Goal: Task Accomplishment & Management: Manage account settings

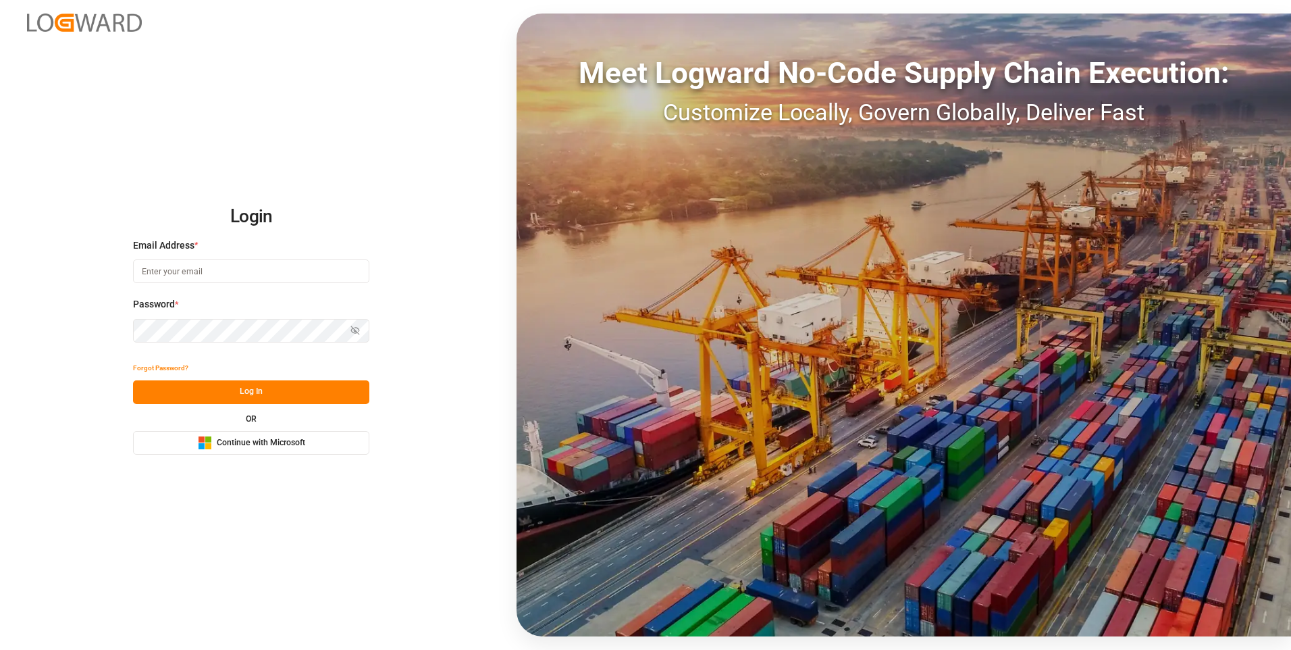
type input "julissa.then@leschaco.com"
click at [286, 392] on button "Log In" at bounding box center [251, 392] width 236 height 24
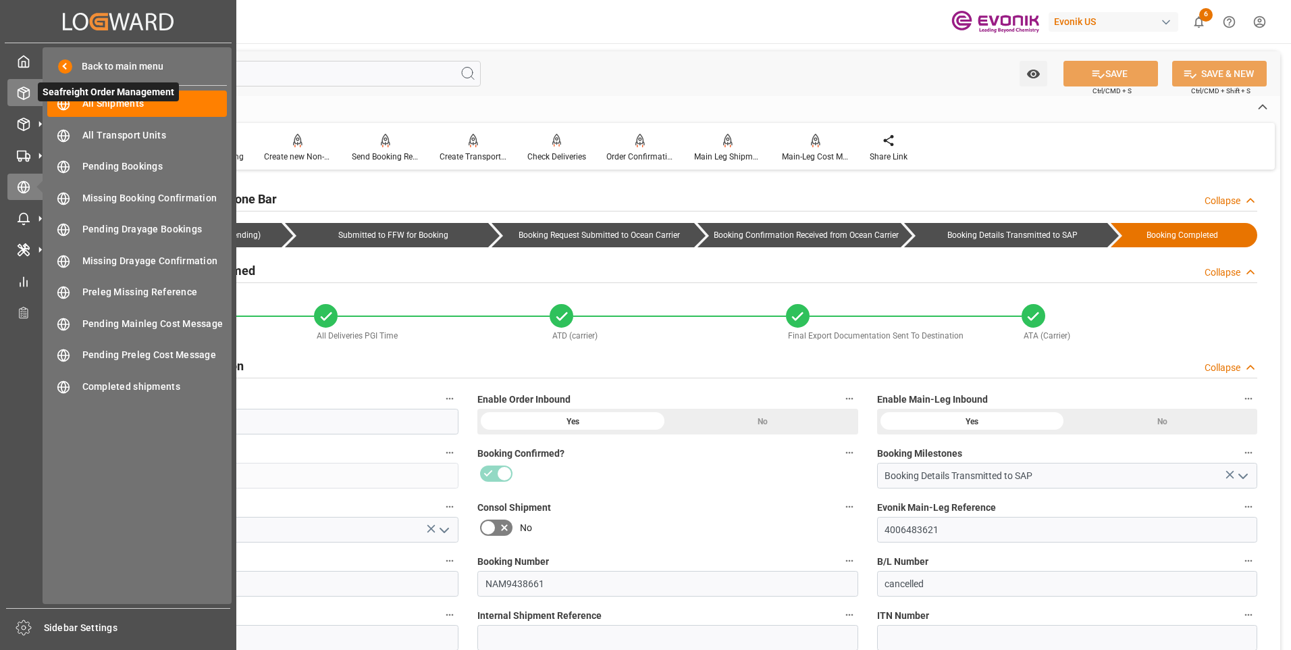
click at [25, 95] on icon at bounding box center [24, 93] width 14 height 14
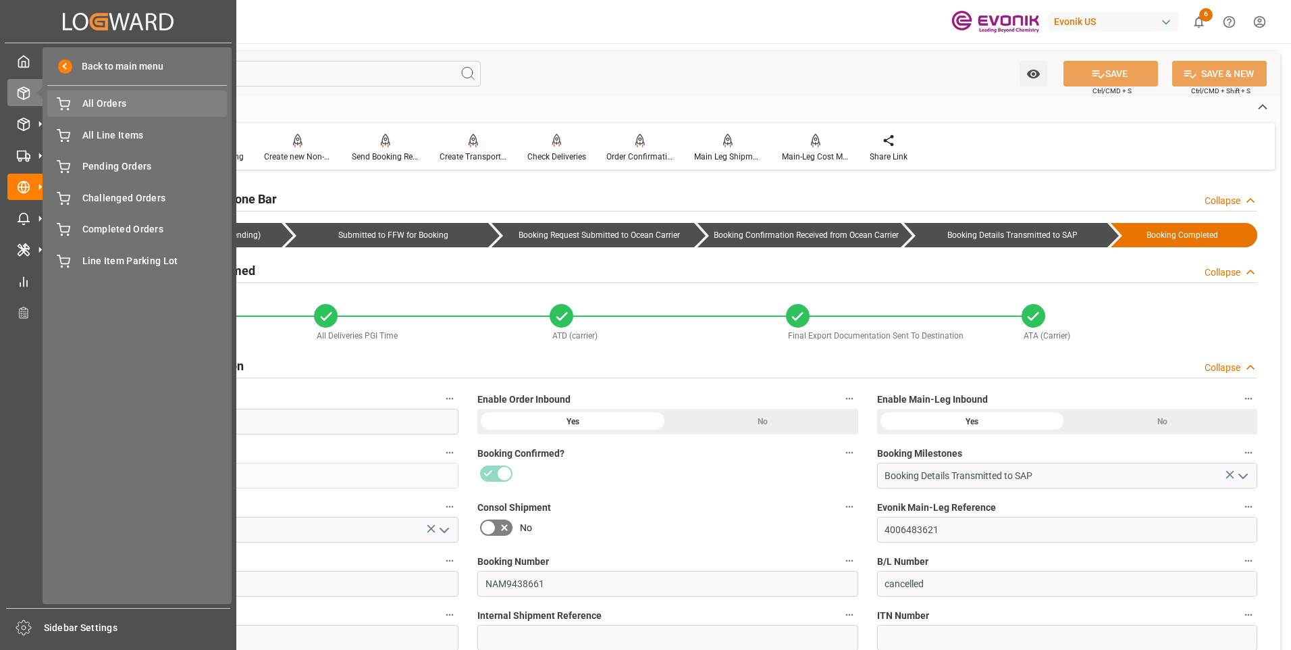
click at [141, 109] on span "All Orders" at bounding box center [154, 104] width 145 height 14
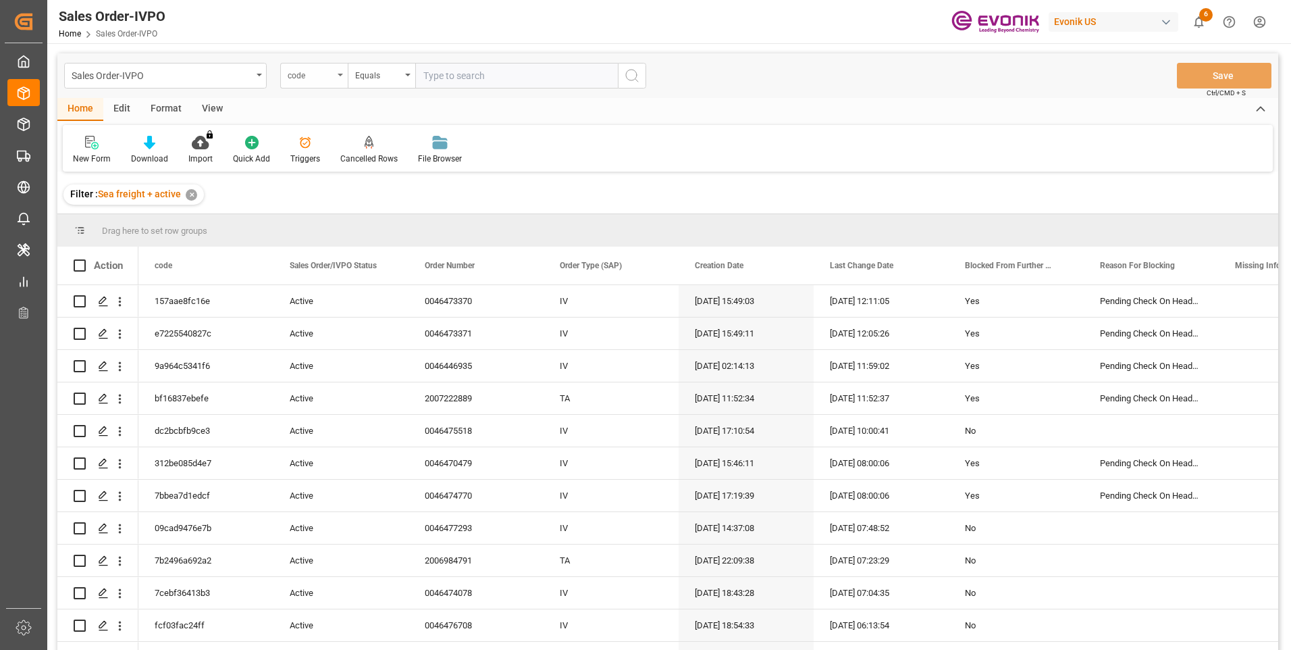
click at [332, 70] on div "code" at bounding box center [311, 74] width 46 height 16
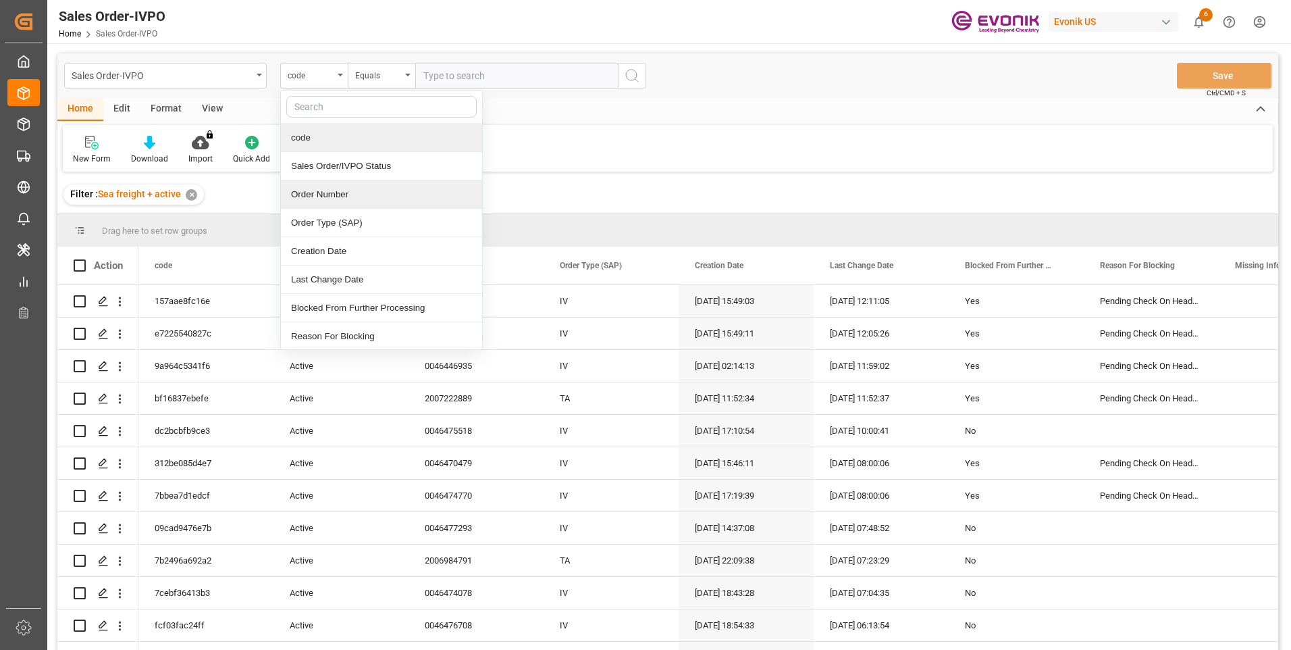
click at [307, 192] on div "Order Number" at bounding box center [381, 194] width 201 height 28
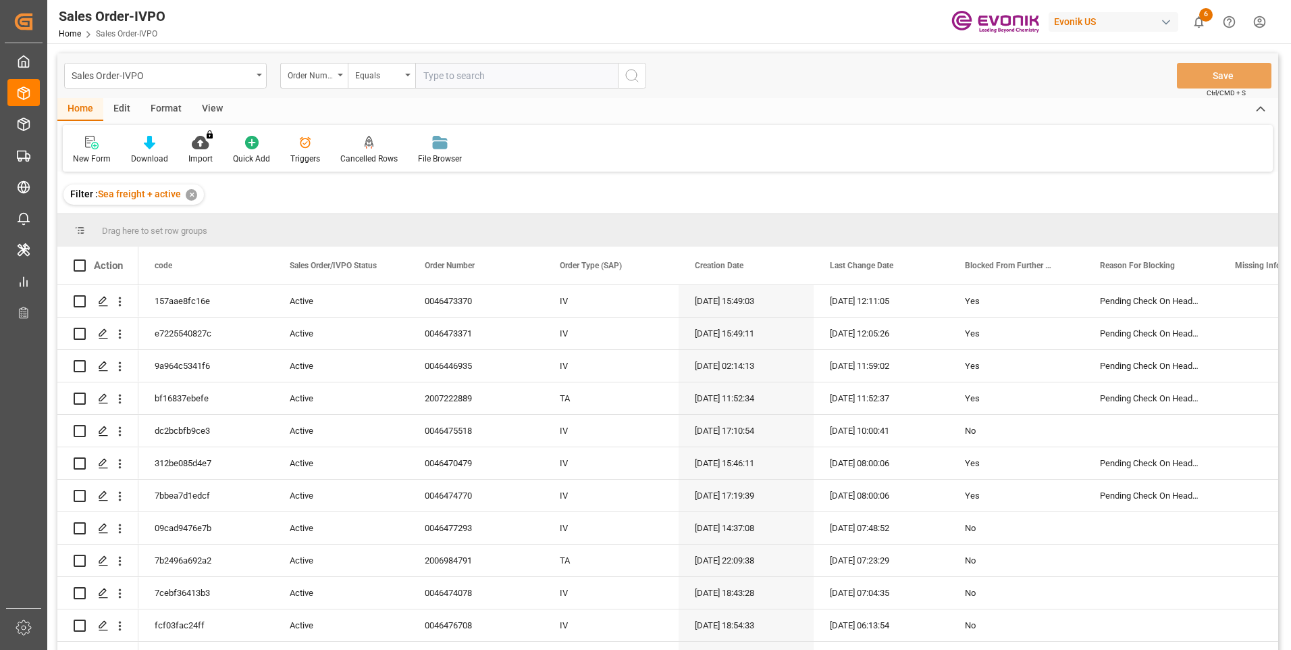
click at [486, 69] on input "text" at bounding box center [516, 76] width 203 height 26
paste input "2007180969"
type input "2007180969"
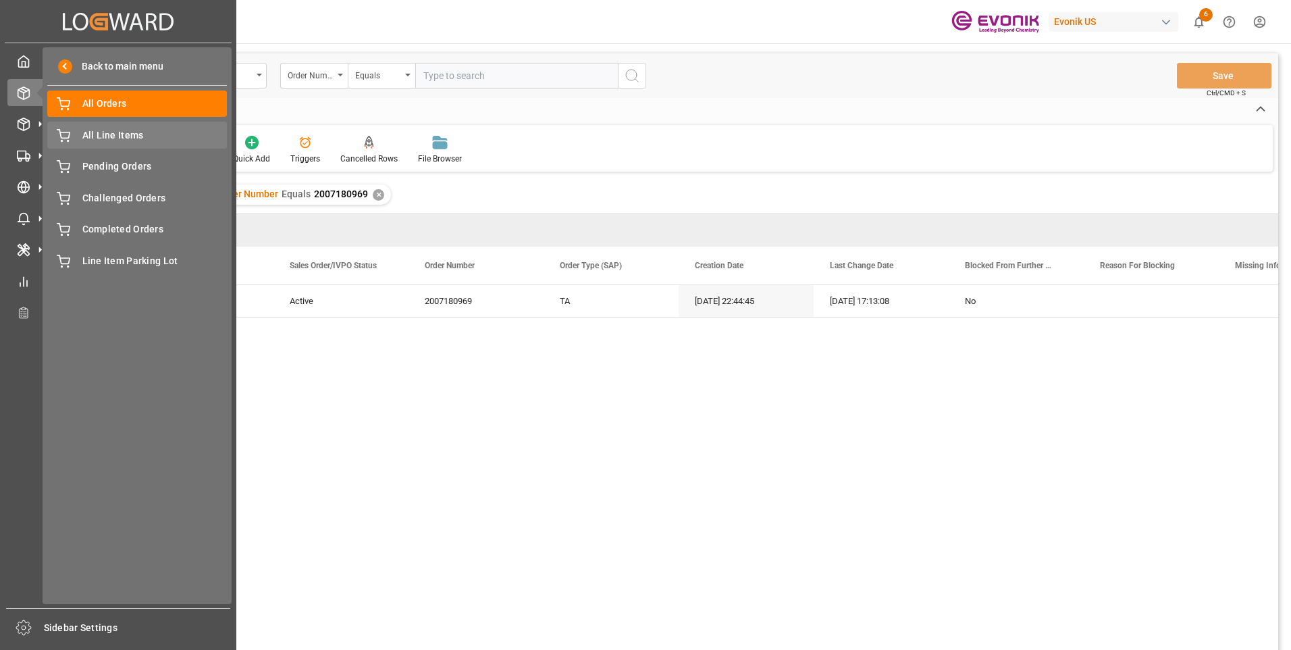
click at [97, 131] on span "All Line Items" at bounding box center [154, 135] width 145 height 14
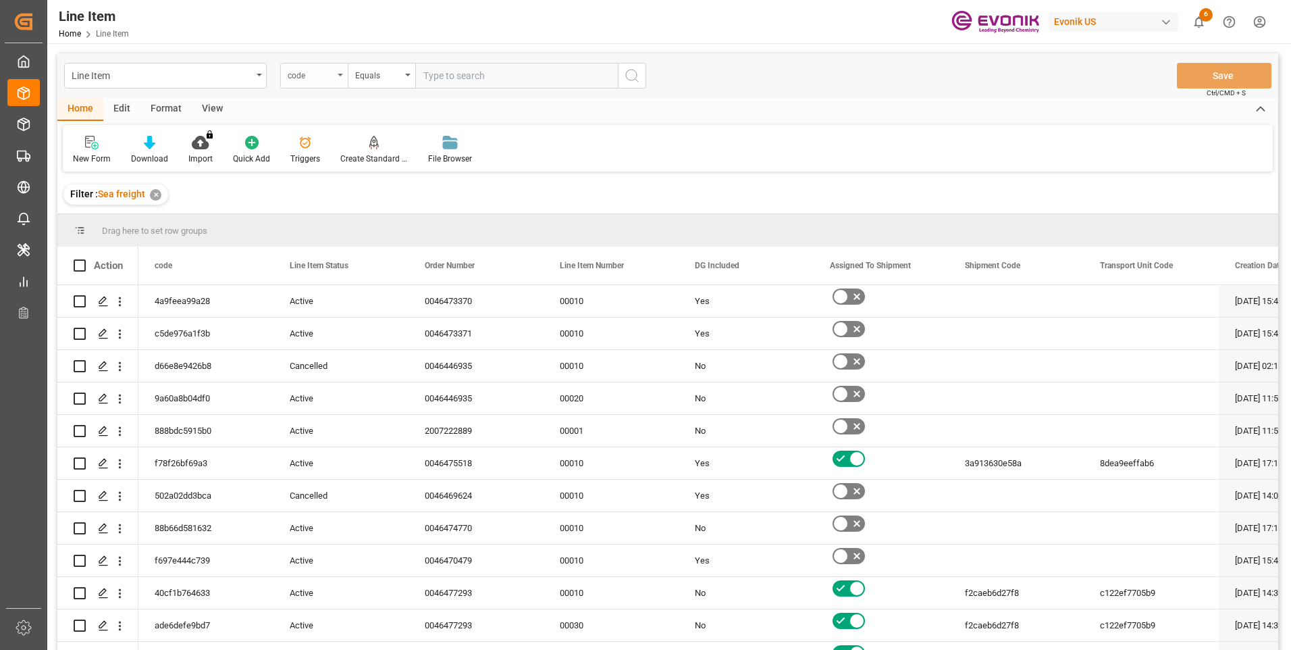
click at [322, 70] on div "code" at bounding box center [311, 74] width 46 height 16
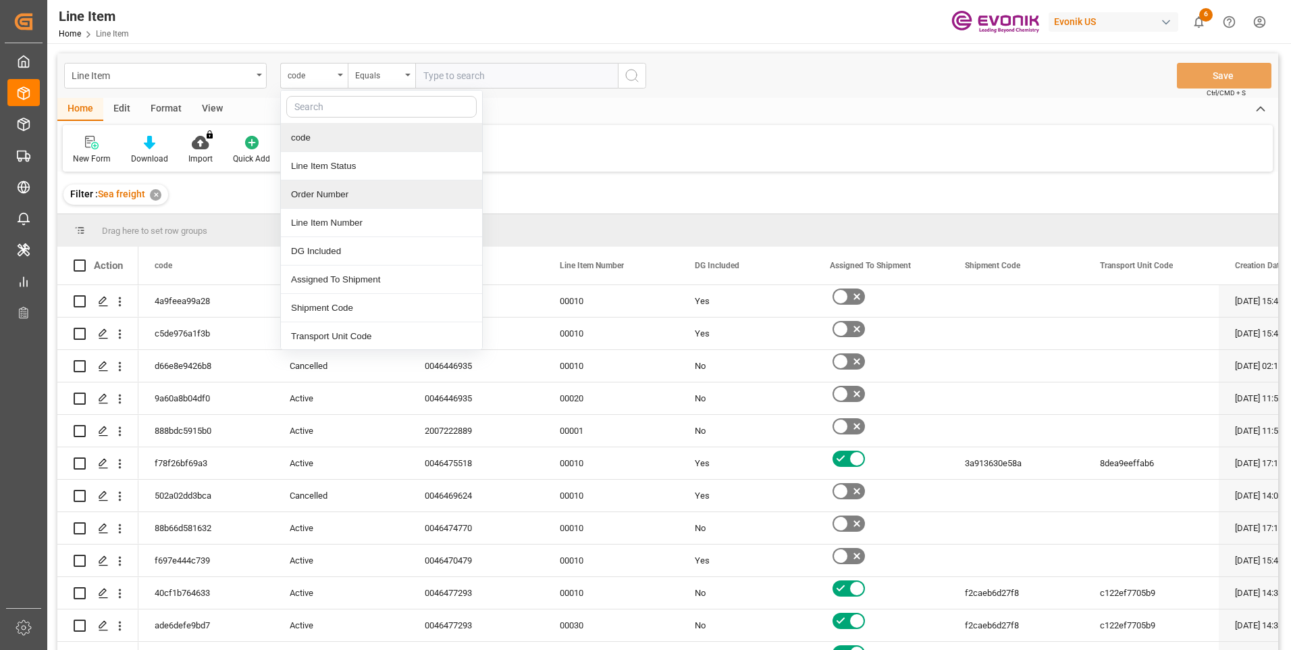
click at [337, 190] on div "Order Number" at bounding box center [381, 194] width 201 height 28
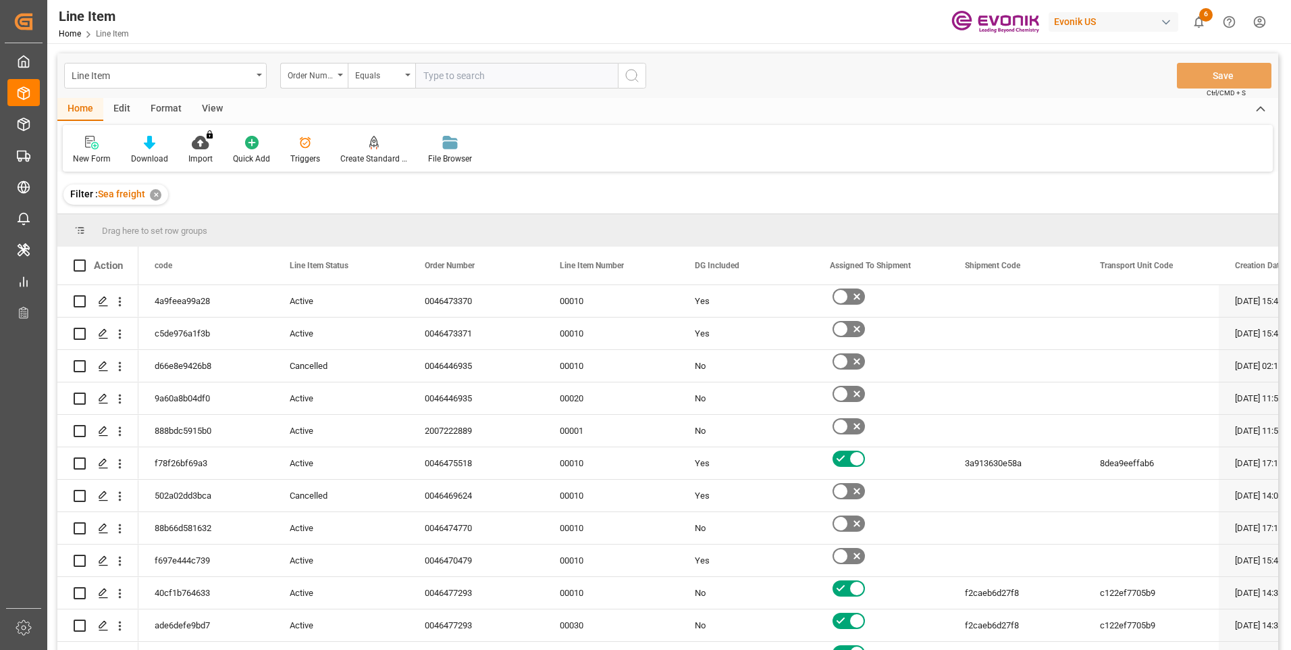
click at [511, 78] on input "text" at bounding box center [516, 76] width 203 height 26
paste input "2007180969"
type input "2007180969"
click at [623, 75] on button "search button" at bounding box center [632, 76] width 28 height 26
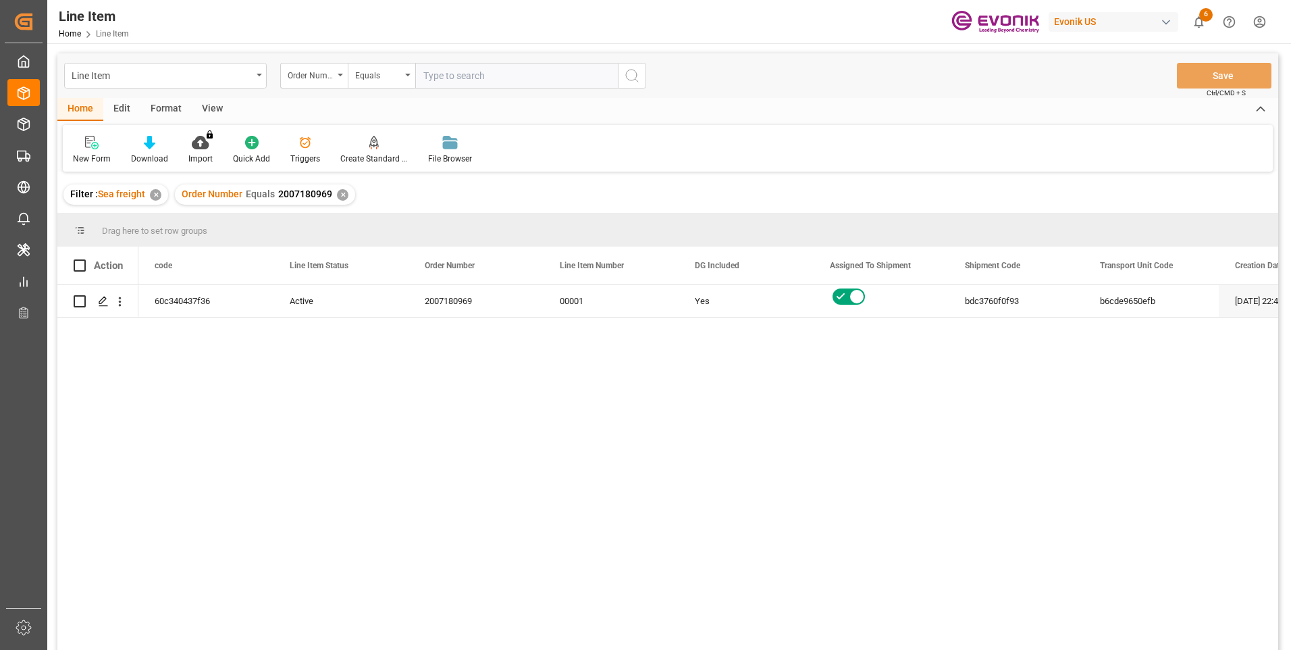
click at [193, 108] on div "View" at bounding box center [212, 109] width 41 height 23
click at [97, 107] on div "Home" at bounding box center [80, 109] width 46 height 23
click at [124, 110] on div "Edit" at bounding box center [121, 109] width 37 height 23
click at [80, 107] on div "Home" at bounding box center [80, 109] width 46 height 23
click at [207, 114] on div "View" at bounding box center [212, 109] width 41 height 23
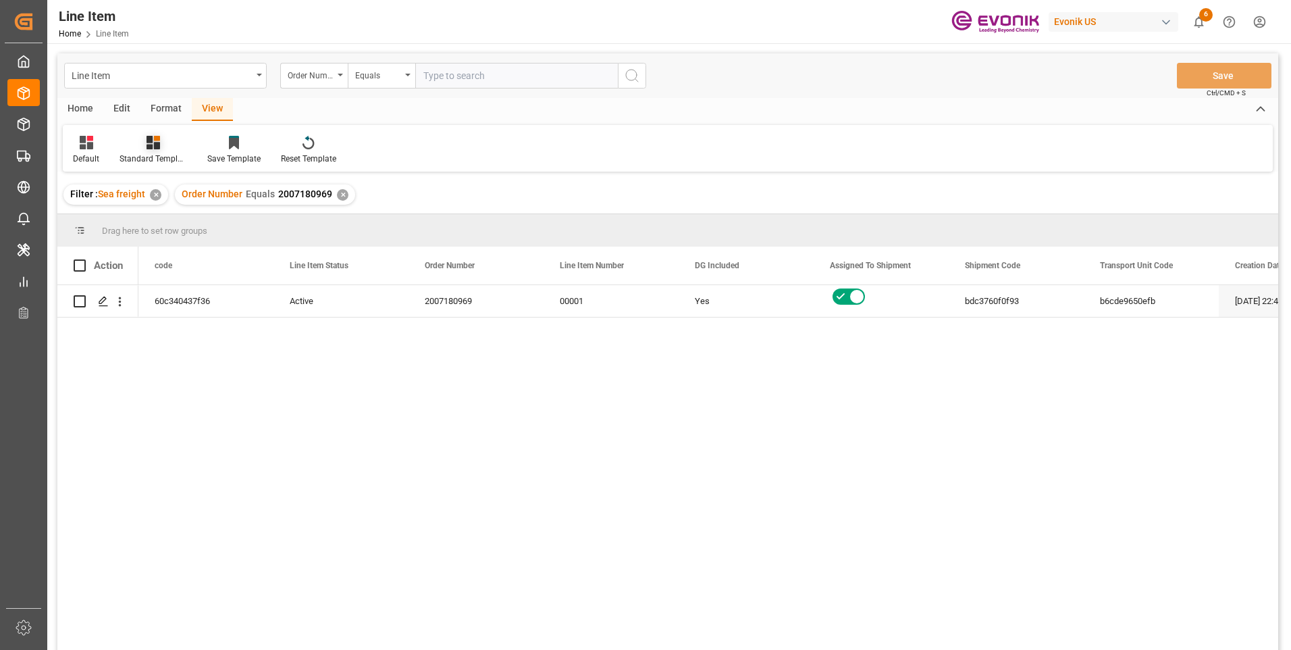
click at [132, 153] on div "Standard Templates" at bounding box center [154, 159] width 68 height 12
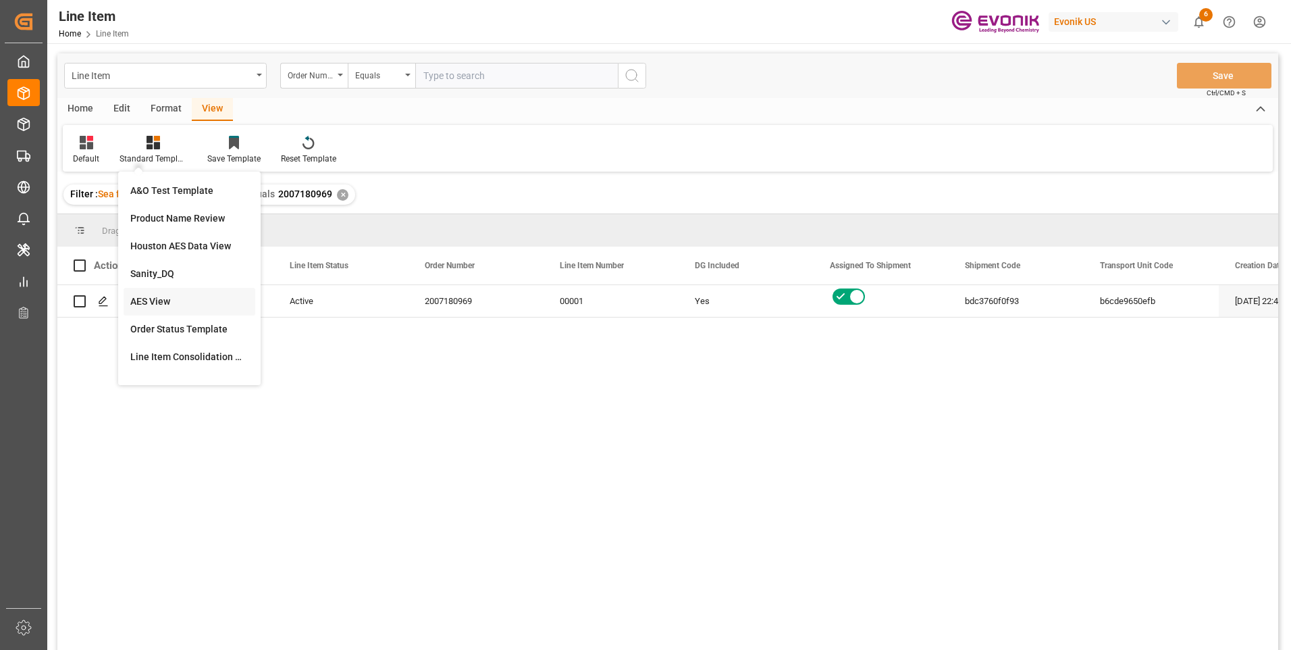
click at [157, 293] on div "AES View" at bounding box center [190, 302] width 132 height 28
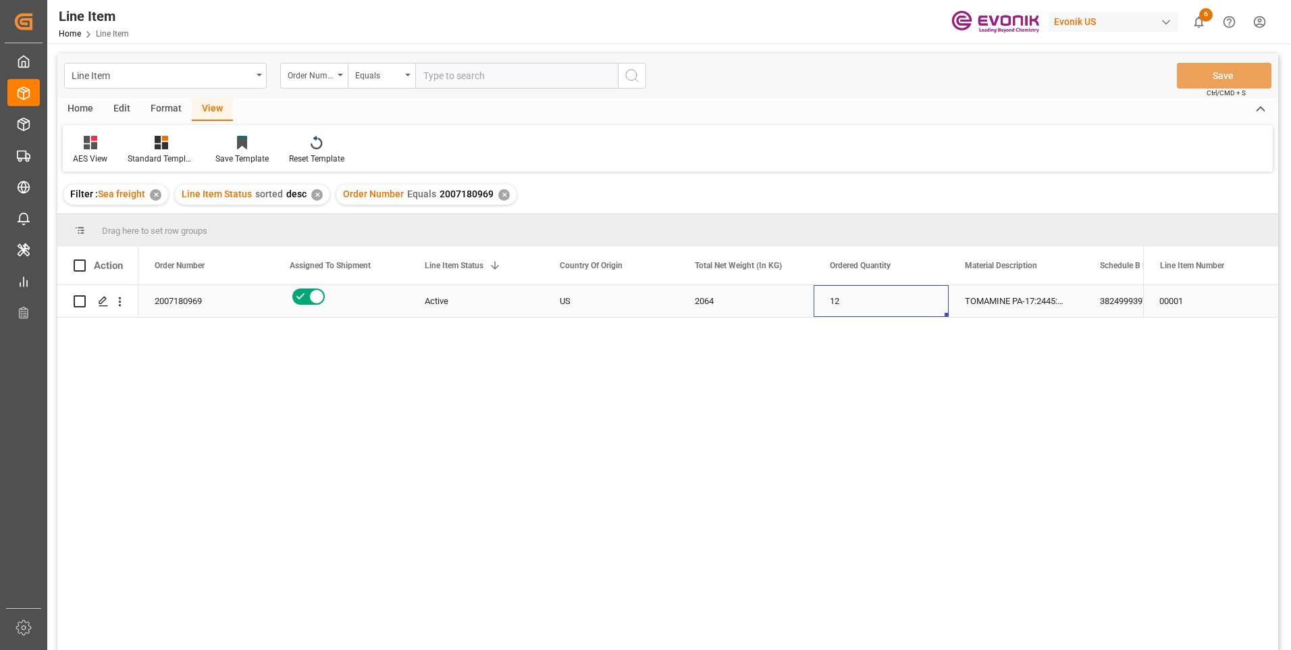
click at [838, 295] on div "12" at bounding box center [881, 301] width 135 height 32
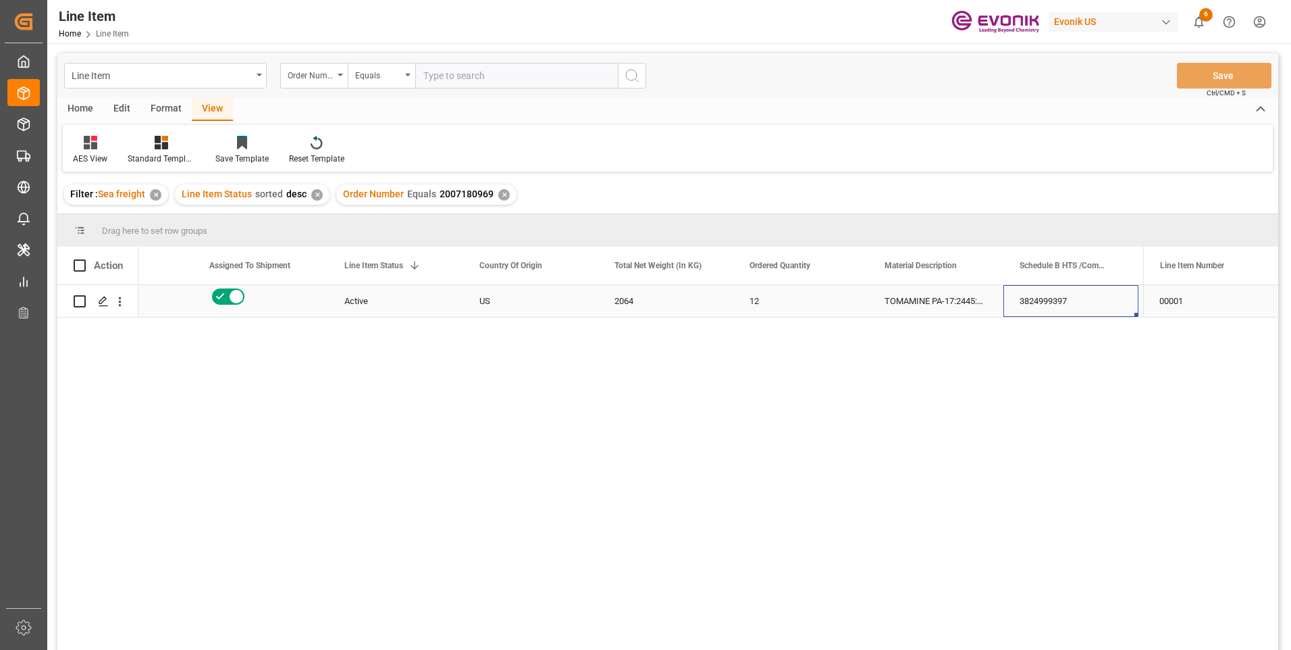
scroll to position [0, 350]
click at [787, 300] on div "3824999397" at bounding box center [800, 301] width 135 height 32
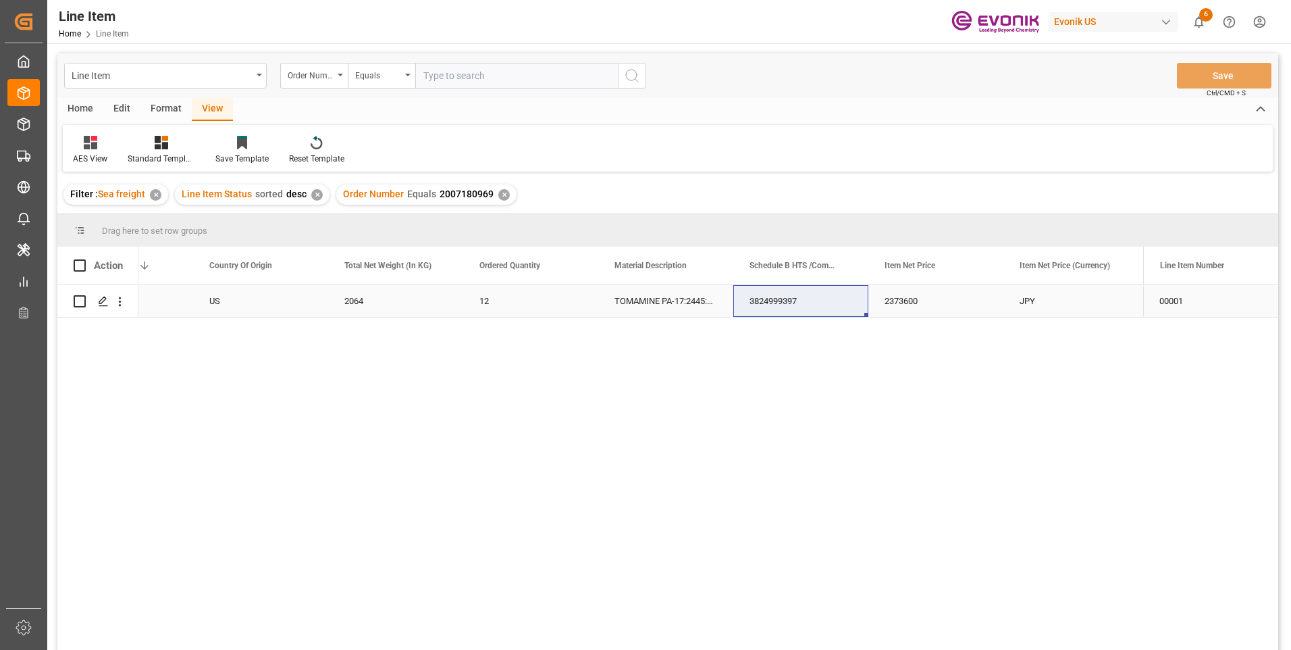
click at [382, 297] on div "2064" at bounding box center [395, 301] width 135 height 32
click at [891, 305] on div "2373600" at bounding box center [935, 301] width 135 height 32
click at [1063, 293] on div "JPY" at bounding box center [1071, 301] width 135 height 32
click at [649, 315] on div "TOMAMINE PA-17:2445:172:OI:P" at bounding box center [665, 301] width 135 height 32
click at [831, 303] on div "3824999397" at bounding box center [800, 301] width 135 height 32
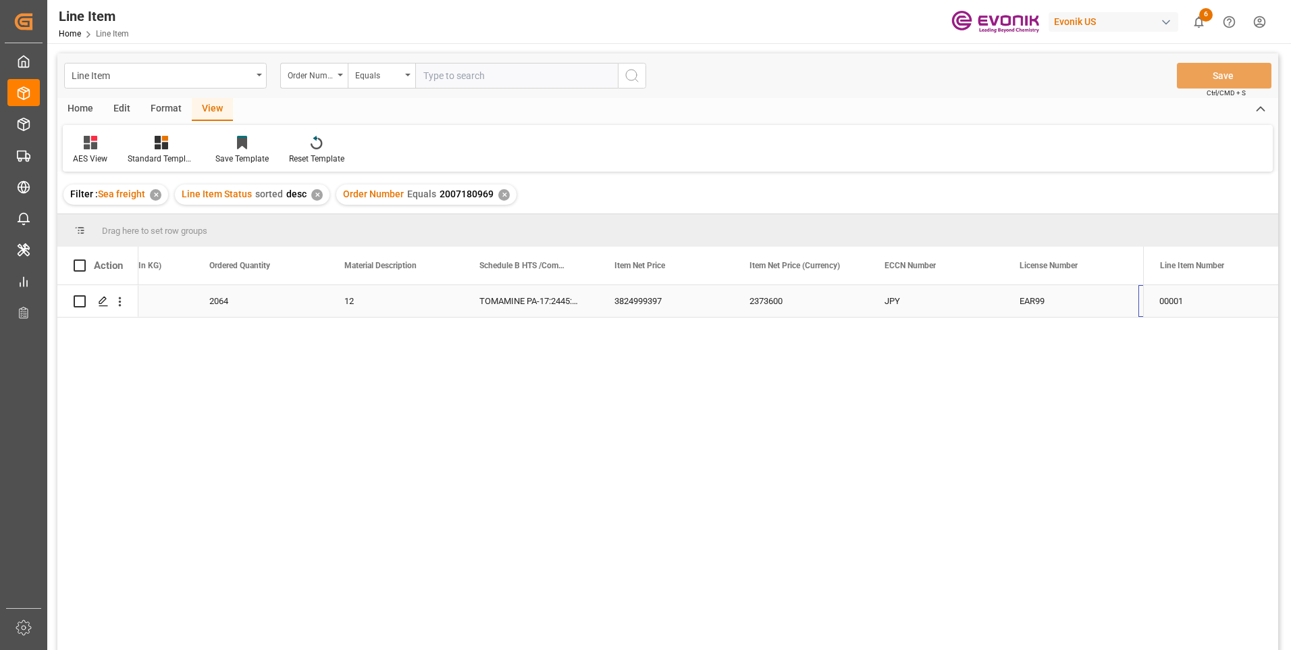
scroll to position [0, 621]
click at [484, 303] on div "3824999397" at bounding box center [530, 301] width 135 height 32
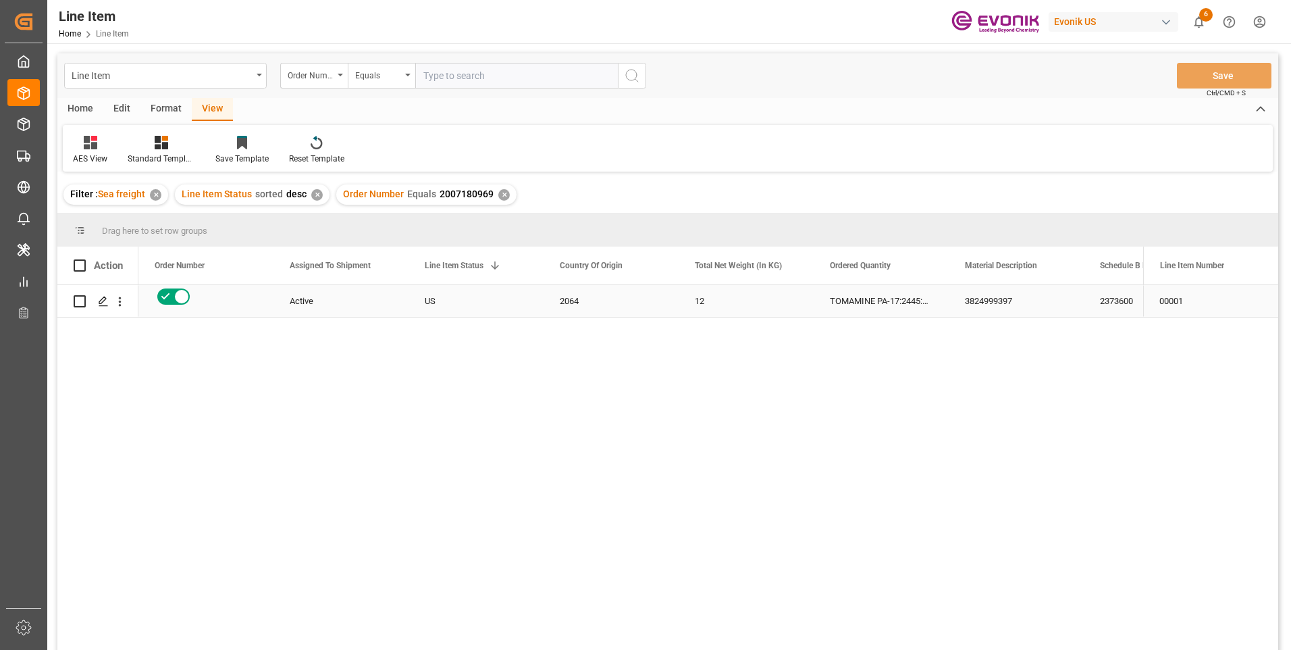
scroll to position [0, 0]
click at [180, 300] on div "2007180969" at bounding box center [205, 301] width 135 height 32
click at [510, 76] on input "text" at bounding box center [516, 76] width 203 height 26
paste input "0046470903"
type input "0046470903"
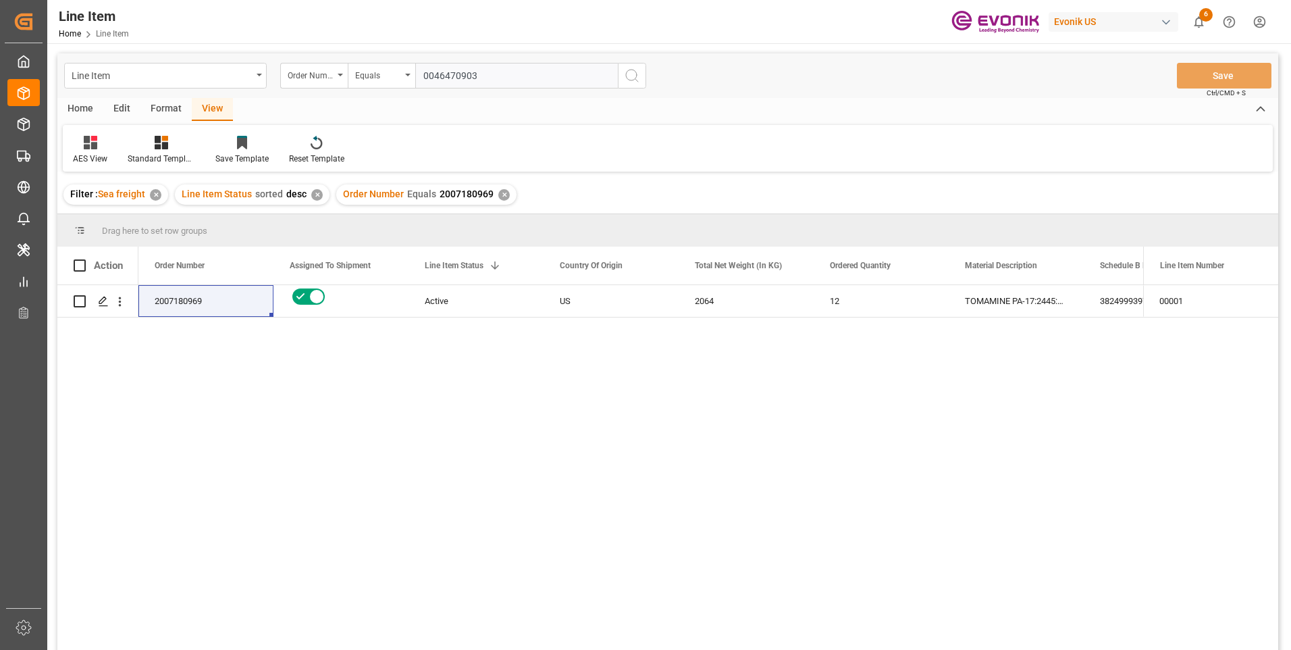
click at [623, 78] on button "search button" at bounding box center [632, 76] width 28 height 26
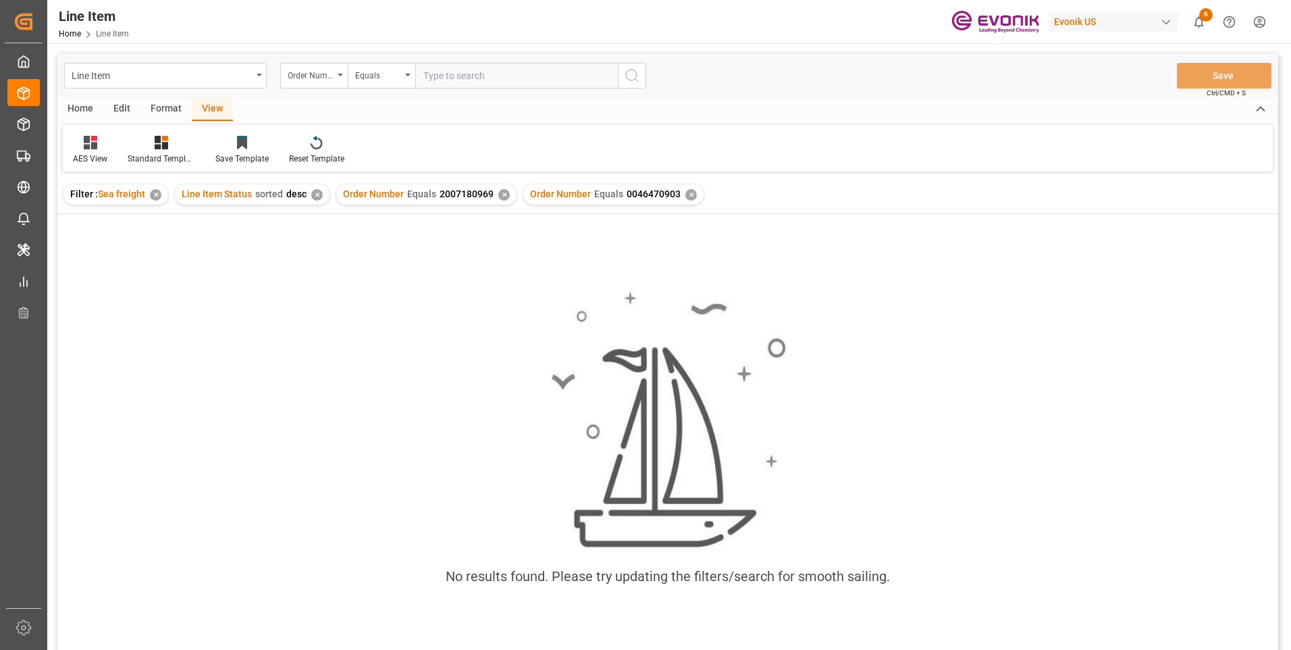
click at [500, 194] on div "✕" at bounding box center [503, 194] width 11 height 11
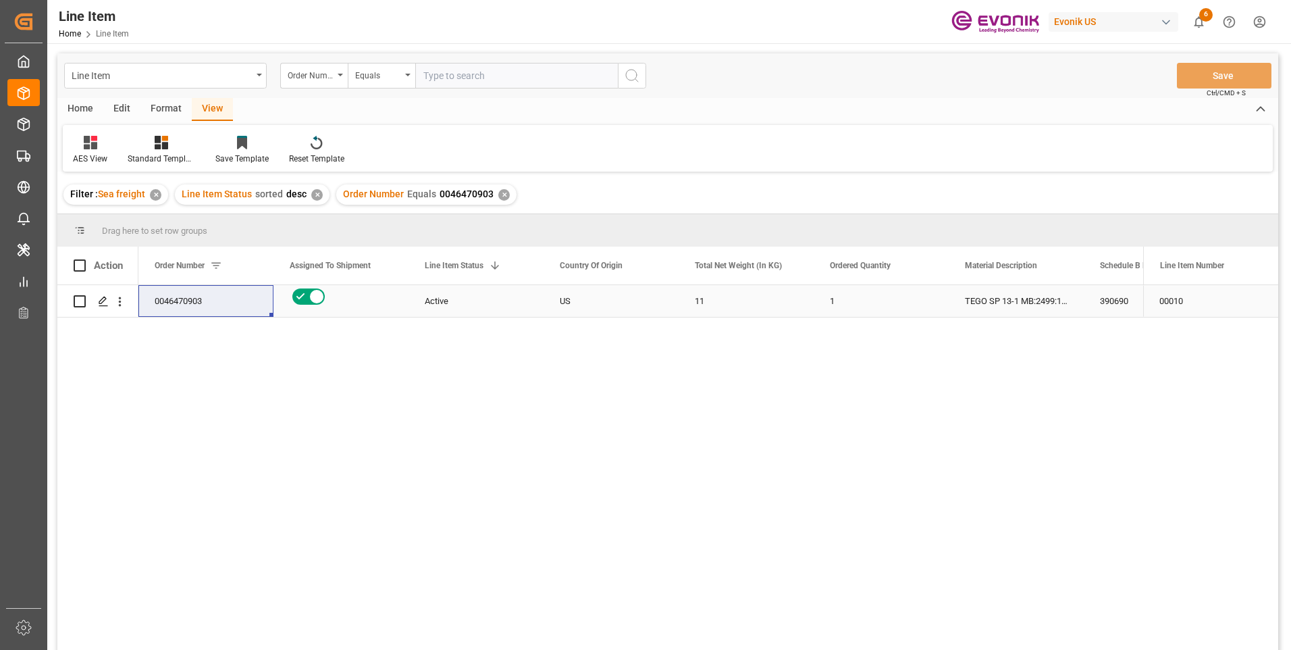
click at [1008, 302] on div "TEGO SP 13-1 MB:2499:11:PP:P:#GS" at bounding box center [1016, 301] width 135 height 32
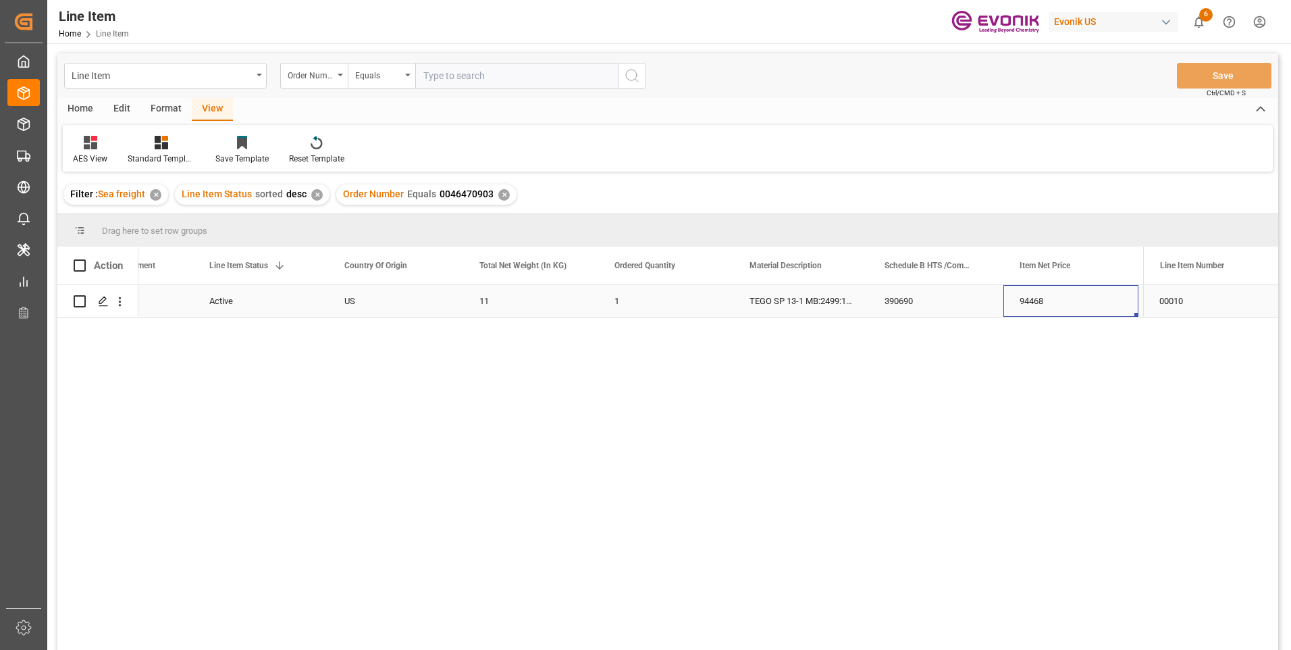
scroll to position [0, 350]
click at [932, 302] on div "94468" at bounding box center [935, 301] width 135 height 32
click at [513, 78] on input "text" at bounding box center [516, 76] width 203 height 26
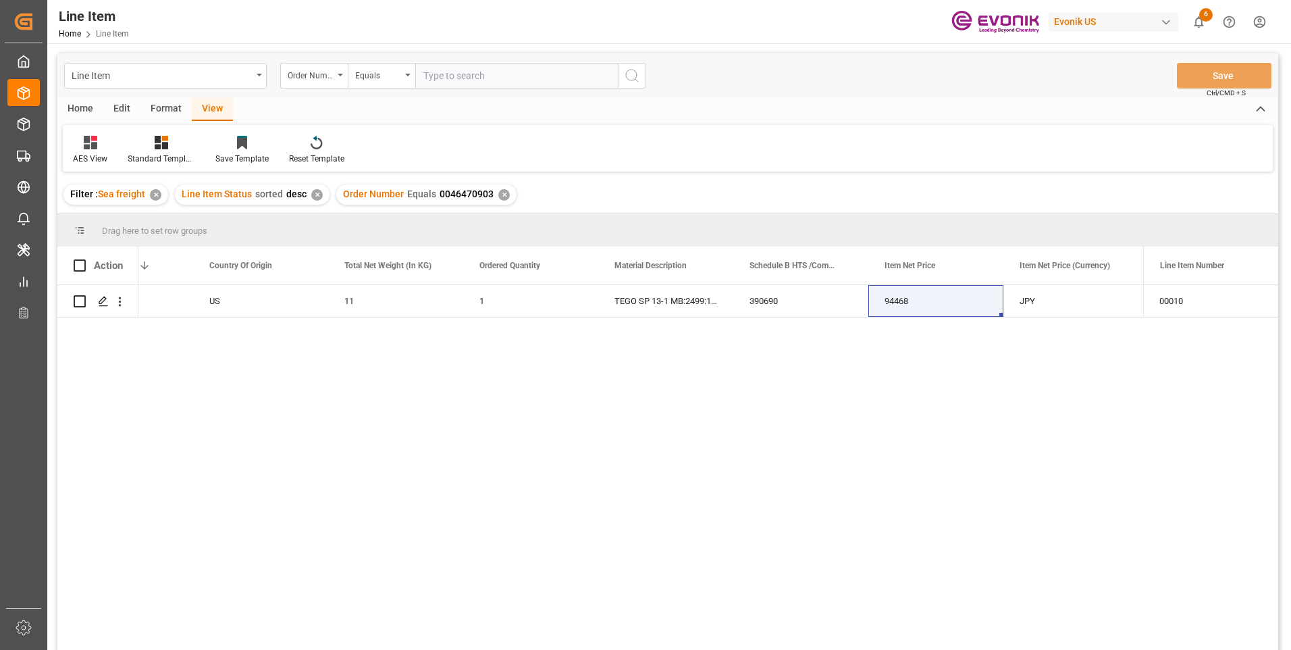
paste input "0046434334"
type input "0046434334"
click at [650, 72] on div "Line Item Order Number Equals 0046434334 Save Ctrl/CMD + S" at bounding box center [667, 75] width 1221 height 45
click at [637, 78] on icon "search button" at bounding box center [632, 76] width 16 height 16
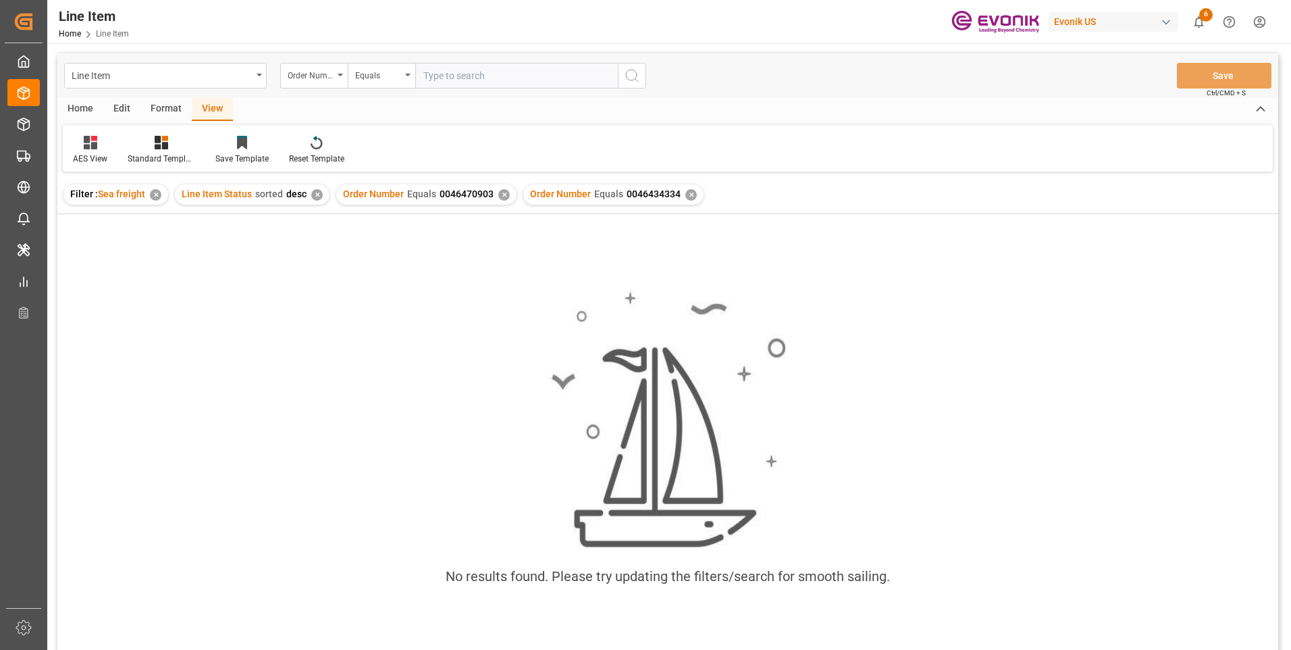
click at [502, 196] on div "✕" at bounding box center [503, 194] width 11 height 11
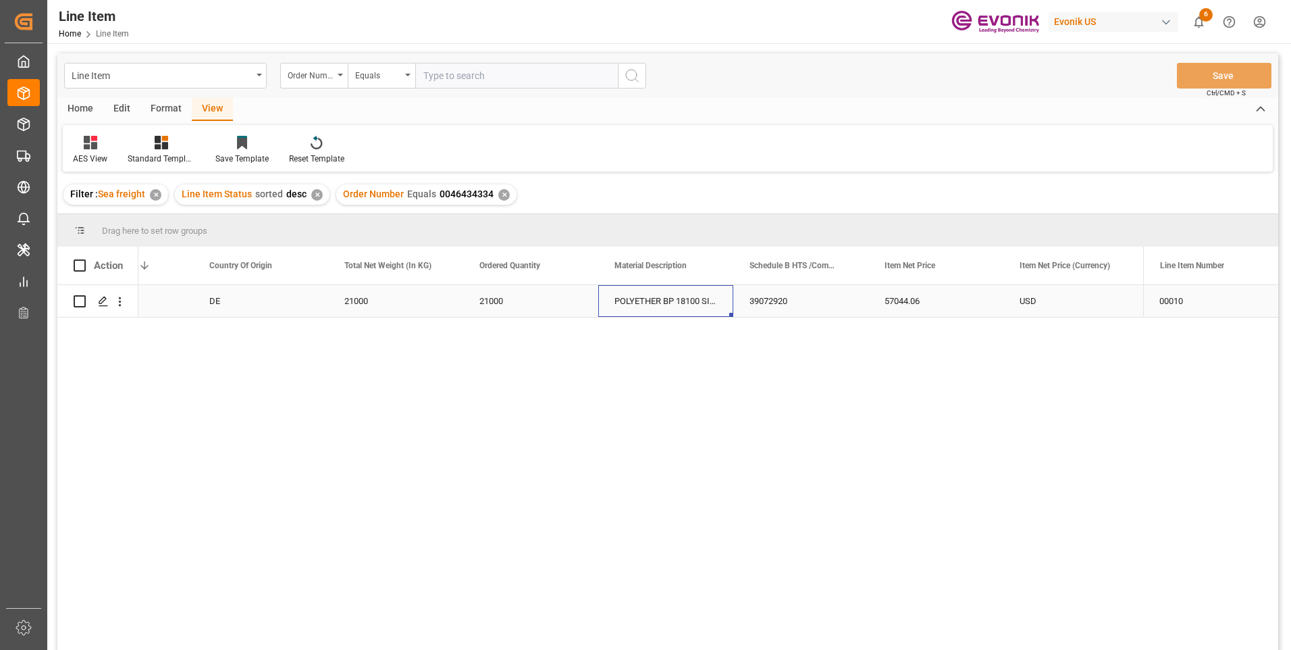
click at [684, 303] on div "POLYETHER BP 18100 SI:BULK:1:OI:P" at bounding box center [665, 301] width 135 height 32
click at [781, 308] on div "39072920" at bounding box center [800, 301] width 135 height 32
click at [655, 294] on div "POLYETHER BP 18100 SI:BULK:1:OI:P" at bounding box center [665, 301] width 135 height 32
click at [502, 290] on div "21000" at bounding box center [530, 301] width 135 height 32
click at [370, 291] on div "21000" at bounding box center [395, 301] width 135 height 32
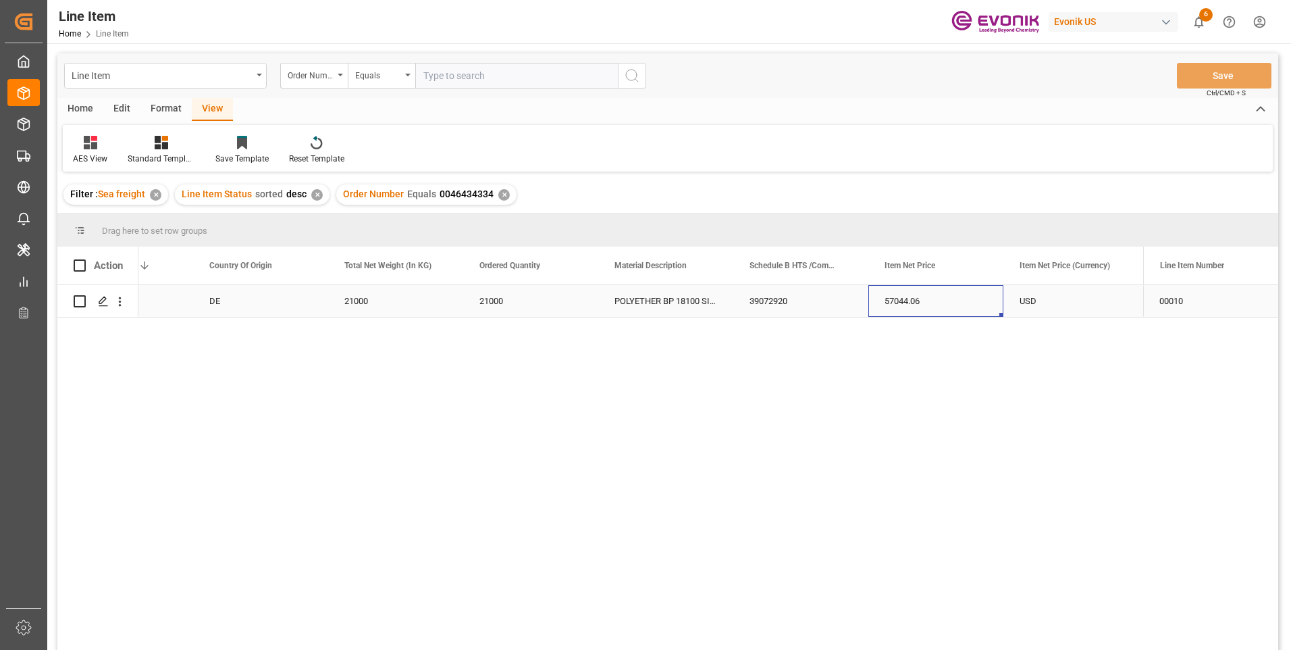
click at [910, 296] on div "57044.06" at bounding box center [935, 301] width 135 height 32
click at [677, 296] on div "POLYETHER BP 18100 SI:BULK:1:OI:P" at bounding box center [665, 301] width 135 height 32
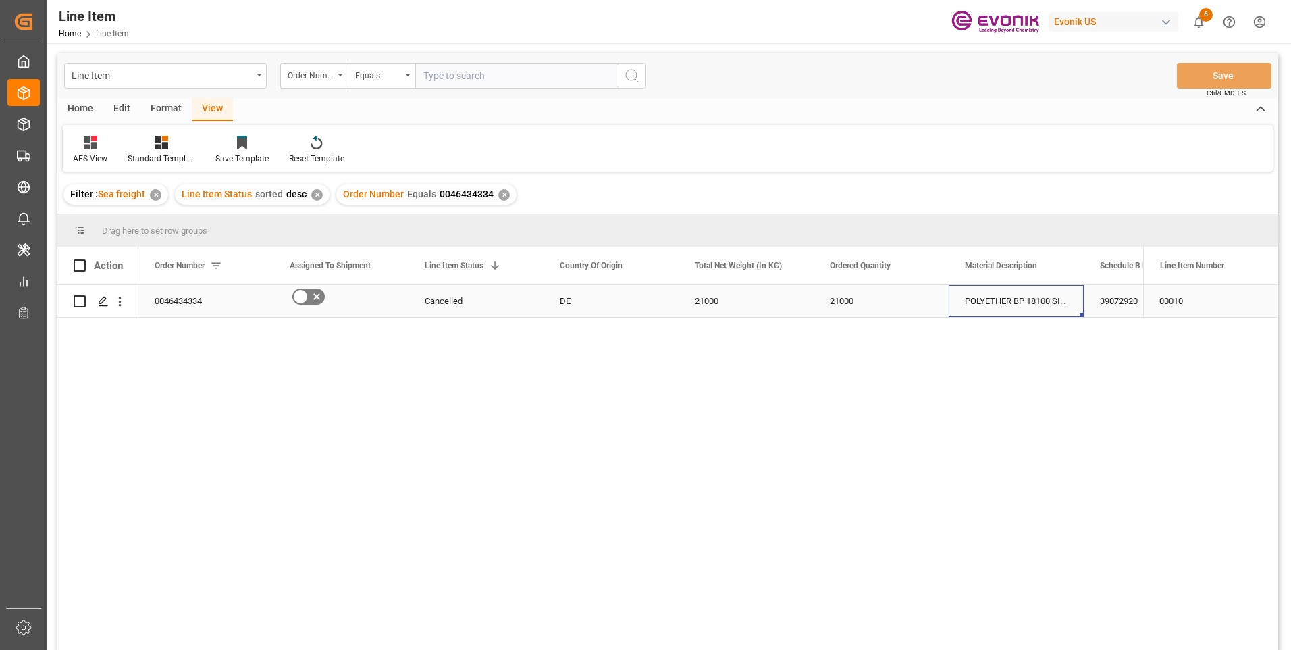
click at [1020, 307] on div "POLYETHER BP 18100 SI:BULK:1:OI:P" at bounding box center [1016, 301] width 135 height 32
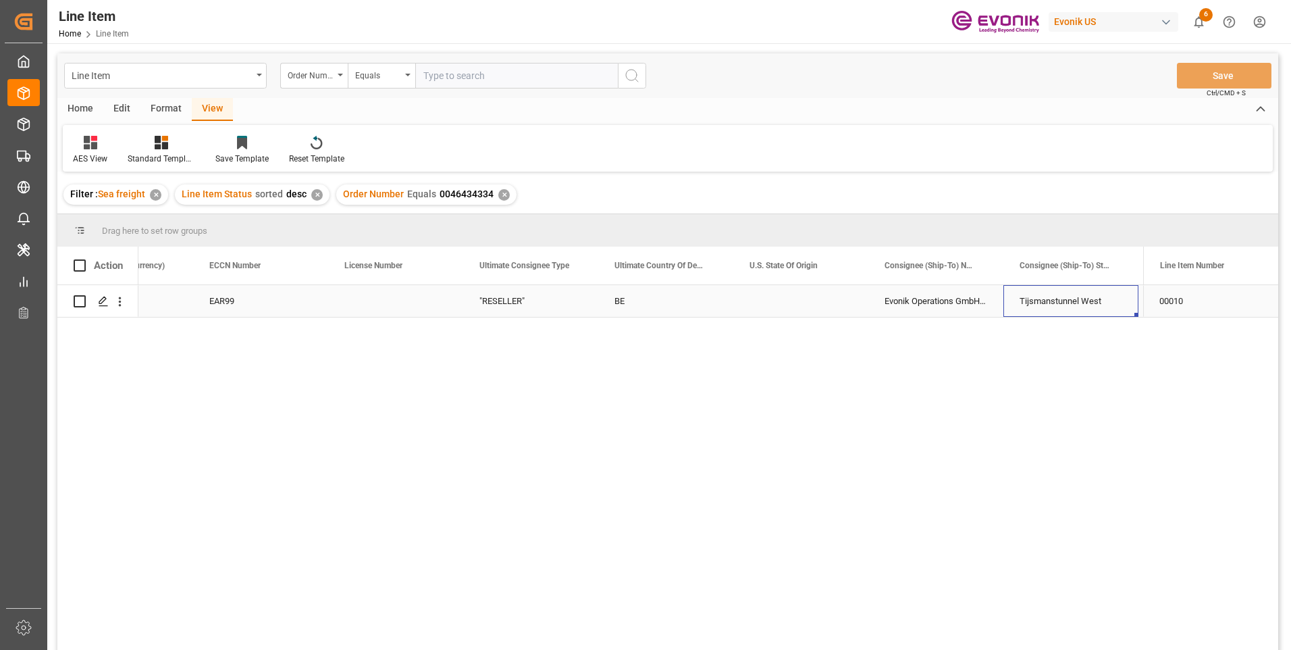
scroll to position [0, 1296]
click at [954, 307] on div "Evonik Operations GmbH;c/o Evonik Antwerpen NV" at bounding box center [935, 301] width 135 height 32
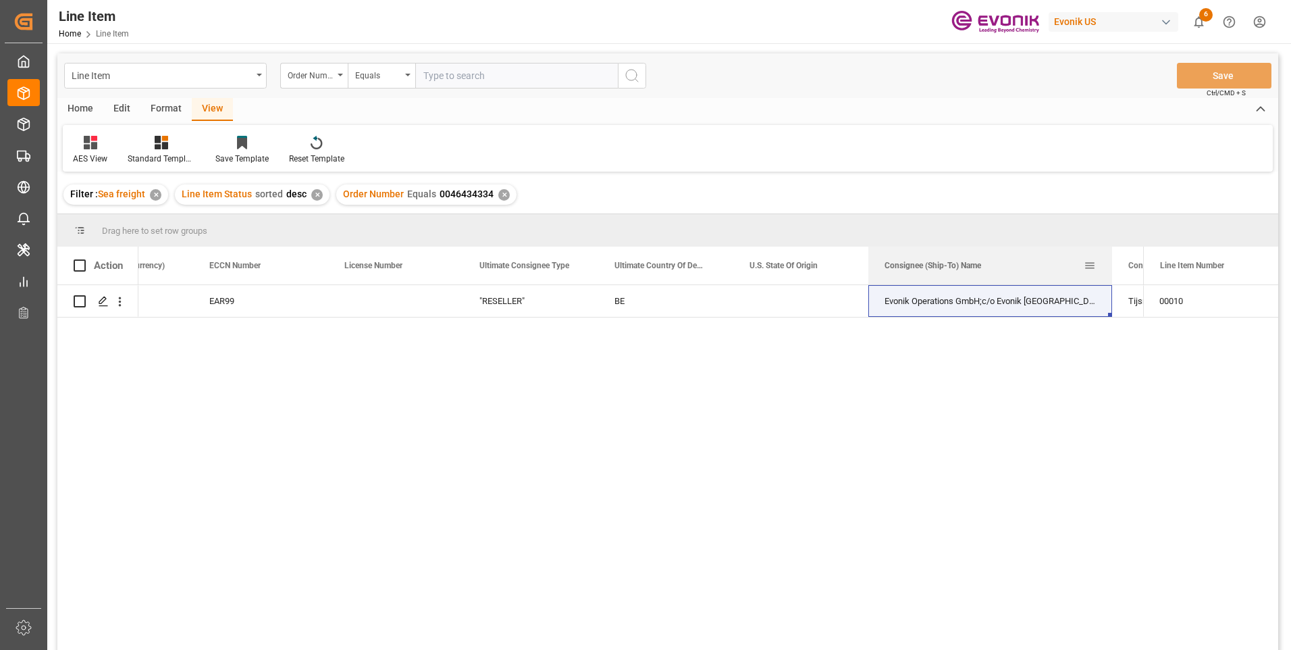
drag, startPoint x: 1002, startPoint y: 267, endPoint x: 1112, endPoint y: 269, distance: 110.1
click at [1112, 269] on div at bounding box center [1112, 265] width 5 height 38
click at [484, 77] on input "text" at bounding box center [516, 76] width 203 height 26
paste input "2007161124"
type input "2007161124"
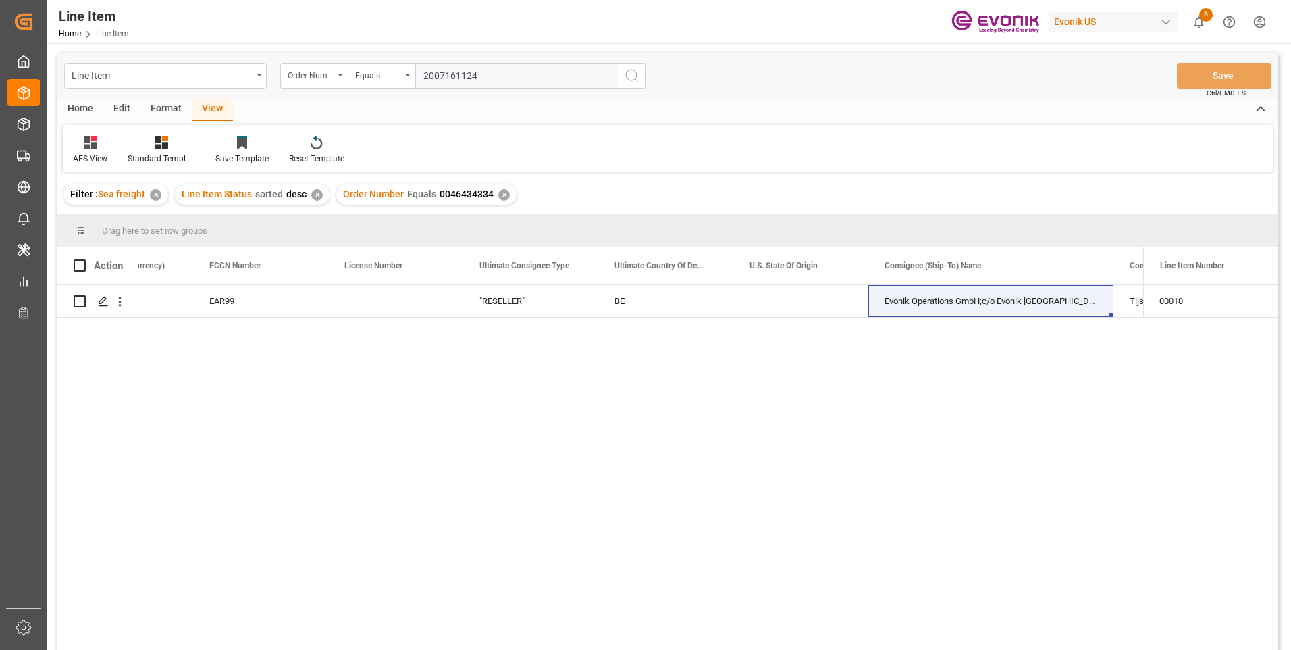
click at [631, 76] on icon "search button" at bounding box center [632, 76] width 16 height 16
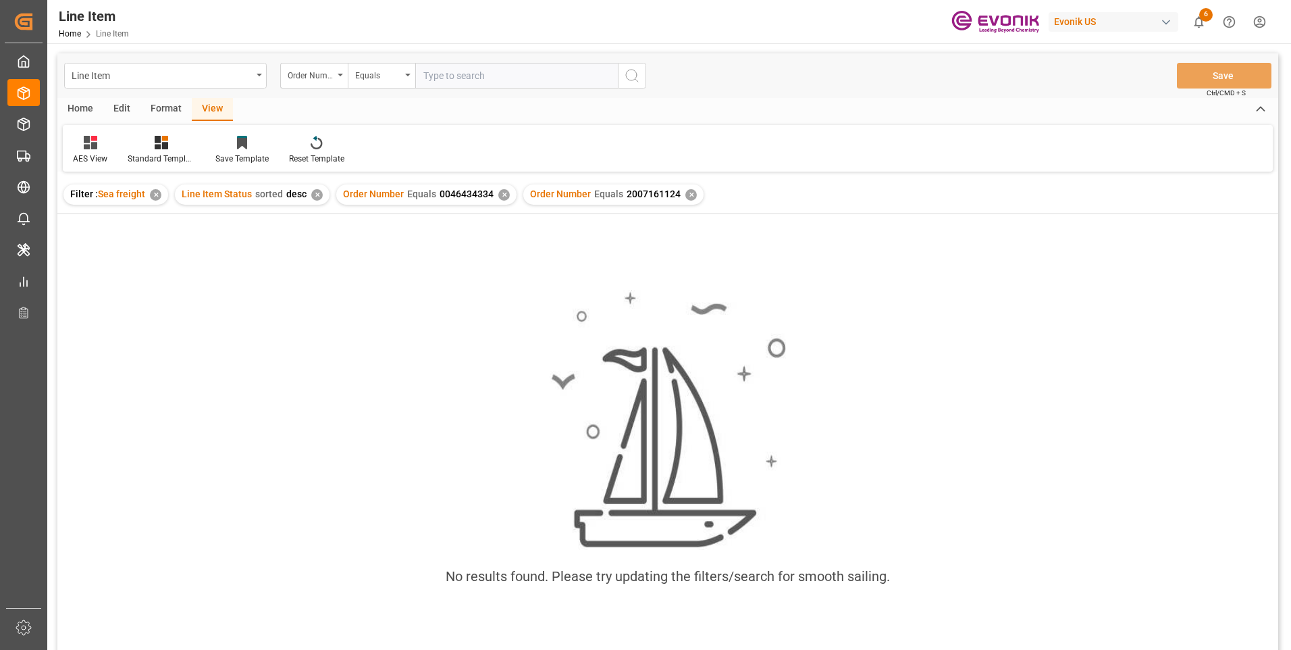
click at [502, 197] on div "✕" at bounding box center [503, 194] width 11 height 11
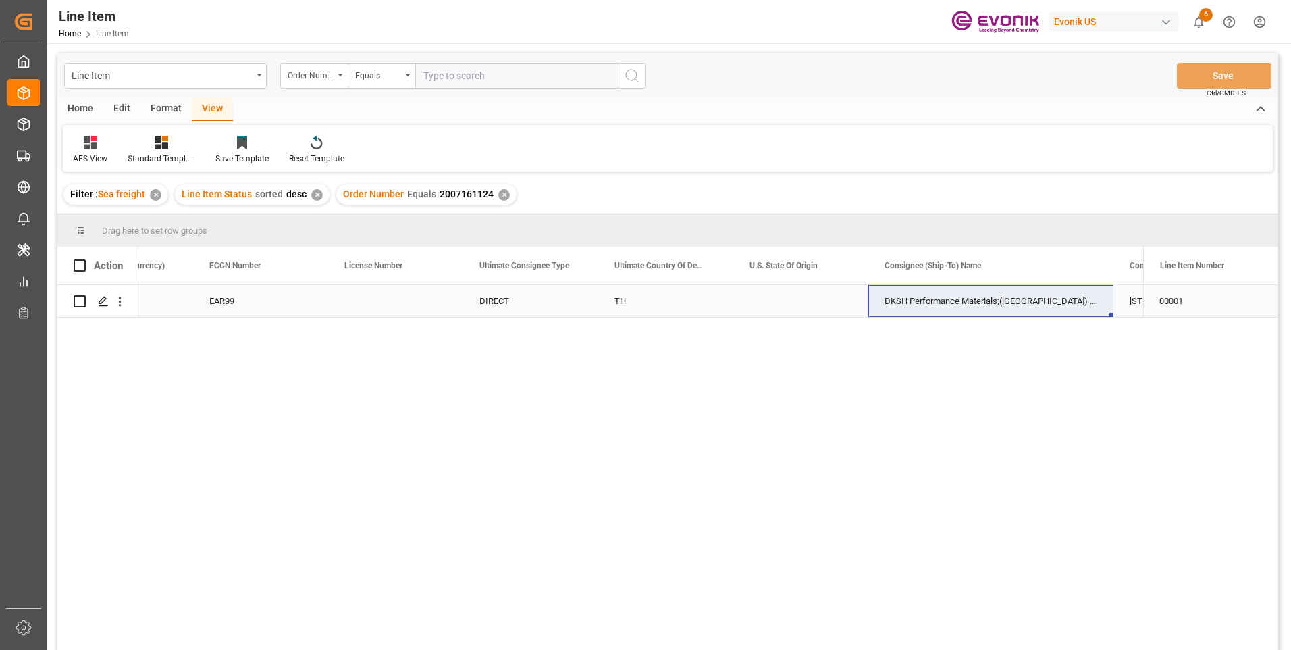
click at [499, 292] on div "DIRECT" at bounding box center [530, 301] width 135 height 32
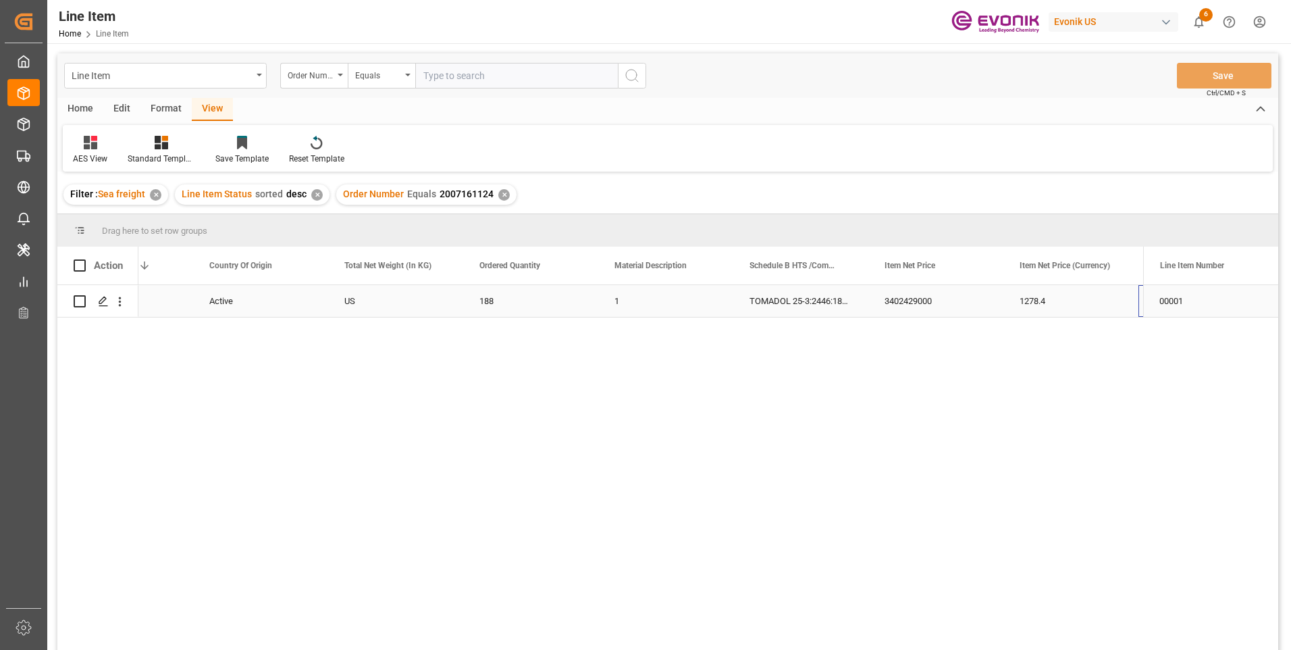
scroll to position [0, 350]
click at [494, 74] on input "text" at bounding box center [516, 76] width 203 height 26
paste input "0046471655"
type input "0046471655"
click at [636, 74] on icon "search button" at bounding box center [632, 76] width 16 height 16
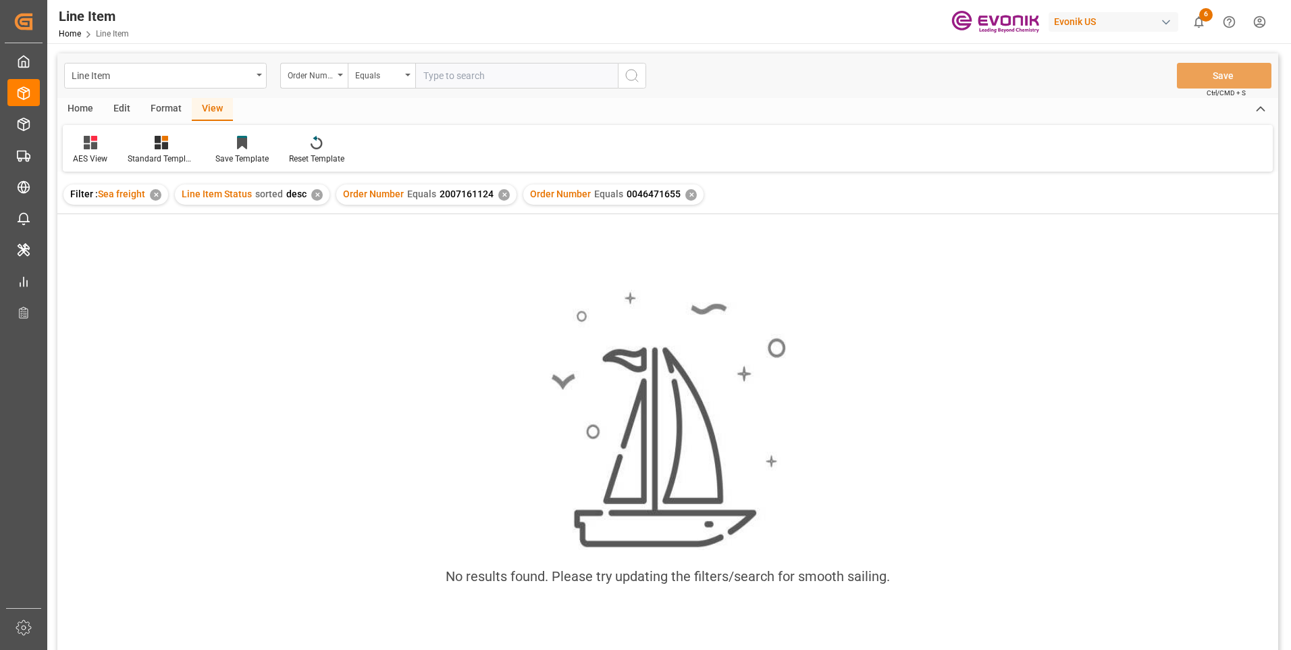
click at [502, 194] on div "✕" at bounding box center [503, 194] width 11 height 11
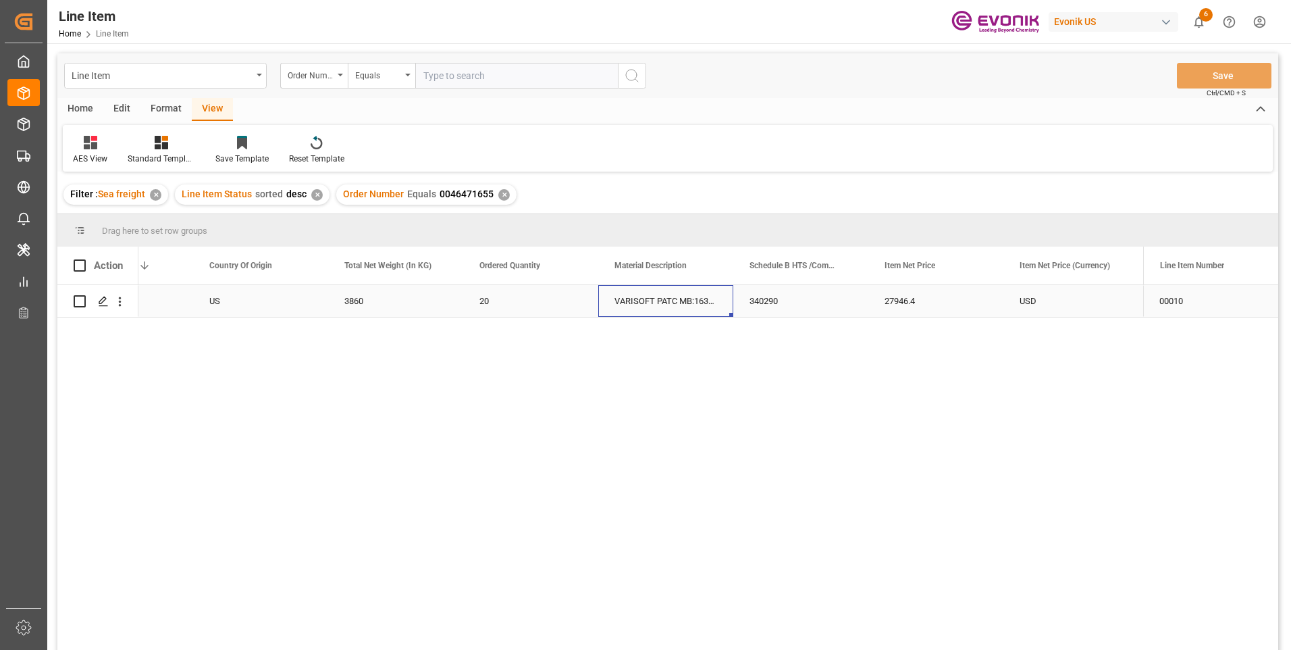
click at [640, 302] on div "VARISOFT PATC MB:1630:193:PP:P" at bounding box center [665, 301] width 135 height 32
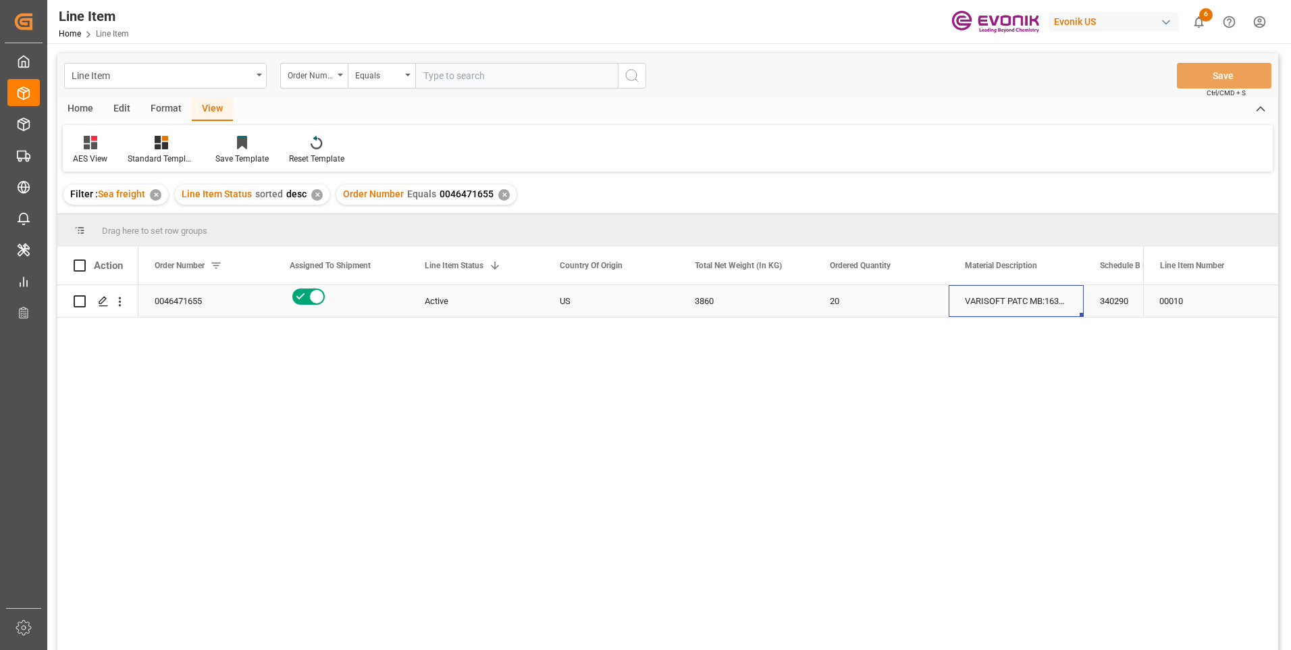
click at [1073, 308] on div "VARISOFT PATC MB:1630:193:PP:P" at bounding box center [1016, 301] width 135 height 32
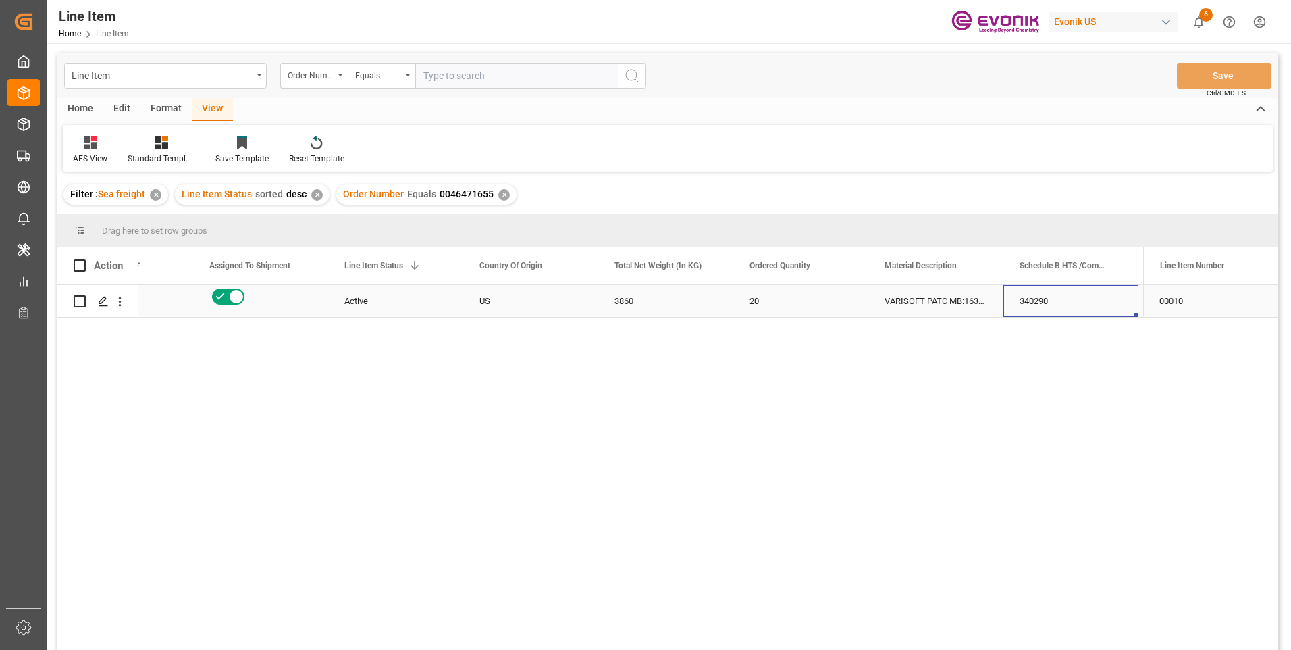
scroll to position [0, 215]
click at [932, 294] on div "340290" at bounding box center [935, 301] width 135 height 32
click at [512, 296] on div "3860" at bounding box center [530, 301] width 135 height 32
click at [506, 302] on div "3860" at bounding box center [530, 301] width 135 height 32
click at [926, 301] on div "340290" at bounding box center [935, 301] width 135 height 32
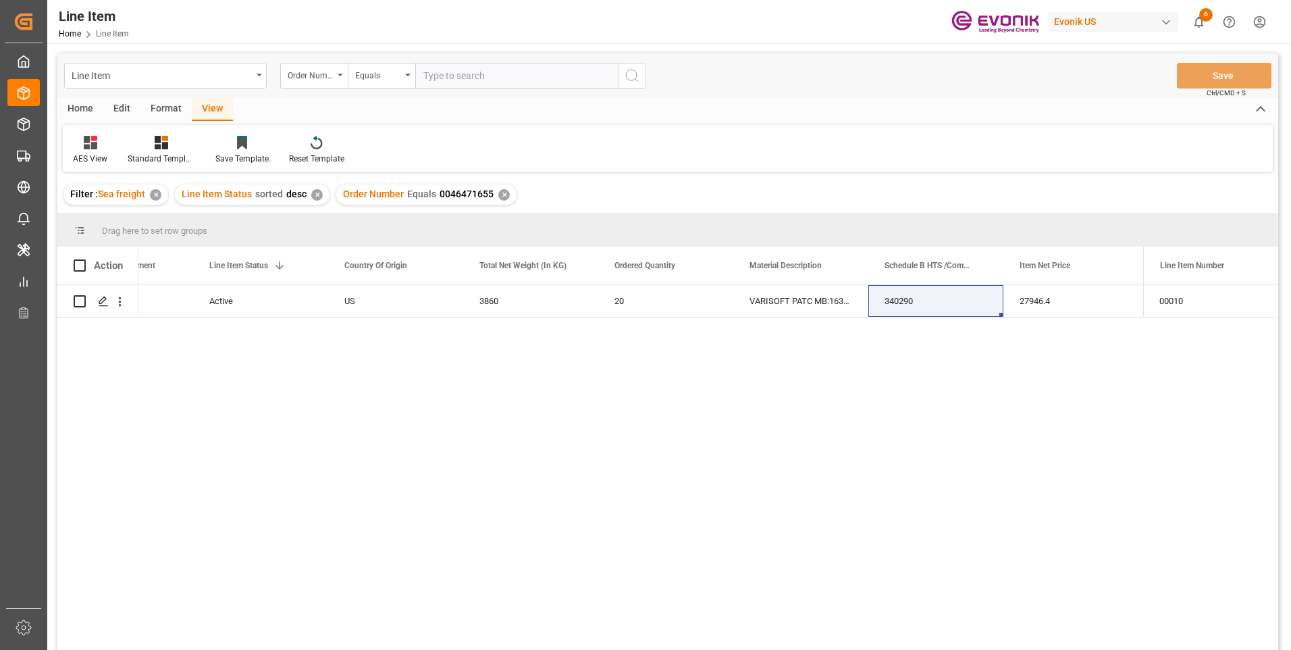
click at [1051, 320] on div "Active US 3860 20 VARISOFT PATC MB:1630:193:PP:P 340290 27946.4 0046471655 USD …" at bounding box center [640, 471] width 1005 height 373
click at [1050, 303] on div "27946.4" at bounding box center [1071, 301] width 135 height 32
click at [841, 298] on div "VARISOFT PATC MB:1630:193:PP:P" at bounding box center [800, 301] width 135 height 32
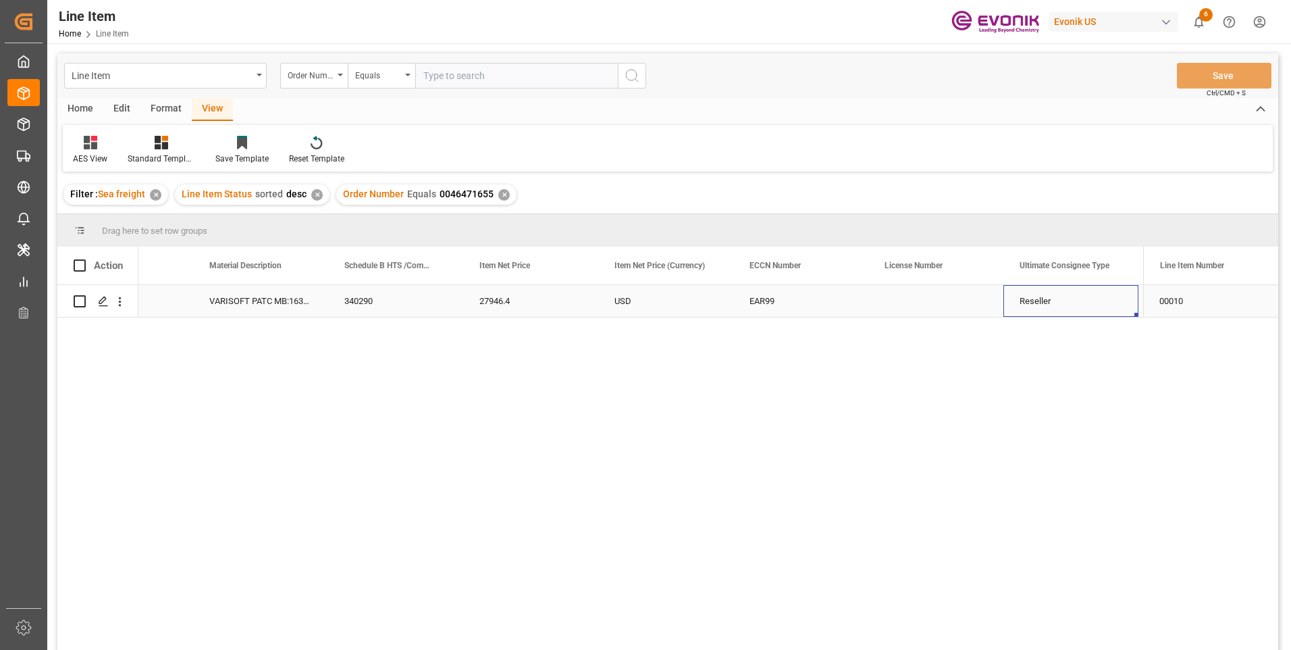
scroll to position [0, 891]
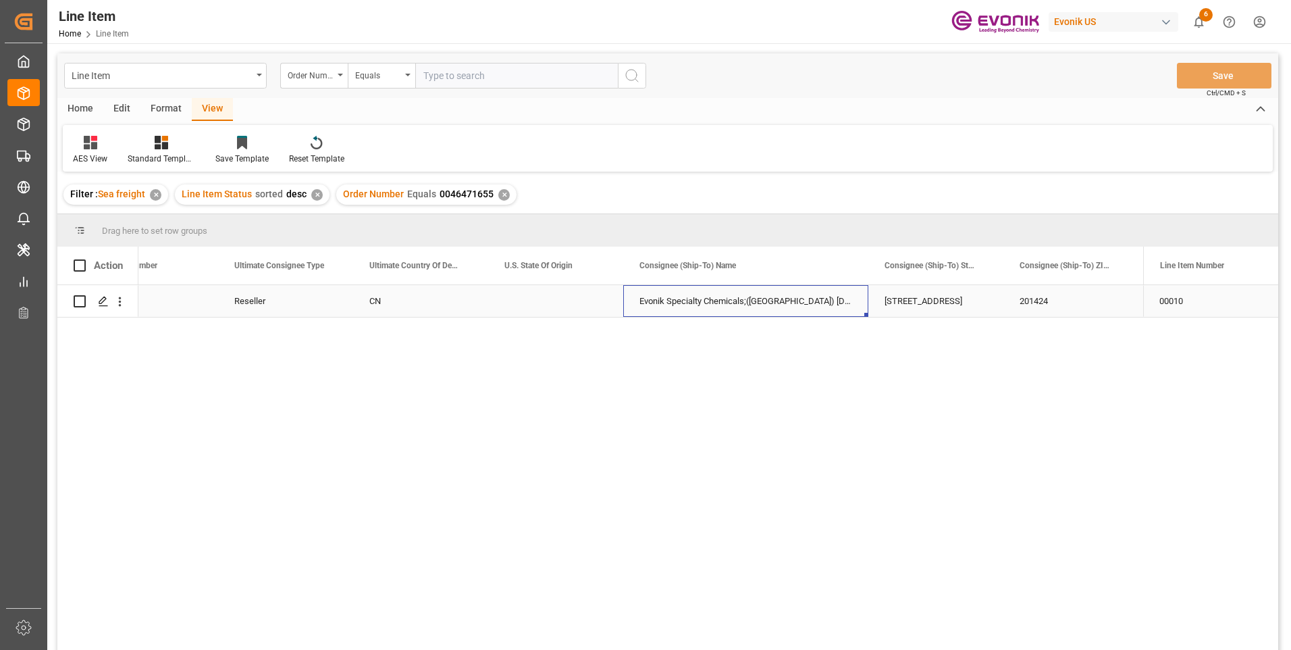
click at [789, 298] on div "Evonik Specialty Chemicals;(Shanghai) Co.Ltd." at bounding box center [745, 301] width 245 height 32
click at [939, 294] on div "No.599, North Muhua Road" at bounding box center [935, 301] width 135 height 32
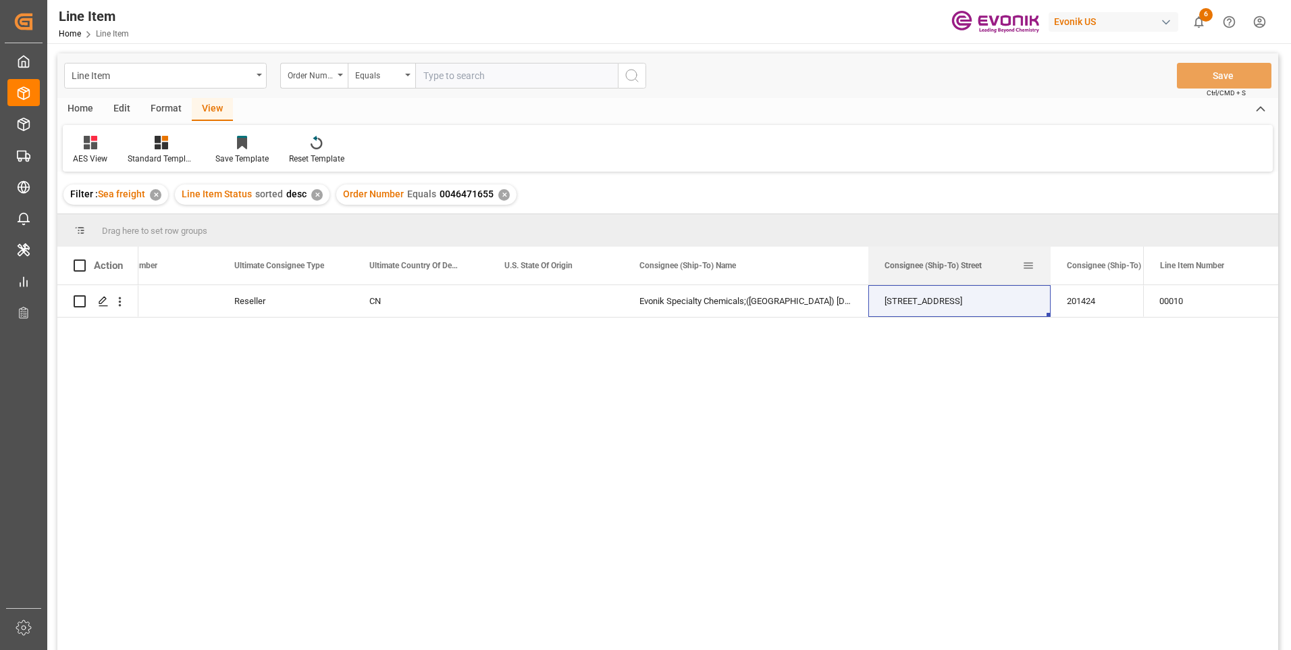
drag, startPoint x: 1002, startPoint y: 261, endPoint x: 1050, endPoint y: 263, distance: 48.0
click at [1050, 263] on div at bounding box center [1050, 265] width 5 height 38
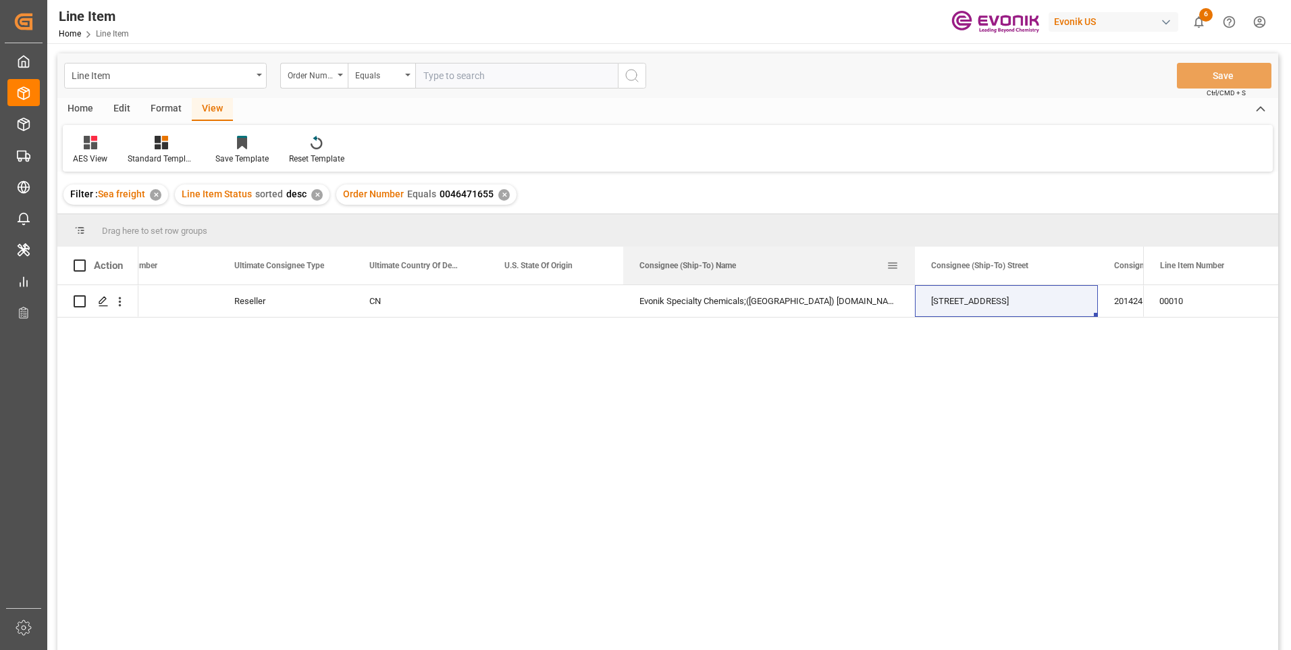
drag, startPoint x: 867, startPoint y: 259, endPoint x: 915, endPoint y: 265, distance: 48.3
click at [914, 265] on div at bounding box center [914, 265] width 5 height 38
click at [253, 298] on div "Reseller" at bounding box center [285, 301] width 135 height 32
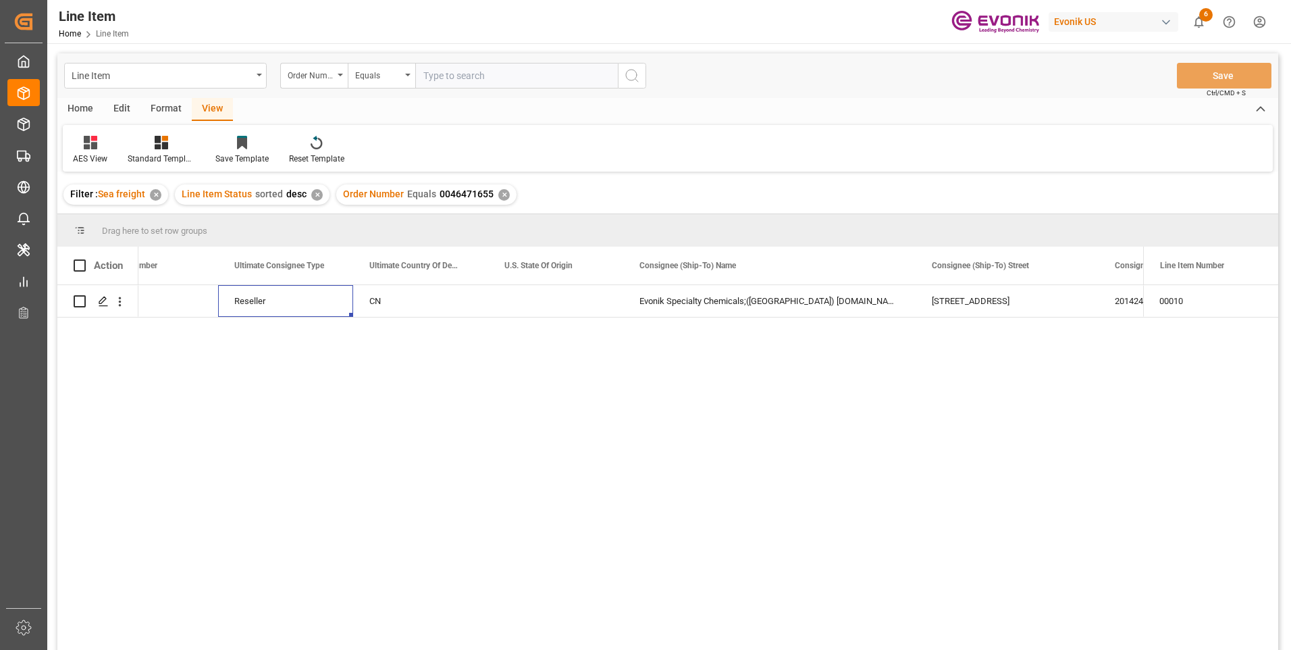
click at [456, 80] on input "text" at bounding box center [516, 76] width 203 height 26
paste input "0046471765"
type input "0046471765"
click at [629, 78] on icon "search button" at bounding box center [632, 76] width 16 height 16
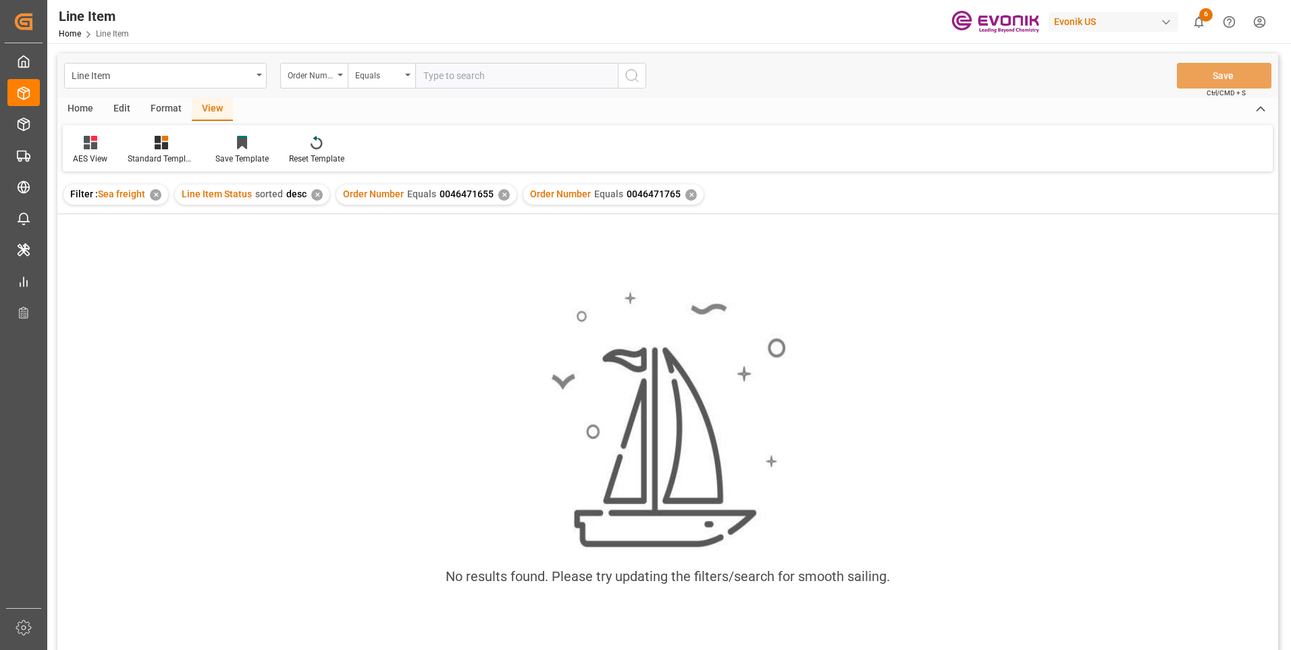
click at [505, 194] on div "✕" at bounding box center [503, 194] width 11 height 11
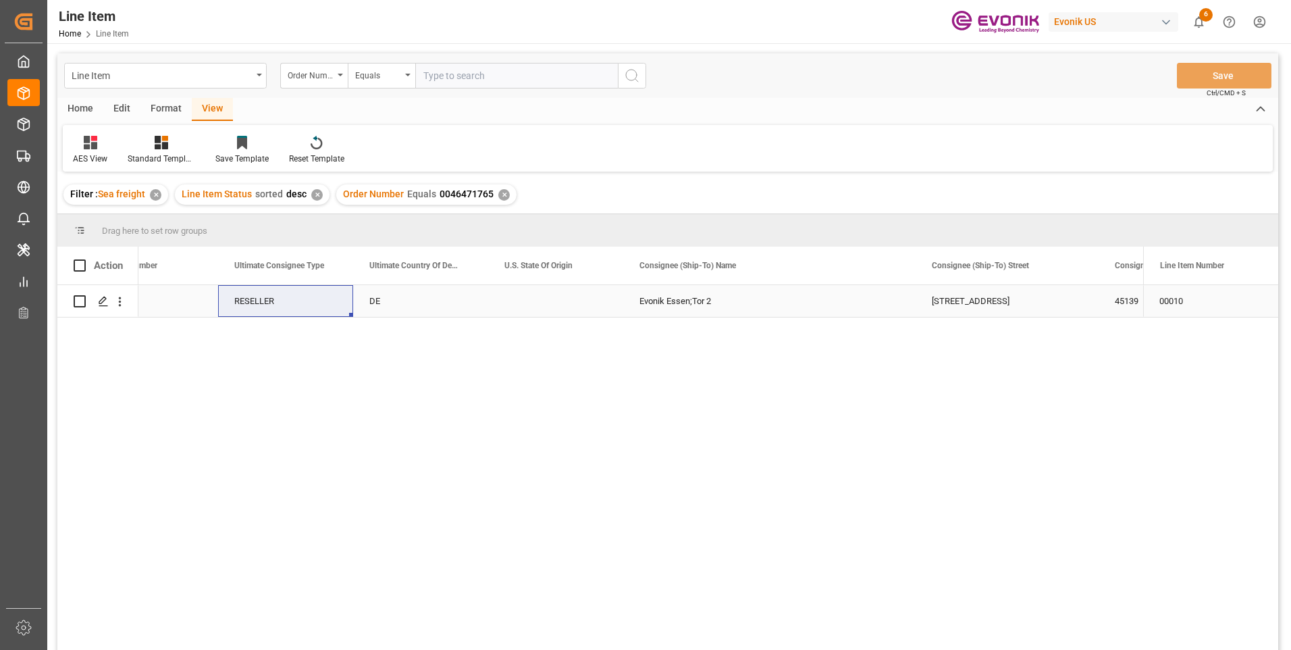
click at [424, 301] on div "DE" at bounding box center [420, 301] width 135 height 32
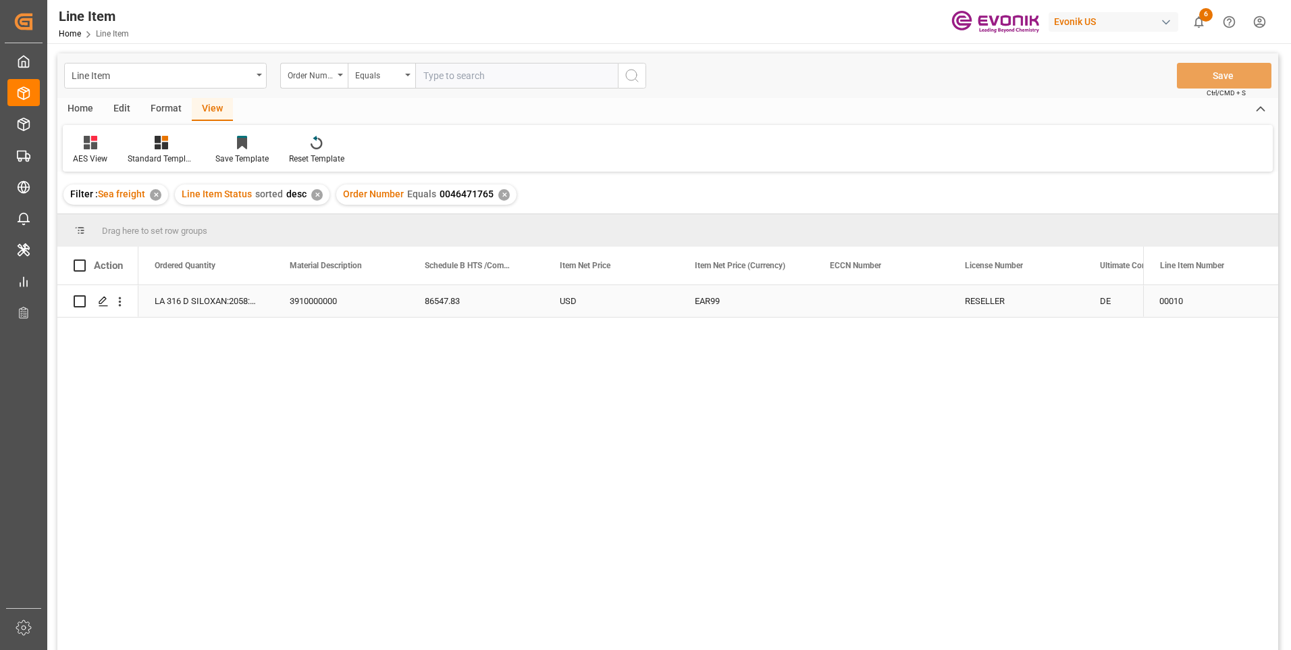
scroll to position [0, 675]
click at [476, 293] on div "3910000000" at bounding box center [476, 301] width 135 height 32
click at [204, 313] on div "16" at bounding box center [205, 301] width 135 height 32
click at [468, 299] on div "15200" at bounding box center [476, 301] width 135 height 32
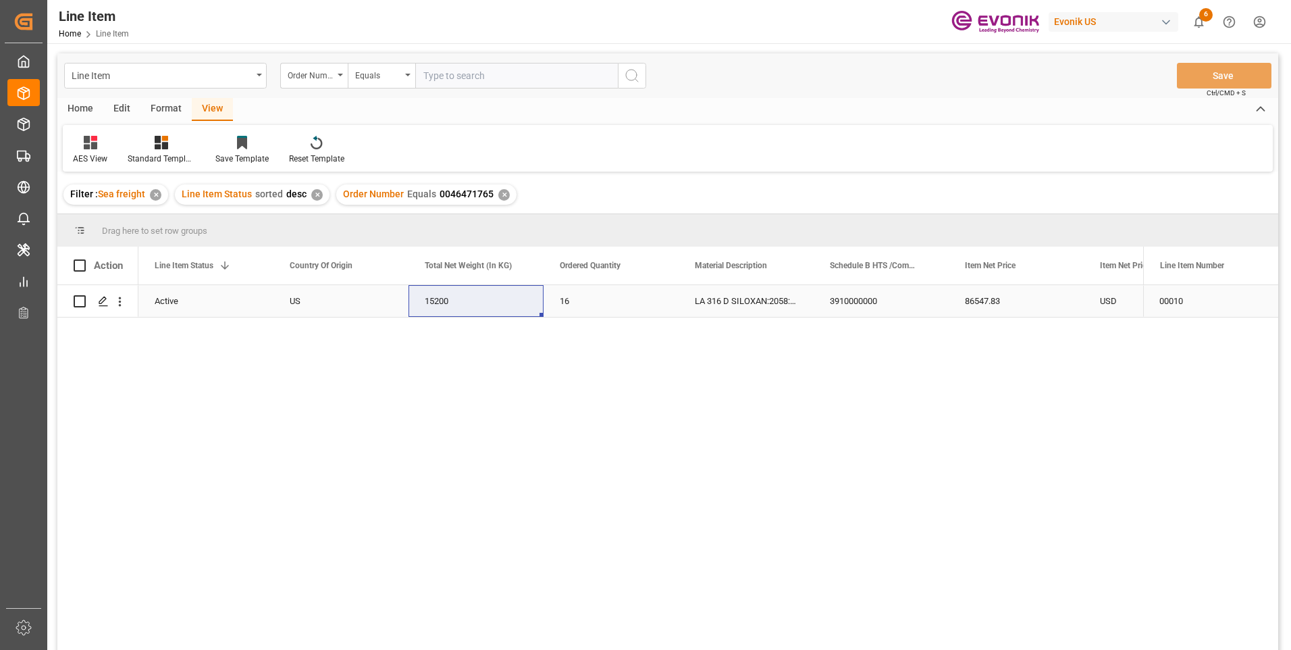
click at [985, 306] on div "86547.83" at bounding box center [1016, 301] width 135 height 32
click at [1098, 310] on div "USD" at bounding box center [1151, 301] width 135 height 32
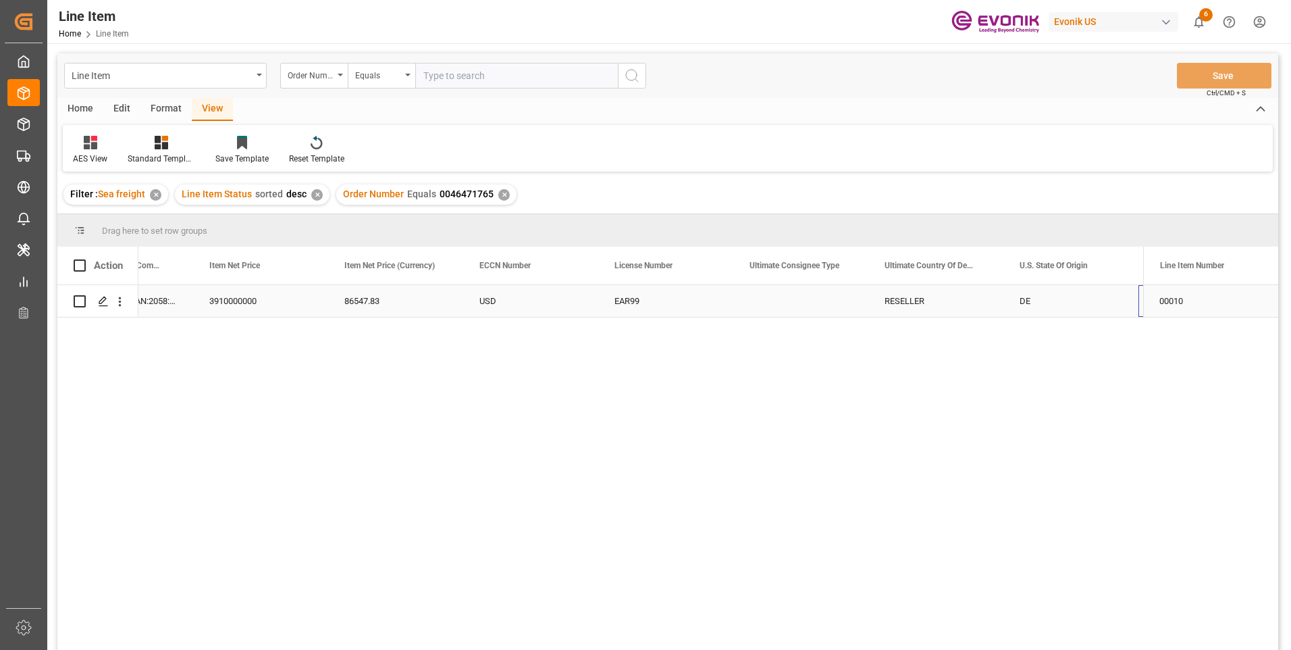
scroll to position [0, 1026]
click at [1064, 309] on div "Press SPACE to select this row." at bounding box center [1071, 301] width 135 height 32
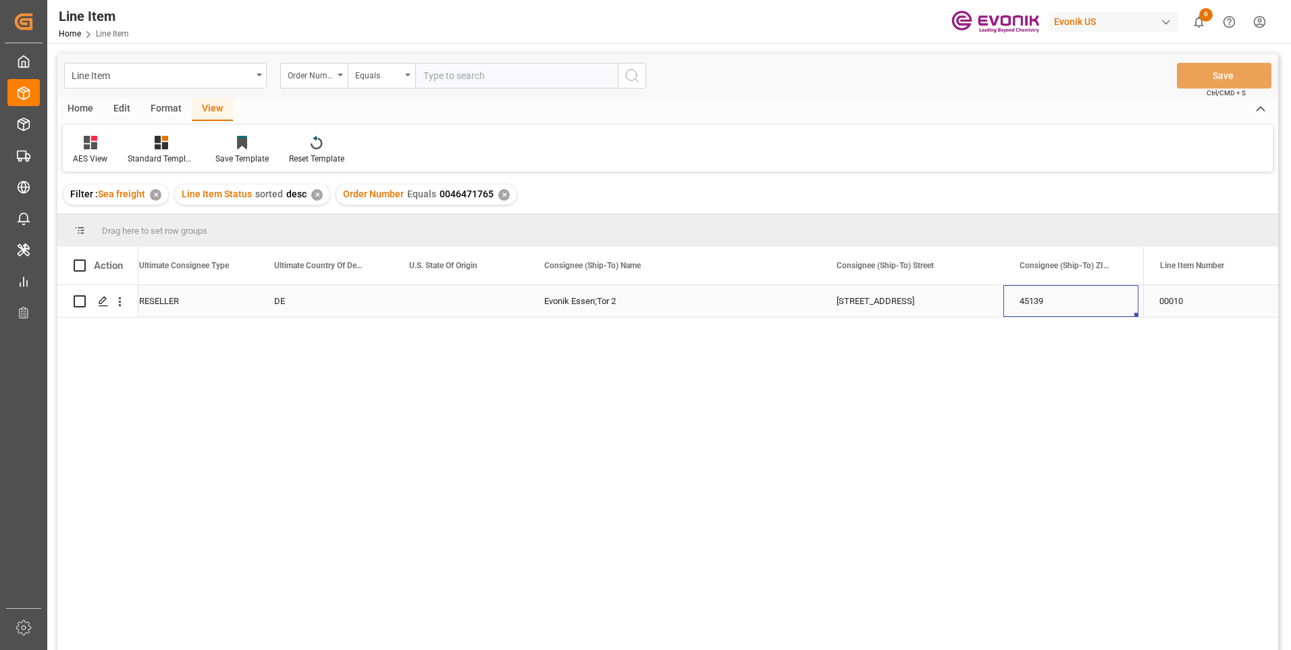
scroll to position [0, 1771]
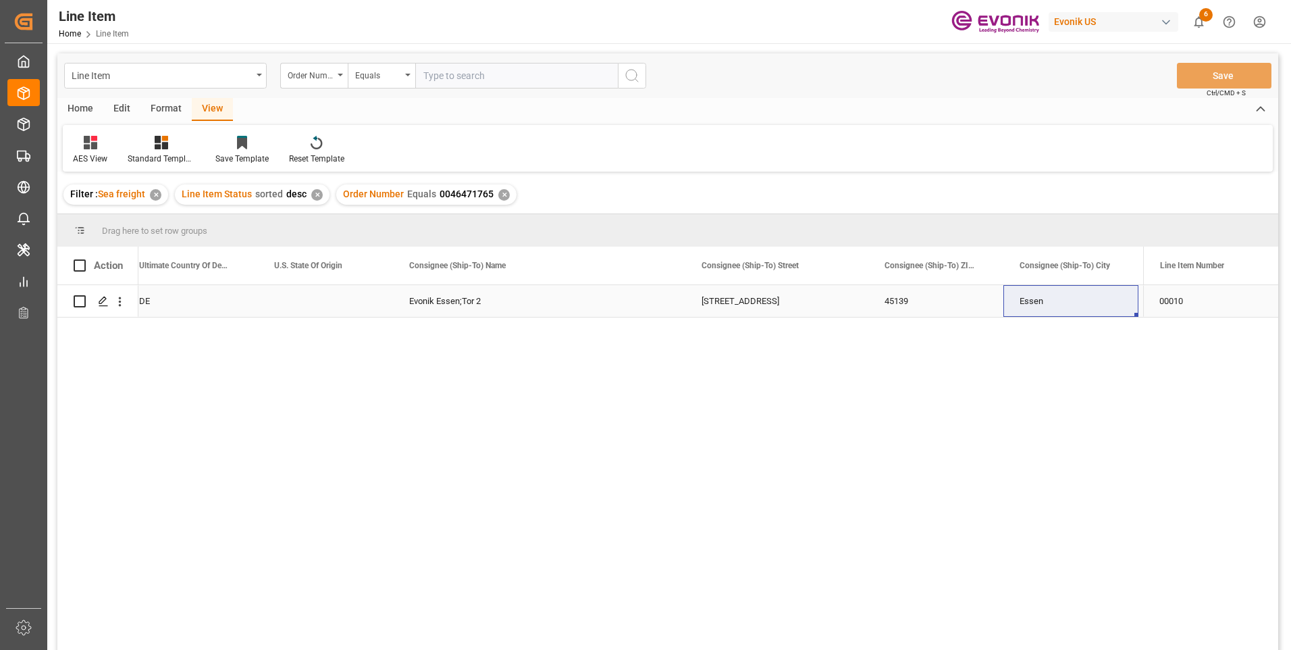
click at [443, 304] on div "Evonik Essen;Tor 2" at bounding box center [539, 301] width 292 height 32
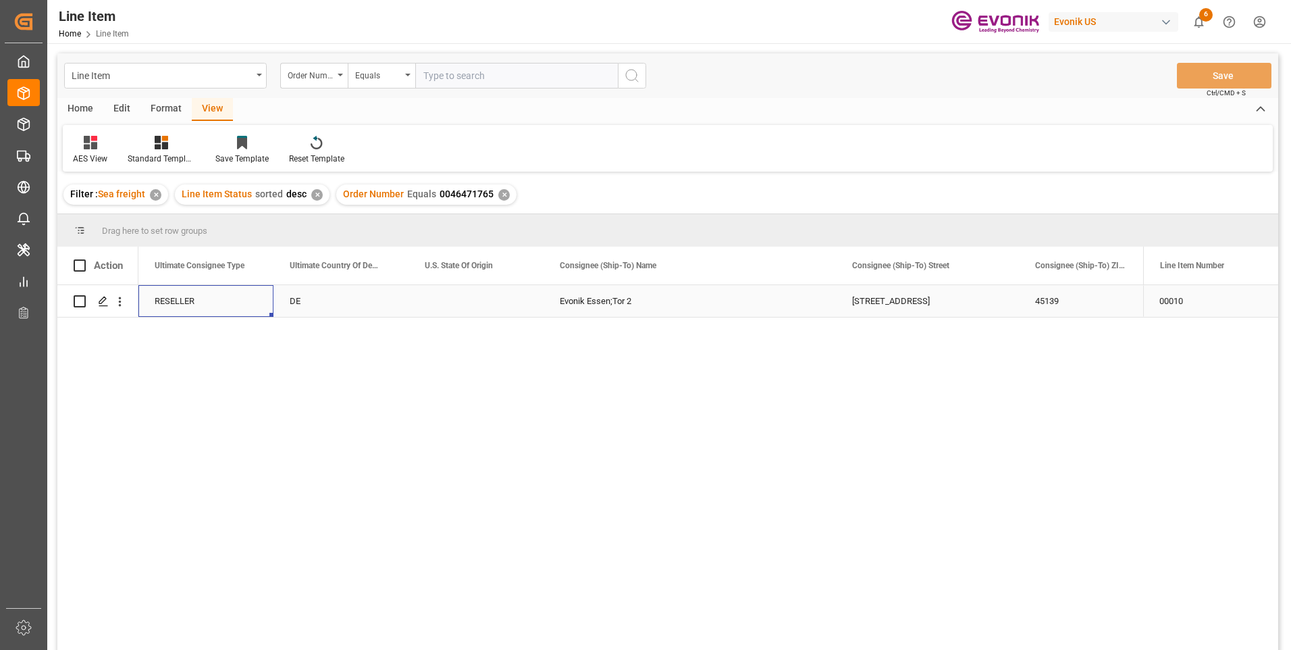
scroll to position [0, 1486]
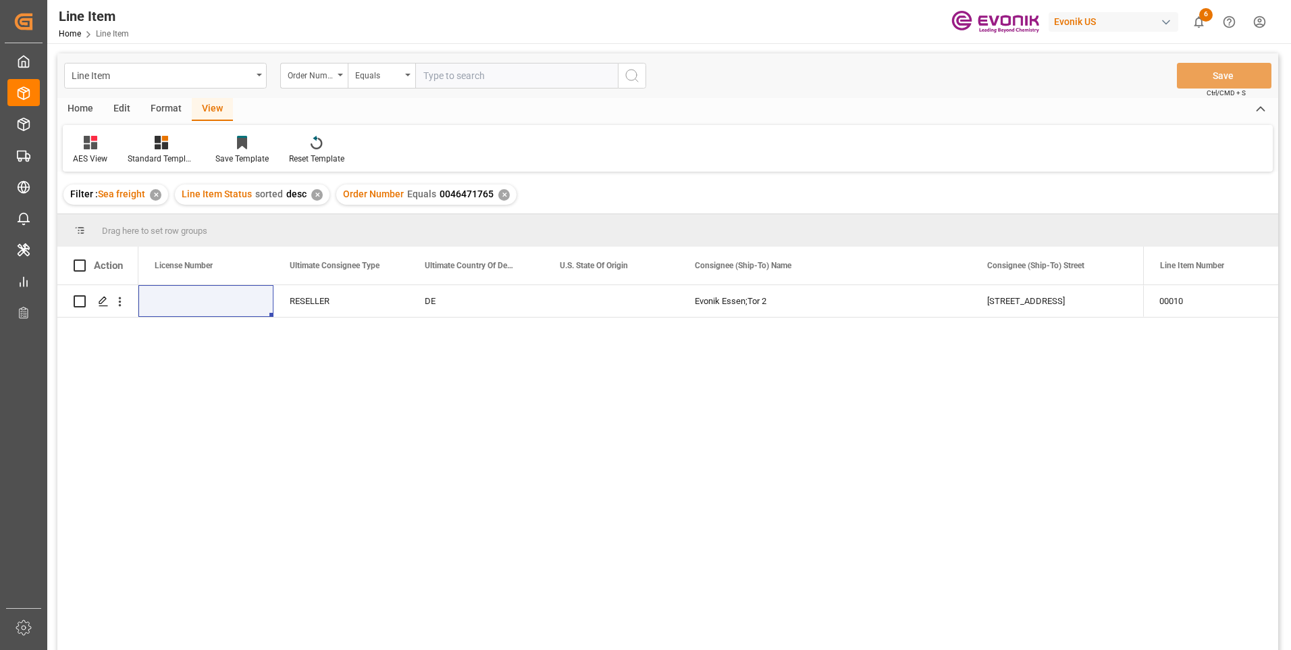
click at [496, 76] on input "text" at bounding box center [516, 76] width 203 height 26
paste input "0046471928"
type input "0046471928"
click at [635, 74] on icon "search button" at bounding box center [632, 76] width 16 height 16
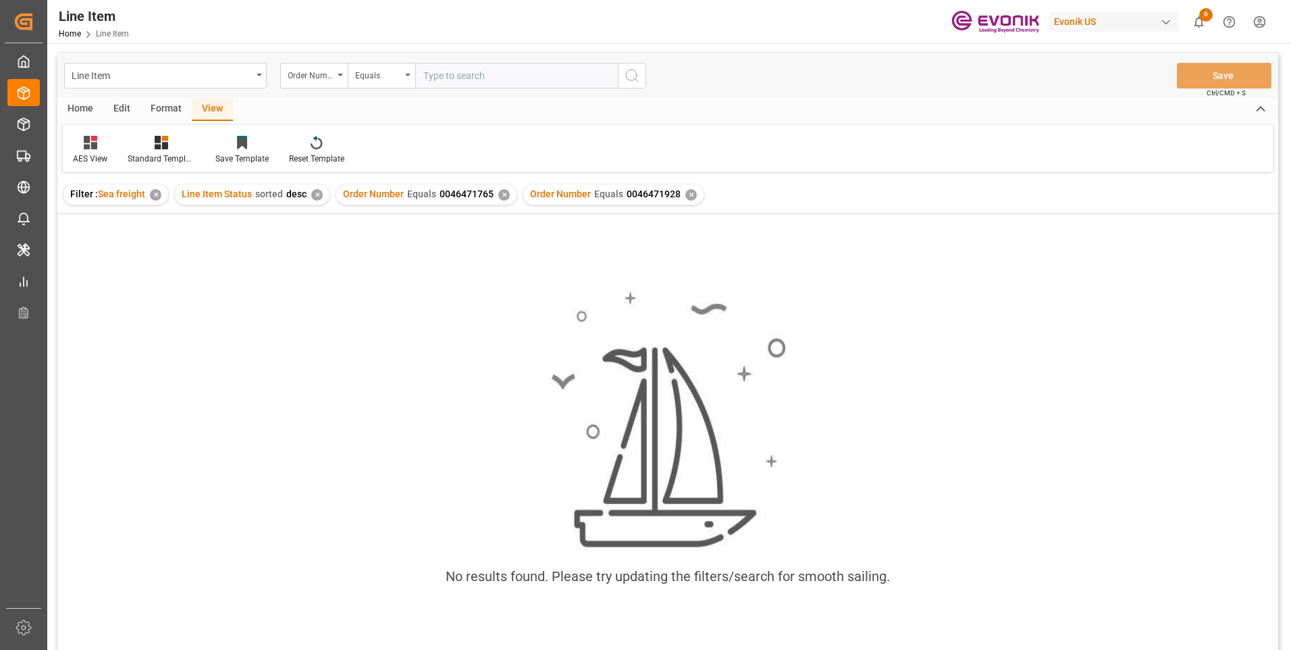
click at [502, 196] on div "✕" at bounding box center [503, 194] width 11 height 11
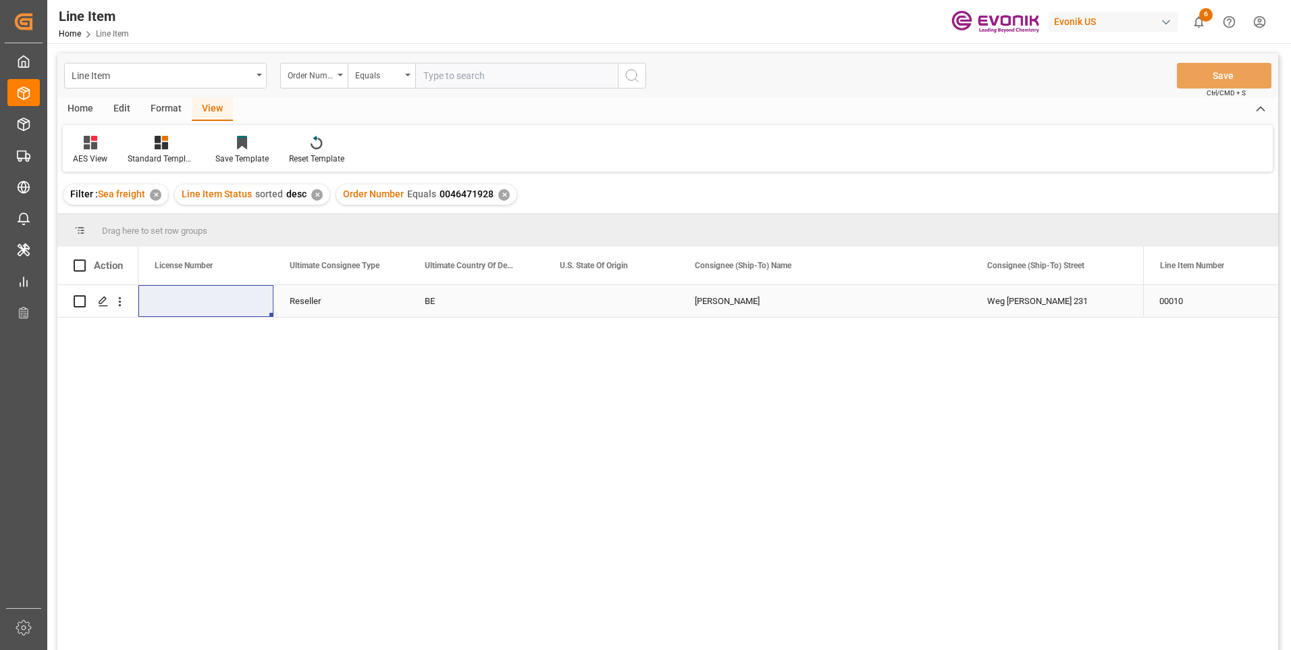
click at [1068, 298] on div "Weg Naar Zwartberg 231" at bounding box center [1062, 301] width 183 height 32
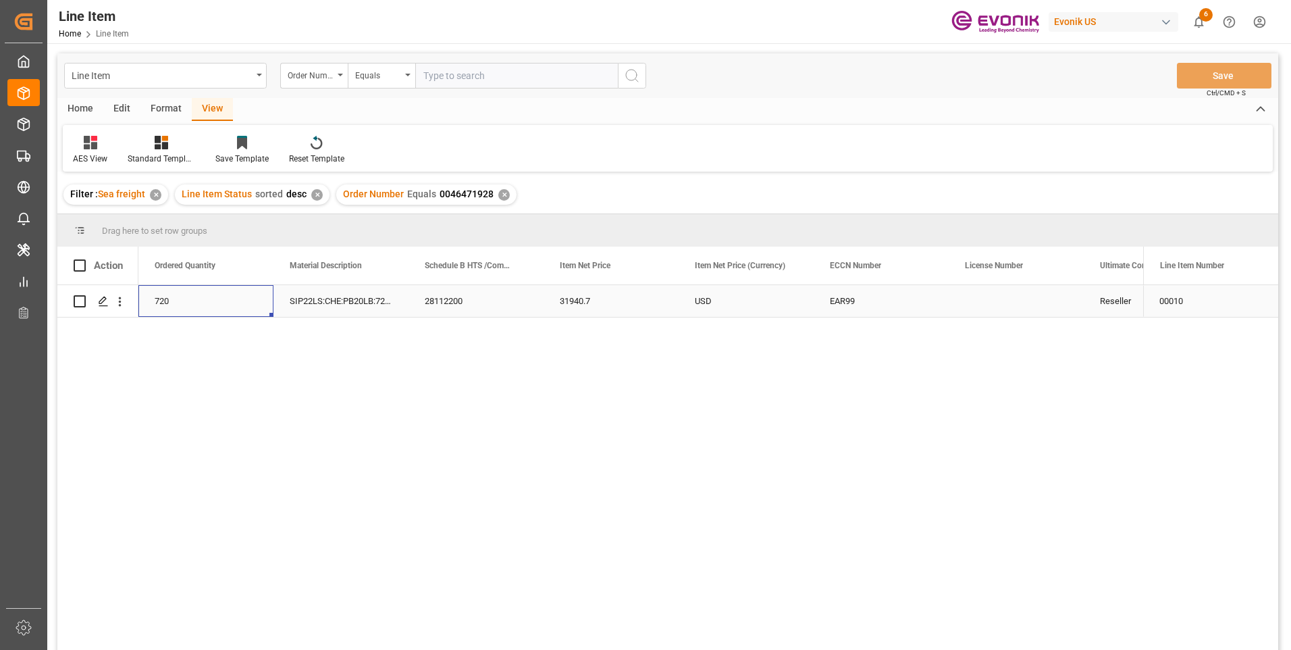
click at [171, 296] on div "720" at bounding box center [205, 301] width 135 height 32
click at [828, 317] on div "EAR99 USD 31940.7 28112200 SIP22LS:CHE:PB20LB:720HP:I2:P:$ 720 6531.84 US Active" at bounding box center [1186, 301] width 2907 height 32
click at [857, 305] on div "31940.7" at bounding box center [881, 301] width 135 height 32
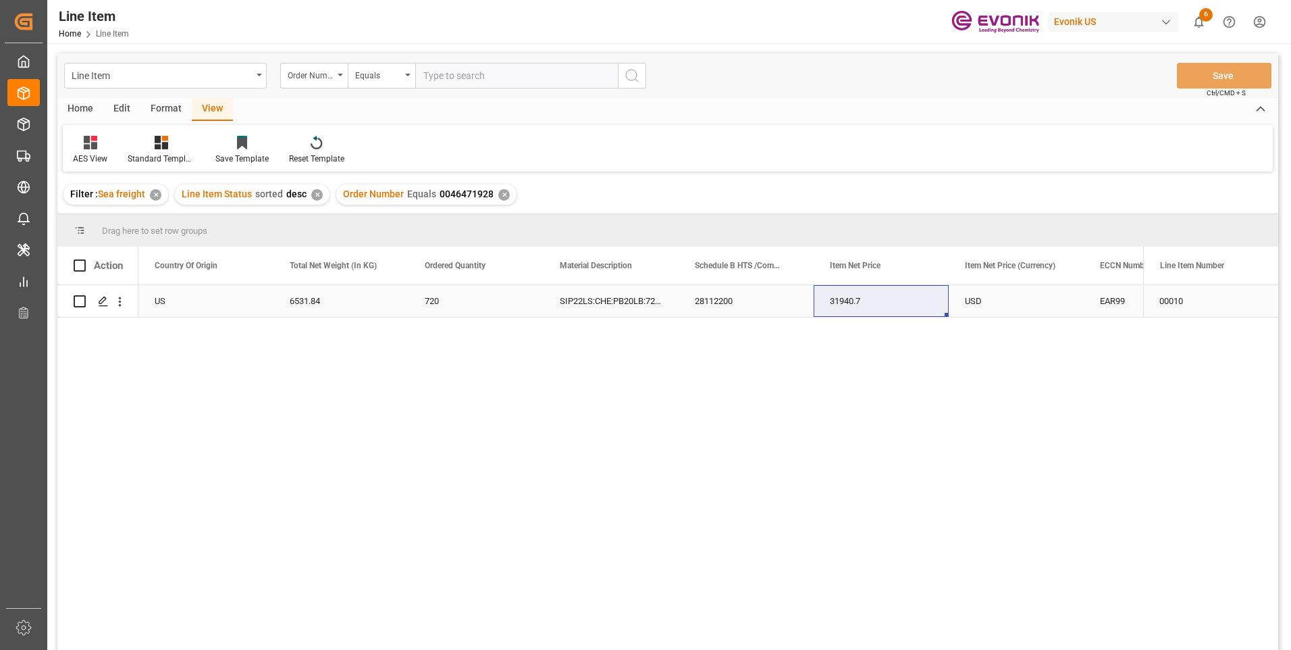
click at [350, 290] on div "6531.84" at bounding box center [341, 301] width 135 height 32
click at [988, 299] on div "USD" at bounding box center [1016, 301] width 135 height 32
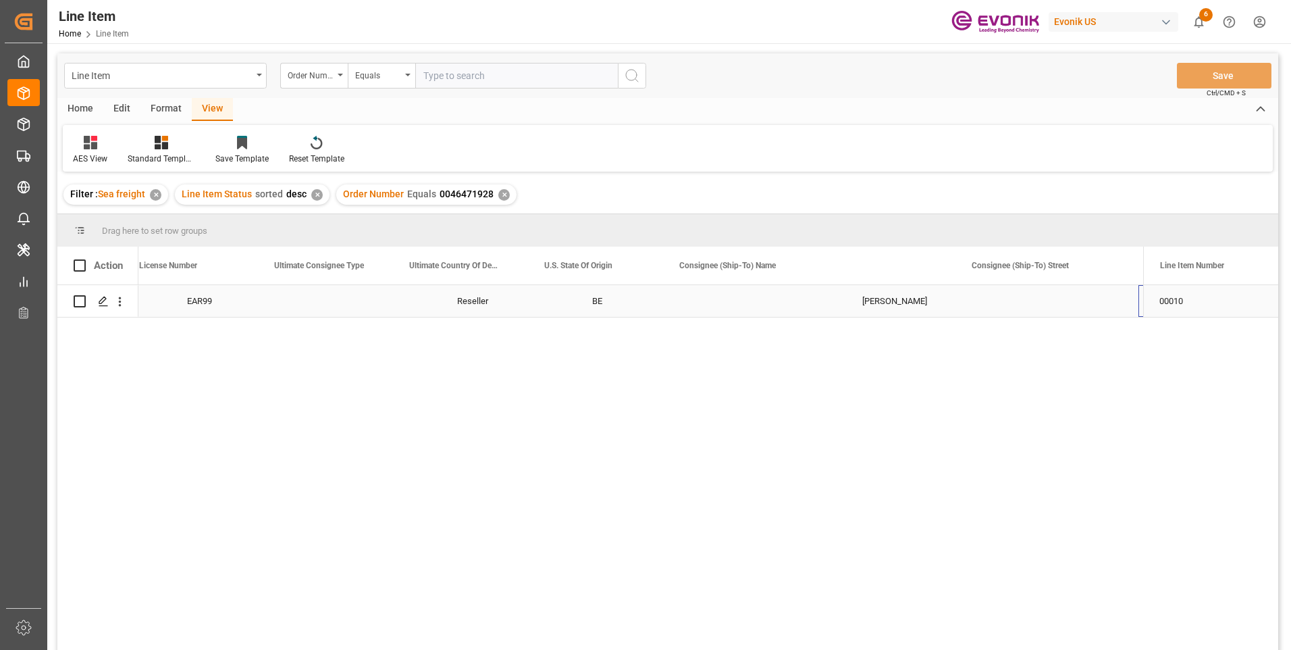
scroll to position [0, 1501]
click at [461, 80] on input "text" at bounding box center [516, 76] width 203 height 26
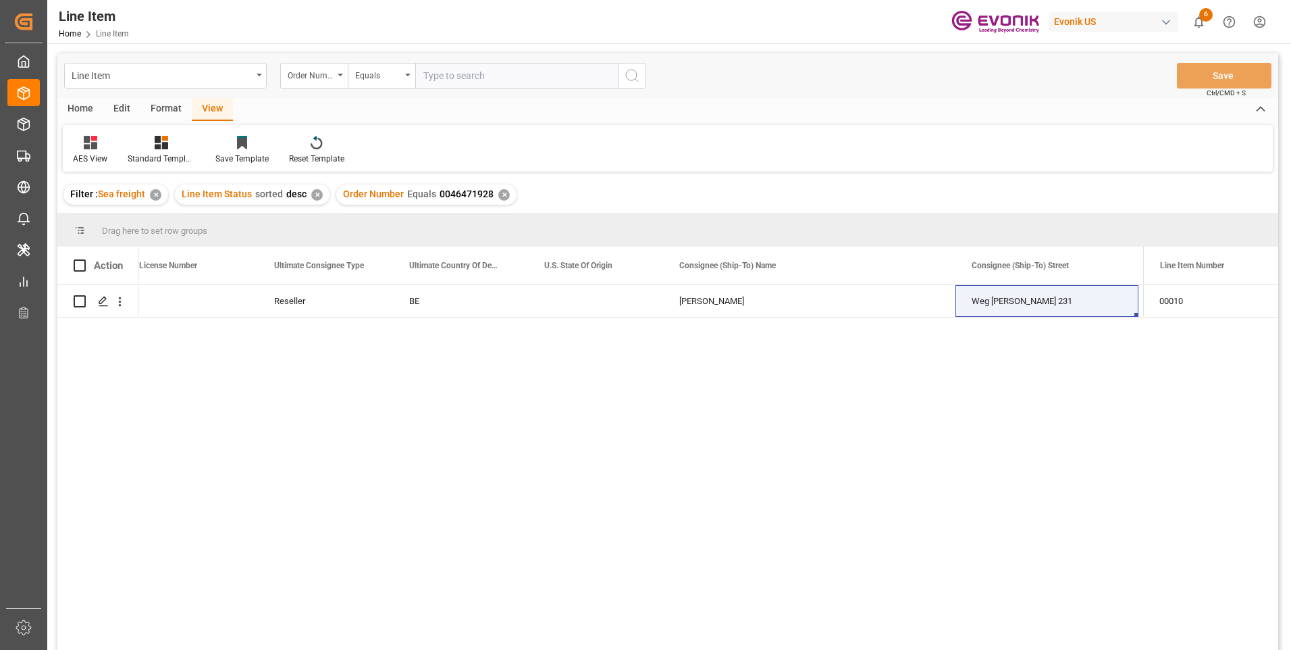
paste input "0046476023"
type input "0046476023"
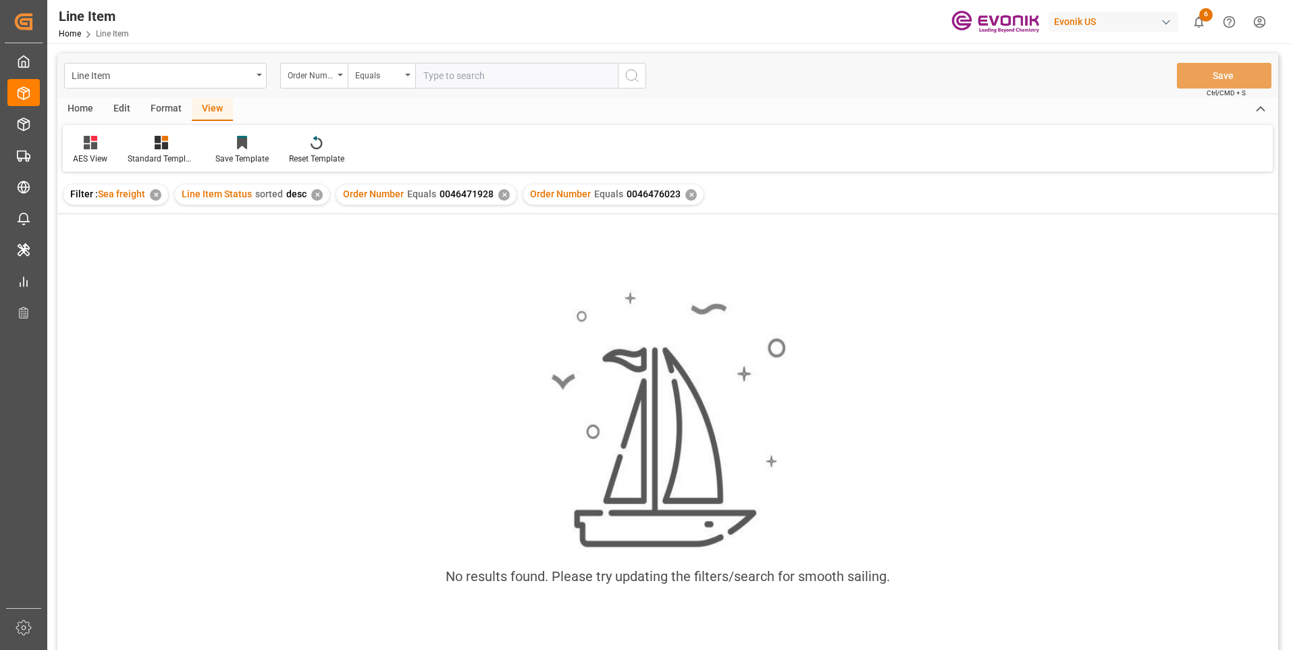
click at [502, 196] on div "✕" at bounding box center [503, 194] width 11 height 11
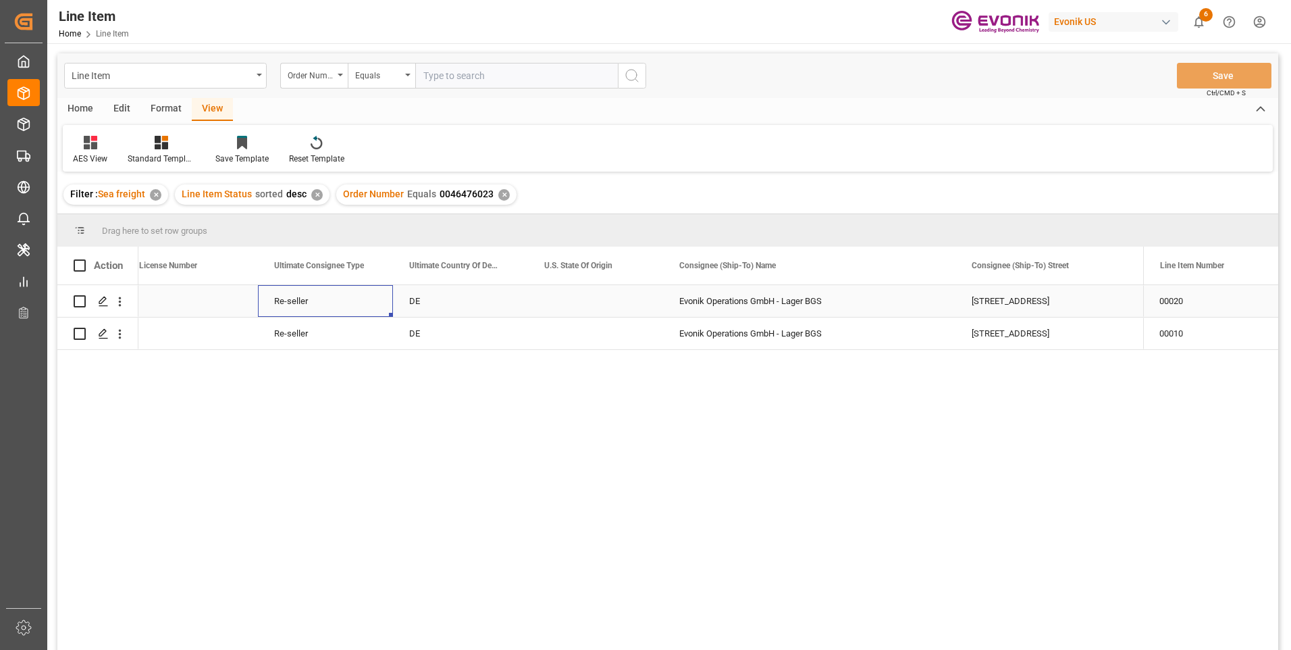
click at [365, 314] on div "Re-seller" at bounding box center [325, 301] width 135 height 32
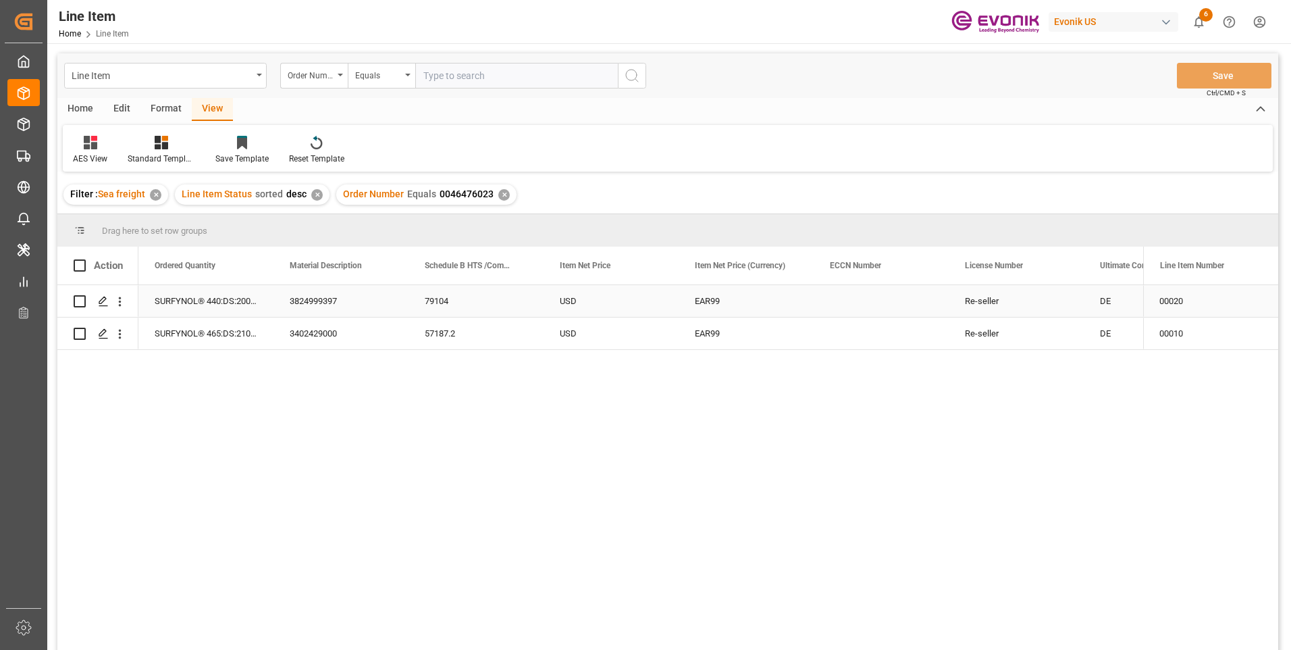
scroll to position [0, 675]
click at [471, 291] on div "3824999397" at bounding box center [476, 301] width 135 height 32
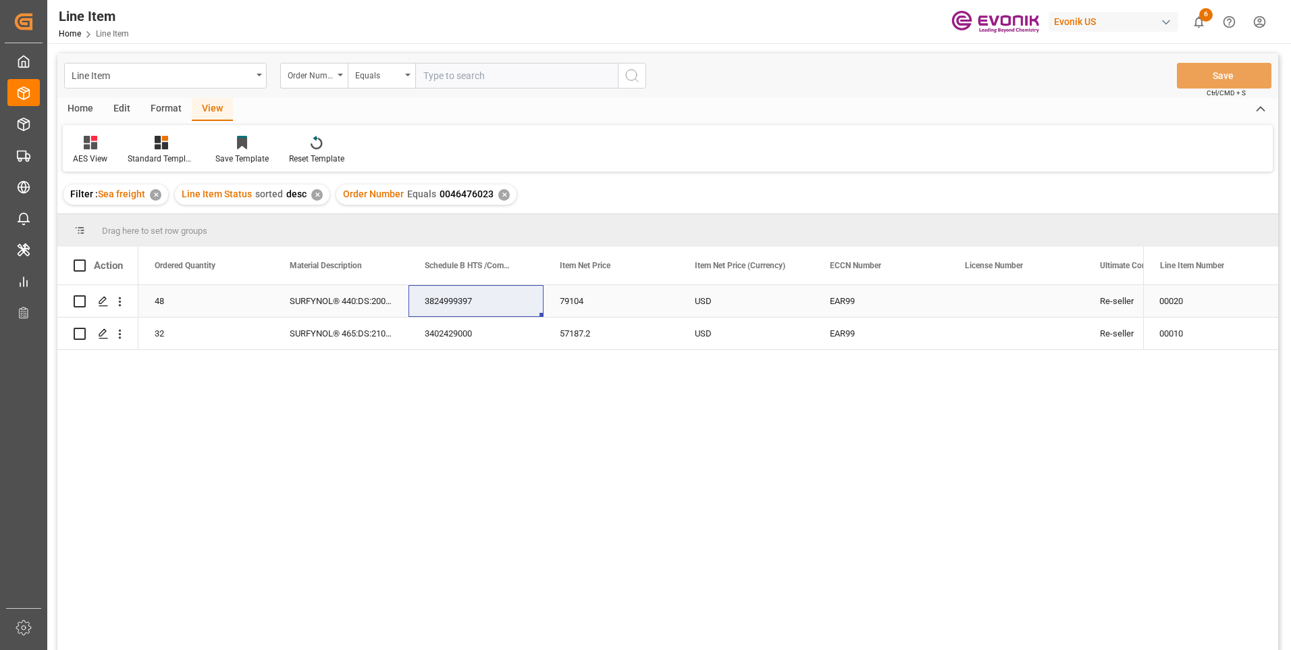
click at [604, 304] on div "79104" at bounding box center [611, 301] width 135 height 32
click at [309, 285] on div "SURFYNOL® 440:DS:200:P:35" at bounding box center [341, 301] width 135 height 32
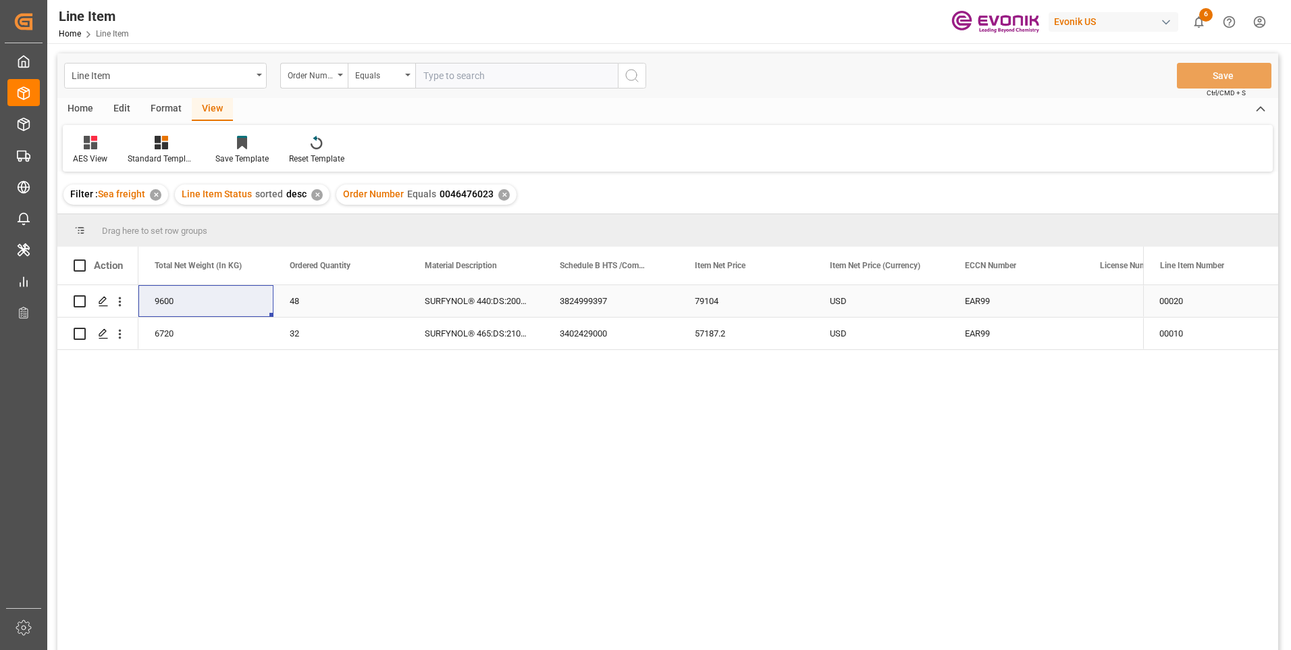
click at [702, 297] on div "79104" at bounding box center [746, 301] width 135 height 32
click at [585, 331] on div "3402429000" at bounding box center [611, 333] width 135 height 32
click at [189, 336] on div "6720" at bounding box center [205, 333] width 135 height 32
click at [724, 327] on div "57187.2" at bounding box center [746, 333] width 135 height 32
click at [975, 311] on div "EAR99" at bounding box center [1016, 301] width 103 height 31
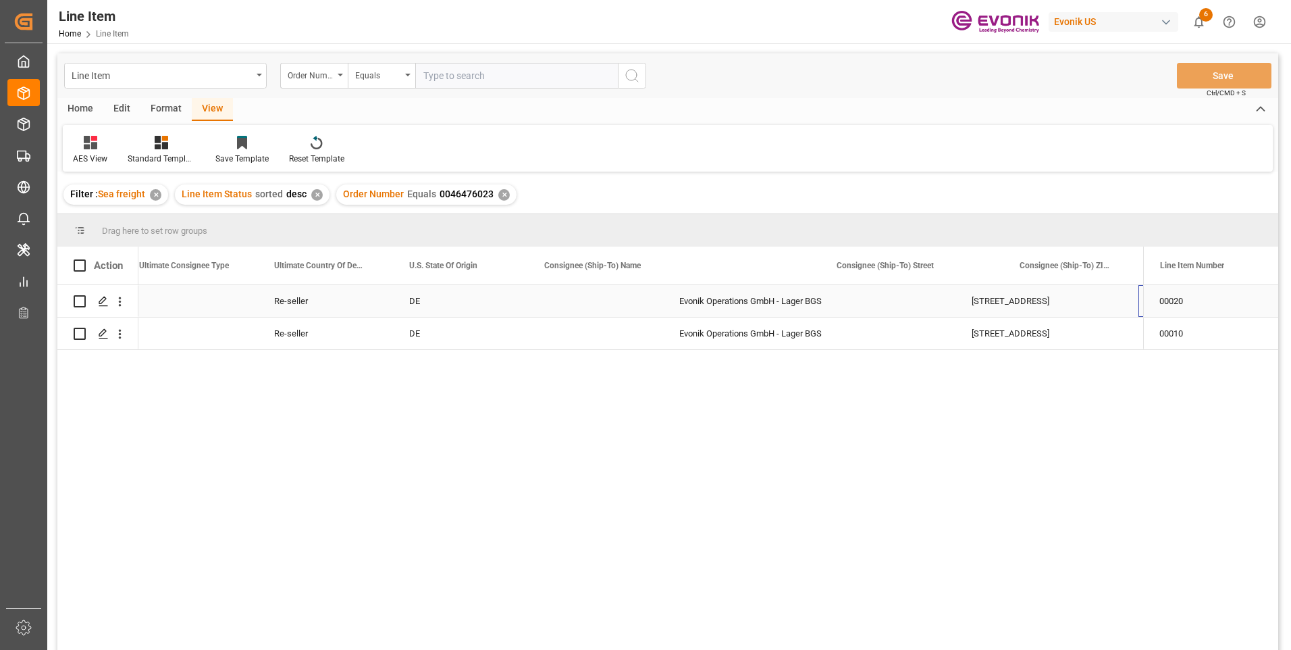
scroll to position [0, 1636]
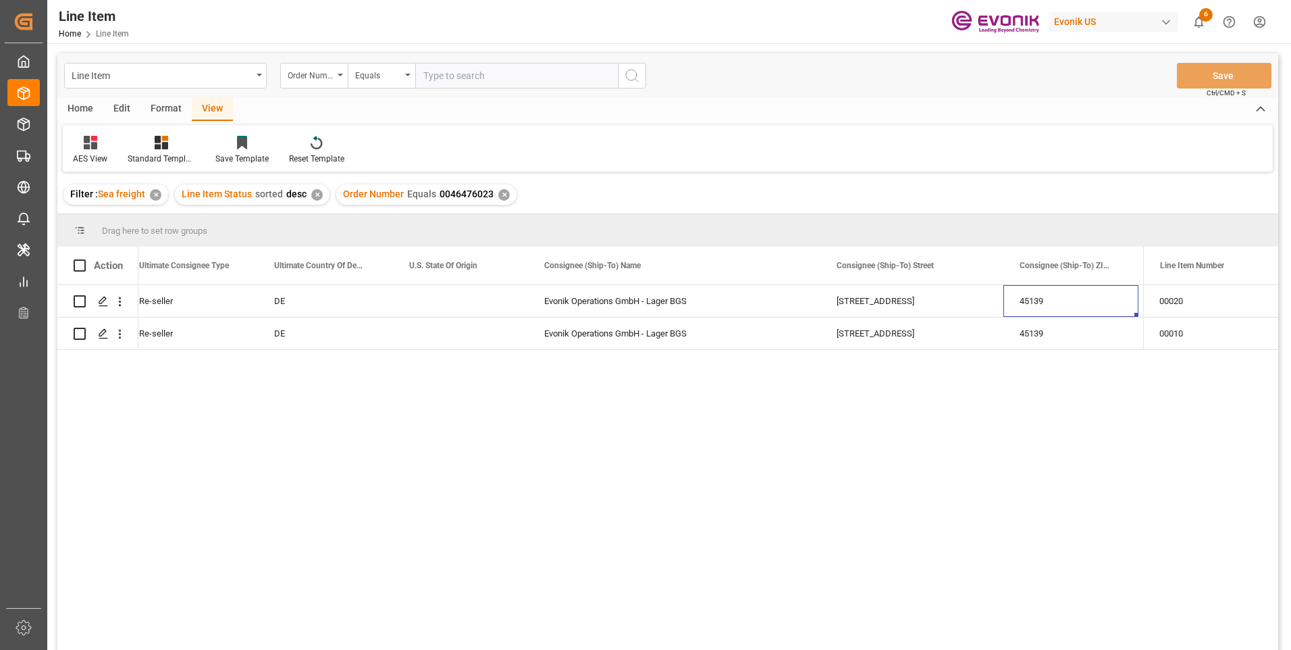
click at [473, 76] on input "text" at bounding box center [516, 76] width 203 height 26
paste input "2007151553"
type input "2007151553"
click at [634, 76] on icon "search button" at bounding box center [632, 76] width 16 height 16
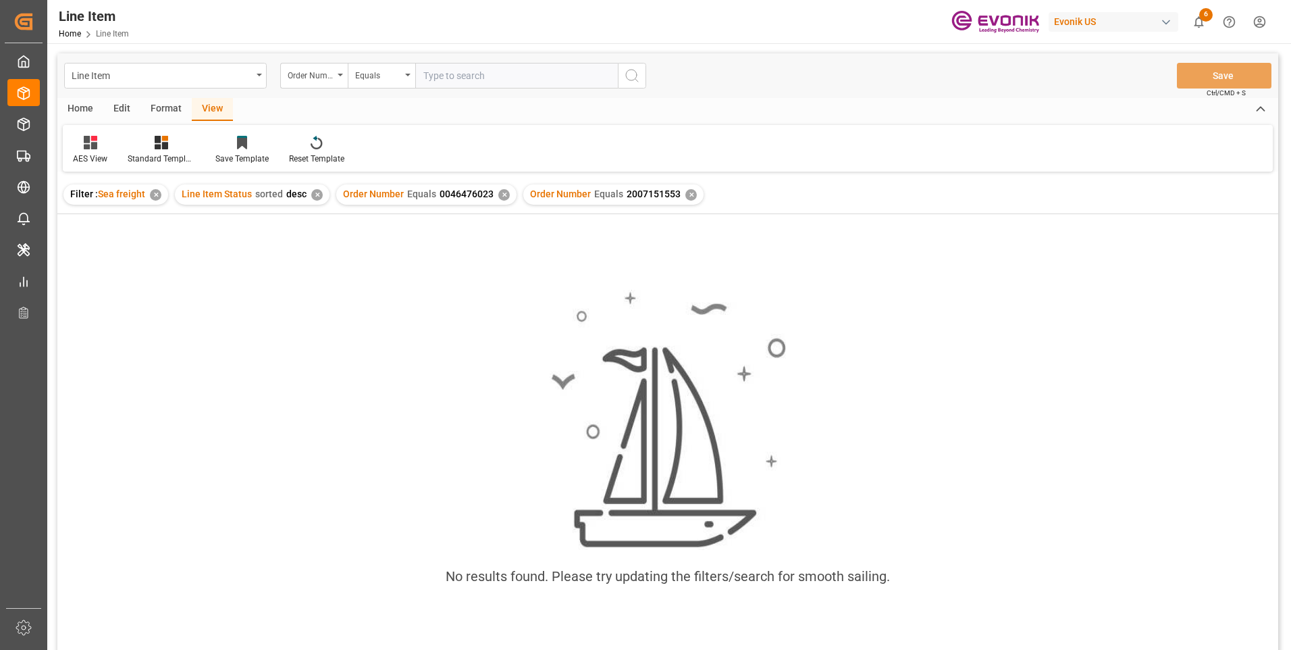
click at [499, 194] on div "✕" at bounding box center [503, 194] width 11 height 11
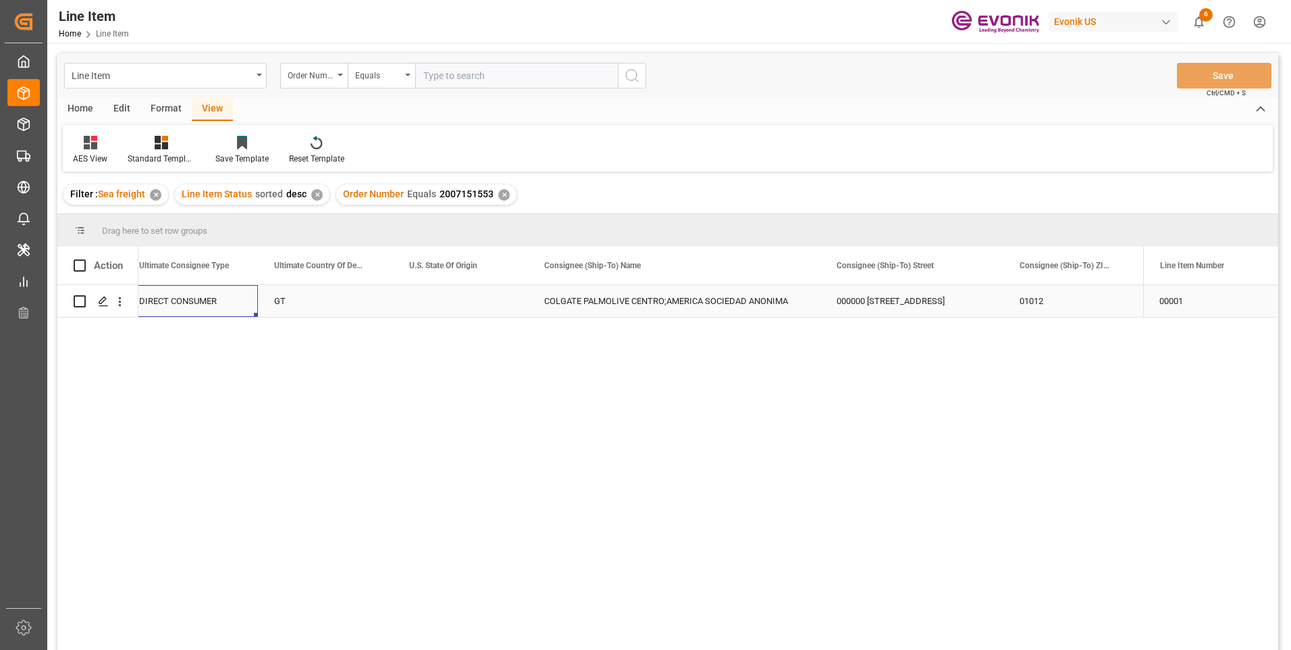
click at [184, 304] on div "DIRECT CONSUMER" at bounding box center [190, 301] width 135 height 32
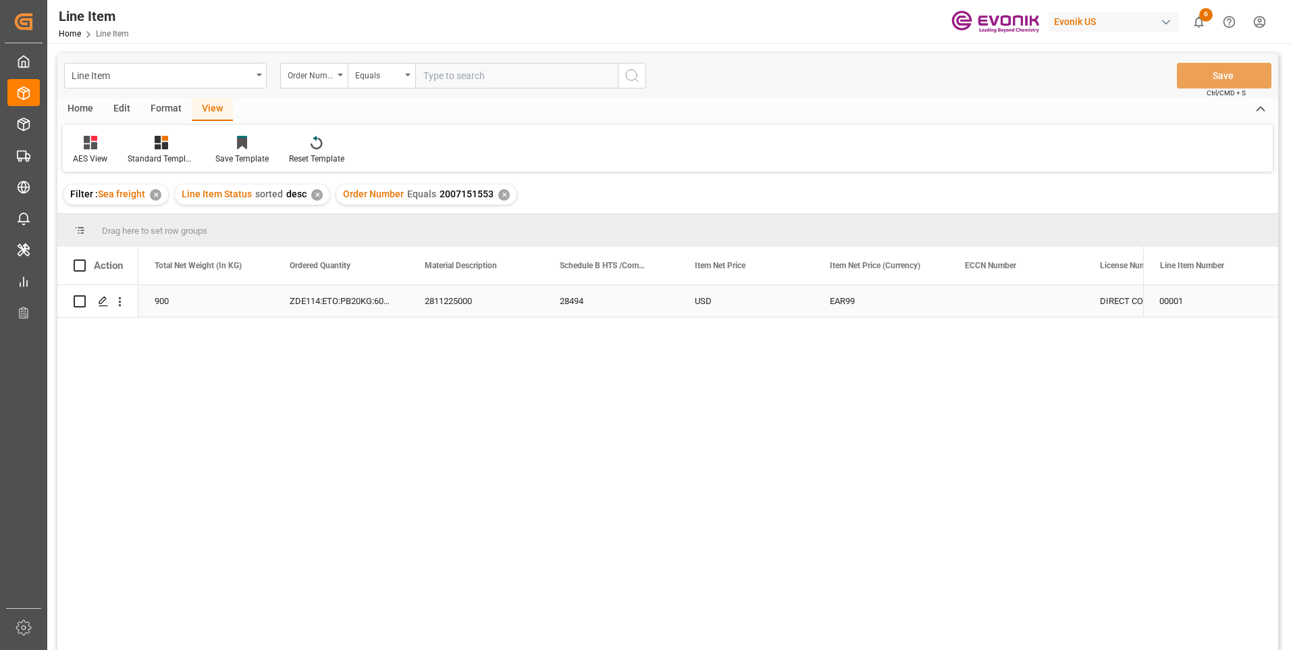
scroll to position [0, 540]
click at [594, 306] on div "2811225000" at bounding box center [611, 301] width 135 height 32
click at [165, 294] on div "18000" at bounding box center [205, 301] width 135 height 32
click at [703, 299] on div "28494" at bounding box center [746, 301] width 135 height 32
click at [494, 73] on input "text" at bounding box center [516, 76] width 203 height 26
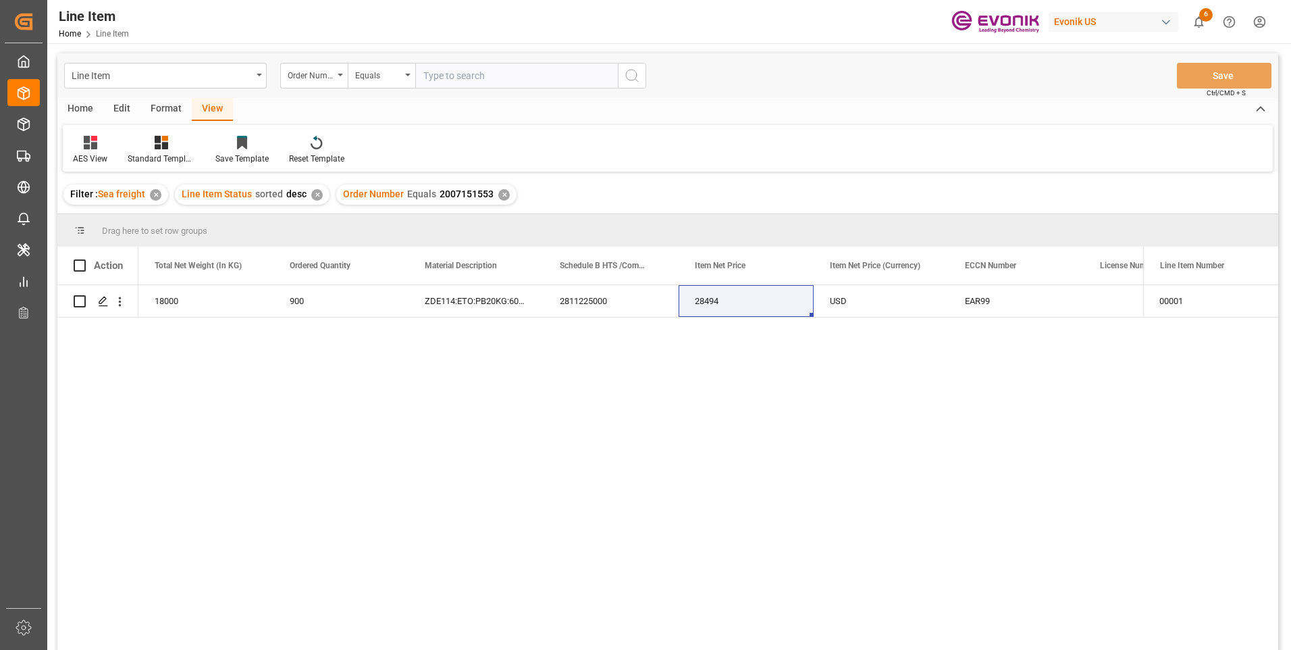
paste input "2007151505"
type input "2007151505"
click at [640, 69] on button "search button" at bounding box center [632, 76] width 28 height 26
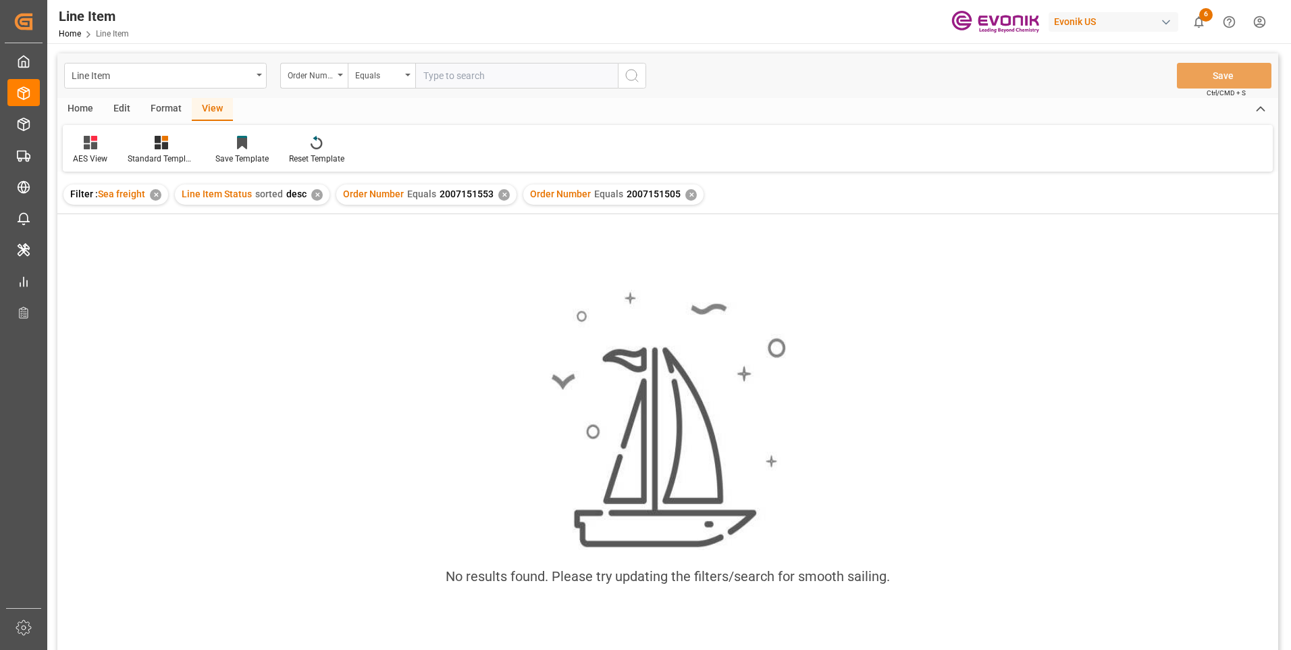
click at [498, 194] on div "✕" at bounding box center [503, 194] width 11 height 11
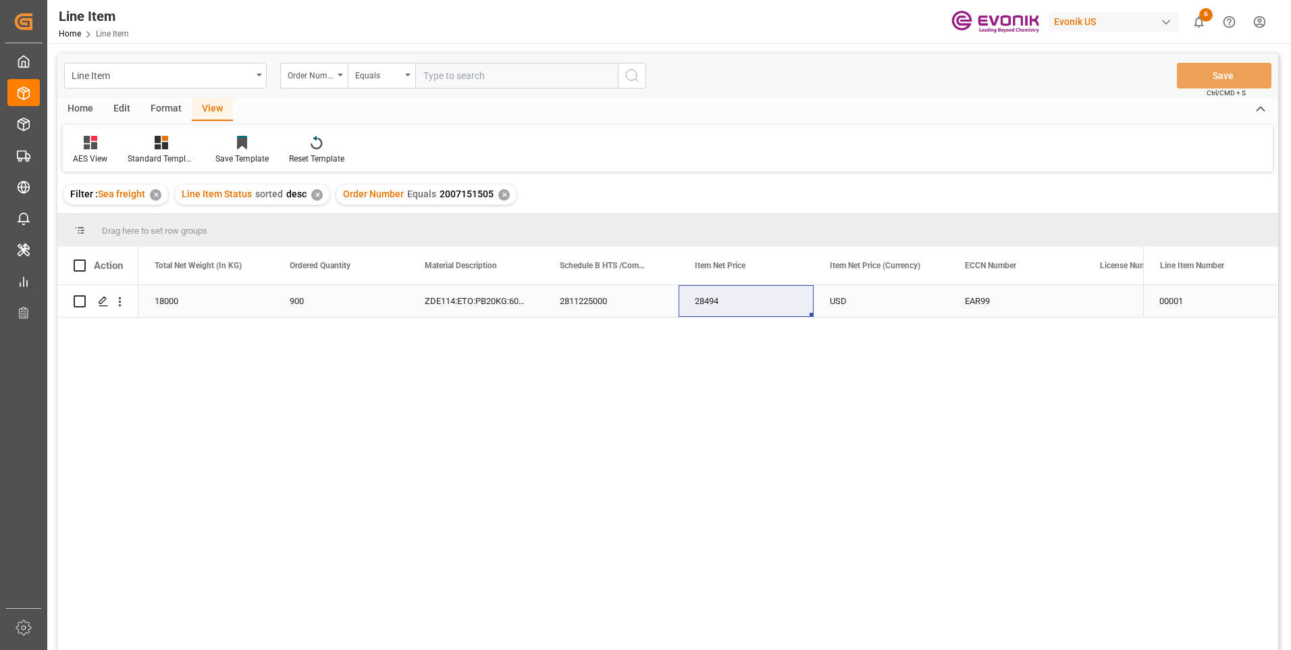
click at [160, 306] on div "18000" at bounding box center [205, 301] width 135 height 32
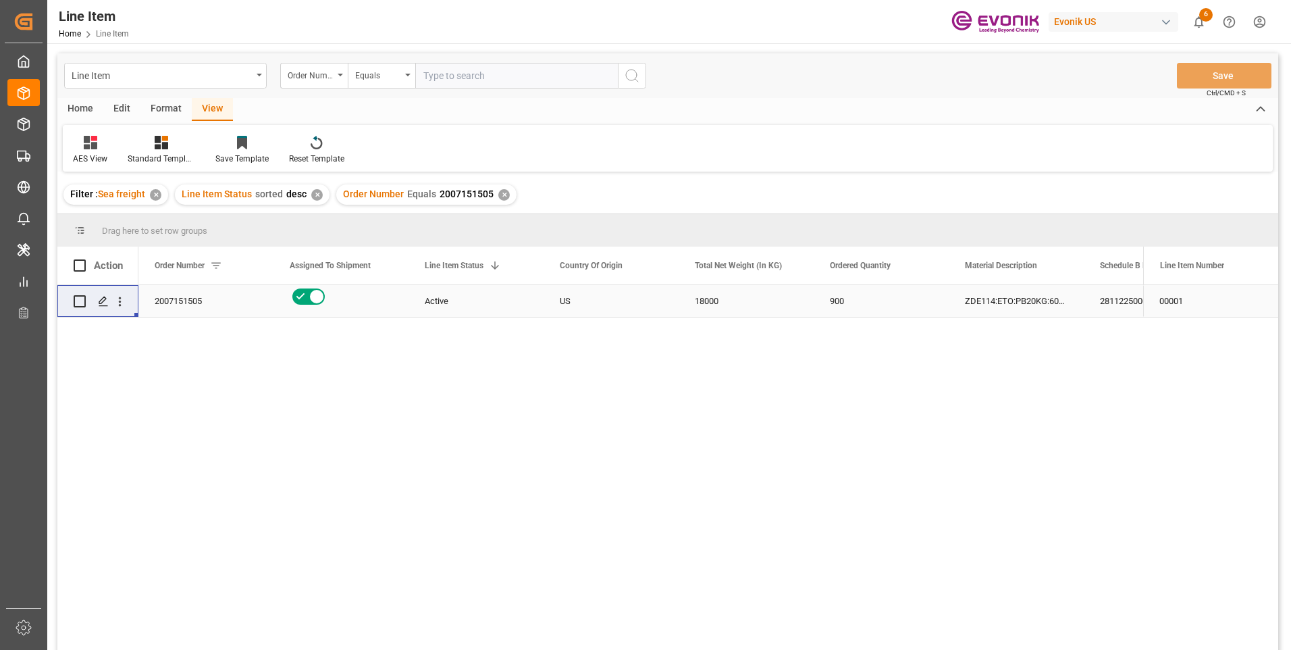
click at [1010, 298] on div "ZDE114:ETO:PB20KG:600SWP:I2:P:$" at bounding box center [1016, 301] width 135 height 32
click at [1113, 303] on div "2811225000" at bounding box center [1151, 301] width 135 height 32
click at [1038, 306] on div "ZDE114:ETO:PB20KG:600SWP:I2:P:$" at bounding box center [1016, 301] width 135 height 32
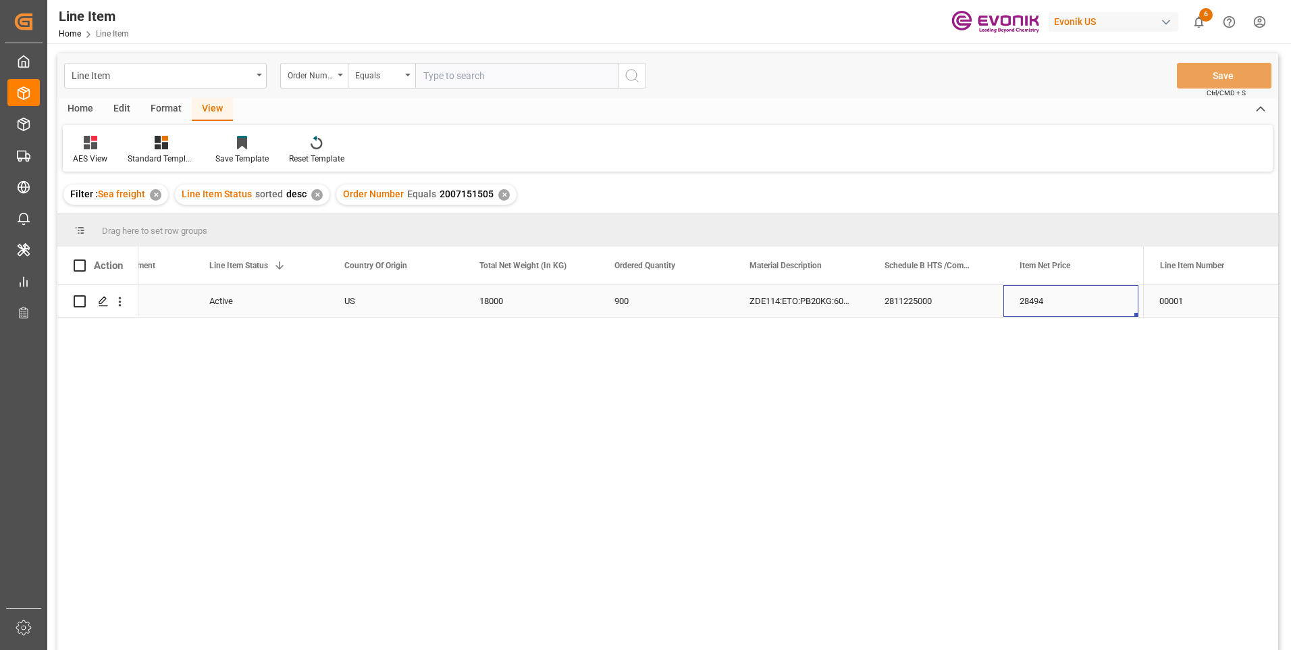
scroll to position [0, 350]
click at [377, 306] on div "18000" at bounding box center [395, 301] width 135 height 32
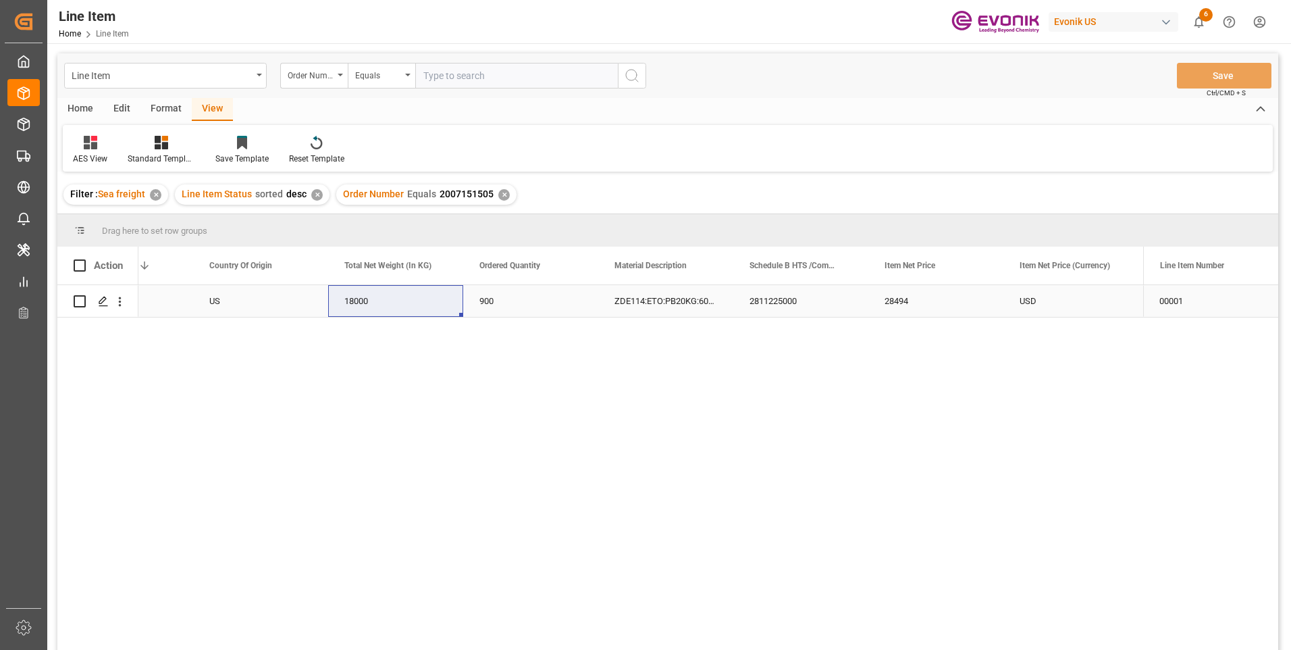
click at [922, 302] on div "28494" at bounding box center [935, 301] width 135 height 32
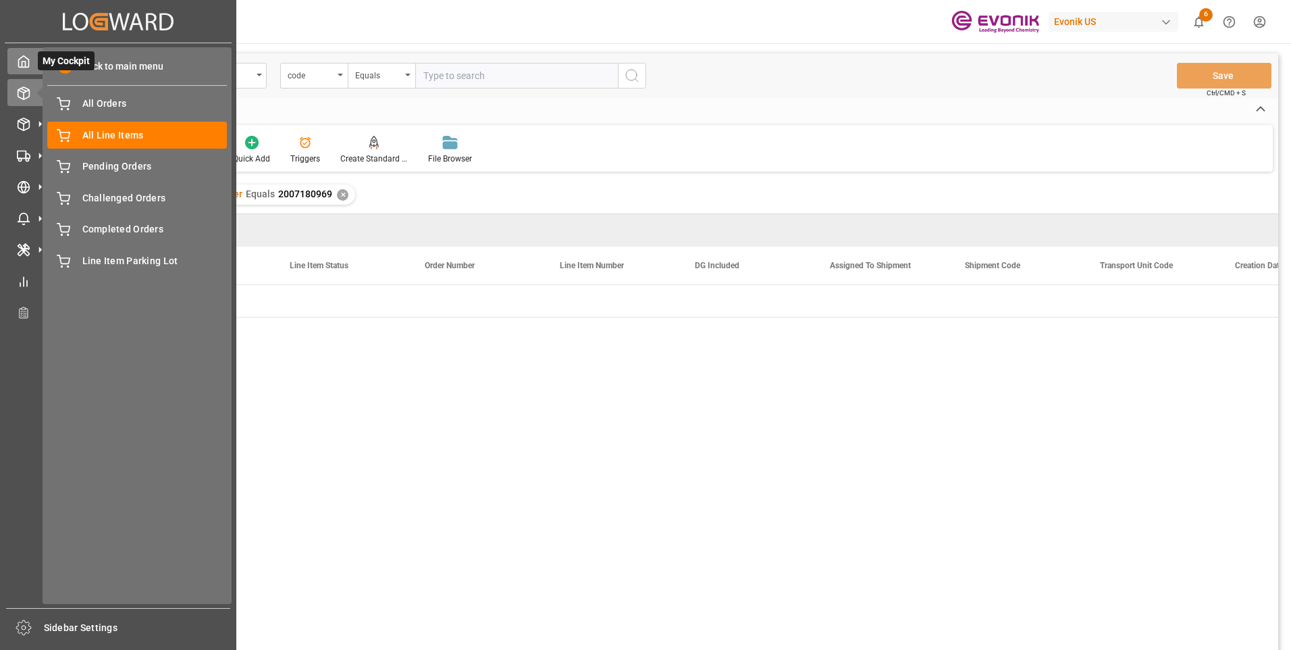
click at [24, 67] on icon at bounding box center [24, 61] width 10 height 11
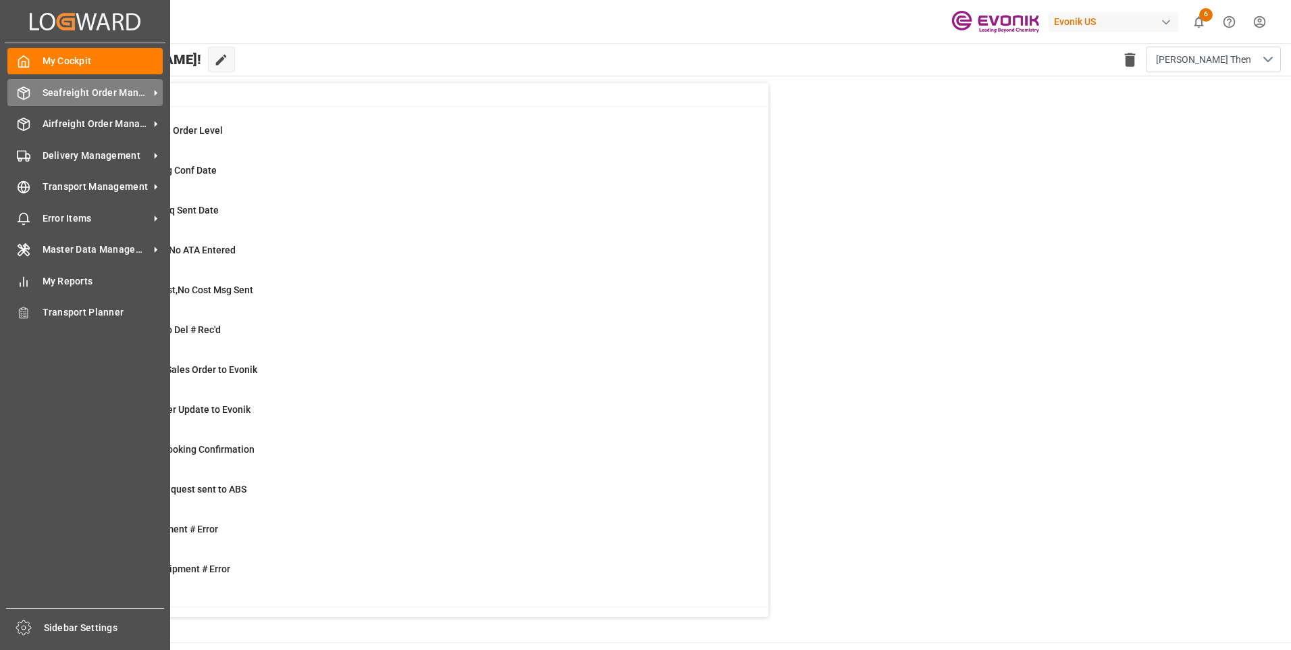
click at [74, 95] on span "Seafreight Order Management" at bounding box center [96, 93] width 107 height 14
click at [43, 97] on span "Seafreight Order Management" at bounding box center [96, 93] width 107 height 14
click at [26, 101] on div "Seafreight Order Management Seafreight Order Management" at bounding box center [84, 92] width 155 height 26
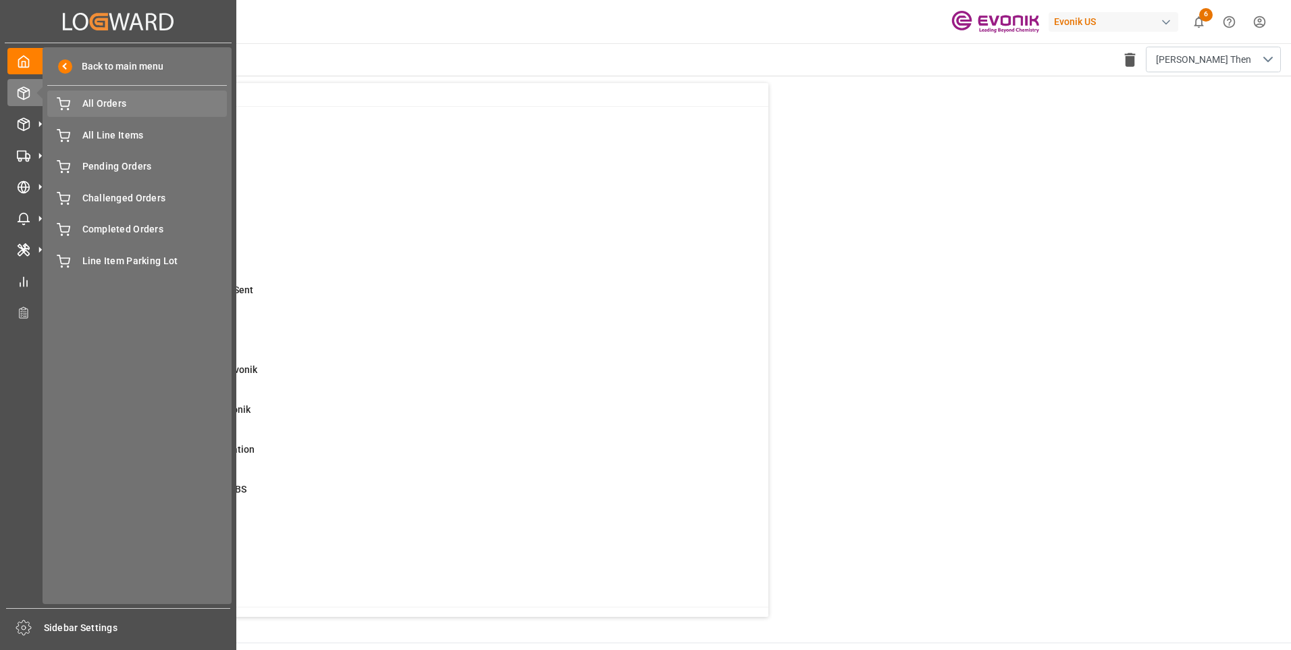
click at [110, 109] on span "All Orders" at bounding box center [154, 104] width 145 height 14
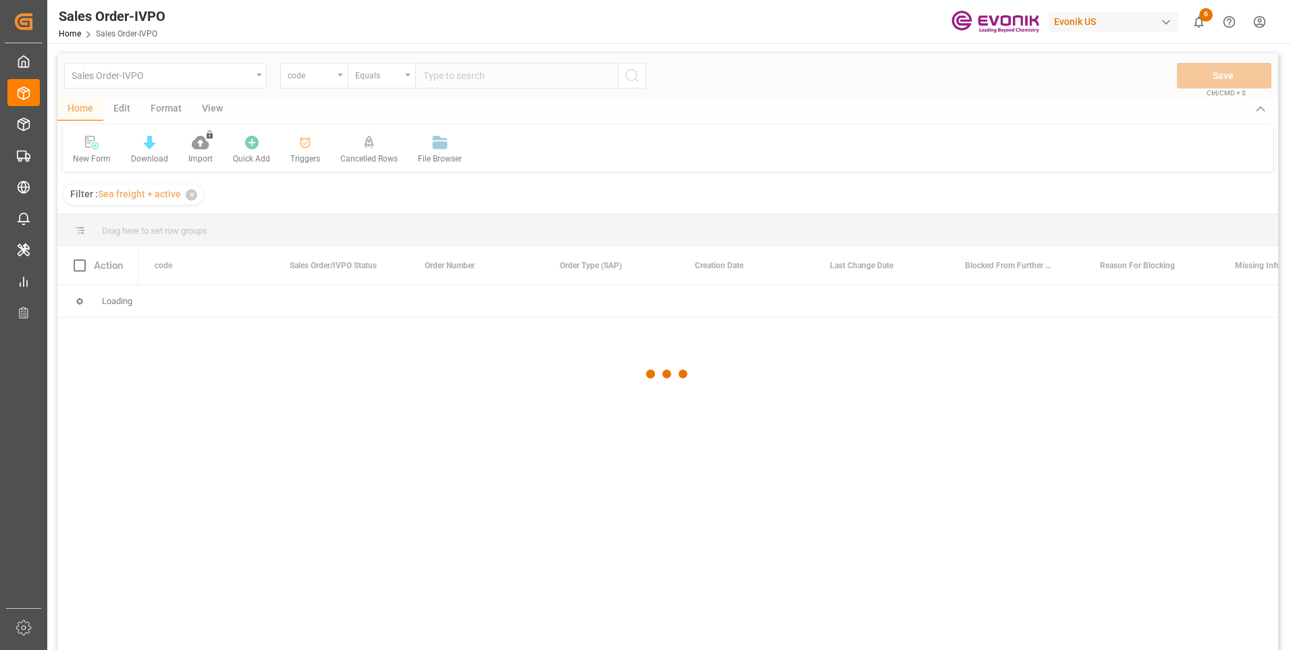
drag, startPoint x: 344, startPoint y: 96, endPoint x: 332, endPoint y: 97, distance: 12.2
drag, startPoint x: 332, startPoint y: 97, endPoint x: 316, endPoint y: 75, distance: 27.2
click at [316, 75] on div at bounding box center [667, 374] width 1221 height 642
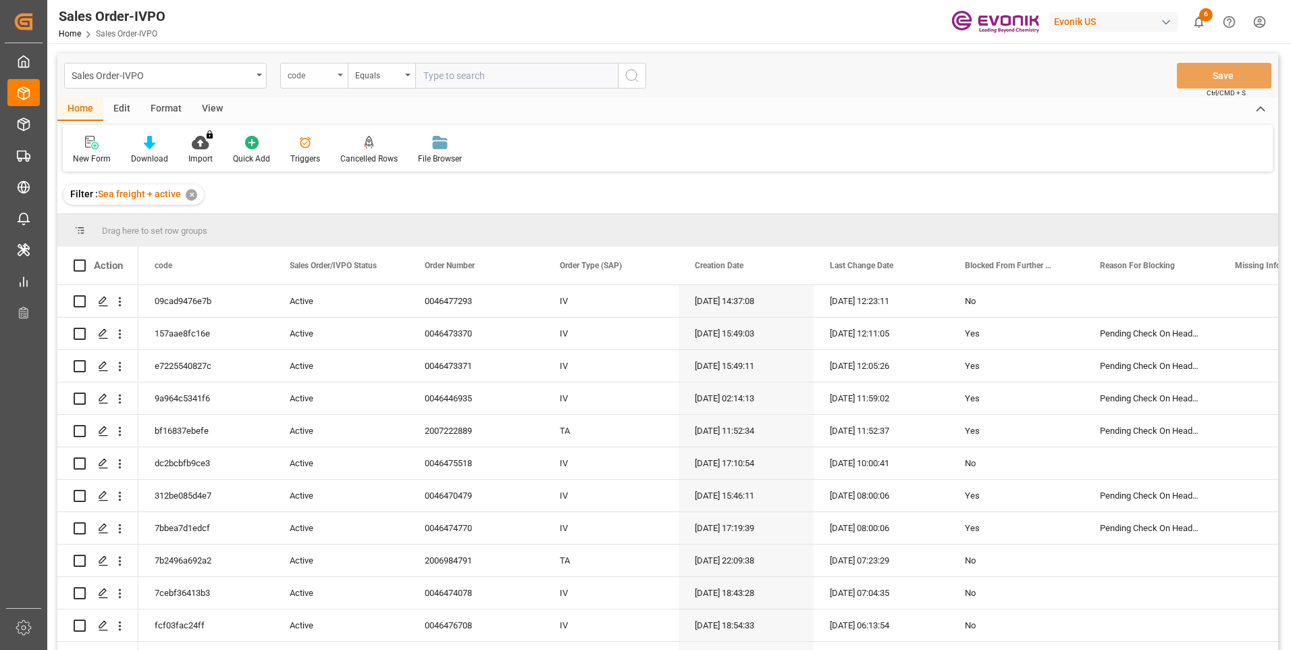
click at [313, 78] on div "code" at bounding box center [311, 74] width 46 height 16
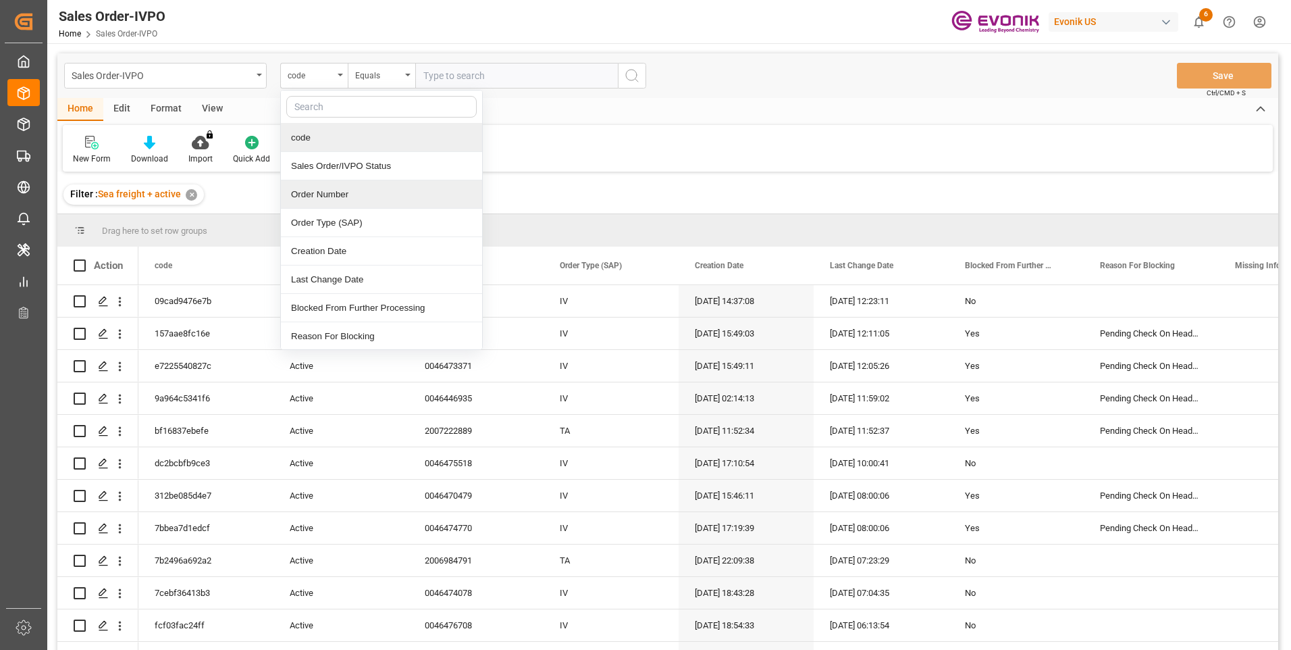
click at [311, 204] on div "Order Number" at bounding box center [381, 194] width 201 height 28
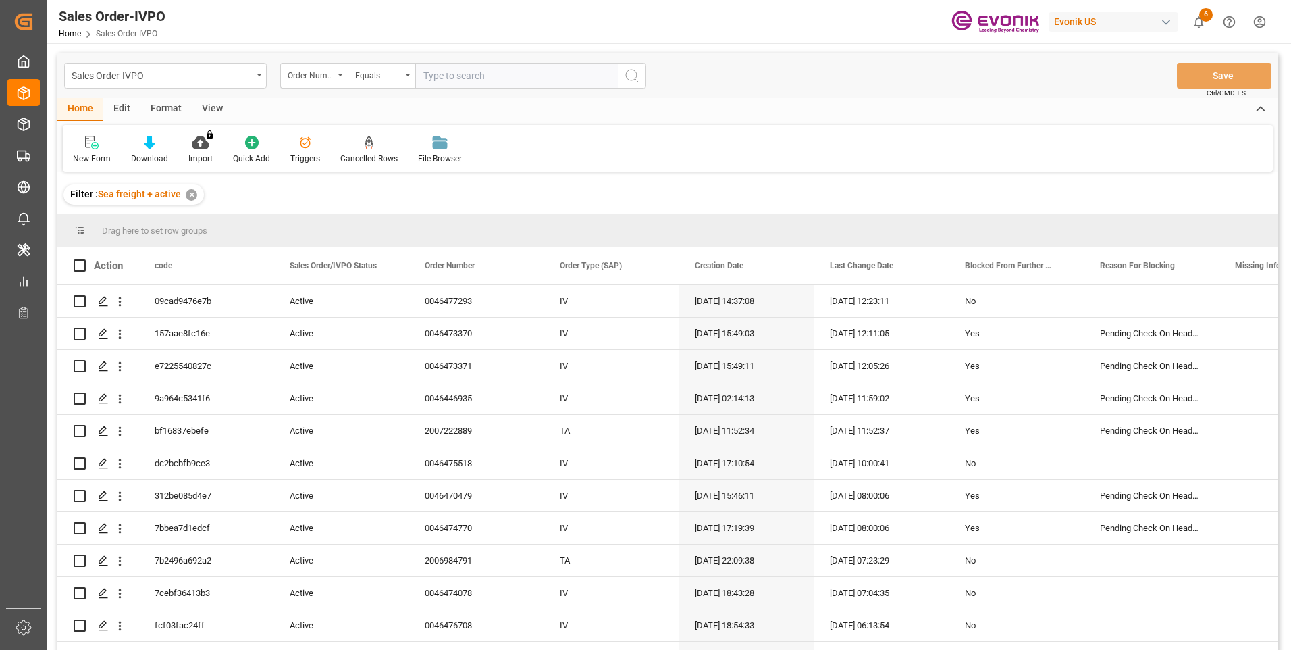
click at [467, 81] on input "text" at bounding box center [516, 76] width 203 height 26
paste input "https://evonik-us.logward.com/tower/lineItem?filterKey=Seafreight&filterModel=o…"
type input "https://evonik-us.logward.com/tower/lineItem?filterKey=Seafreight&filterModel=o…"
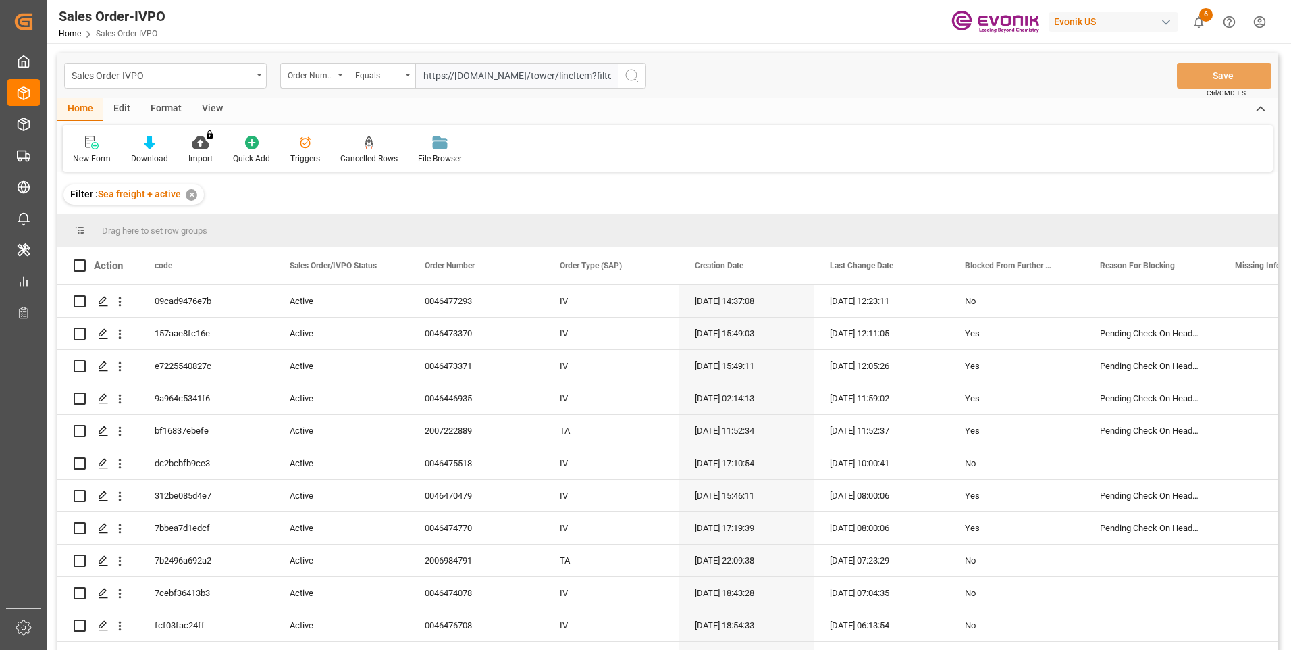
click at [502, 77] on input "https://evonik-us.logward.com/tower/lineItem?filterKey=Seafreight&filterModel=o…" at bounding box center [516, 76] width 203 height 26
paste input "2007180969"
type input "2007180969"
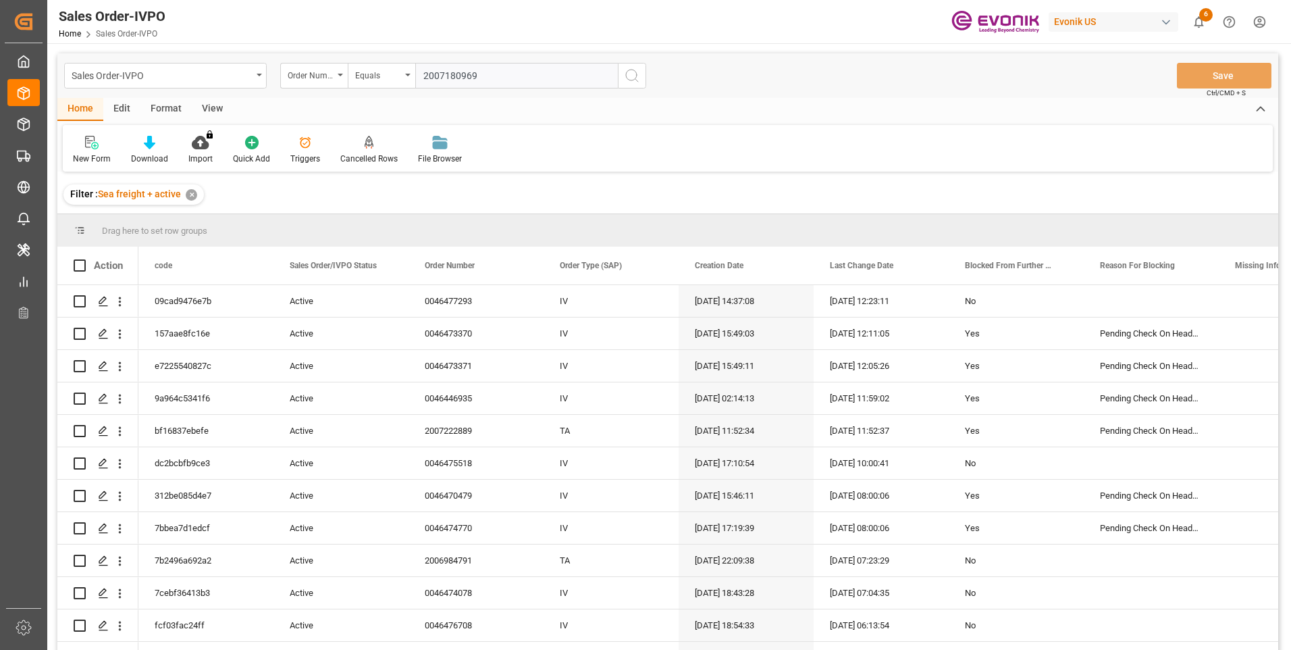
click at [636, 76] on icon "search button" at bounding box center [632, 76] width 16 height 16
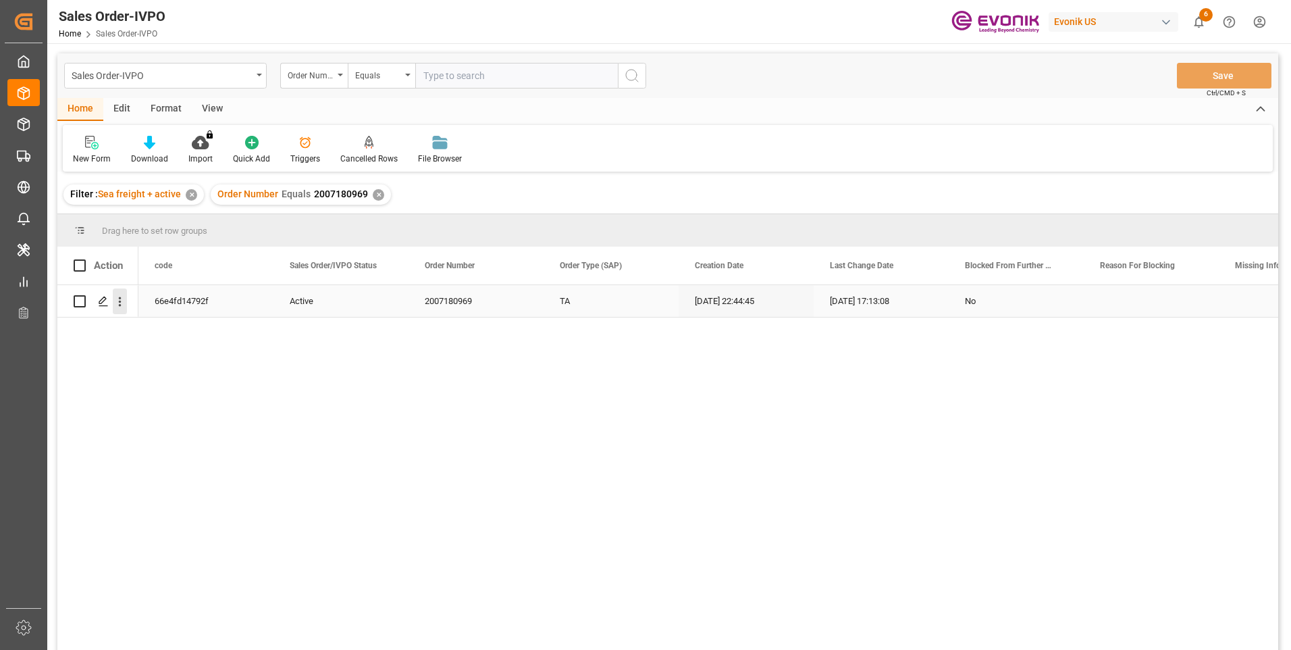
click at [115, 303] on icon "open menu" at bounding box center [120, 301] width 14 height 14
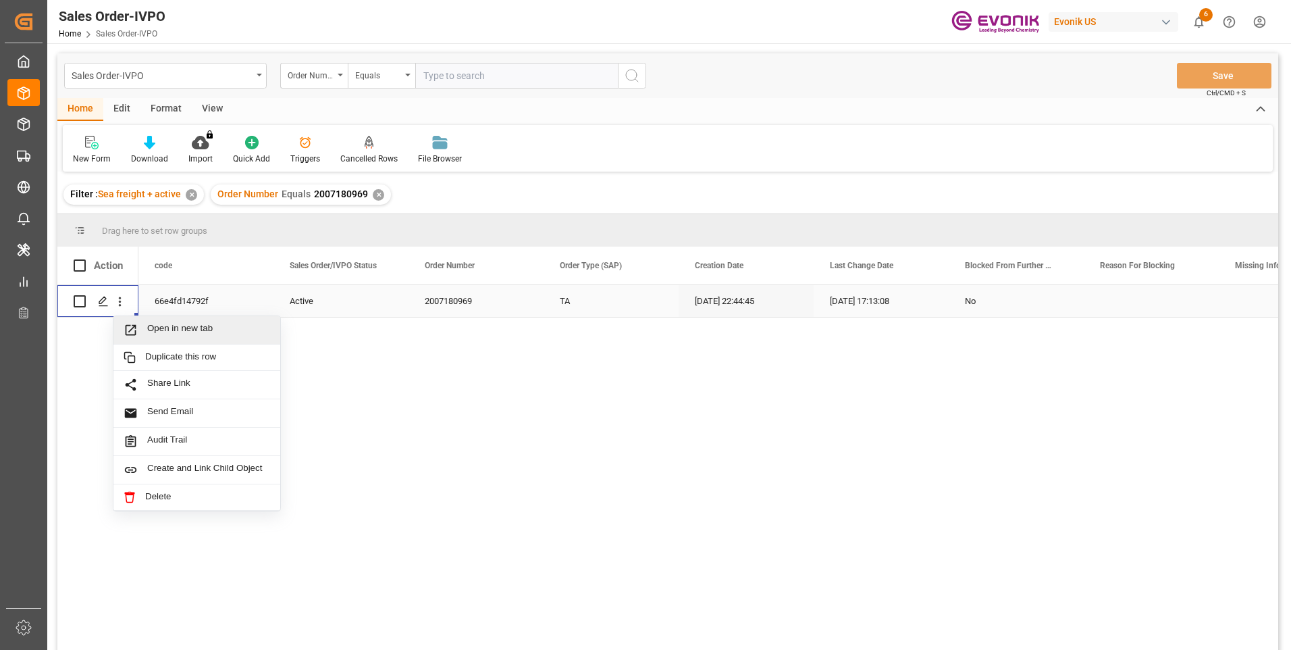
click at [167, 330] on span "Open in new tab" at bounding box center [208, 330] width 123 height 14
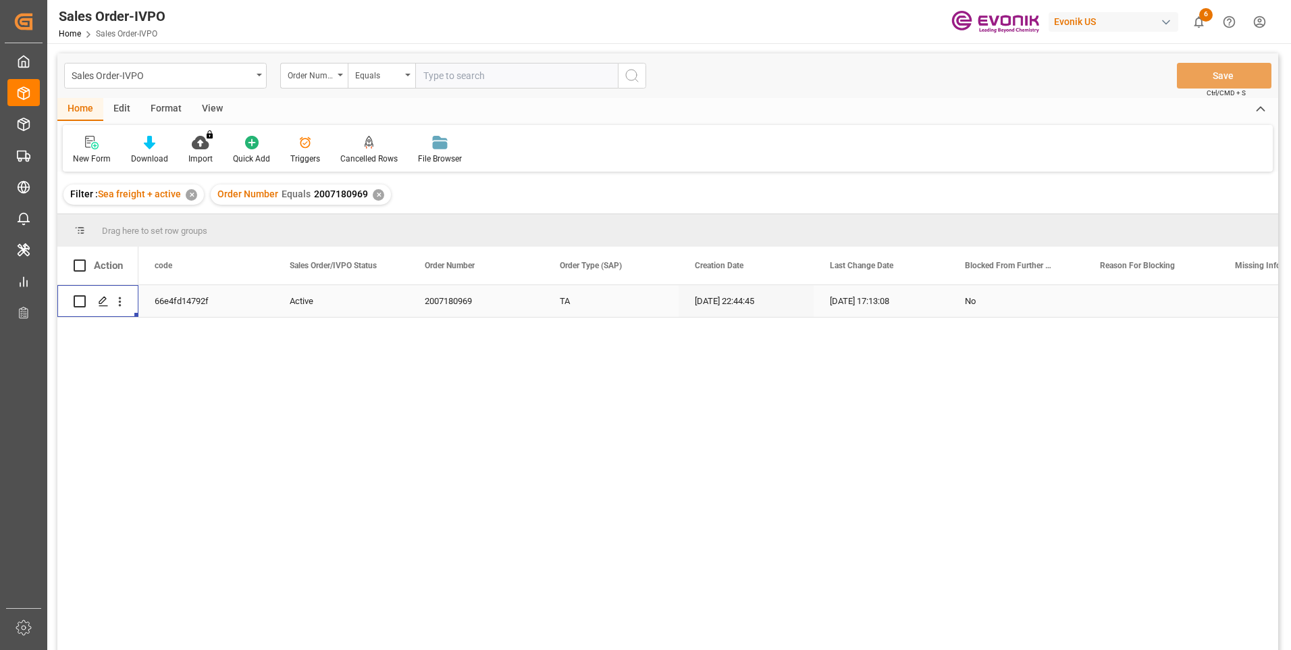
click at [446, 78] on input "text" at bounding box center [516, 76] width 203 height 26
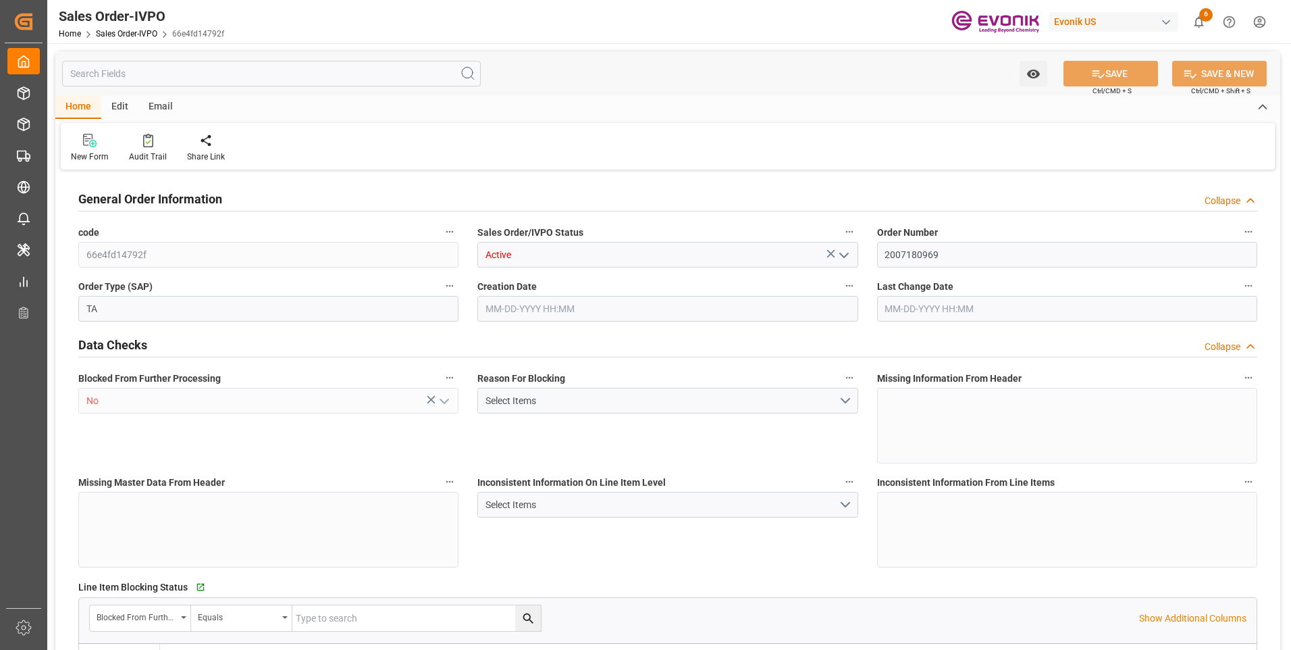
type input "JPYOK"
type input "0"
type input "1"
type input "2325.6"
type input "10-06-2025 22:44"
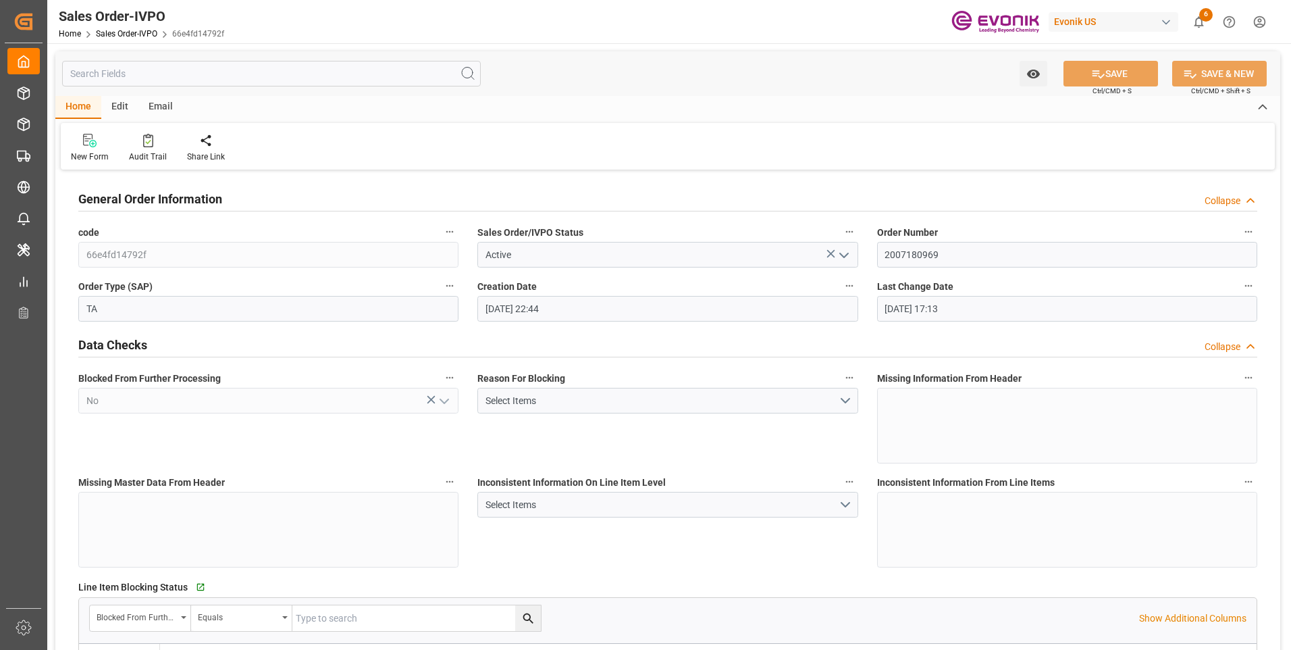
type input "10-10-2025 17:13"
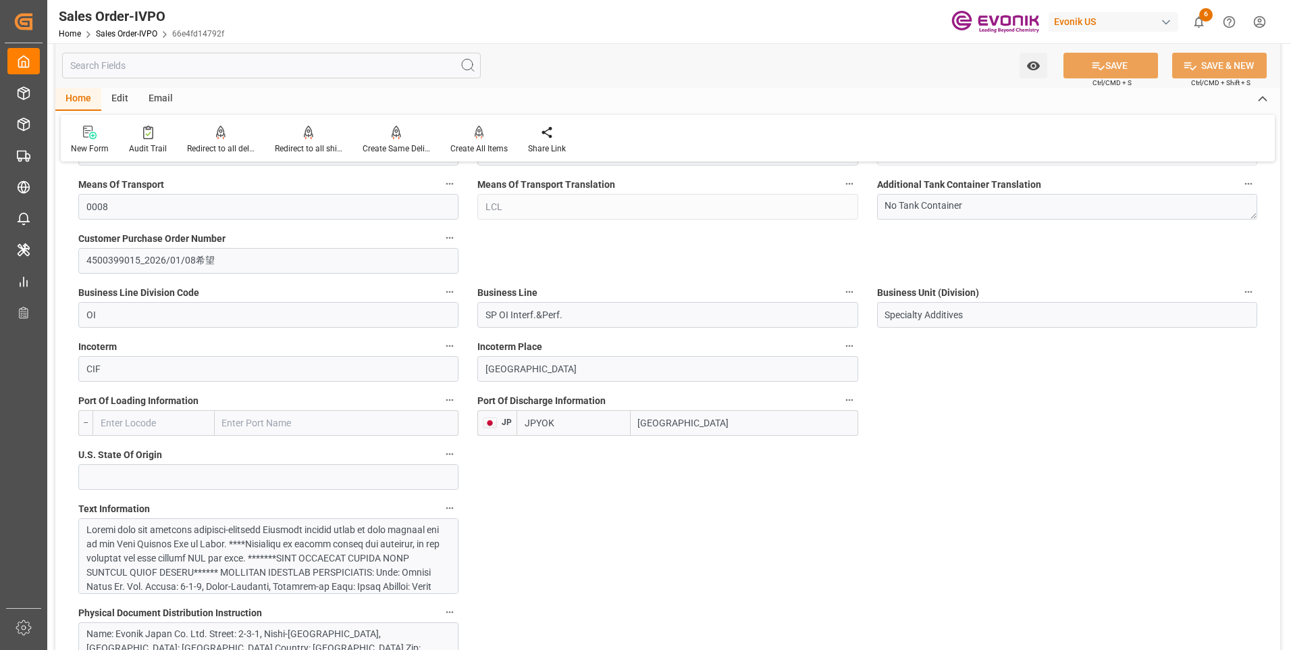
scroll to position [878, 0]
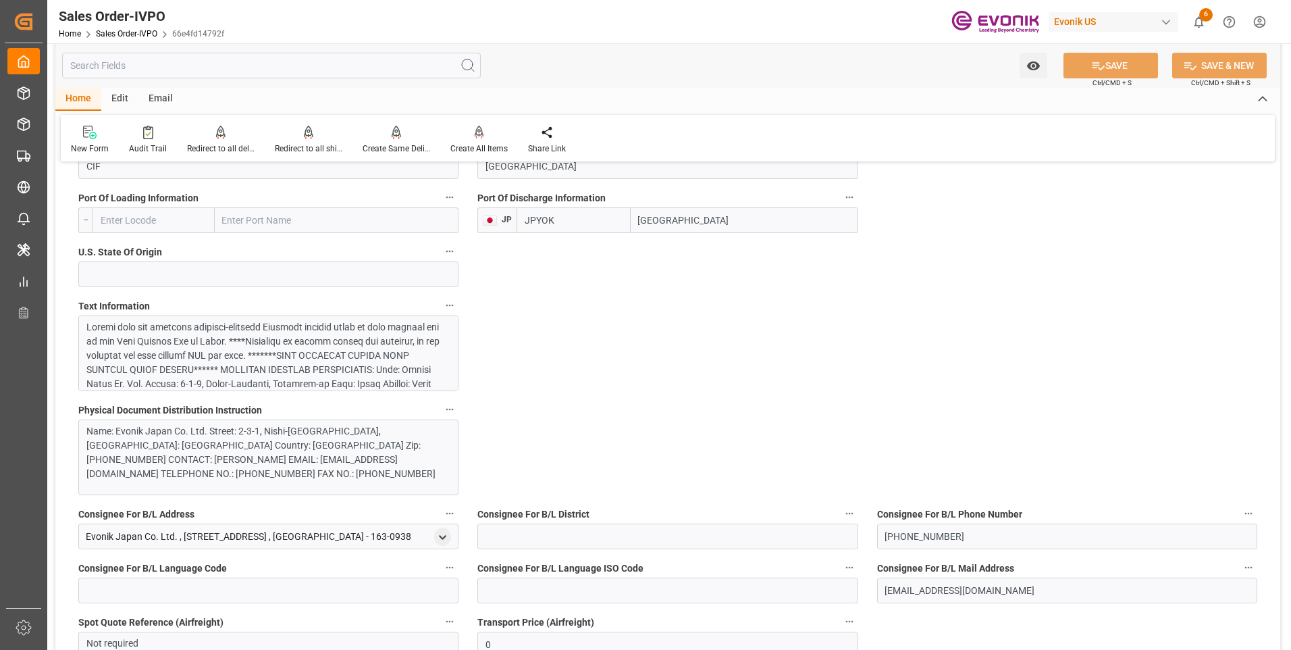
click at [254, 358] on div at bounding box center [263, 476] width 354 height 312
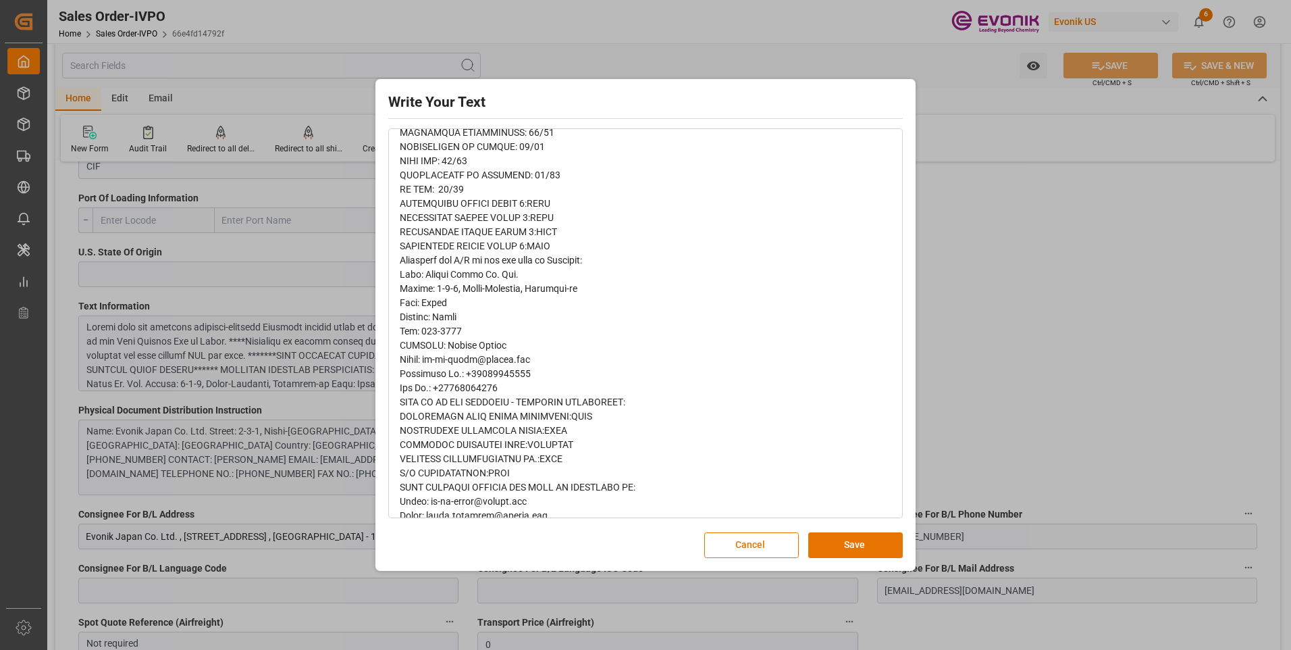
scroll to position [396, 0]
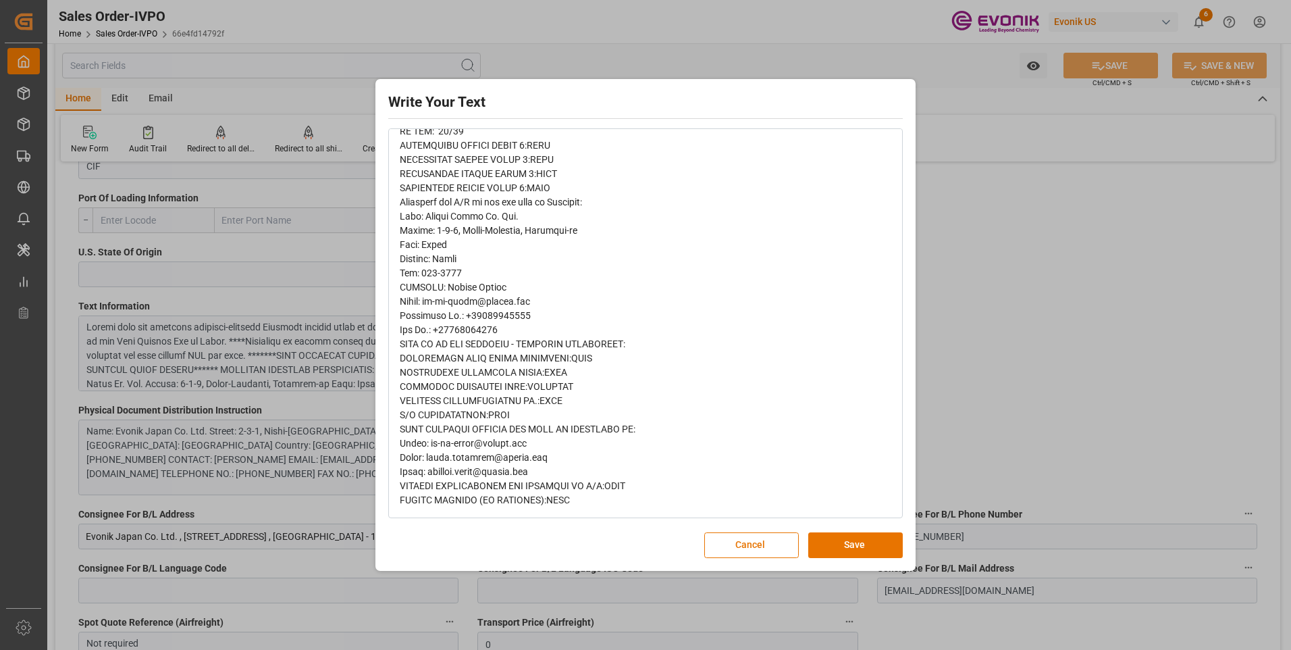
click at [1049, 301] on div "Write Your Text Normal 14 Font Cancel Save" at bounding box center [645, 325] width 1291 height 650
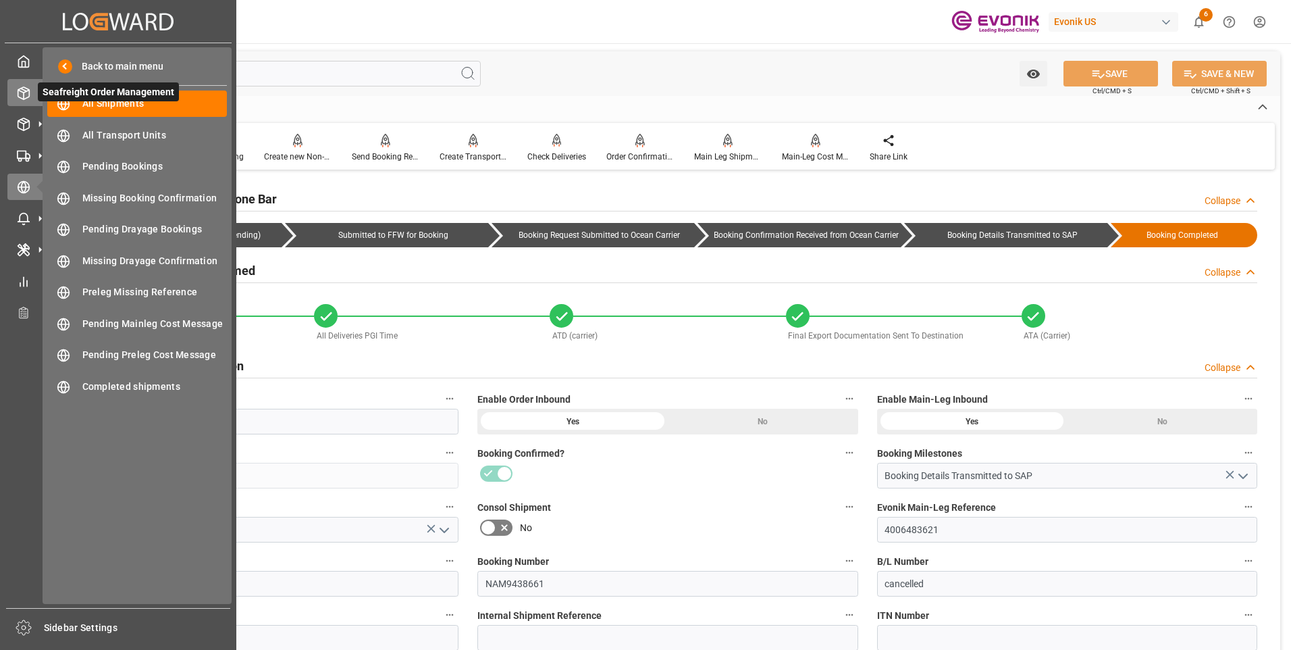
click at [27, 91] on polyline at bounding box center [23, 91] width 11 height 3
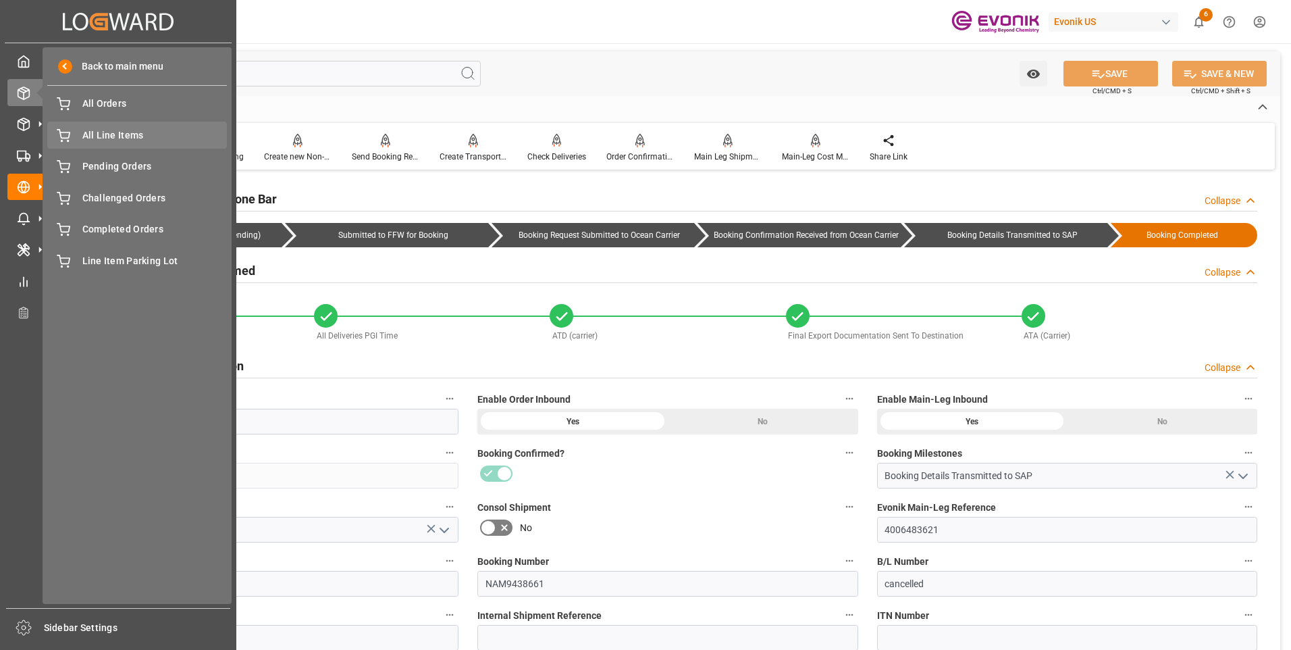
click at [126, 133] on span "All Line Items" at bounding box center [154, 135] width 145 height 14
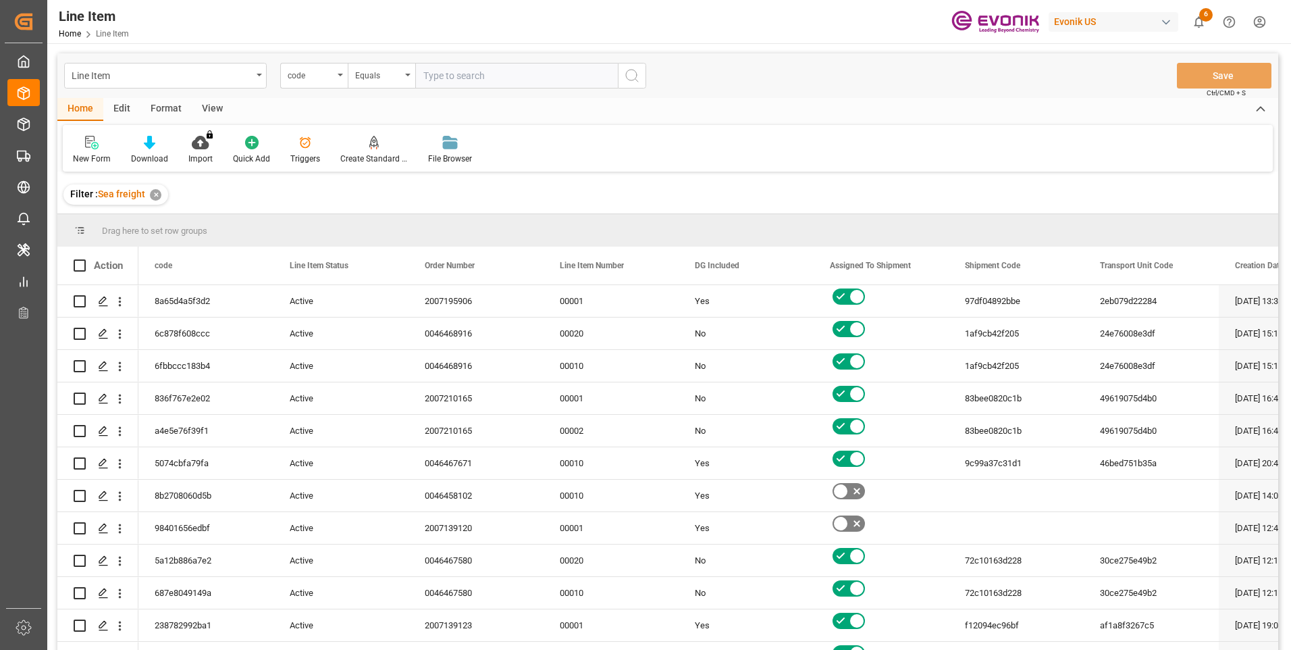
click at [319, 76] on div "code" at bounding box center [311, 74] width 46 height 16
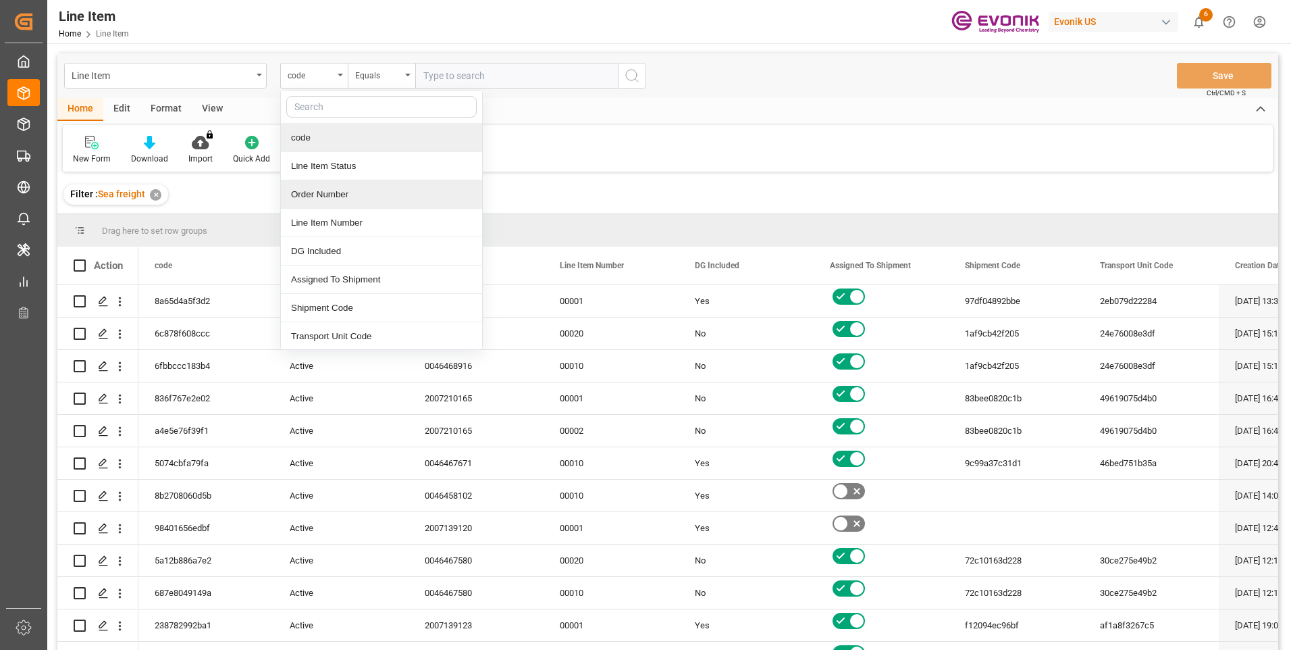
click at [324, 196] on div "Order Number" at bounding box center [381, 194] width 201 height 28
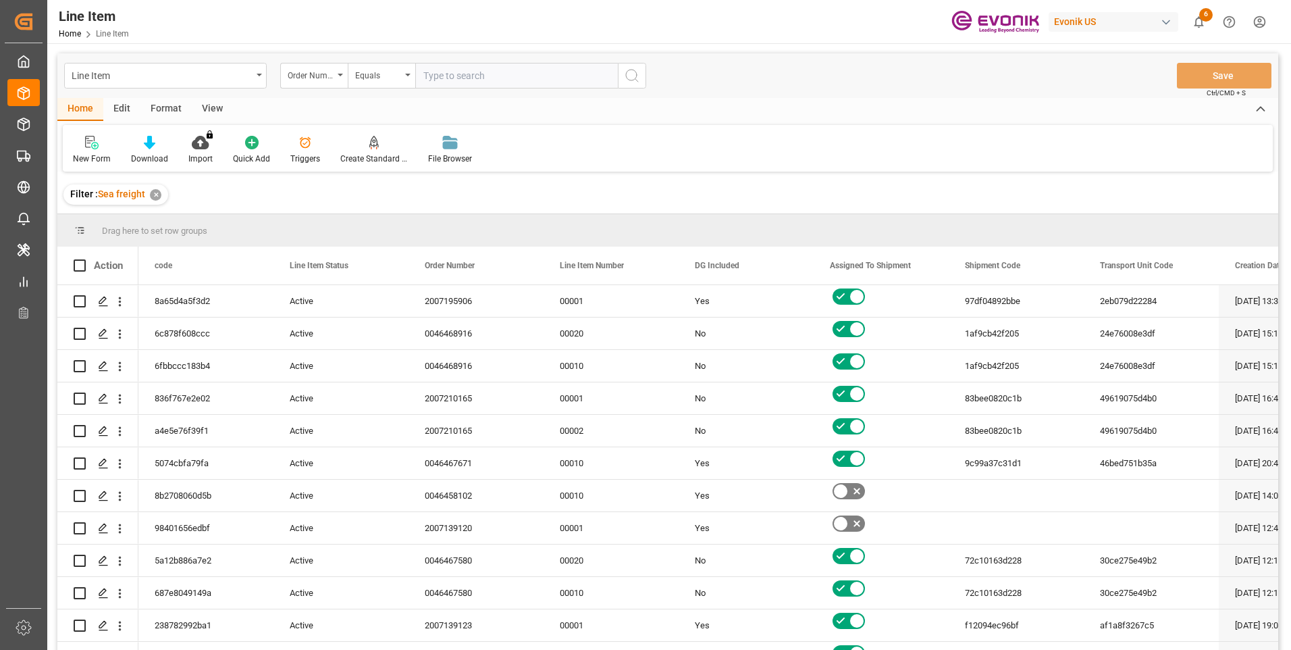
click at [447, 70] on input "text" at bounding box center [516, 76] width 203 height 26
paste input "0046476274"
type input "0046476274"
click at [631, 76] on icon "search button" at bounding box center [632, 76] width 16 height 16
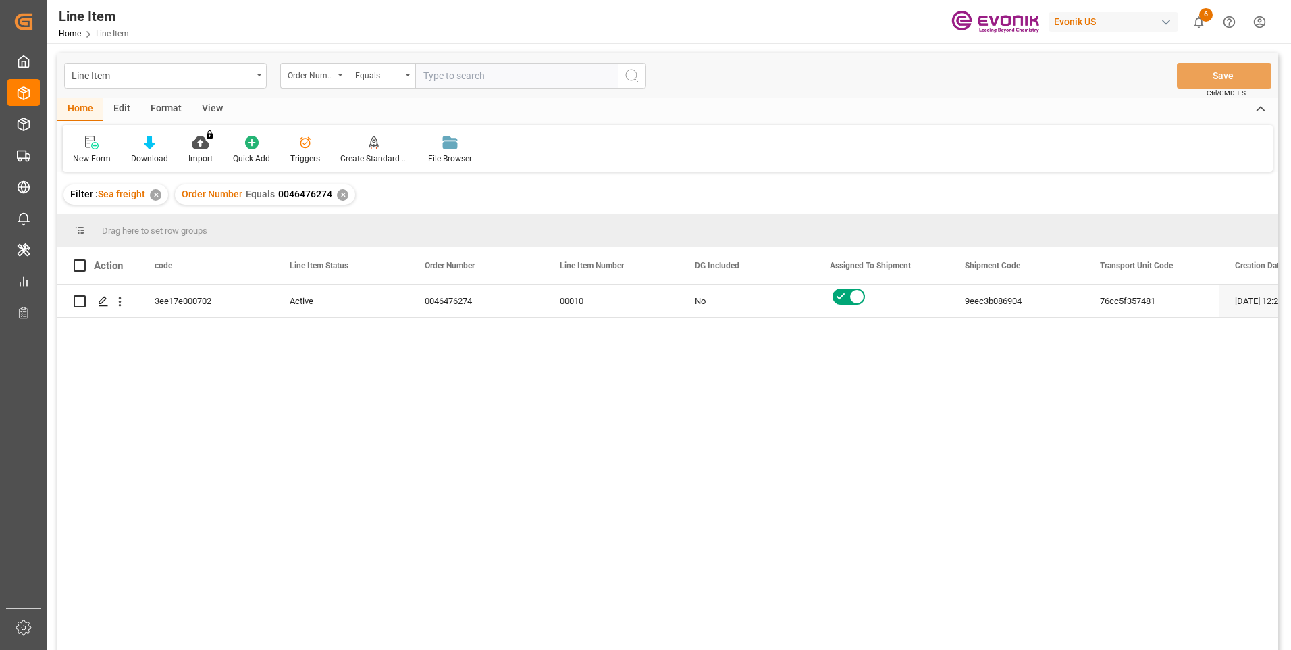
drag, startPoint x: 392, startPoint y: 223, endPoint x: 290, endPoint y: 263, distance: 108.9
drag, startPoint x: 290, startPoint y: 263, endPoint x: 1012, endPoint y: 312, distance: 723.6
click at [1012, 312] on div "9eec3b086904" at bounding box center [1016, 301] width 135 height 32
click at [207, 114] on div "View" at bounding box center [212, 109] width 41 height 23
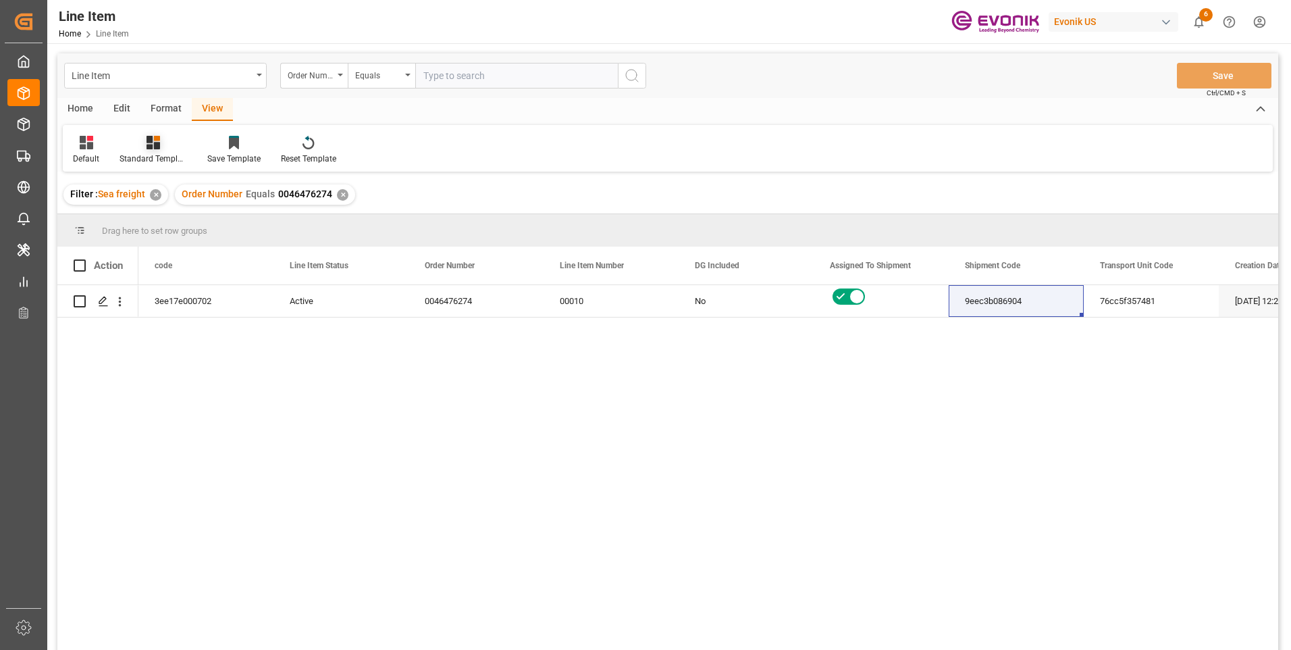
click at [130, 152] on div "Standard Templates" at bounding box center [153, 150] width 88 height 30
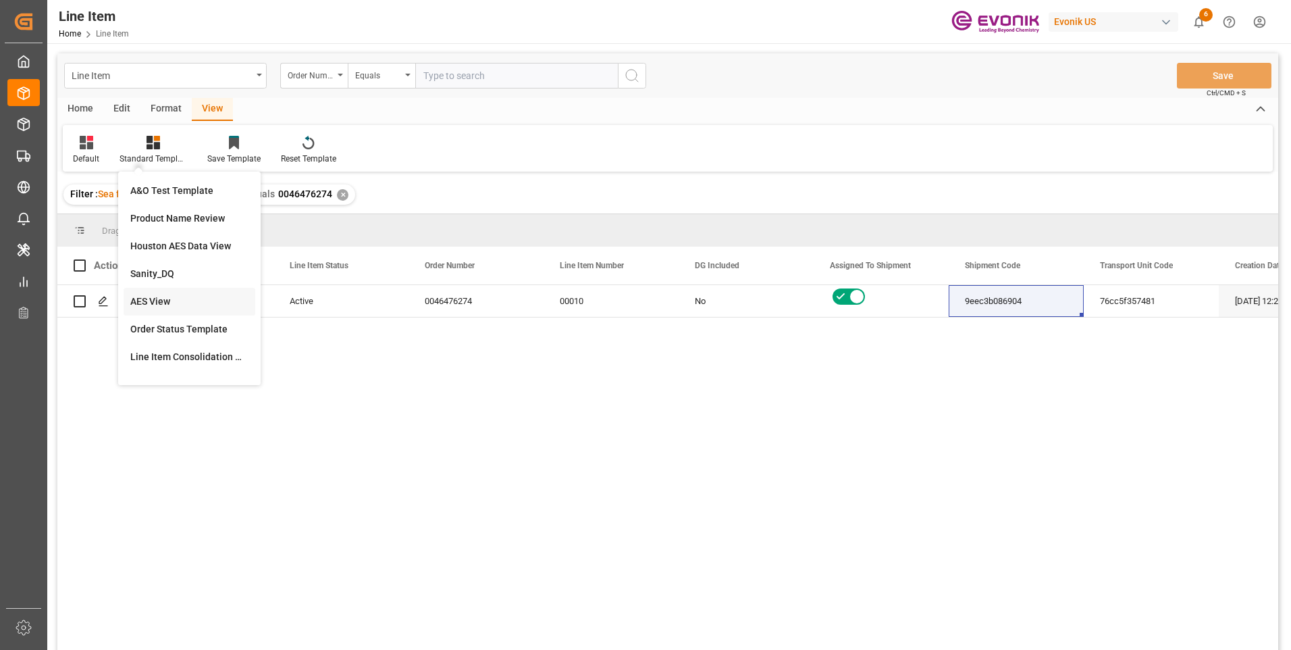
click at [153, 295] on div "AES View" at bounding box center [189, 301] width 118 height 14
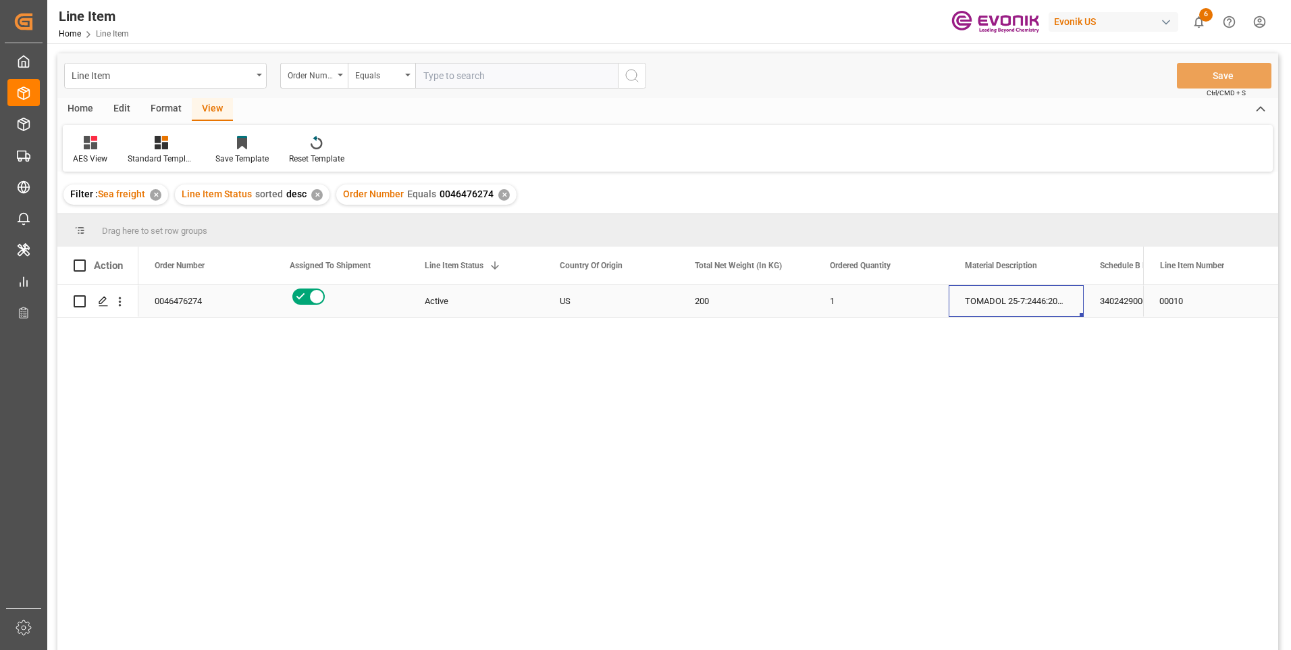
click at [1036, 307] on div "TOMADOL 25-7:2446:200:PP:P" at bounding box center [1016, 301] width 135 height 32
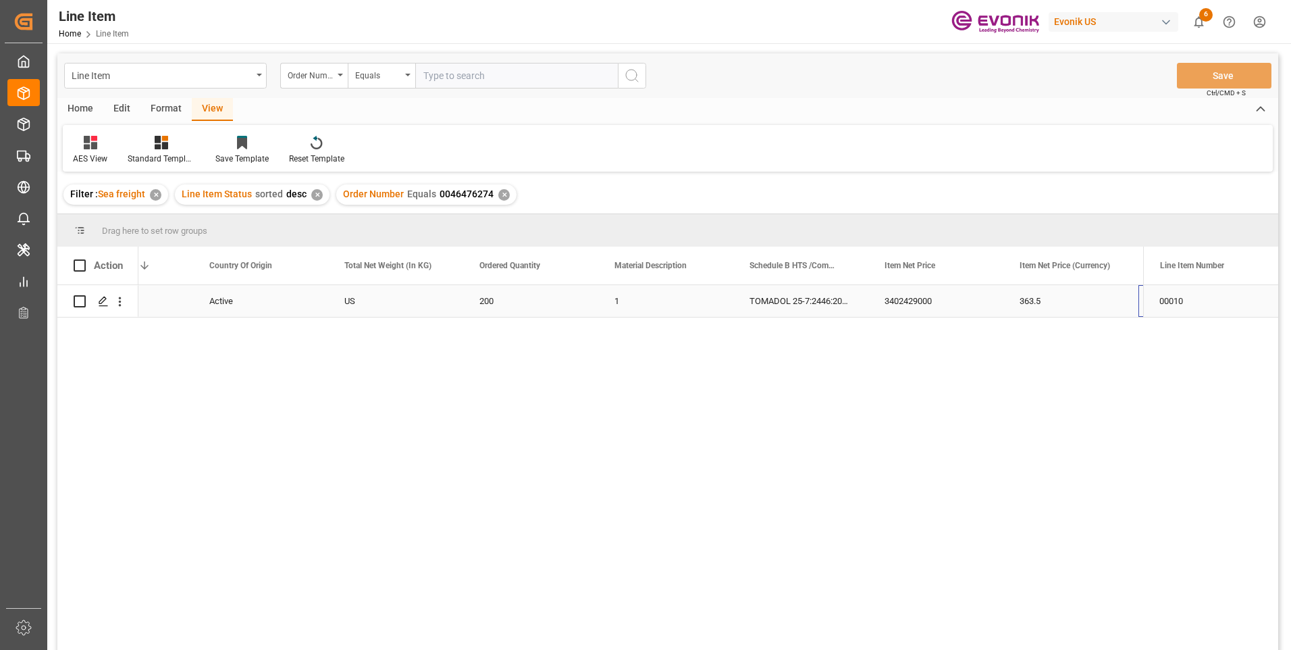
scroll to position [0, 350]
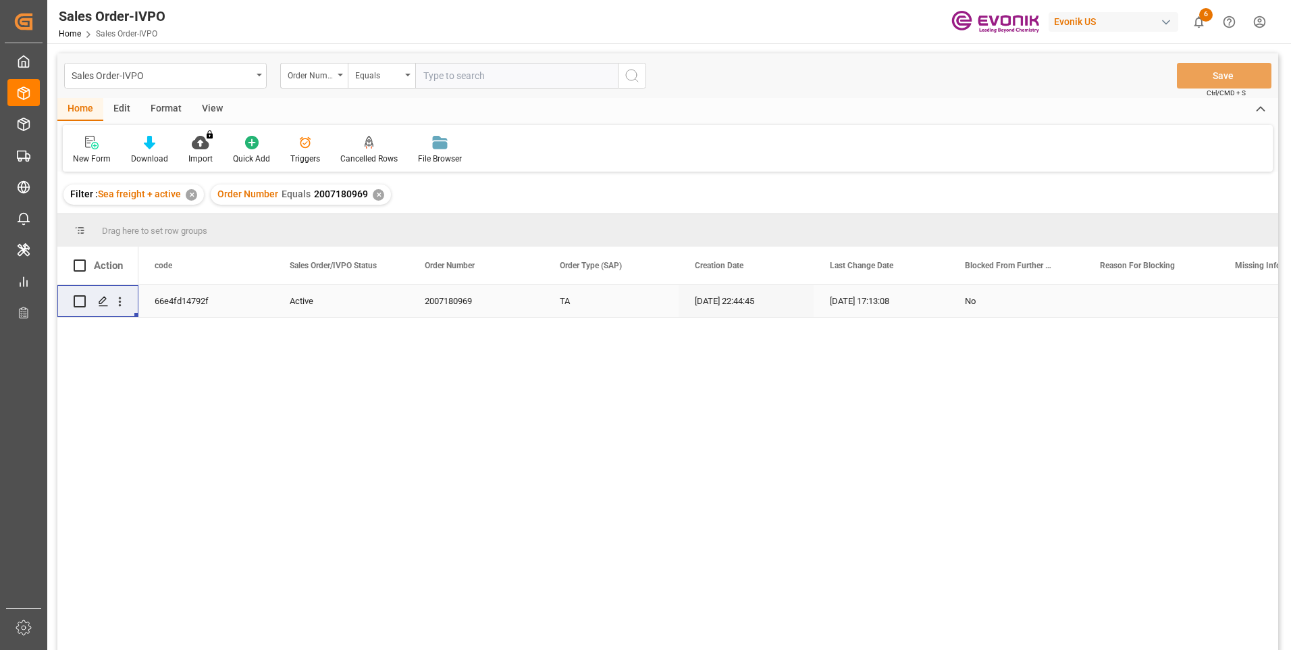
click at [500, 75] on input "text" at bounding box center [516, 76] width 203 height 26
paste input "2007123580"
type input "2007123580"
click at [627, 76] on icon "search button" at bounding box center [632, 76] width 16 height 16
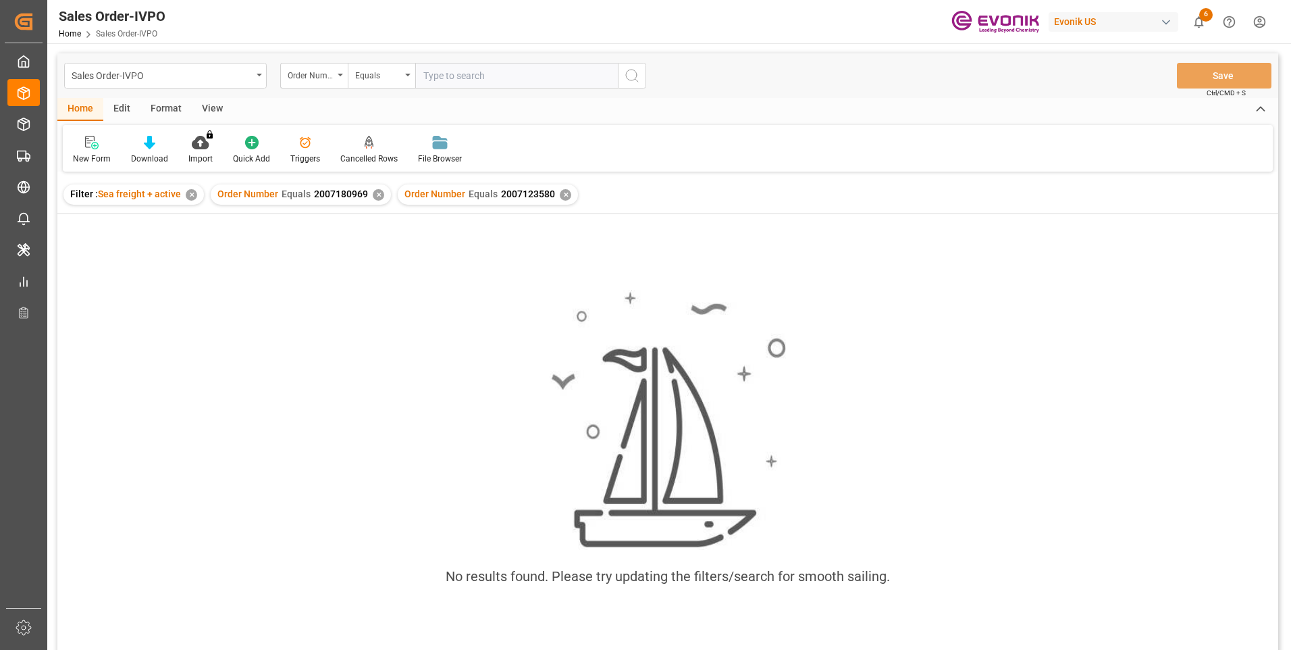
click at [380, 196] on div "✕" at bounding box center [378, 194] width 11 height 11
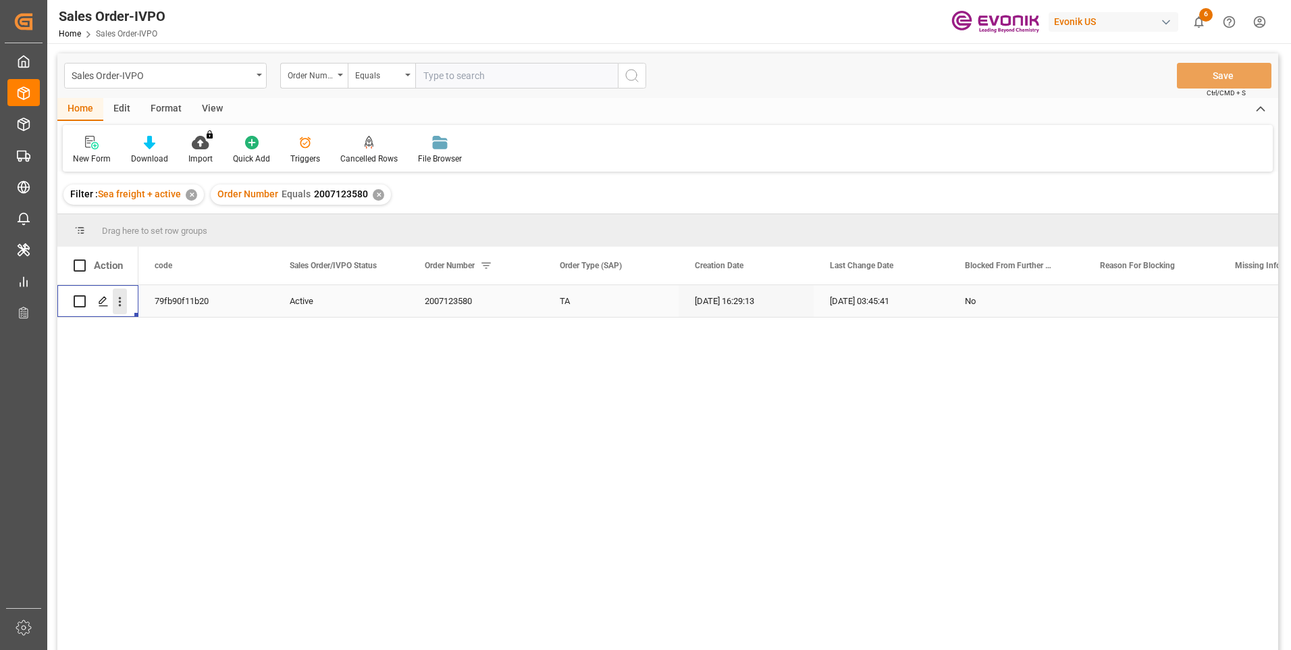
click at [120, 305] on icon "open menu" at bounding box center [120, 301] width 3 height 9
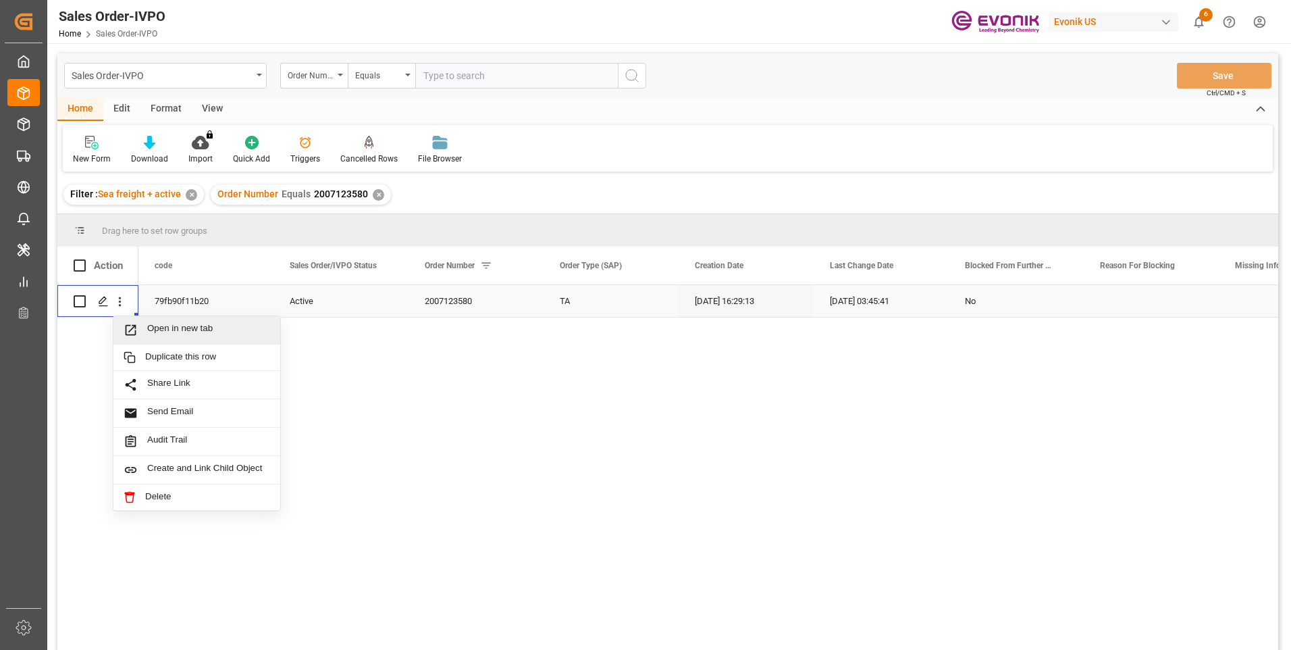
click at [143, 323] on span "Press SPACE to select this row." at bounding box center [136, 330] width 24 height 14
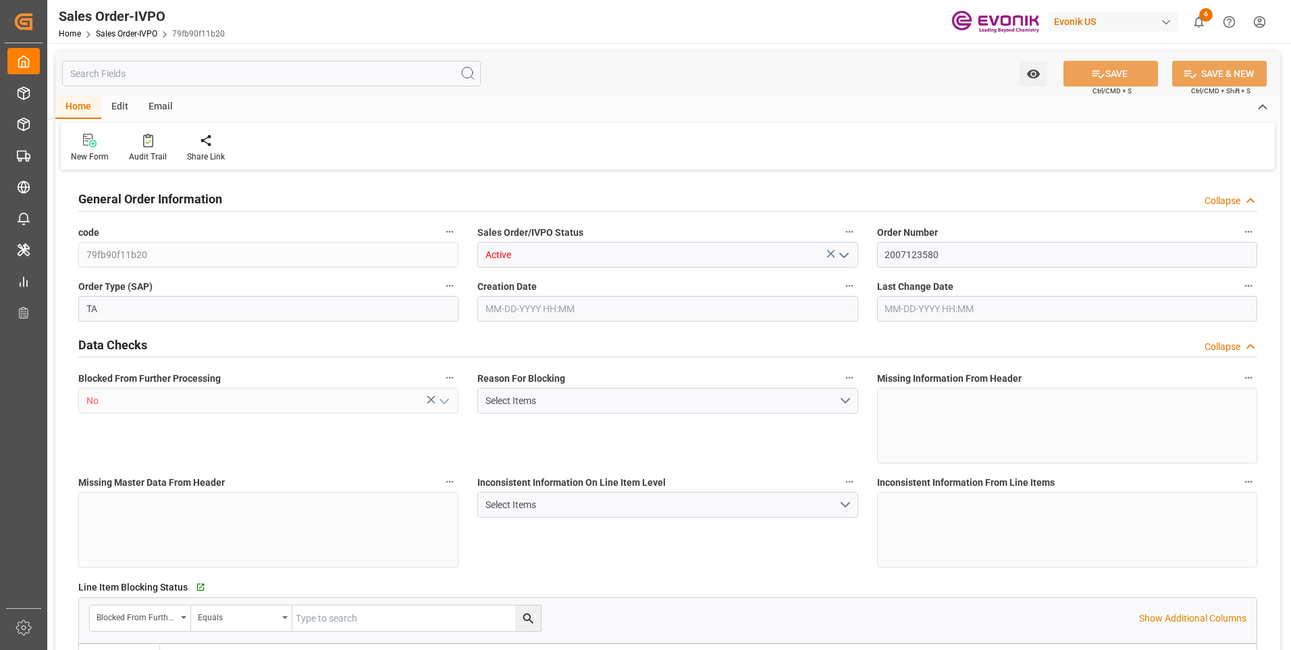
type input "DOCAU"
type input "0"
type input "1"
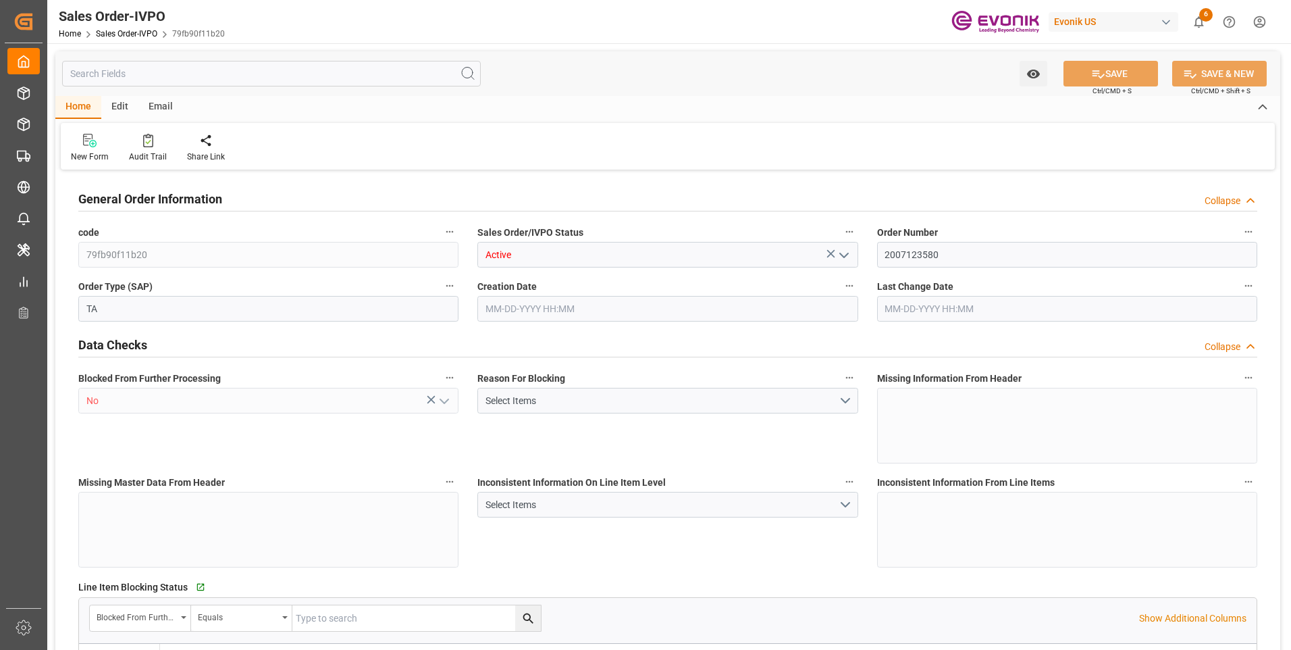
type input "4739.52"
type input "45.8938"
type input "19000"
type input "60"
type input "08-01-2025 16:29"
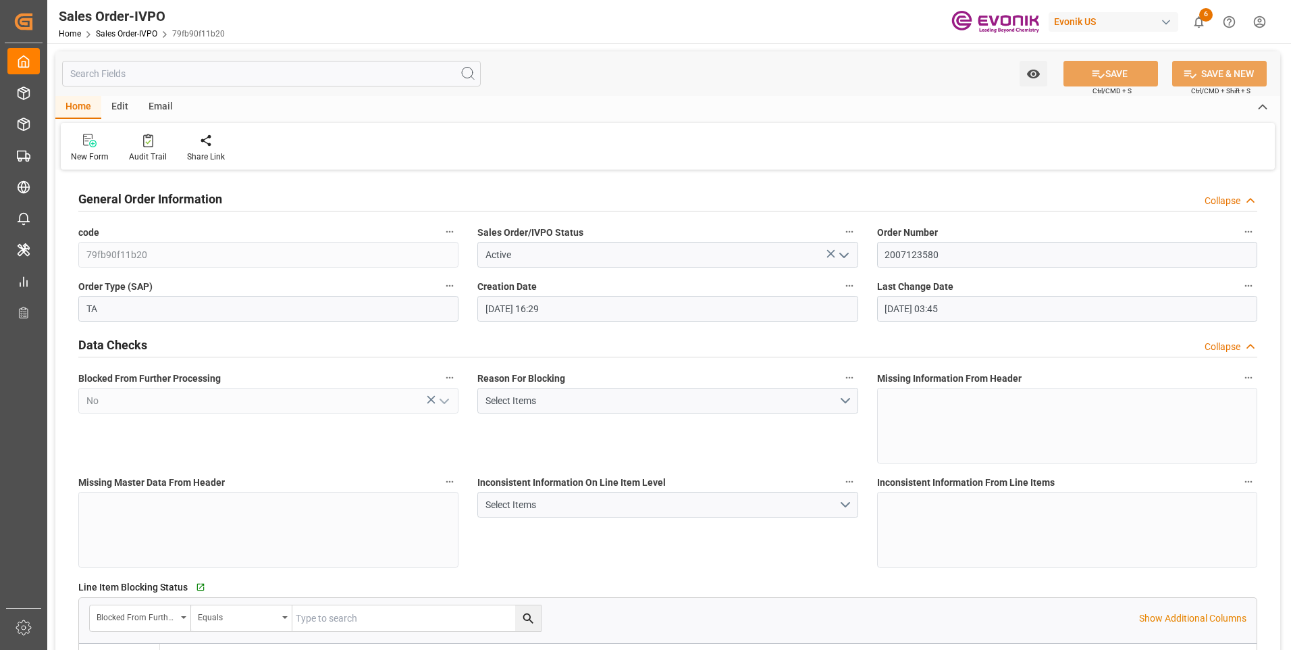
type input "10-10-2025 03:45"
click at [307, 158] on div "Redirect to all shipments" at bounding box center [309, 157] width 68 height 12
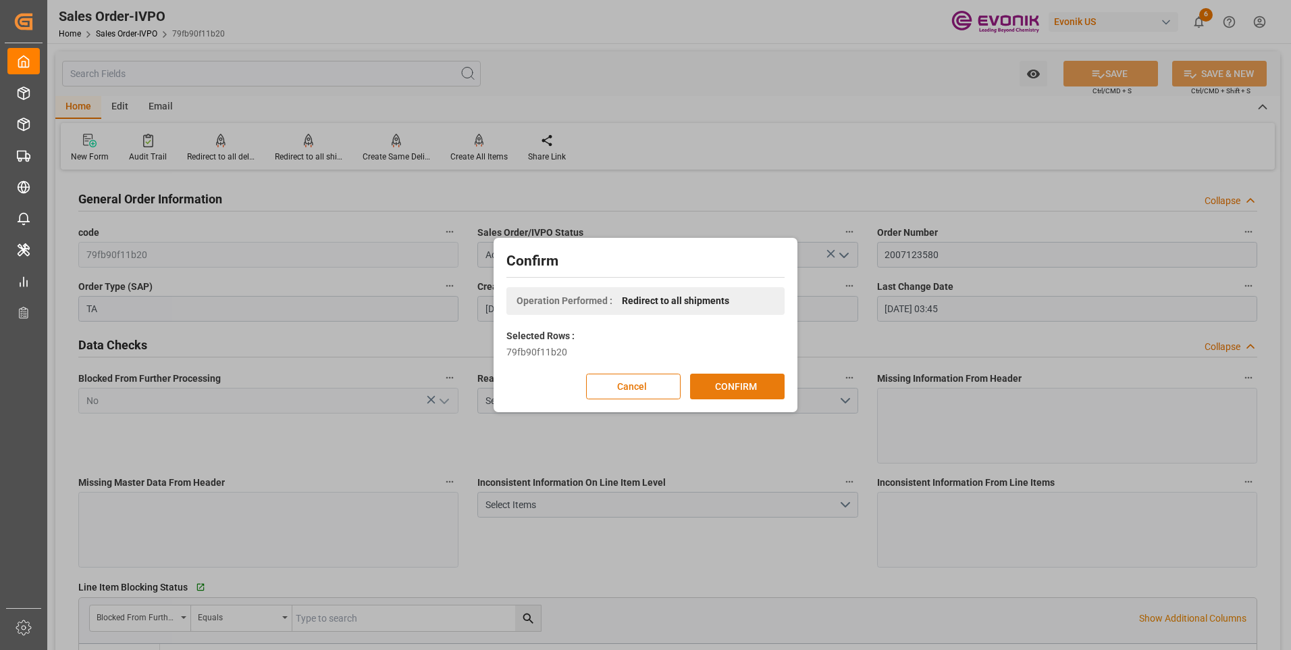
click at [742, 382] on button "CONFIRM" at bounding box center [737, 386] width 95 height 26
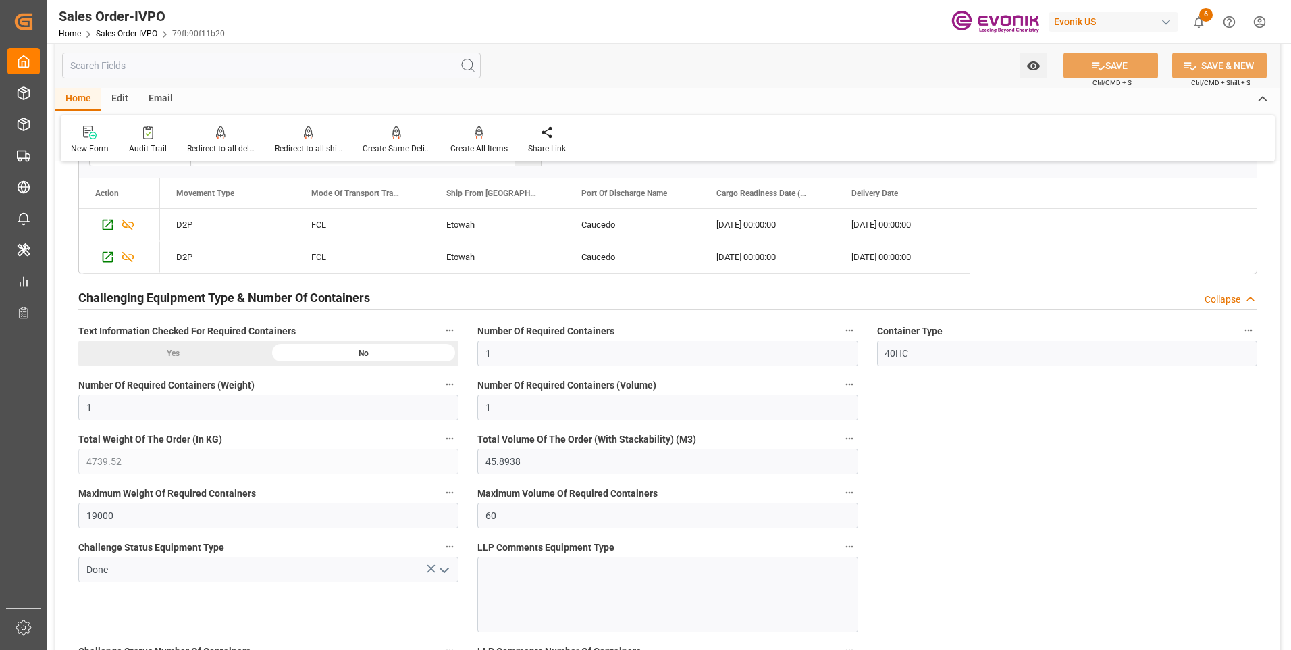
scroll to position [2296, 0]
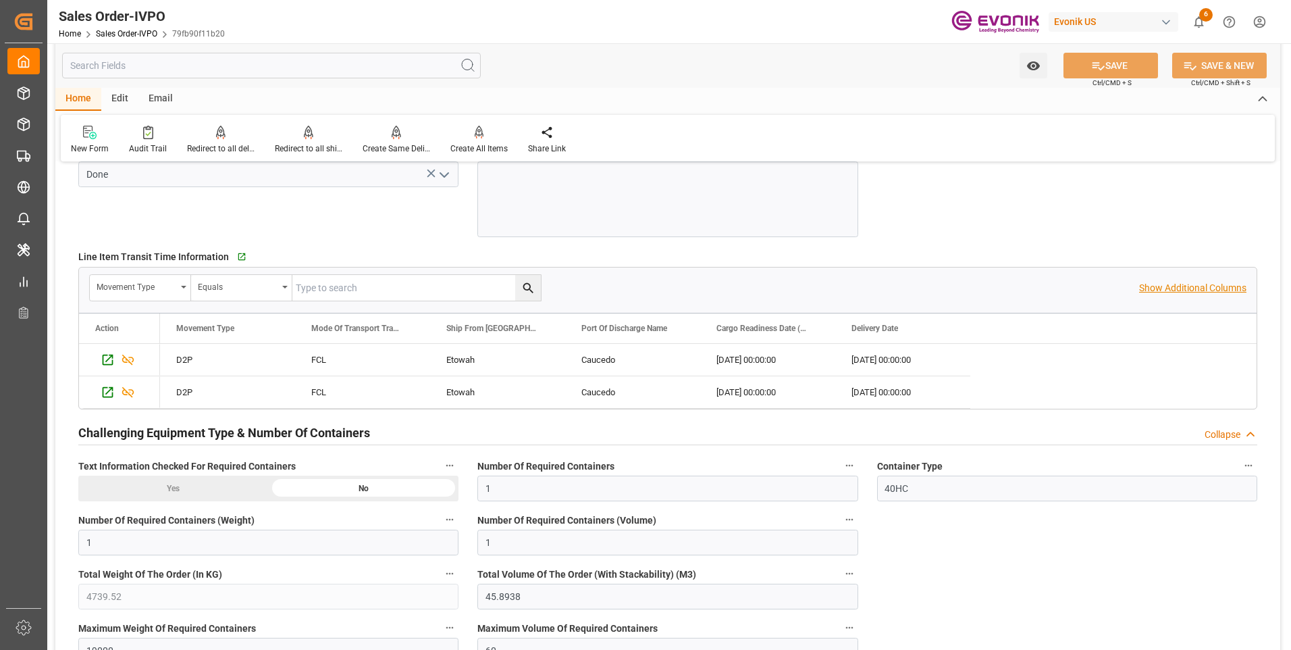
click at [1218, 292] on p "Show Additional Columns" at bounding box center [1192, 288] width 107 height 14
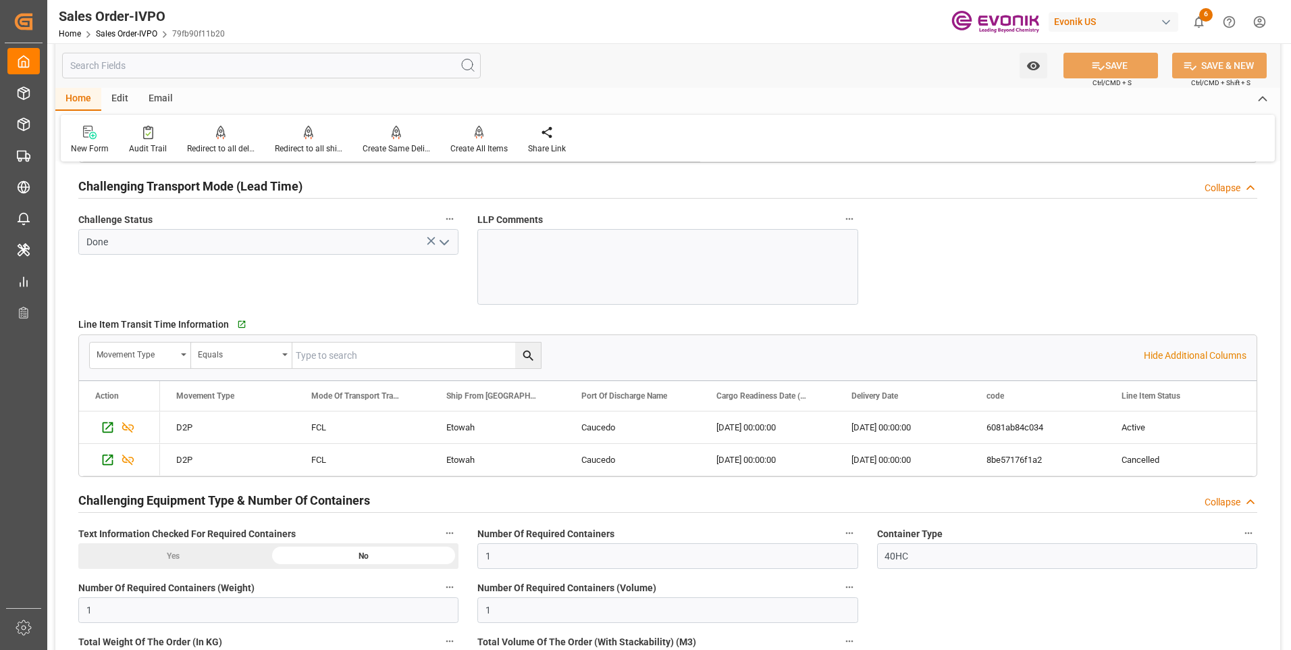
scroll to position [1958, 0]
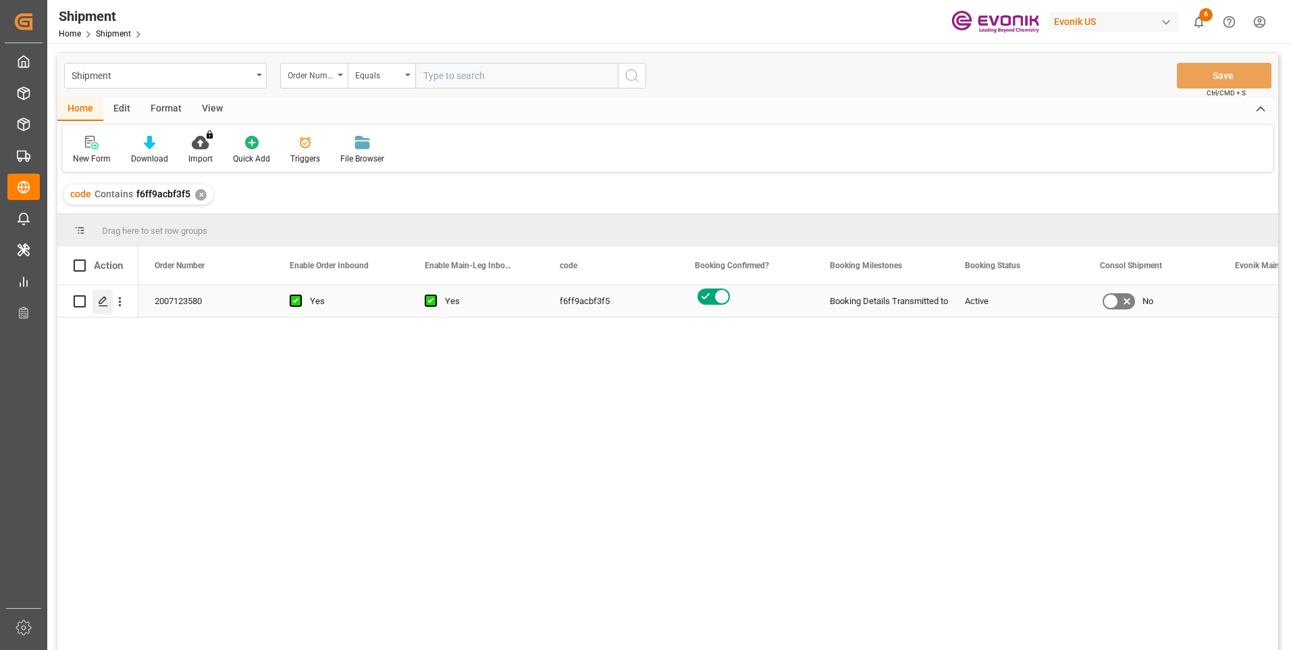
click at [101, 298] on icon "Press SPACE to select this row." at bounding box center [103, 301] width 11 height 11
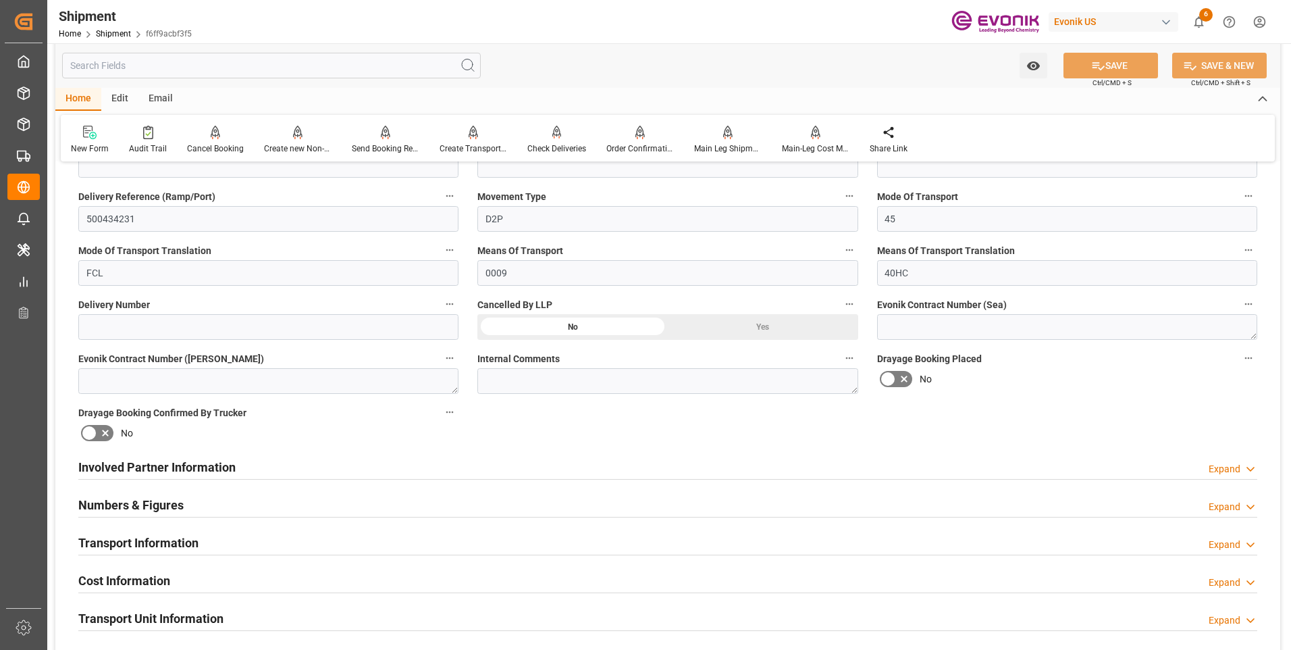
scroll to position [540, 0]
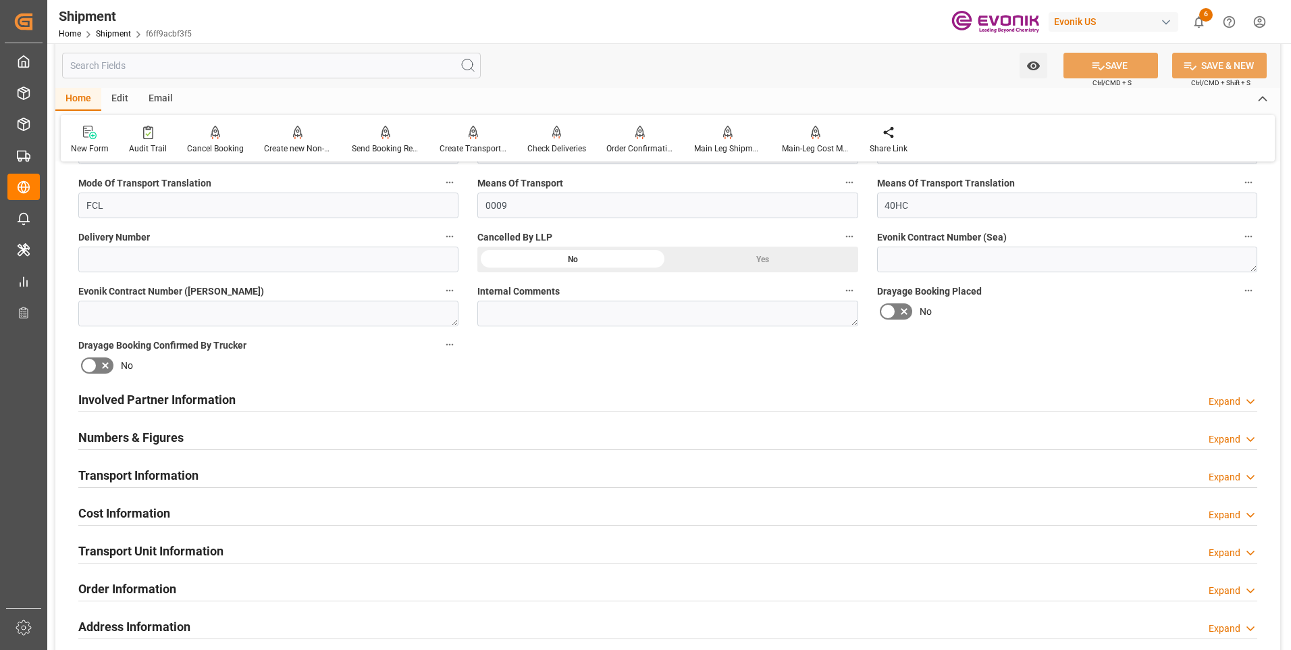
click at [285, 475] on div "Transport Information Expand" at bounding box center [667, 474] width 1179 height 26
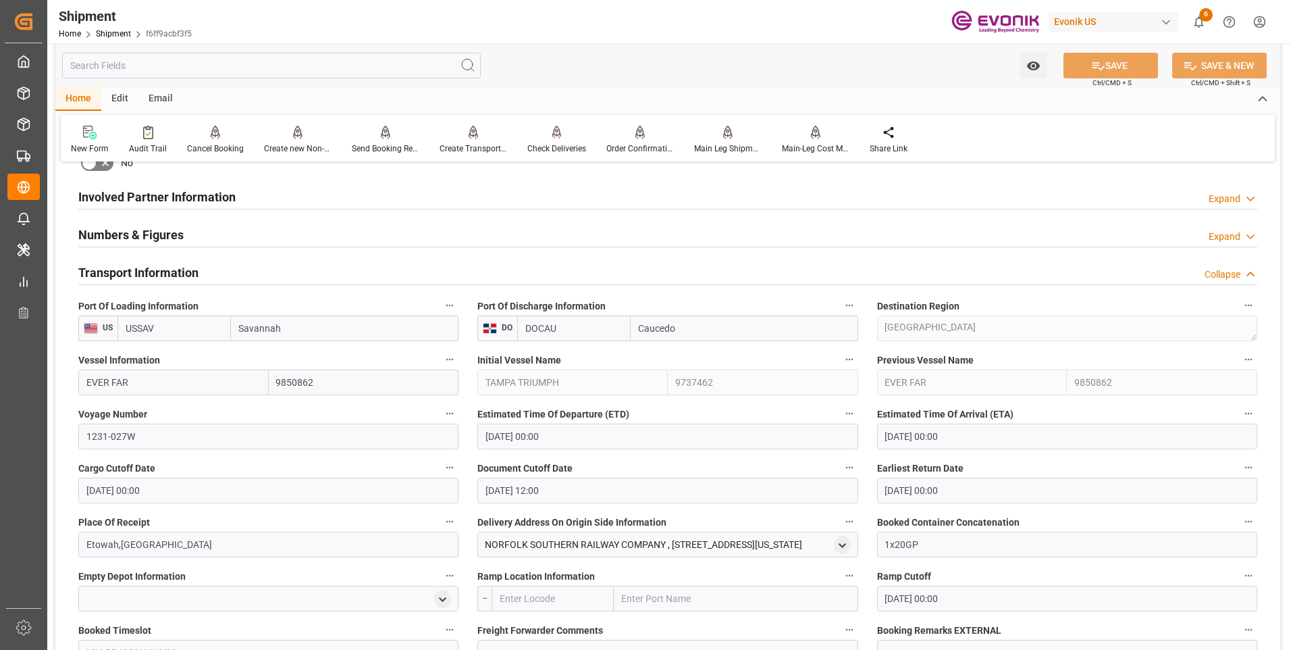
scroll to position [810, 0]
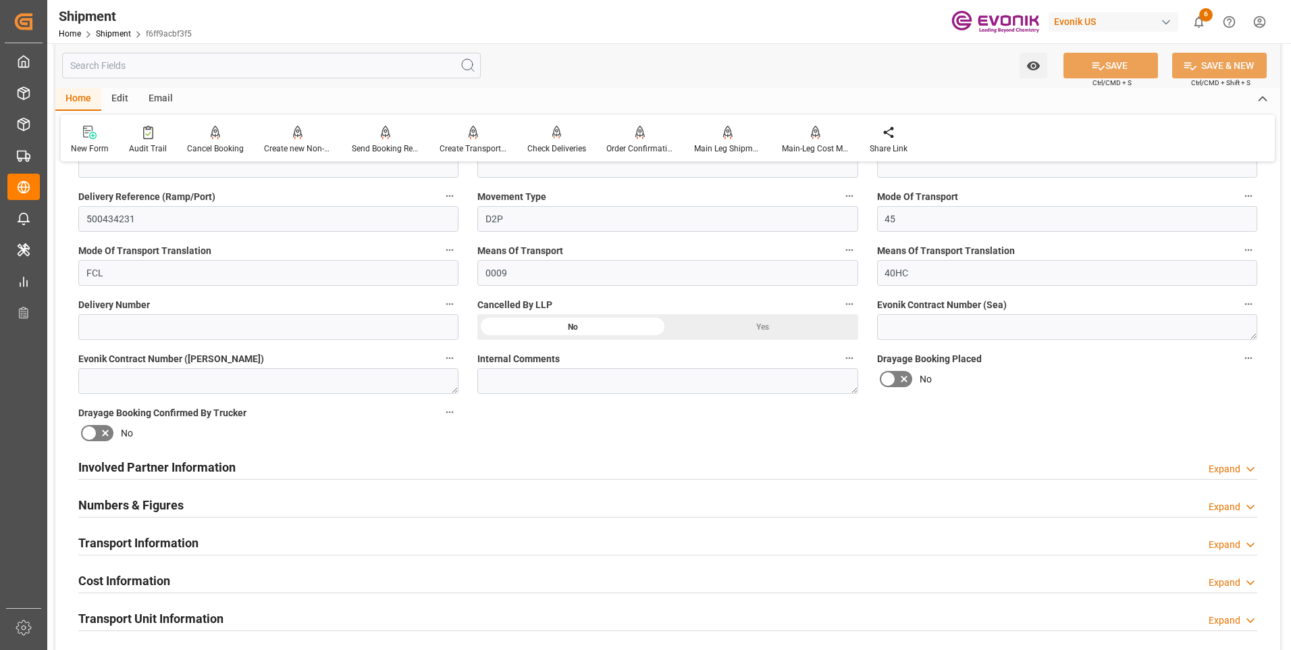
scroll to position [540, 0]
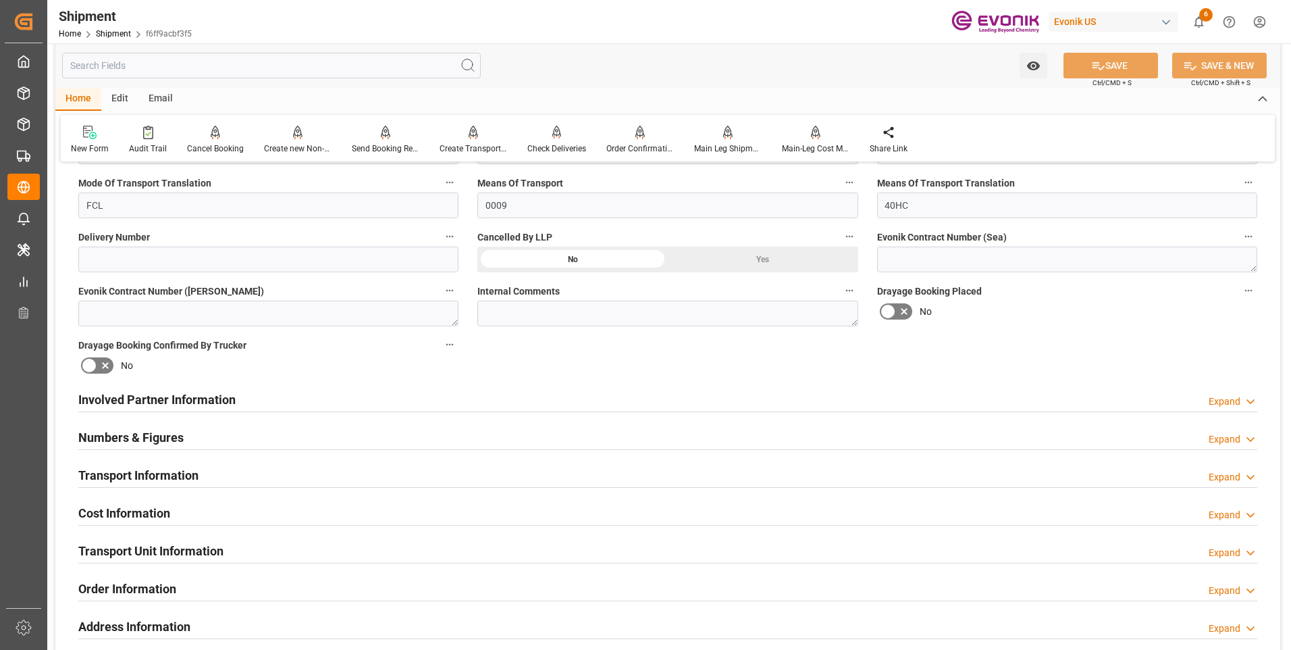
click at [492, 398] on div "Involved Partner Information Expand" at bounding box center [667, 399] width 1179 height 26
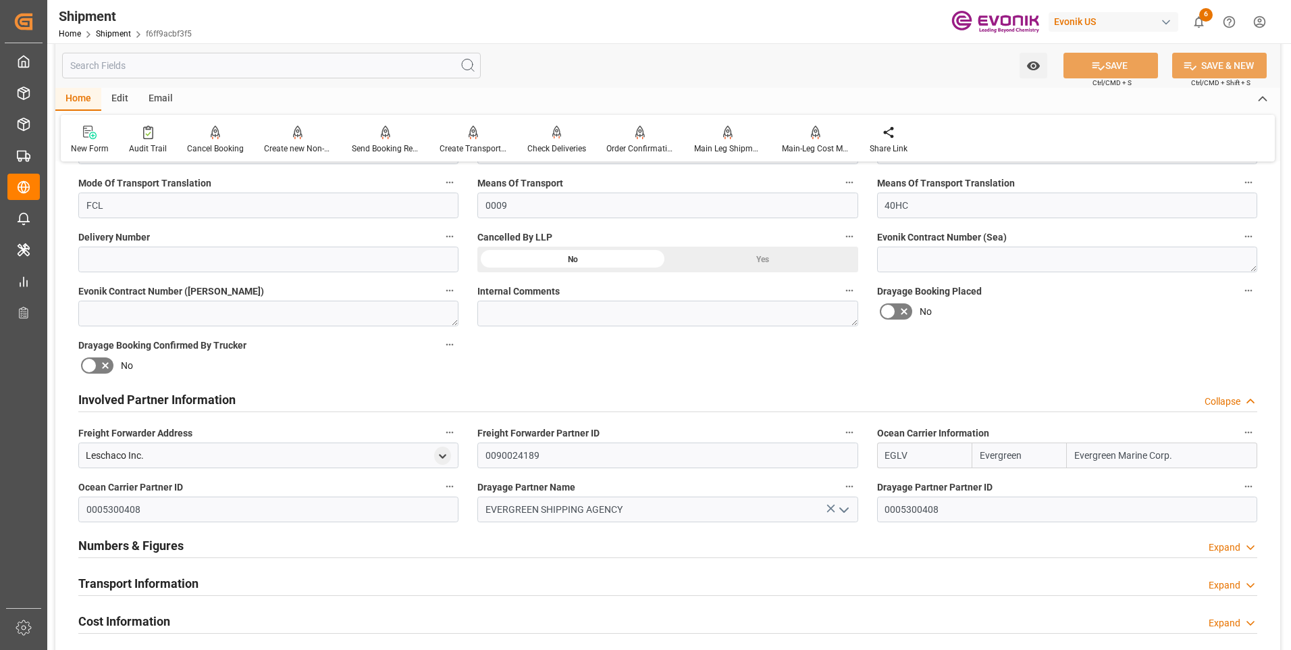
click at [492, 398] on div "Involved Partner Information Collapse" at bounding box center [667, 399] width 1179 height 26
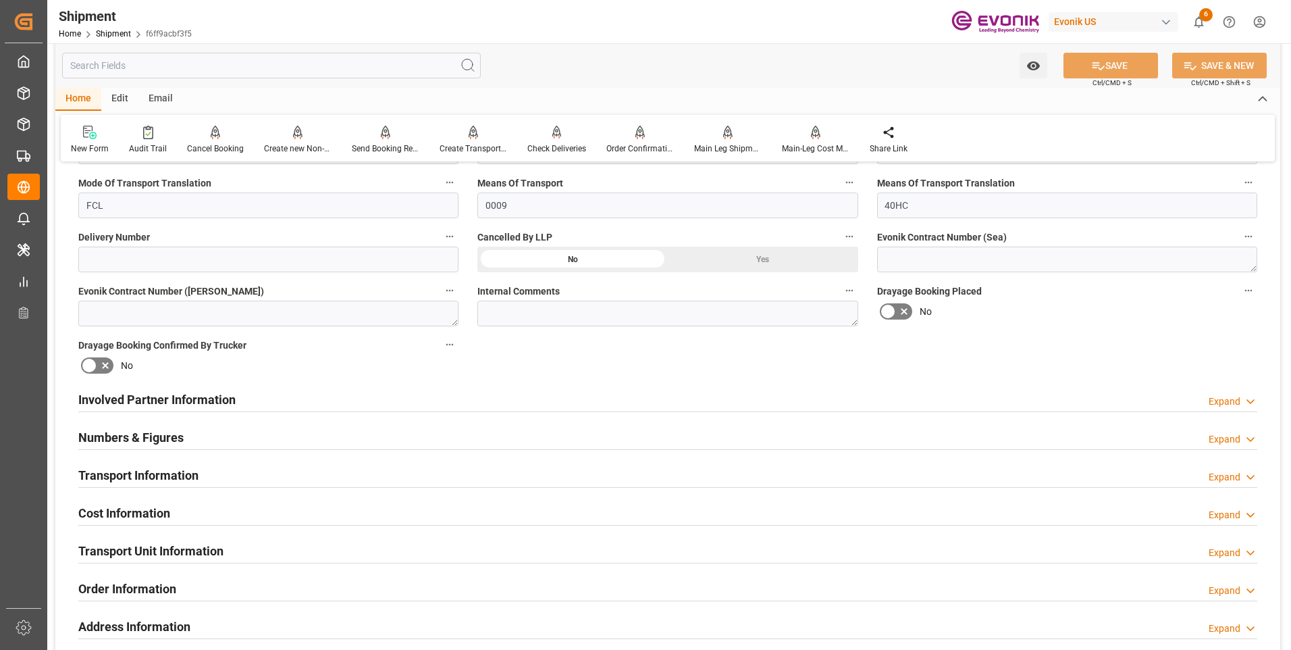
click at [411, 469] on div "Transport Information Expand" at bounding box center [667, 474] width 1179 height 26
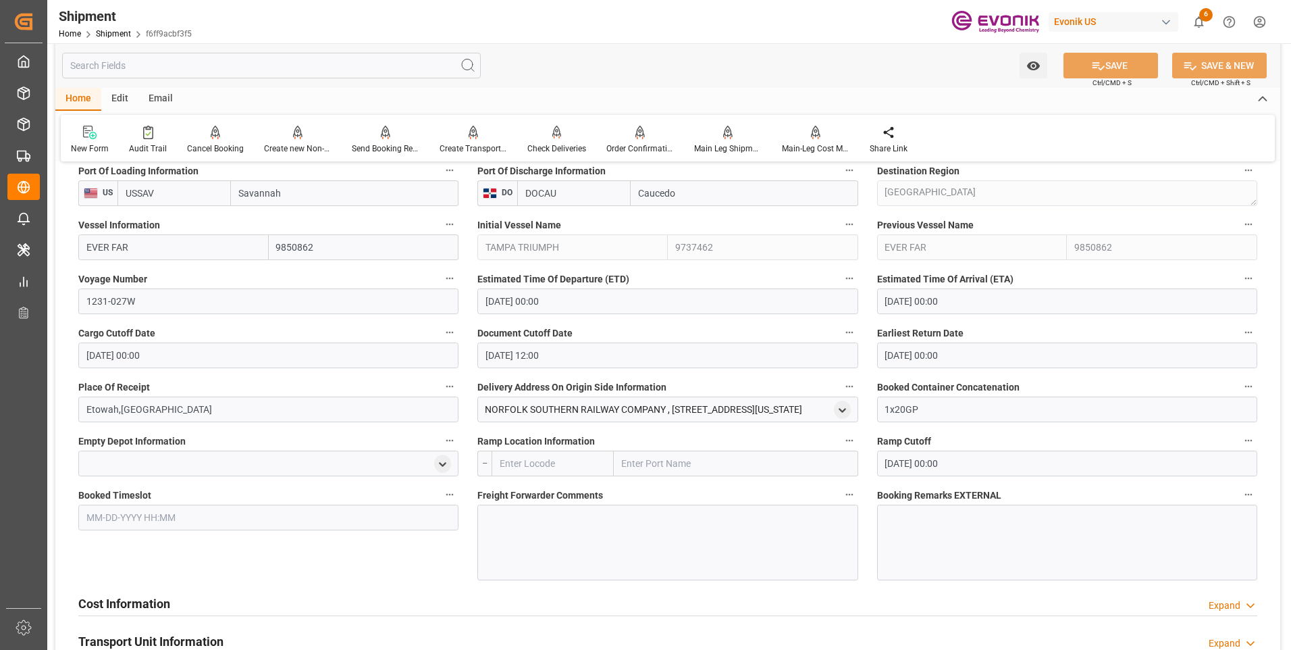
scroll to position [1013, 0]
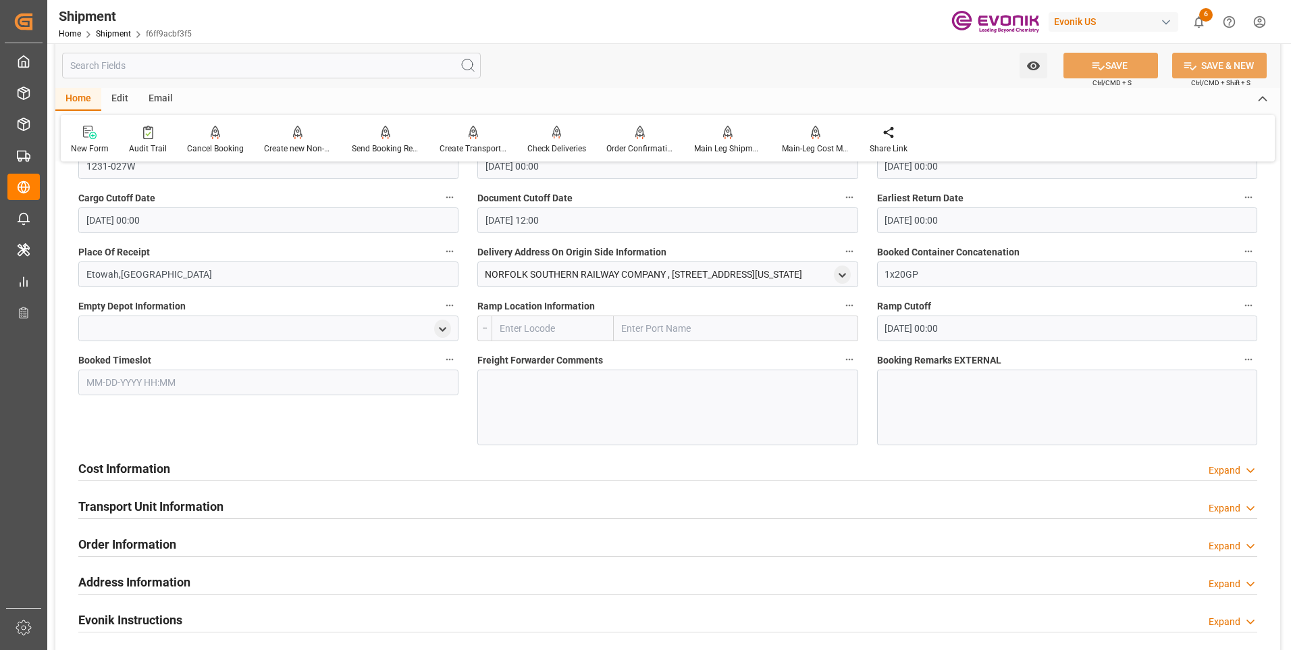
click at [131, 506] on h2 "Transport Unit Information" at bounding box center [150, 506] width 145 height 18
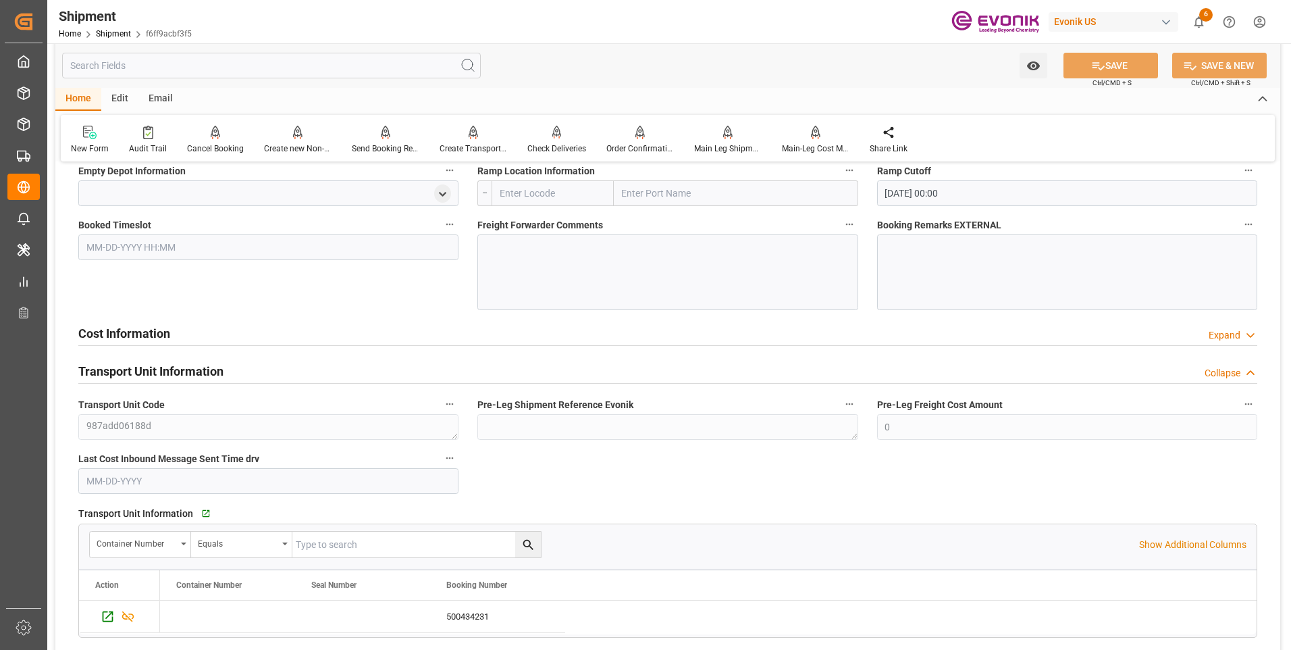
scroll to position [1216, 0]
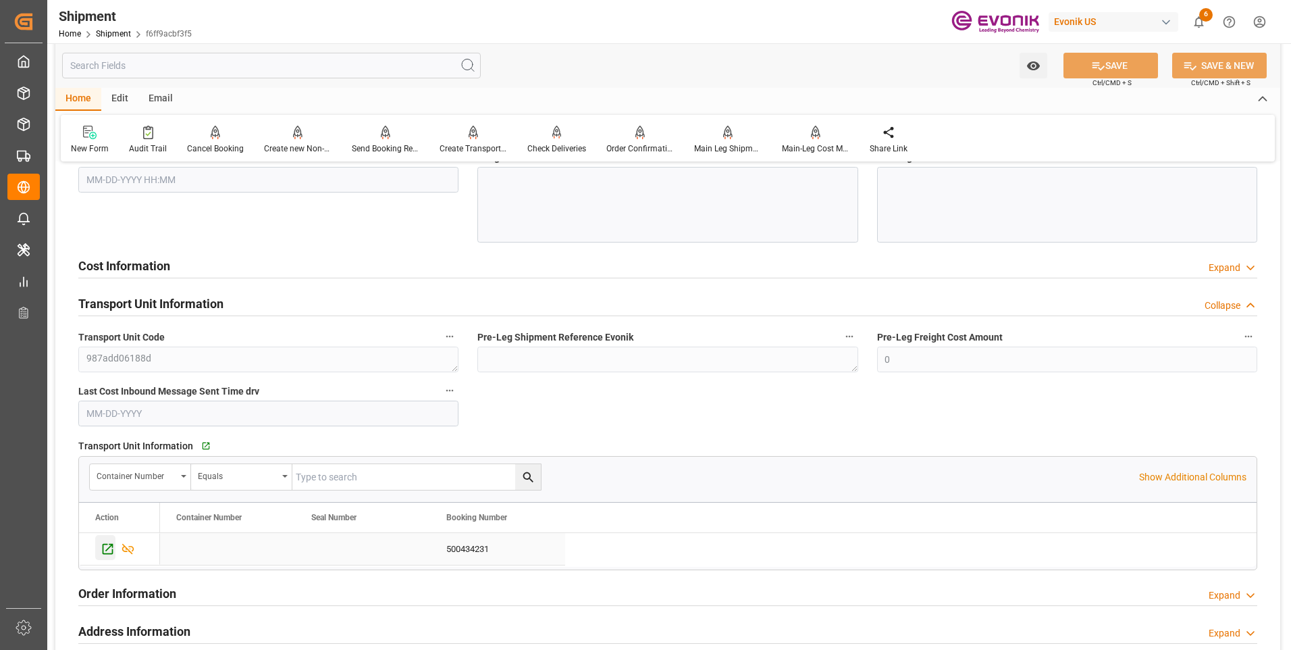
click at [109, 549] on icon "Press SPACE to select this row." at bounding box center [108, 549] width 14 height 14
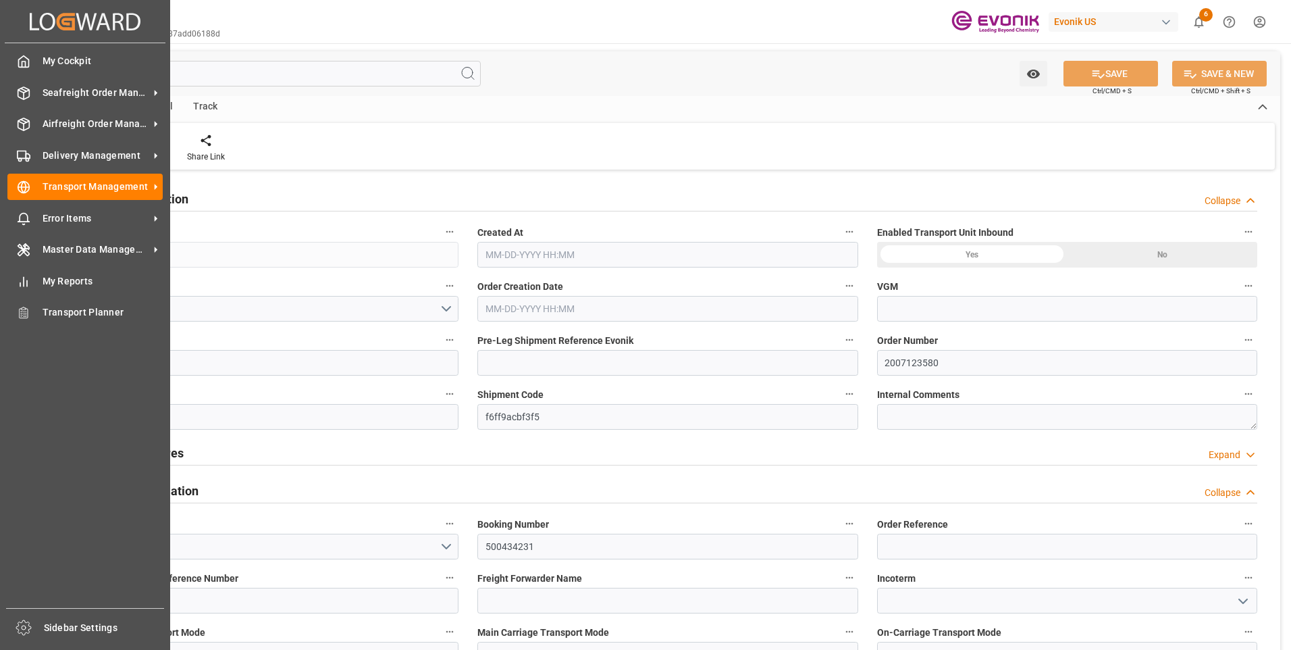
type input "Evergreen"
type input "Evergreen Marine Corp."
type input "USSAV"
type input "DOCAU"
type input "4739.52"
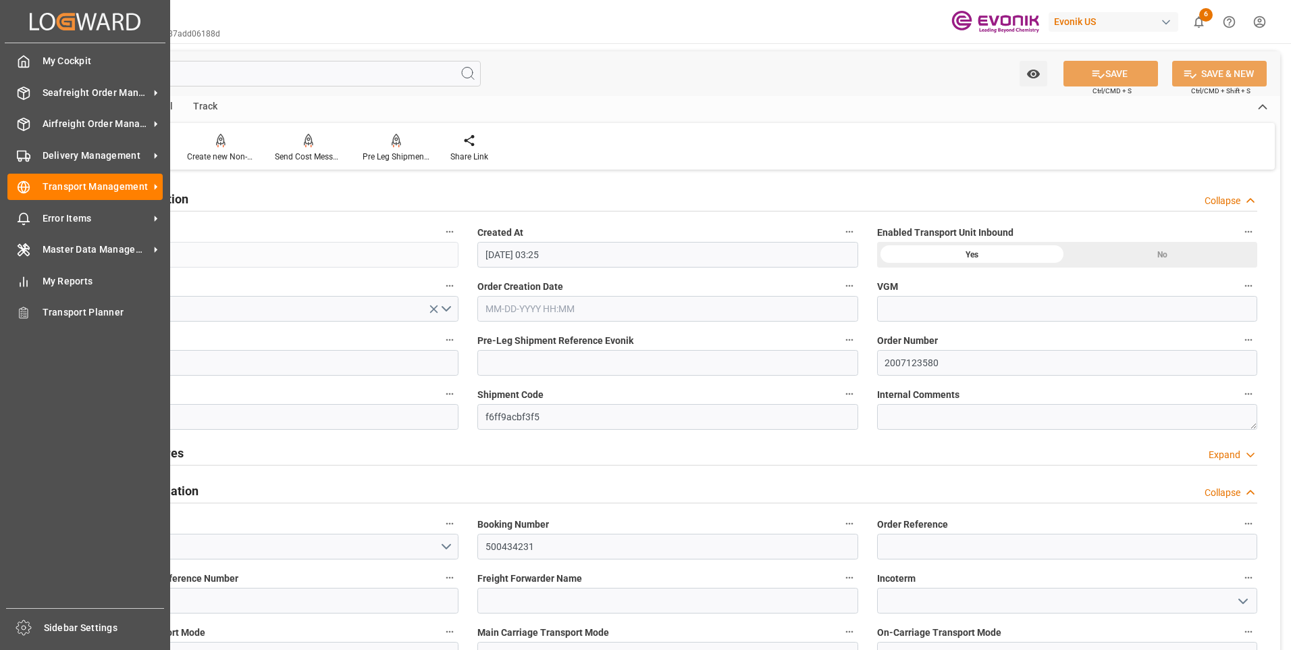
type input "[DATE] 03:25"
type input "[DATE]"
type input "[DATE] 00:00"
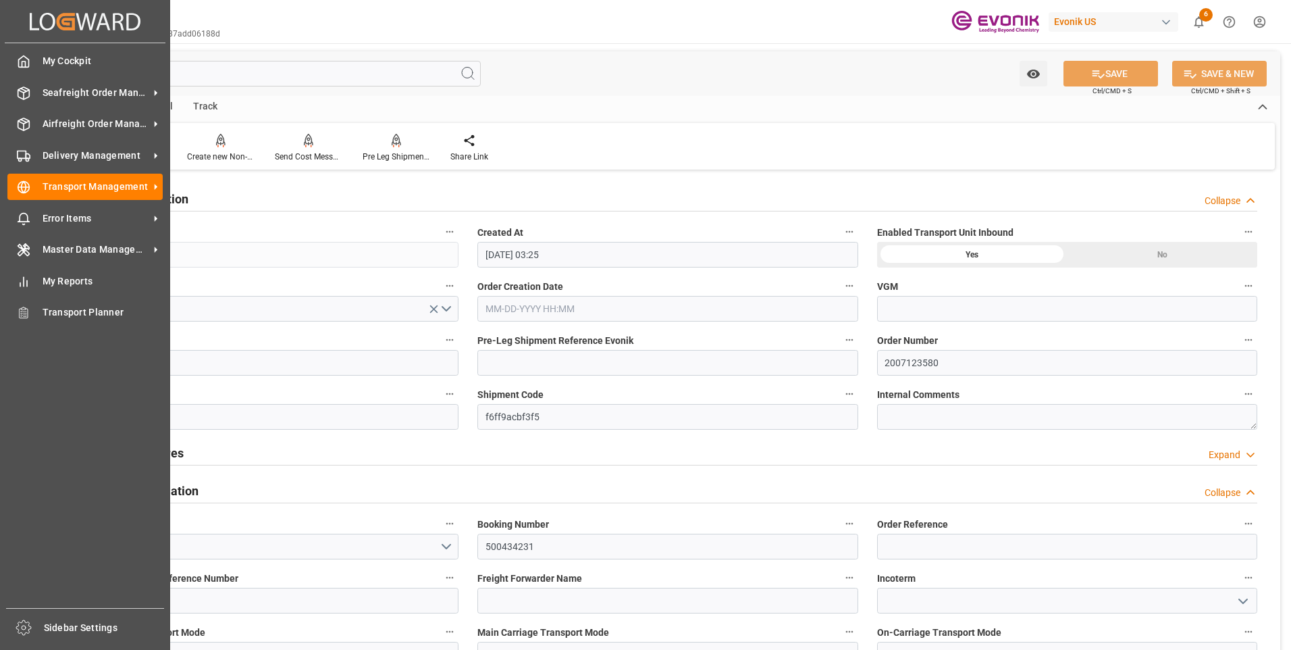
type input "10-27-2025 00:00"
type input "[DATE] 12:00"
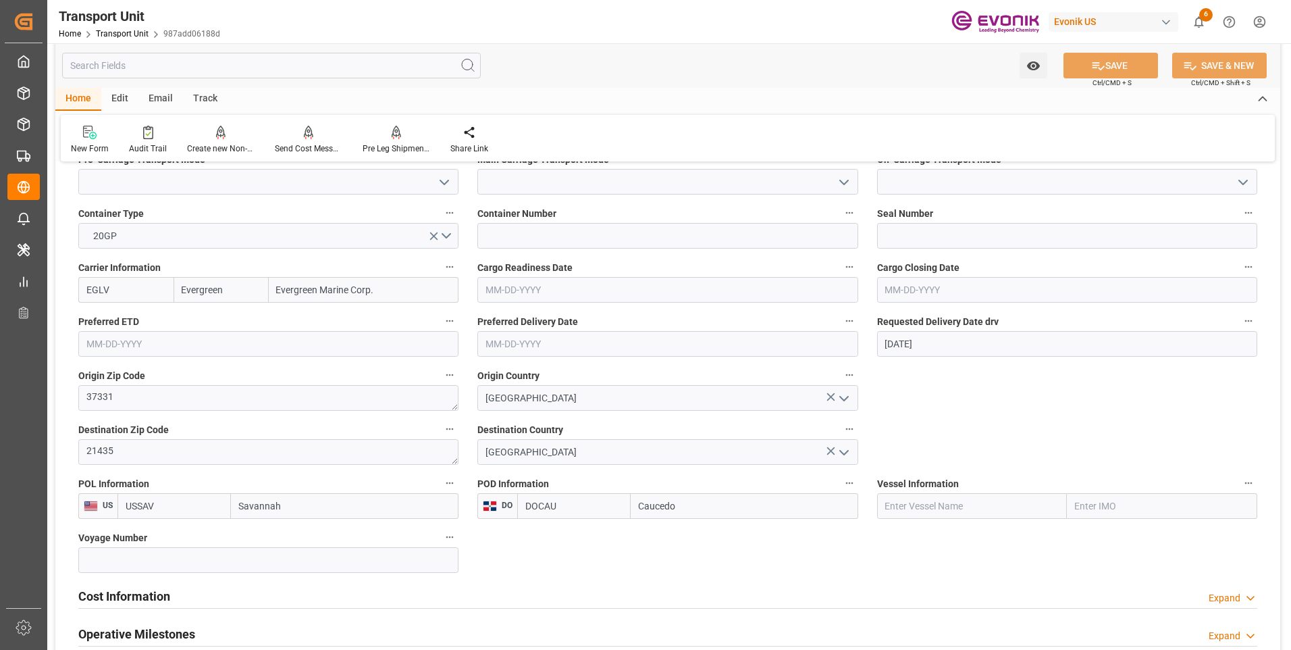
scroll to position [270, 0]
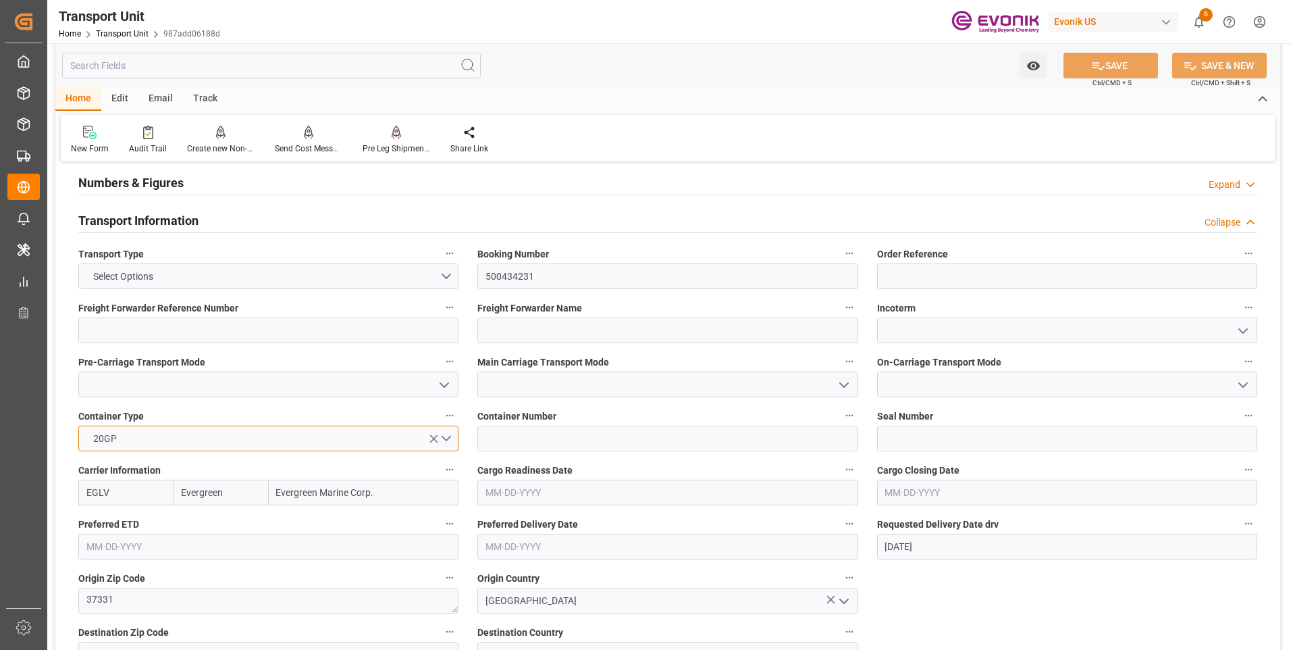
click at [455, 440] on button "20GP" at bounding box center [268, 438] width 380 height 26
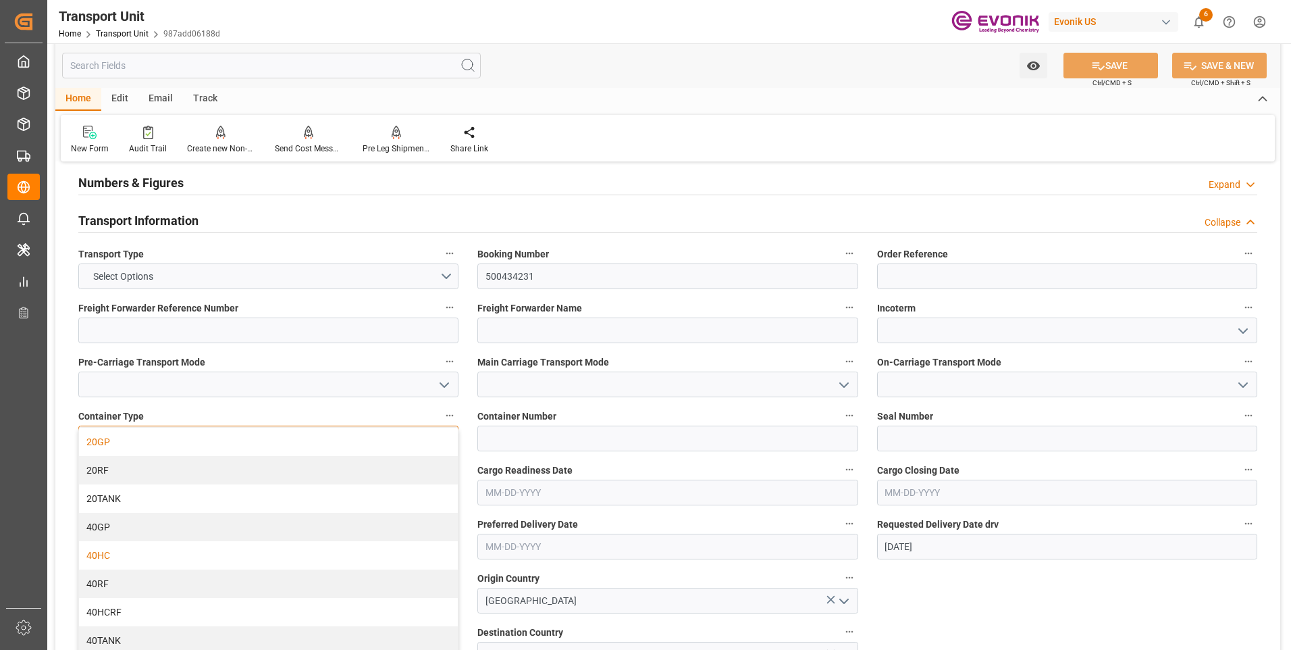
click at [163, 556] on div "40HC" at bounding box center [268, 555] width 379 height 28
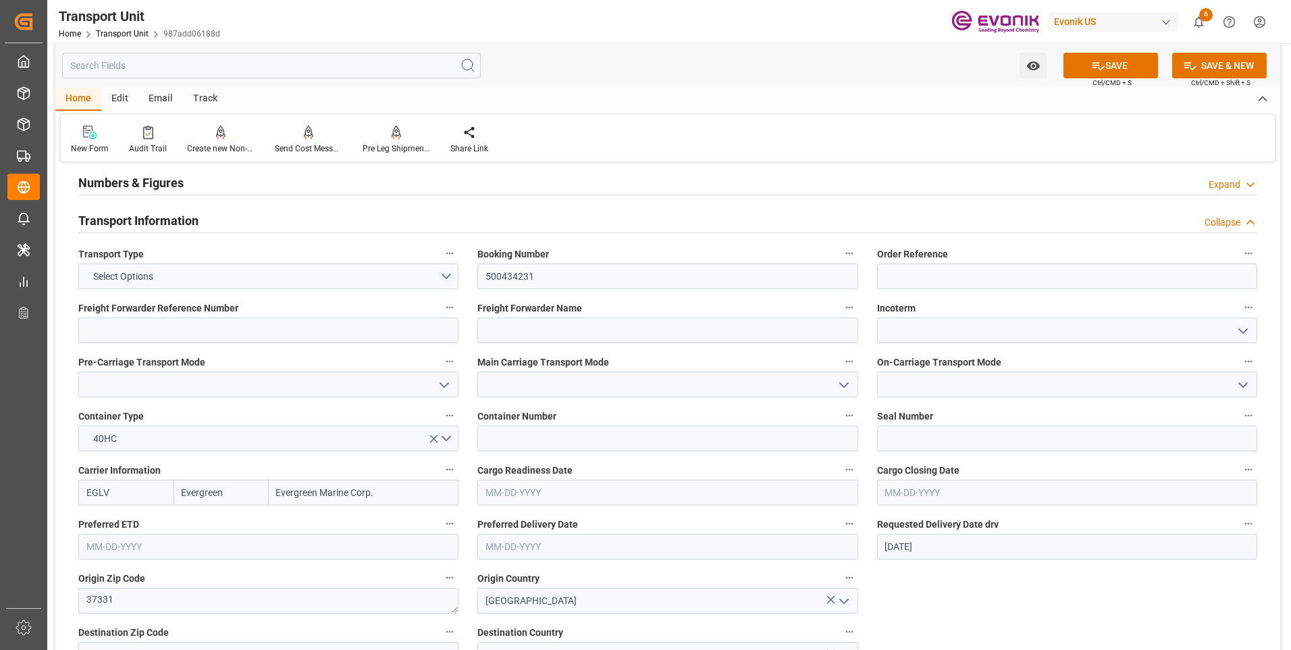
click at [1115, 63] on button "SAVE" at bounding box center [1111, 66] width 95 height 26
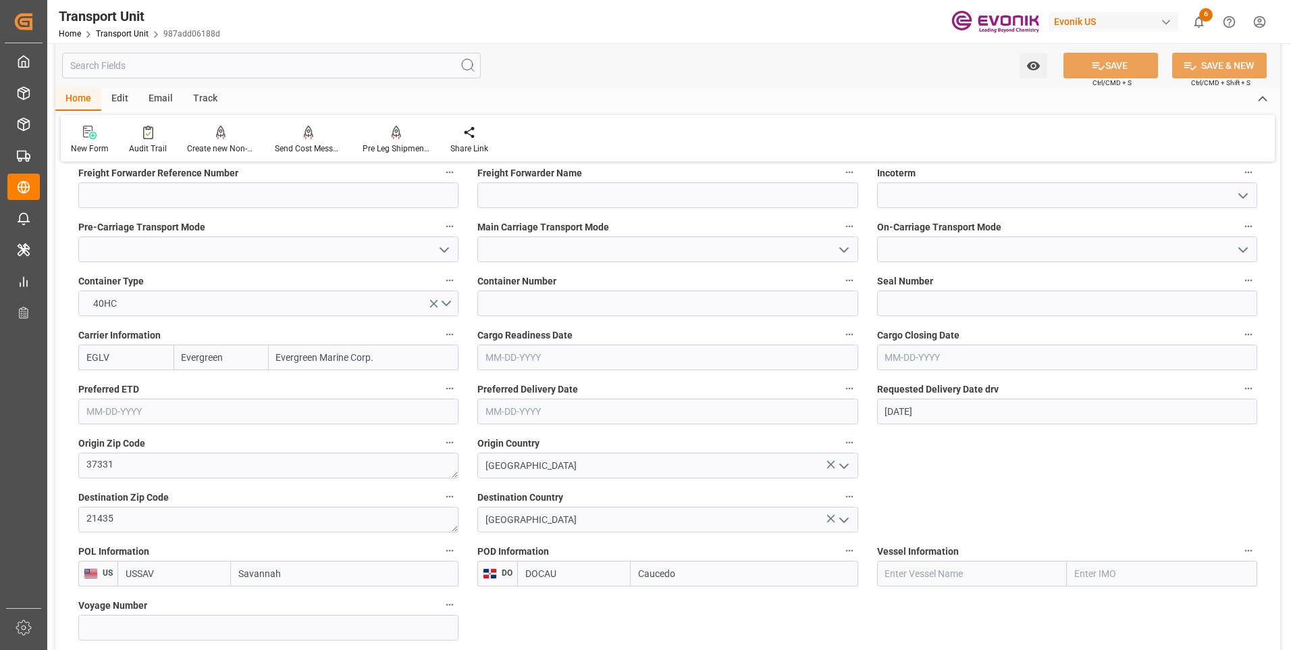
scroll to position [68, 0]
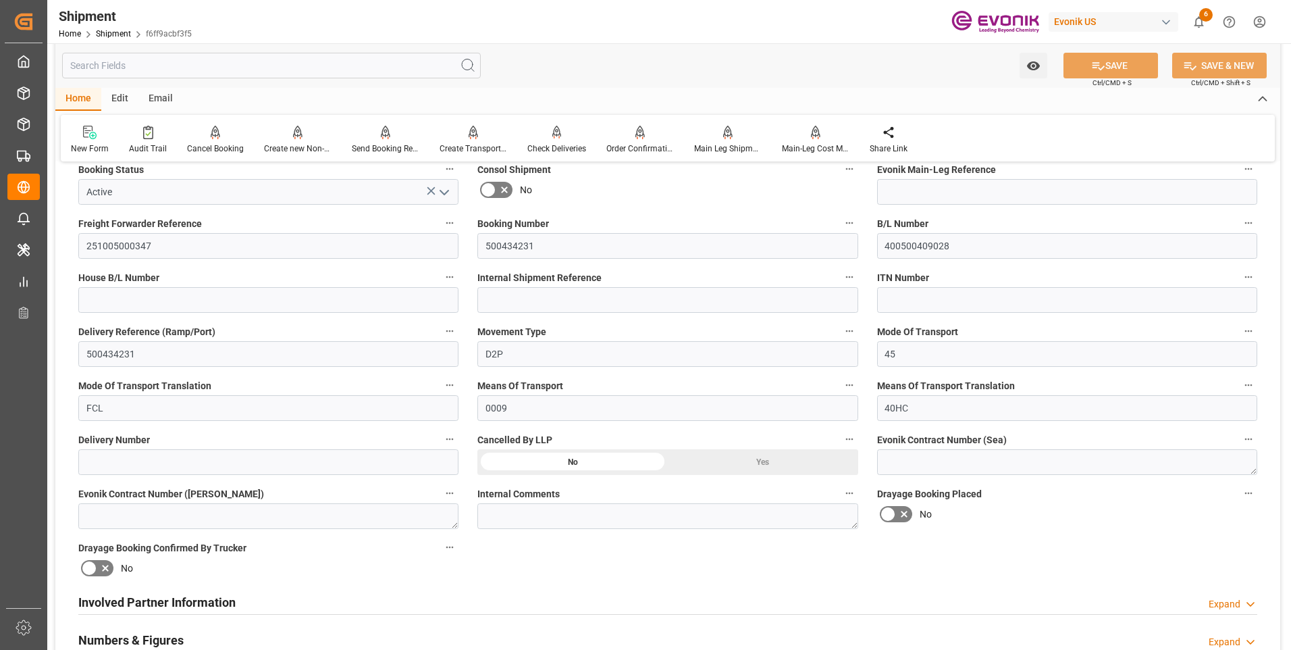
scroll to position [68, 0]
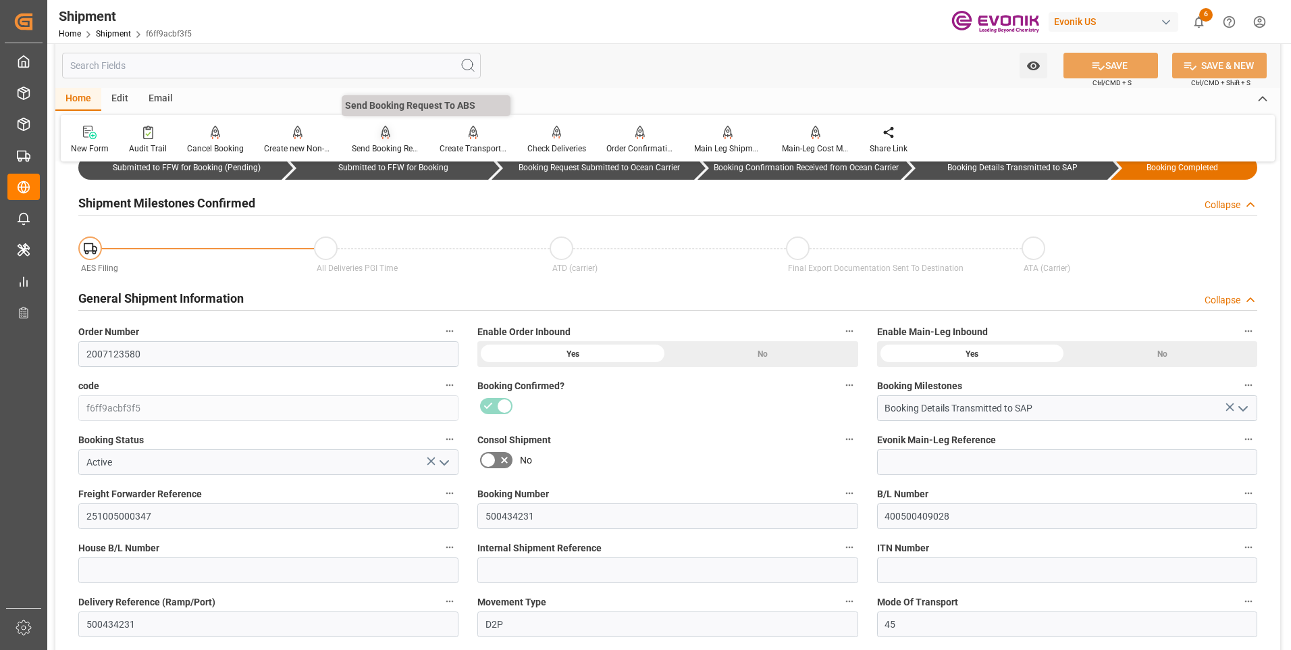
click at [384, 143] on div "Send Booking Request To ABS" at bounding box center [386, 148] width 68 height 12
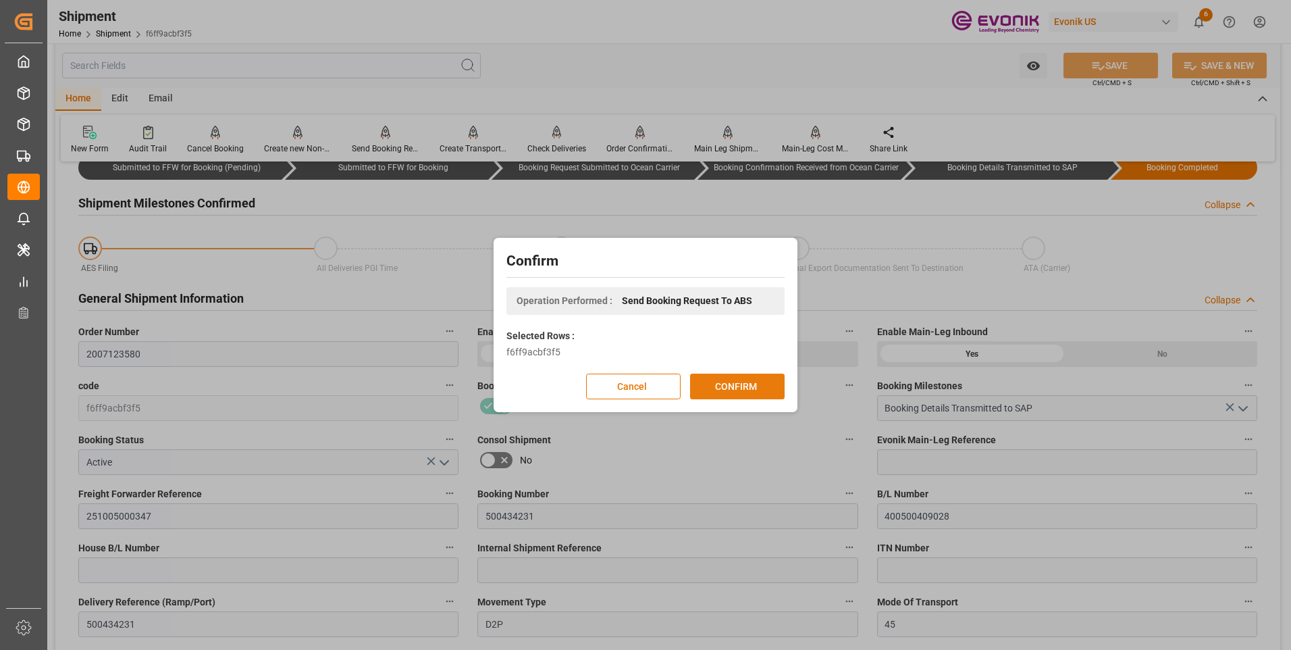
click at [723, 380] on button "CONFIRM" at bounding box center [737, 386] width 95 height 26
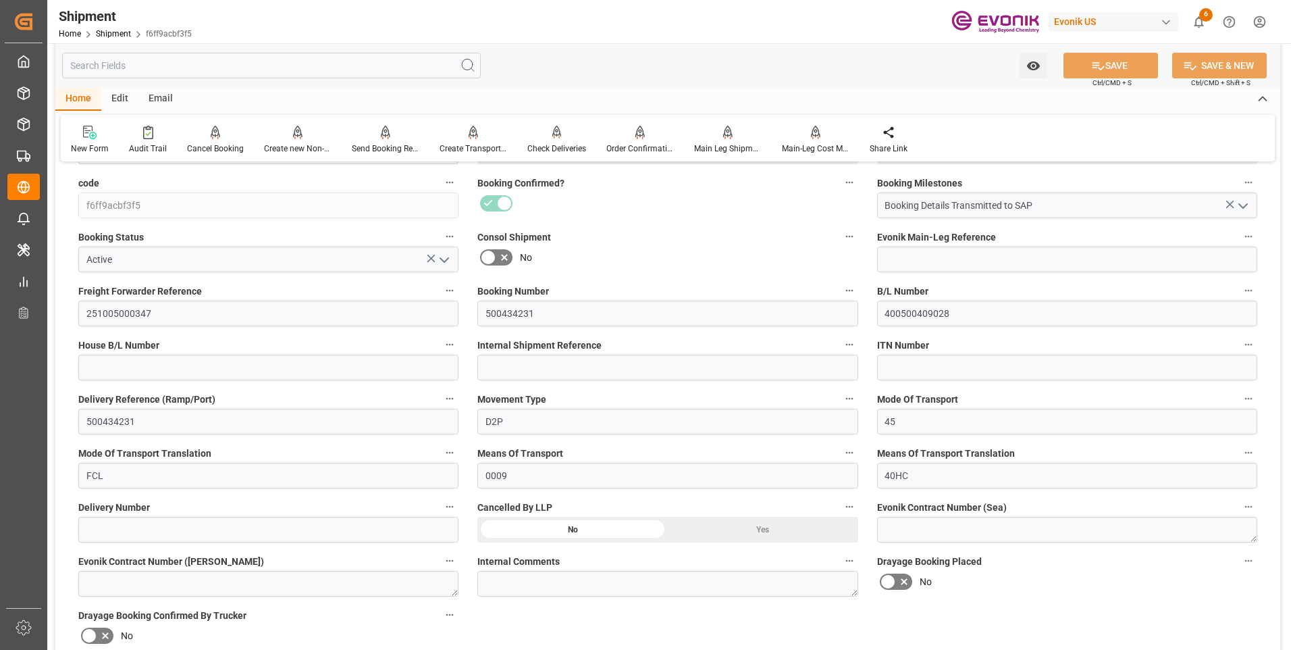
scroll to position [0, 0]
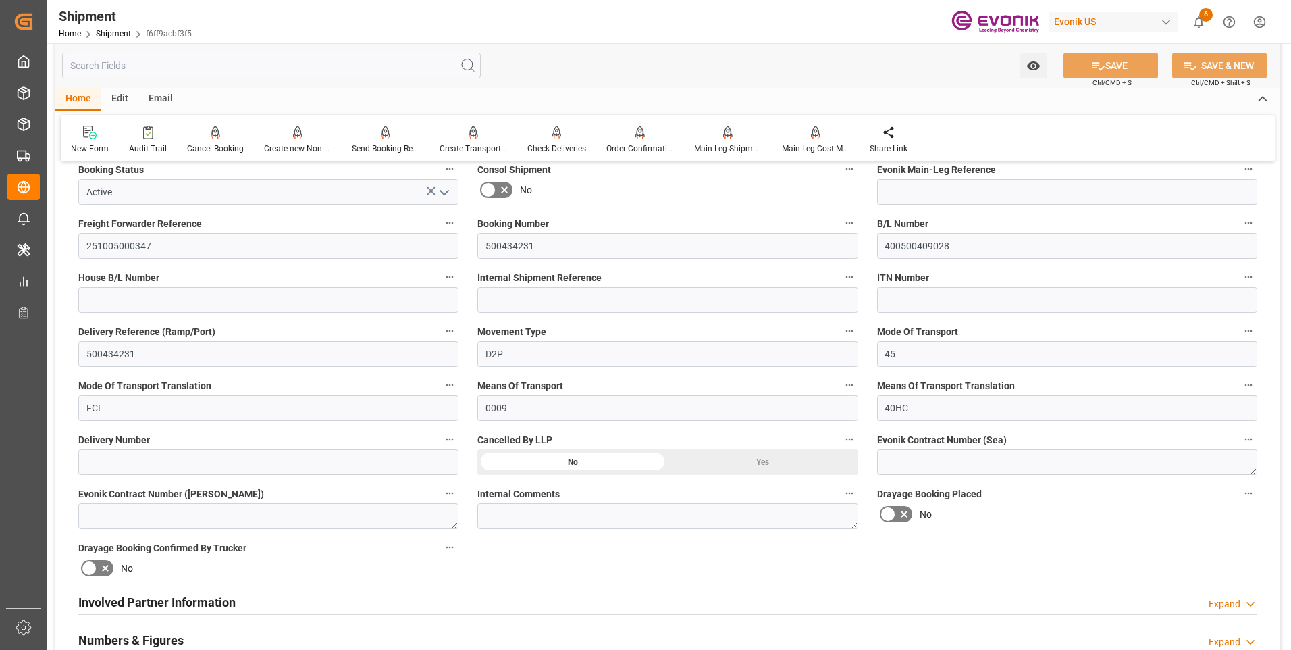
scroll to position [540, 0]
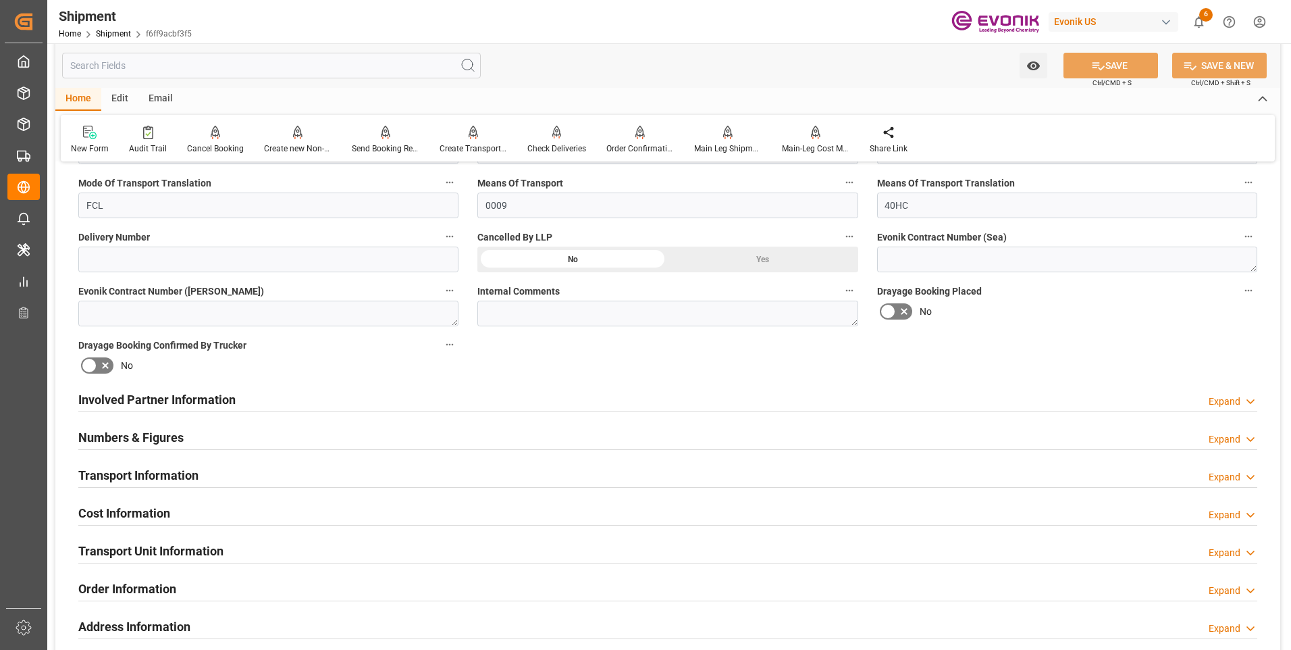
click at [340, 469] on div "Transport Information Expand" at bounding box center [667, 474] width 1179 height 26
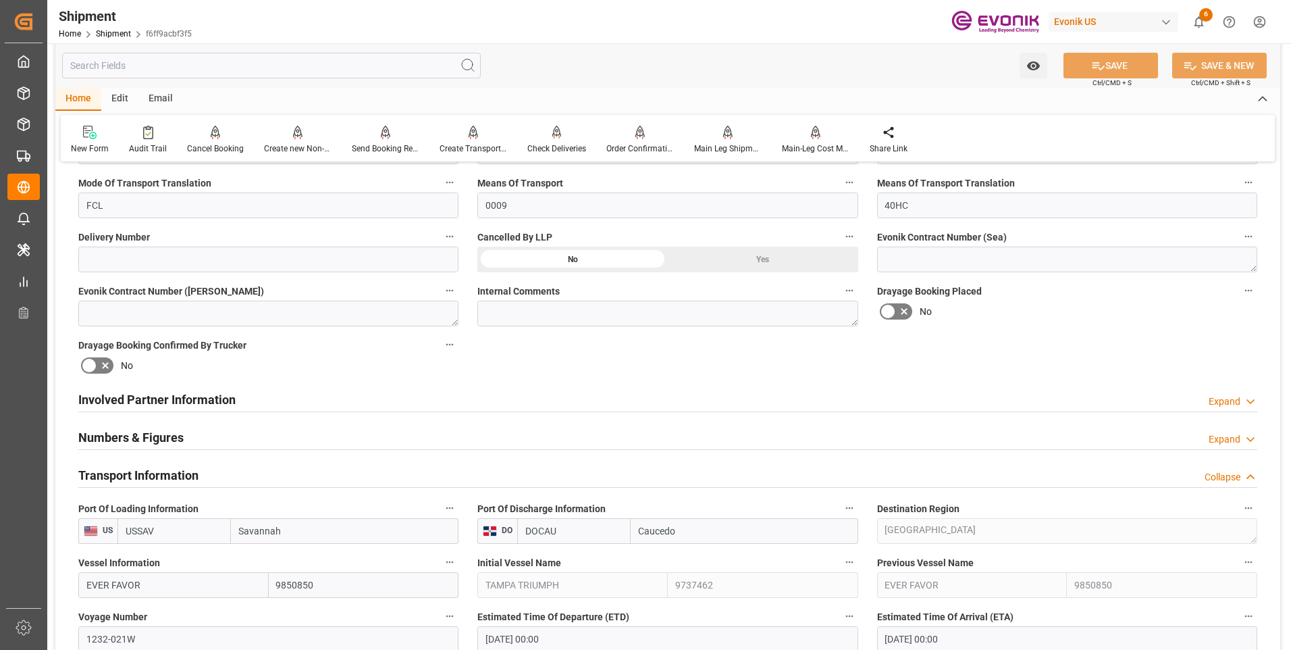
scroll to position [675, 0]
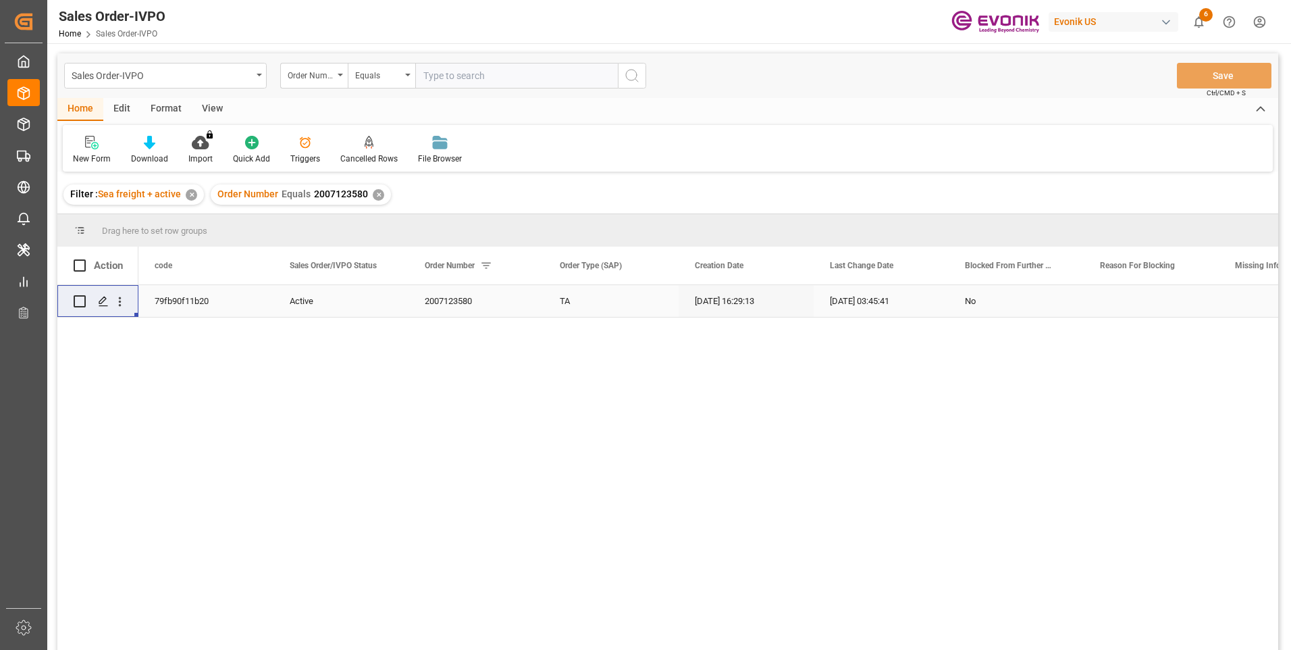
click at [451, 73] on input "text" at bounding box center [516, 76] width 203 height 26
paste input "2006963213"
type input "2006963213"
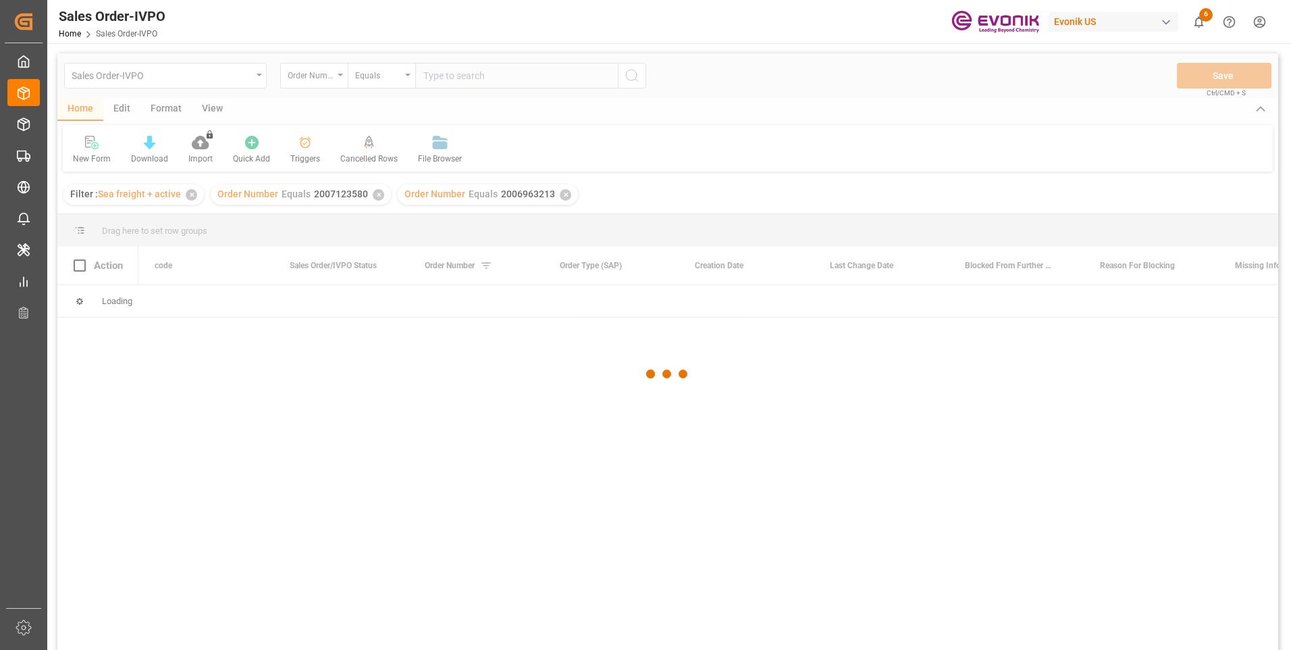
drag, startPoint x: 430, startPoint y: 136, endPoint x: 424, endPoint y: 160, distance: 24.2
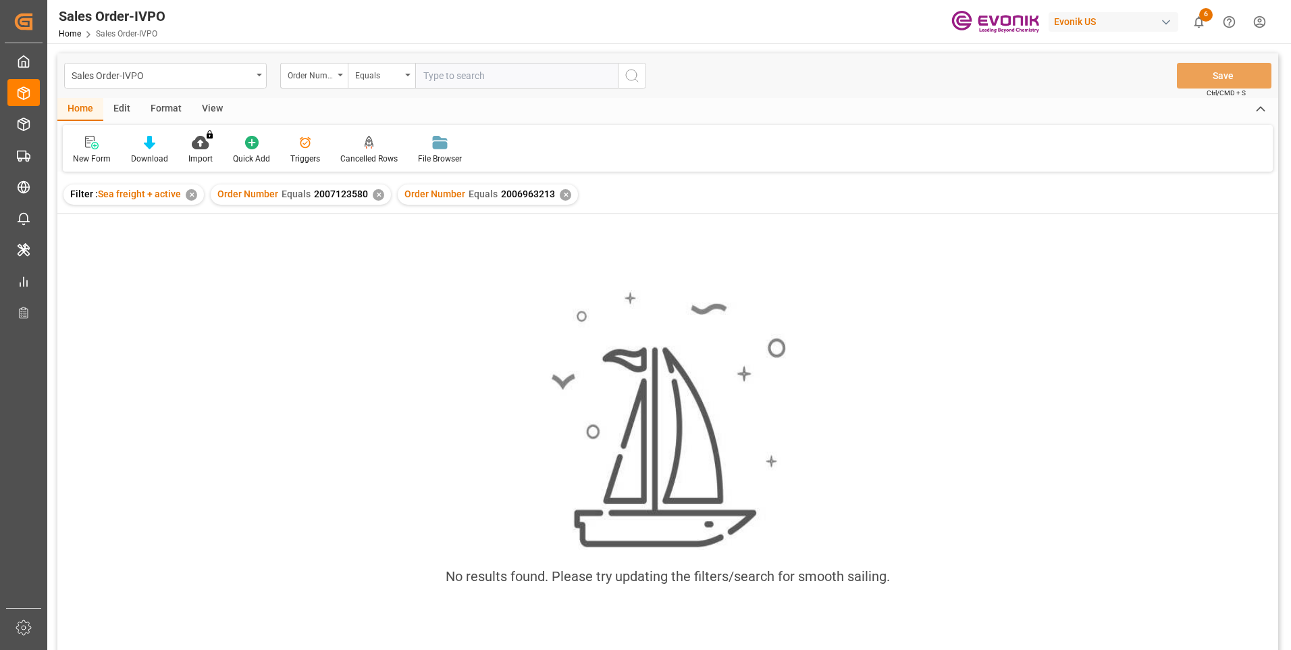
drag, startPoint x: 424, startPoint y: 160, endPoint x: 379, endPoint y: 192, distance: 55.7
click at [379, 192] on div "✕" at bounding box center [378, 194] width 11 height 11
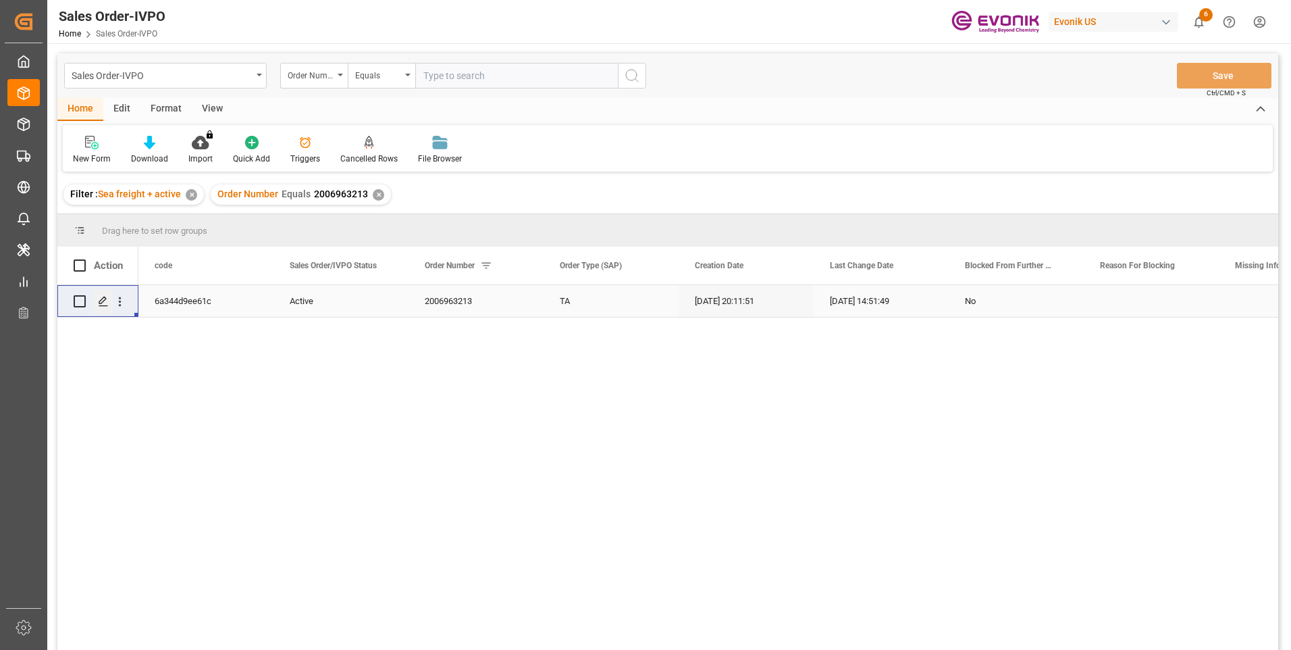
click at [107, 310] on div "Press SPACE to select this row." at bounding box center [103, 301] width 20 height 25
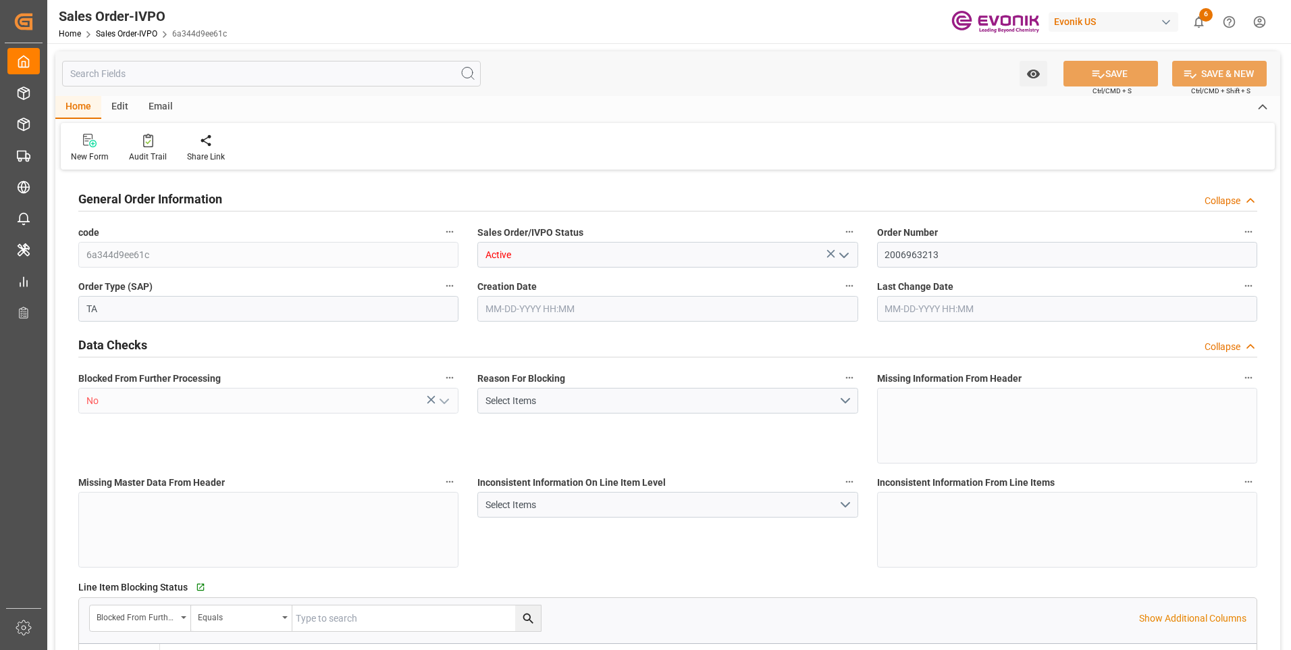
type input "JPYOK"
type input "0"
type input "1"
type input "2"
type input "3"
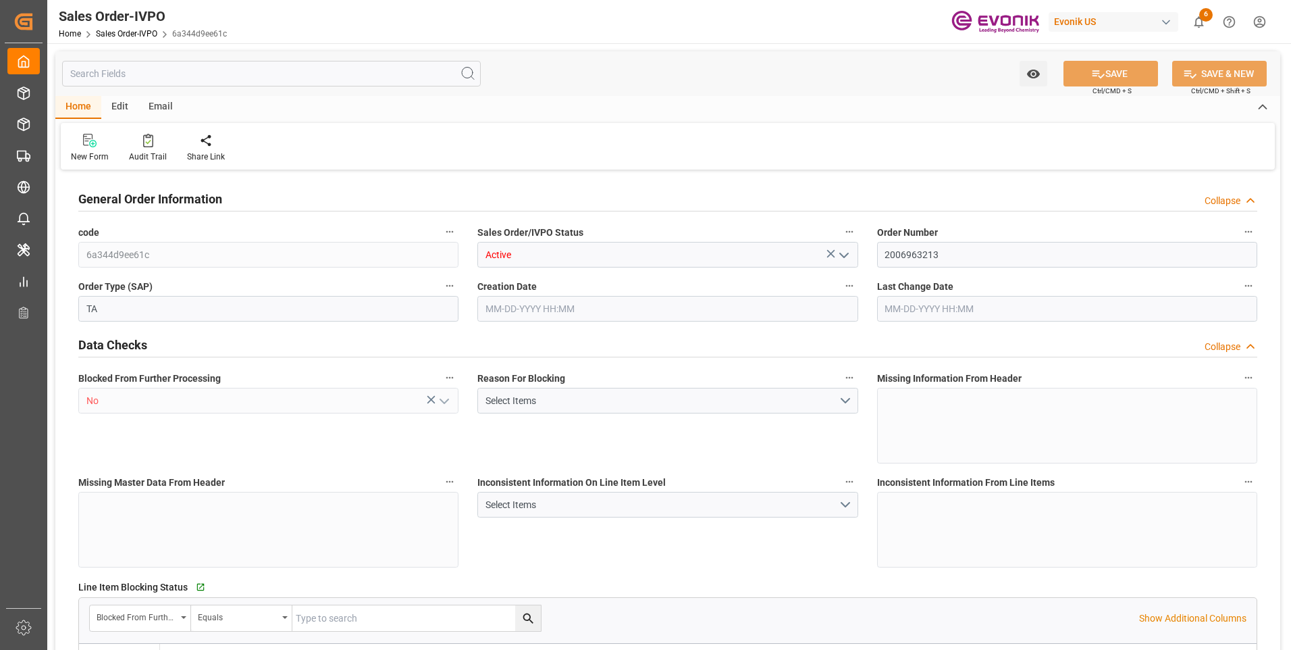
type input "20882.88"
type input "146.6292"
type input "19000"
type input "60"
type input "[DATE] 20:11"
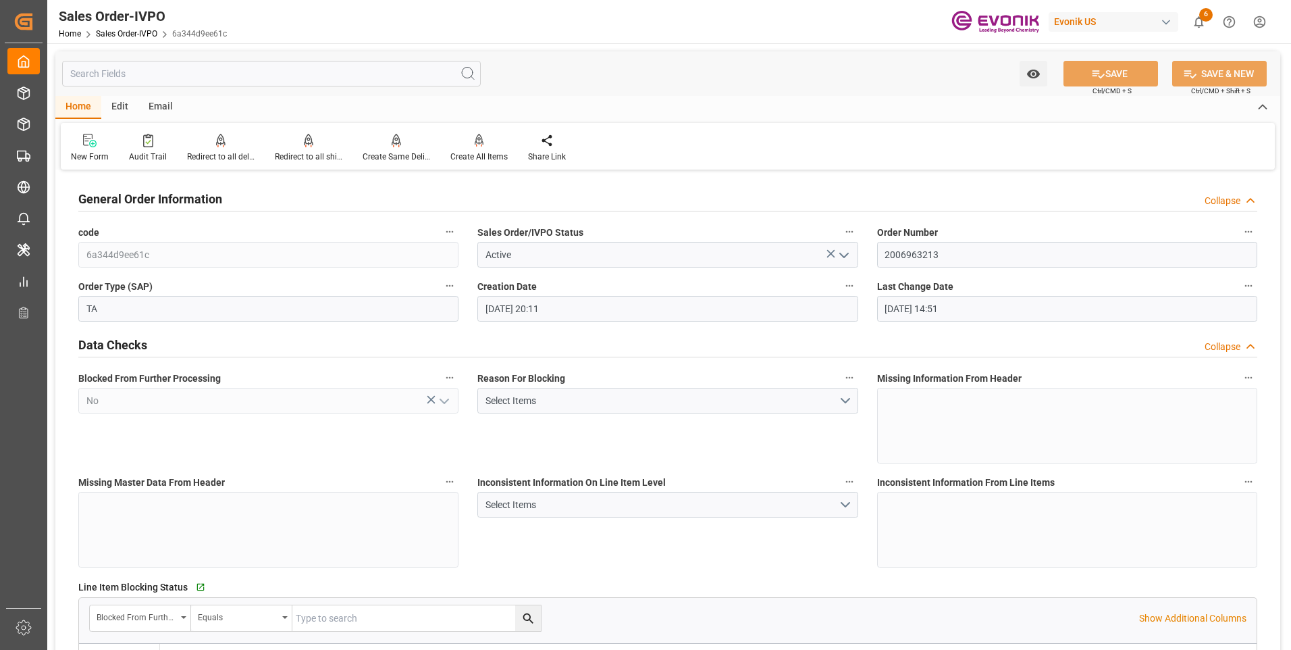
type input "[DATE] 14:51"
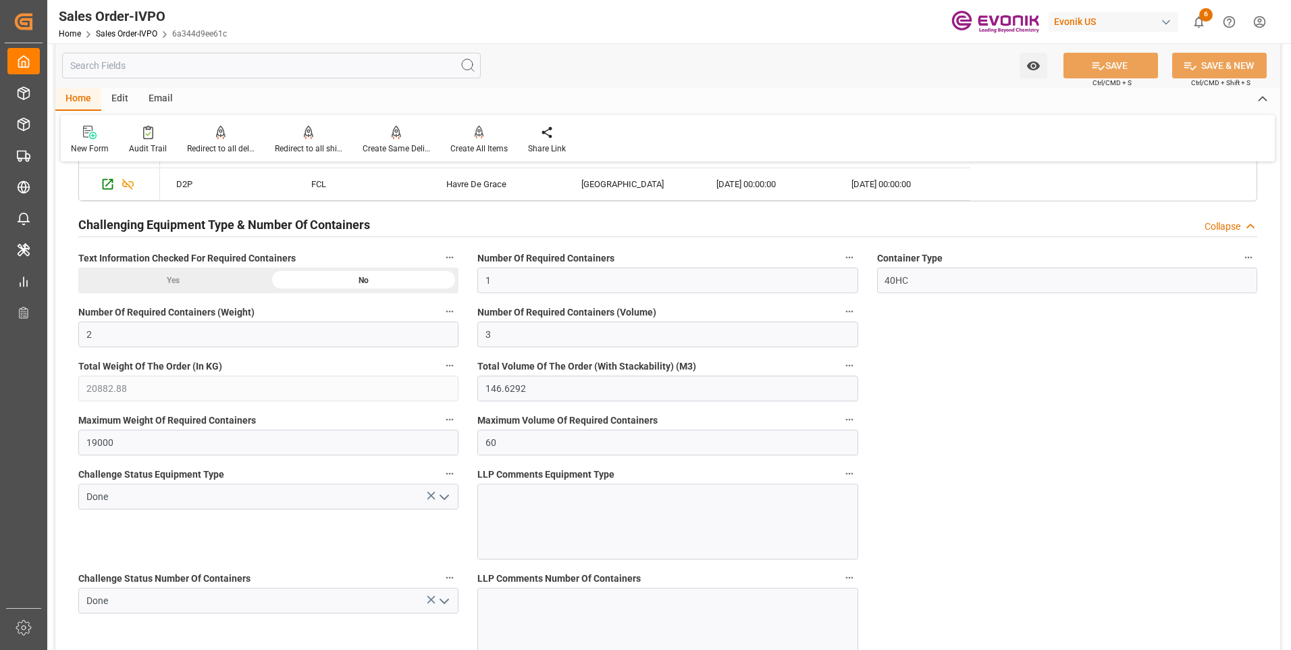
scroll to position [2364, 0]
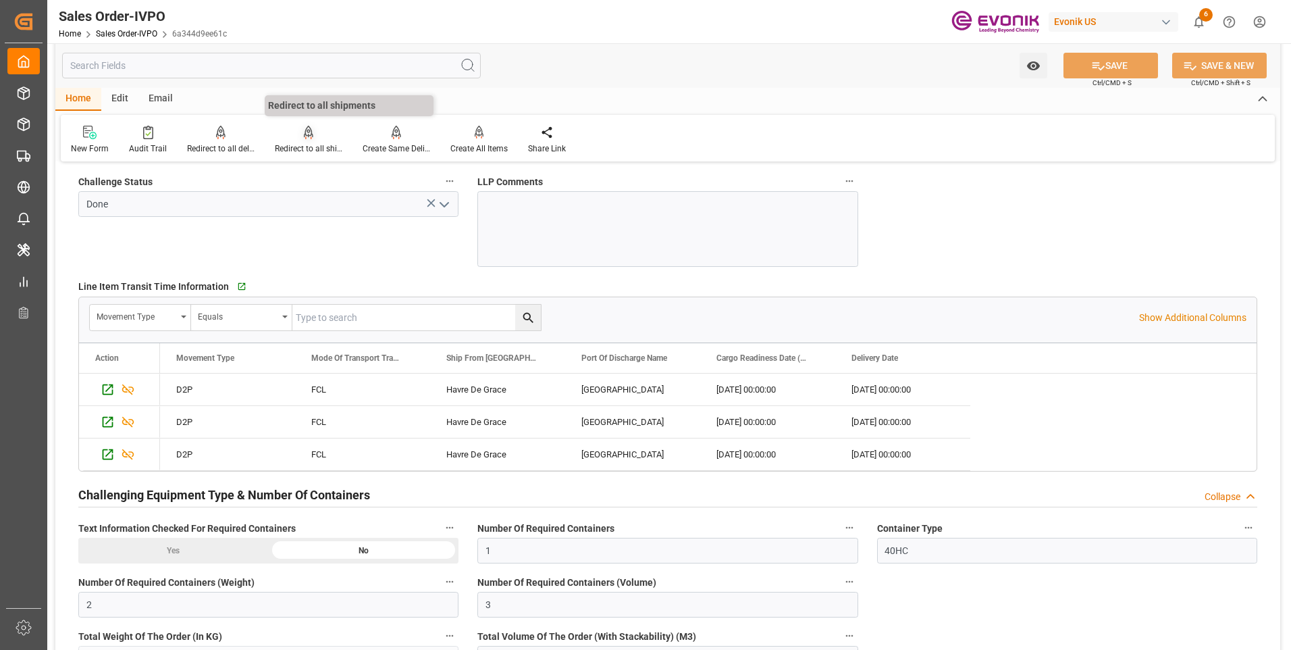
click at [321, 143] on div "Redirect to all shipments" at bounding box center [309, 148] width 68 height 12
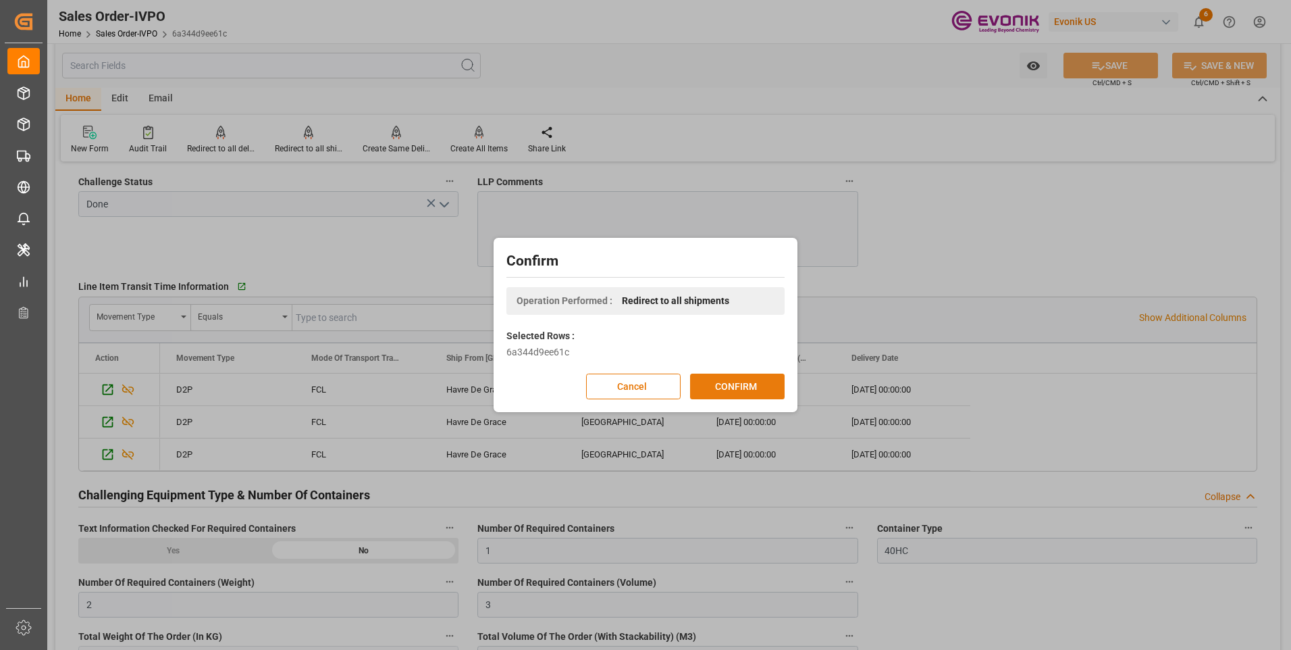
click at [708, 391] on button "CONFIRM" at bounding box center [737, 386] width 95 height 26
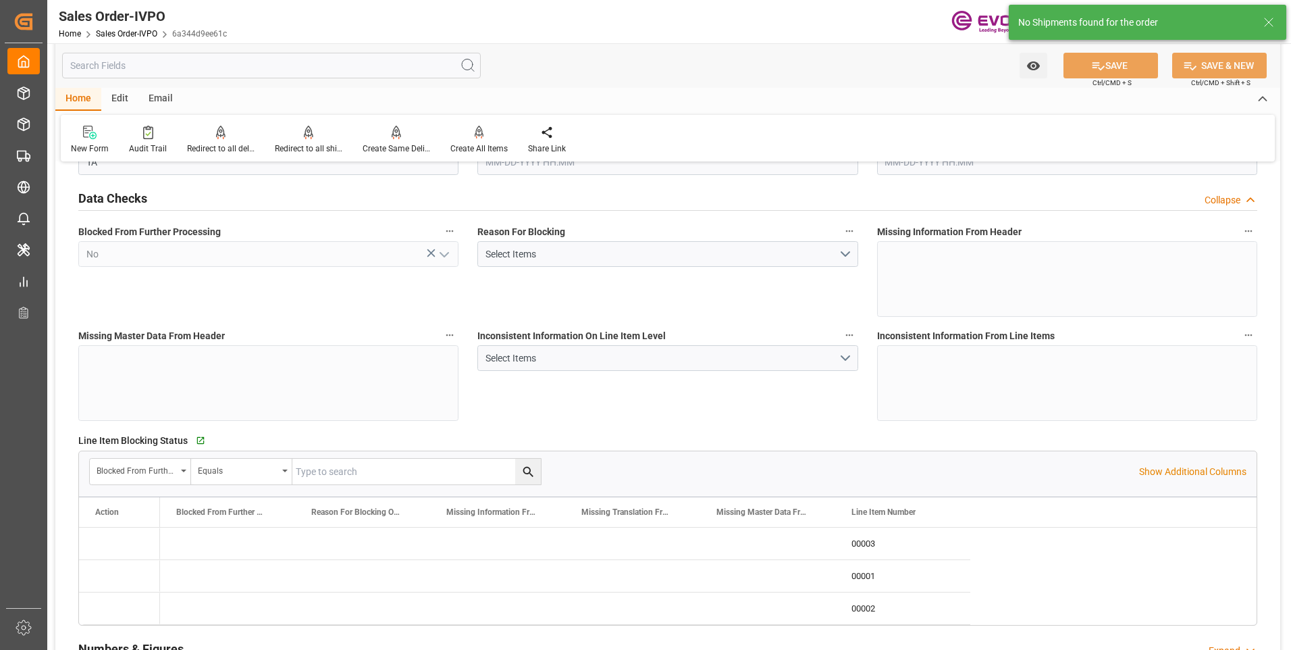
type input "JPYOK"
type input "0"
type input "1"
type input "2"
type input "3"
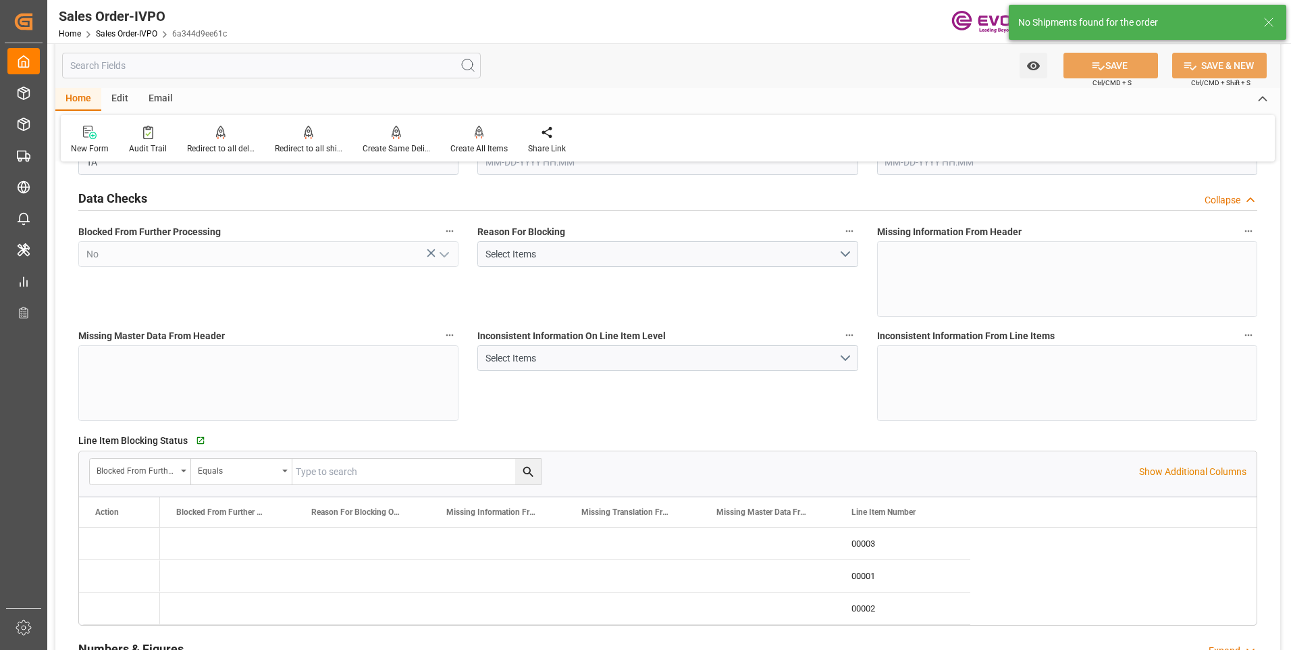
type input "20882.88"
type input "146.6292"
type input "19000"
type input "60"
type input "04-24-2025 20:11"
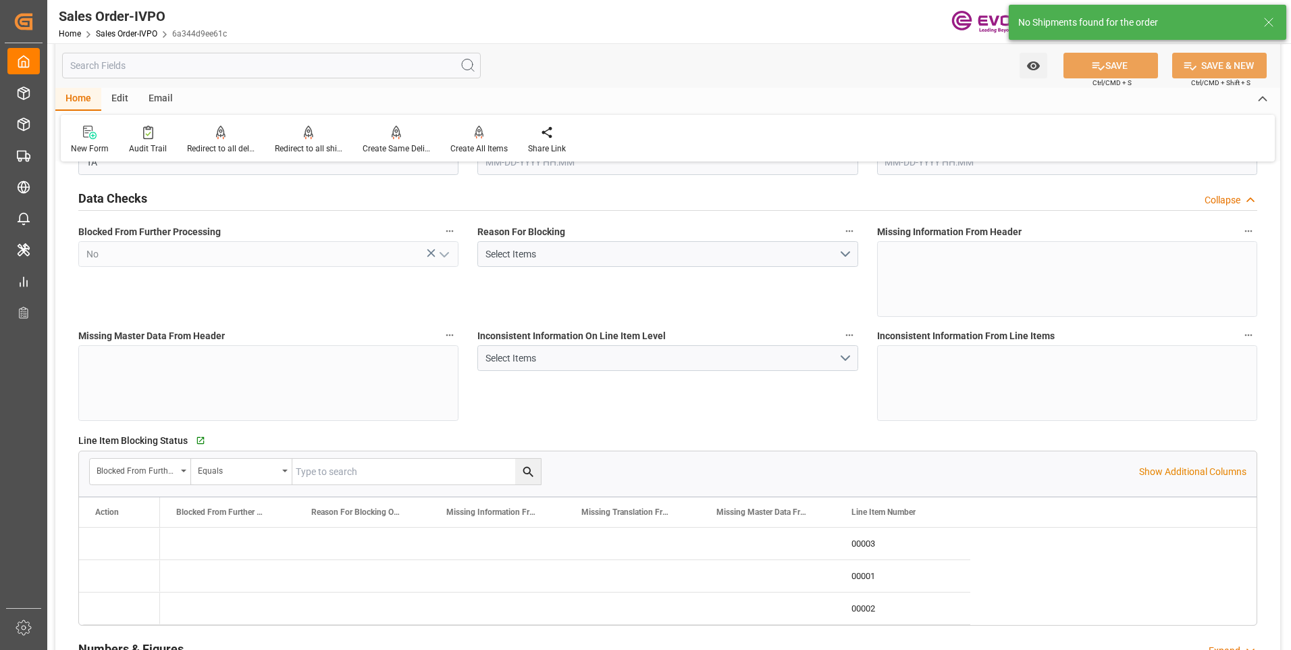
type input "10-14-2025 14:51"
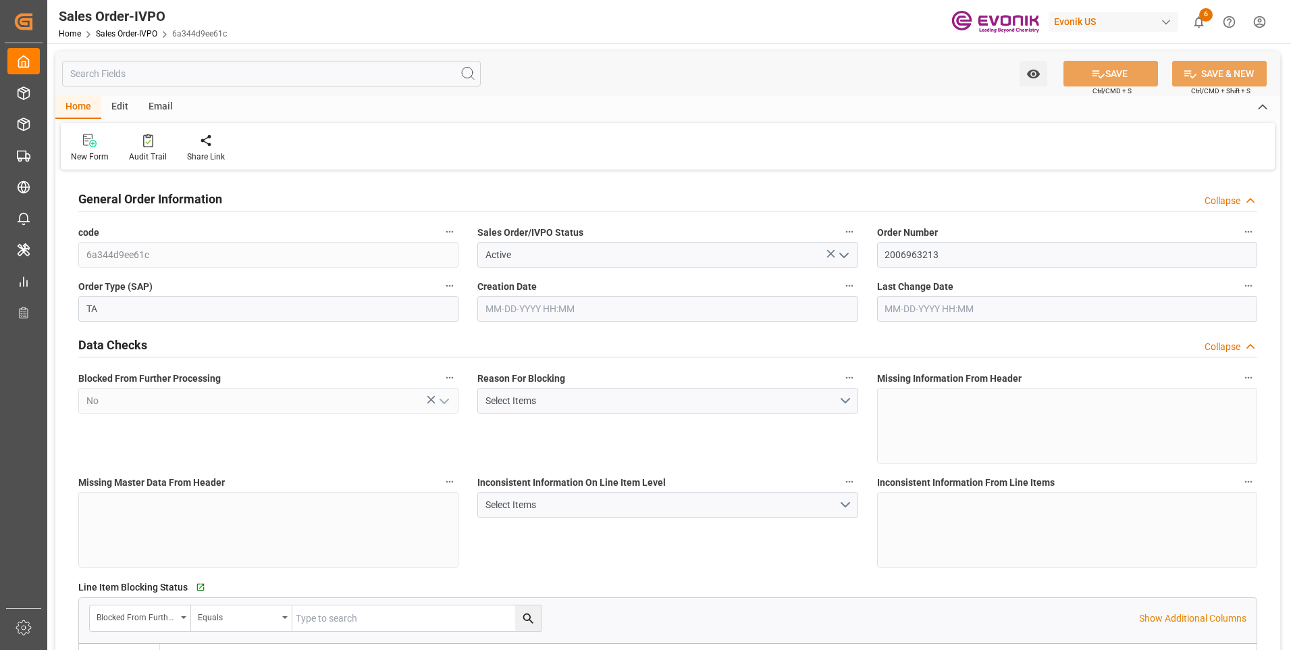
type input "JPYOK"
type input "0"
type input "1"
type input "2"
type input "3"
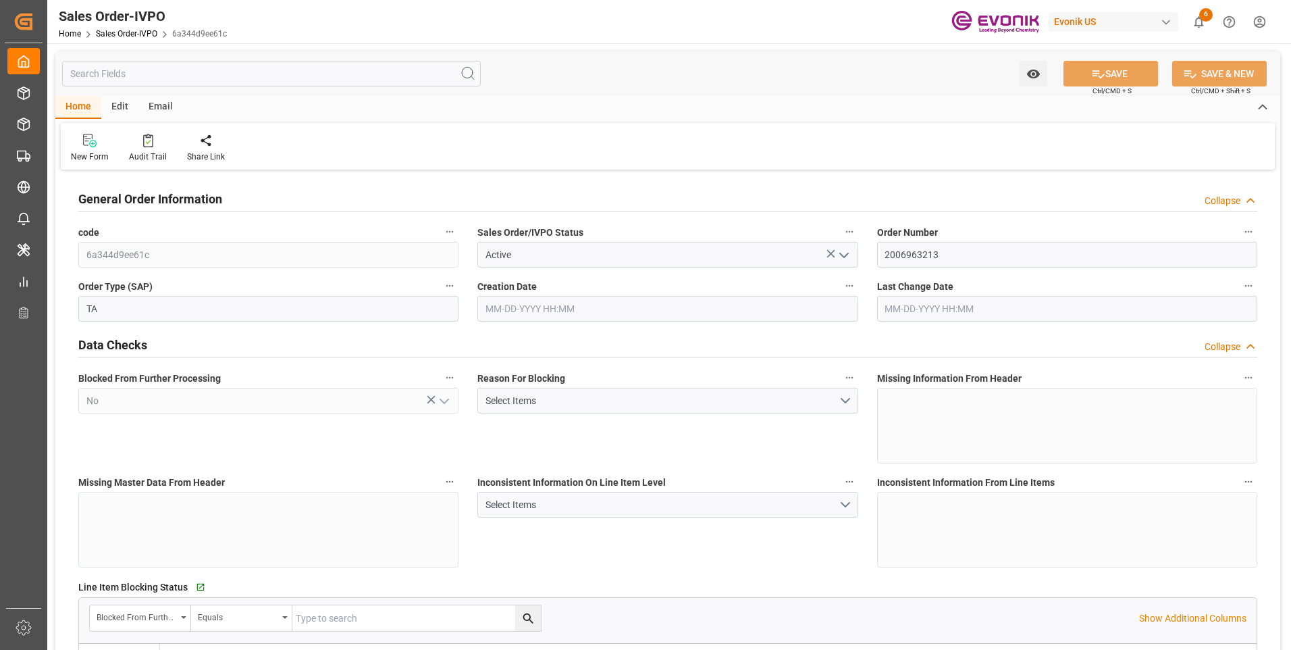
type input "20882.88"
type input "146.6292"
type input "19000"
type input "60"
type input "[DATE] 20:11"
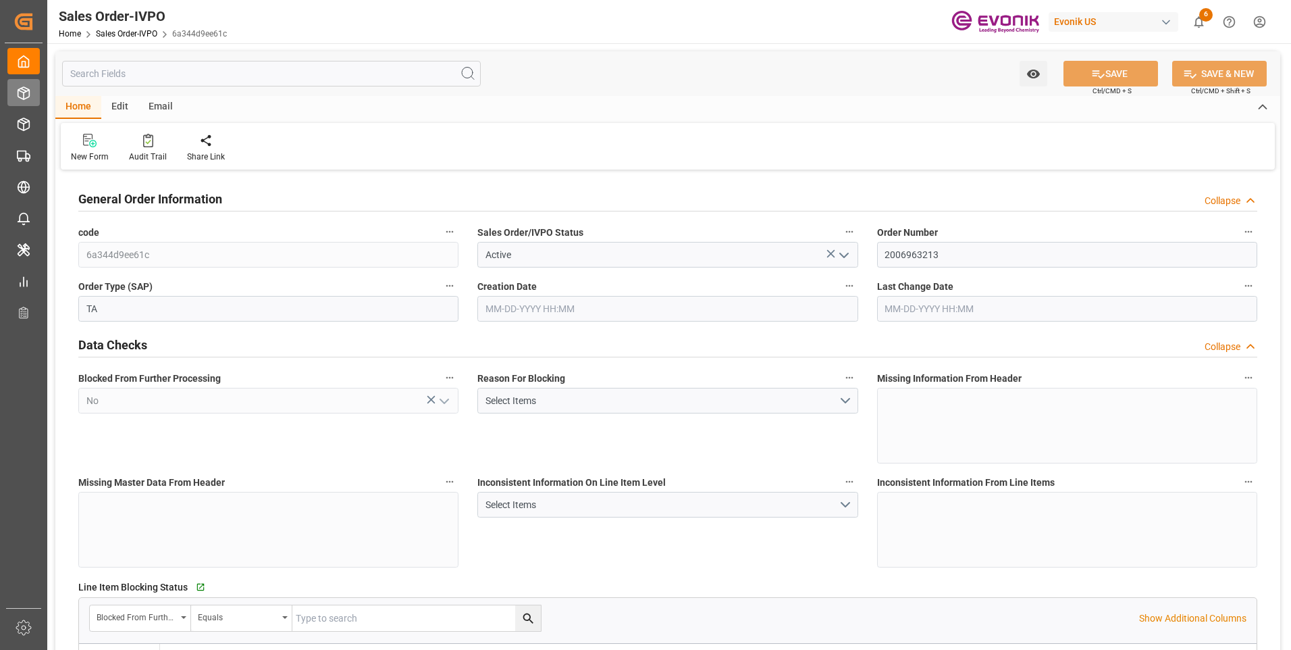
type input "[DATE] 14:51"
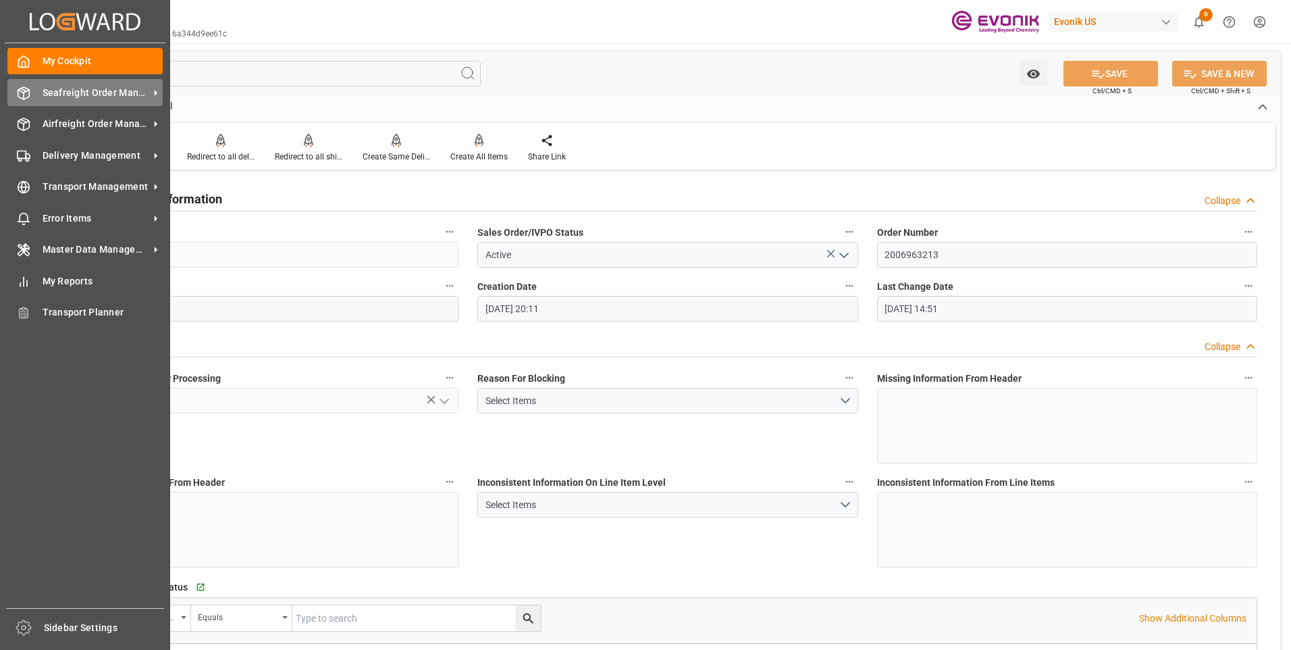
click at [26, 97] on icon at bounding box center [24, 93] width 14 height 14
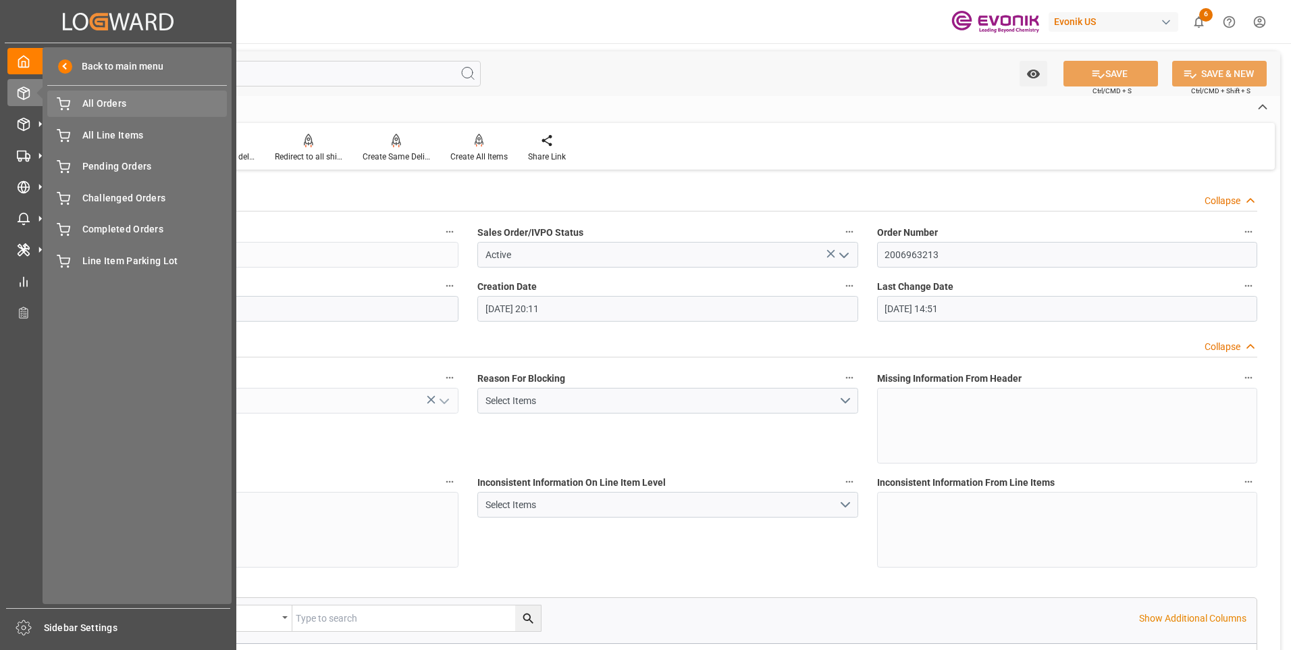
click at [88, 105] on span "All Orders" at bounding box center [154, 104] width 145 height 14
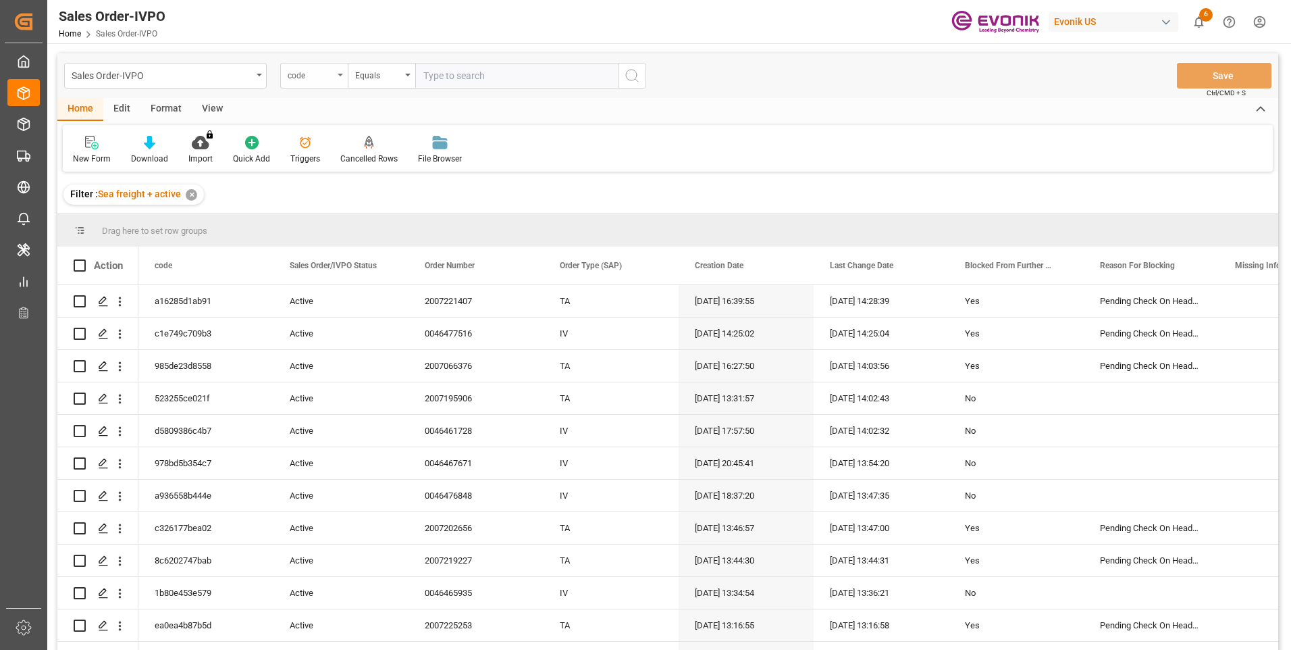
drag, startPoint x: 276, startPoint y: 85, endPoint x: 285, endPoint y: 84, distance: 8.9
click at [276, 85] on div "Sales Order-IVPO code Equals" at bounding box center [355, 76] width 582 height 26
click at [297, 82] on div "code" at bounding box center [314, 76] width 68 height 26
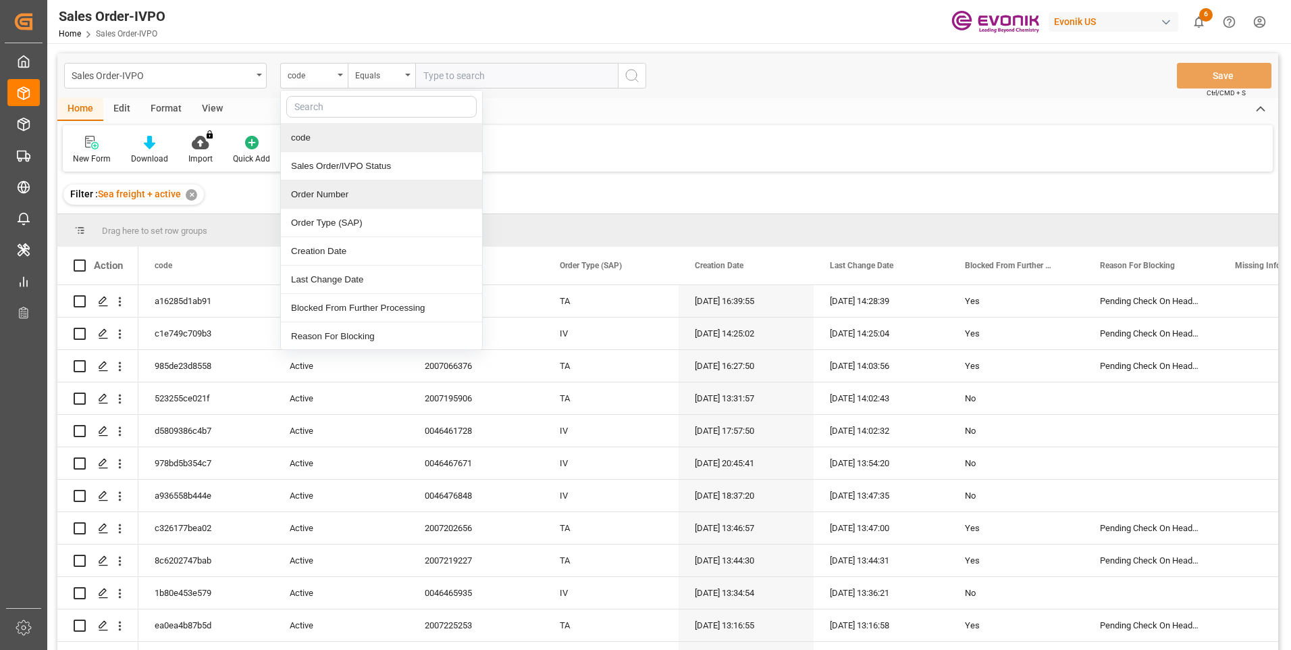
click at [315, 194] on div "Order Number" at bounding box center [381, 194] width 201 height 28
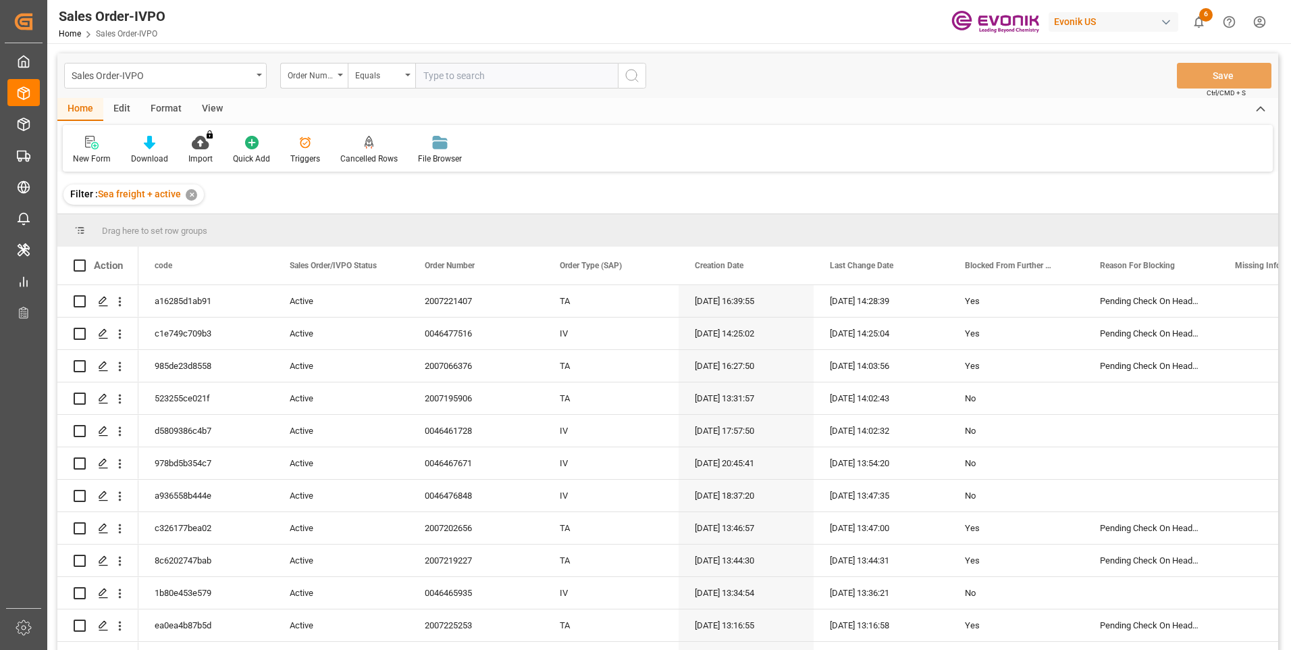
click at [464, 80] on input "text" at bounding box center [516, 76] width 203 height 26
paste input "2007033144"
type input "2007033144"
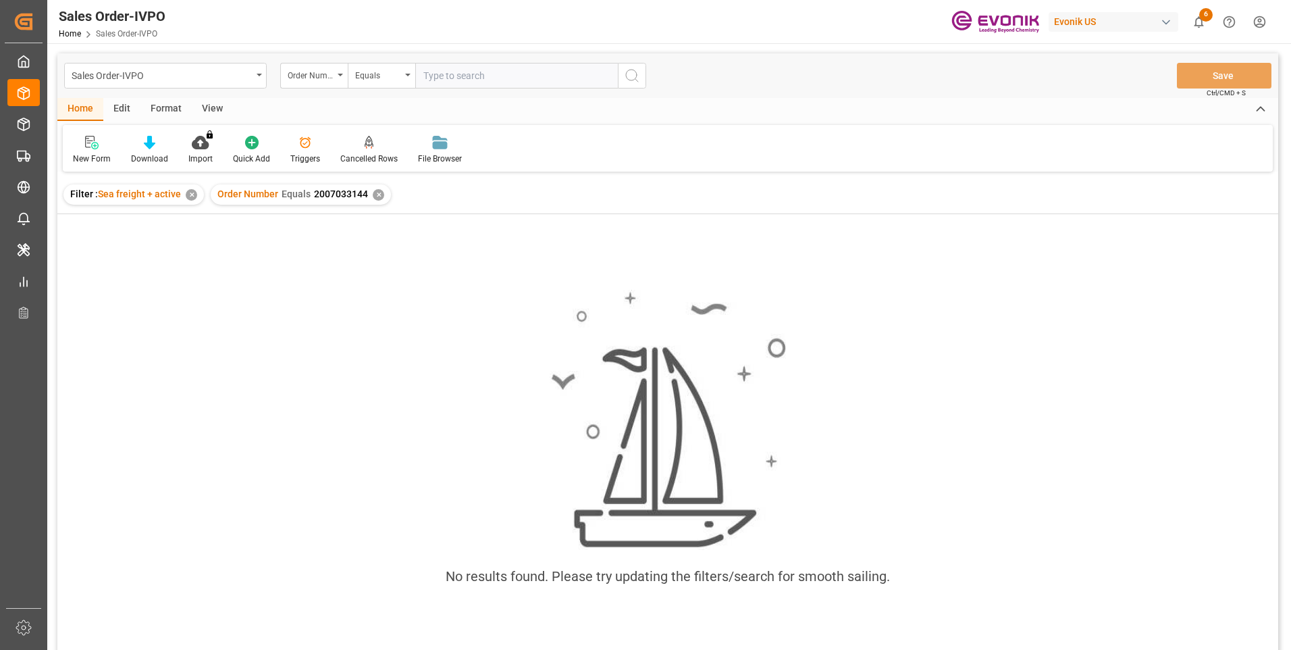
click at [192, 194] on div "✕" at bounding box center [191, 194] width 11 height 11
click at [465, 77] on input "text" at bounding box center [516, 76] width 203 height 26
paste input "2007033144"
type input "2007033144"
click at [398, 194] on div "✕" at bounding box center [399, 194] width 11 height 11
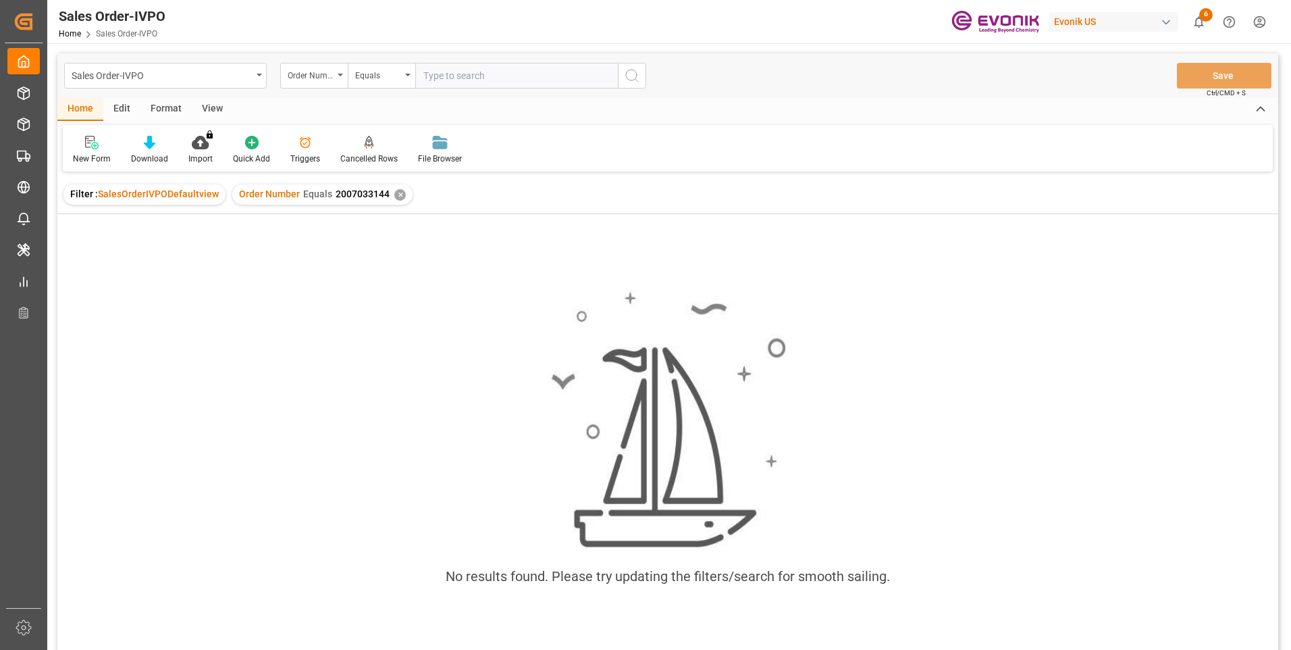
click at [510, 80] on input "text" at bounding box center [516, 76] width 203 height 26
paste input "2006963213"
type input "2006963213"
click at [396, 195] on div "✕" at bounding box center [399, 194] width 11 height 11
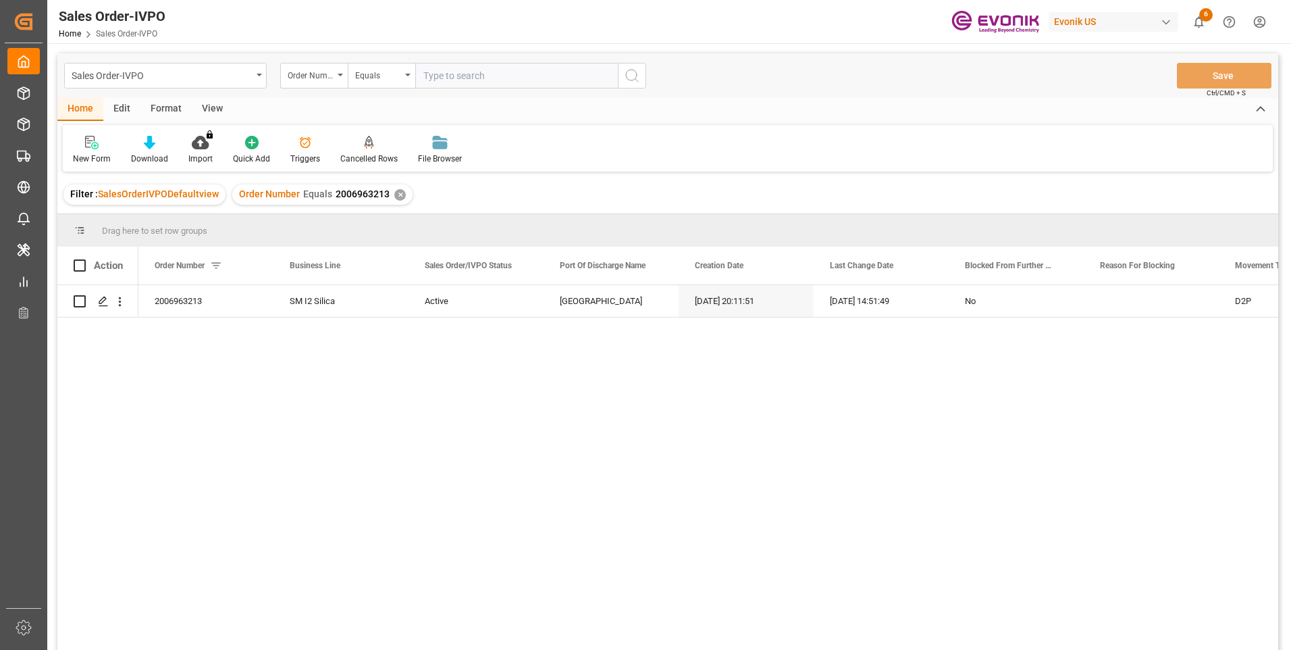
click at [473, 72] on input "text" at bounding box center [516, 76] width 203 height 26
paste input "0046461391"
type input "0046461391"
click at [624, 70] on icon "search button" at bounding box center [632, 76] width 16 height 16
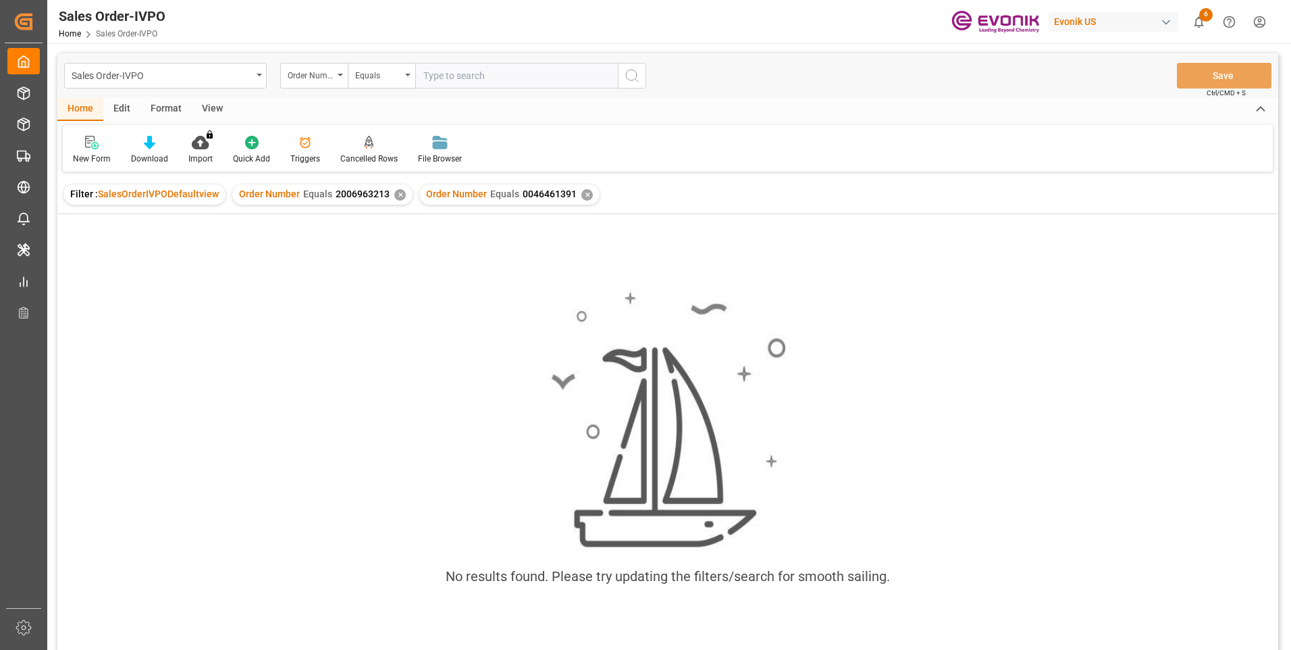
click at [394, 197] on div "✕" at bounding box center [399, 194] width 11 height 11
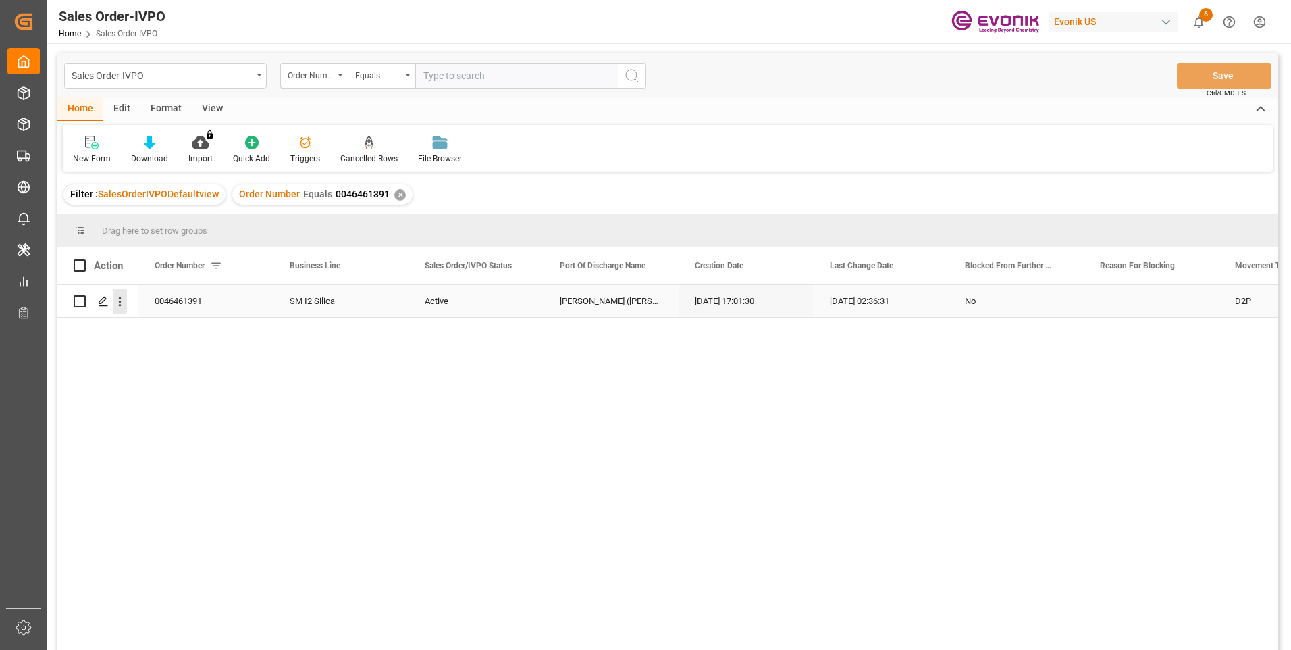
click at [122, 305] on icon "open menu" at bounding box center [120, 301] width 14 height 14
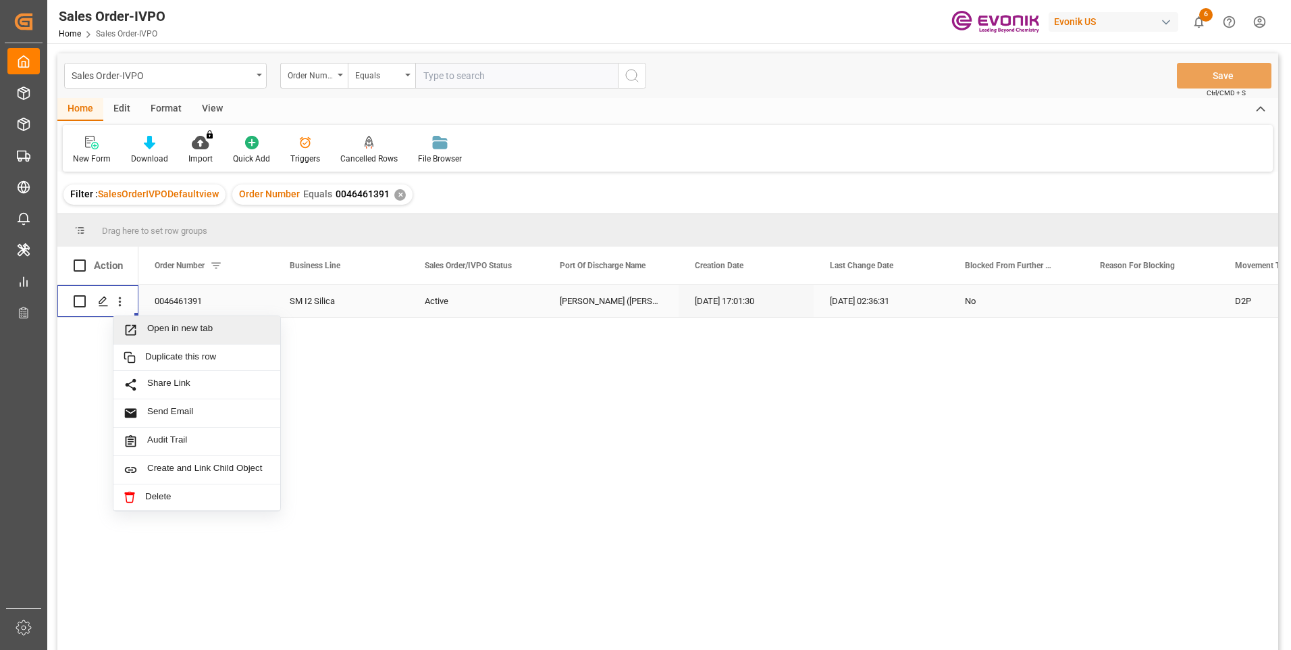
click at [142, 326] on span "Press SPACE to select this row." at bounding box center [136, 330] width 24 height 14
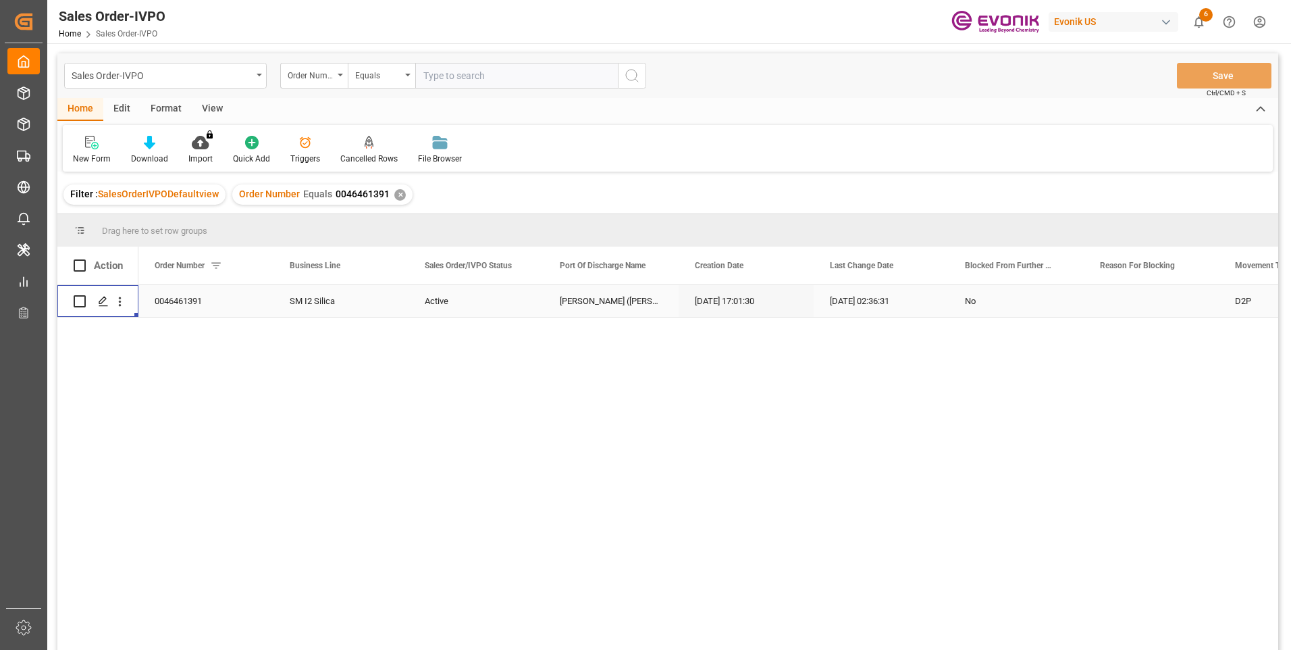
click at [485, 72] on input "text" at bounding box center [516, 76] width 203 height 26
paste input "0046472914"
type input "0046472914"
click at [625, 80] on icon "search button" at bounding box center [632, 76] width 16 height 16
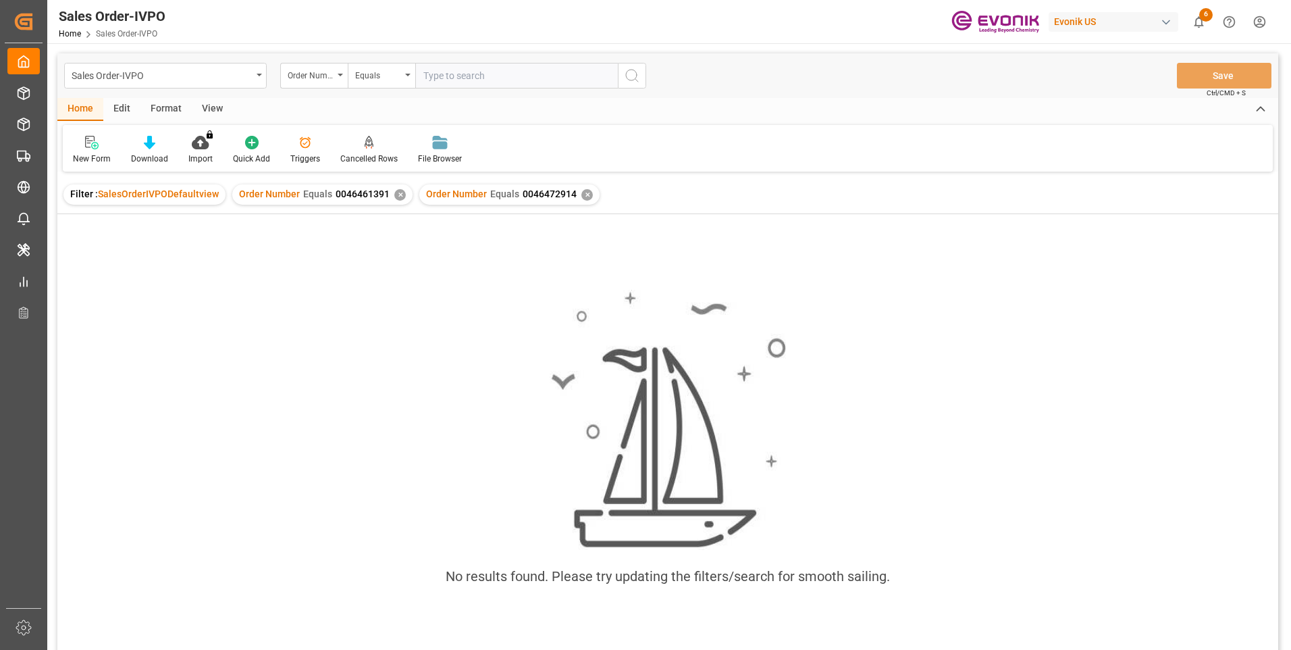
click at [394, 193] on div "✕" at bounding box center [399, 194] width 11 height 11
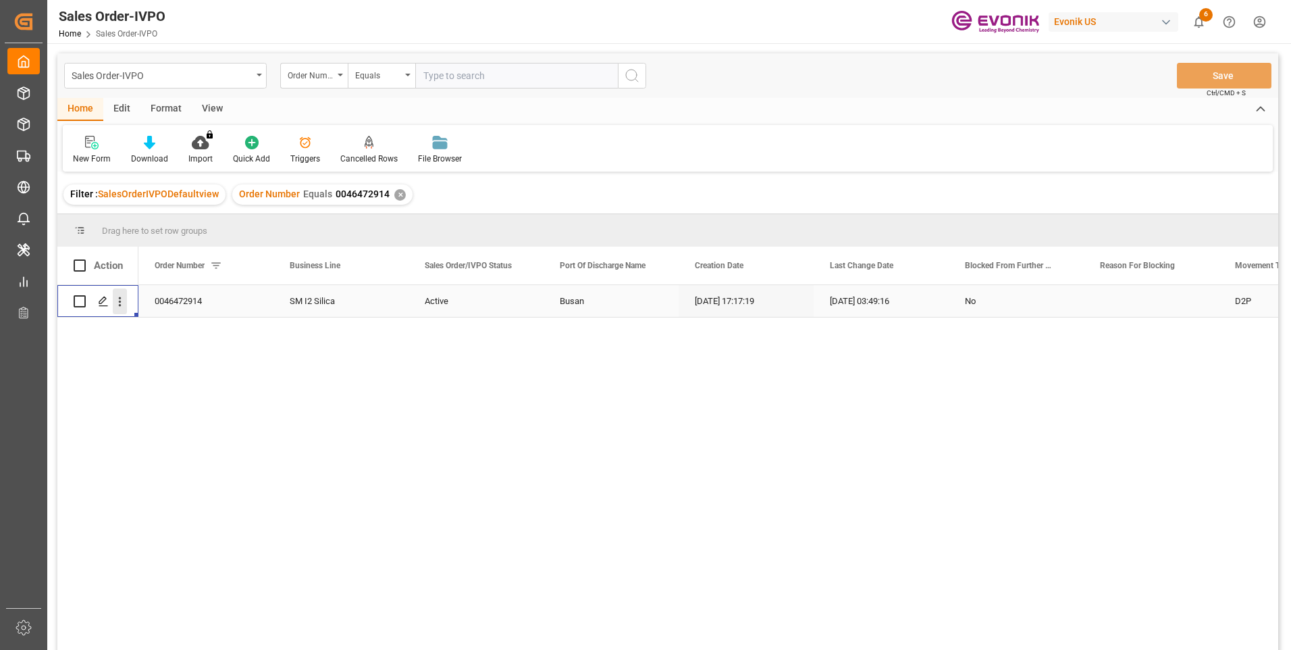
click at [116, 293] on button "open menu" at bounding box center [120, 301] width 14 height 26
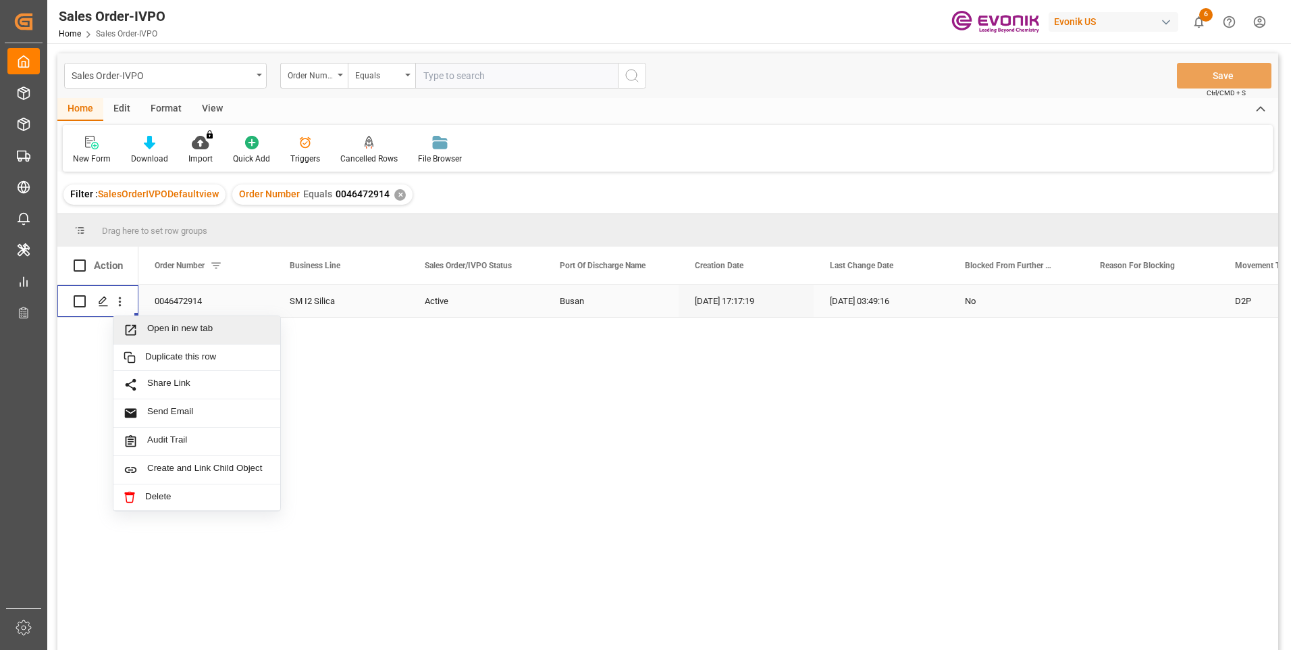
click at [151, 323] on span "Open in new tab" at bounding box center [208, 330] width 123 height 14
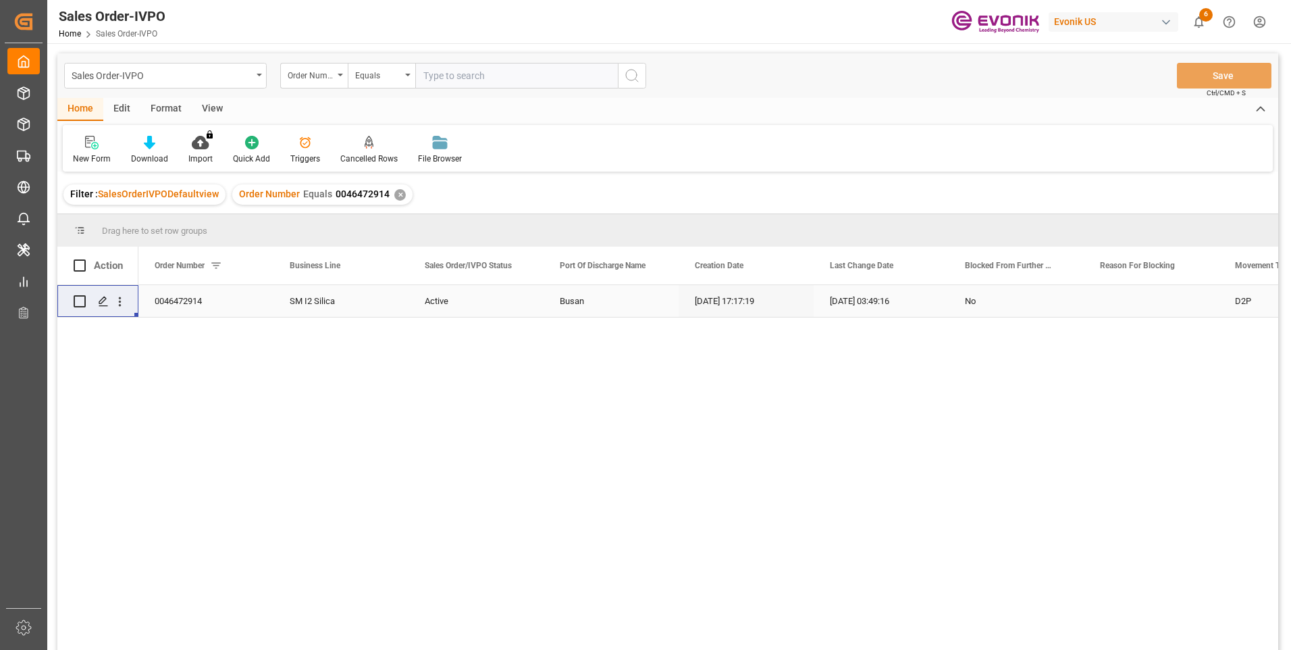
click at [482, 73] on input "text" at bounding box center [516, 76] width 203 height 26
paste input "0046475875"
type input "0046475875"
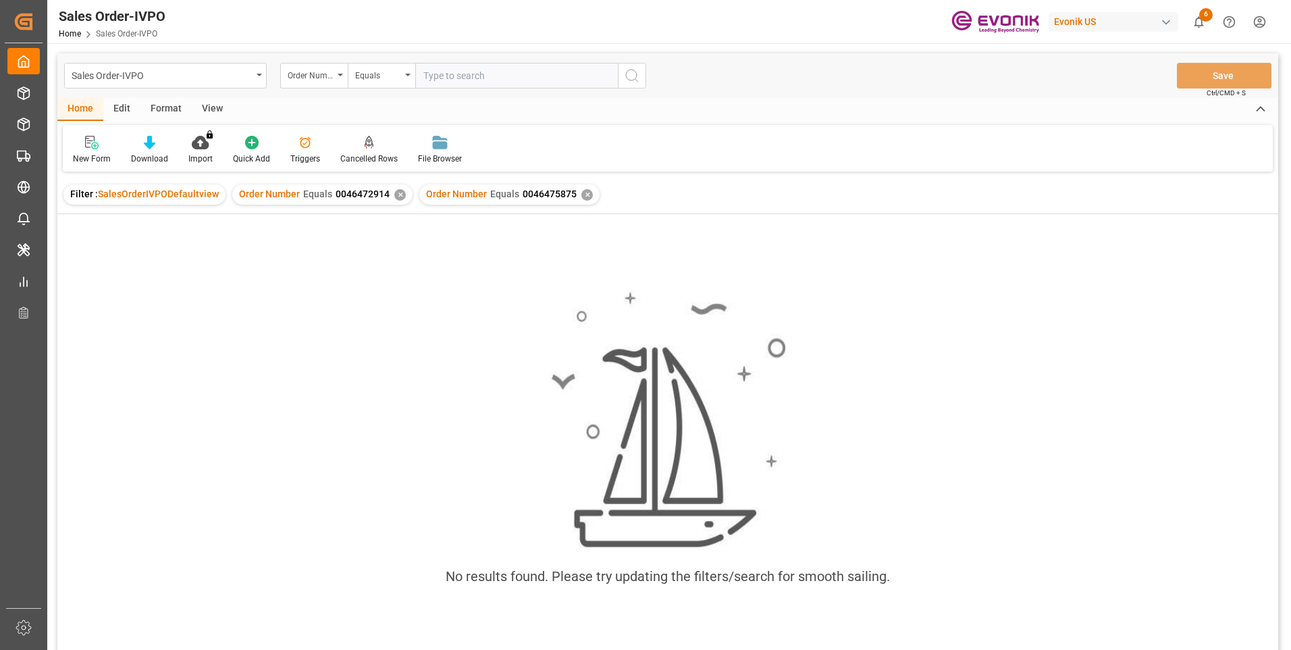
click at [394, 195] on div "✕" at bounding box center [399, 194] width 11 height 11
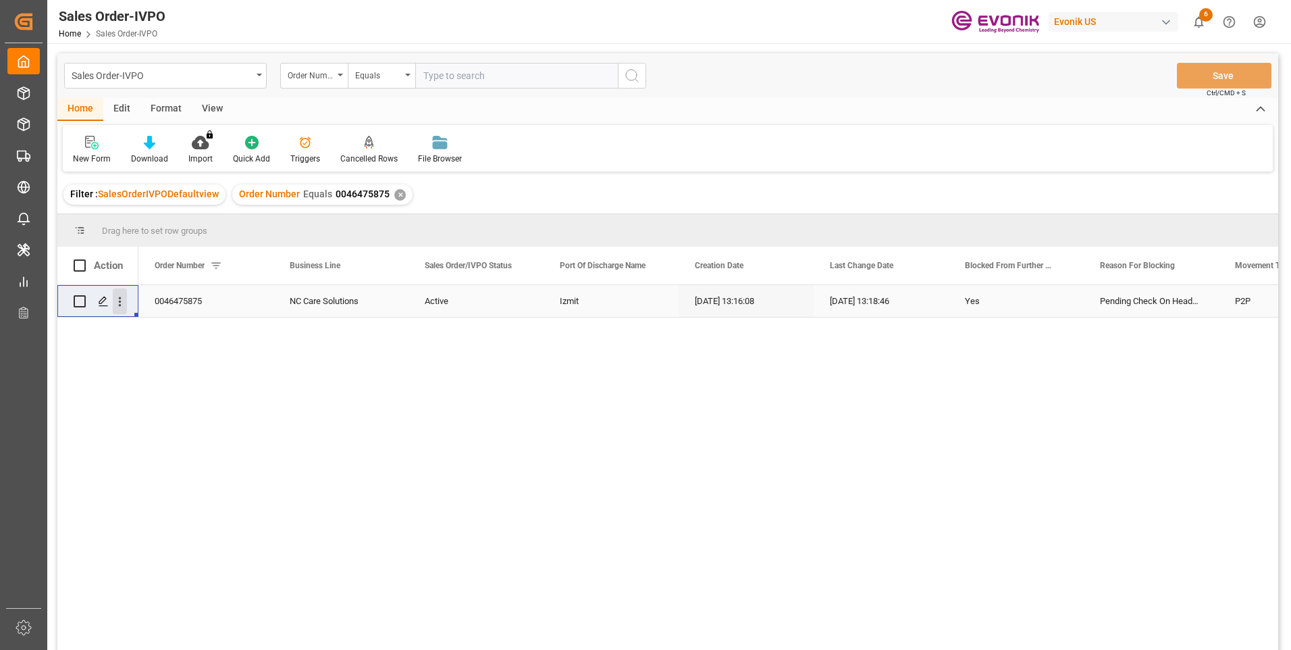
click at [116, 305] on icon "open menu" at bounding box center [120, 301] width 14 height 14
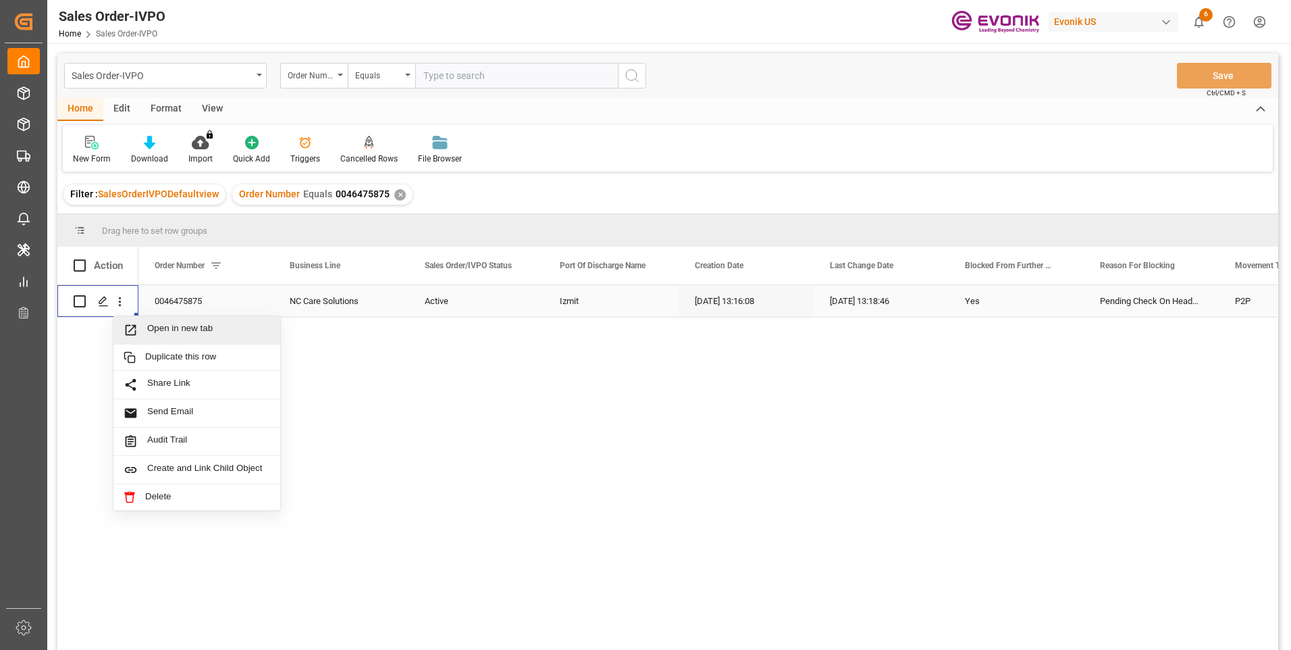
click at [166, 335] on span "Open in new tab" at bounding box center [208, 330] width 123 height 14
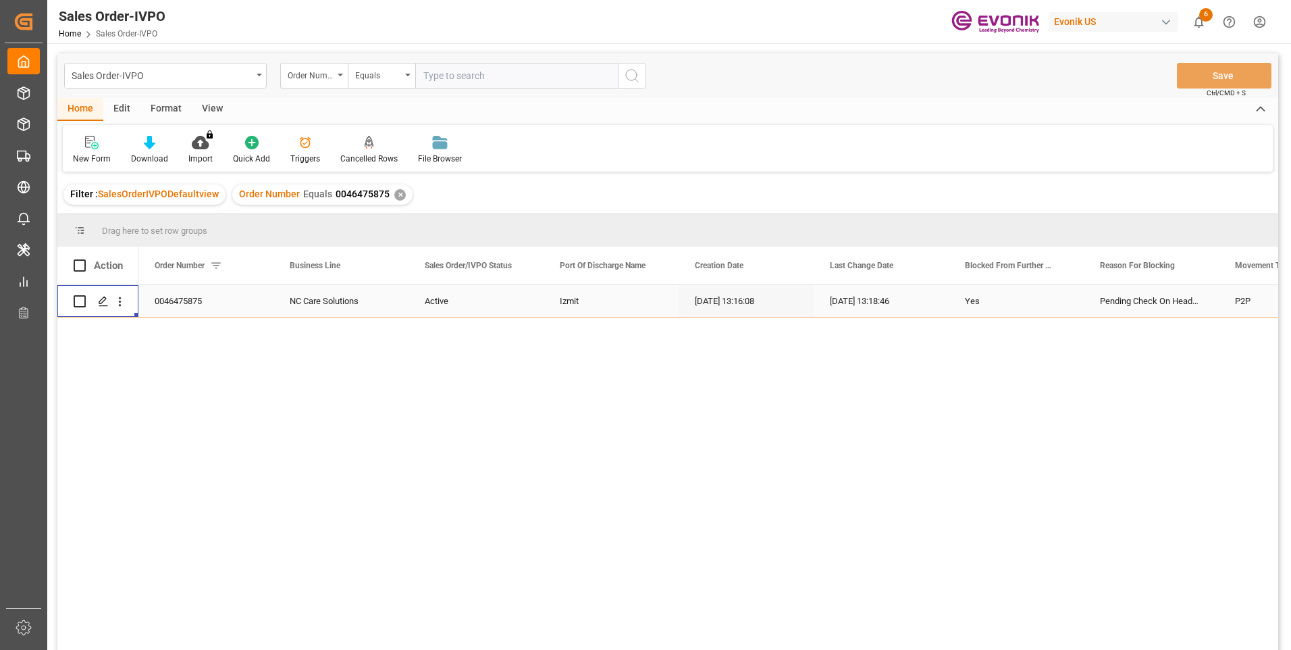
click at [439, 76] on input "text" at bounding box center [516, 76] width 203 height 26
paste input "2007140591"
type input "2007140591"
click at [637, 75] on circle "search button" at bounding box center [631, 75] width 11 height 11
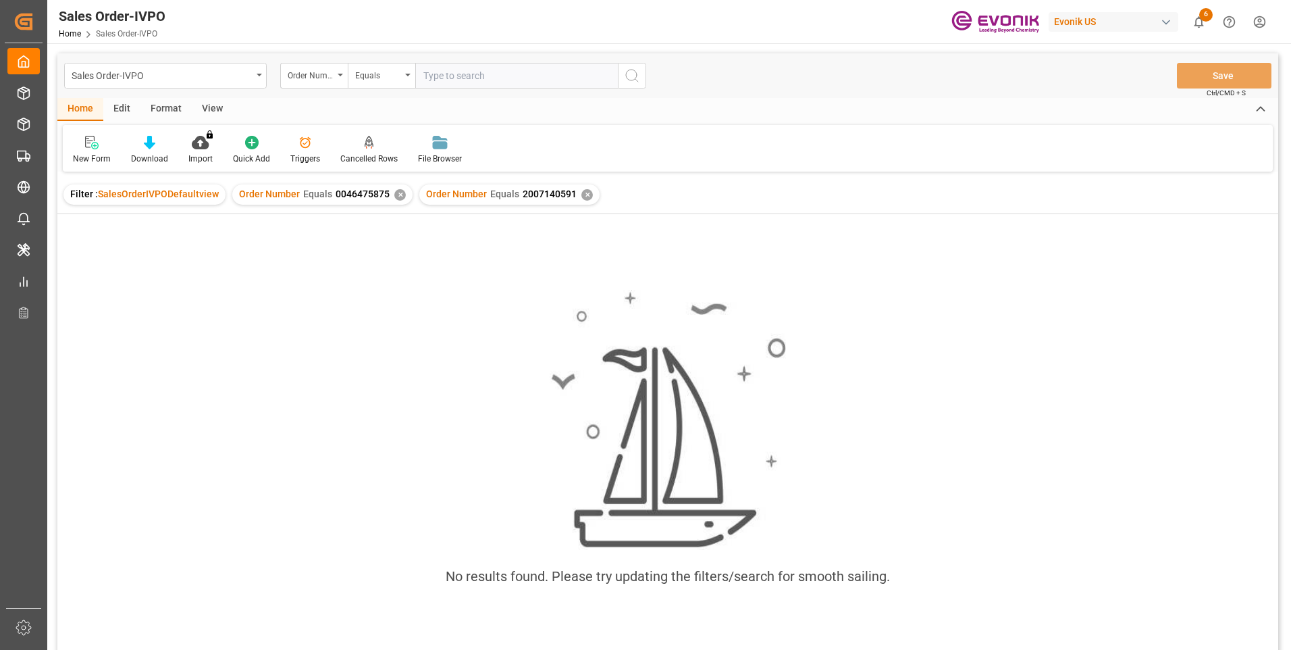
click at [396, 197] on div "✕" at bounding box center [399, 194] width 11 height 11
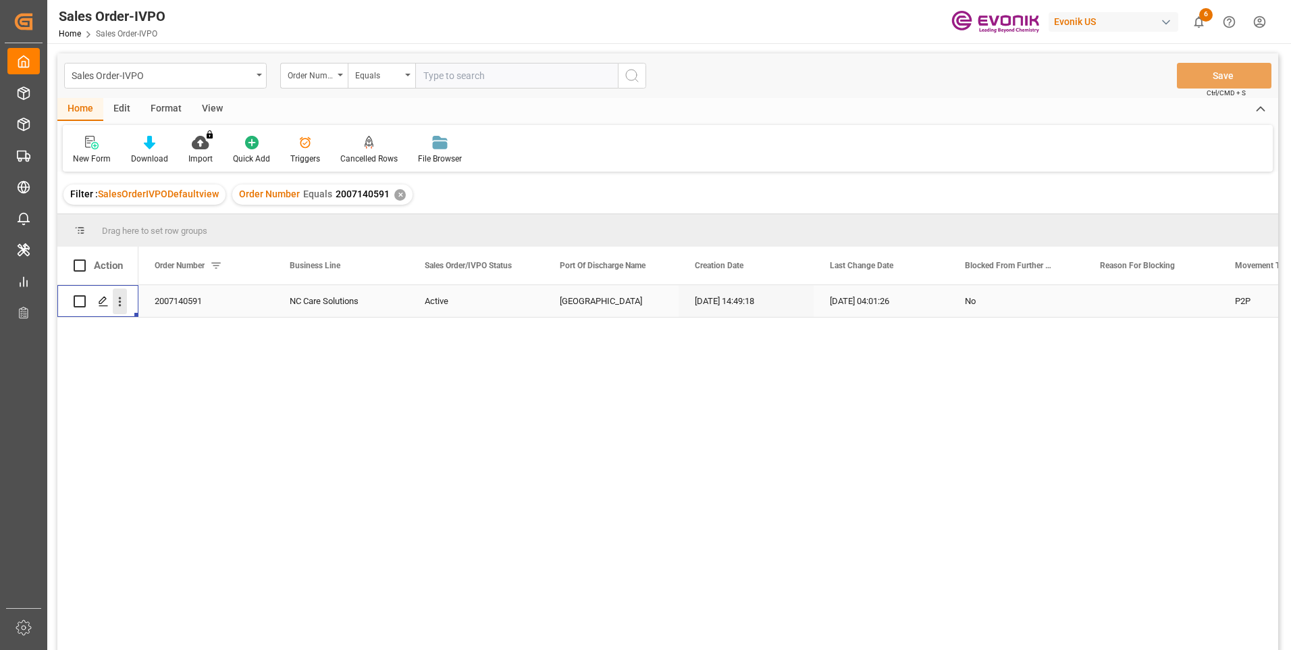
click at [120, 306] on icon "open menu" at bounding box center [120, 301] width 3 height 9
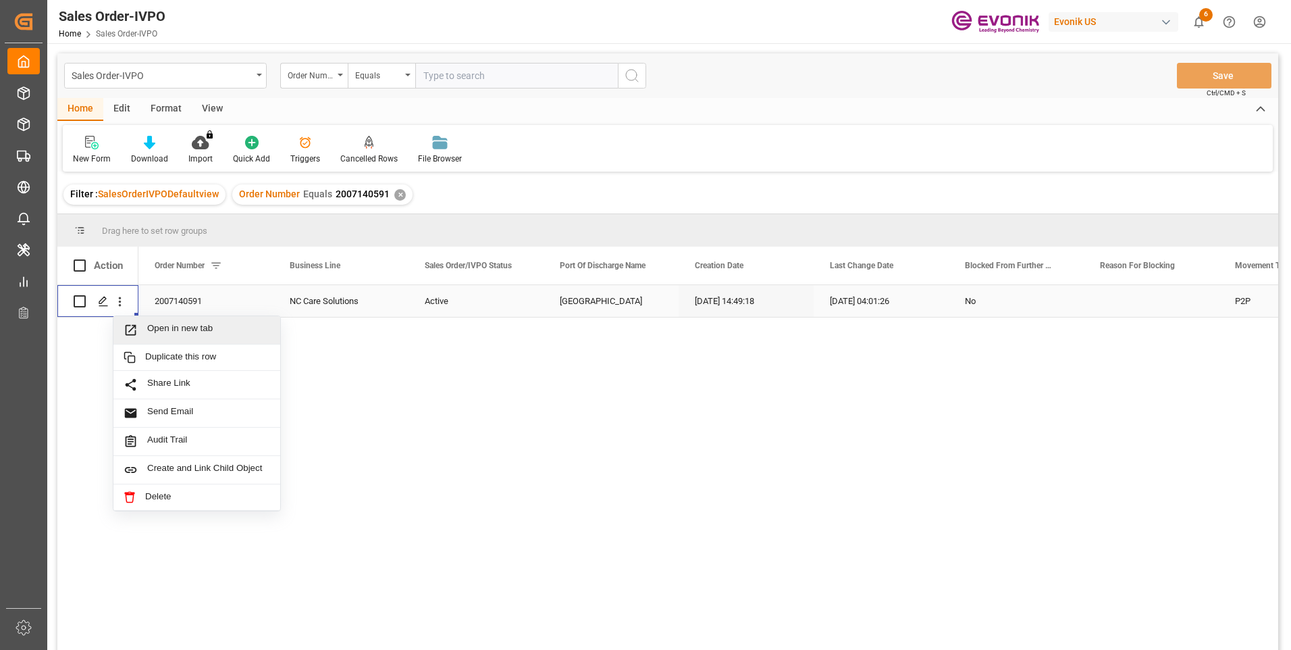
click at [182, 331] on span "Open in new tab" at bounding box center [208, 330] width 123 height 14
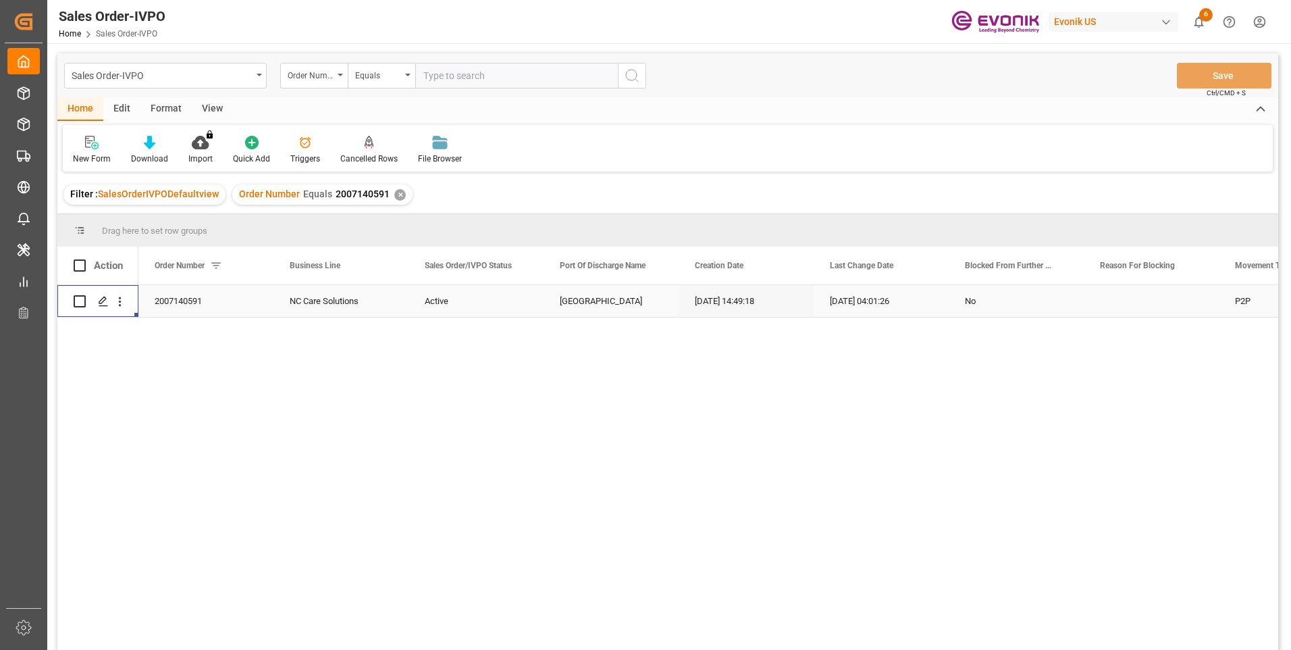
click at [465, 74] on input "text" at bounding box center [516, 76] width 203 height 26
paste input "0046458102"
type input "0046458102"
click at [631, 78] on icon "search button" at bounding box center [632, 76] width 16 height 16
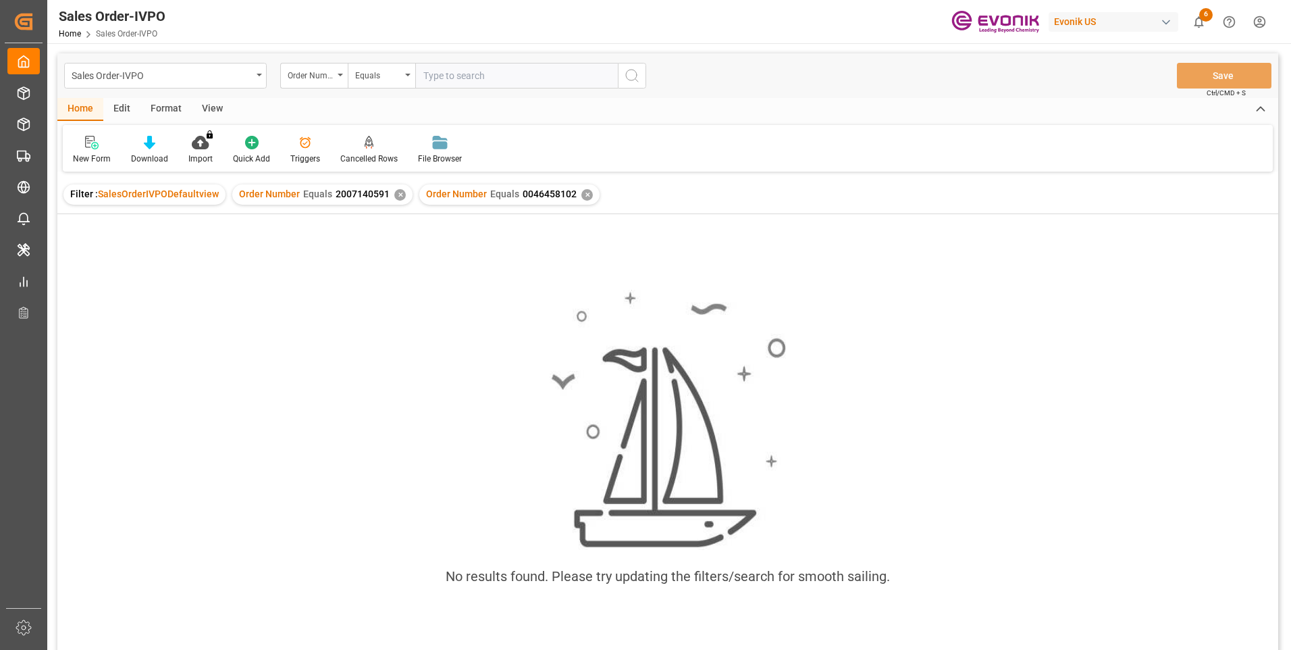
click at [398, 197] on div "✕" at bounding box center [399, 194] width 11 height 11
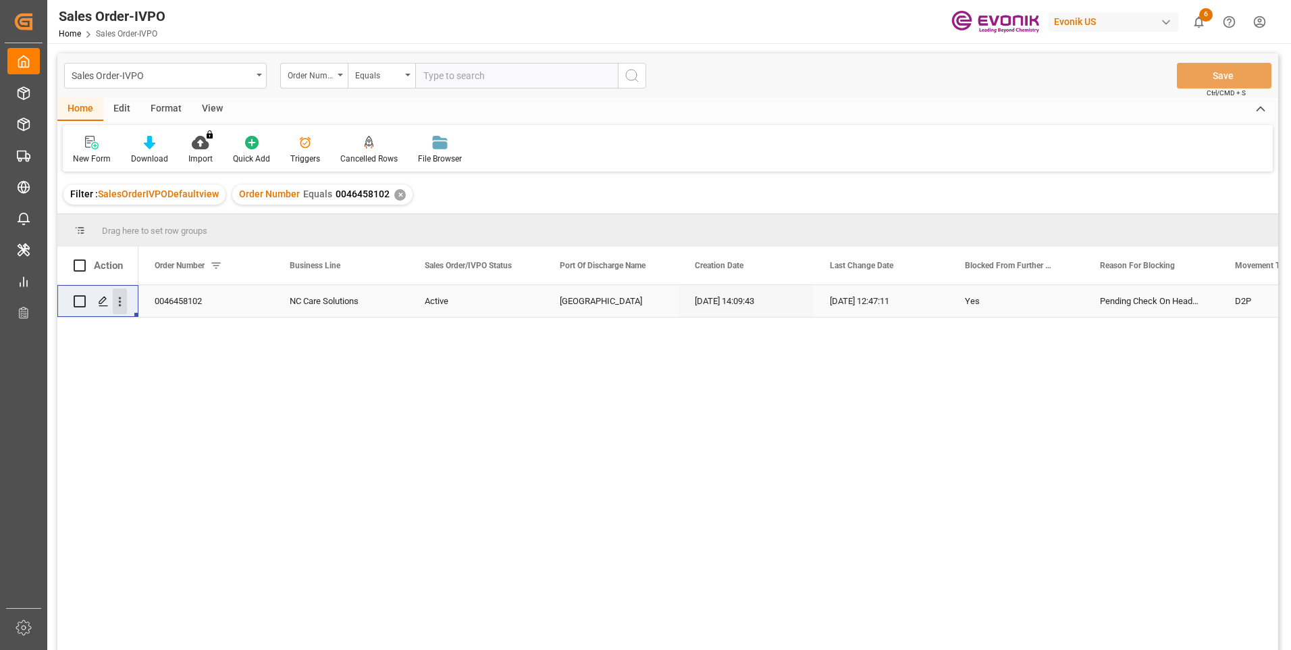
click at [122, 298] on icon "open menu" at bounding box center [120, 301] width 14 height 14
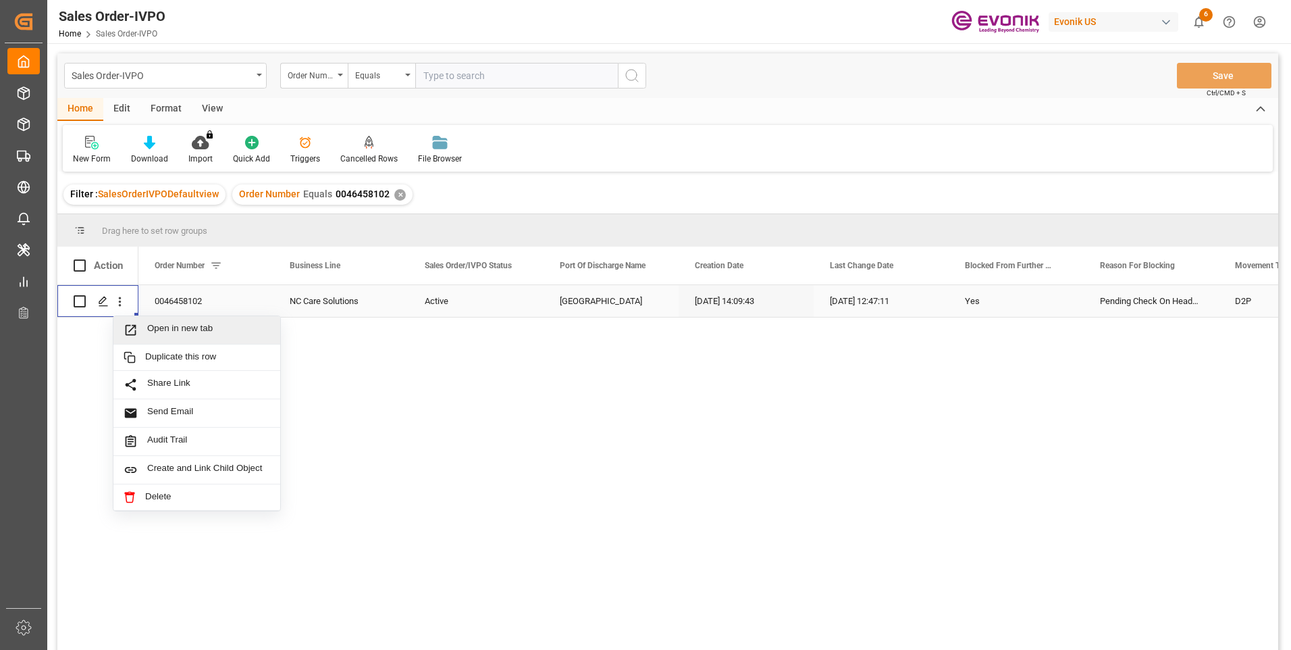
click at [185, 327] on span "Open in new tab" at bounding box center [208, 330] width 123 height 14
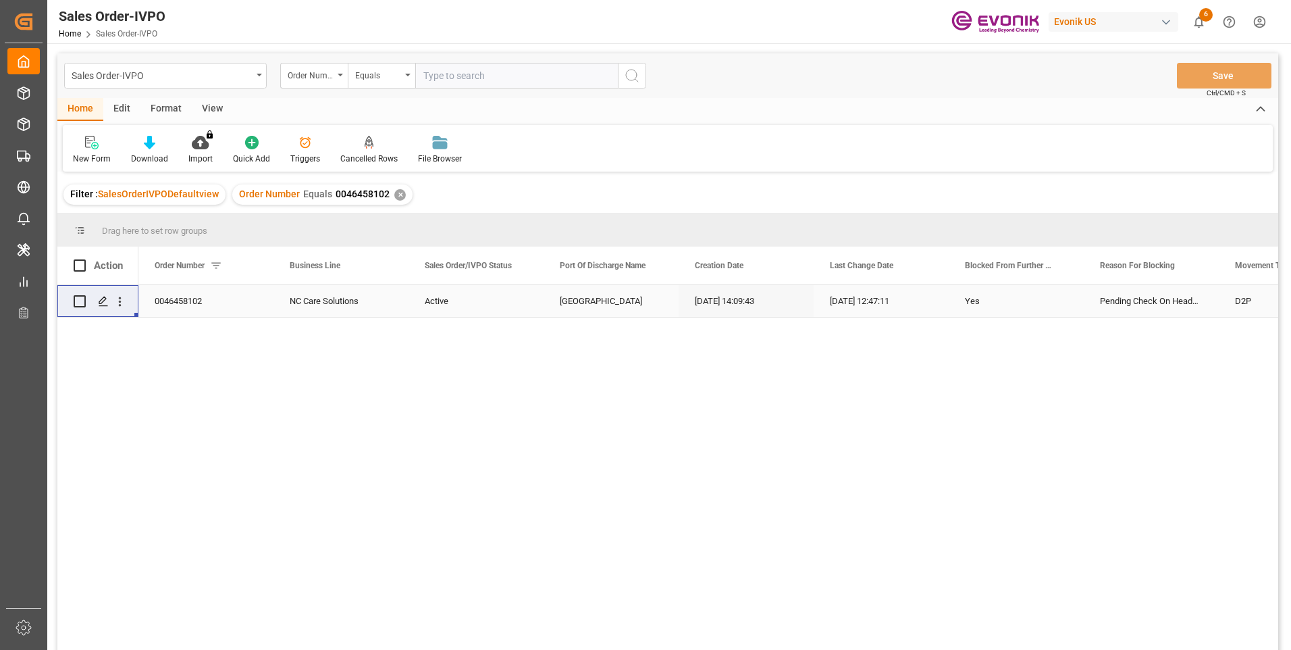
click at [495, 72] on input "text" at bounding box center [516, 76] width 203 height 26
paste input "0046466635"
type input "0046466635"
click at [636, 68] on icon "search button" at bounding box center [632, 76] width 16 height 16
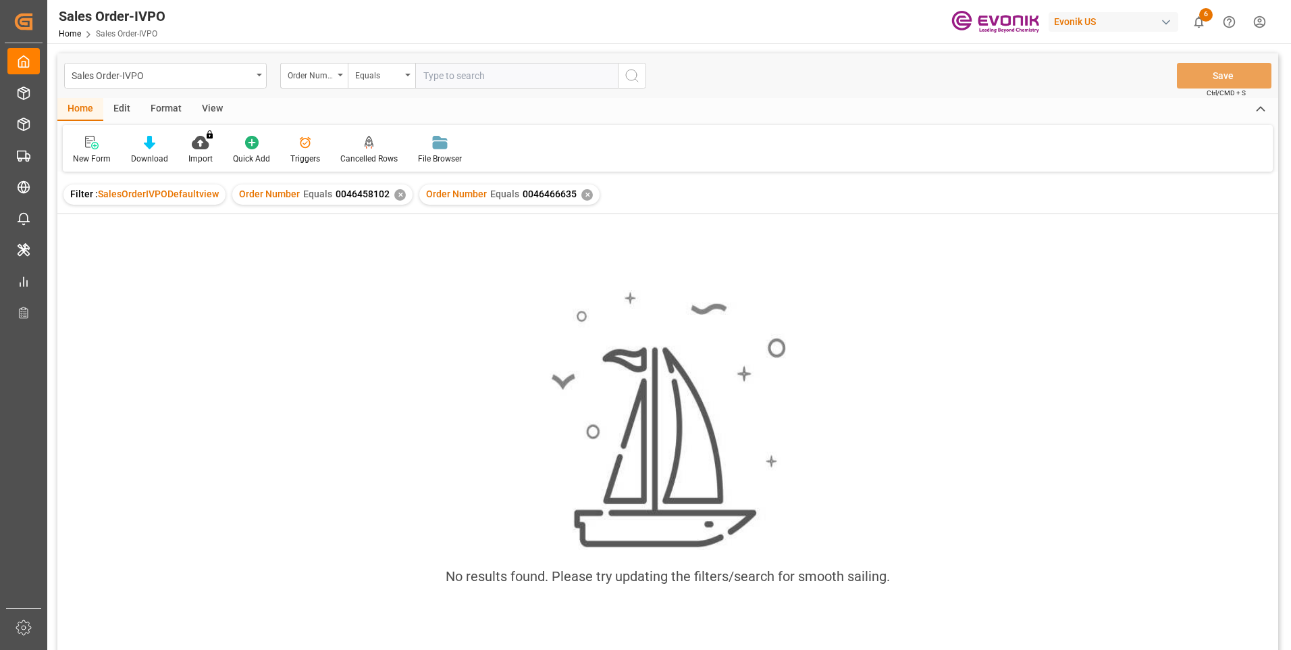
click at [394, 199] on div "✕" at bounding box center [399, 194] width 11 height 11
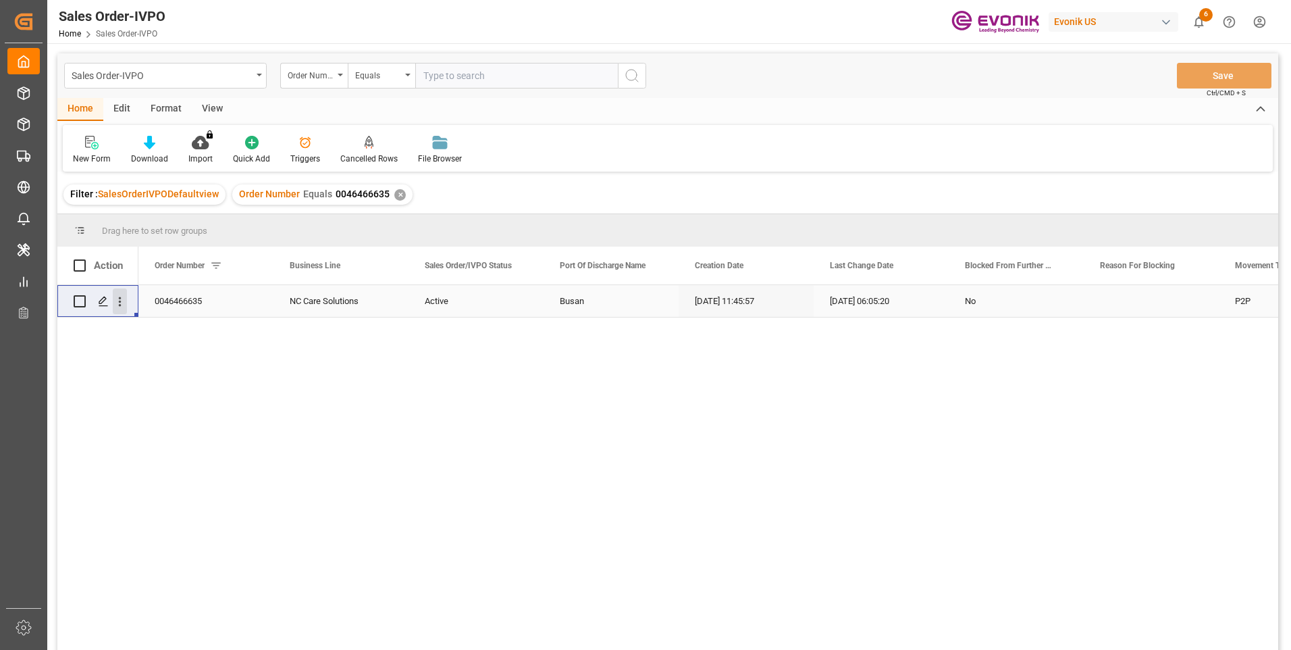
click at [116, 300] on icon "open menu" at bounding box center [120, 301] width 14 height 14
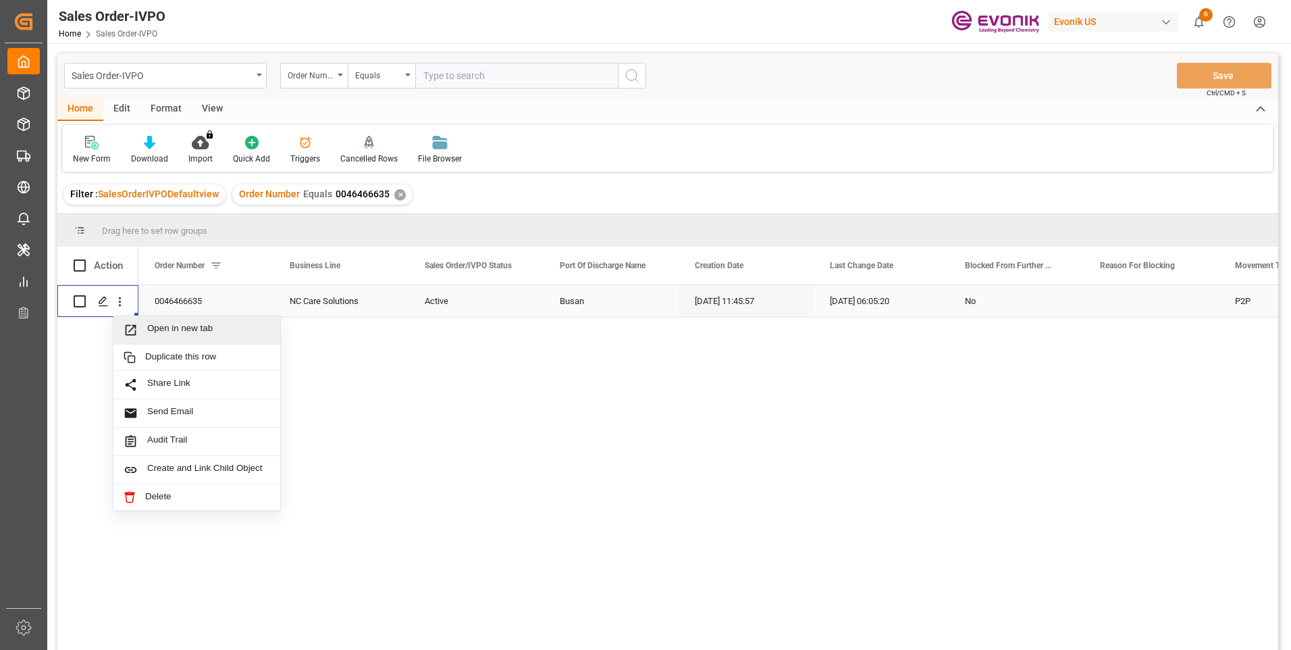
click at [198, 342] on div "Open in new tab" at bounding box center [196, 330] width 167 height 28
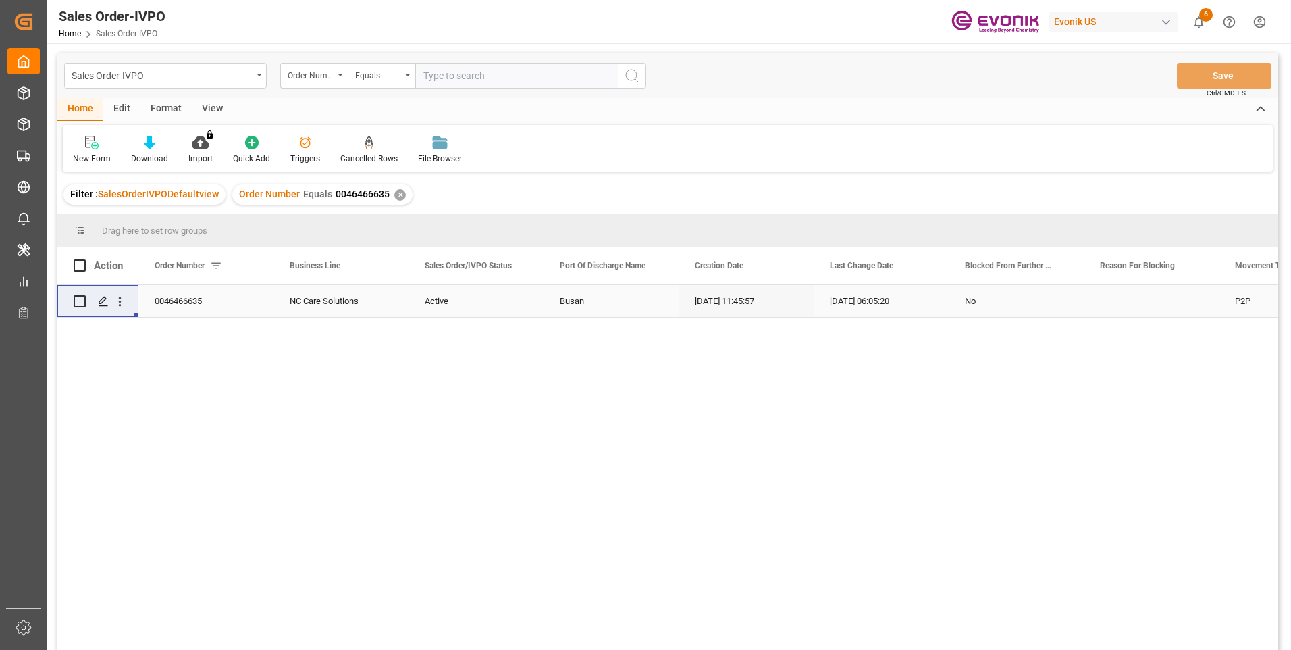
click at [455, 72] on input "text" at bounding box center [516, 76] width 203 height 26
paste input "2007123580"
type input "2007123580"
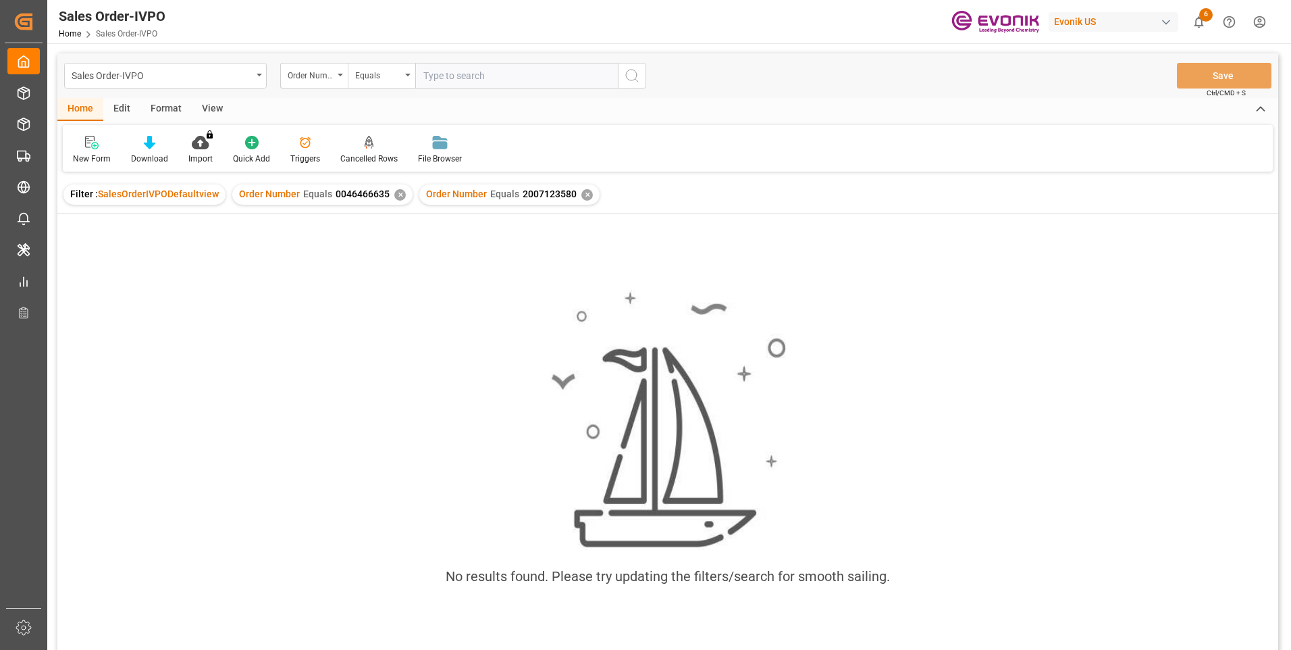
click at [395, 196] on div "✕" at bounding box center [399, 194] width 11 height 11
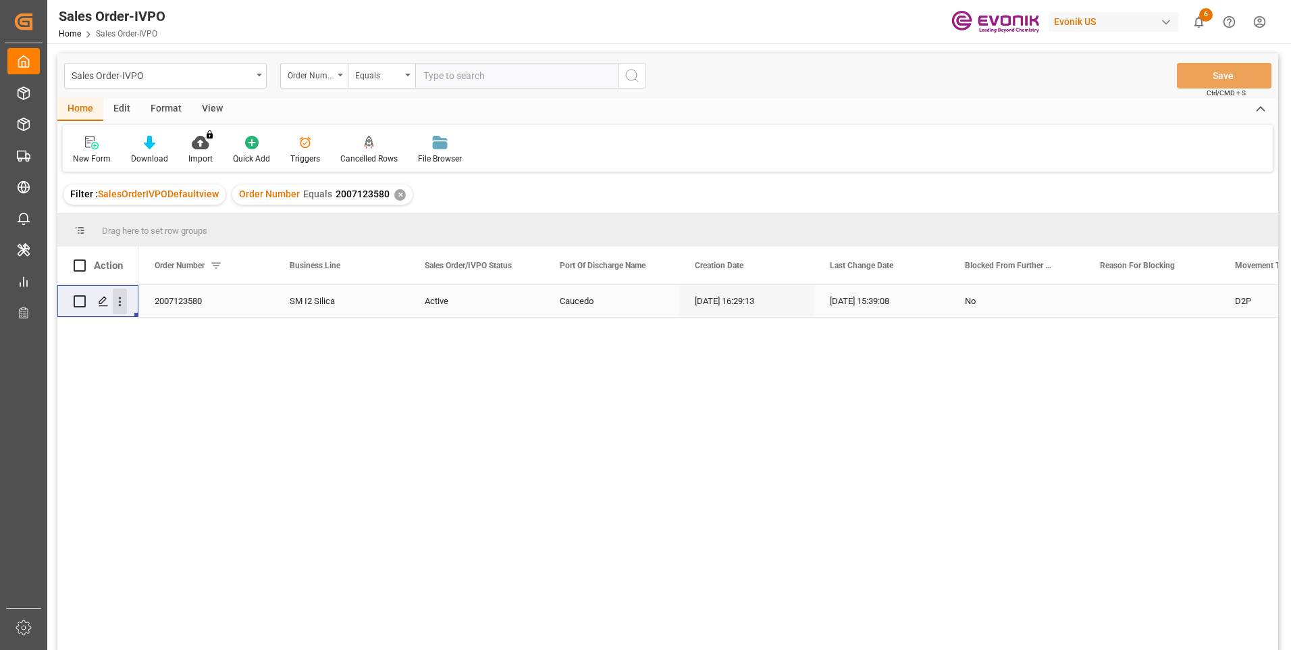
click at [118, 305] on icon "open menu" at bounding box center [120, 301] width 14 height 14
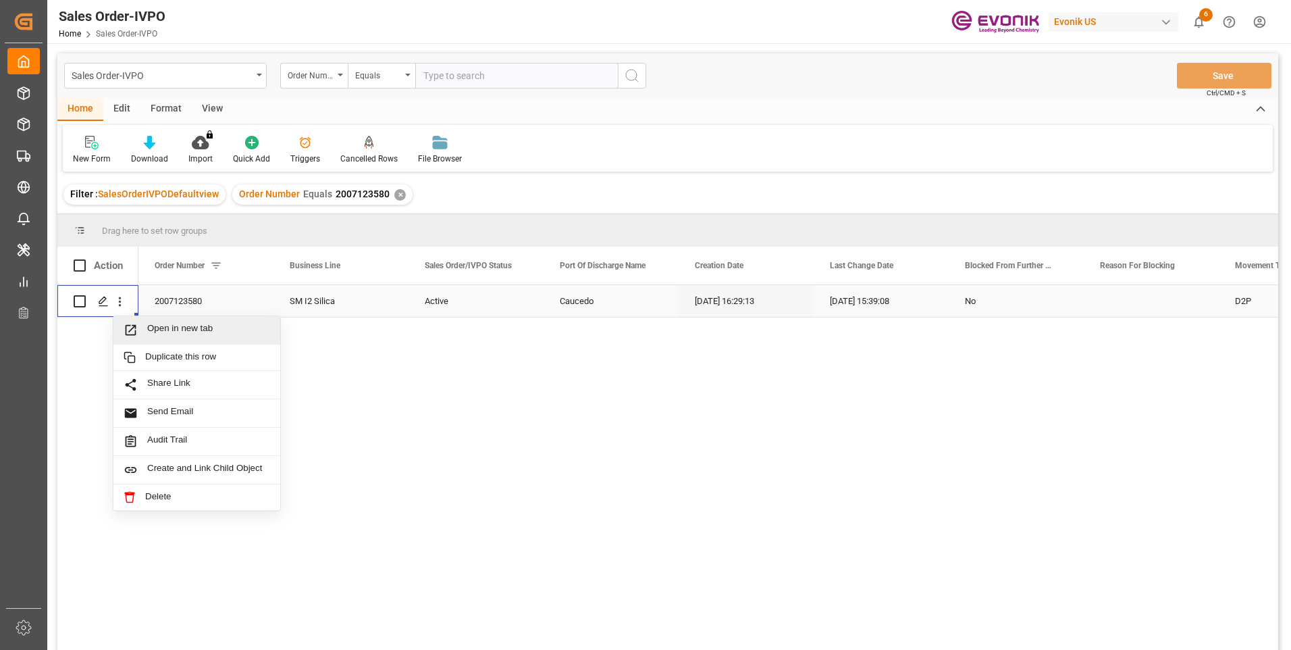
click at [172, 333] on span "Open in new tab" at bounding box center [208, 330] width 123 height 14
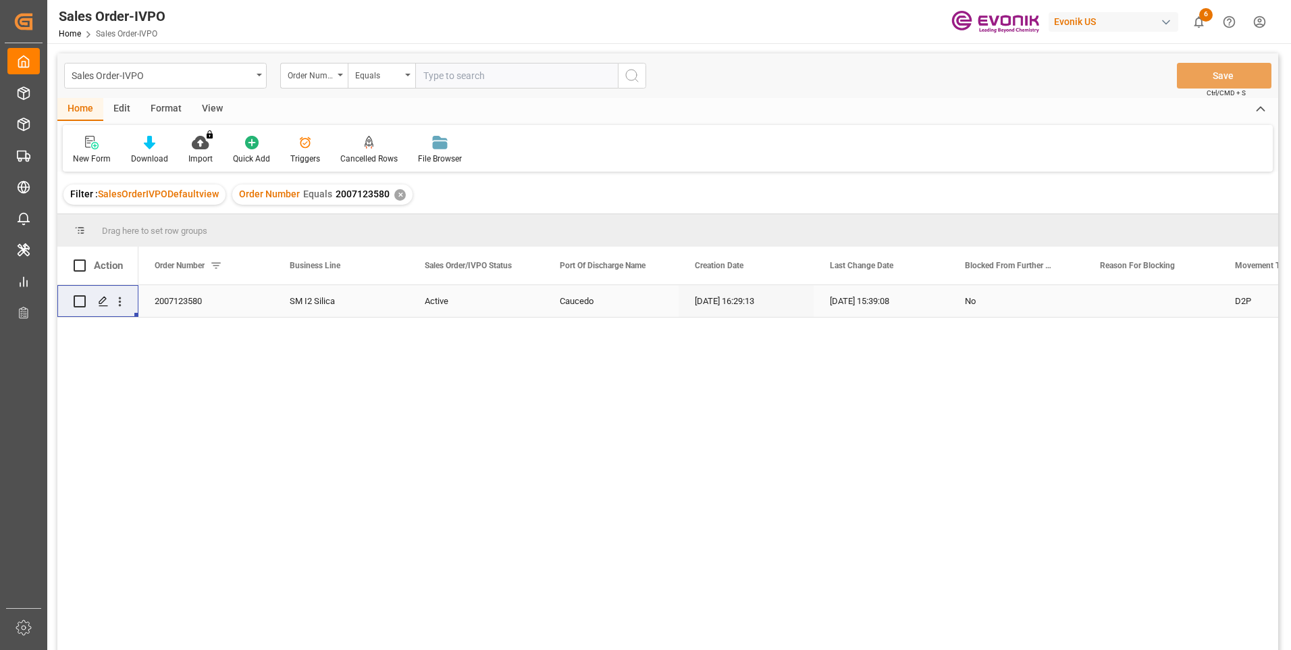
click at [446, 71] on input "text" at bounding box center [516, 76] width 203 height 26
paste input "0046474078"
type input "0046474078"
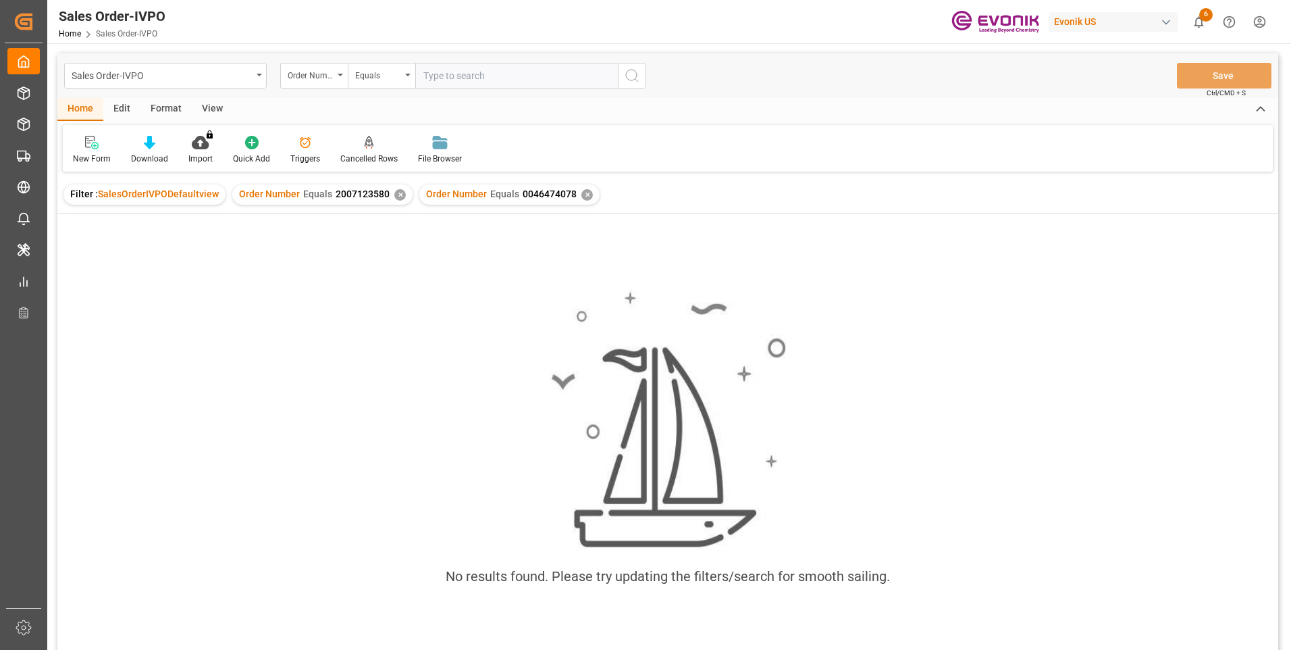
click at [394, 193] on div "✕" at bounding box center [399, 194] width 11 height 11
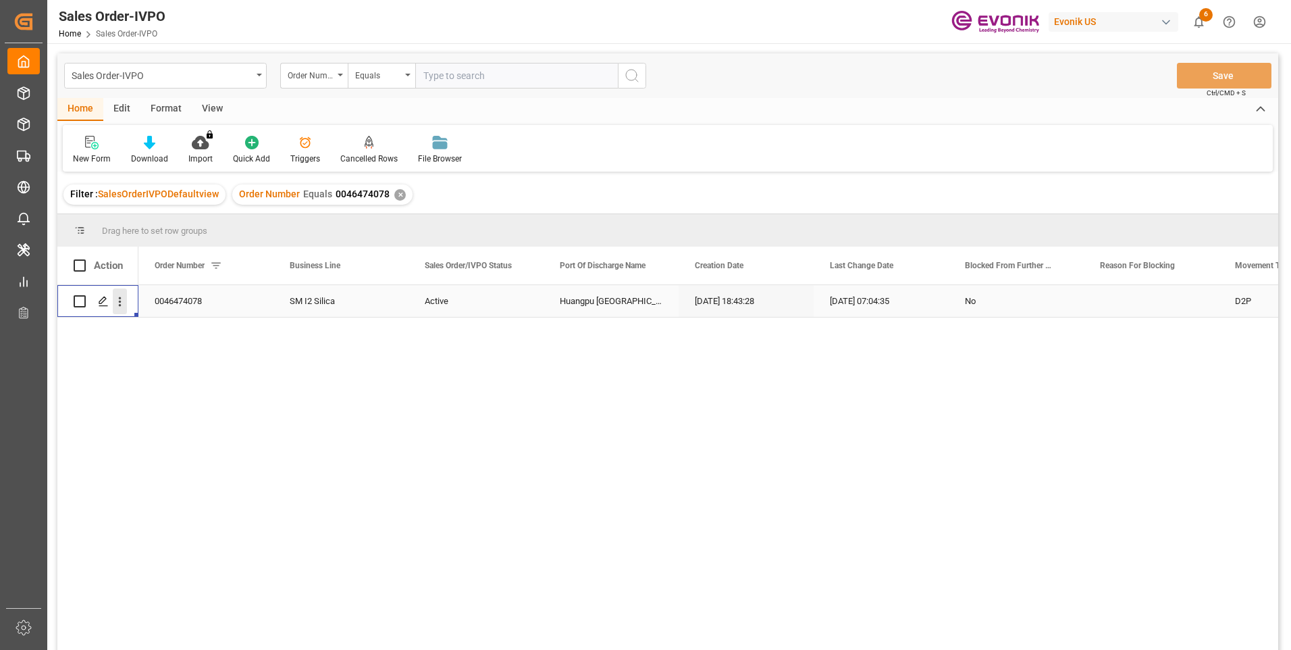
click at [122, 301] on icon "open menu" at bounding box center [120, 301] width 14 height 14
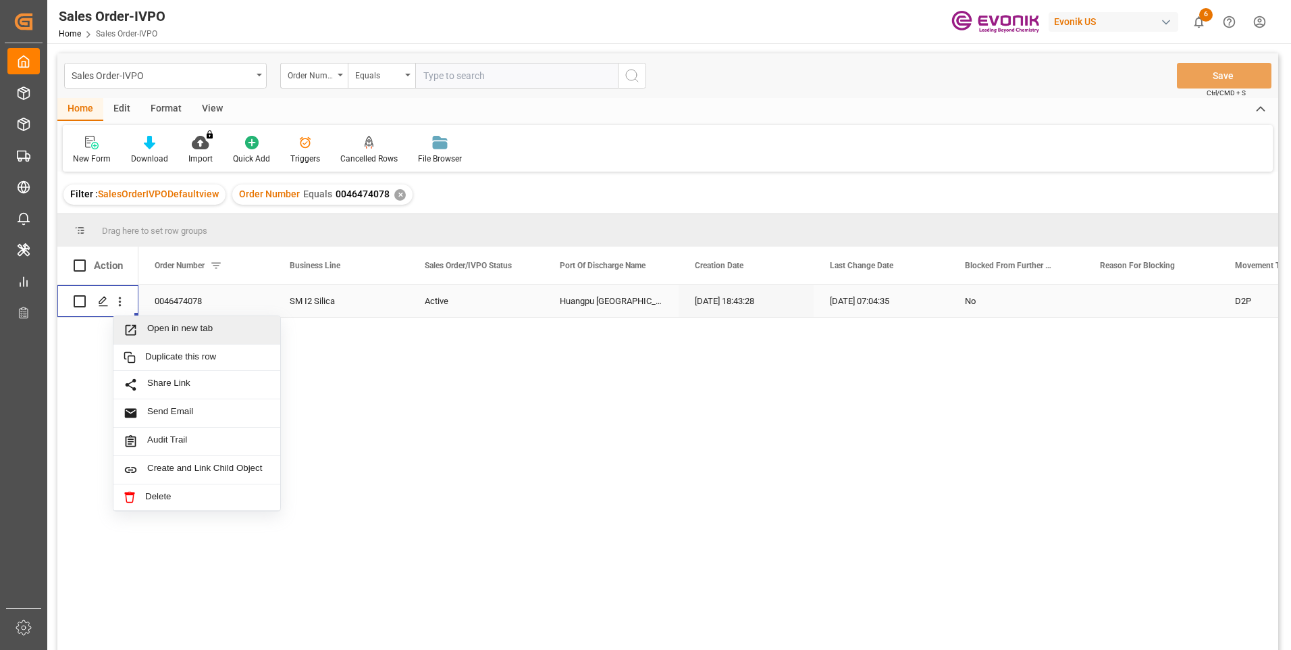
click at [159, 326] on span "Open in new tab" at bounding box center [208, 330] width 123 height 14
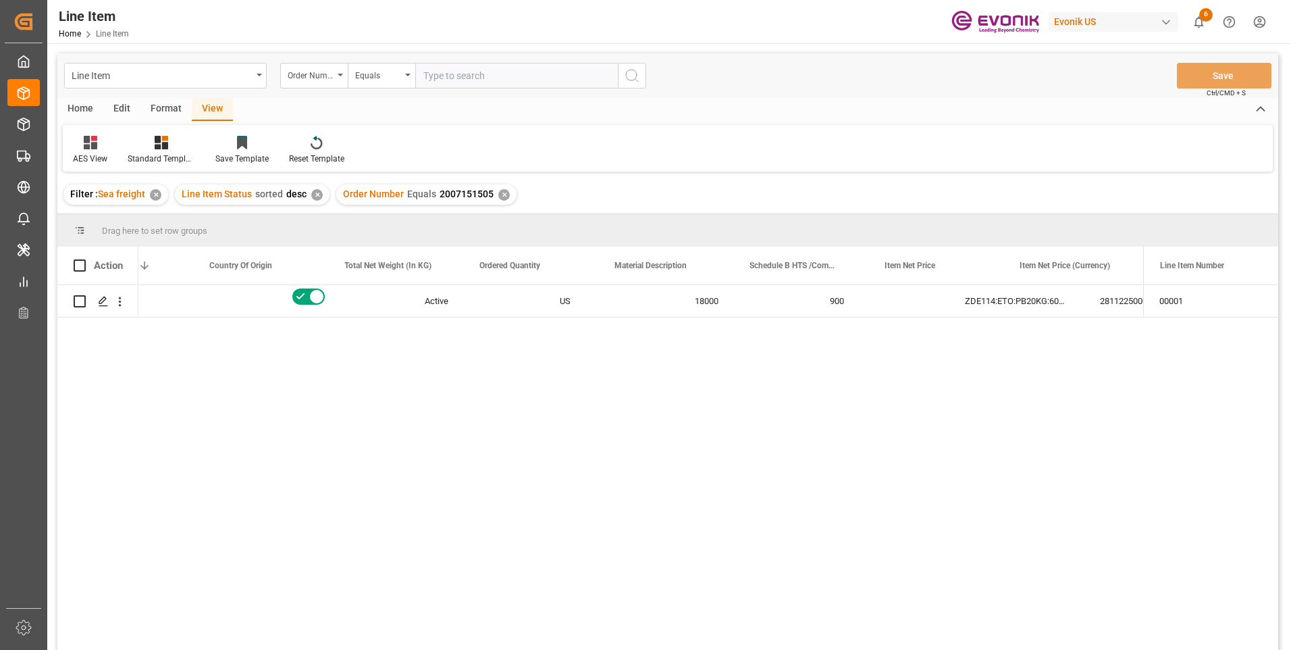
scroll to position [0, 350]
click at [490, 71] on input "text" at bounding box center [516, 76] width 203 height 26
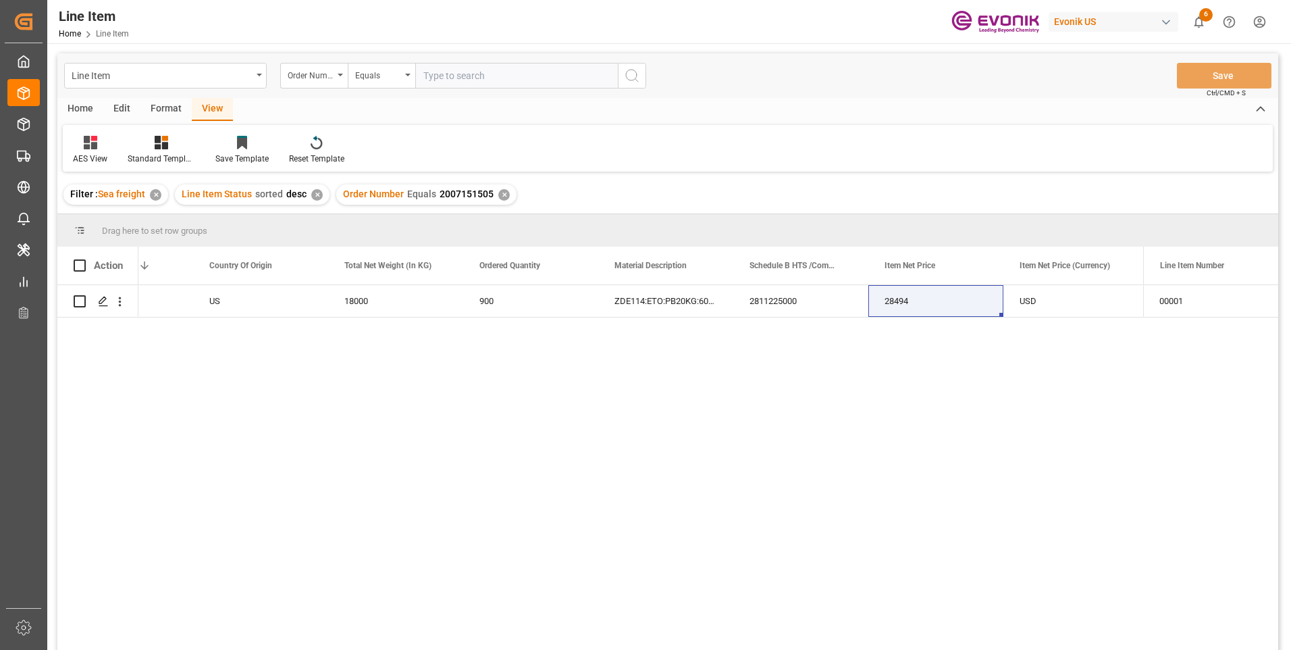
paste input "0046461391"
type input "0046461391"
click at [639, 78] on icon "search button" at bounding box center [632, 76] width 16 height 16
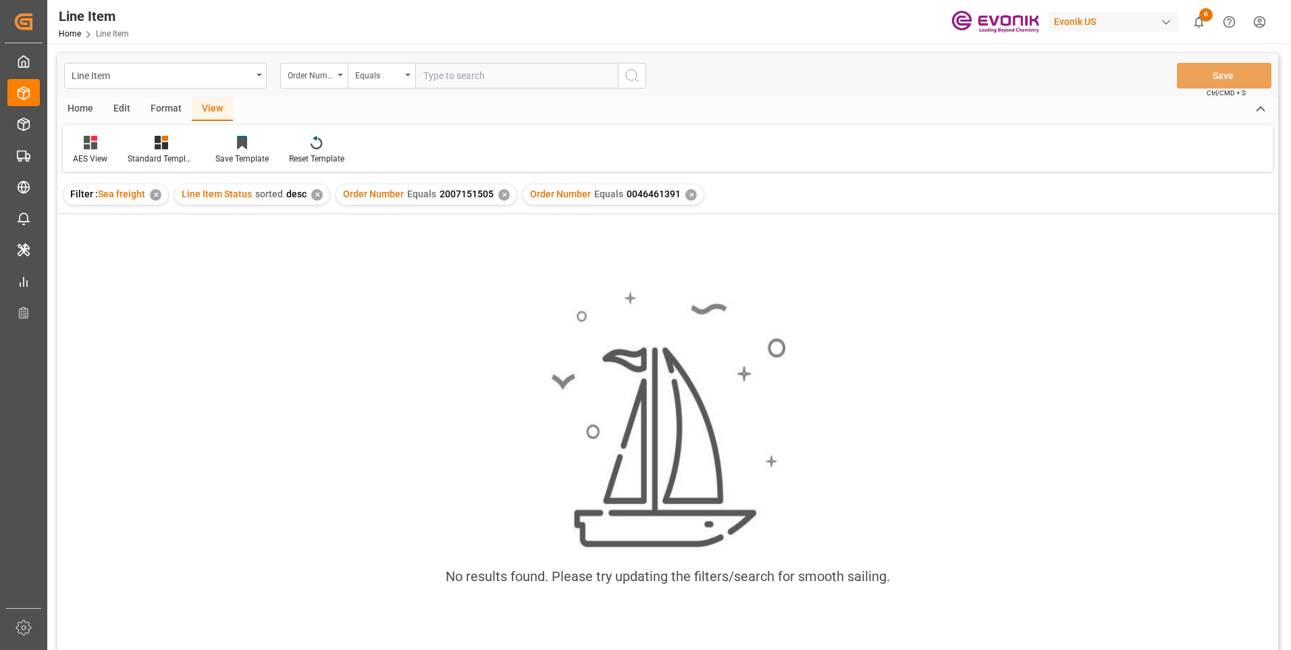
click at [506, 196] on div "Order Number Equals 2007151505 ✕" at bounding box center [426, 194] width 180 height 20
click at [498, 194] on div "✕" at bounding box center [503, 194] width 11 height 11
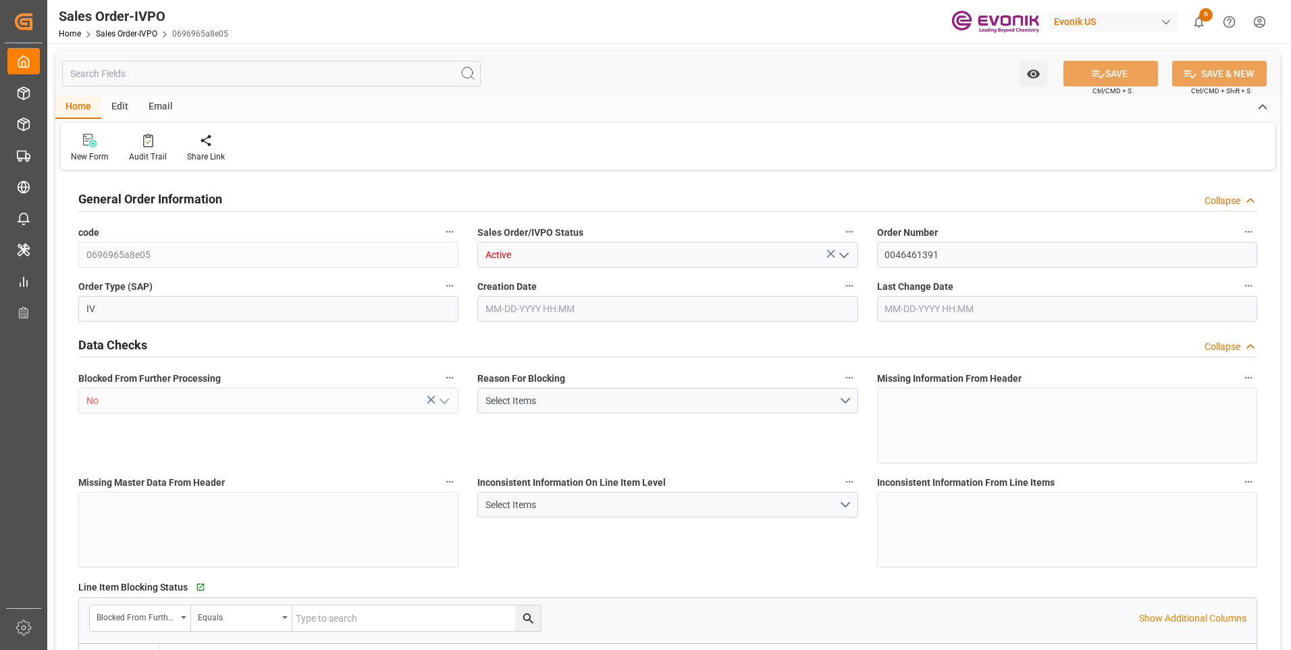
type input "INNSA"
type input "0"
type input "1"
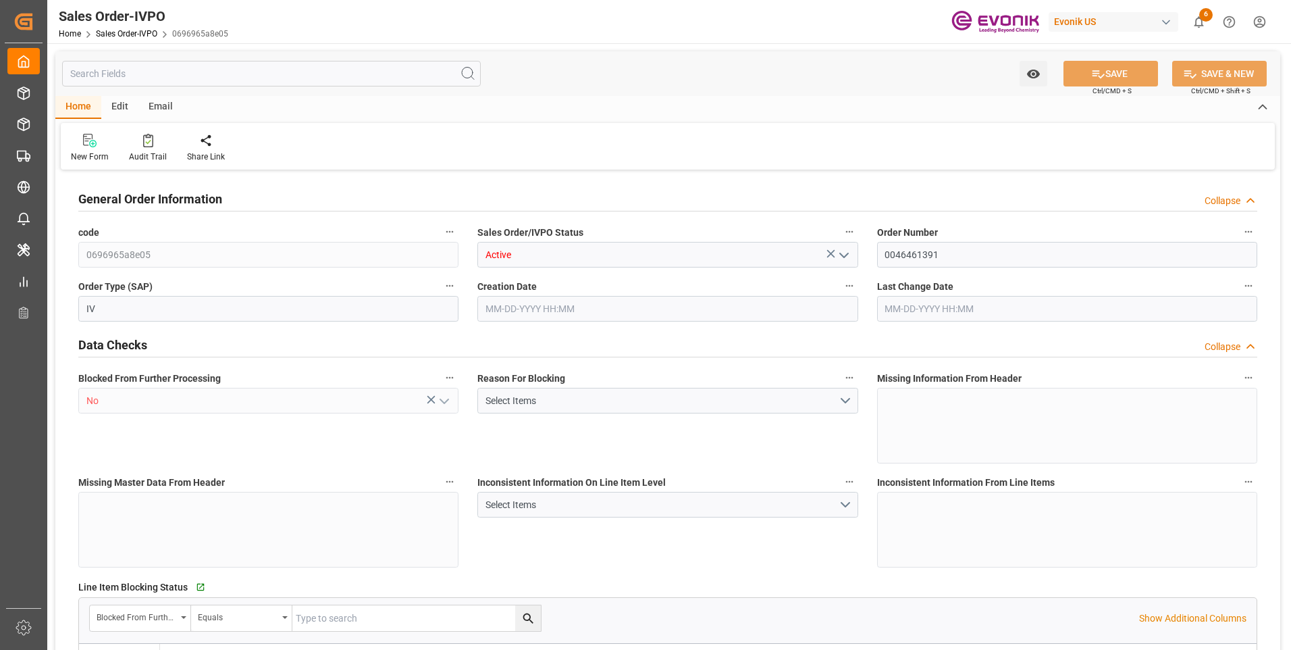
type input "1964.928"
type input "22.5146"
type input "19000"
type input "60"
type input "07-28-2025 17:01"
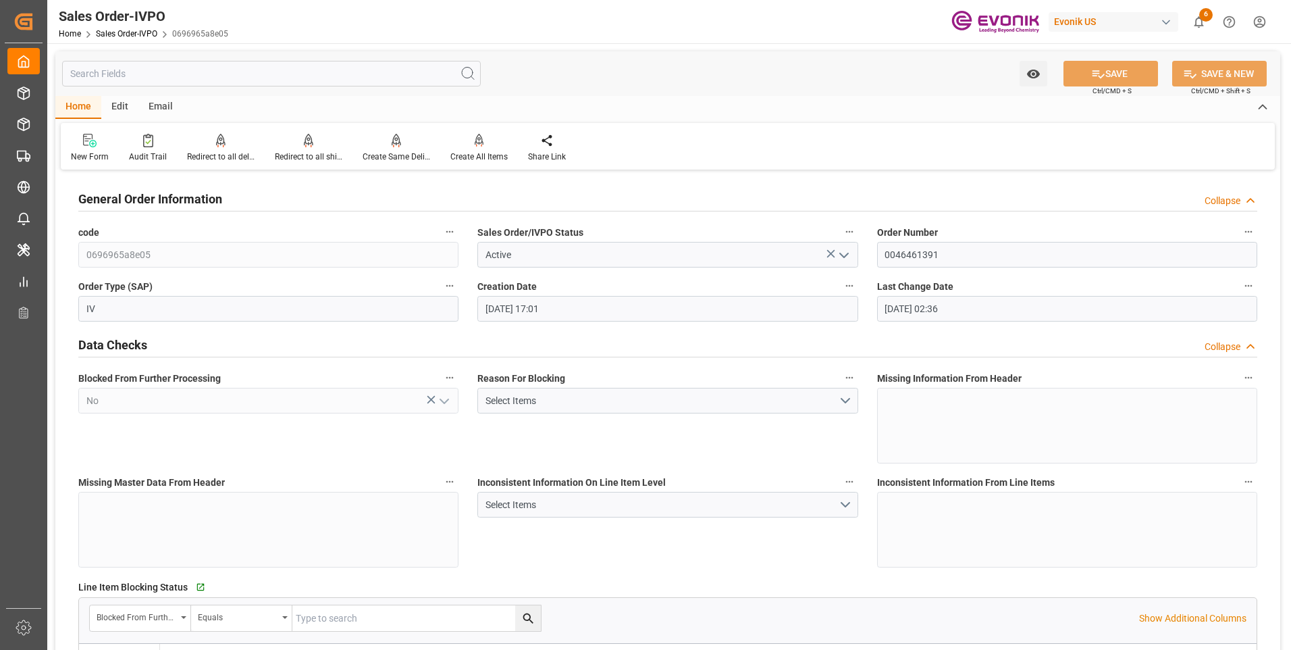
type input "10-15-2025 02:36"
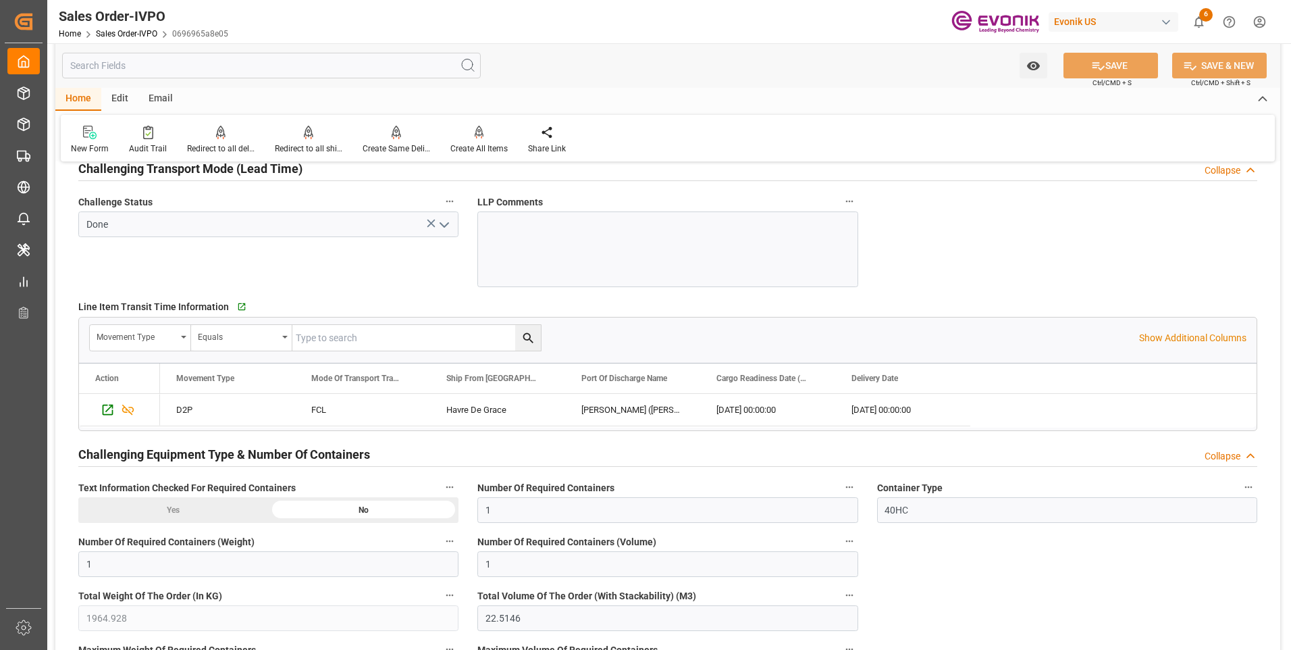
scroll to position [2229, 0]
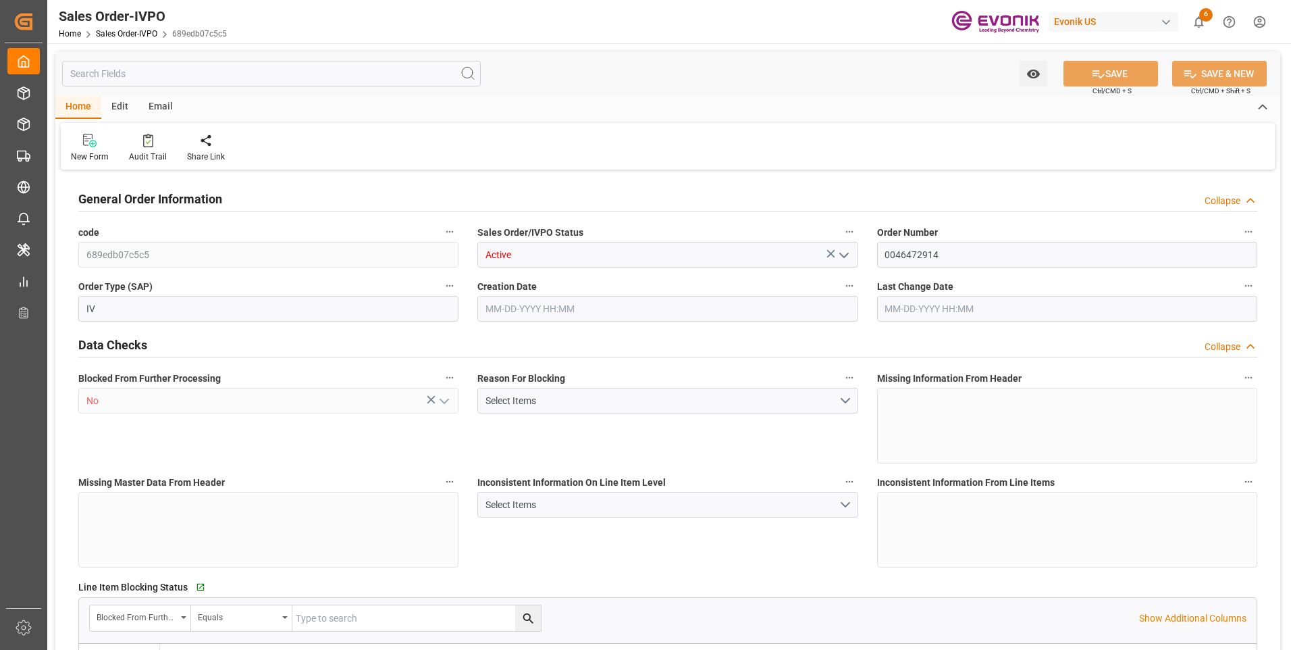
type input "KRPUS"
type input "0"
type input "1"
type input "2"
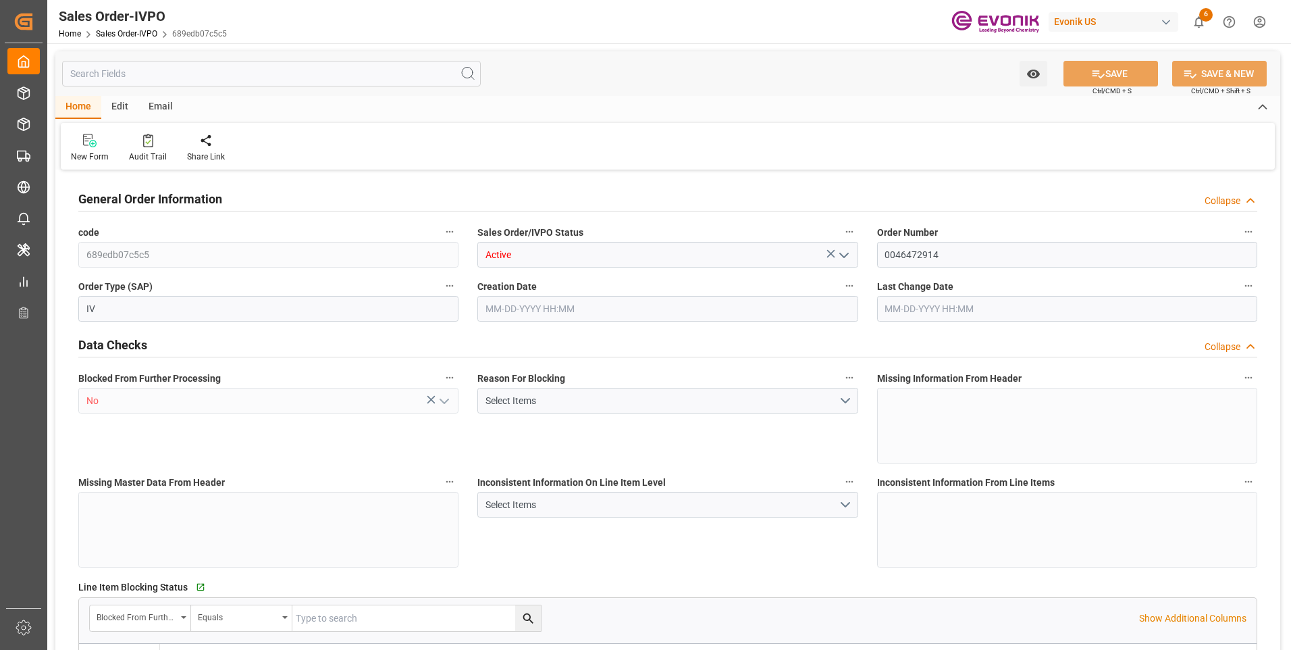
type input "5316.576"
type input "73.3148"
type input "19000"
type input "60"
type input "[DATE] 17:17"
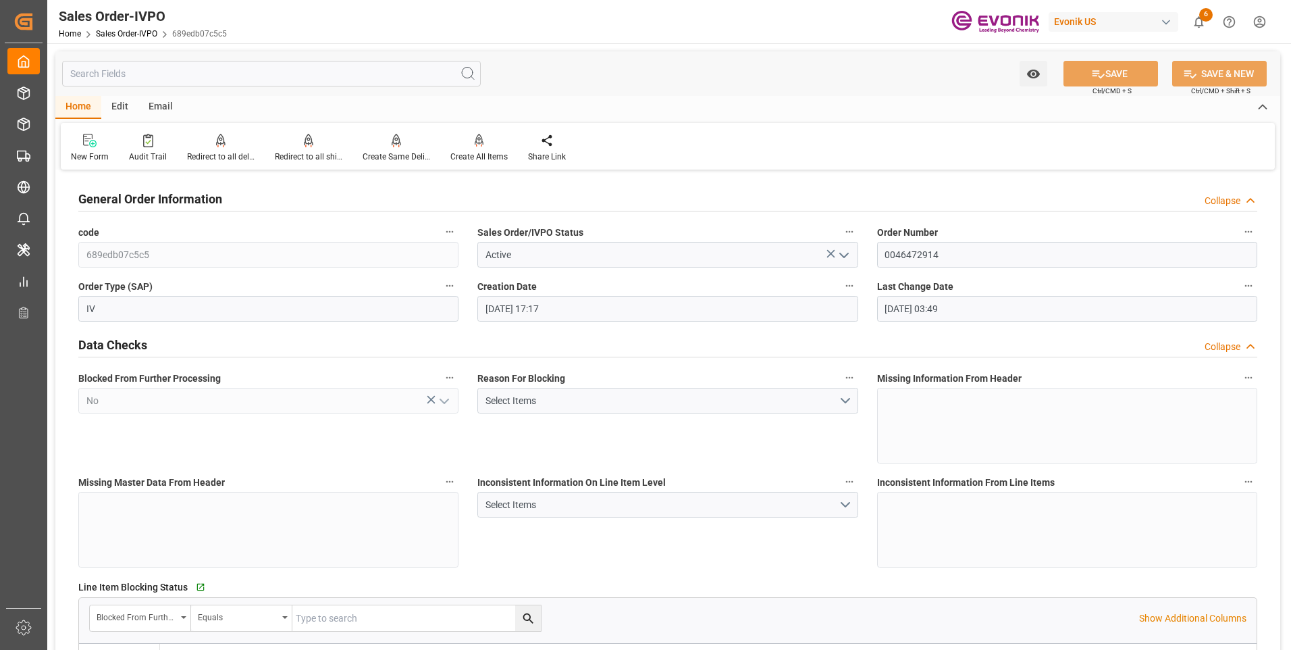
type input "[DATE] 03:49"
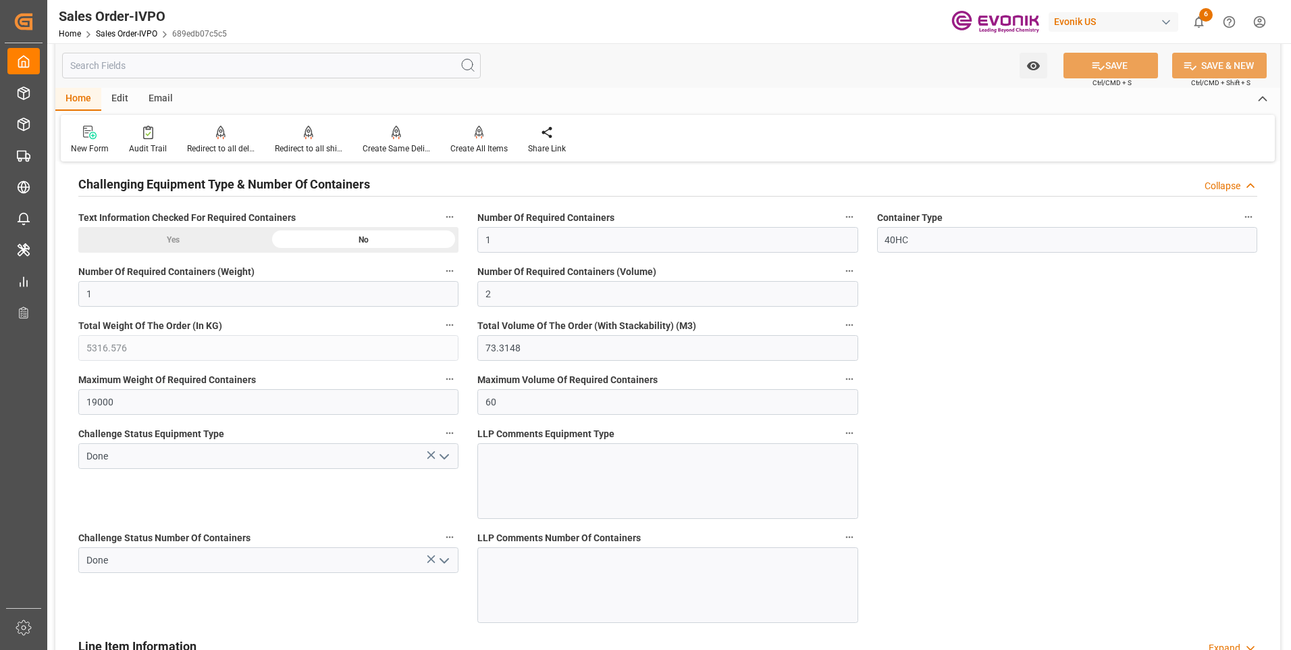
scroll to position [2026, 0]
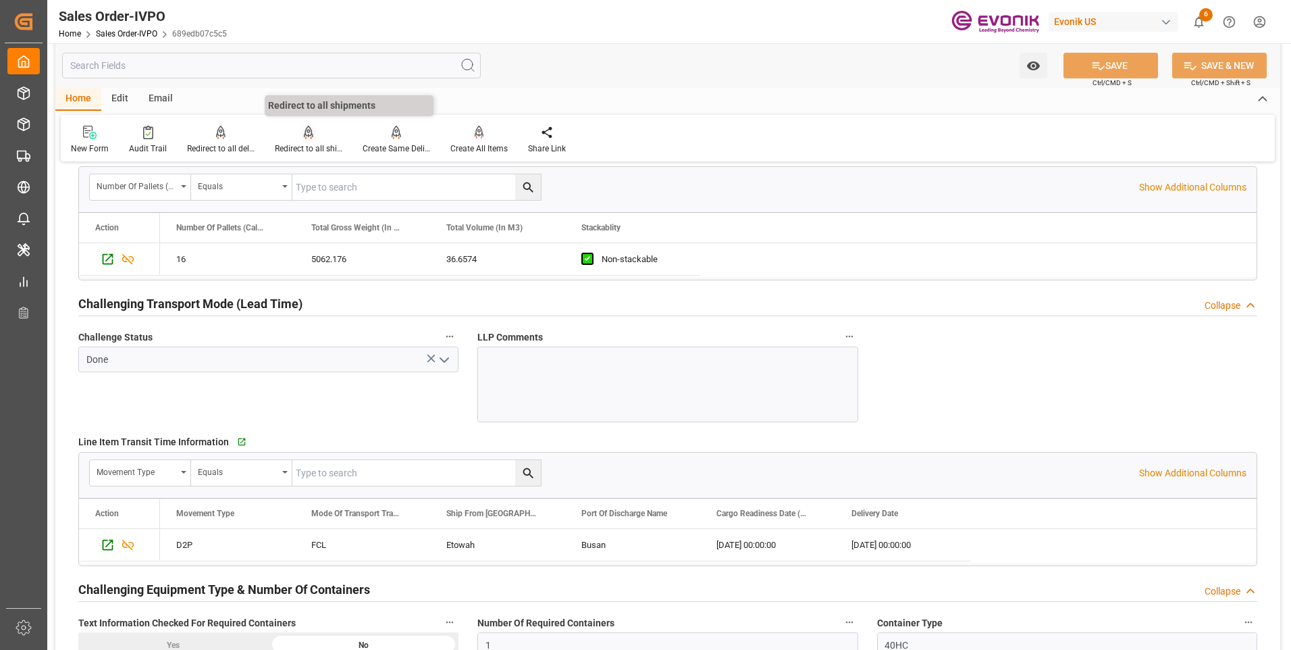
click at [302, 142] on div "Redirect to all shipments" at bounding box center [309, 140] width 88 height 30
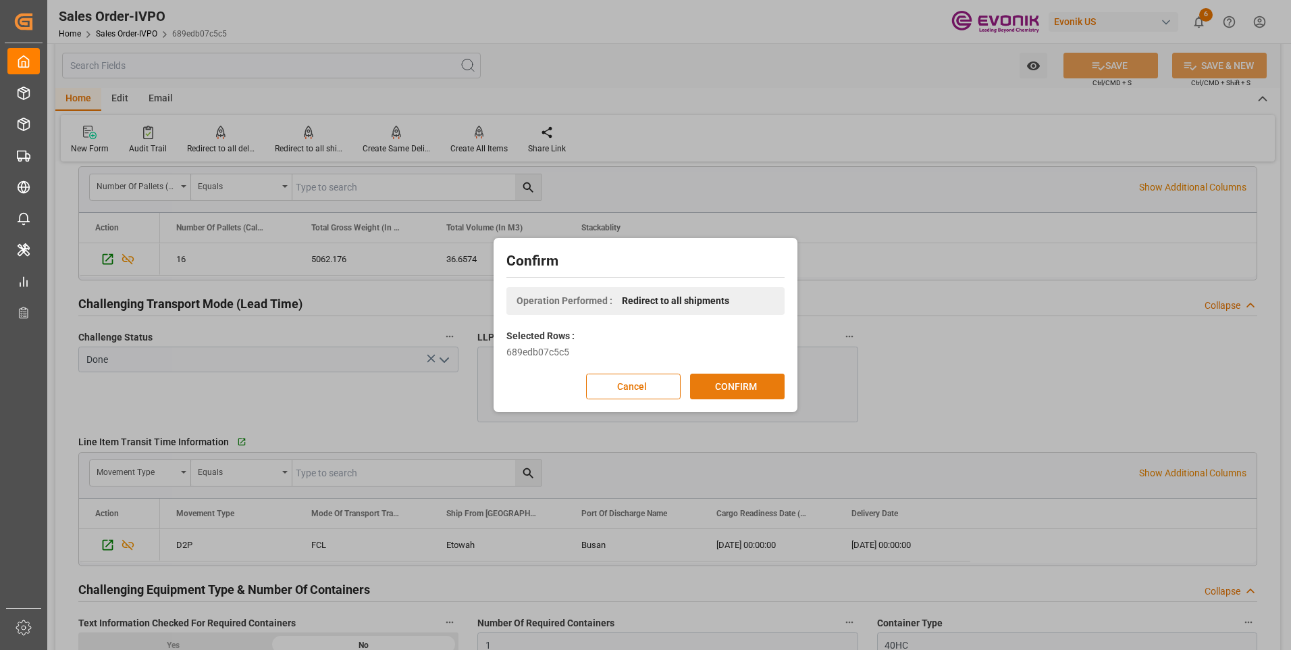
click at [733, 386] on button "CONFIRM" at bounding box center [737, 386] width 95 height 26
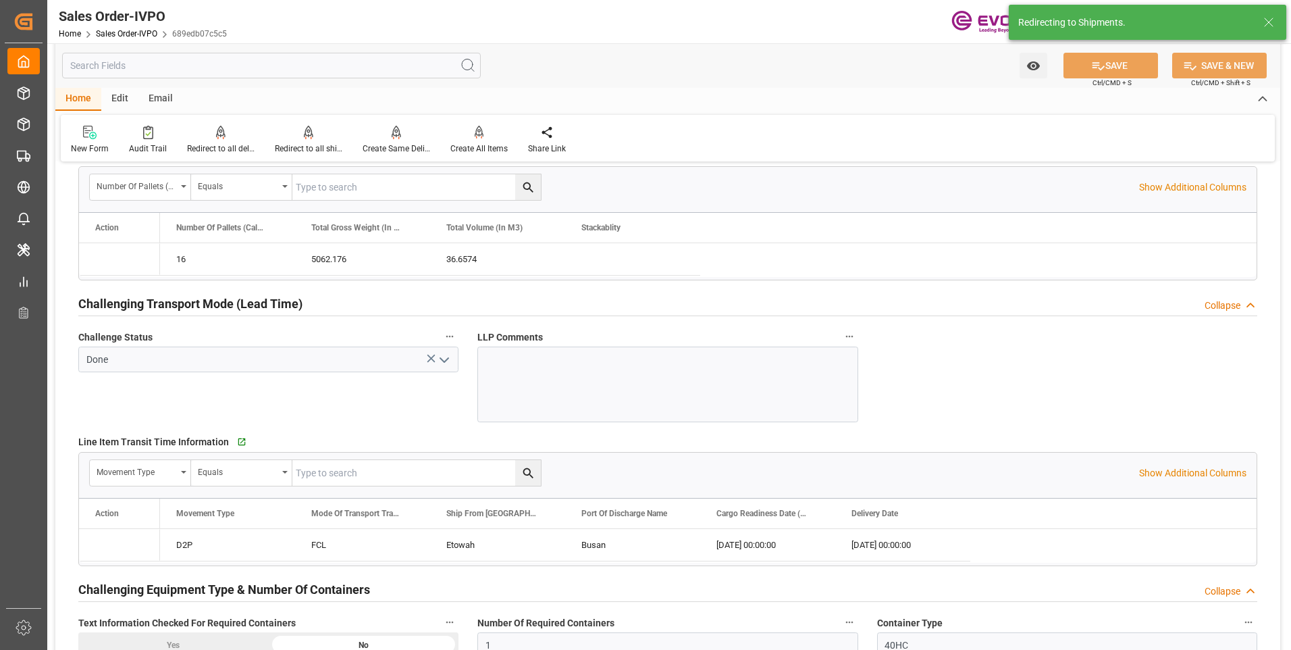
type input "[DATE] 17:17"
type input "[DATE] 03:49"
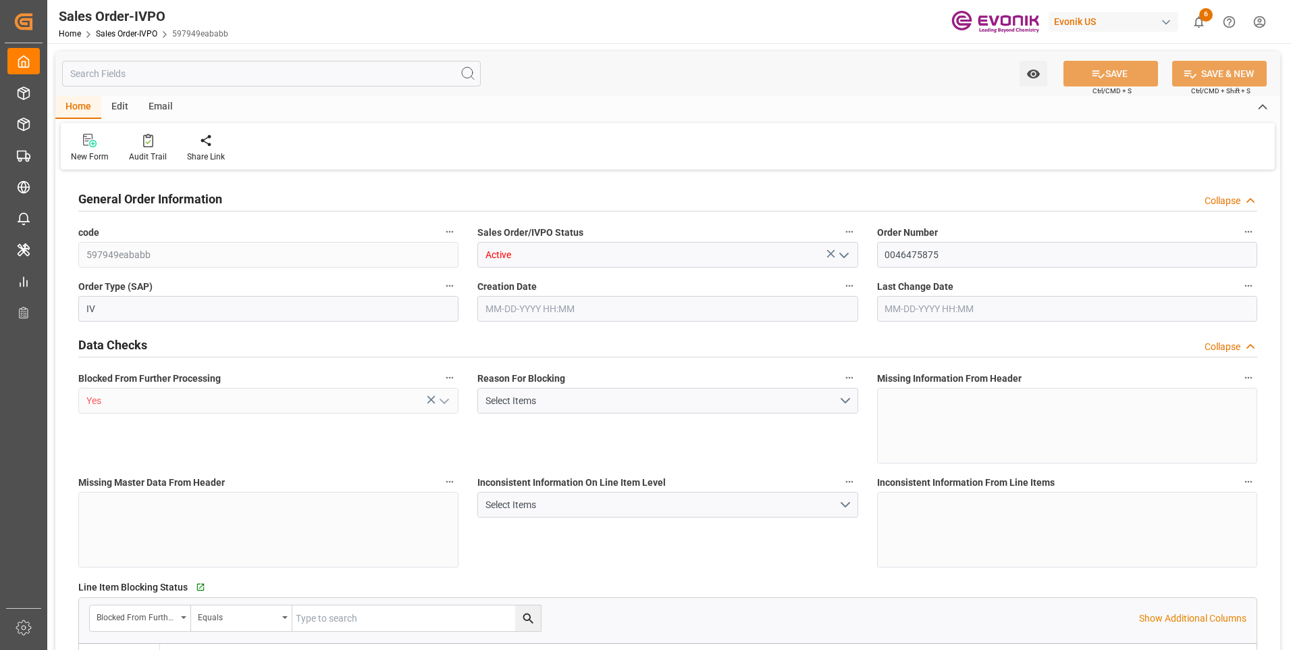
type input "TREYP"
type input "0"
type input "1"
type input "937.746"
type input "[DATE] 13:16"
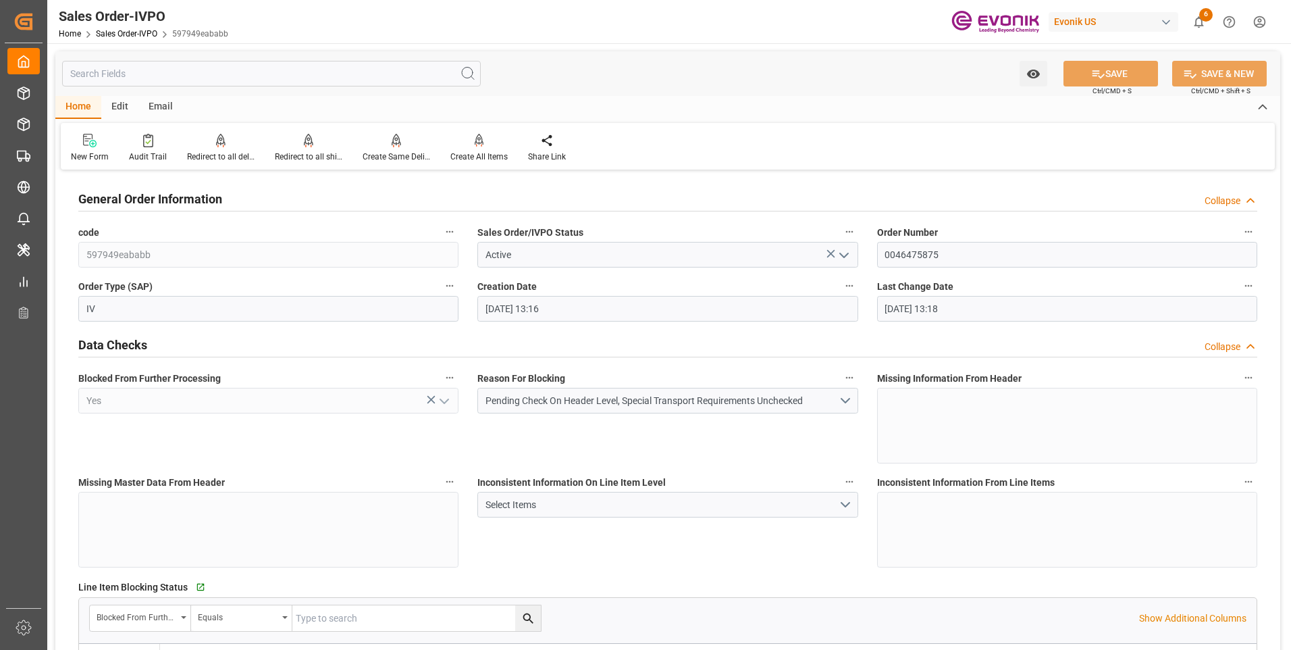
type input "10-14-2025 13:18"
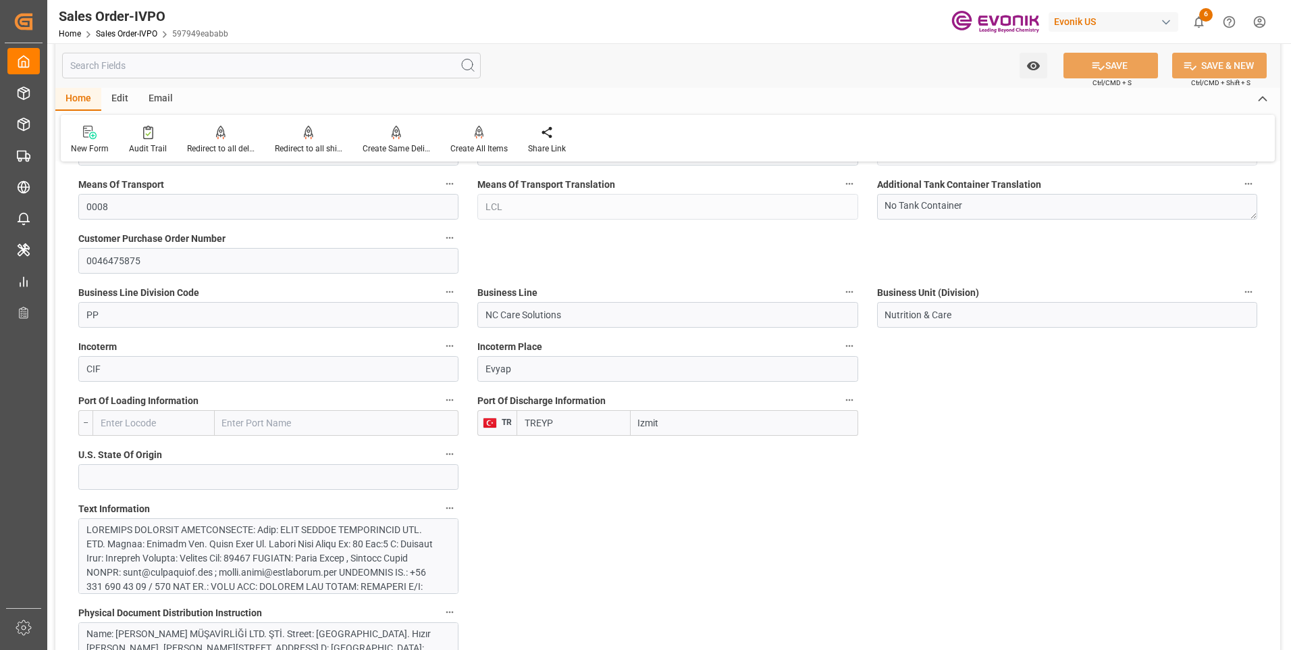
scroll to position [743, 0]
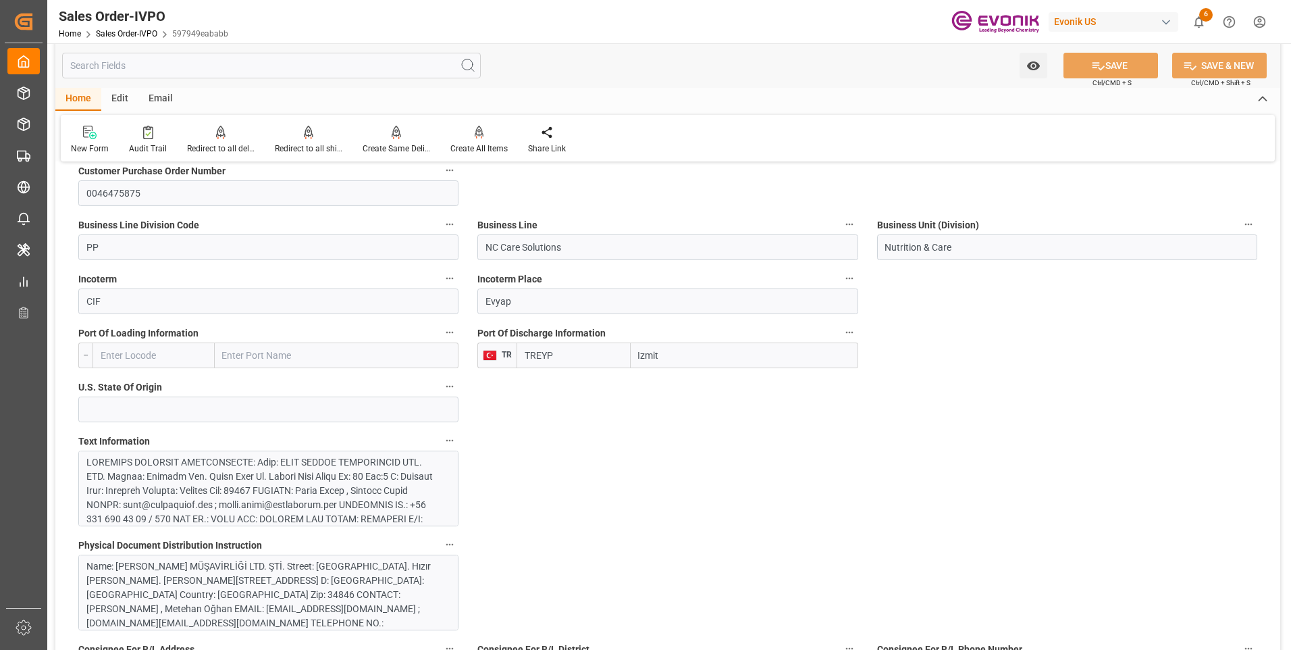
click at [581, 358] on input "TREYP" at bounding box center [573, 355] width 113 height 26
drag, startPoint x: 595, startPoint y: 359, endPoint x: 484, endPoint y: 359, distance: 110.8
click at [484, 359] on div "TR TREYP Izmit" at bounding box center [667, 355] width 380 height 26
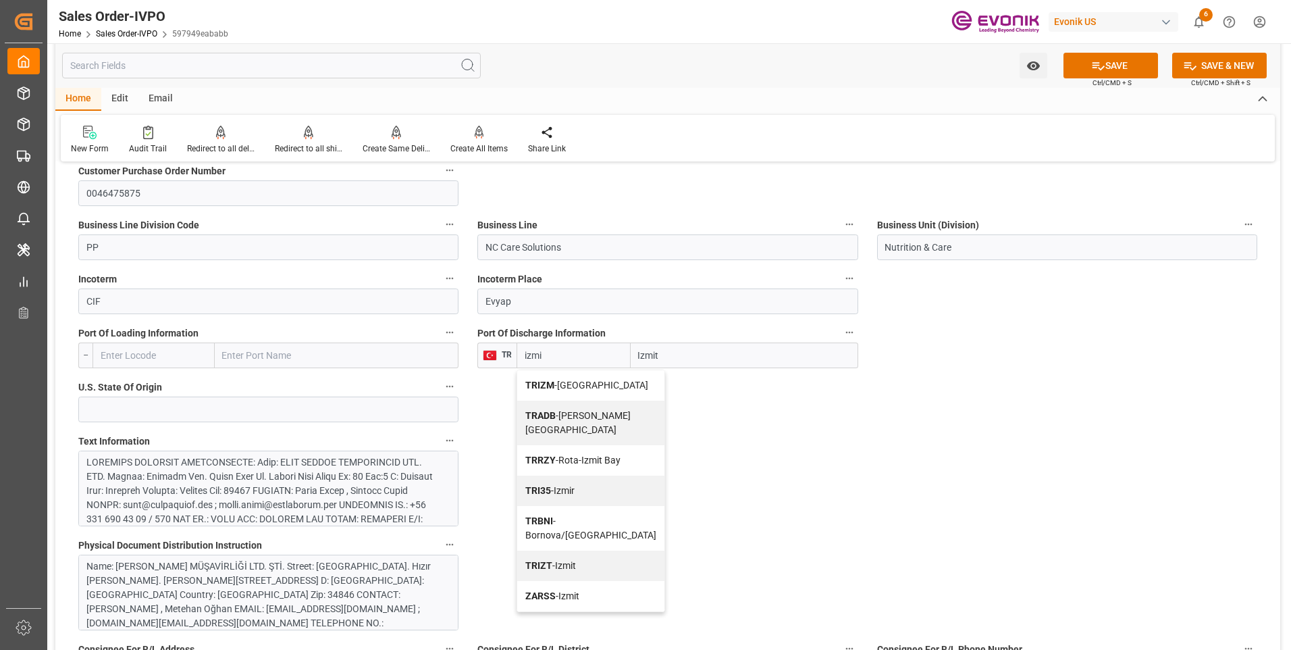
click at [571, 383] on span "TRIZM - [GEOGRAPHIC_DATA]" at bounding box center [586, 385] width 123 height 11
type input "TRIZM"
type input "[GEOGRAPHIC_DATA]"
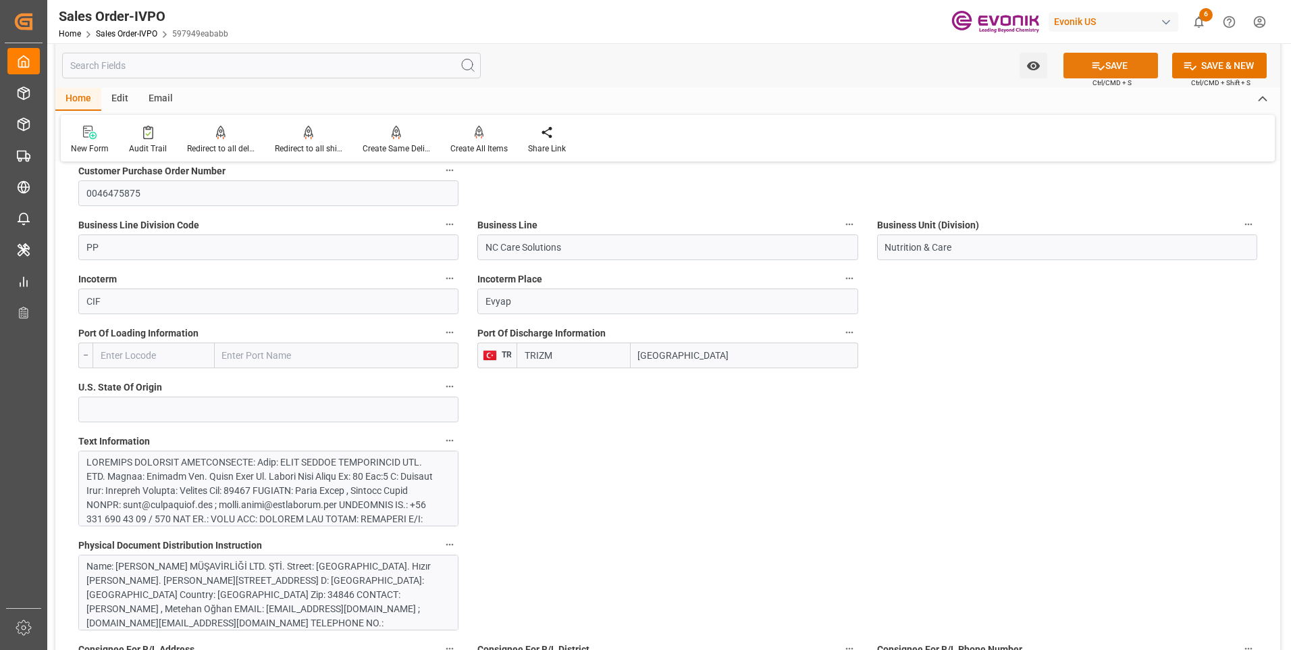
click at [1128, 67] on button "SAVE" at bounding box center [1111, 66] width 95 height 26
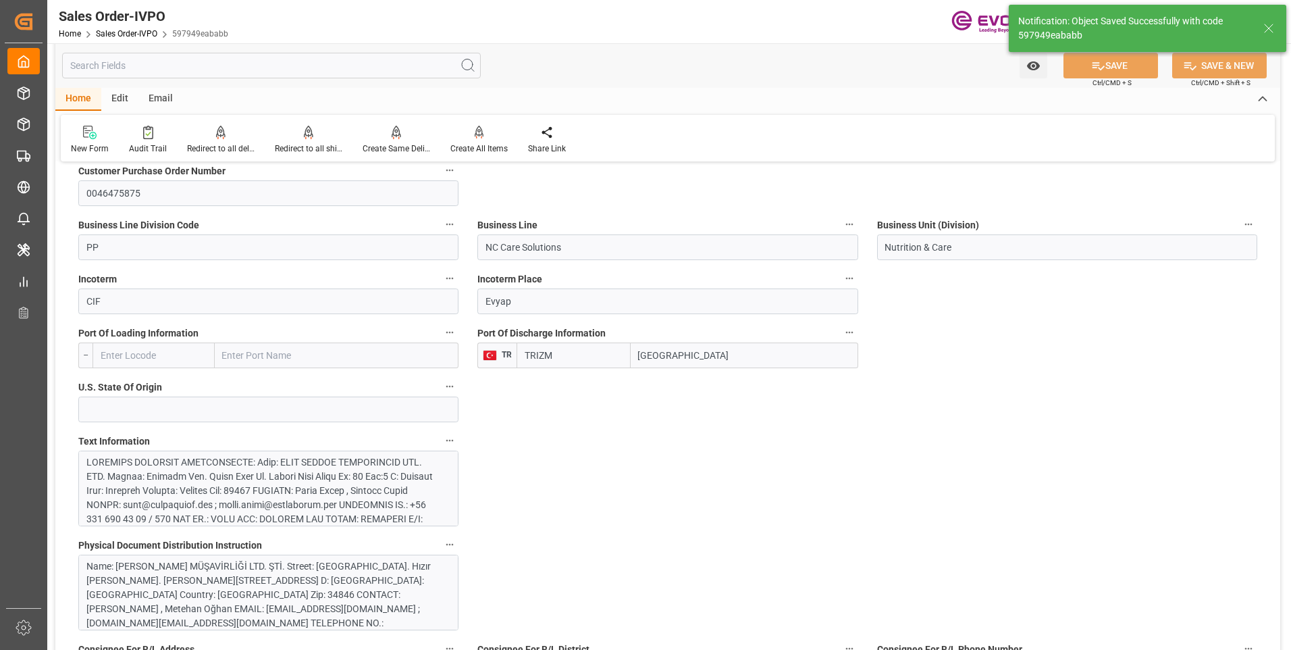
type input "TREYP"
type input "10-15-2025 15:20"
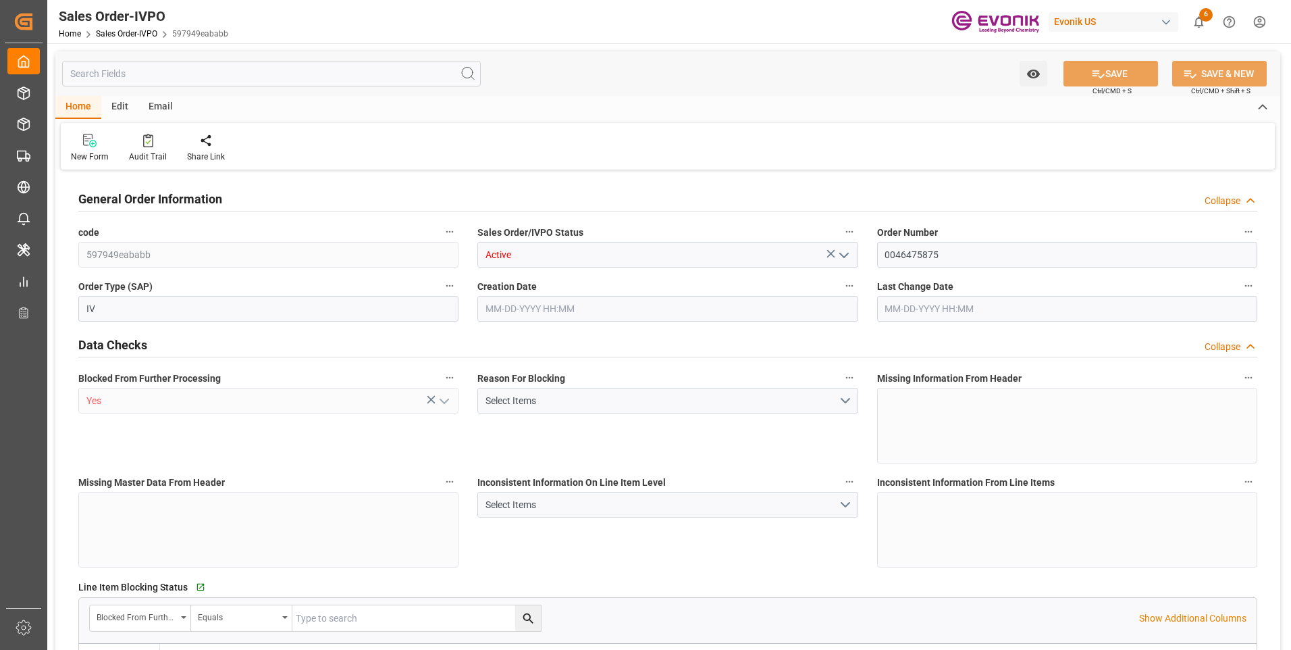
type input "TREYP"
type input "0"
type input "1"
type input "937.746"
type input "[DATE] 13:16"
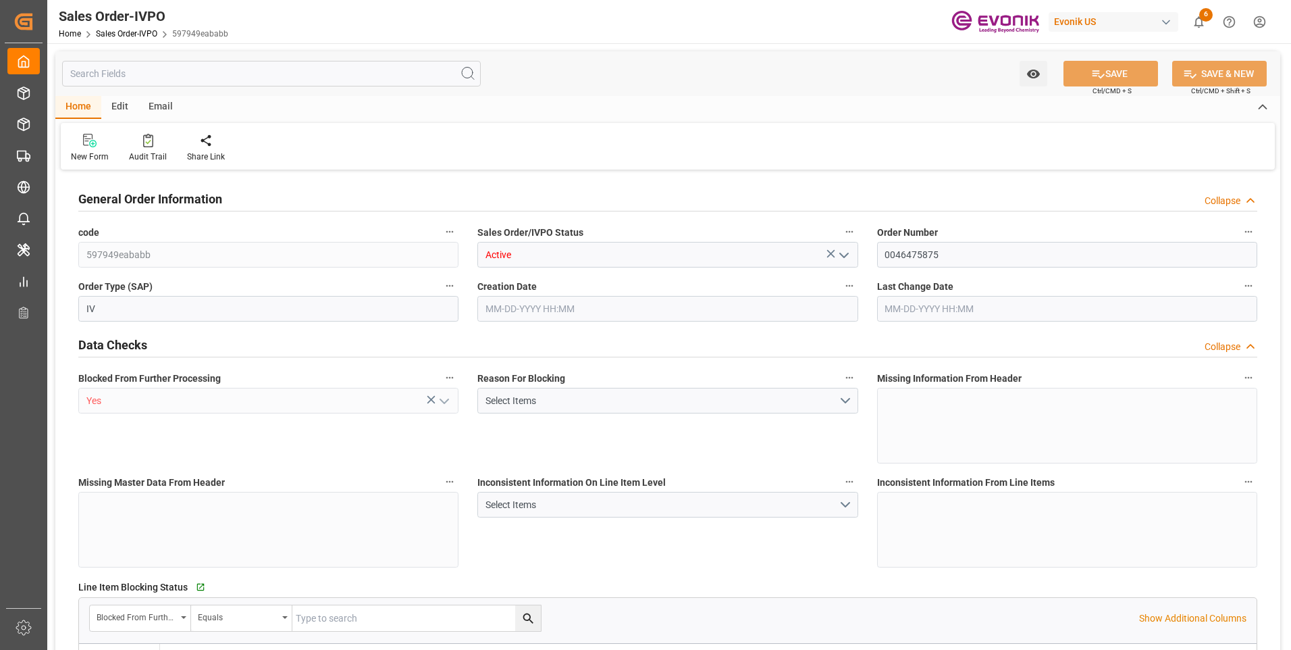
type input "10-15-2025 15:20"
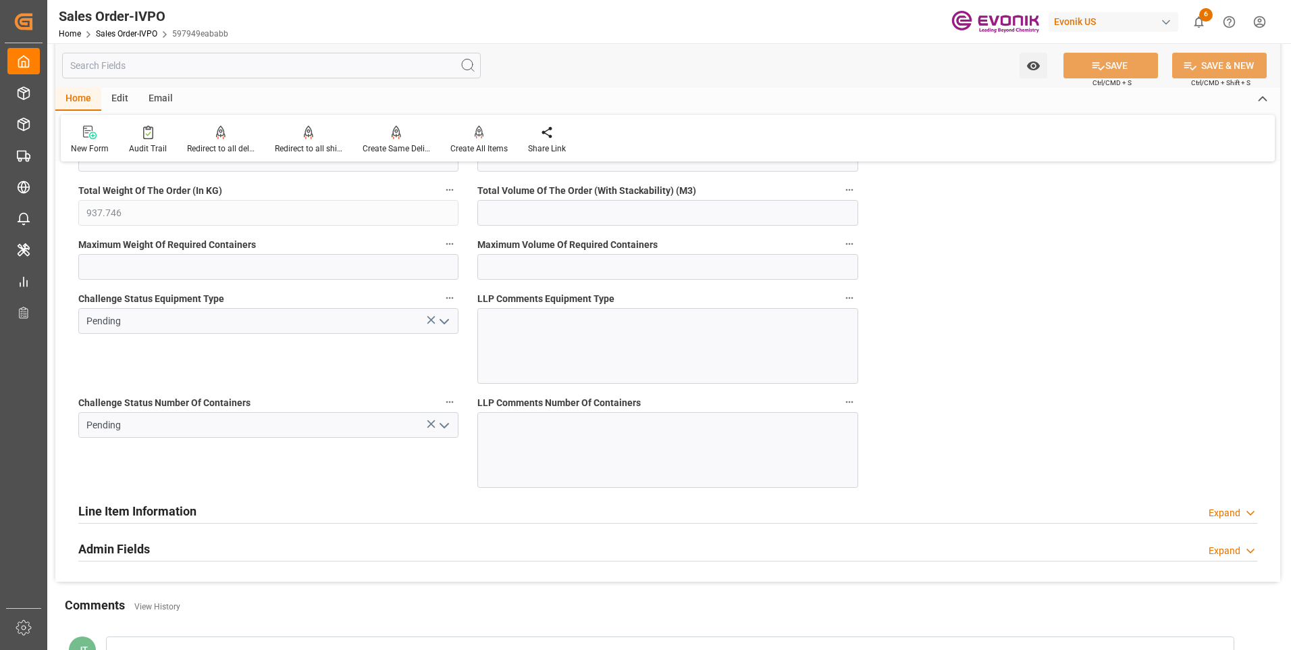
scroll to position [2701, 0]
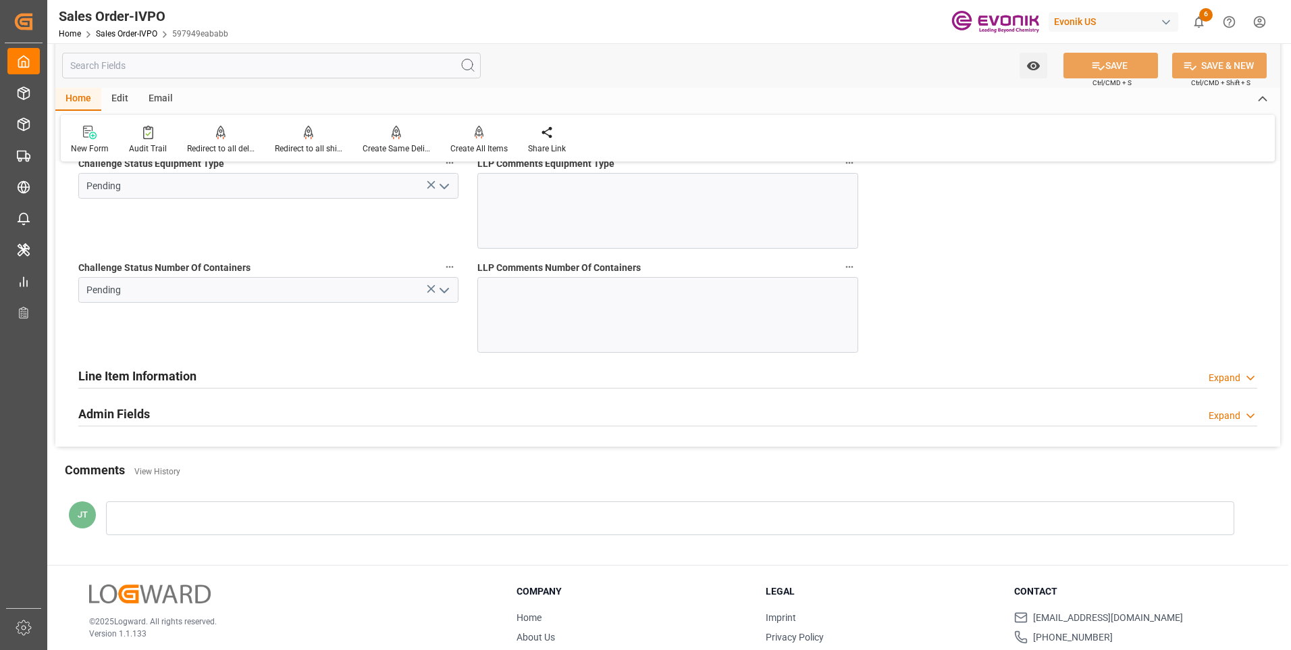
click at [147, 369] on h2 "Line Item Information" at bounding box center [137, 376] width 118 height 18
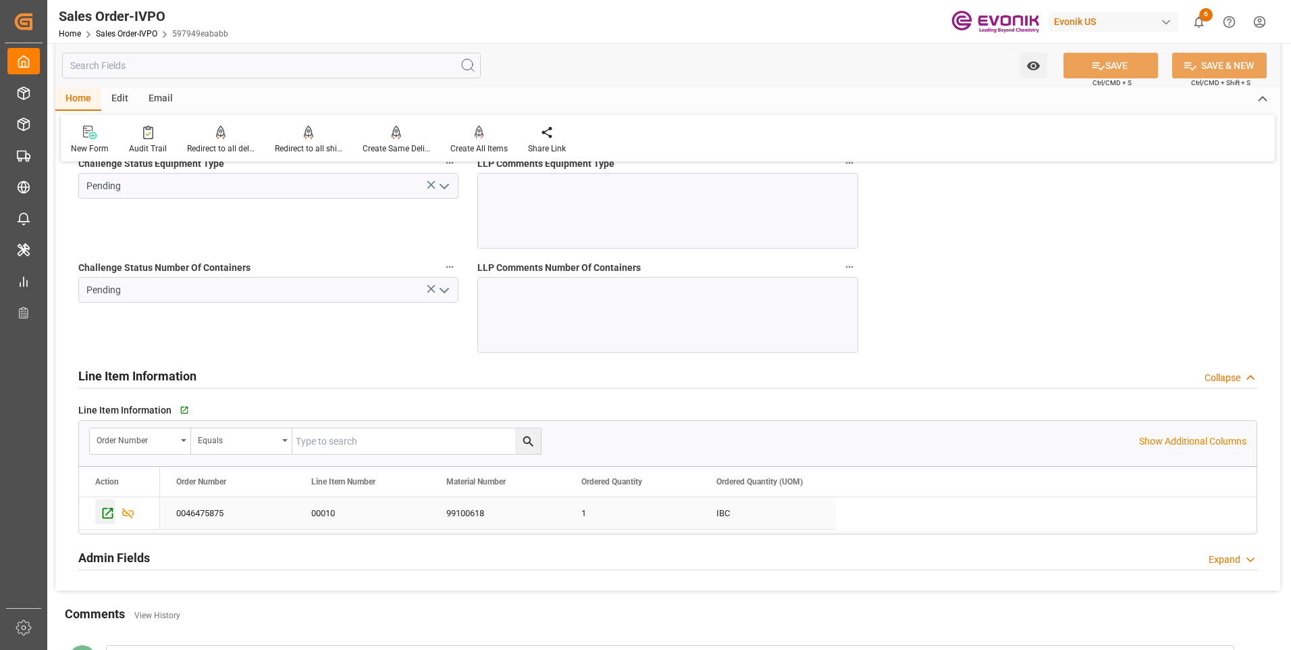
click at [106, 515] on icon "Press SPACE to select this row." at bounding box center [108, 513] width 11 height 11
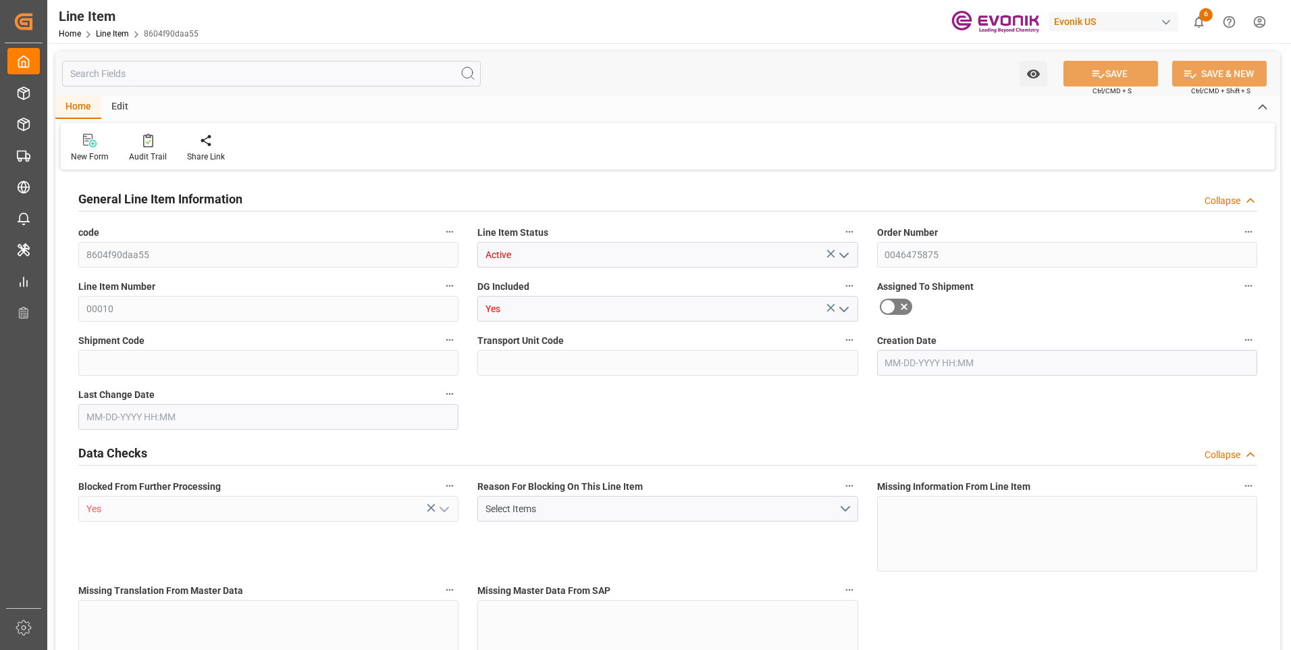
type input "1"
type input "937.746"
type input "883"
type input "1.3916"
type input "1"
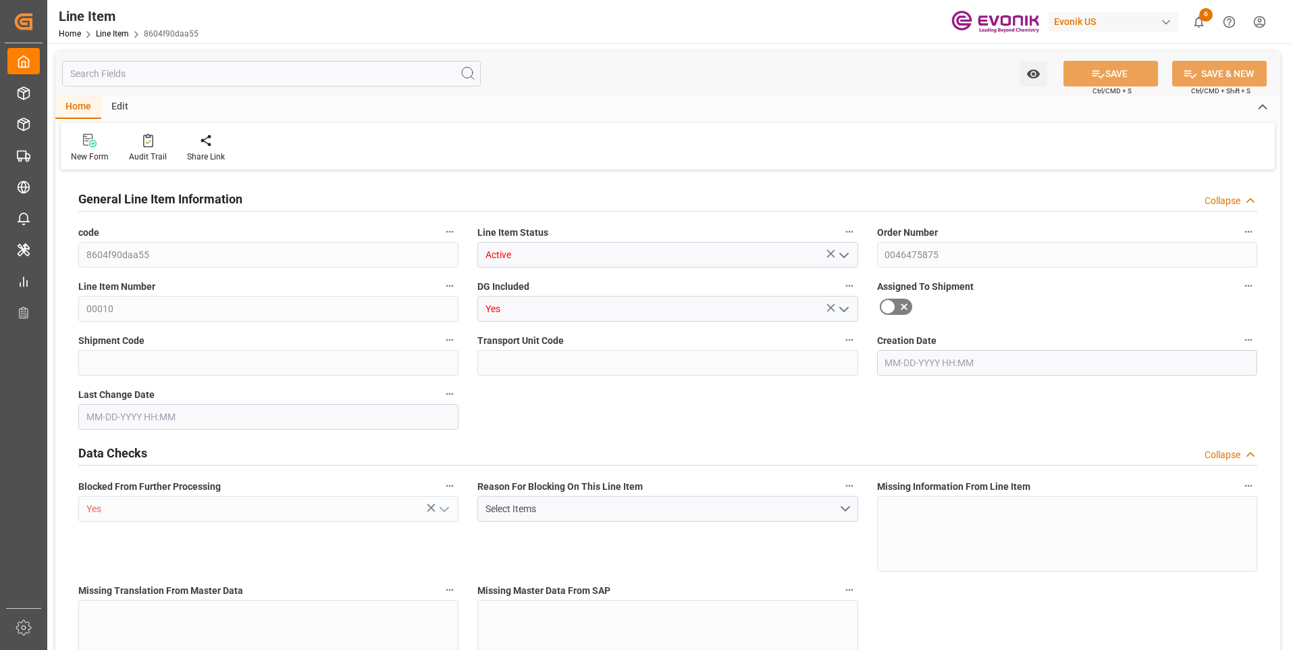
type input "4626.92"
type input "1"
type input "883"
type input "937.746"
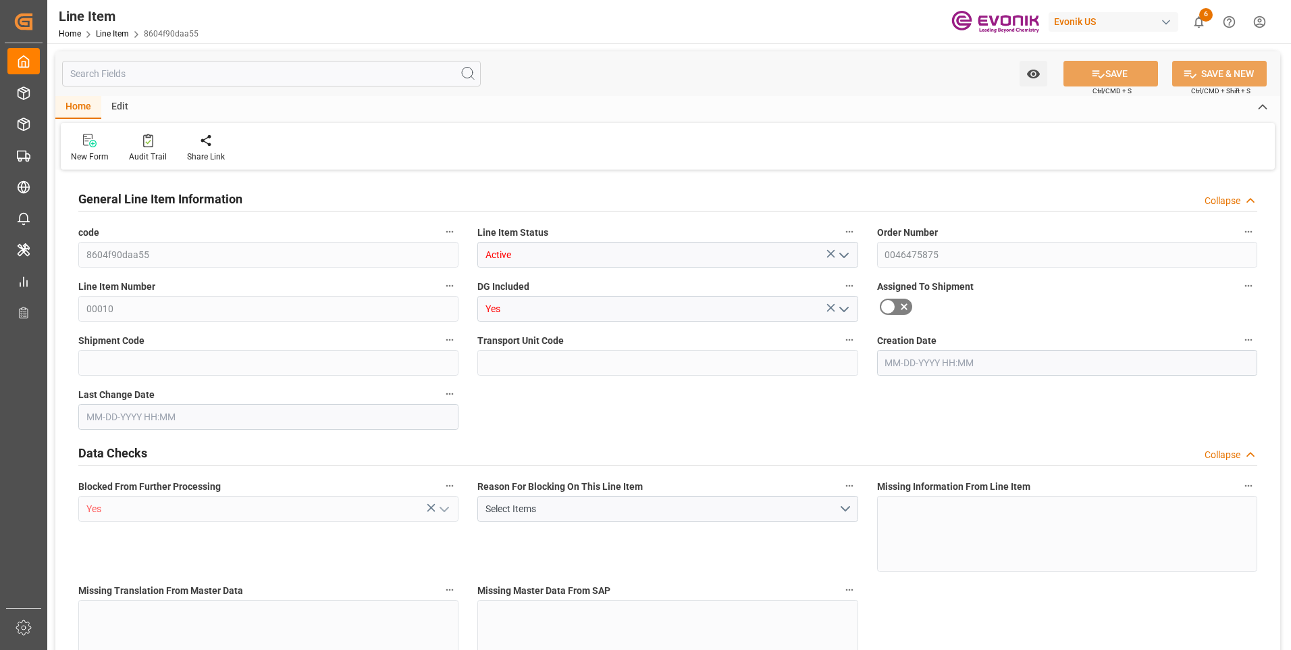
type input "937.746"
type input "883"
type input "1.3916"
type input "1391.608"
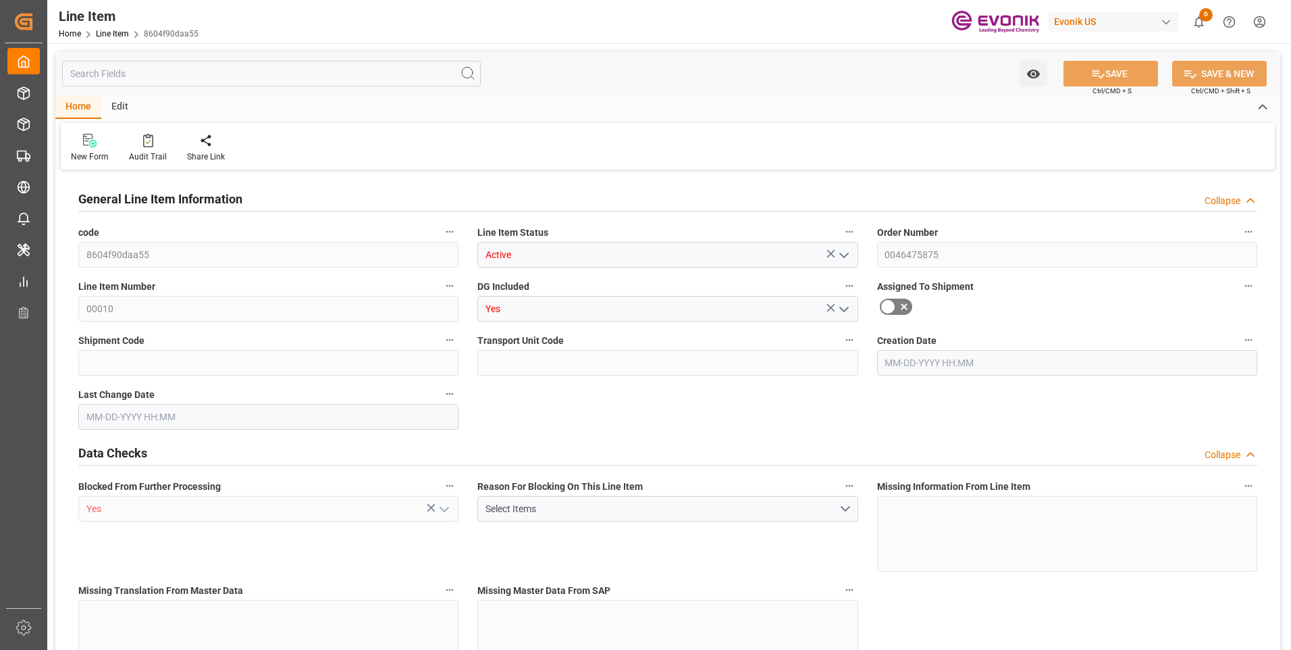
type input "0"
type input "10-14-2025 13:16"
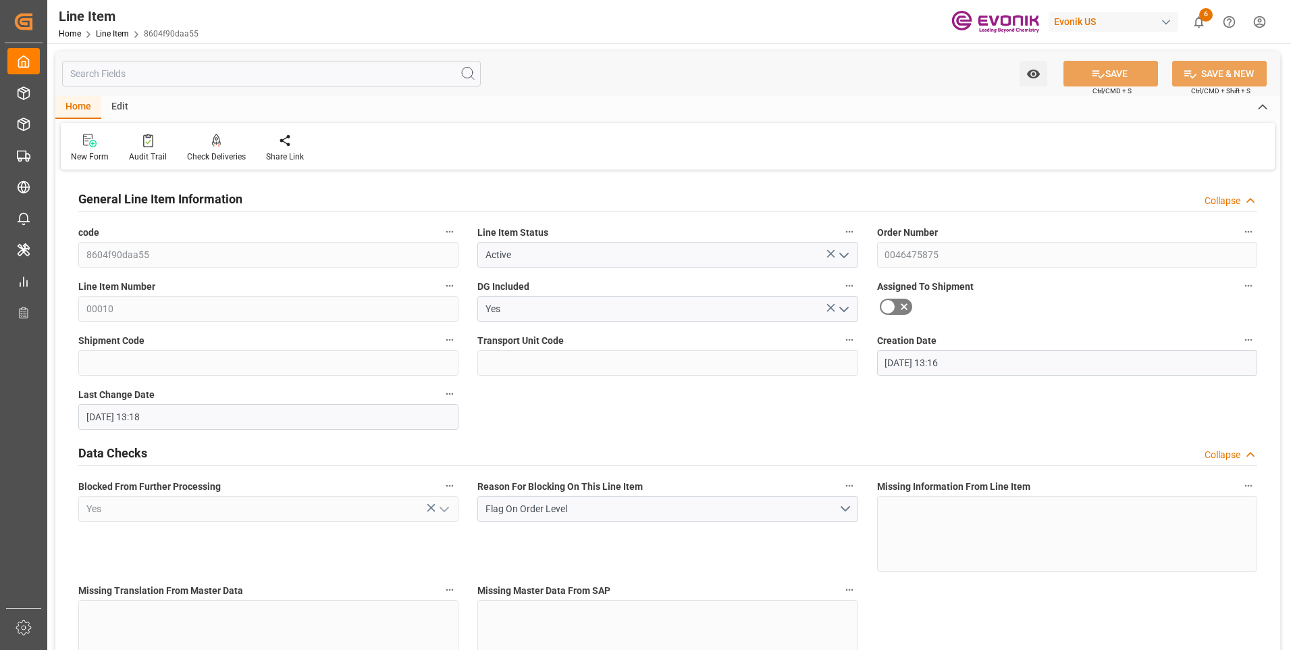
type input "10-14-2025 13:18"
type input "12-05-2025"
type input "10-31-2025"
type input "10-24-2025"
click at [238, 77] on input "text" at bounding box center [271, 74] width 419 height 26
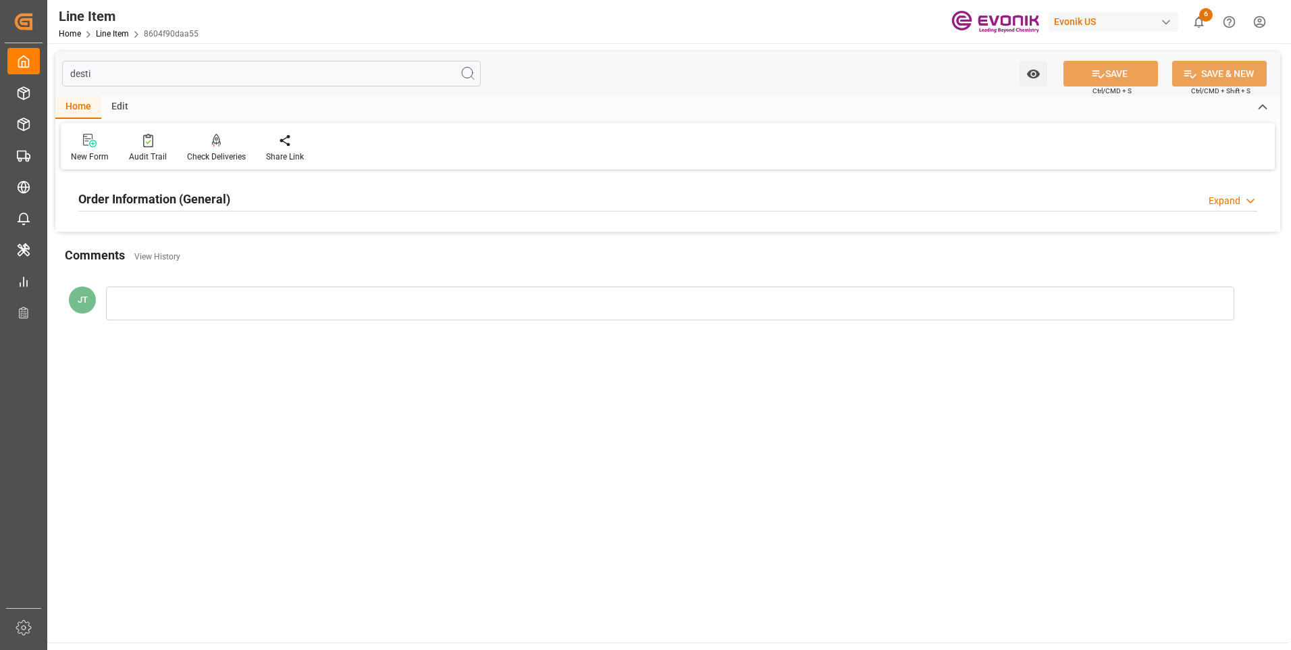
click at [243, 194] on div "Order Information (General) Expand" at bounding box center [667, 198] width 1179 height 26
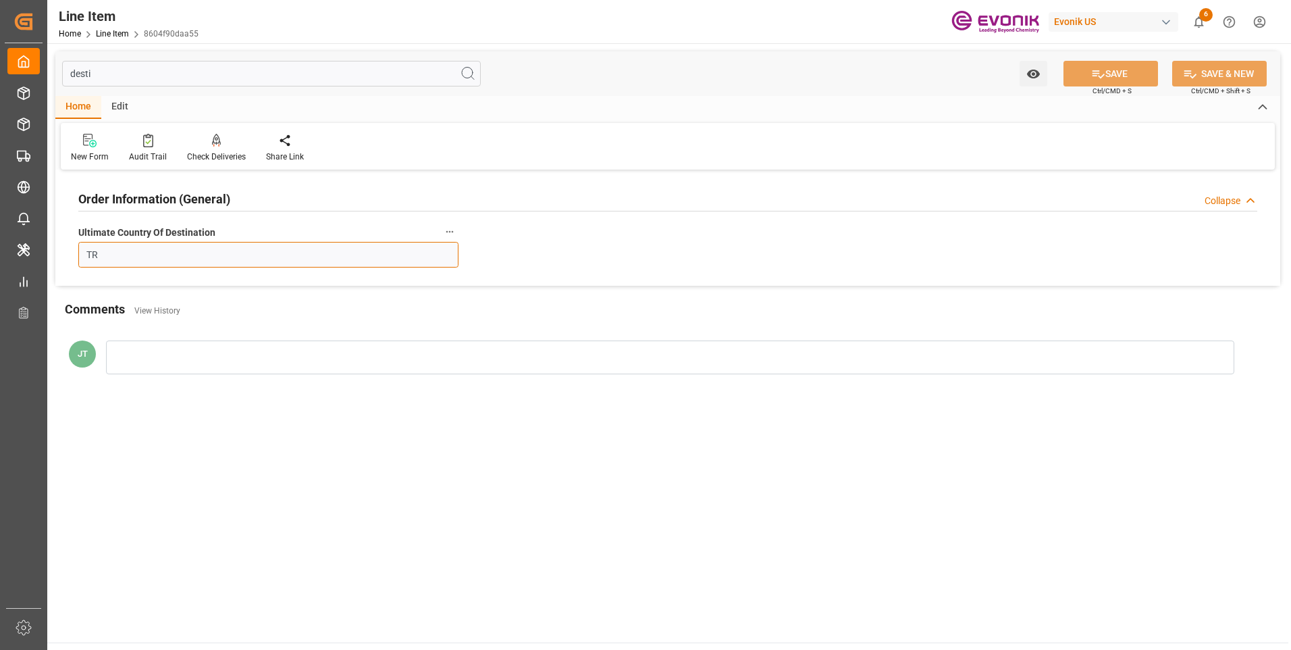
click at [192, 257] on input "TR" at bounding box center [268, 255] width 380 height 26
click at [121, 68] on input "desti" at bounding box center [271, 74] width 419 height 26
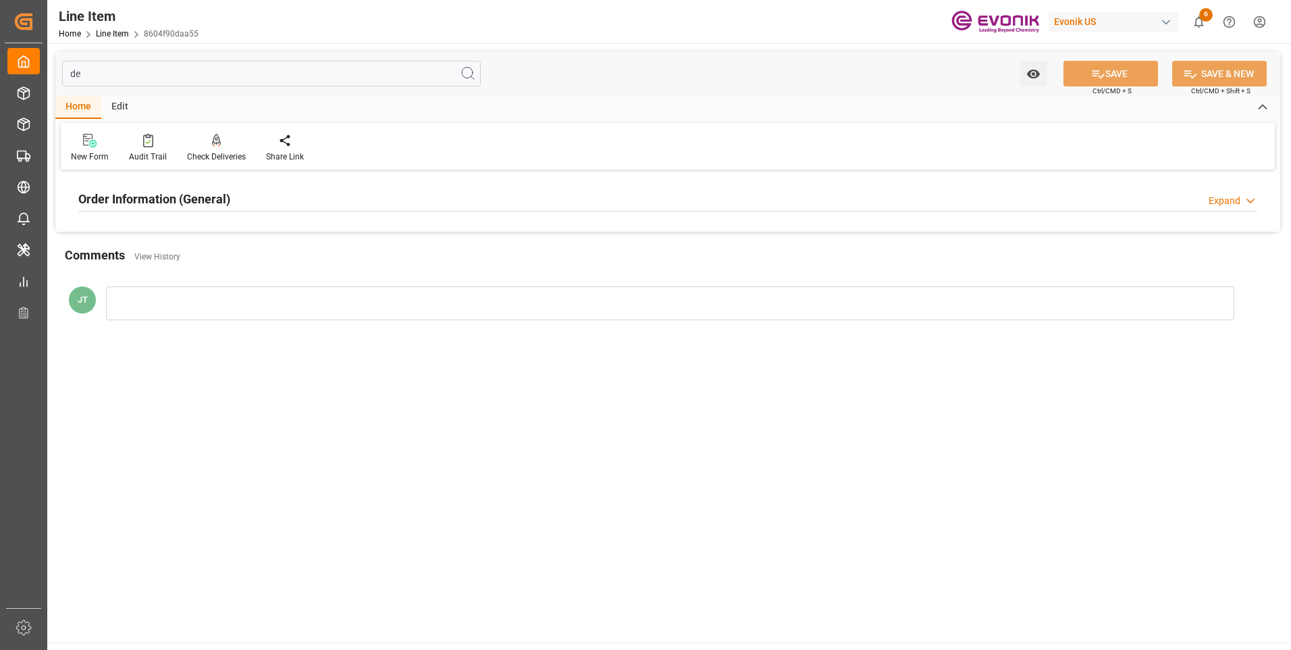
type input "d"
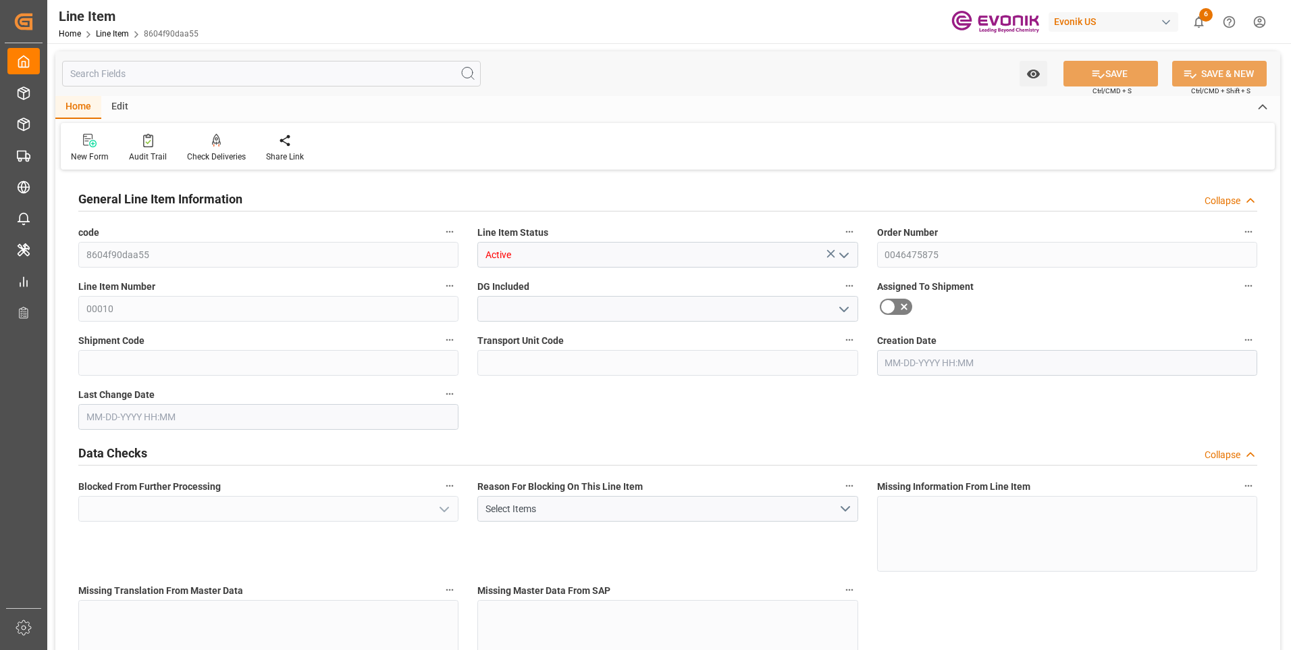
type input "8604f90daa55"
type input "Active"
type input "0046475875"
type input "00010"
type input "IBC"
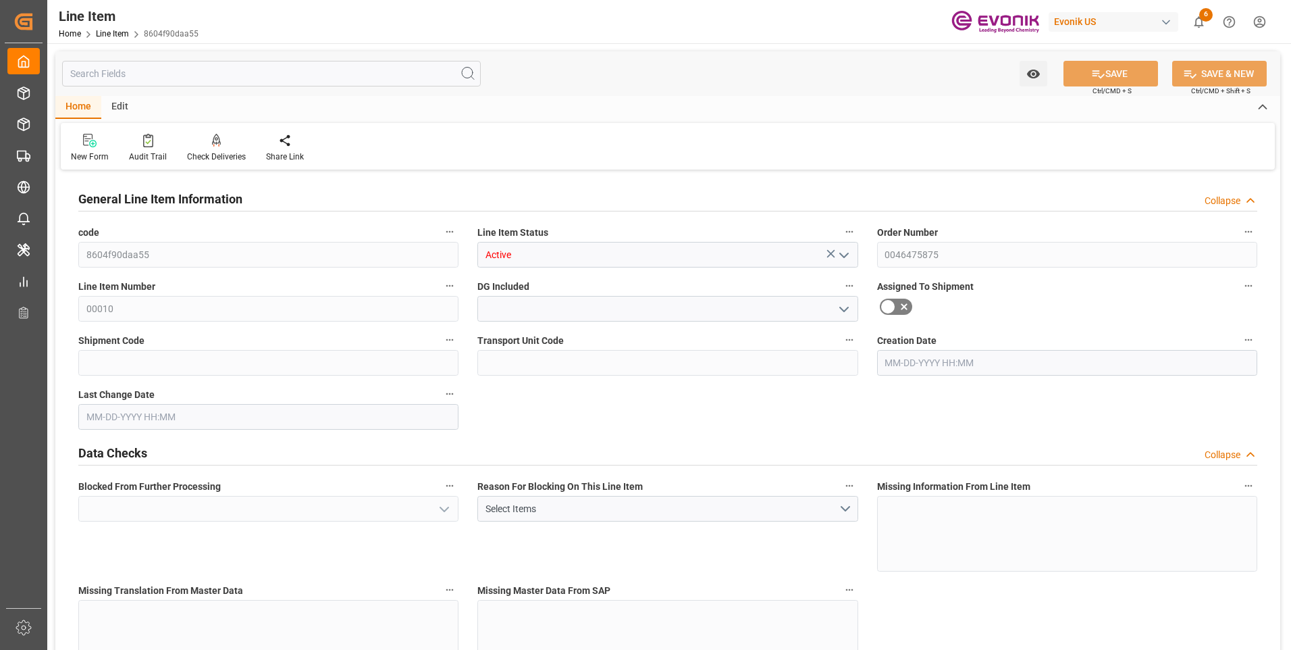
type input "99100618"
type input "USD"
type input "PACK"
type input "340290100012"
type input "EAR99"
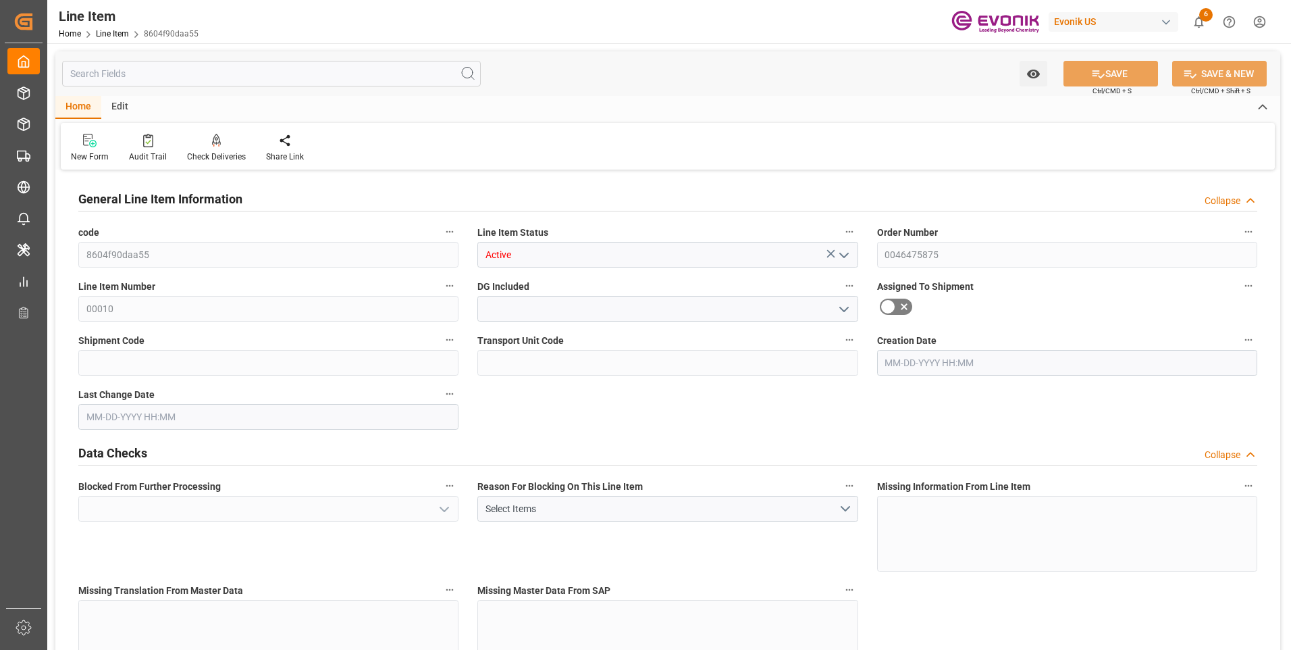
type input "US"
type input "IBC"
type input "KGM"
type textarea "KGM"
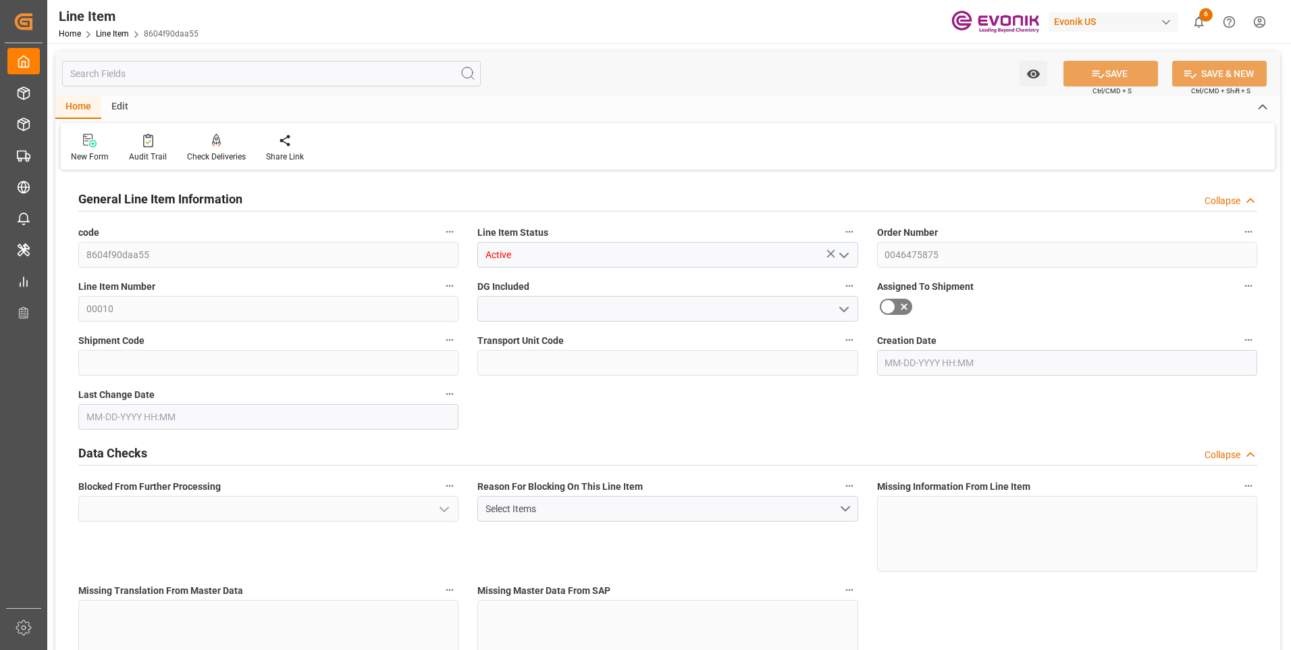
type input "KGM"
type textarea "KGM"
type input "M3"
type textarea "DMQ"
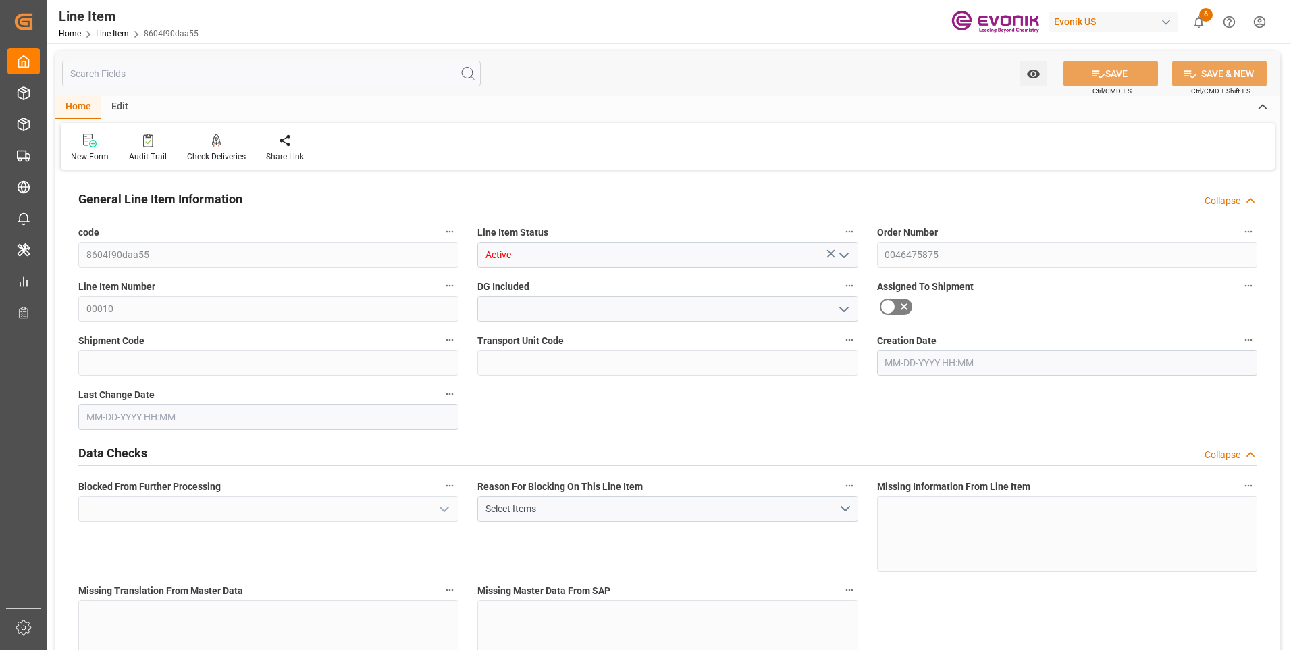
type input "M3"
type input "41"
type input "LCL"
type input "0008"
type input "LCL"
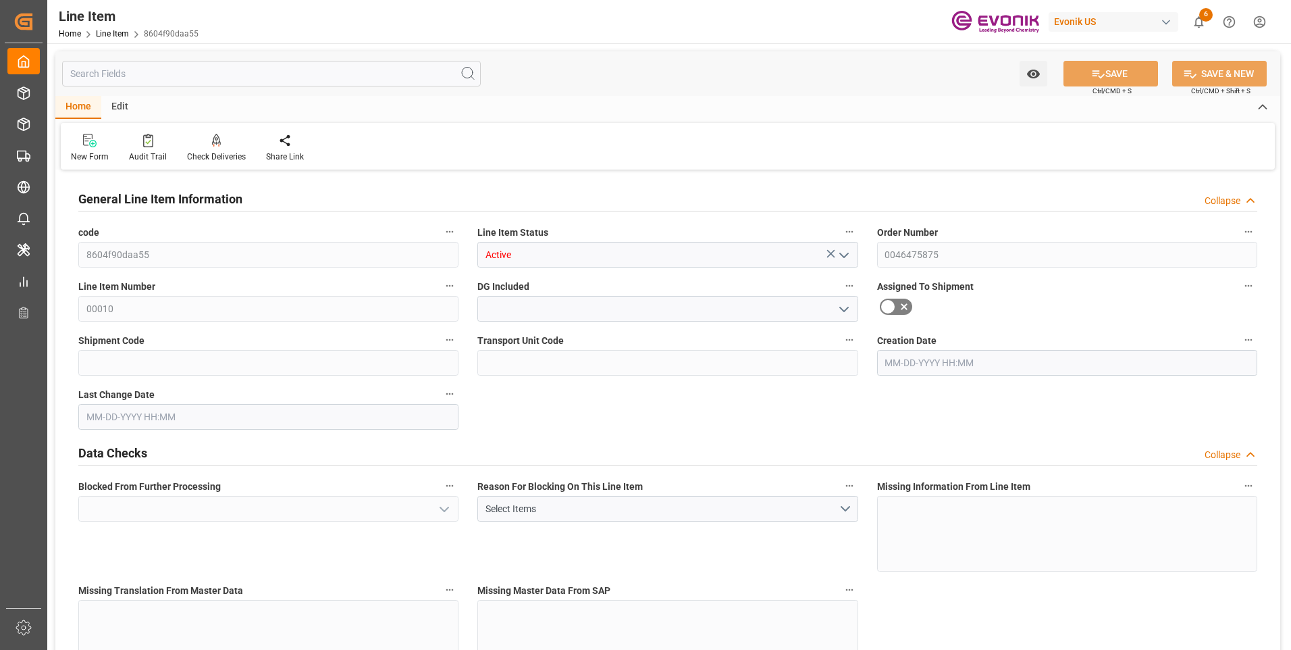
type input "P-TREYP"
type input "Yes"
type input "1"
type input "937.746"
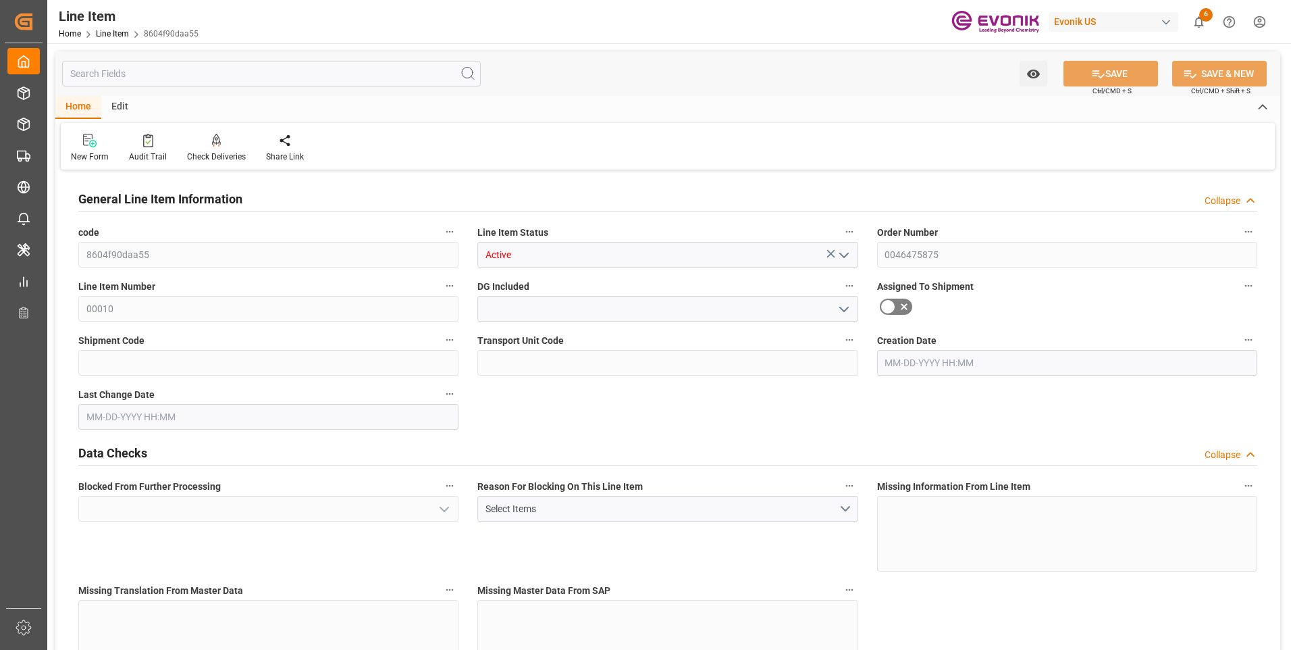
type input "883"
type input "1.3916"
type input "1"
type input "4626.92"
type input "1"
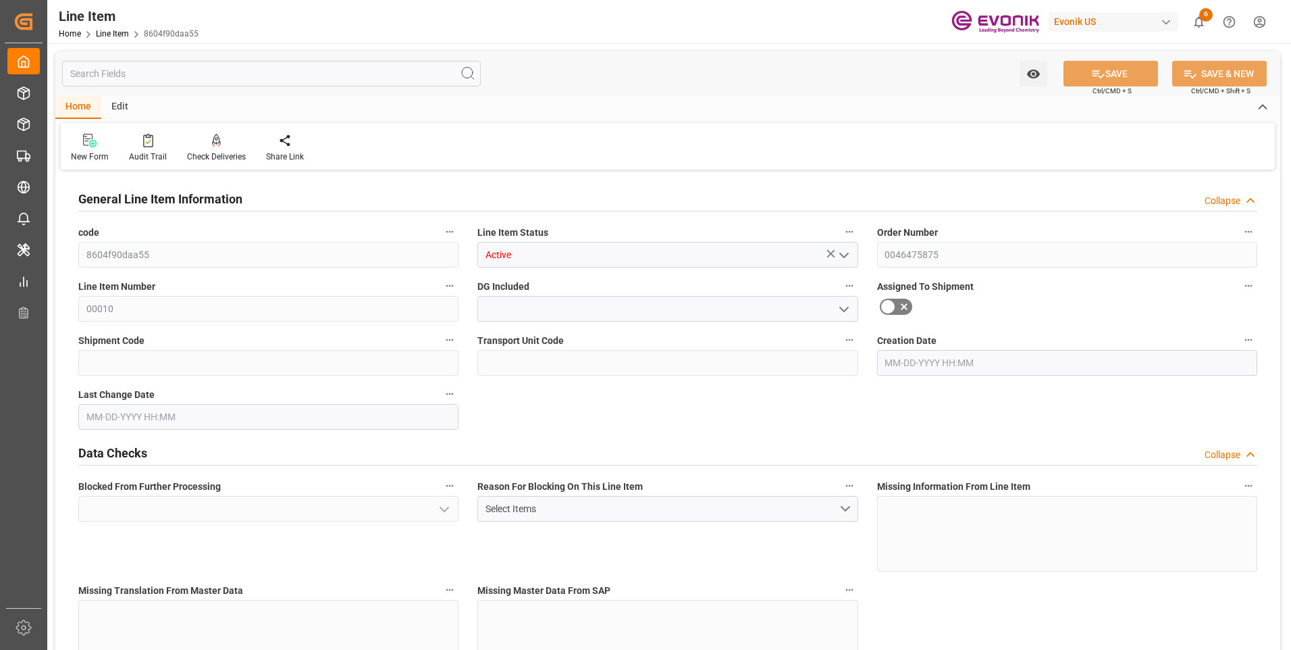
type input "883"
type input "937.746"
type input "883"
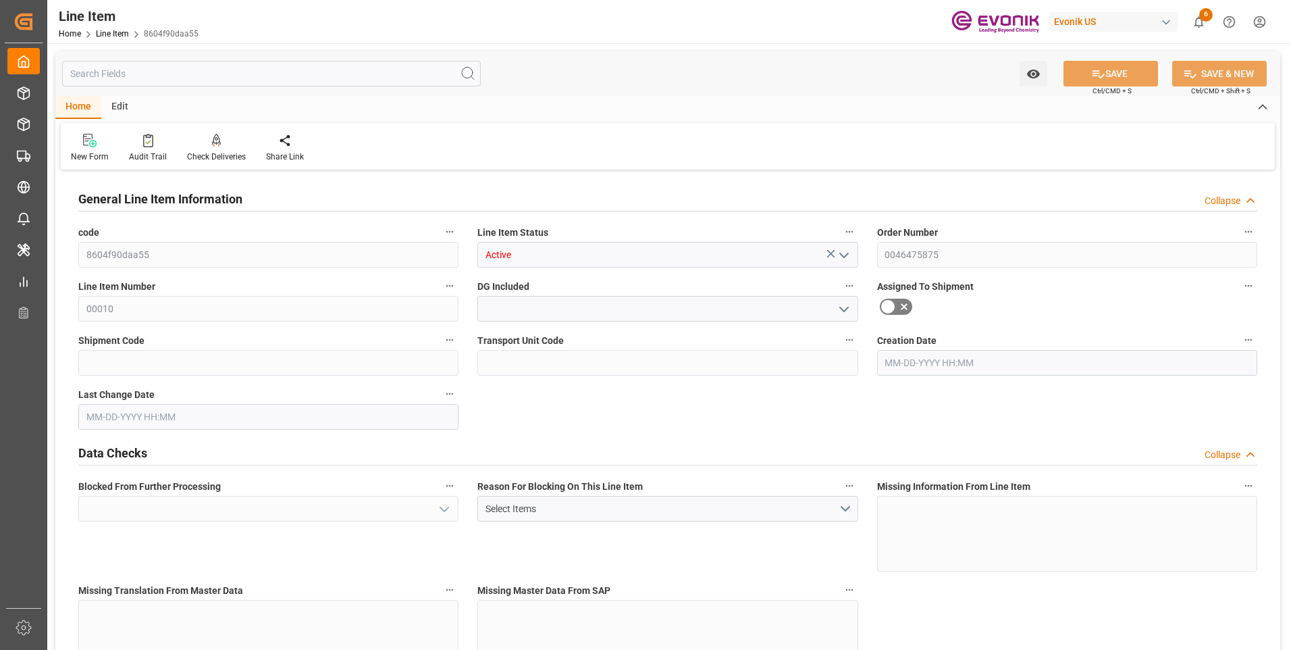
type input "883"
type input "1.3916"
type input "1391.608"
type input "0"
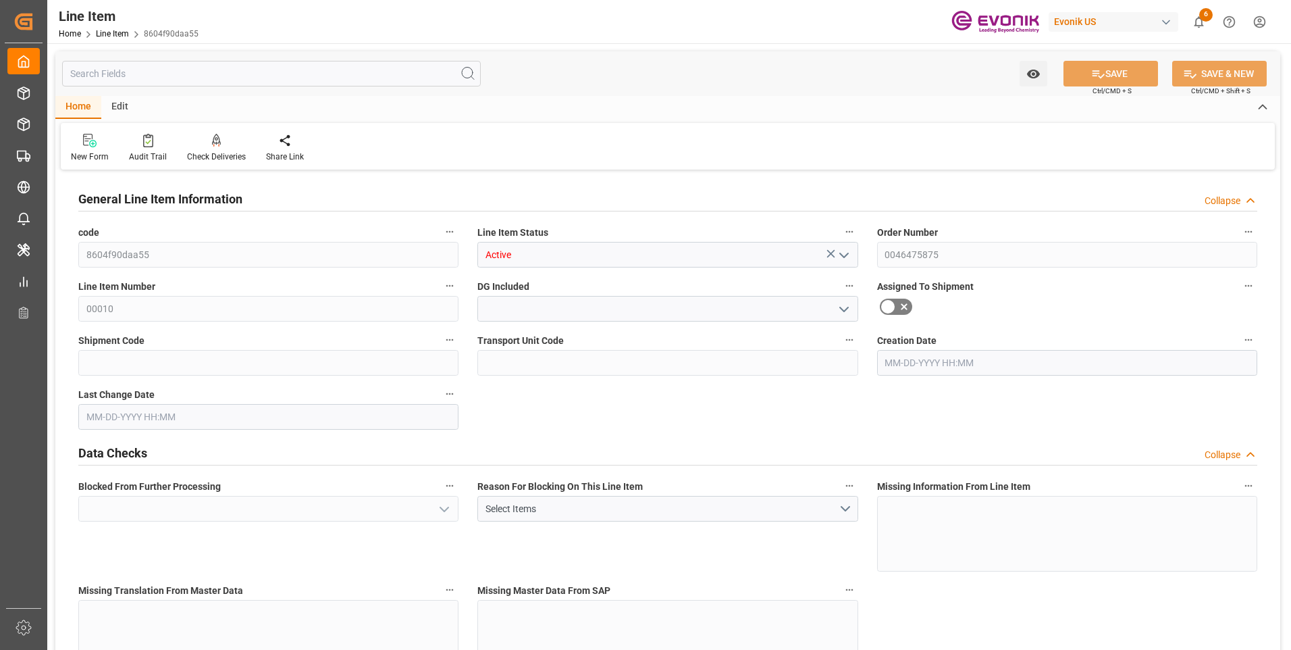
type input "0"
type input "TREYP"
type input "0"
type input "10-14-2025 13:16"
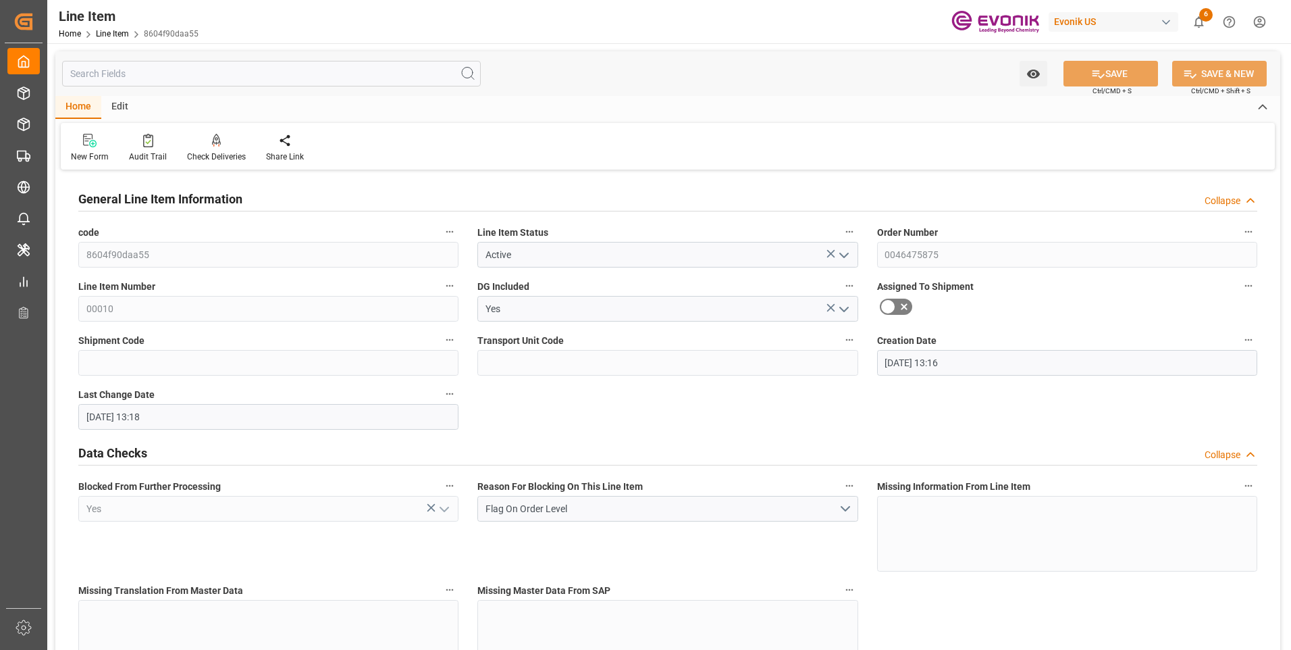
type input "10-14-2025 13:18"
type input "12-05-2025"
type input "10-31-2025"
type input "10-24-2025"
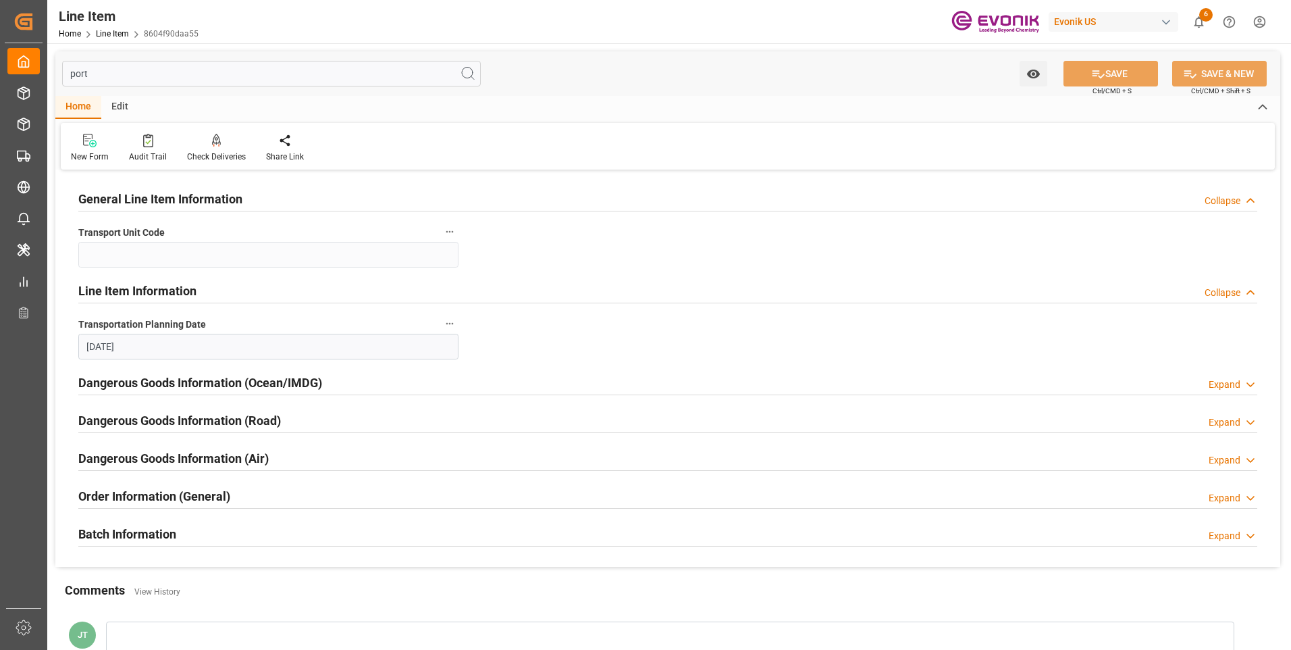
type input "port"
click at [161, 498] on h2 "Order Information (General)" at bounding box center [154, 496] width 152 height 18
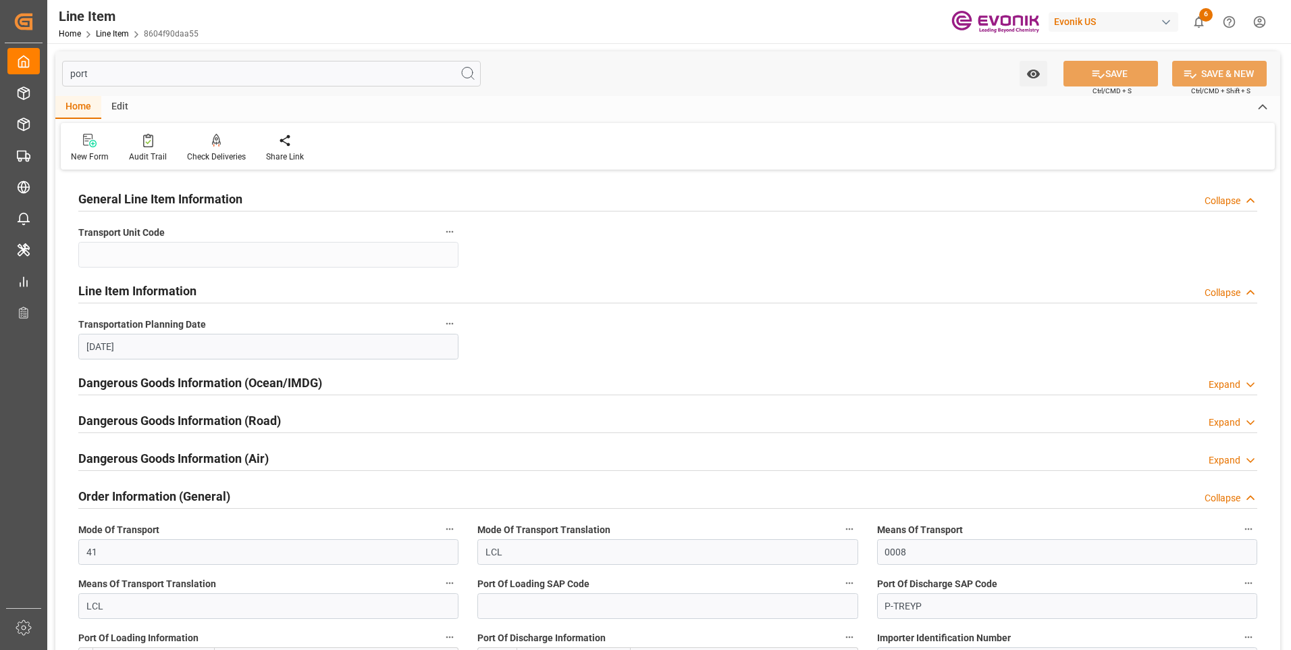
scroll to position [135, 0]
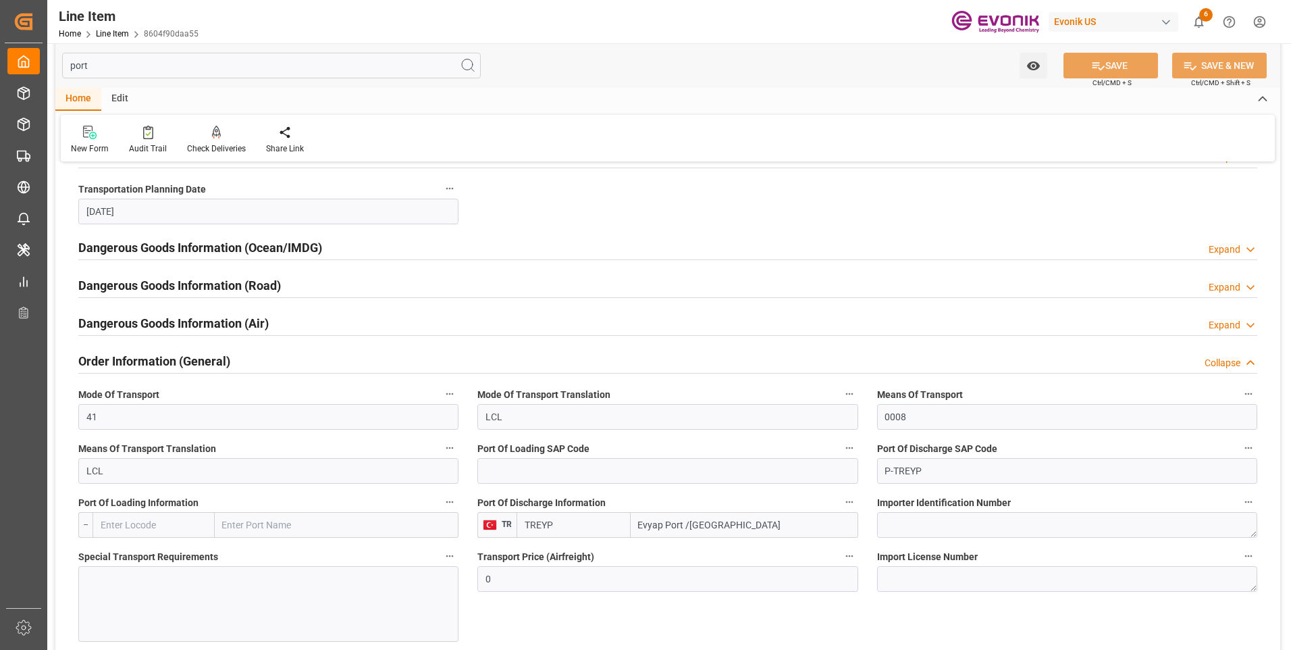
click at [562, 525] on input "TREYP" at bounding box center [573, 525] width 113 height 26
drag, startPoint x: 596, startPoint y: 519, endPoint x: 454, endPoint y: 531, distance: 142.3
click at [455, 528] on div "General Line Item Information Collapse Transport Unit Code Line Item Informatio…" at bounding box center [667, 367] width 1225 height 659
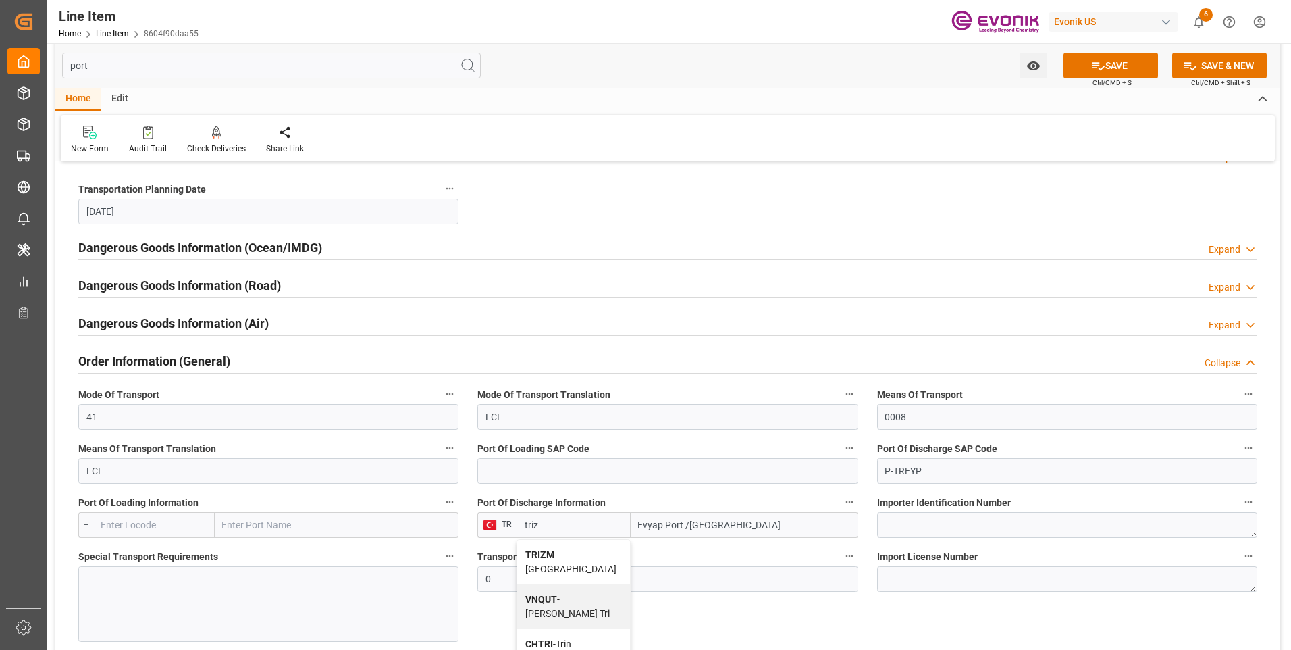
click at [554, 558] on span "TRIZM - İzmir" at bounding box center [570, 561] width 91 height 25
type input "TRIZM"
type input "İzmir"
type input "TRIZM"
click at [1108, 63] on button "SAVE" at bounding box center [1111, 66] width 95 height 26
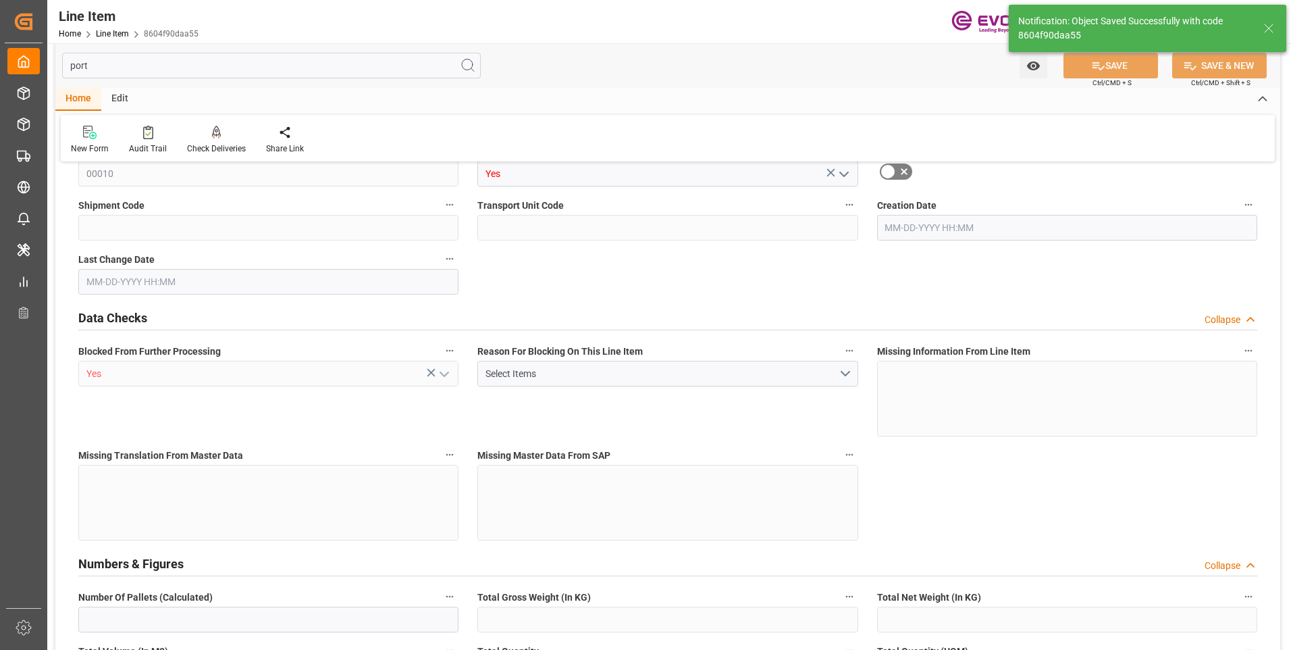
type input "8604f90daa55"
type input "Active"
type input "0046475875"
type input "00010"
type input "Yes"
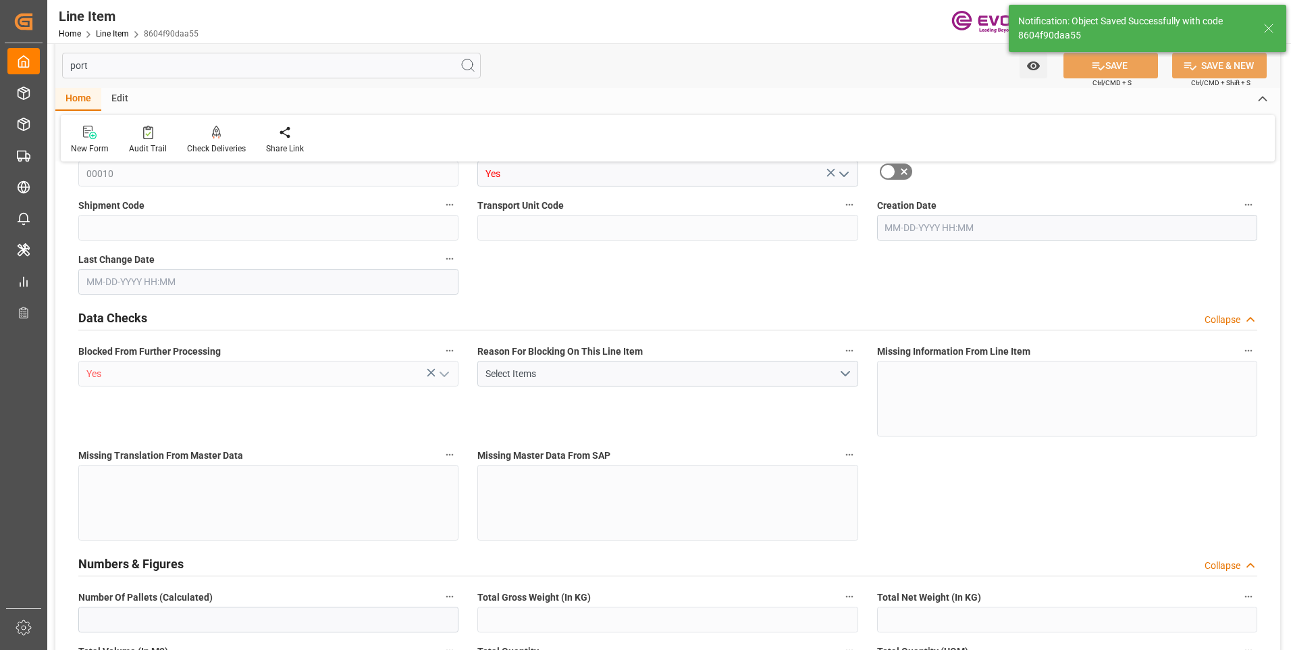
type input "Yes"
type input "IBC"
type input "99100618"
type textarea "TOMAMINE M-73:2450:883:PP:P"
type input "USD"
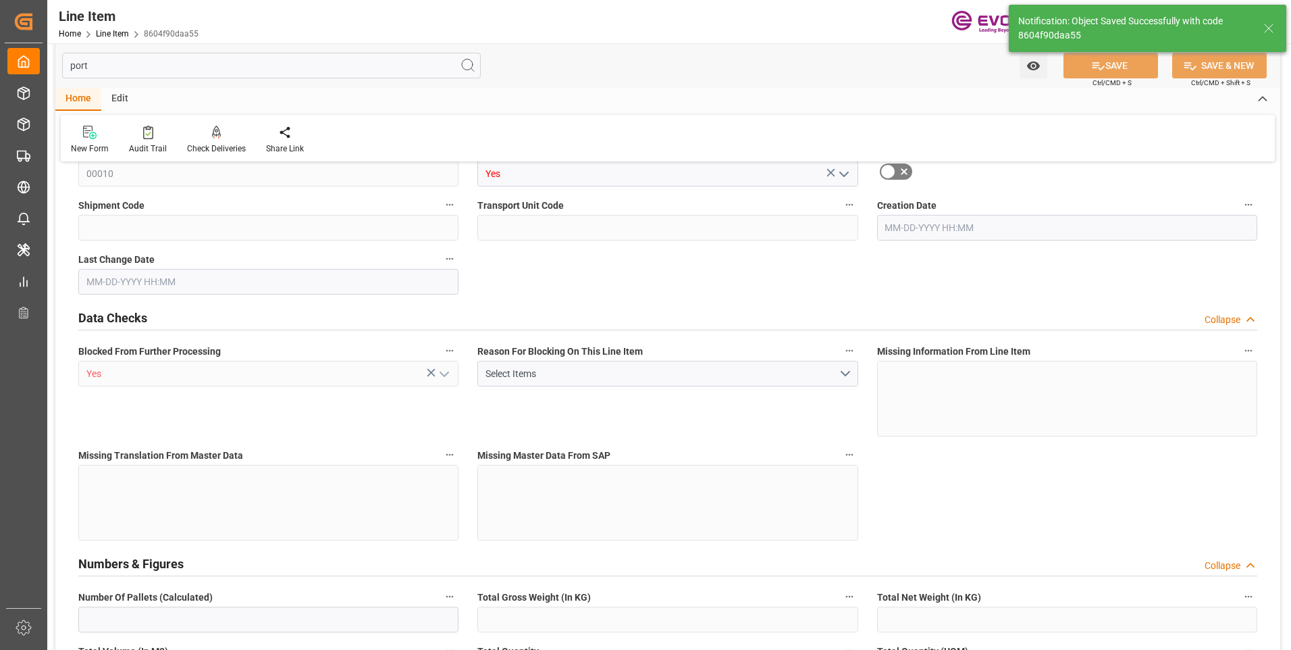
type input "PACK"
type input "340290100012"
type input "EAR99"
type input "US"
type input "IBC"
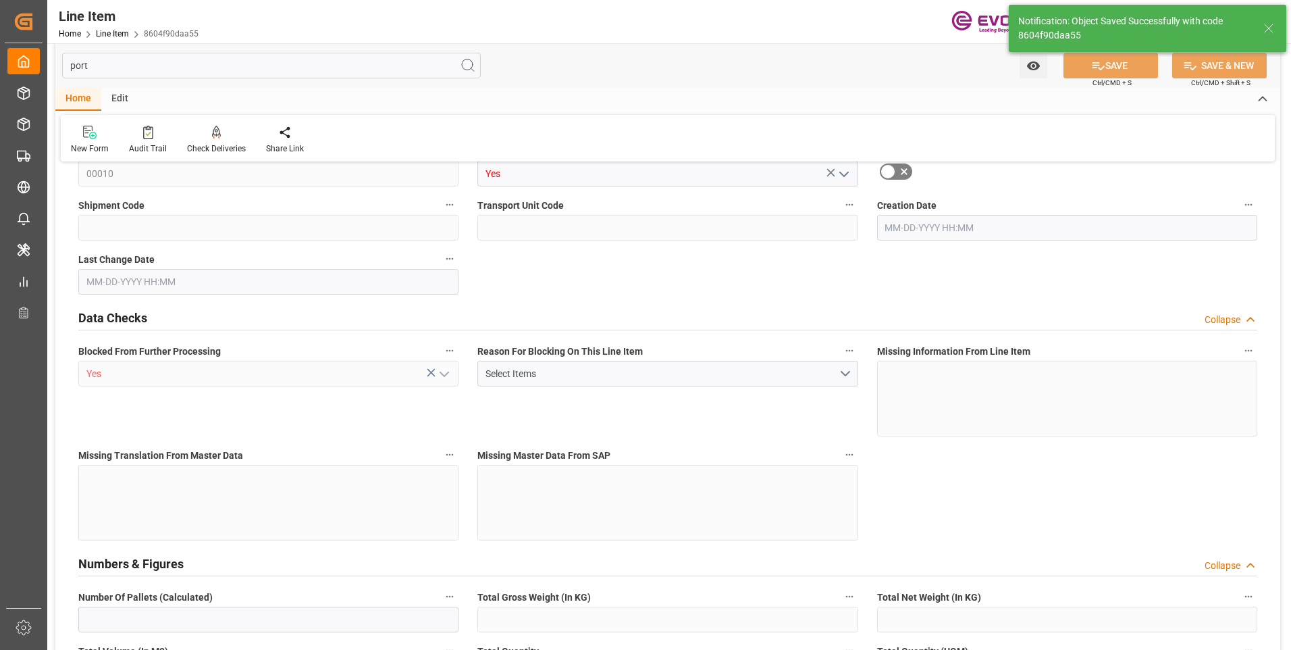
type input "KGM"
type textarea "KGM"
type input "KGM"
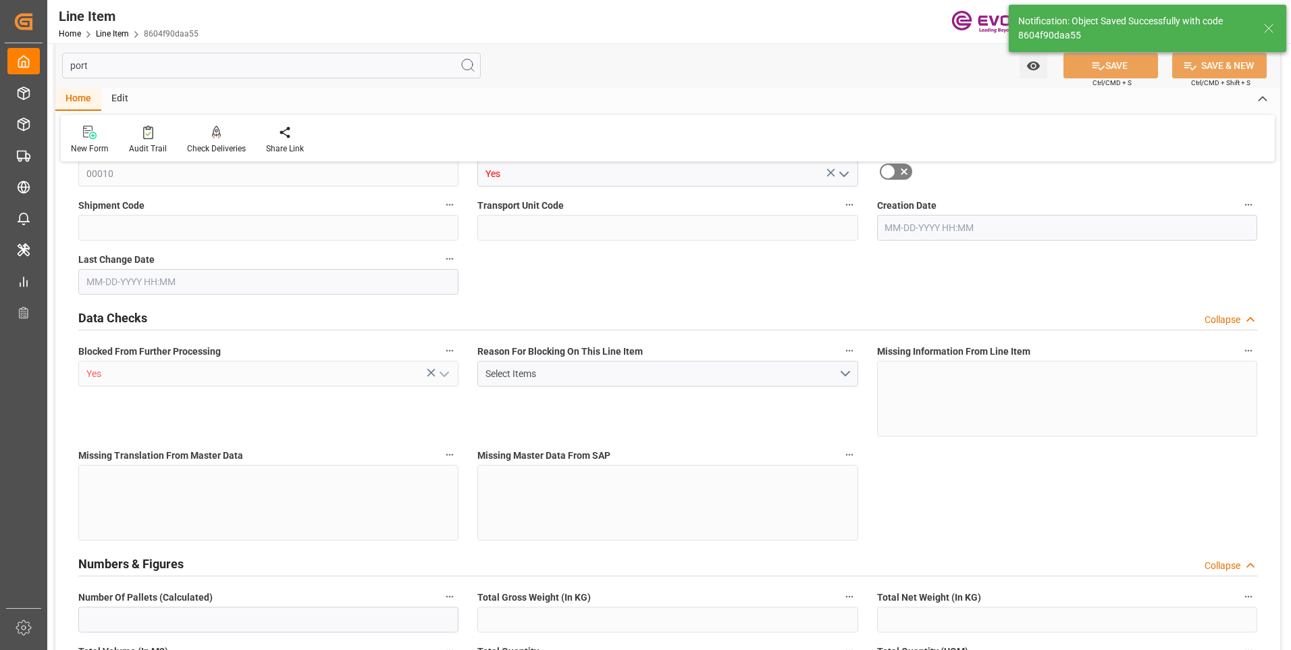
type textarea "KGM"
type input "M3"
type textarea "DMQ"
type input "M3"
type input "1"
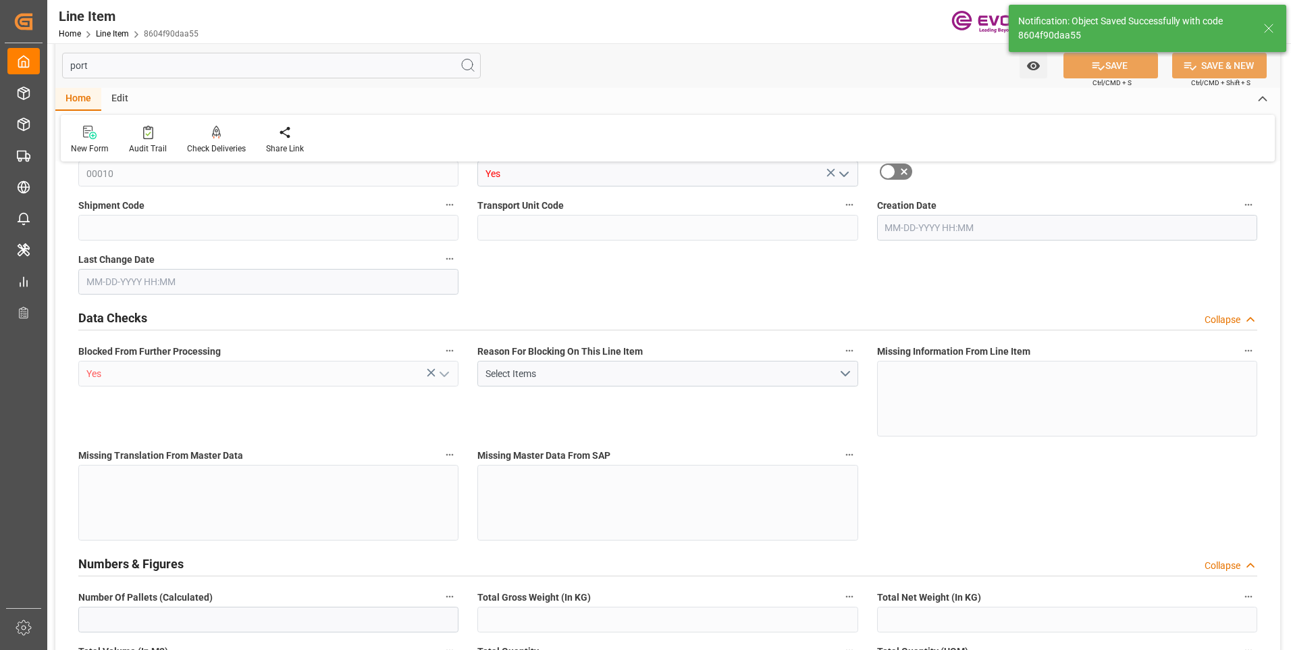
type input "937.746"
type input "883"
type input "1.3916"
type input "1"
type input "4626.92"
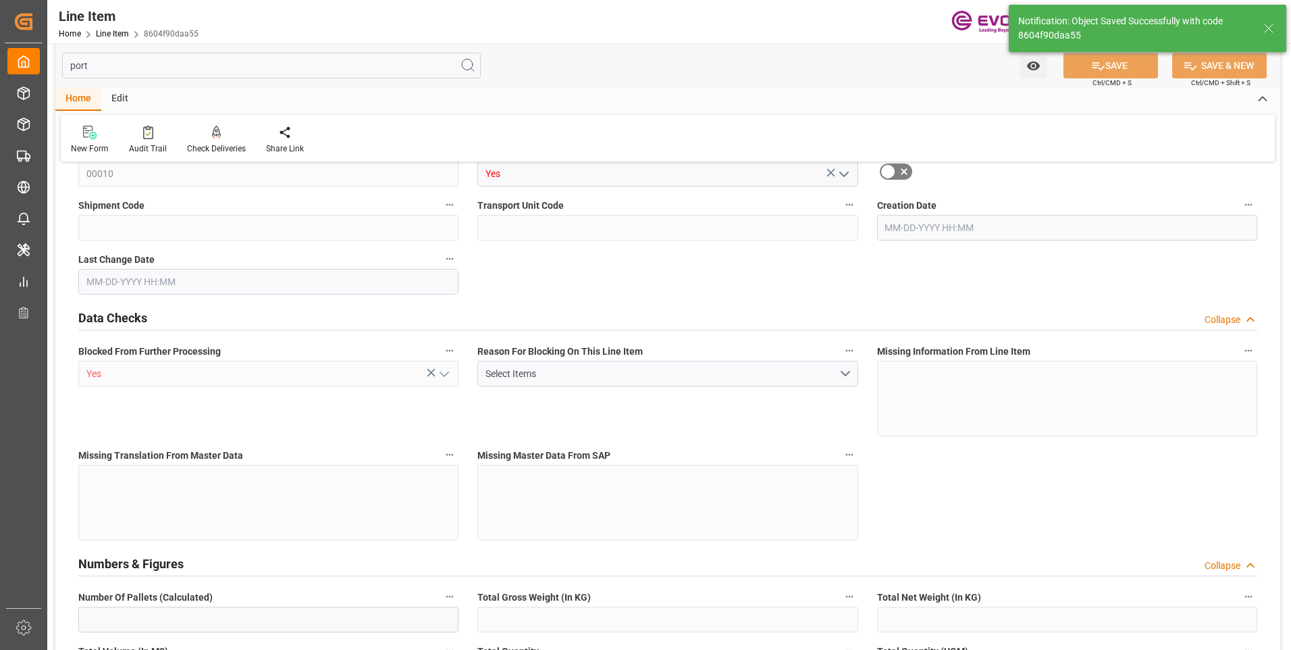
type input "1"
type input "883"
type input "937.746"
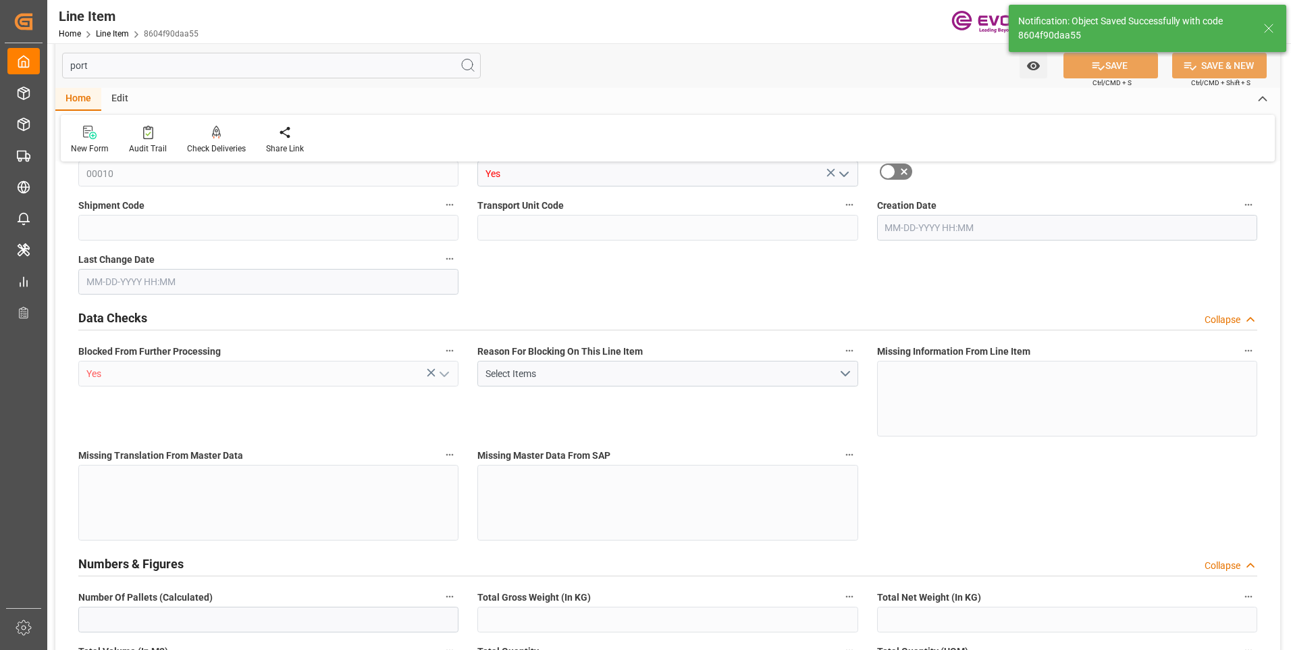
type input "883"
type input "1.3916"
type input "1391.608"
type input "0"
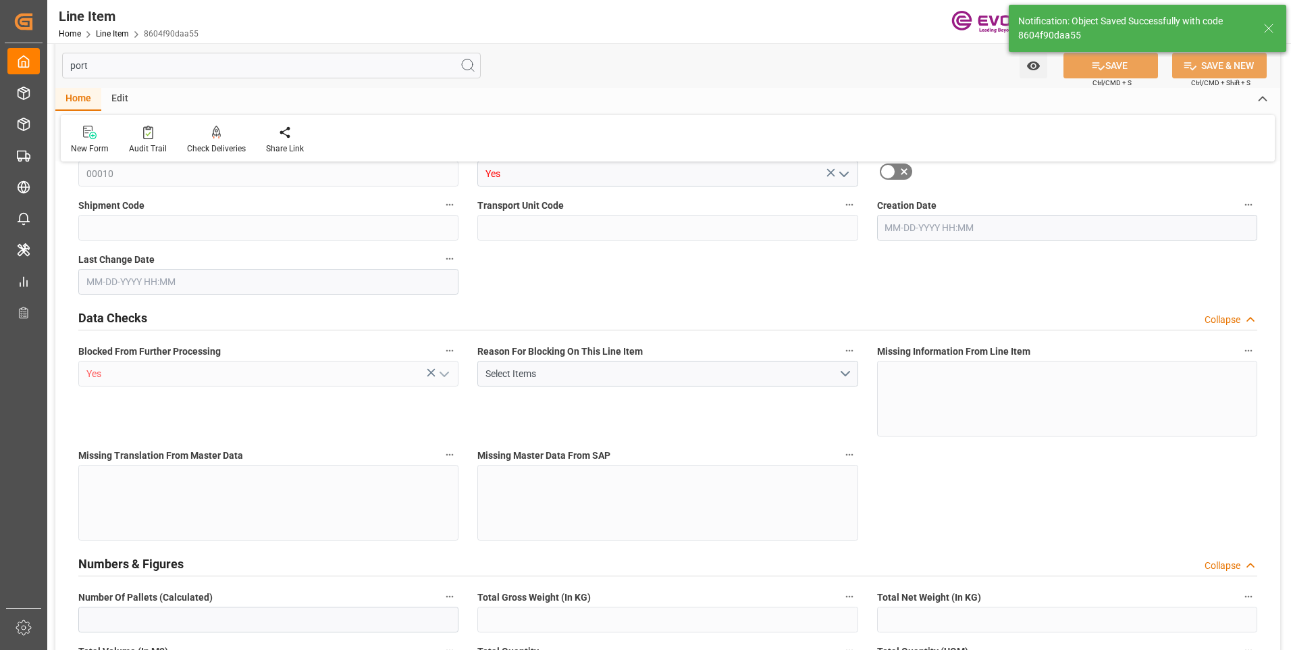
type input "0"
type input "10-14-2025 13:16"
type input "10-15-2025 15:21"
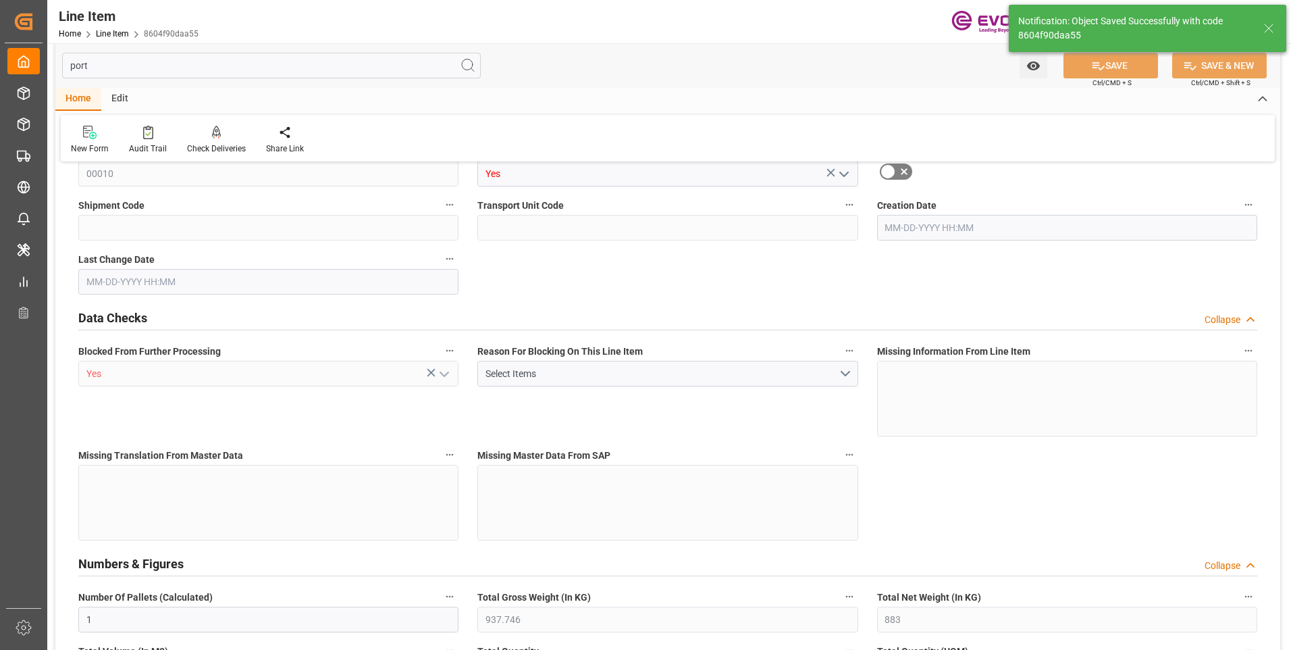
type input "12-05-2025"
type input "10-31-2025"
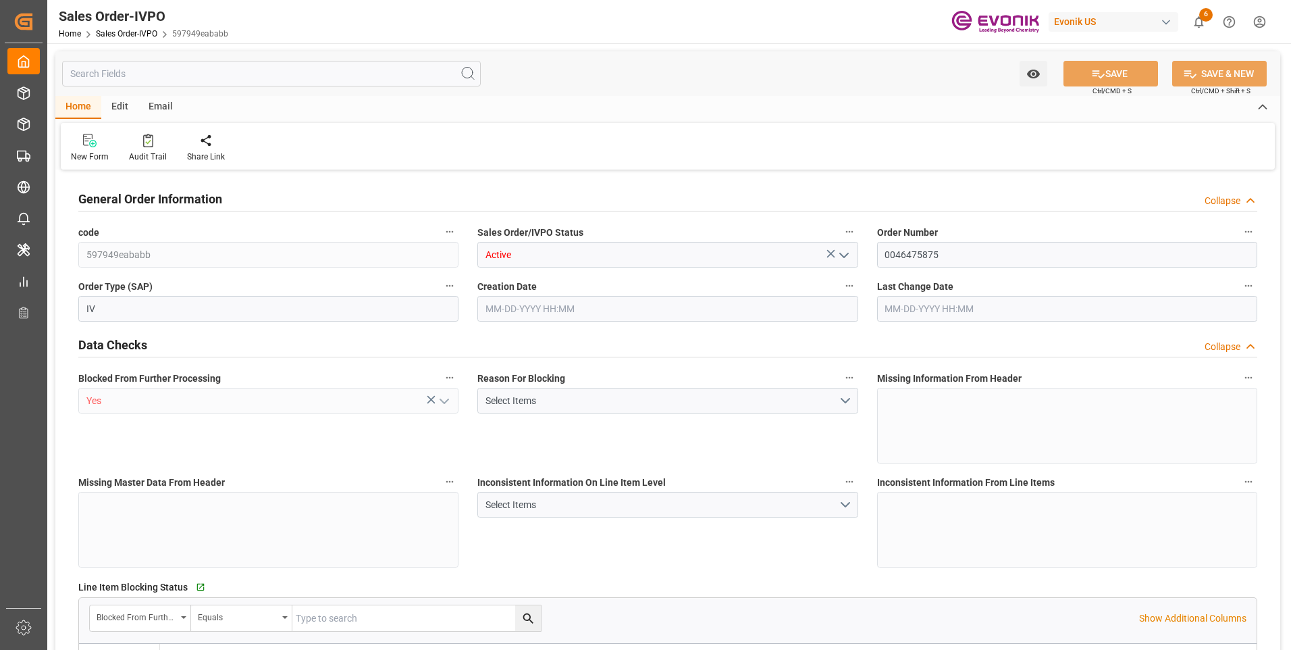
type input "TRIZM"
type input "0"
type input "1"
type input "937.746"
type input "10-14-2025 13:16"
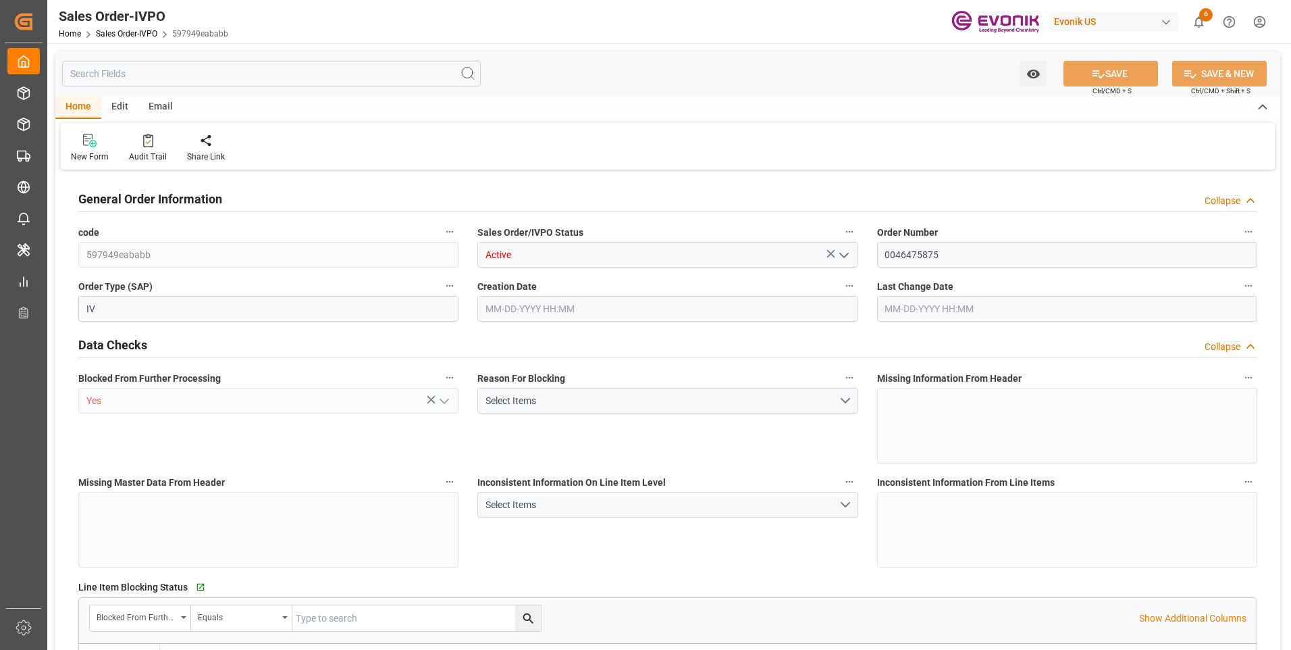
type input "10-15-2025 15:21"
click at [199, 77] on input "text" at bounding box center [271, 74] width 419 height 26
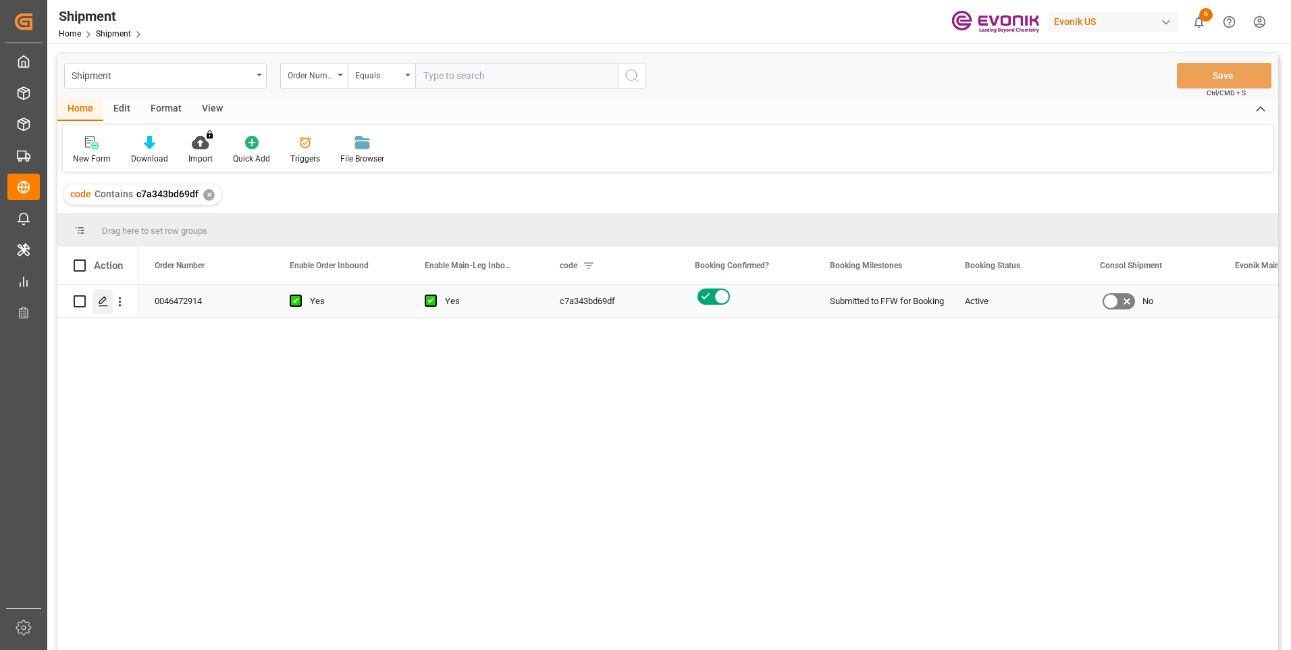
click at [103, 305] on icon "Press SPACE to select this row." at bounding box center [103, 301] width 11 height 11
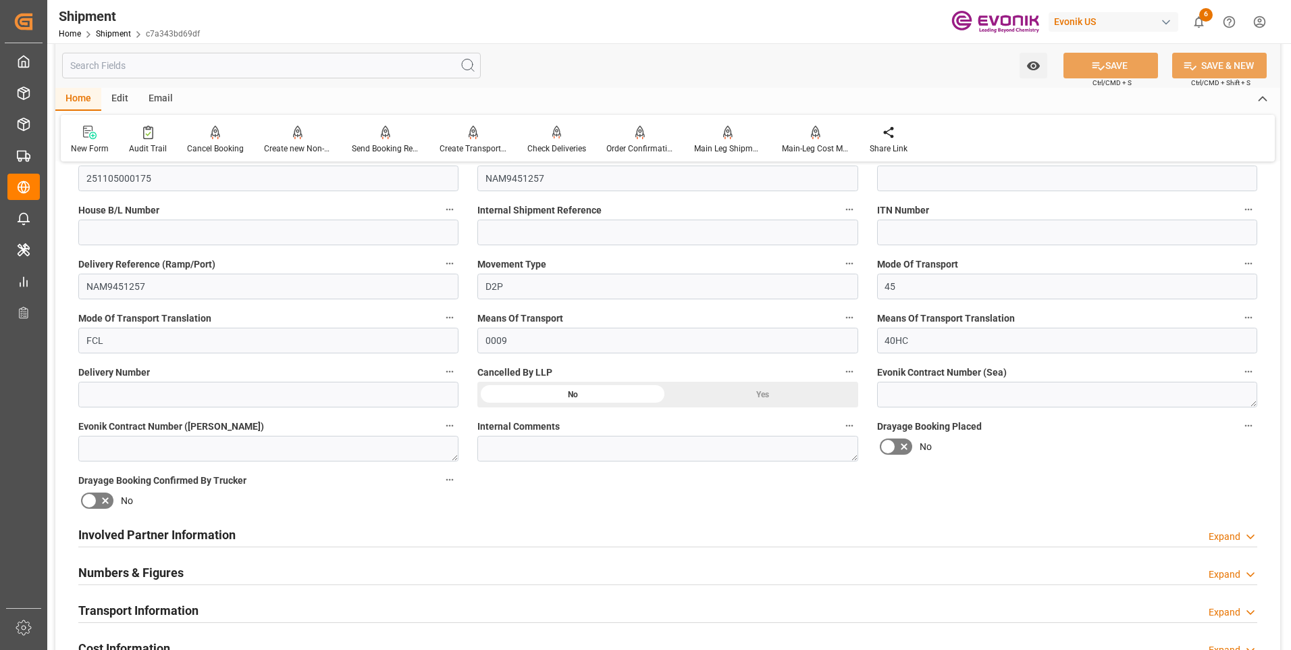
scroll to position [540, 0]
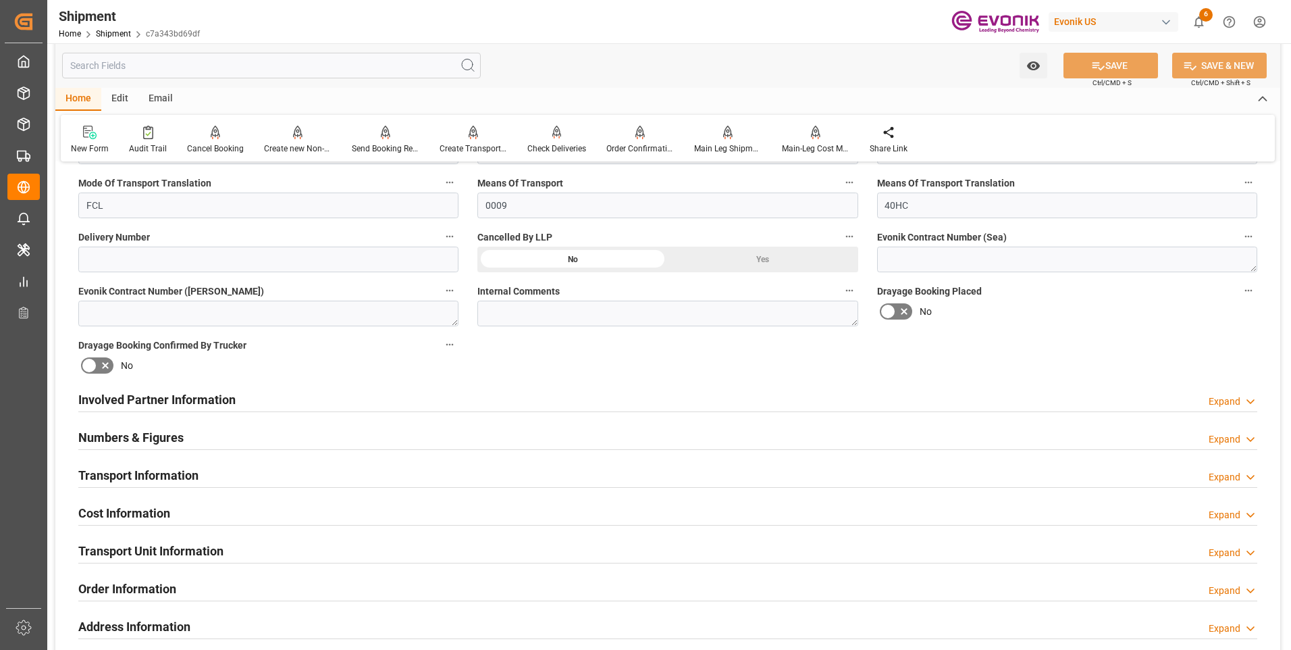
click at [248, 469] on div "Transport Information Expand" at bounding box center [667, 474] width 1179 height 26
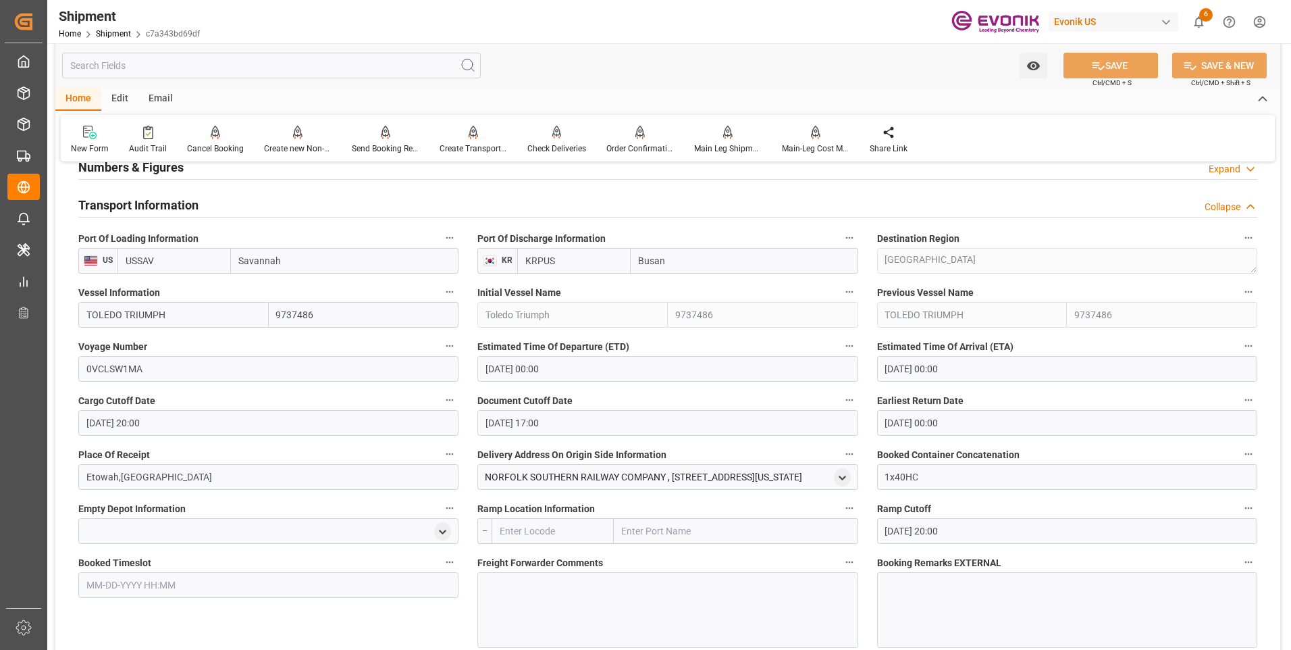
scroll to position [608, 0]
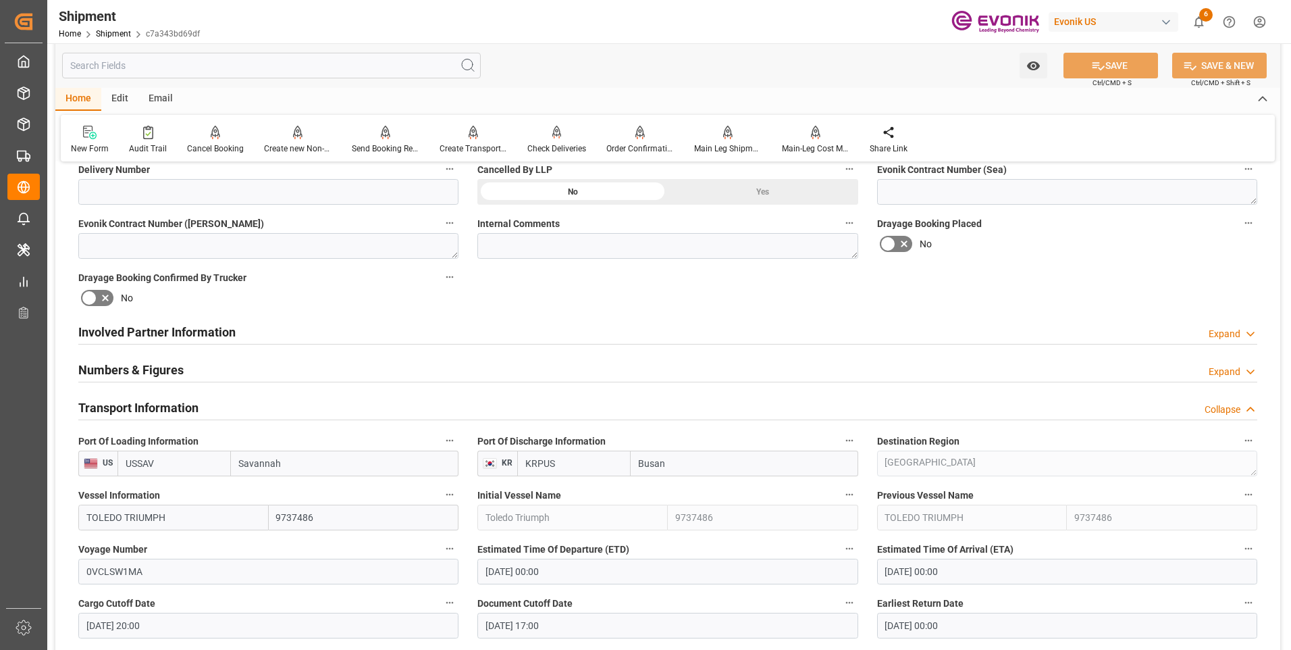
click at [353, 334] on div "Involved Partner Information Expand" at bounding box center [667, 331] width 1179 height 26
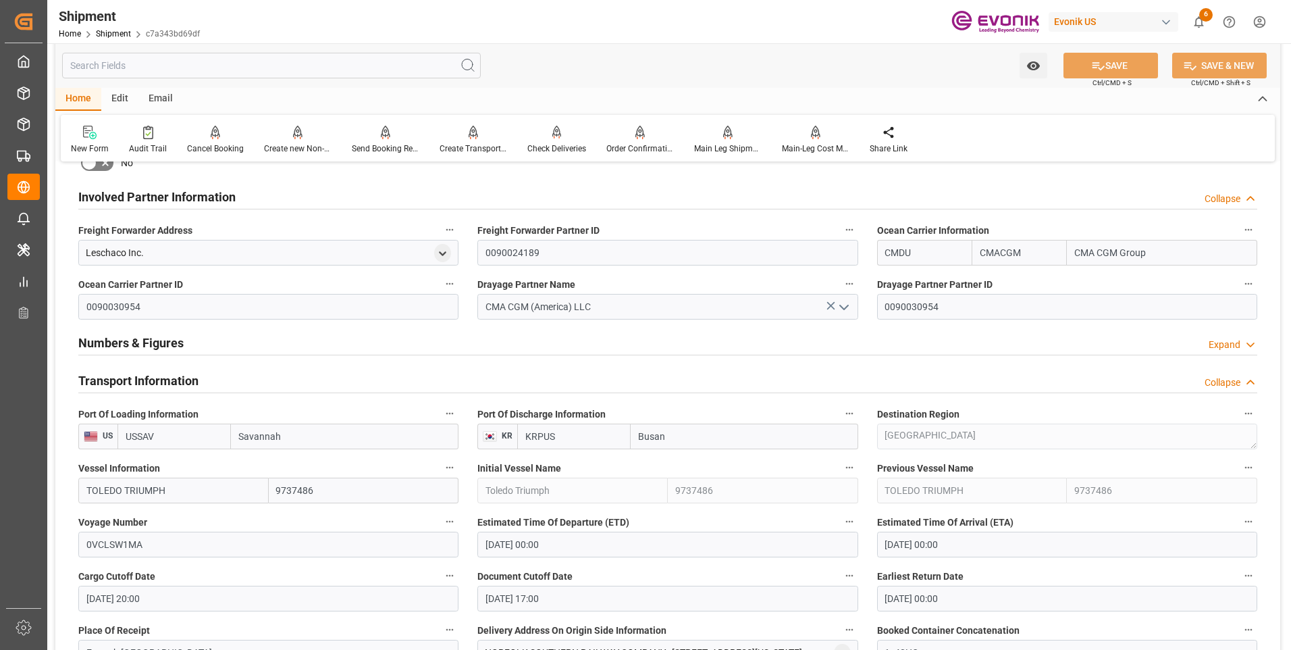
scroll to position [810, 0]
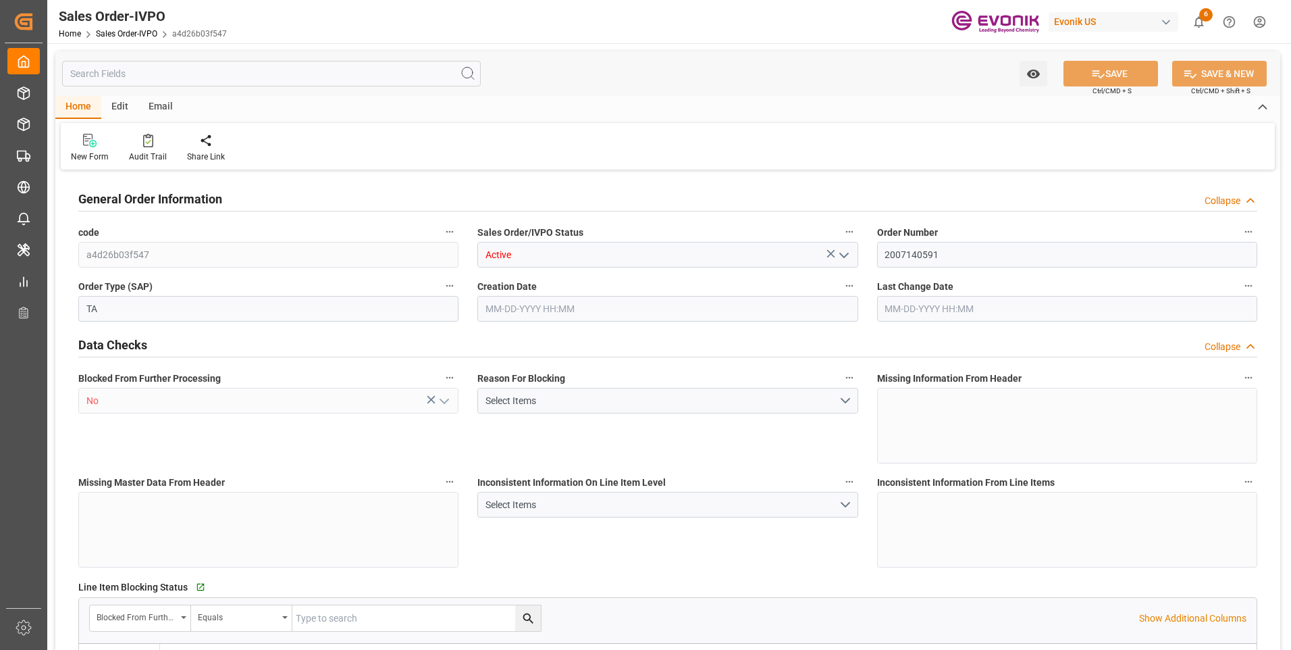
type input "THBKK"
type input "0"
type input "1"
type input "249.1"
type input "[DATE] 14:49"
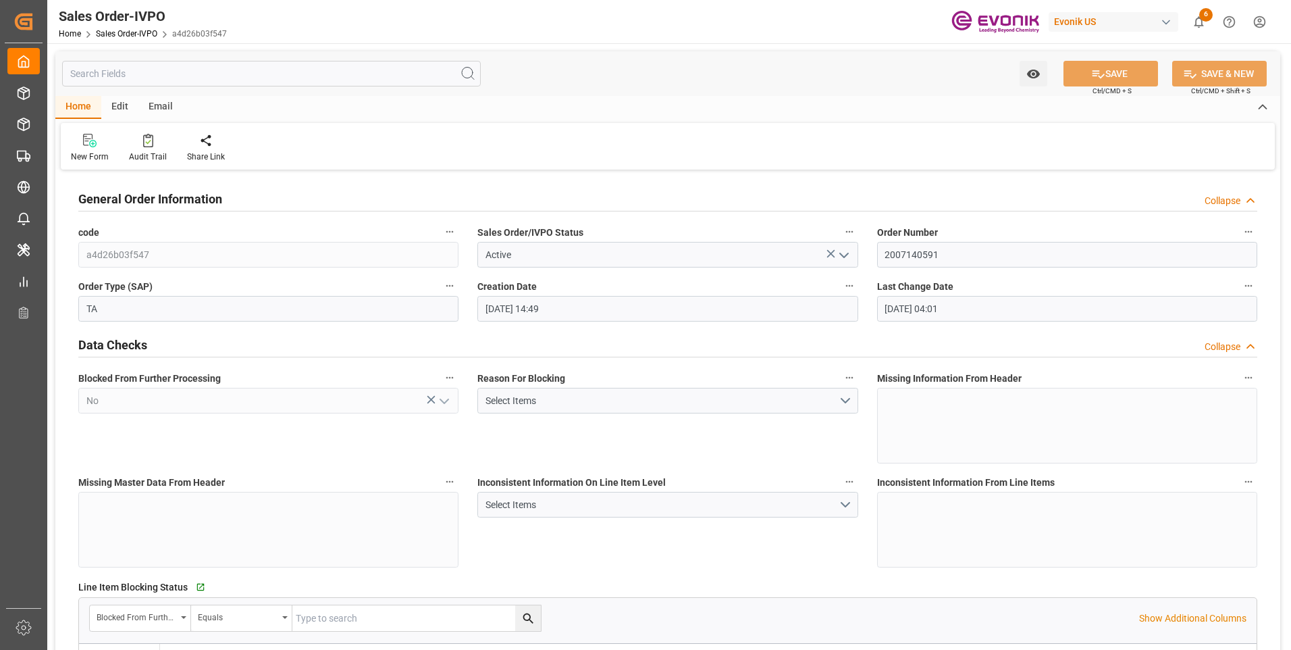
type input "[DATE] 04:01"
click at [325, 156] on div "Redirect to all shipments" at bounding box center [309, 157] width 68 height 12
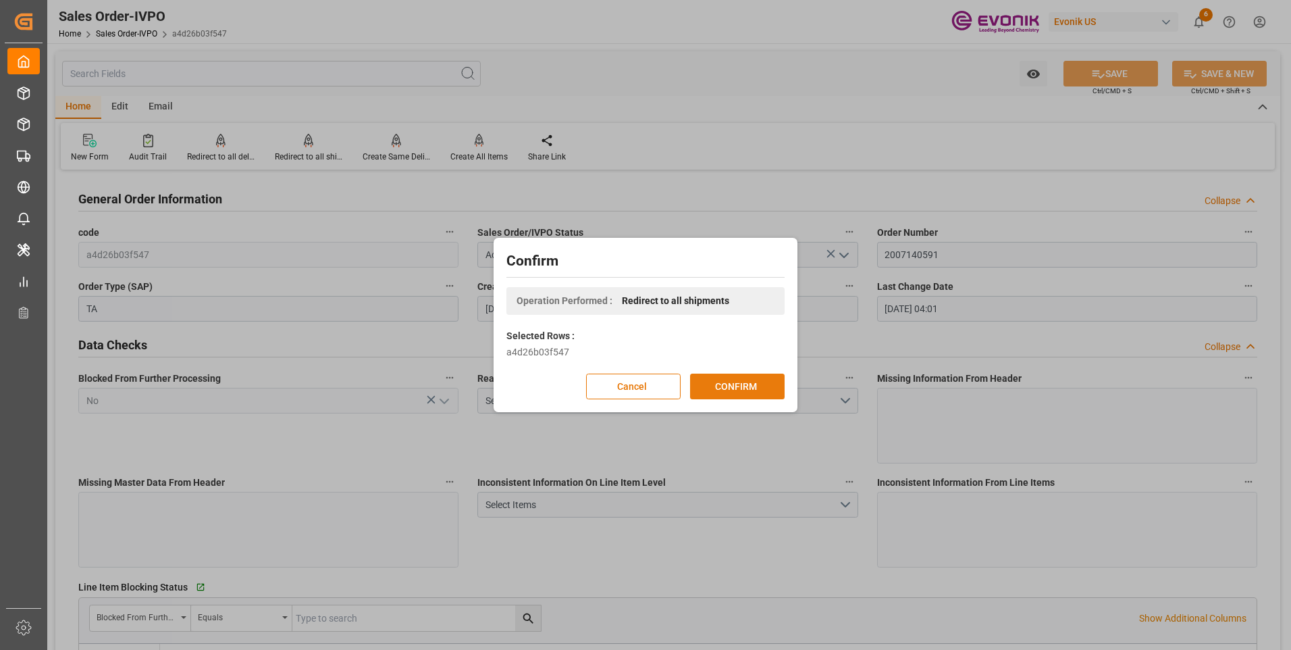
click at [714, 397] on button "CONFIRM" at bounding box center [737, 386] width 95 height 26
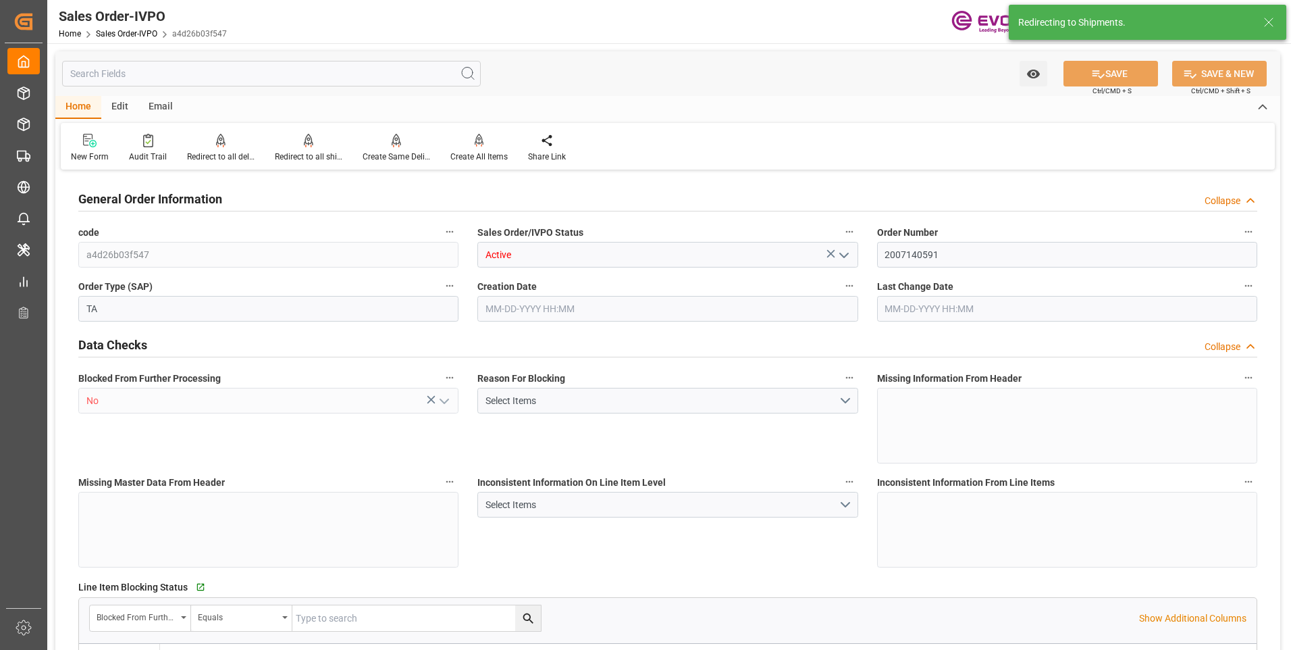
type input "THBKK"
type input "0"
type input "1"
type input "249.1"
type input "[DATE] 14:49"
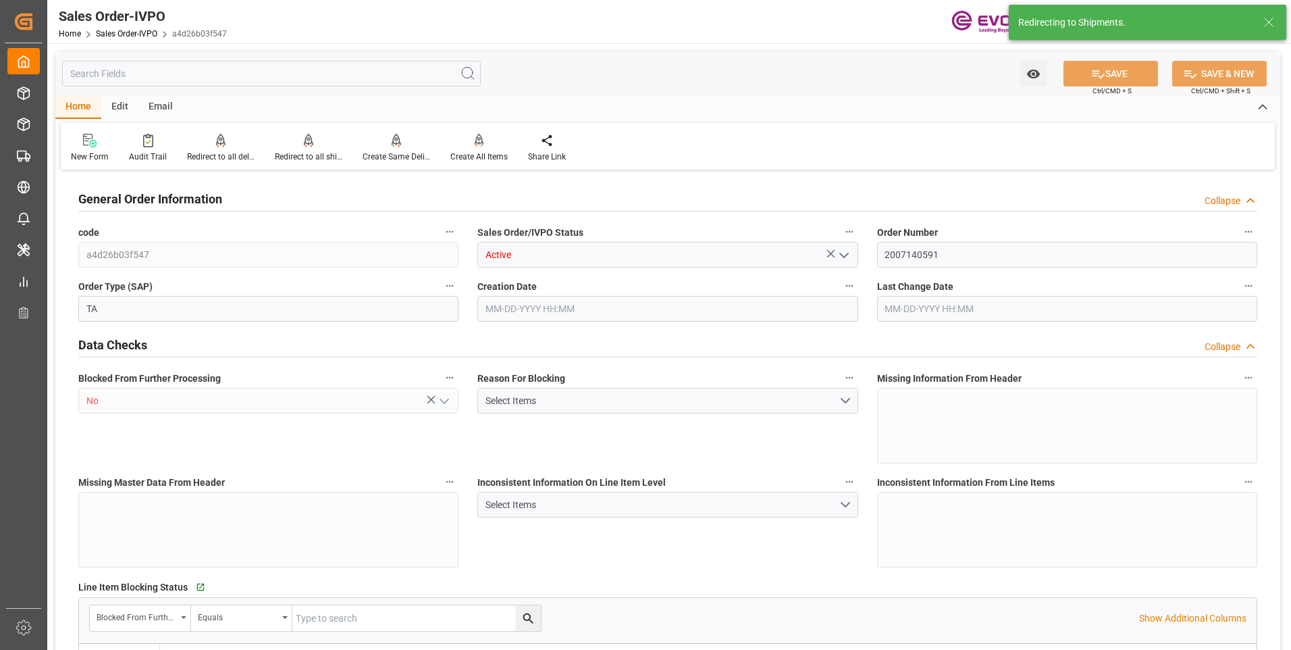
type input "[DATE] 04:01"
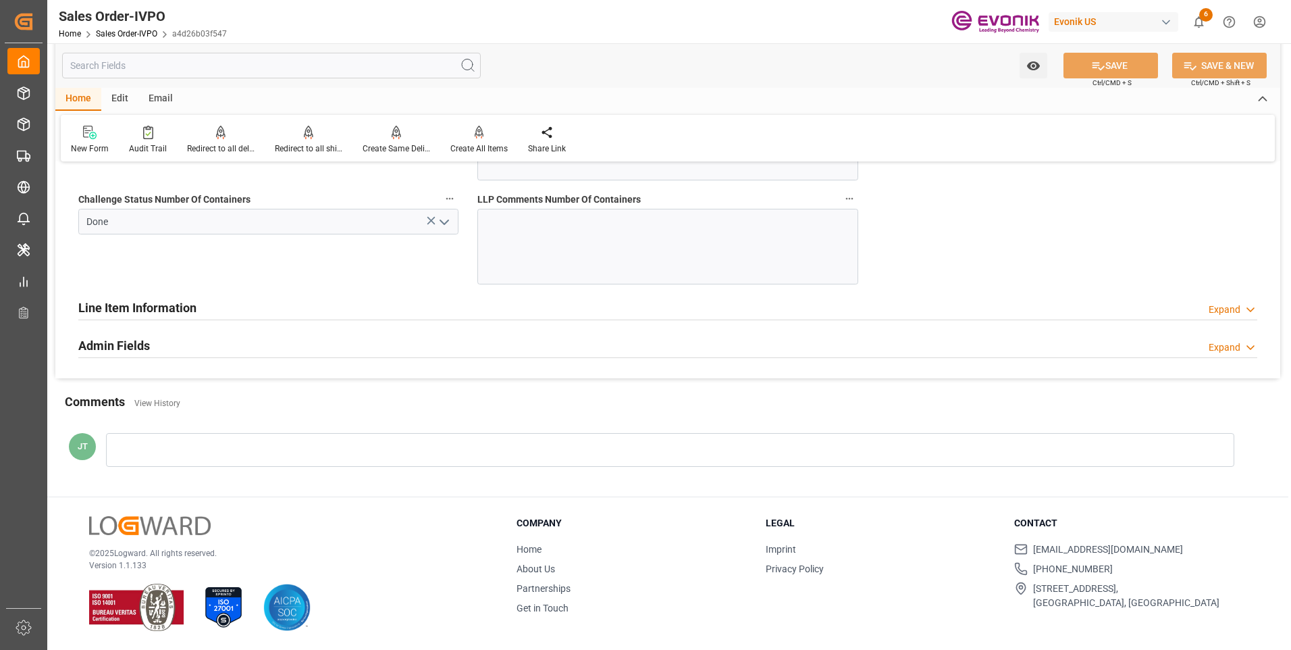
scroll to position [2499, 0]
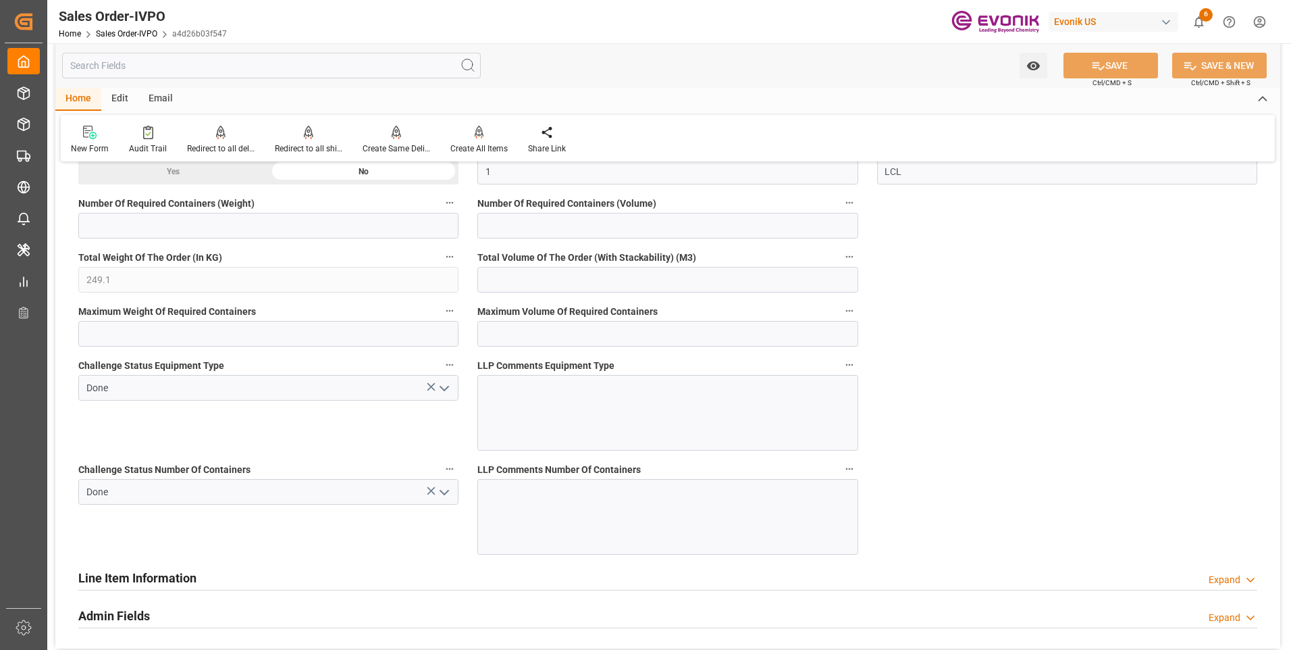
click at [136, 573] on h2 "Line Item Information" at bounding box center [137, 578] width 118 height 18
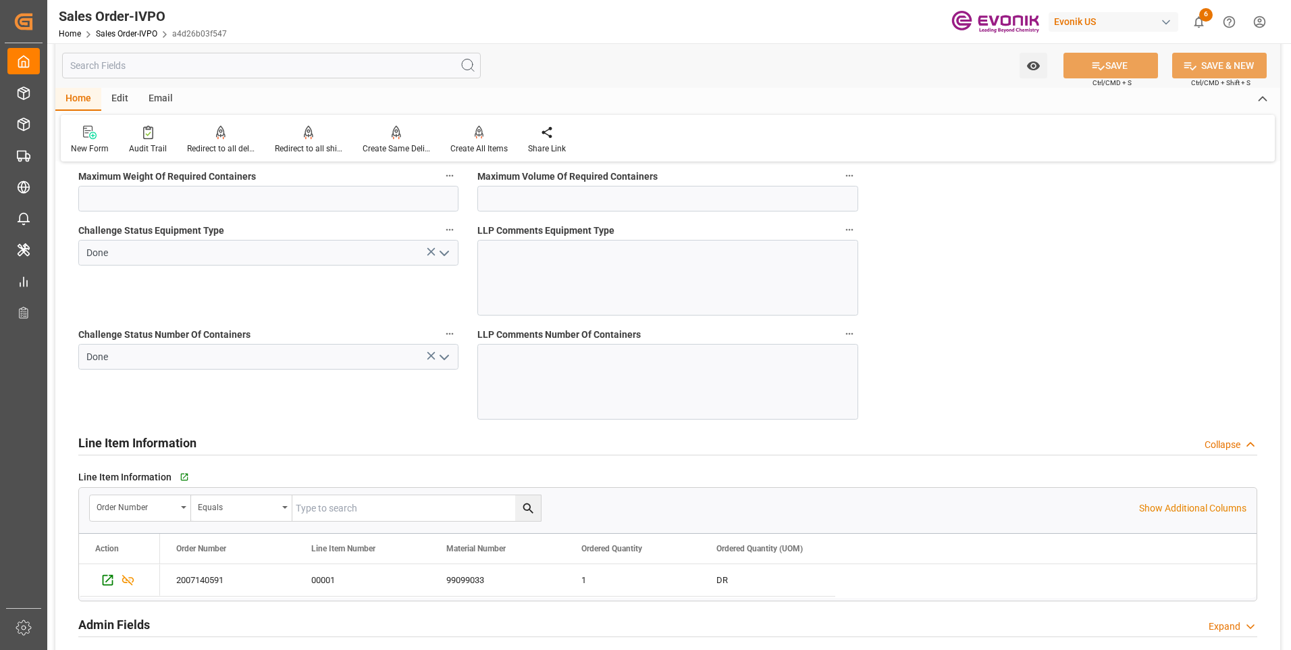
scroll to position [2702, 0]
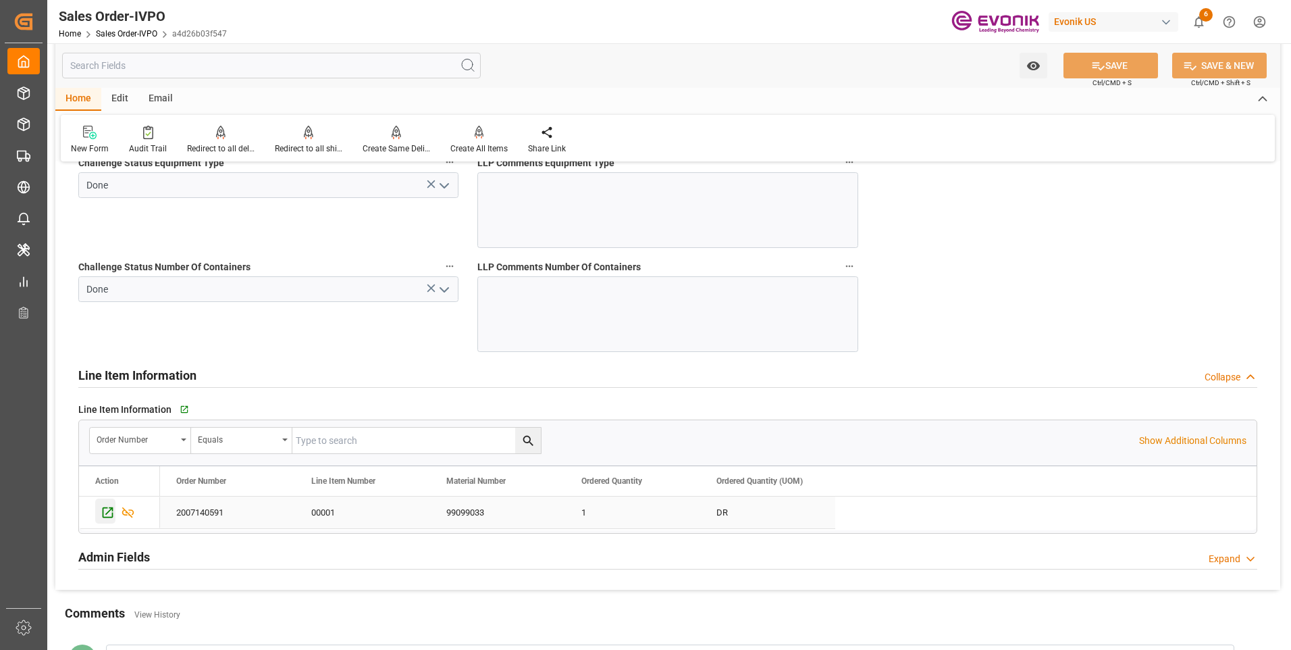
click at [105, 512] on icon "Press SPACE to select this row." at bounding box center [108, 512] width 14 height 14
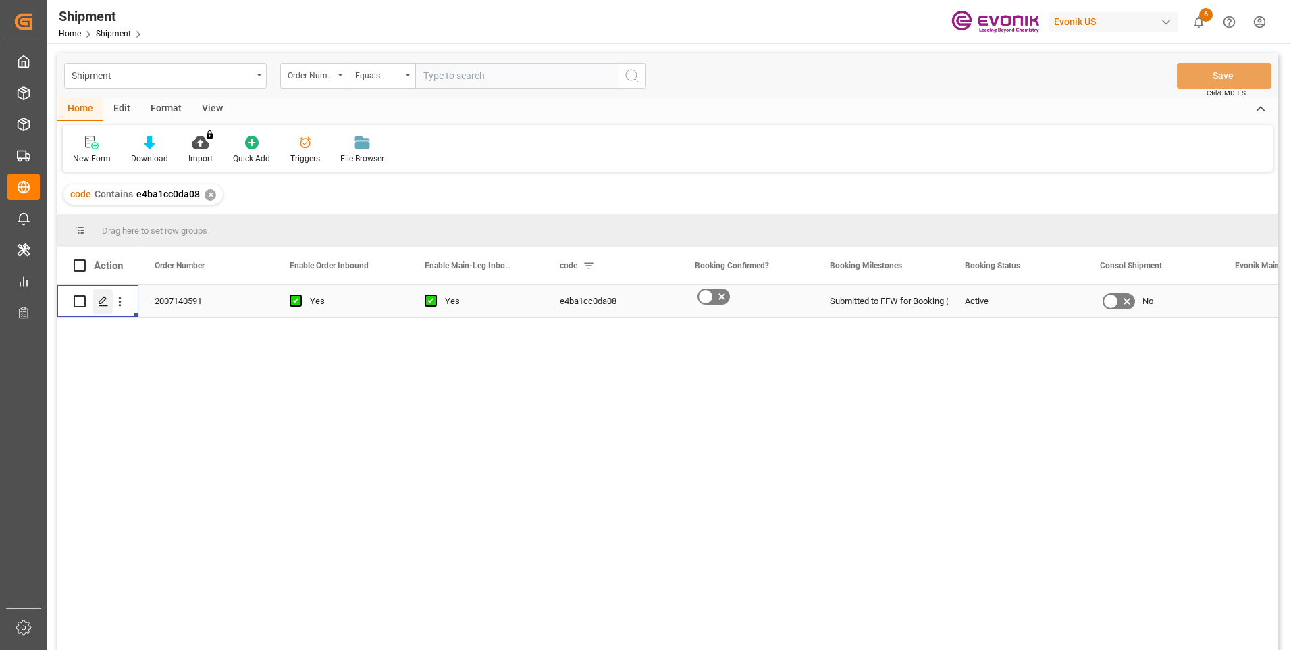
click at [101, 300] on polygon "Press SPACE to select this row." at bounding box center [102, 300] width 7 height 7
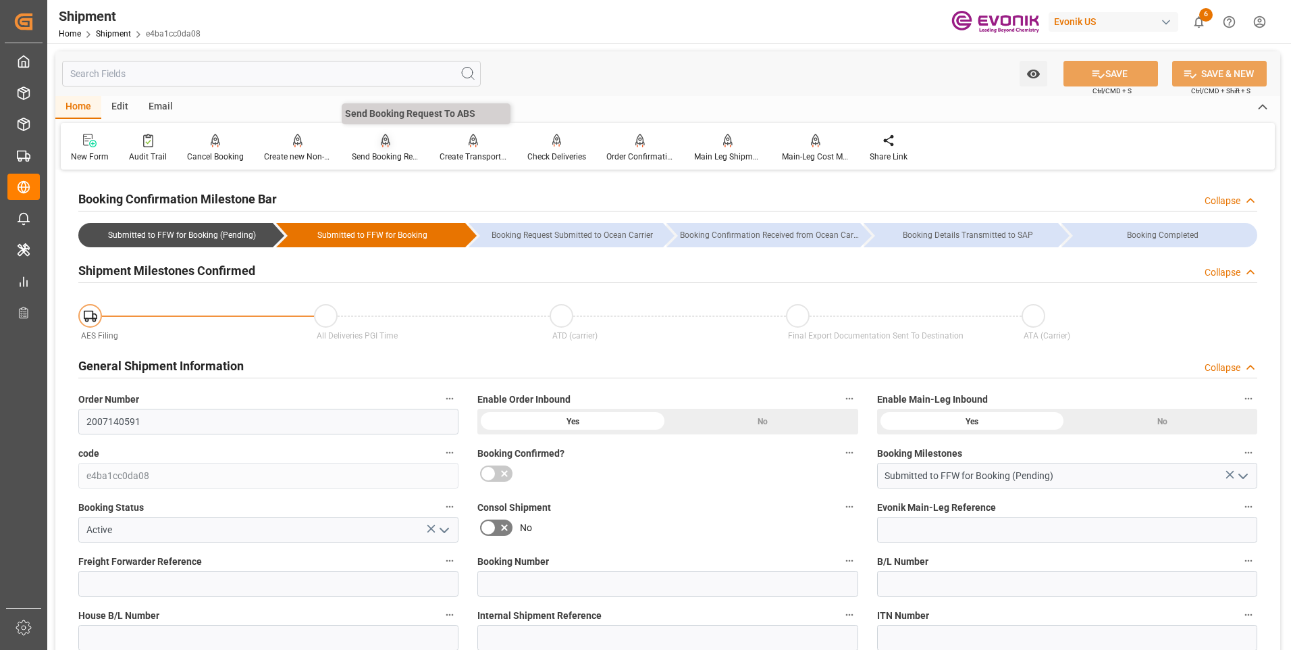
click at [388, 151] on div "Send Booking Request To ABS" at bounding box center [386, 157] width 68 height 12
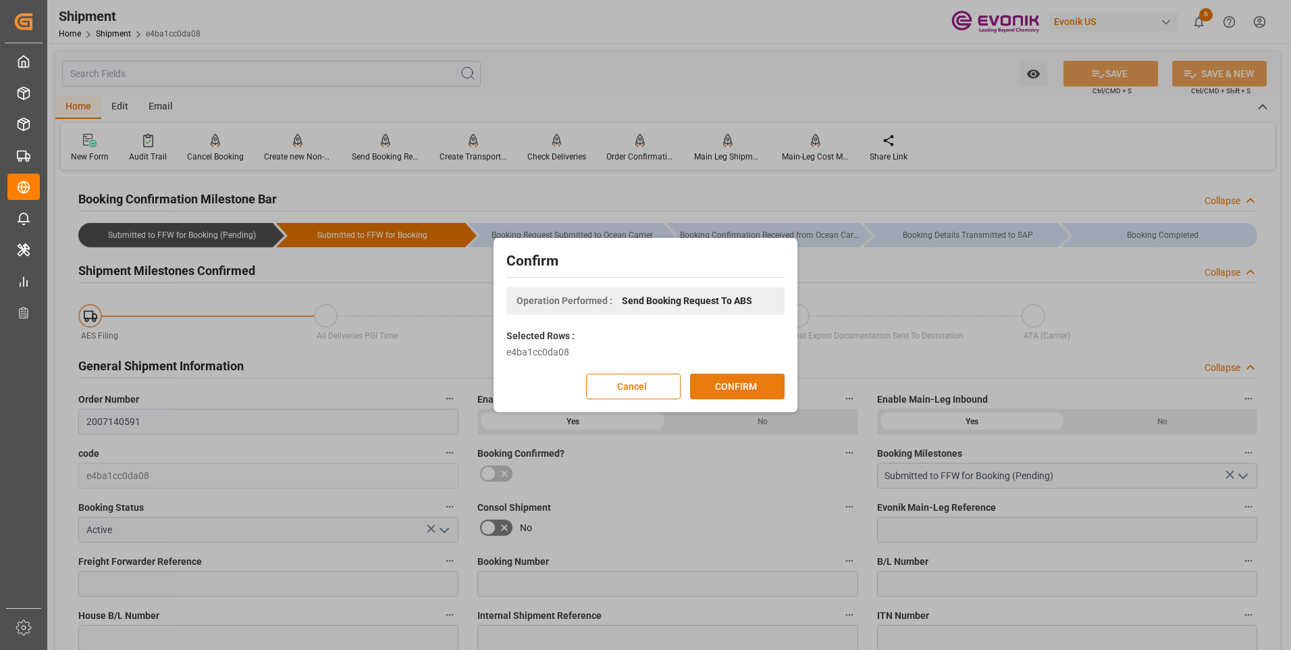
click at [735, 393] on button "CONFIRM" at bounding box center [737, 386] width 95 height 26
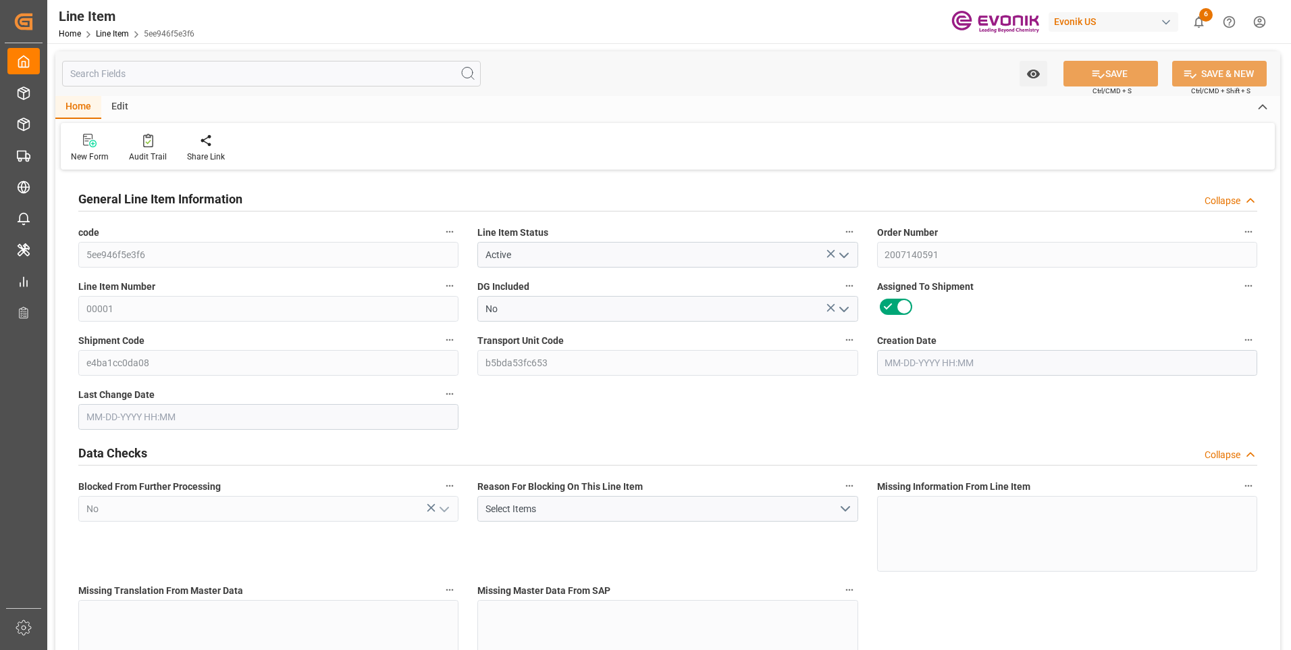
type input "1"
type input "213.1"
type input "197"
type input "0.3448"
type input "1"
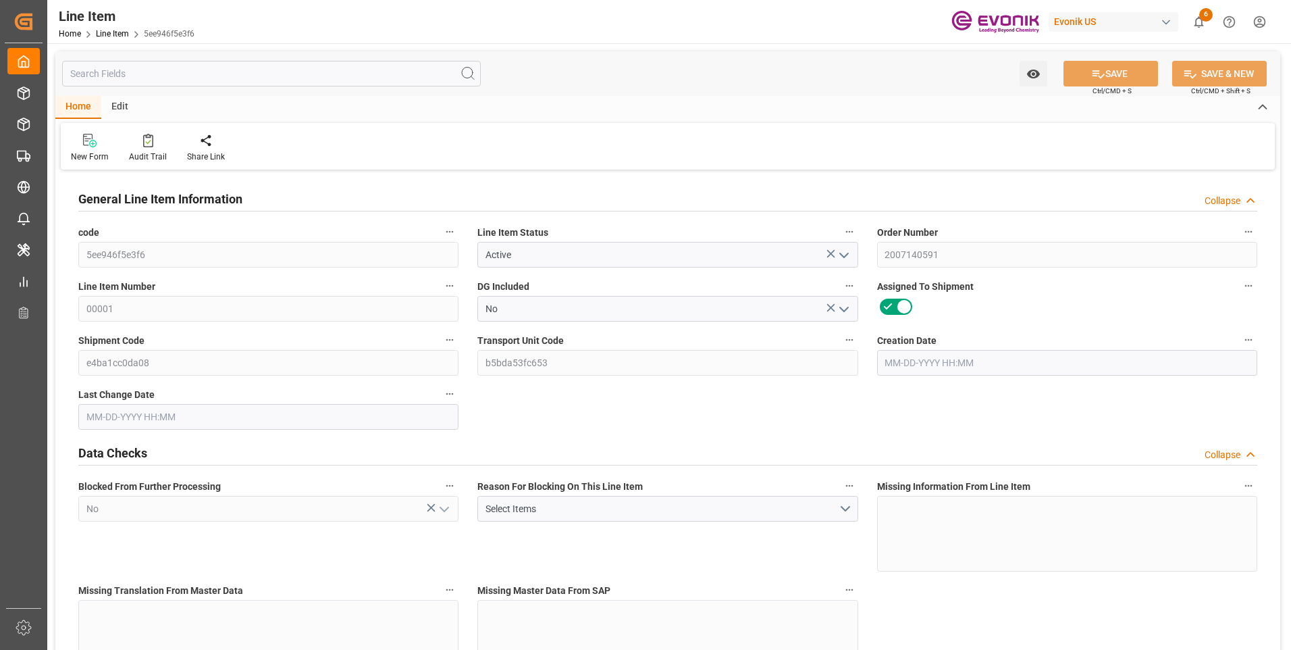
type input "1270.65"
type input "1"
type input "213.1"
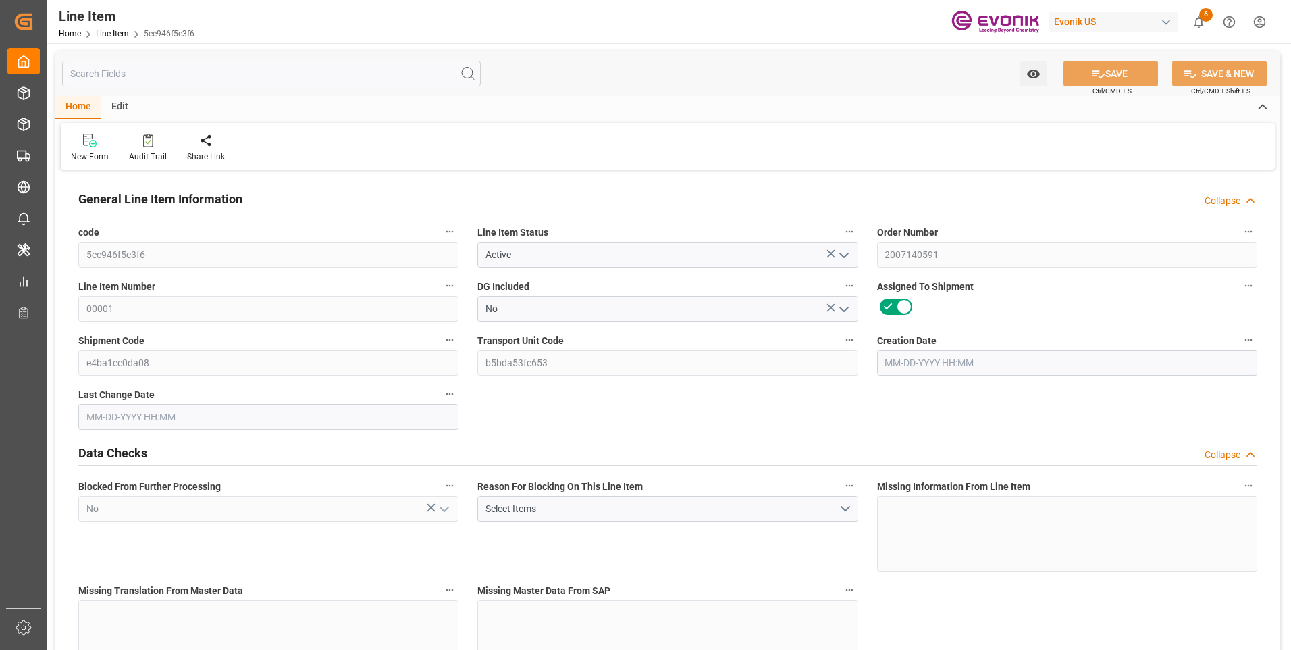
type input "249.1"
type input "197"
type input "0.3448"
type input "344.76"
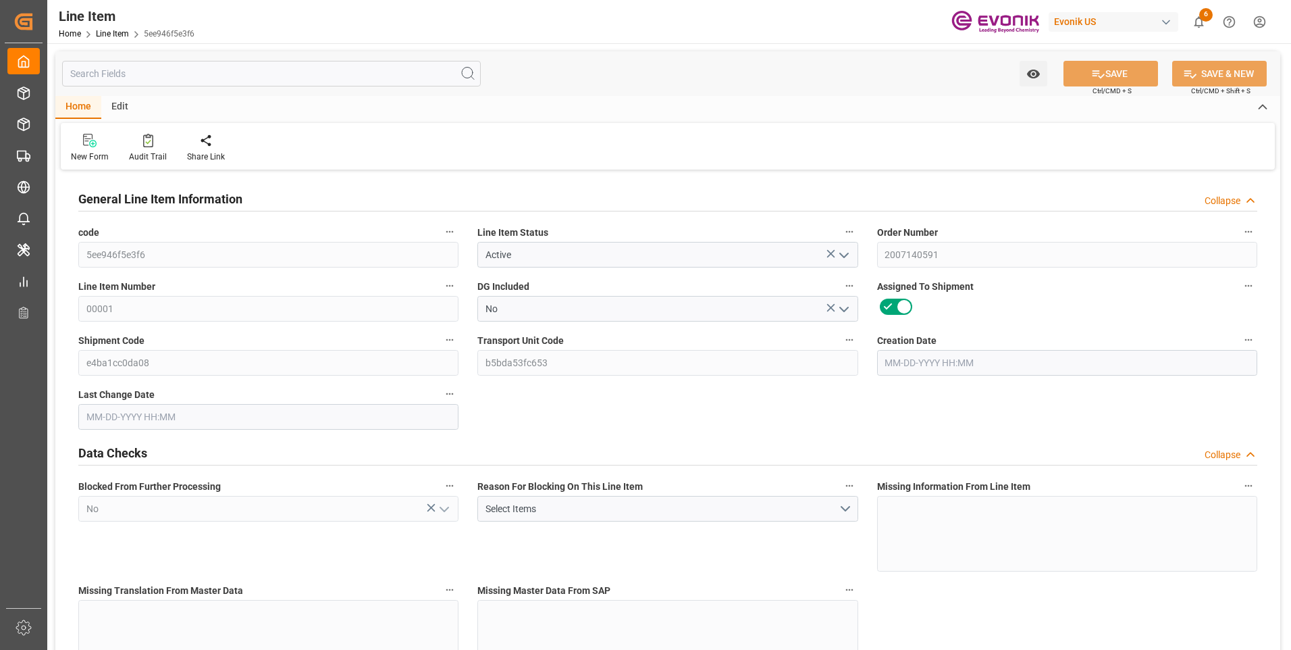
type input "0"
type input "08-14-2025 14:49"
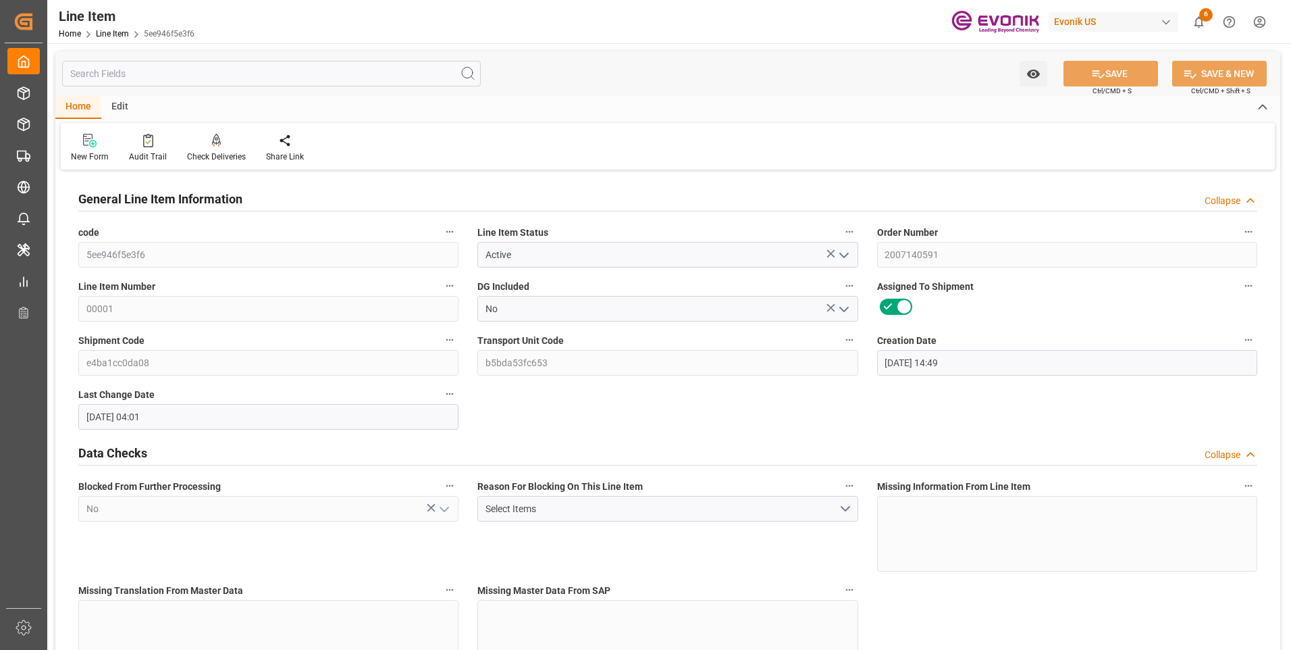
type input "10-15-2025 04:01"
type input "12-23-2025"
type input "10-31-2025"
type input "12-04-2025"
type input "10-24-2025"
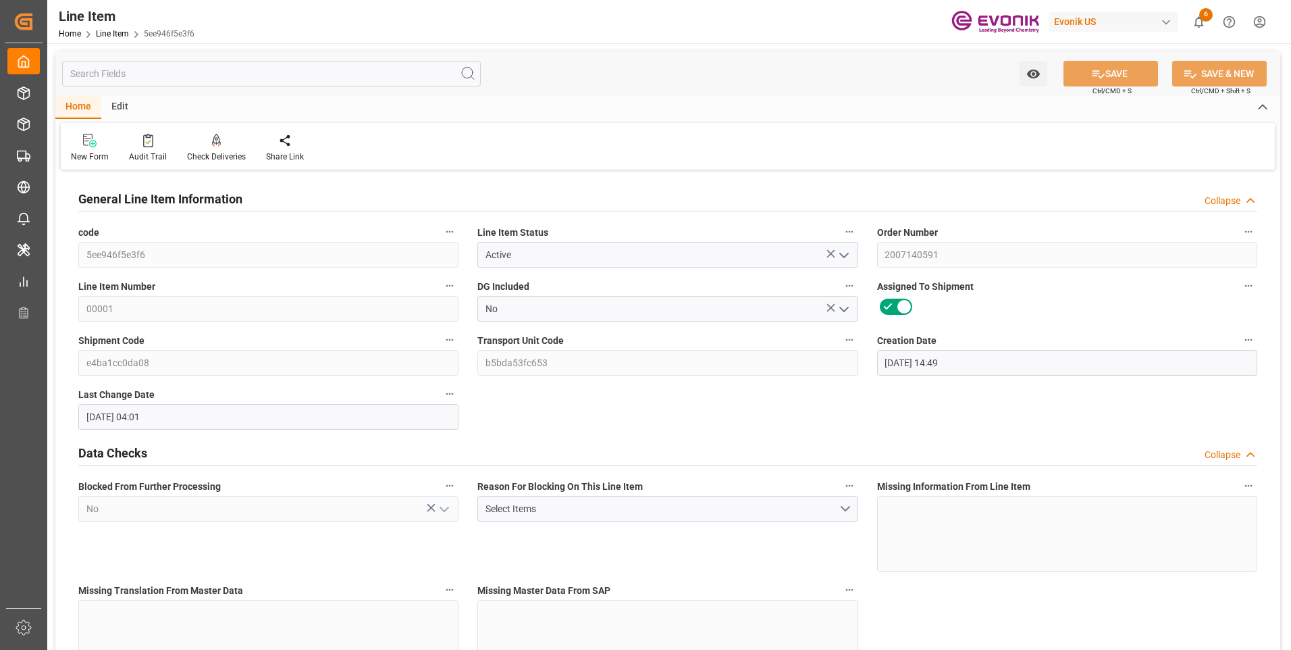
click at [259, 80] on input "text" at bounding box center [271, 74] width 419 height 26
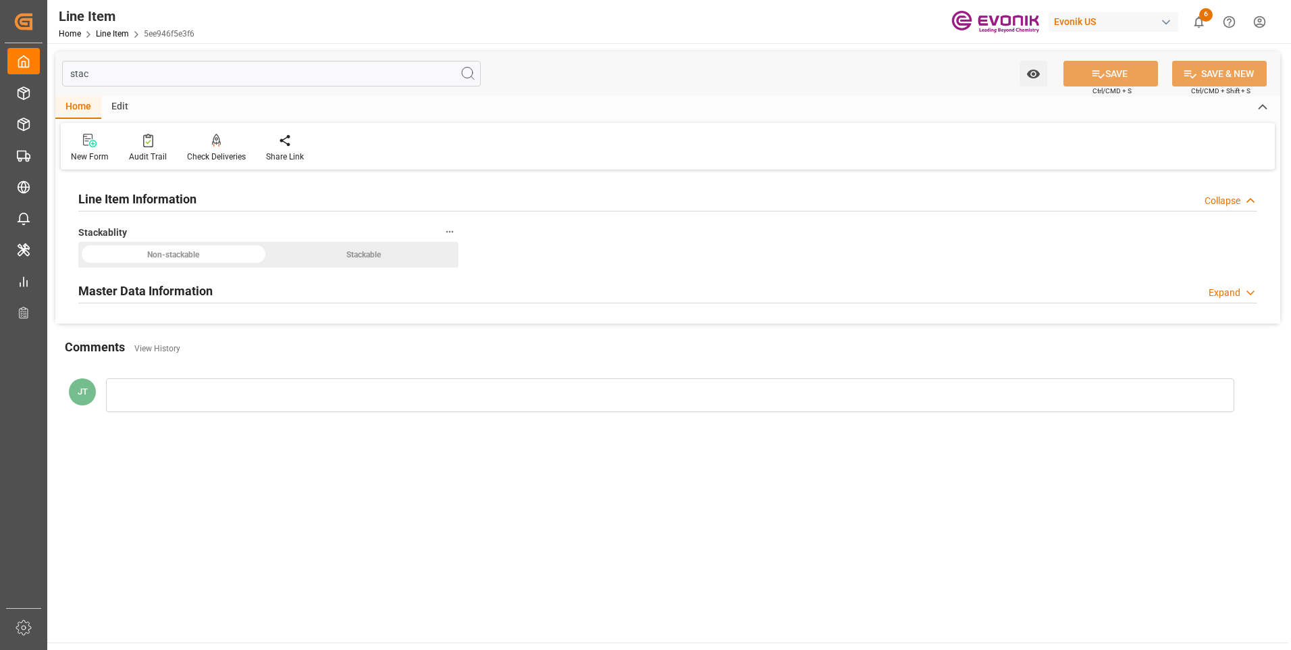
type input "stac"
click at [227, 304] on div "Master Data Information Expand" at bounding box center [668, 291] width 1198 height 38
click at [226, 299] on div "Master Data Information Expand" at bounding box center [667, 290] width 1179 height 26
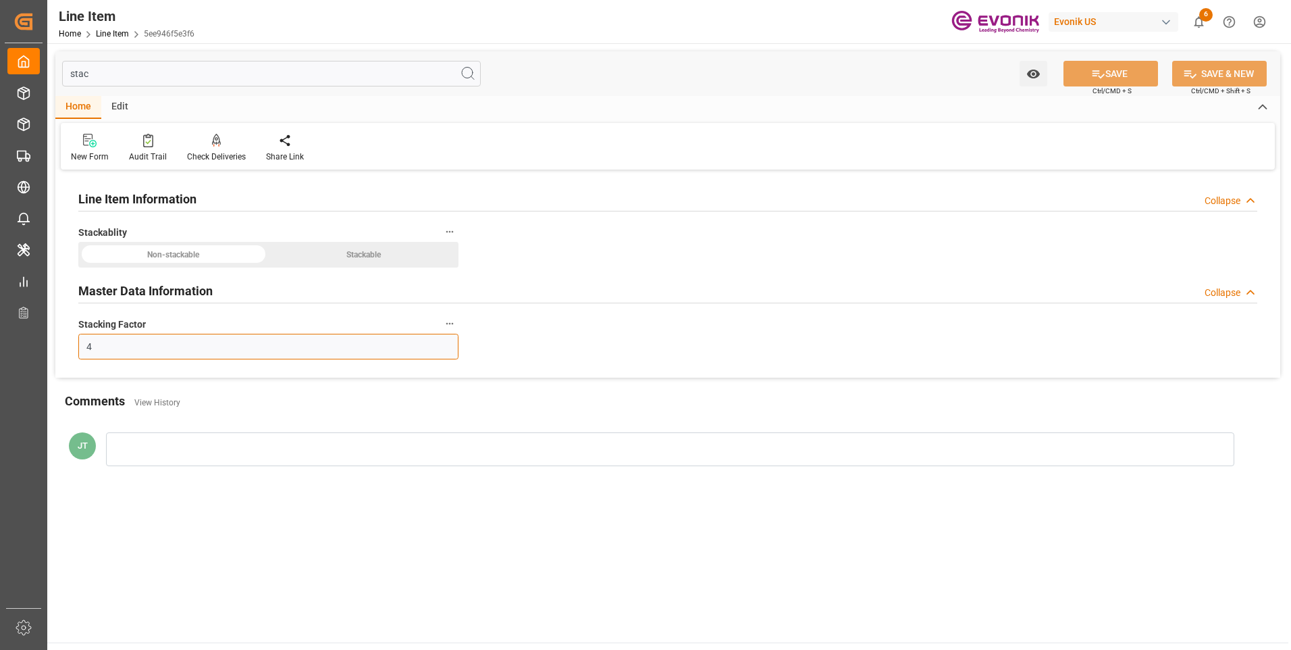
click at [122, 353] on input "4" at bounding box center [268, 347] width 380 height 26
type input "2"
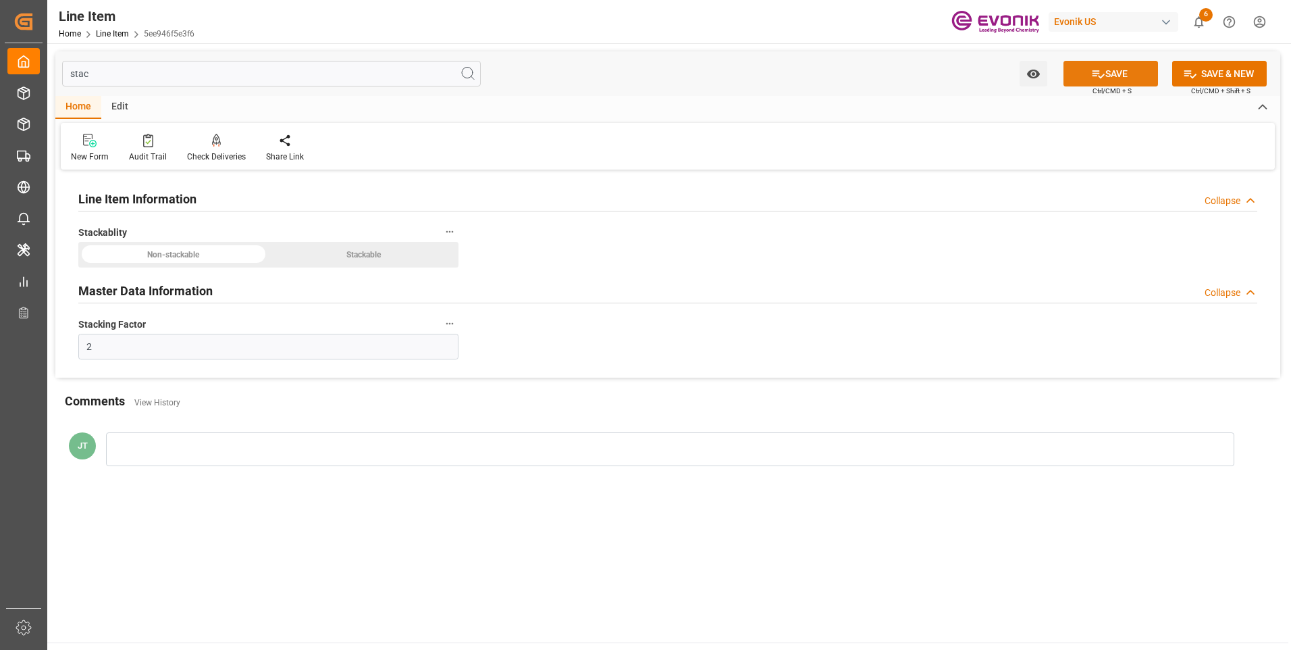
click at [1084, 66] on button "SAVE" at bounding box center [1111, 74] width 95 height 26
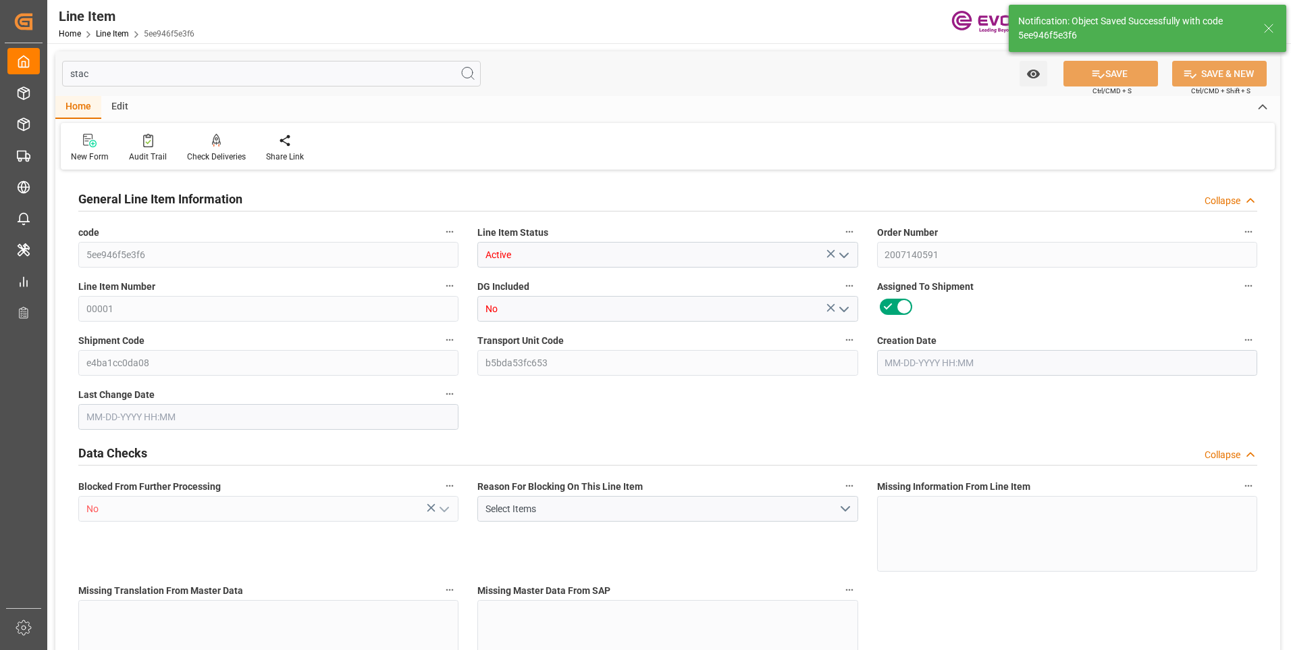
type input "1"
type input "213.1"
type input "197"
type input "0.3448"
type input "1"
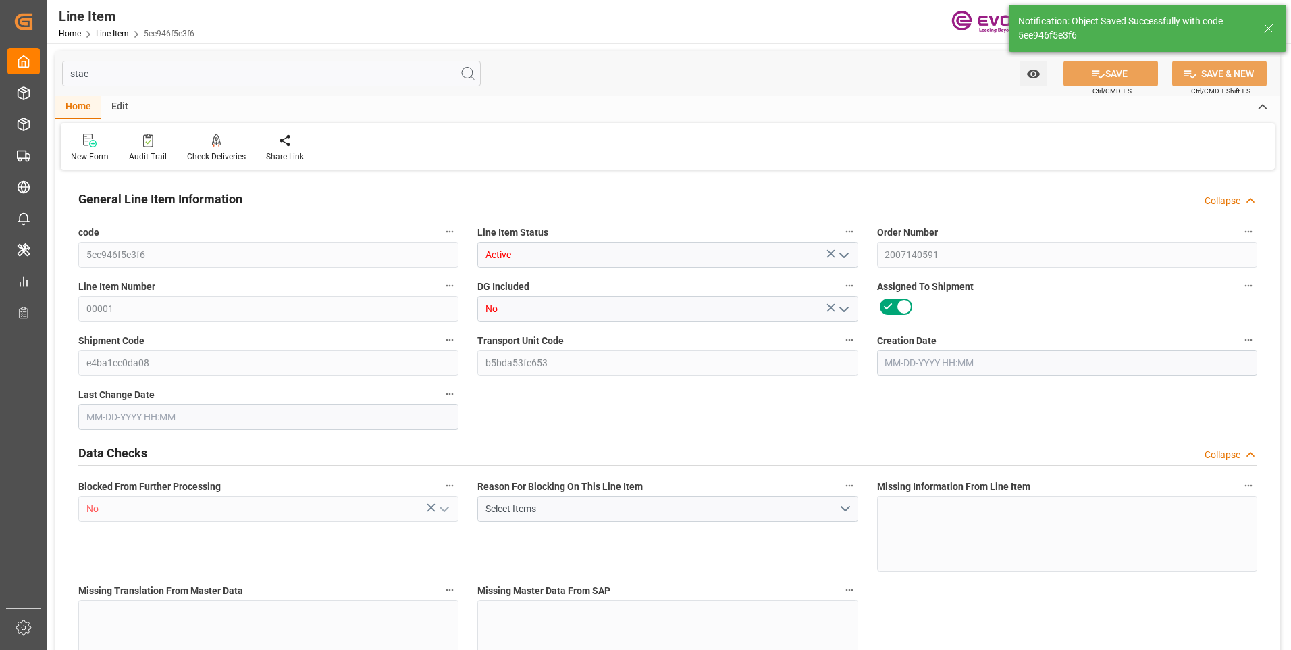
type input "1270.65"
type input "1"
type input "213.1"
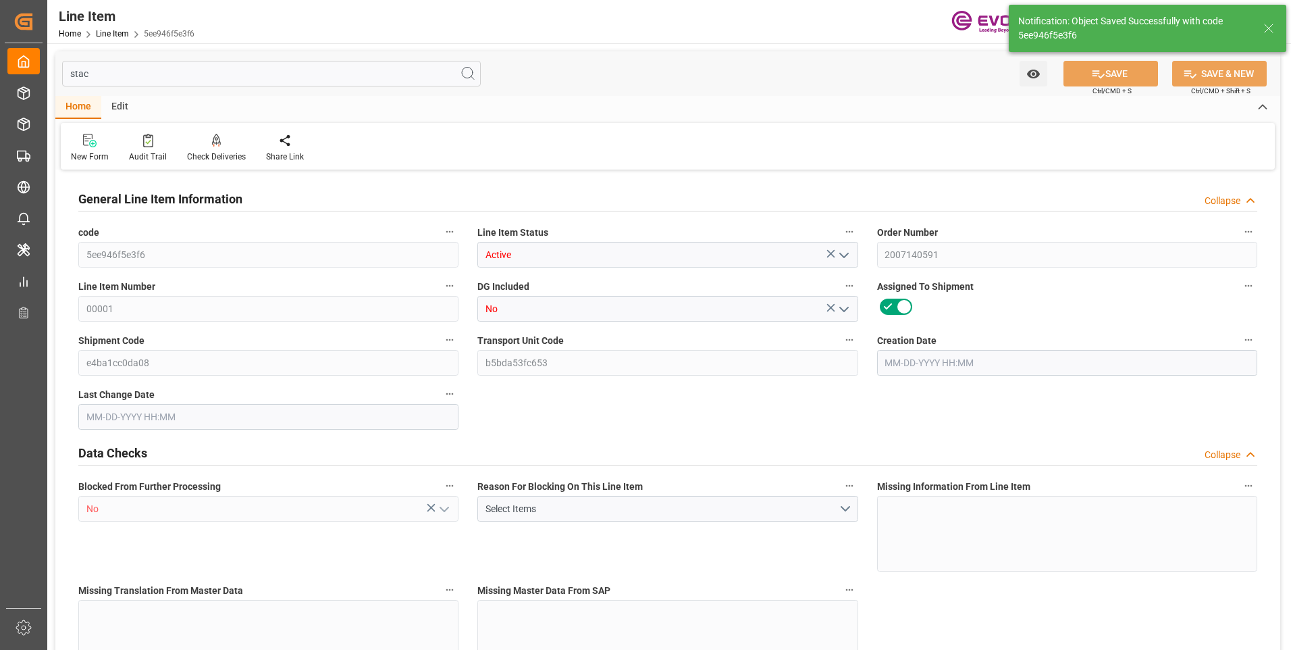
type input "249.1"
type input "197"
type input "0.3448"
type input "344.76"
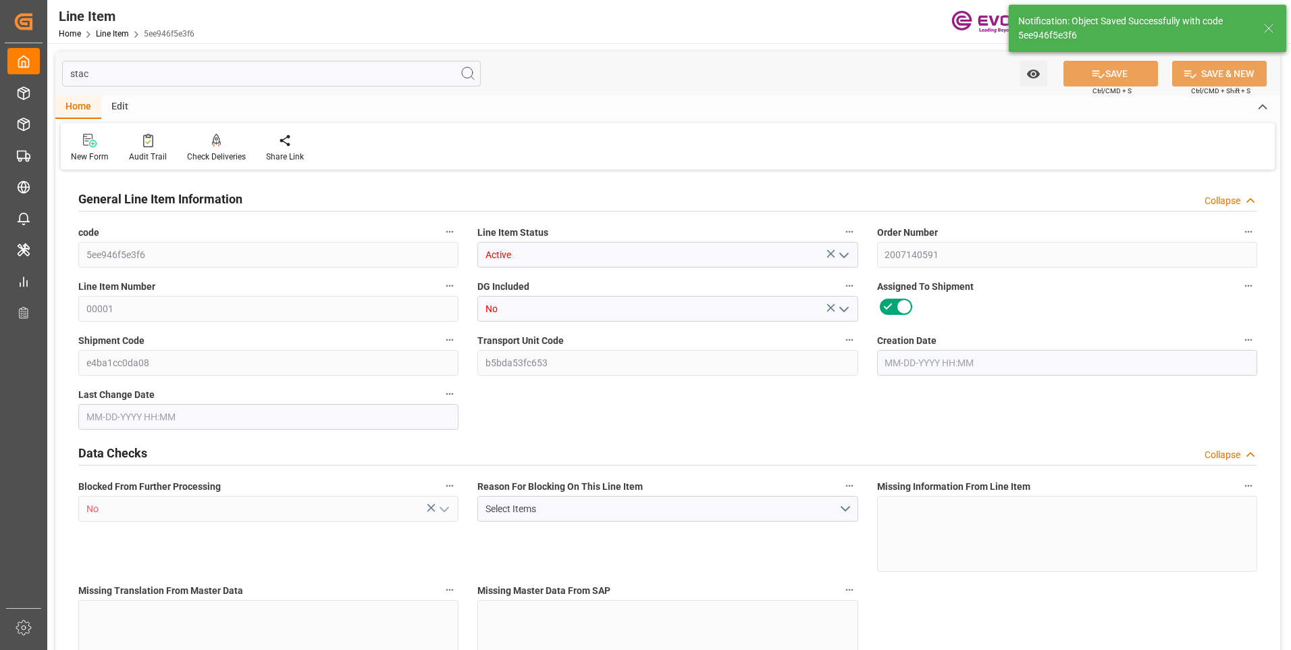
type input "0"
type input "08-14-2025 14:49"
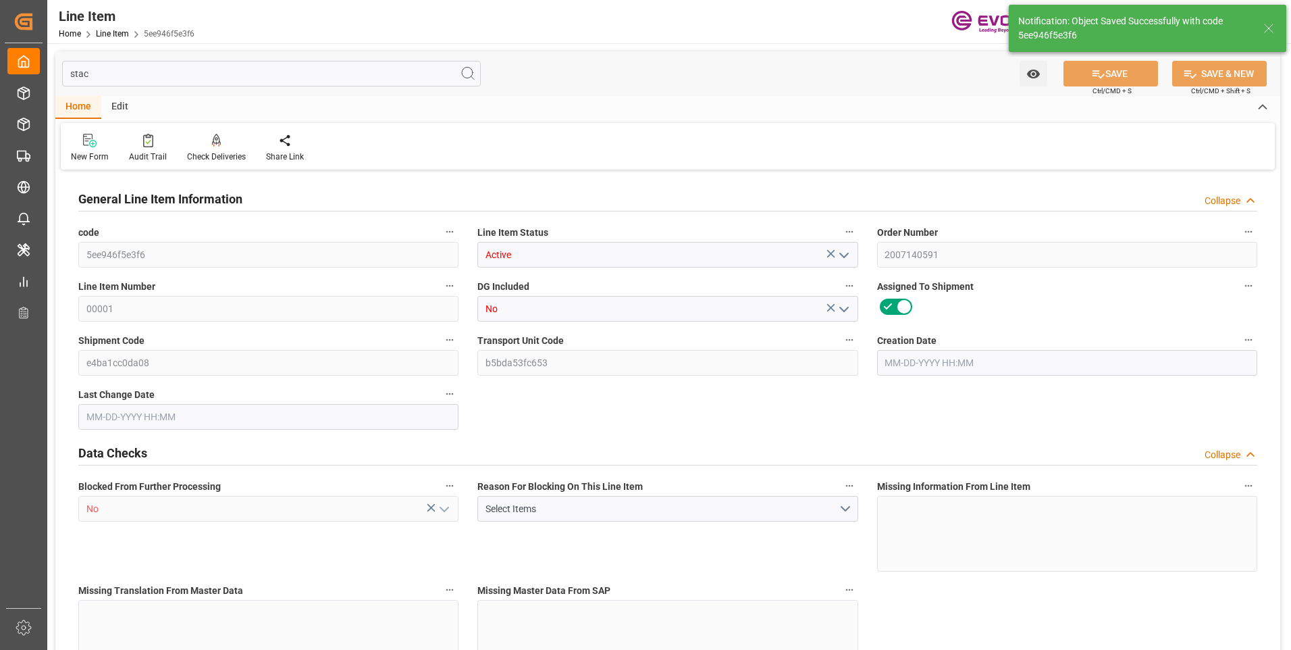
type input "10-15-2025 15:54"
type input "12-23-2025"
type input "10-31-2025"
type input "[DATE]"
type input "10-24-2025"
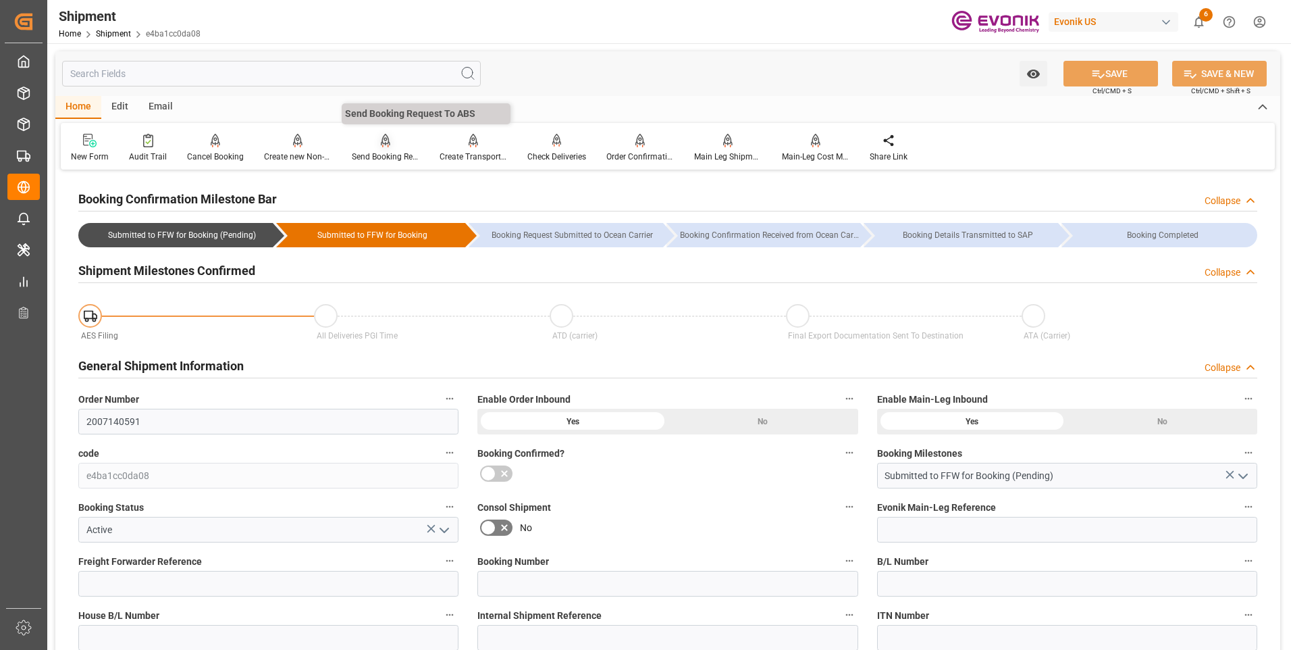
click at [375, 157] on div "Send Booking Request To ABS" at bounding box center [386, 157] width 68 height 12
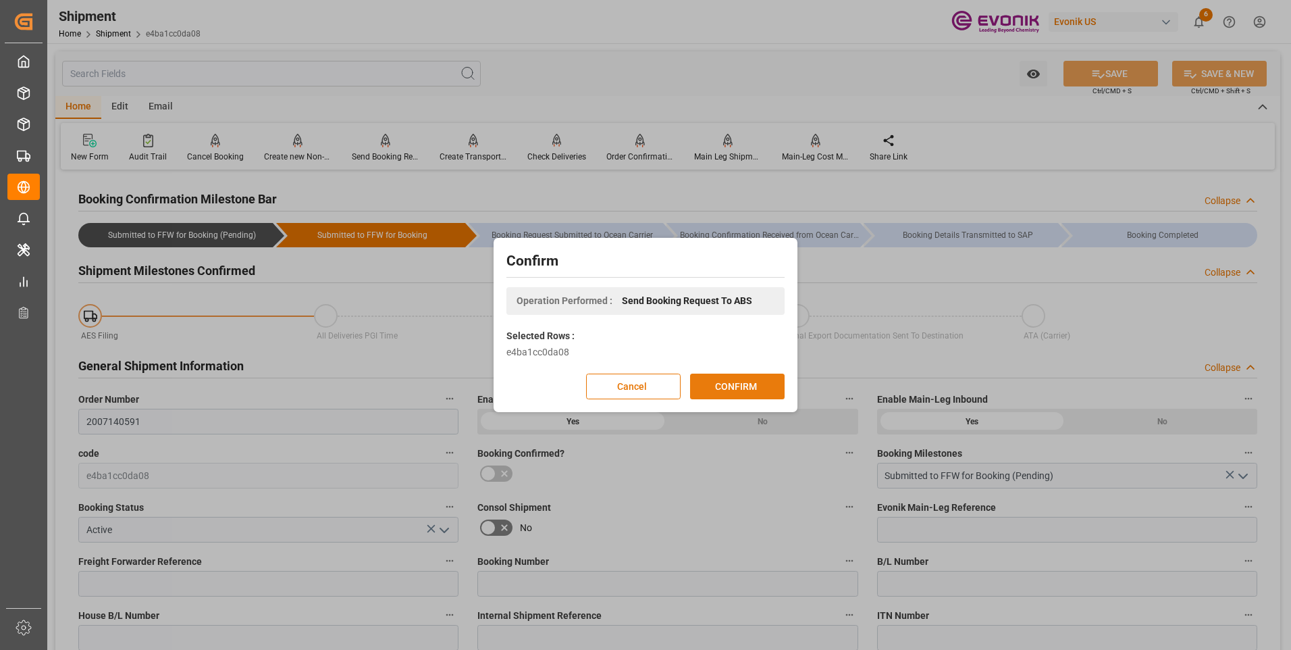
click at [758, 388] on button "CONFIRM" at bounding box center [737, 386] width 95 height 26
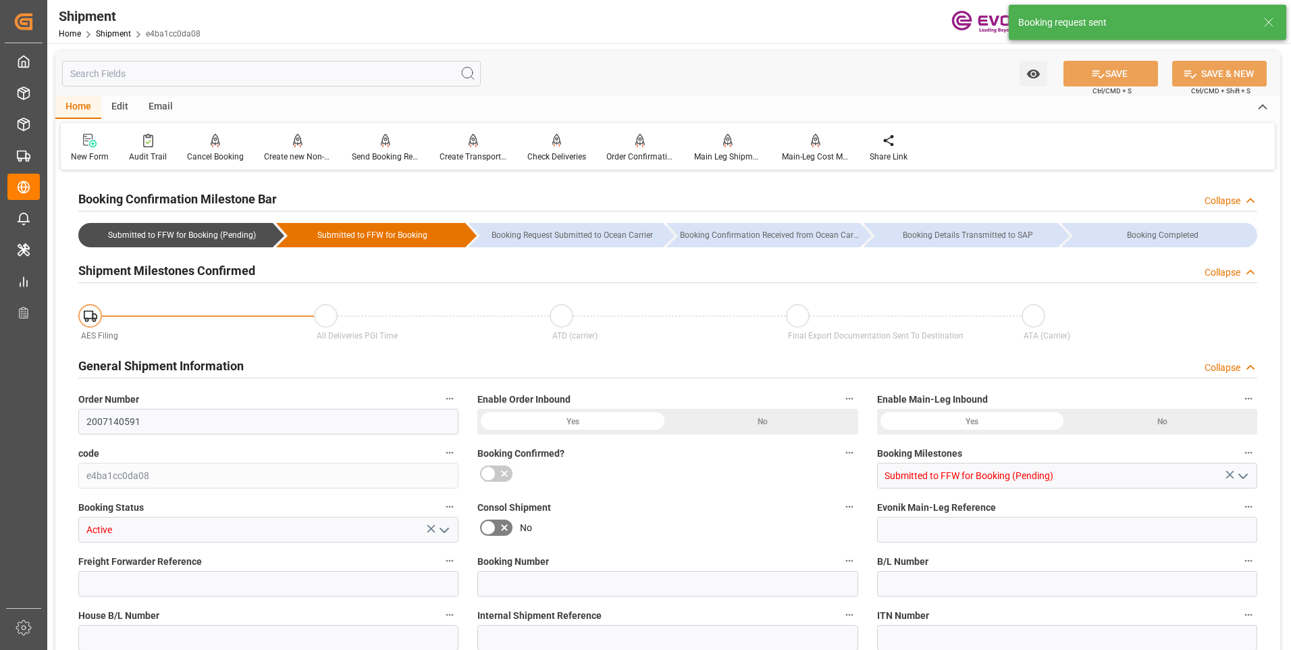
type input "2007140591"
type input "e4ba1cc0da08"
type input "Submitted to FFW for Booking (Pending)"
type input "Active"
type input "P2P"
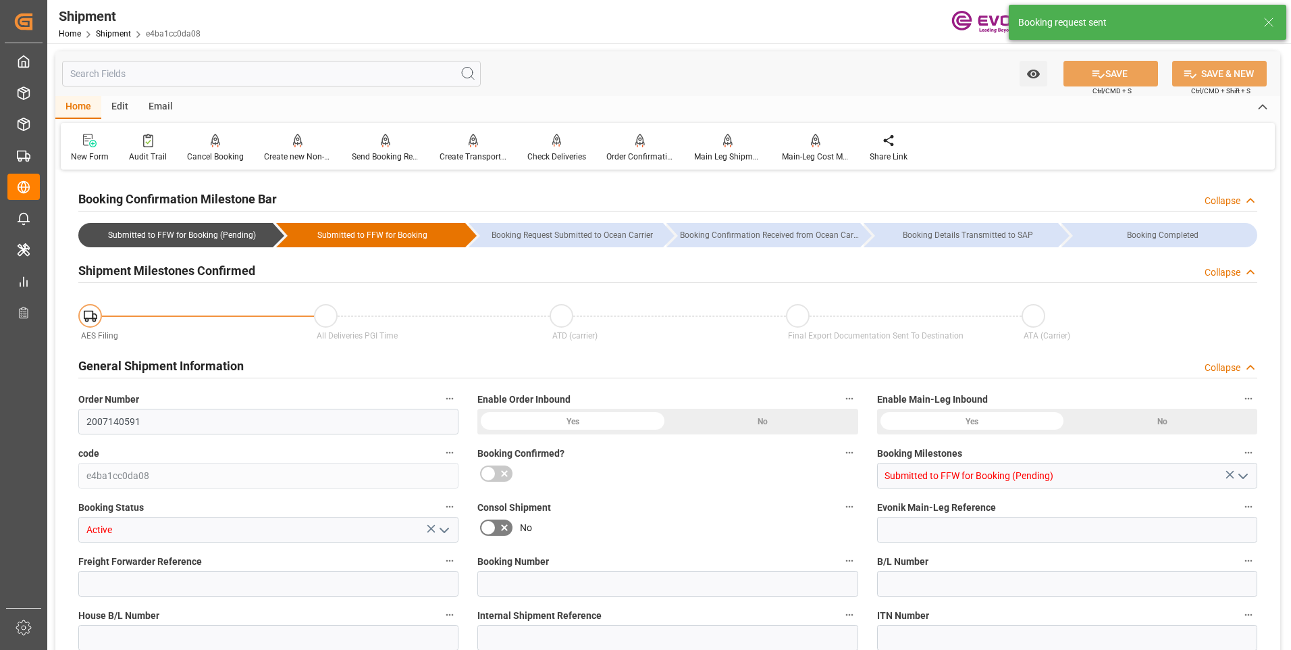
type input "41"
type input "LCL"
type input "0008"
type input "LCL"
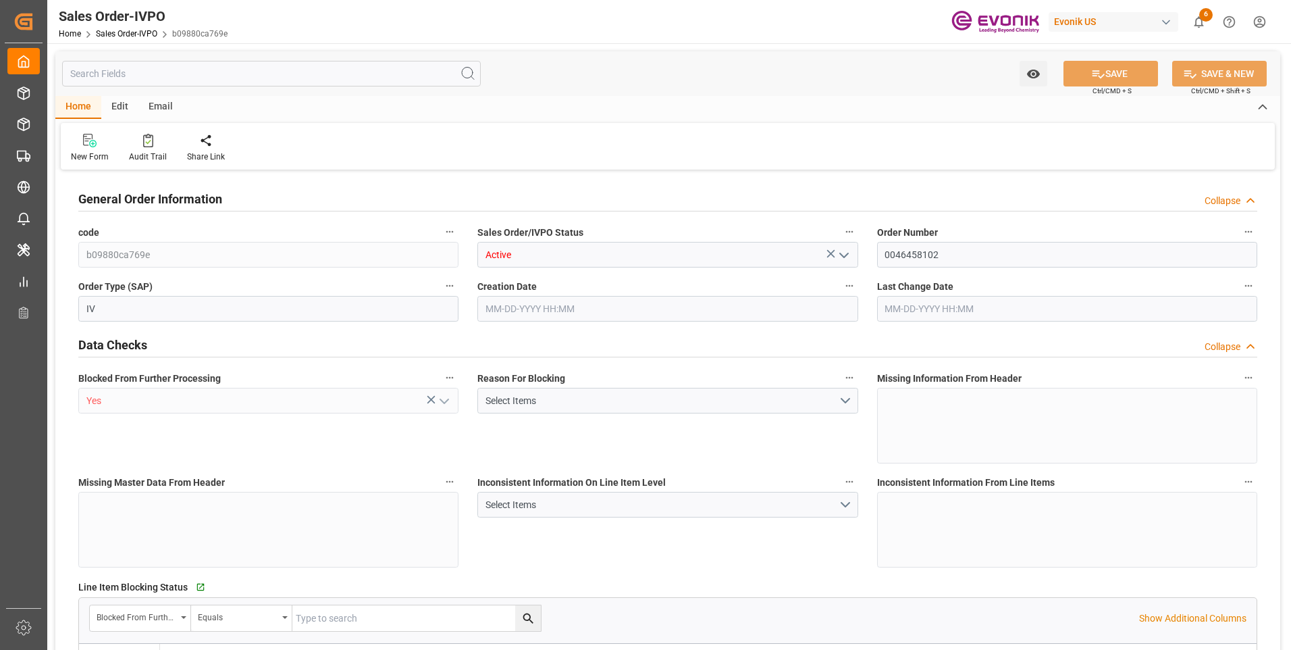
type input "CNSHA"
type input "[PHONE_NUMBER] 2881THIS IS AN FCL SHIPMENT - REQUIRED CONTAINERS:"
type input "0"
type input "1"
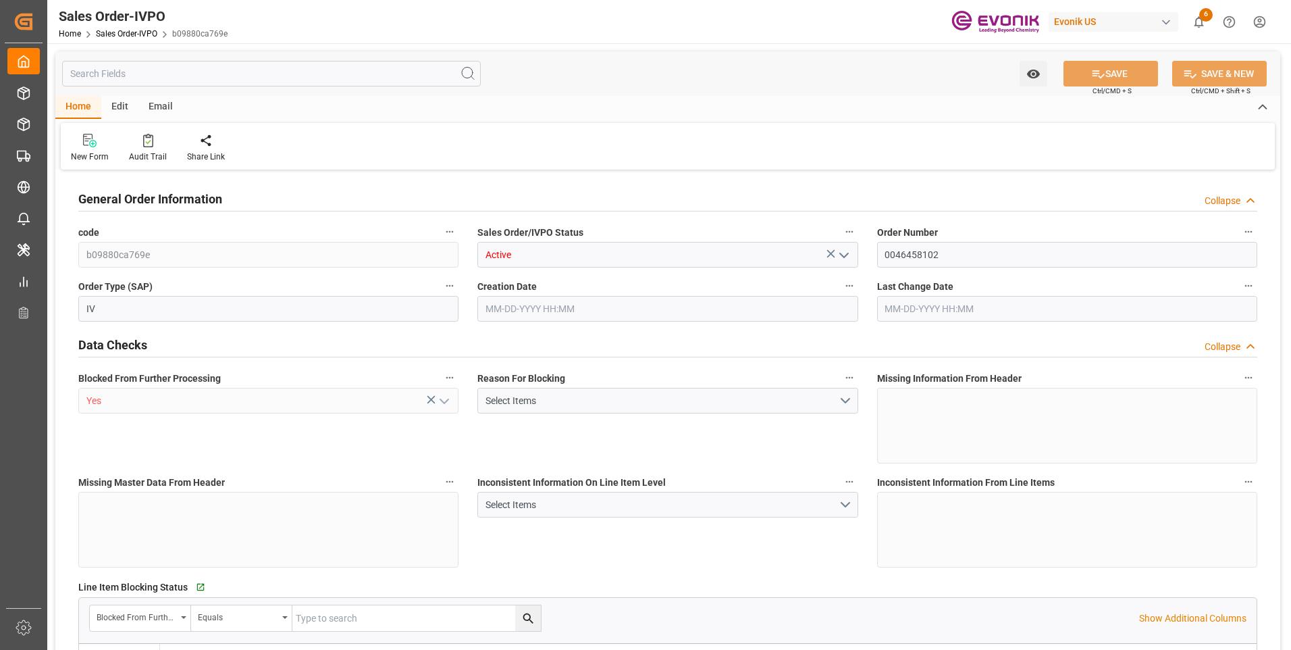
type input "1"
type input "6641.568"
type input "9.2516"
type input "17000"
type input "30"
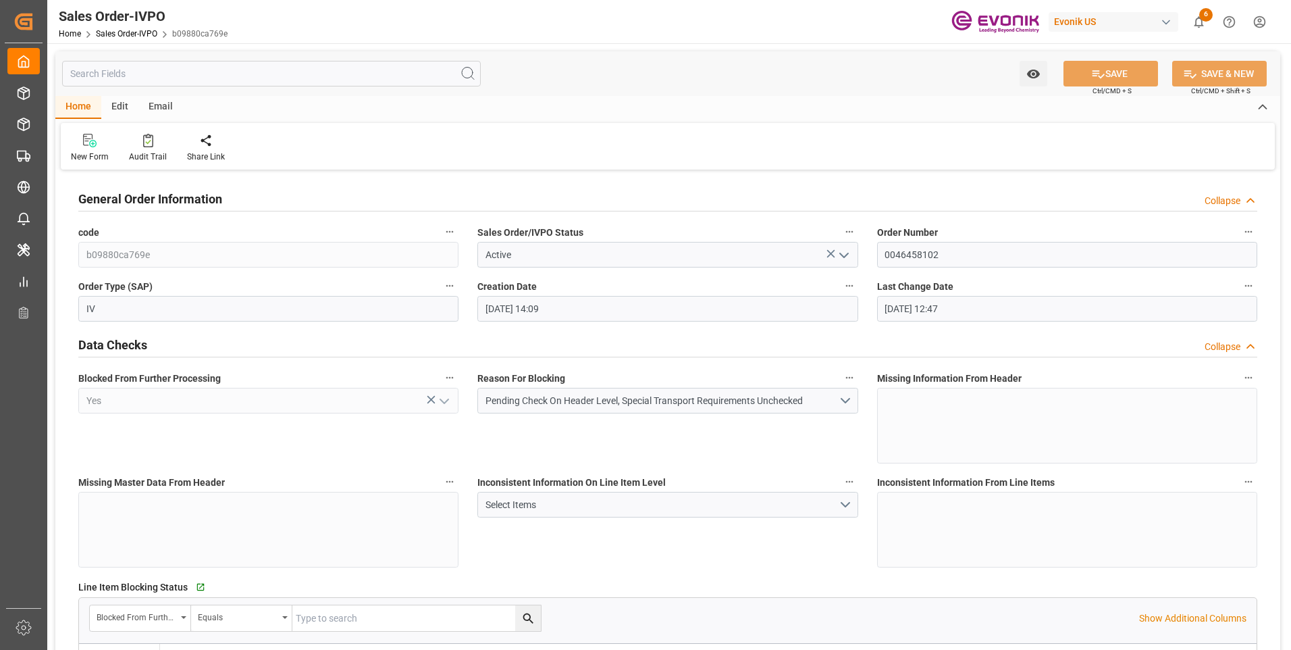
type input "[DATE] 14:09"
type input "[DATE] 12:47"
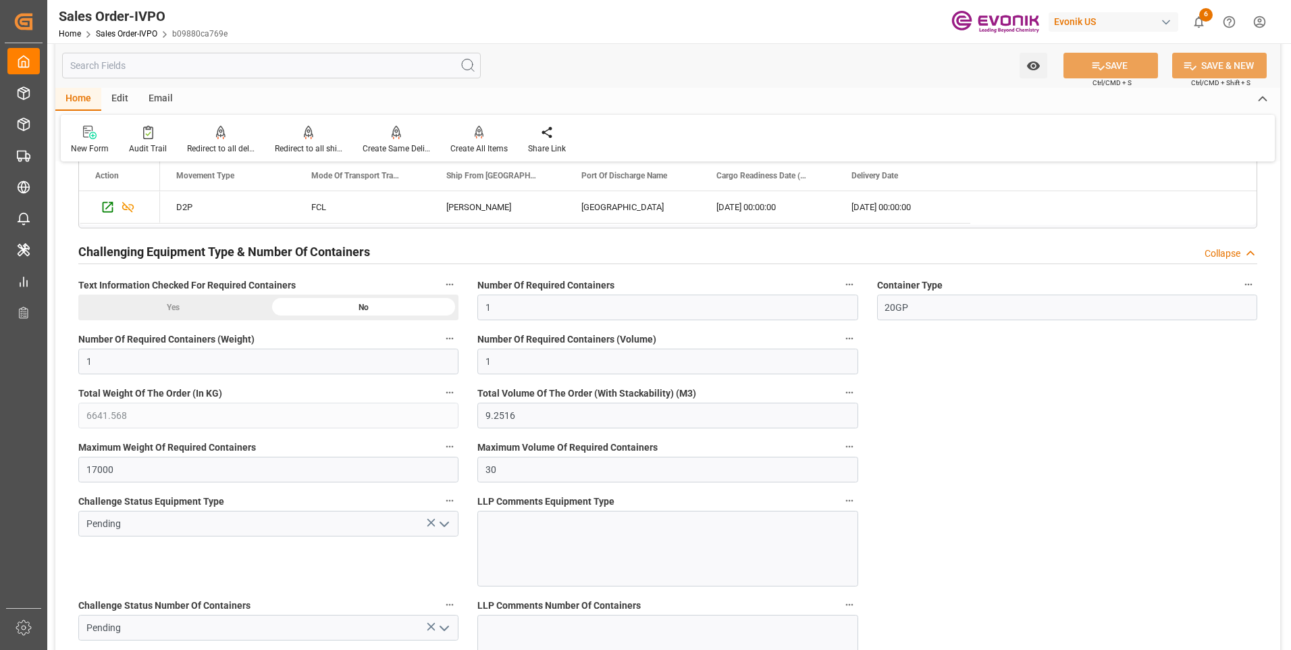
scroll to position [2161, 0]
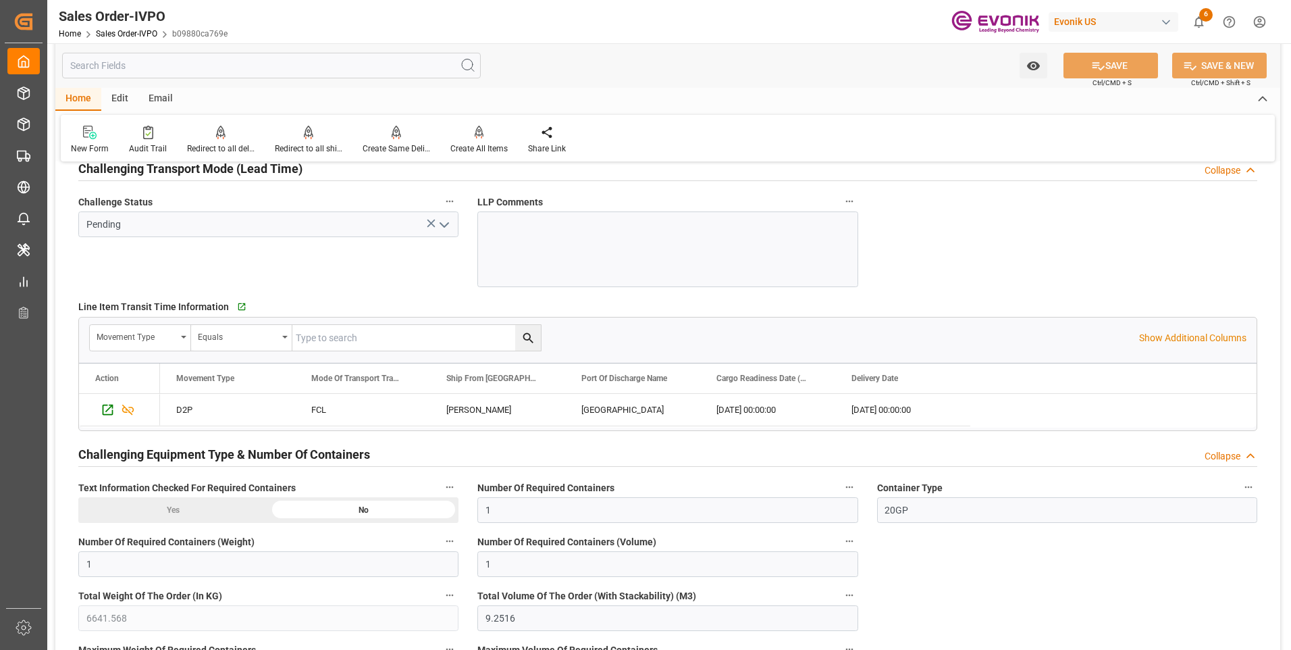
type input "[PHONE_NUMBER] 2881THIS IS AN FCL SHIPMENT - REQUIRED CONTAINERS:"
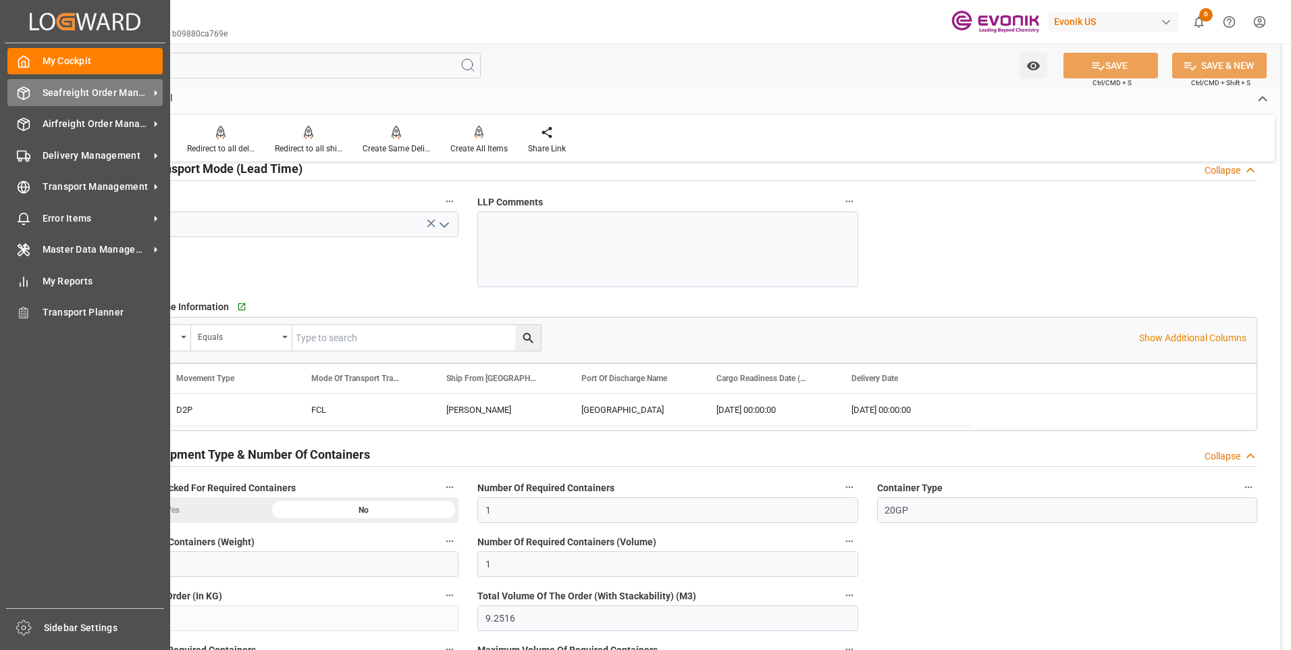
click at [105, 103] on div "Seafreight Order Management Seafreight Order Management" at bounding box center [84, 92] width 155 height 26
click at [39, 84] on div "Seafreight Order Management Seafreight Order Management" at bounding box center [84, 92] width 155 height 26
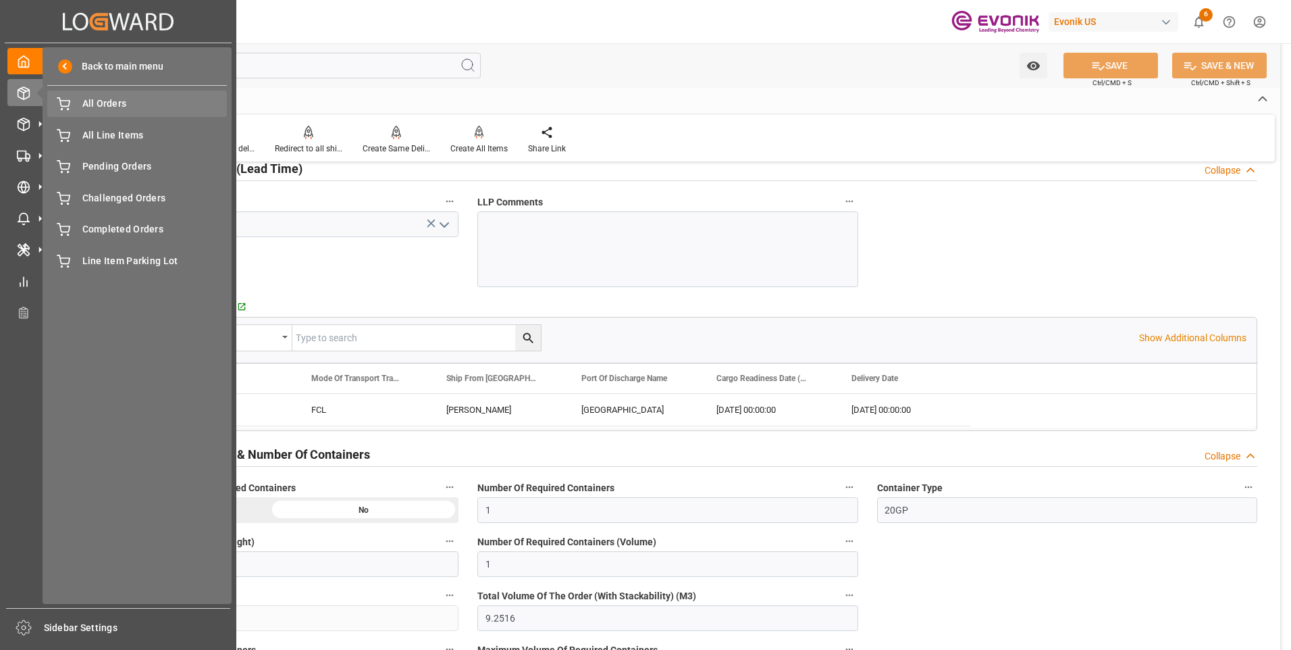
click at [111, 107] on span "All Orders" at bounding box center [154, 104] width 145 height 14
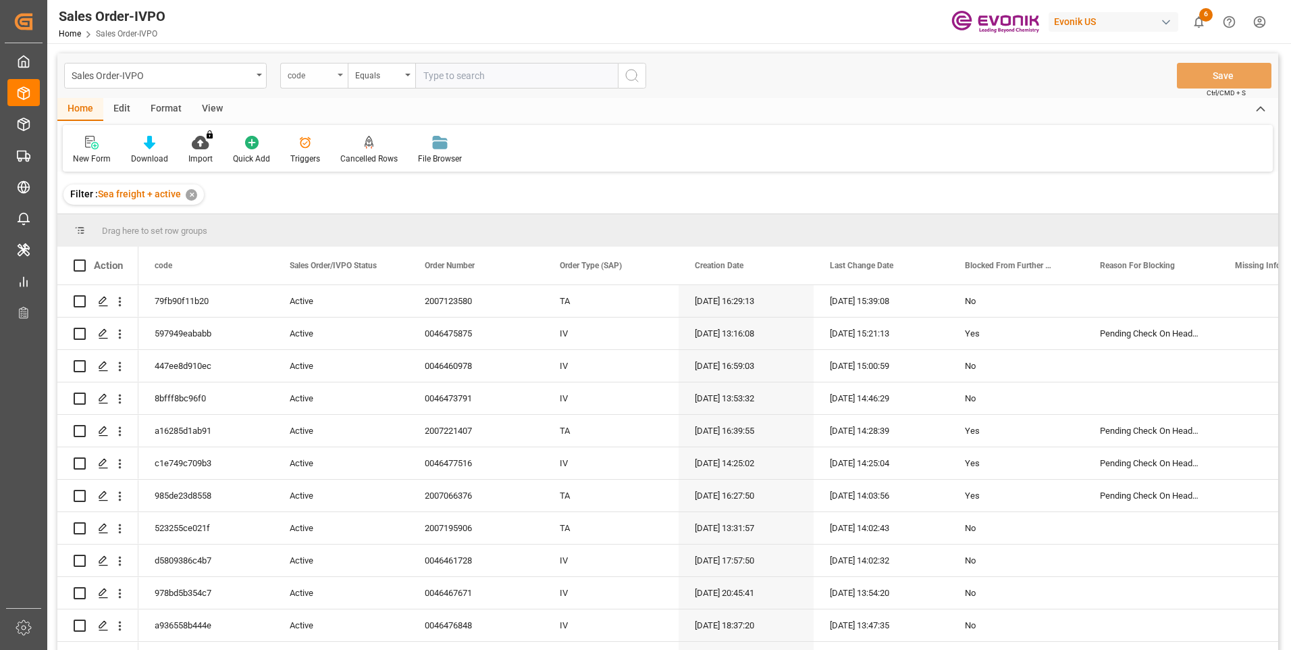
click at [318, 77] on div "code" at bounding box center [311, 74] width 46 height 16
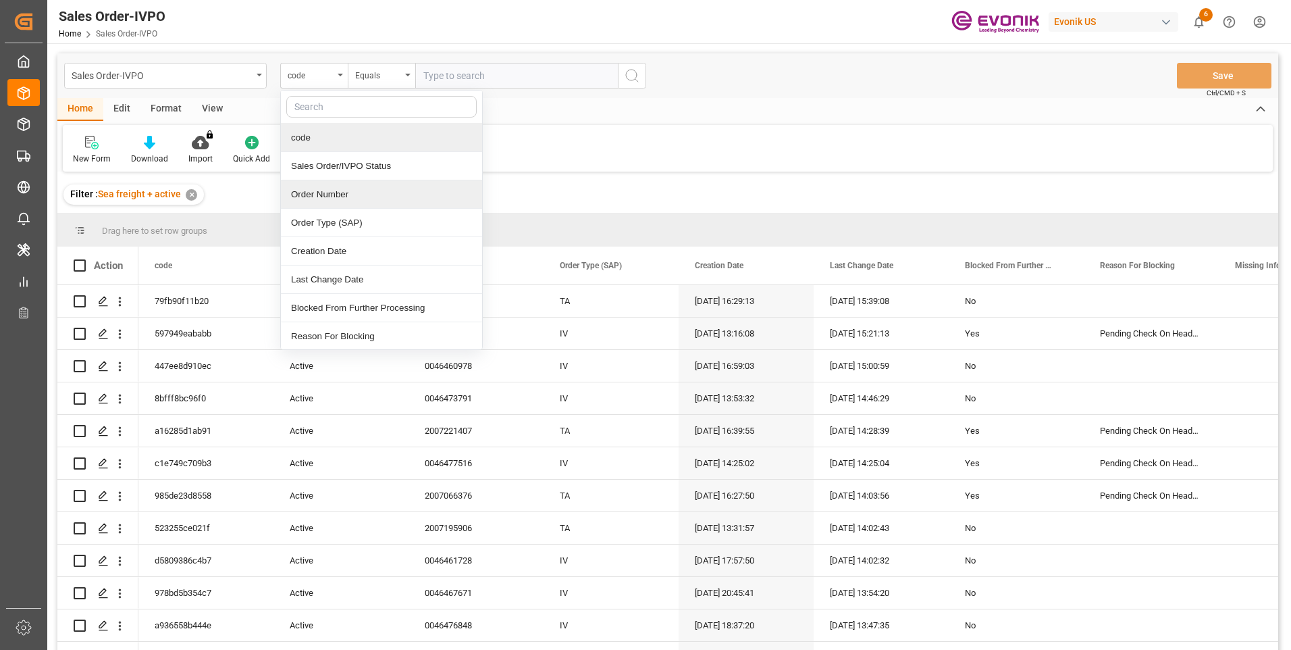
click at [324, 195] on div "Order Number" at bounding box center [381, 194] width 201 height 28
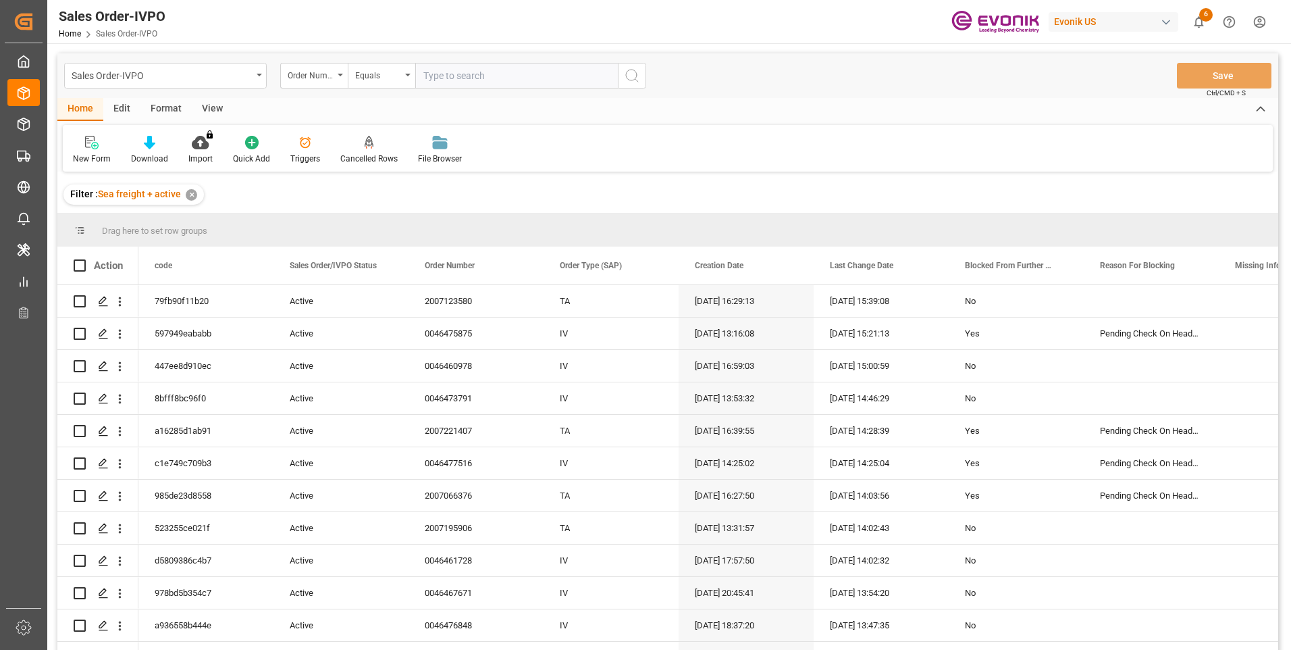
click at [476, 76] on input "text" at bounding box center [516, 76] width 203 height 26
paste input "0046469976"
type input "0046469976"
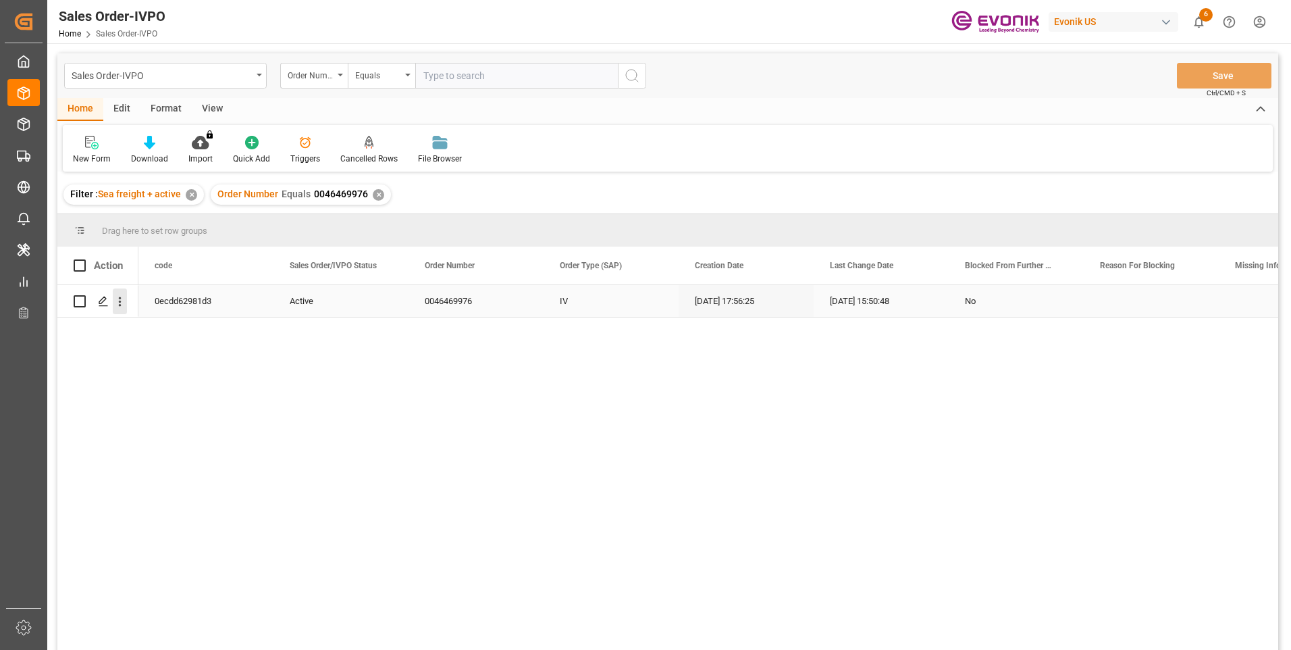
click at [124, 303] on icon "open menu" at bounding box center [120, 301] width 14 height 14
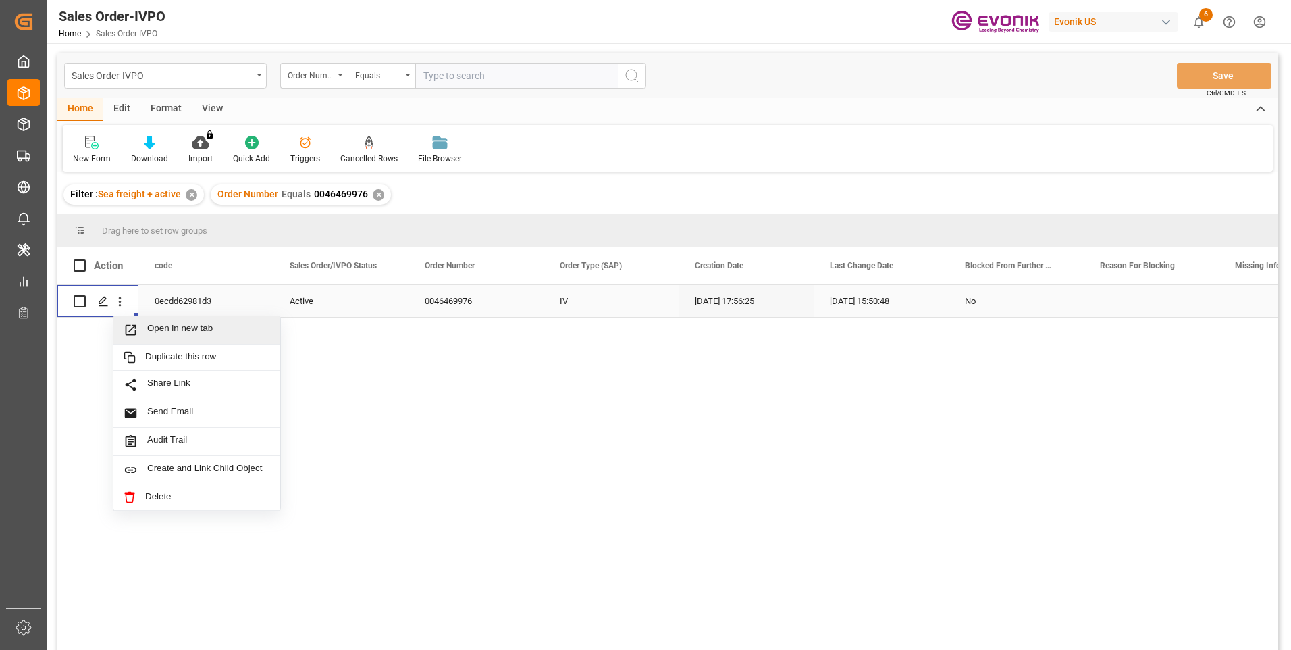
click at [161, 332] on span "Open in new tab" at bounding box center [208, 330] width 123 height 14
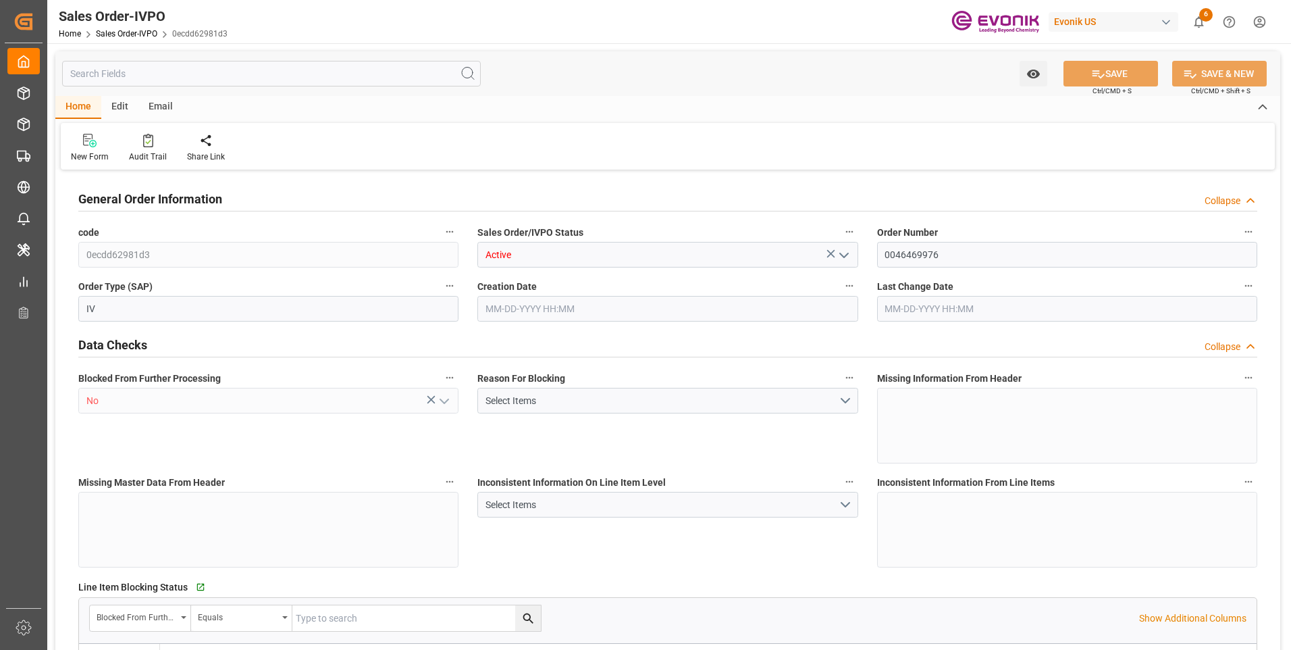
type input "COCTG"
type input "0"
type input "2"
type input "4"
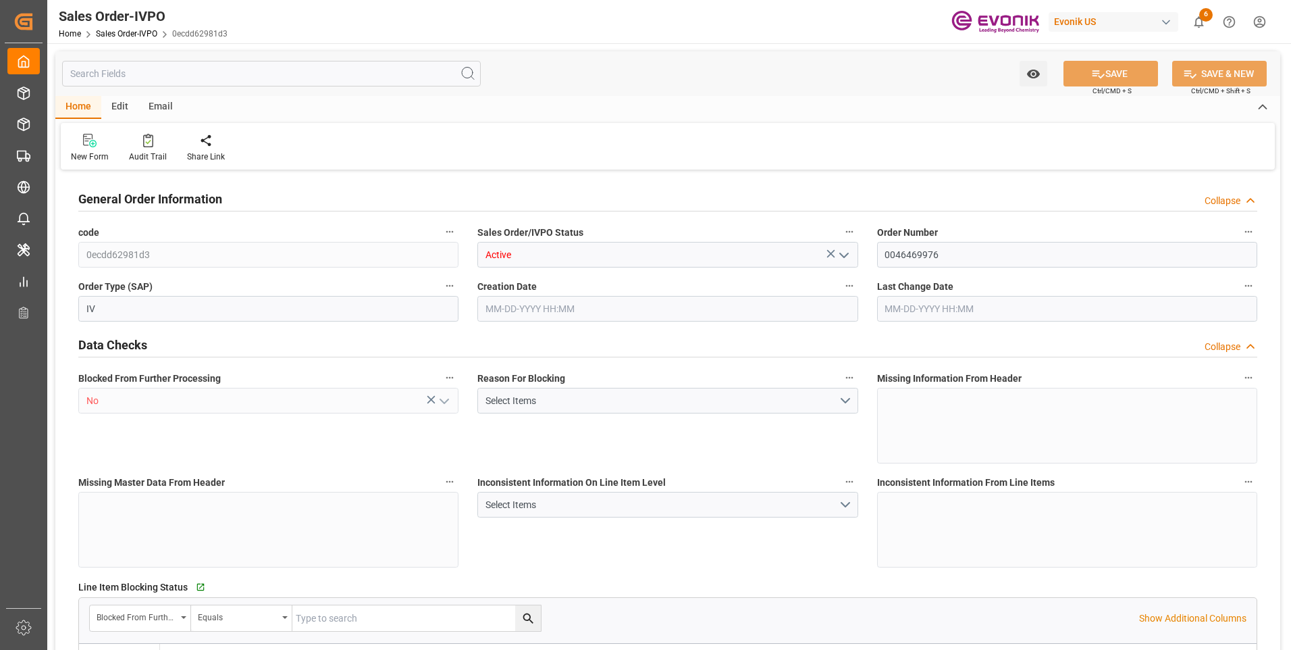
type input "33422.544"
type input "196.4448"
type input "38000"
type input "120"
type input "[DATE] 17:56"
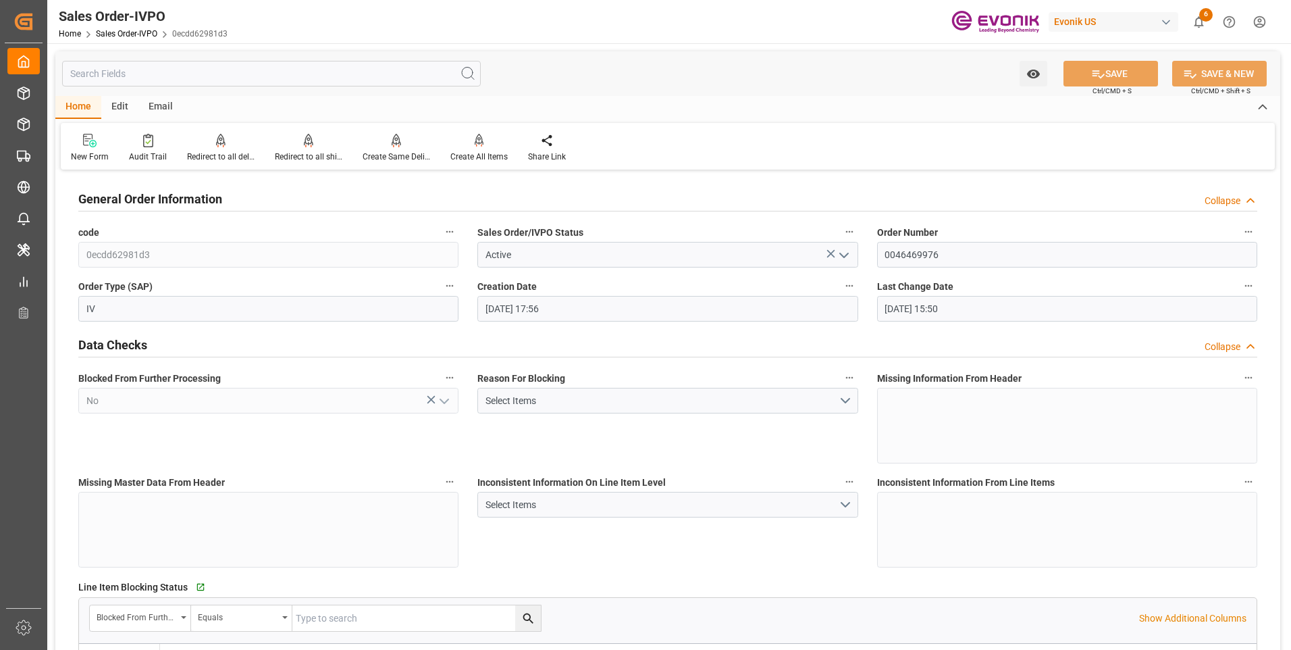
type input "[DATE] 15:50"
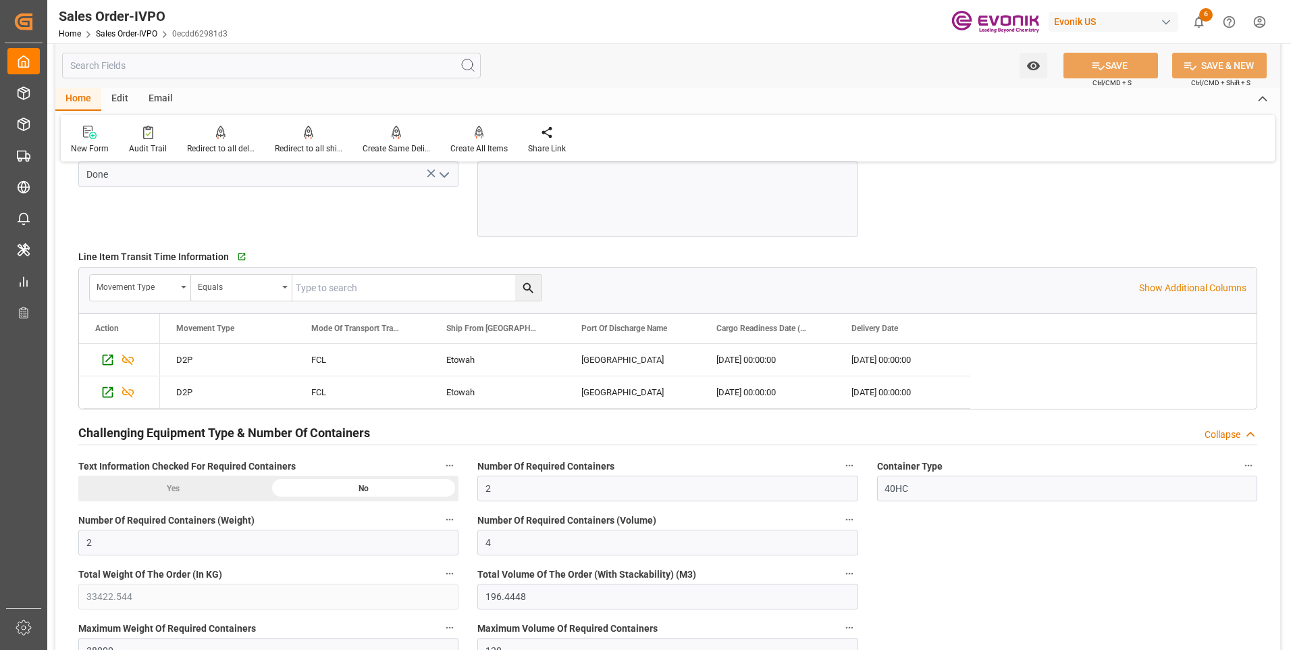
scroll to position [2431, 0]
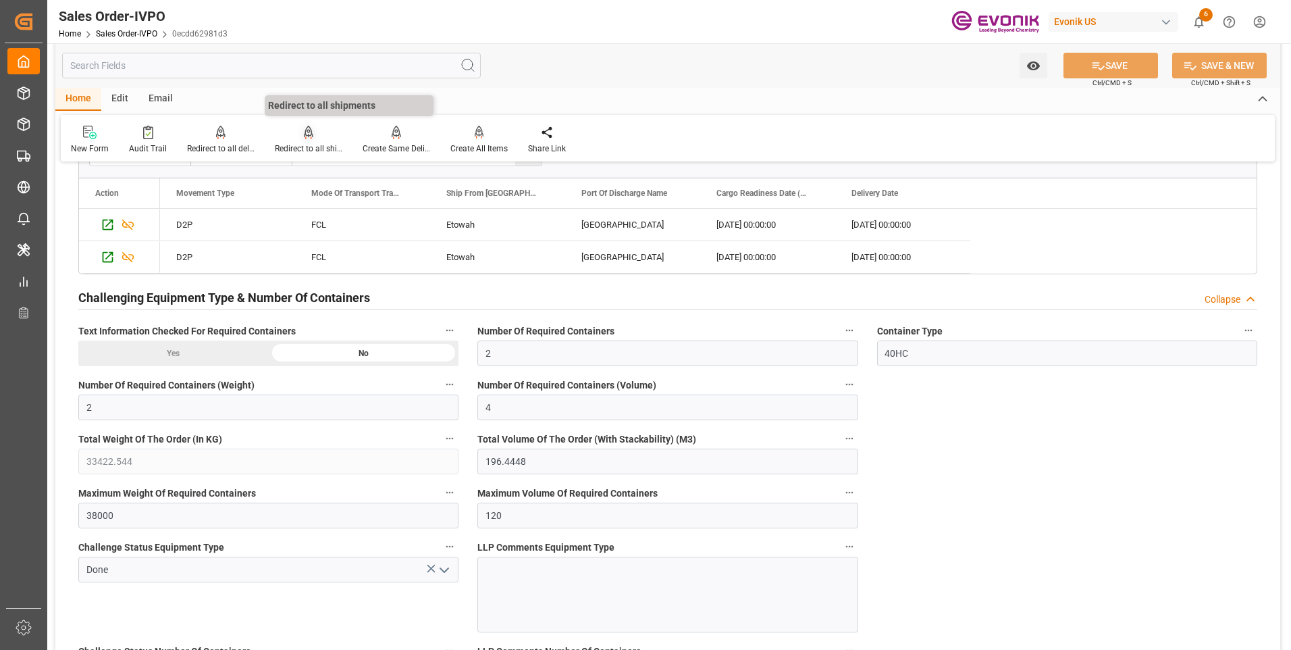
click at [311, 140] on div "Redirect to all shipments" at bounding box center [309, 140] width 88 height 30
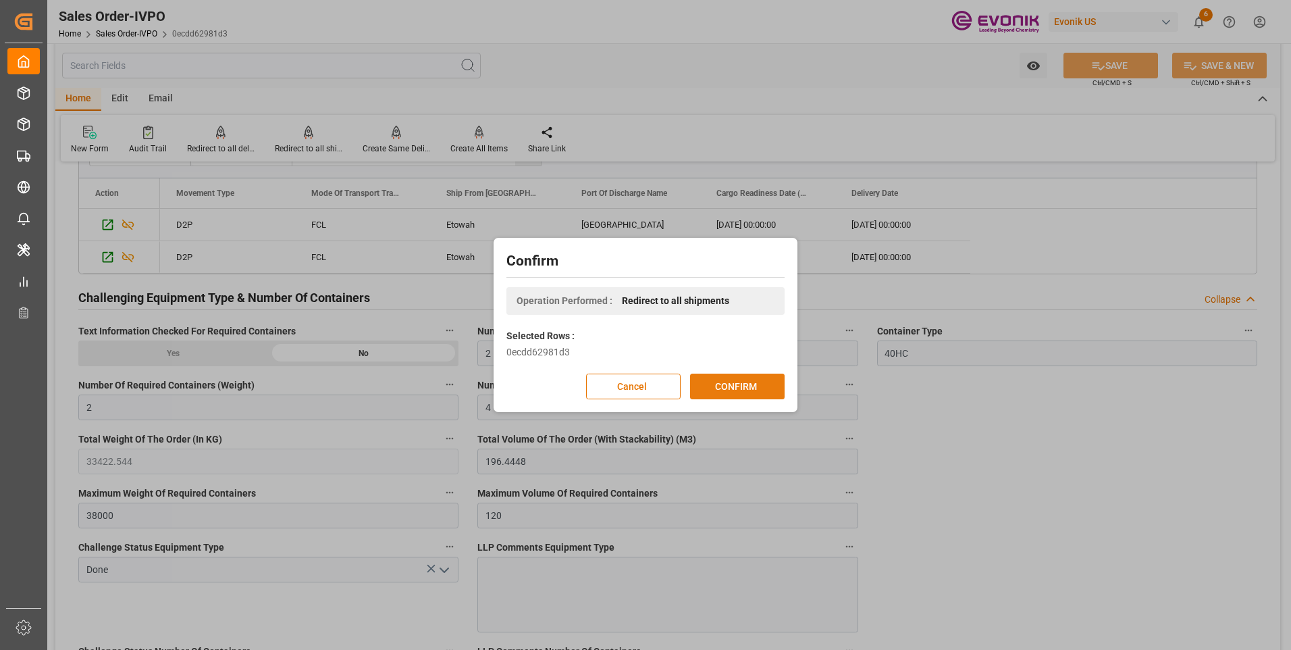
click at [739, 383] on button "CONFIRM" at bounding box center [737, 386] width 95 height 26
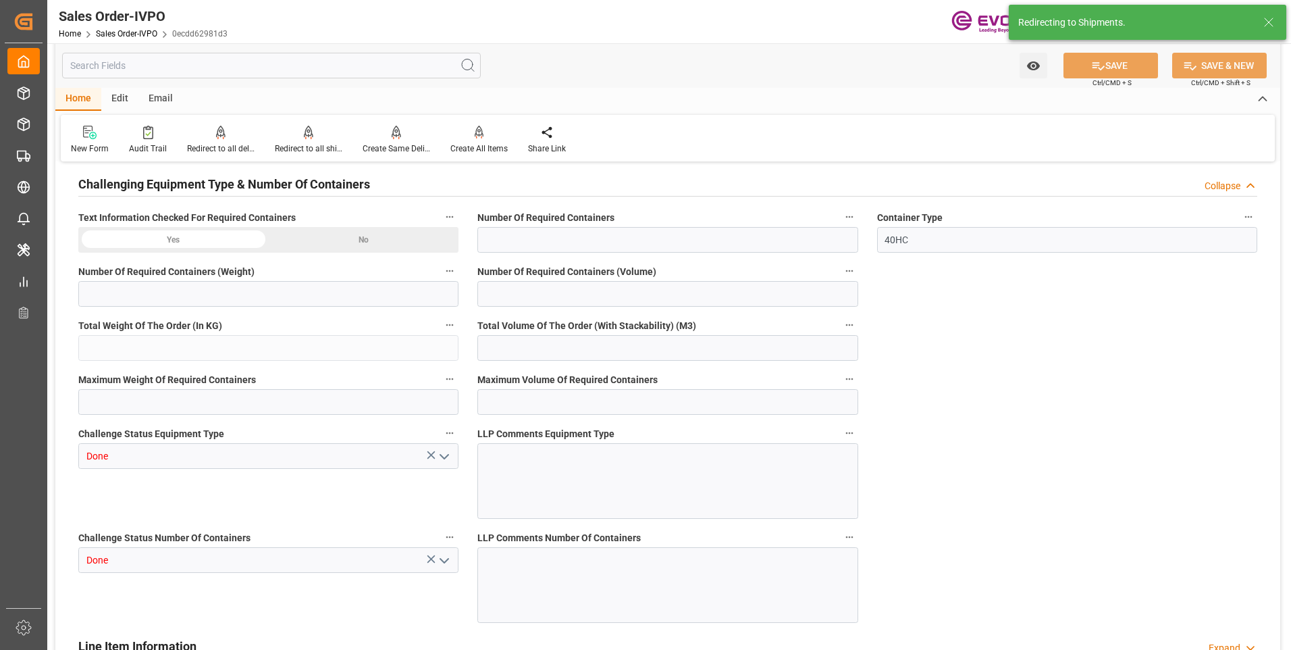
type input "COCTG"
type input "0"
type input "2"
type input "4"
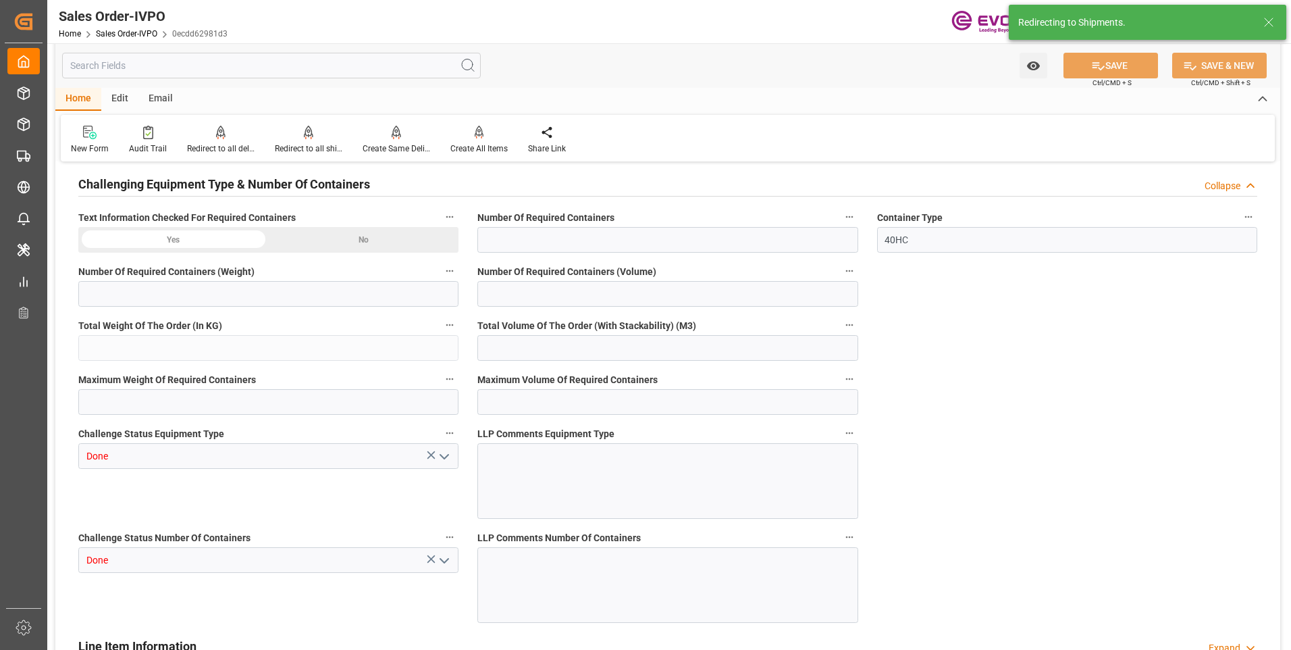
type input "33422.544"
type input "196.4448"
type input "38000"
type input "120"
type input "[DATE] 17:56"
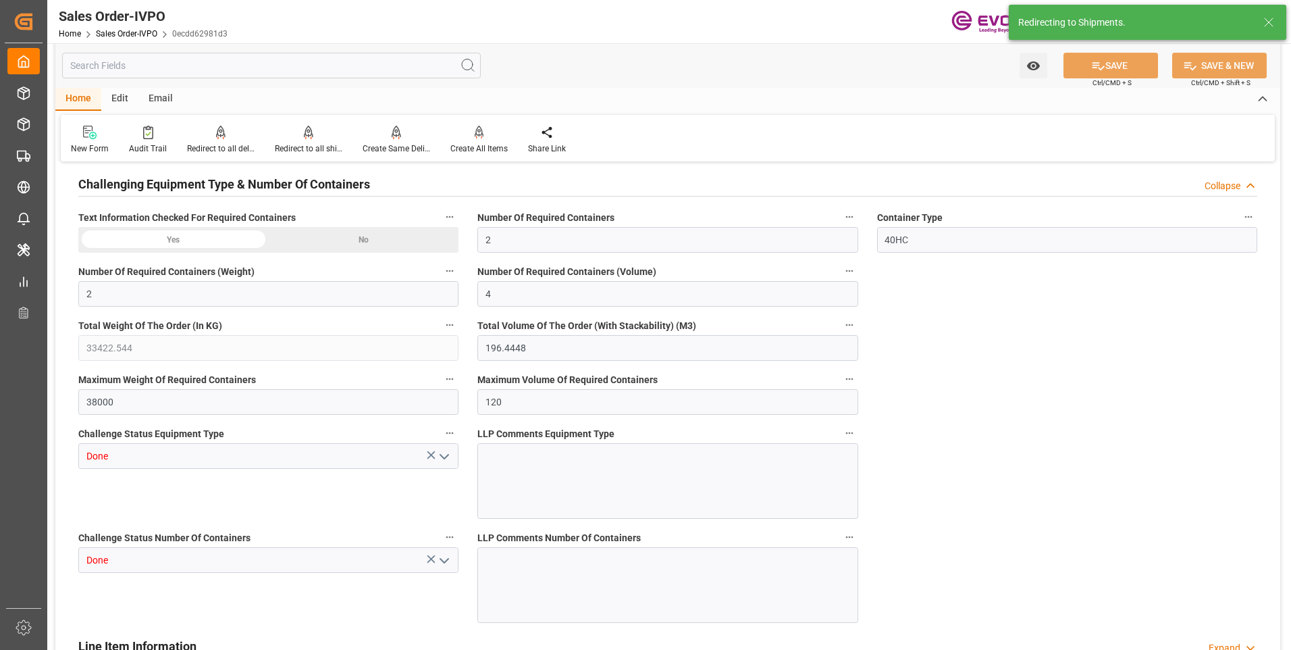
type input "[DATE] 15:50"
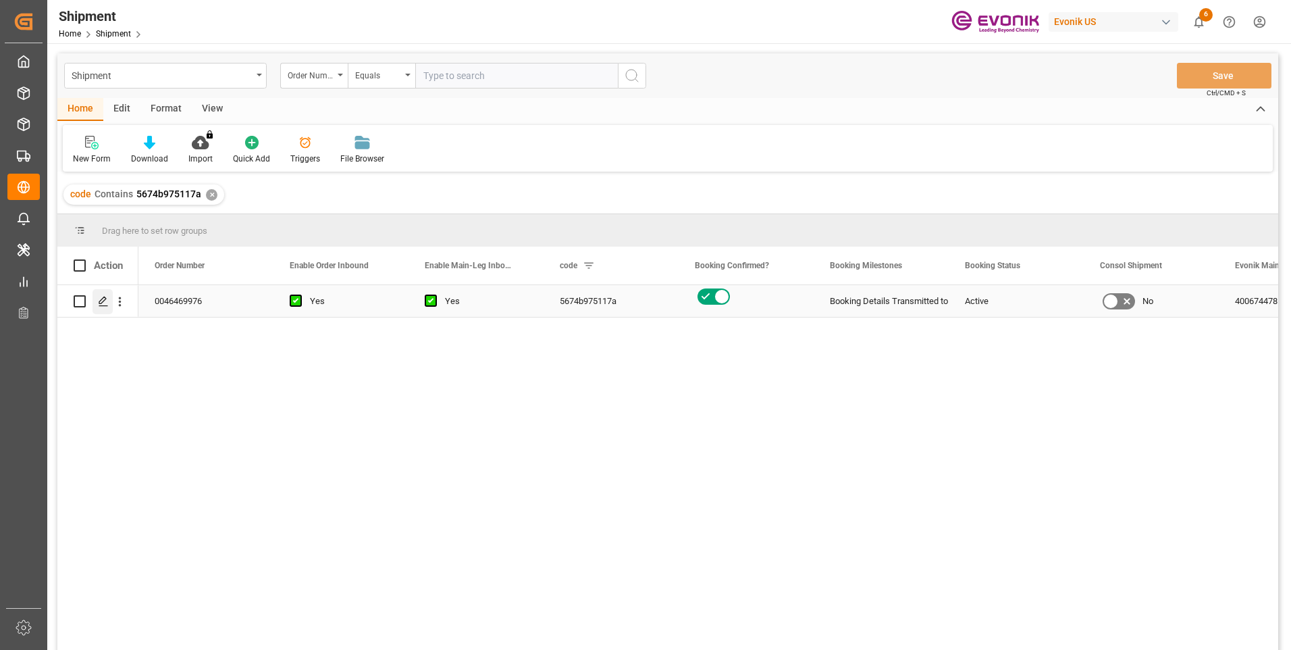
click at [103, 301] on icon "Press SPACE to select this row." at bounding box center [103, 301] width 11 height 11
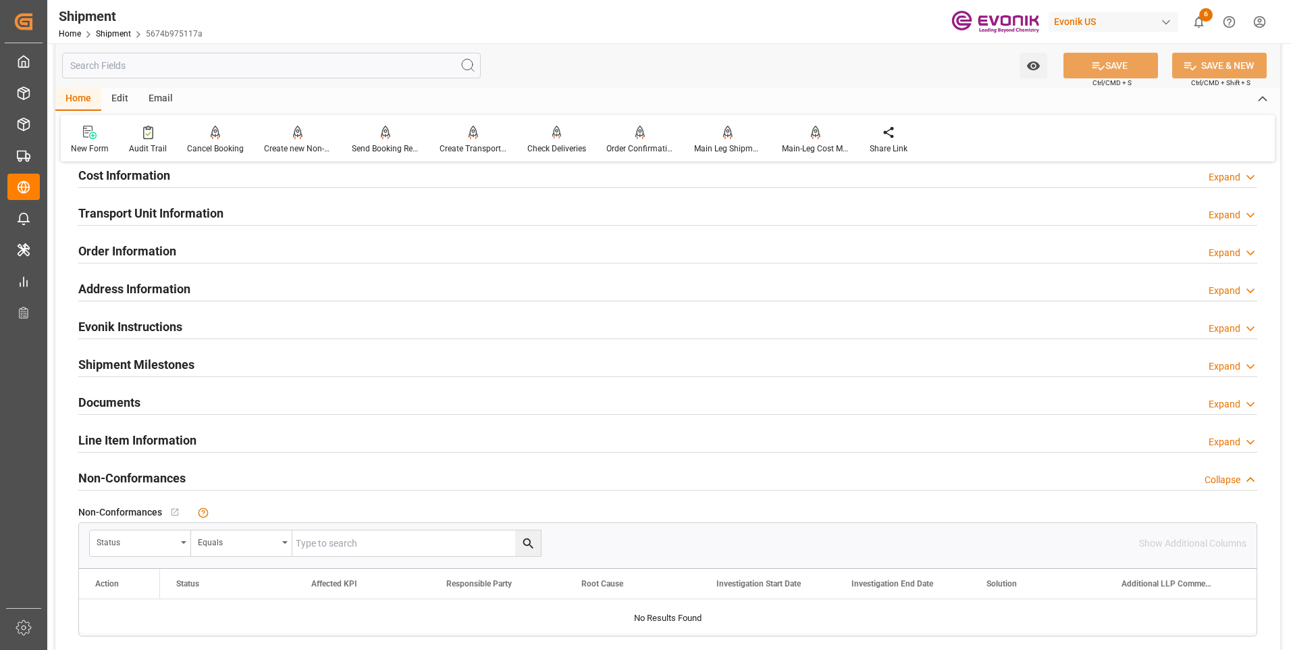
scroll to position [810, 0]
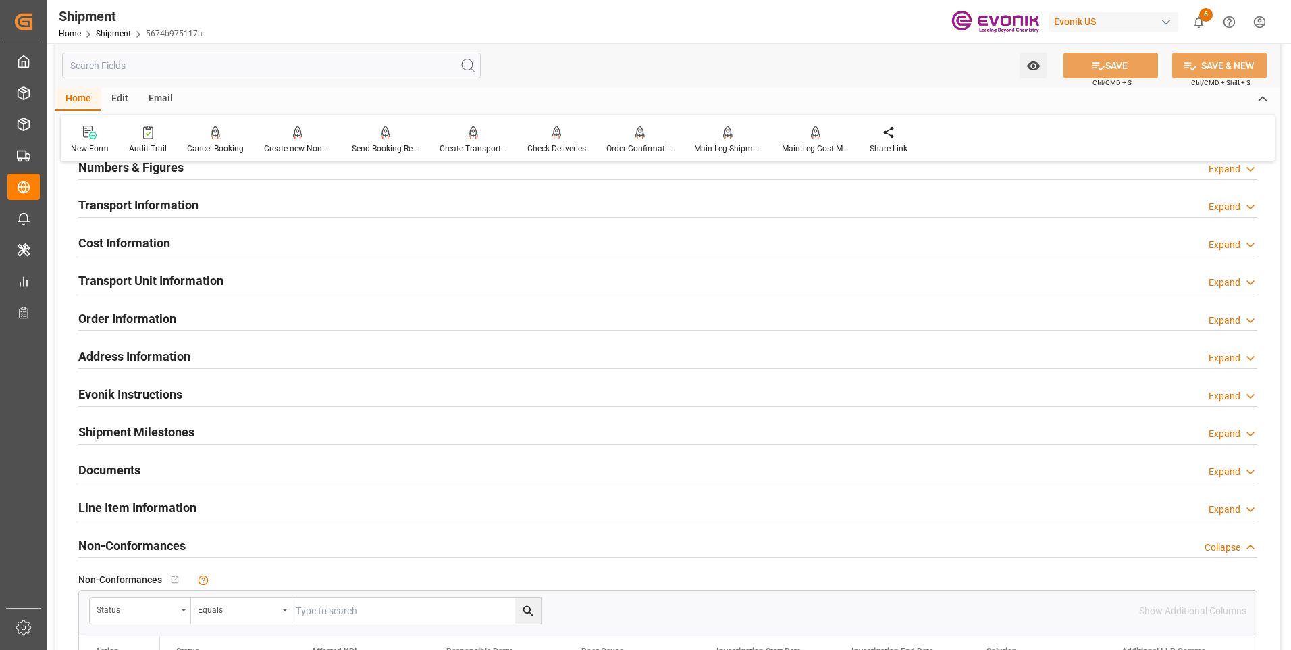
click at [165, 269] on div "Transport Unit Information" at bounding box center [150, 280] width 145 height 26
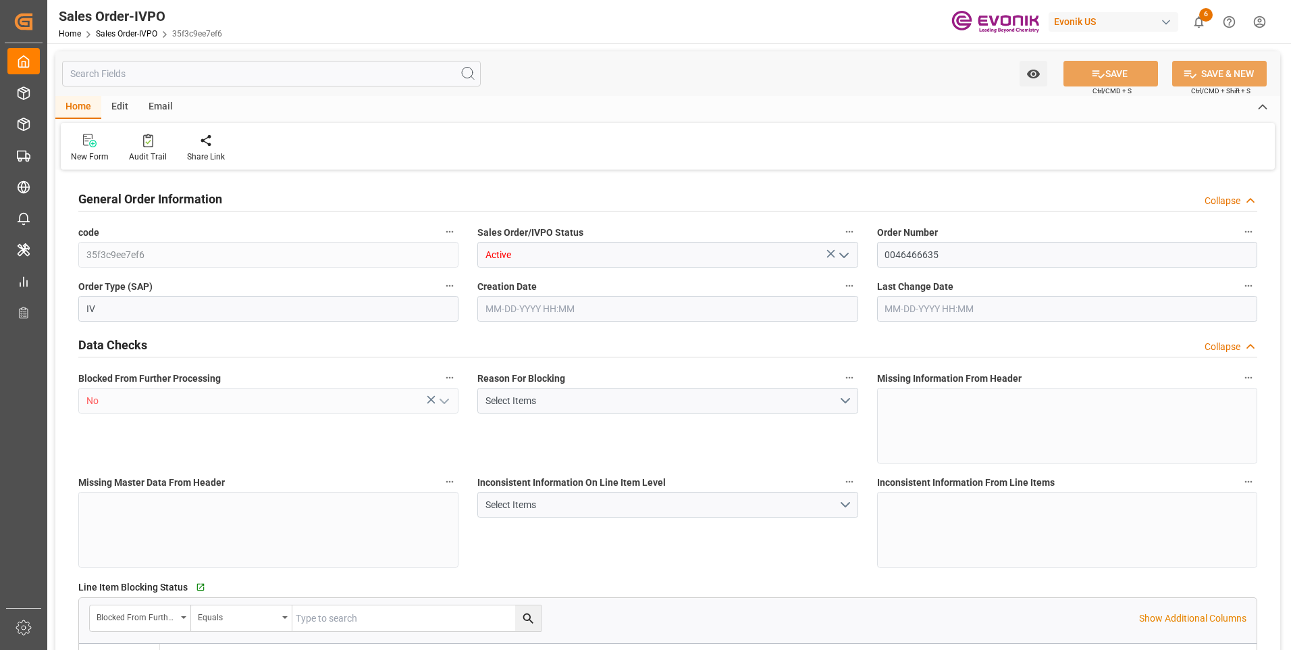
type input "KRPUS"
type input "0"
type input "1"
type input "4565.572"
type input "[DATE] 11:45"
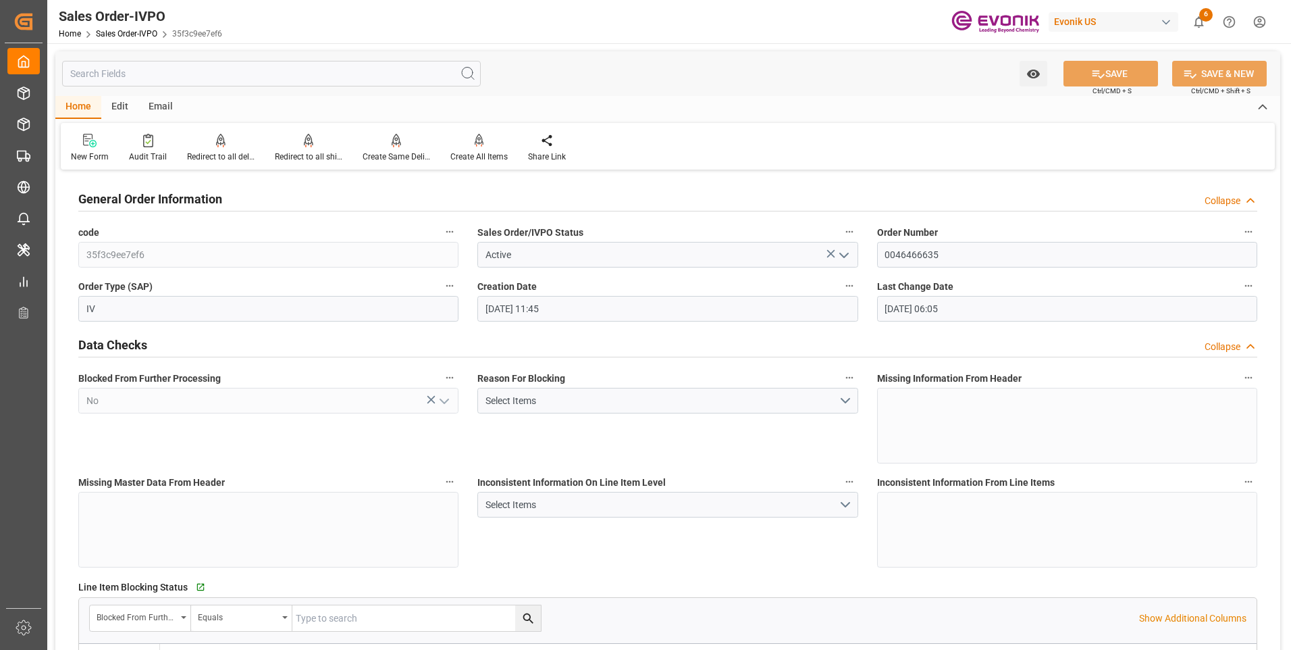
type input "[DATE] 06:05"
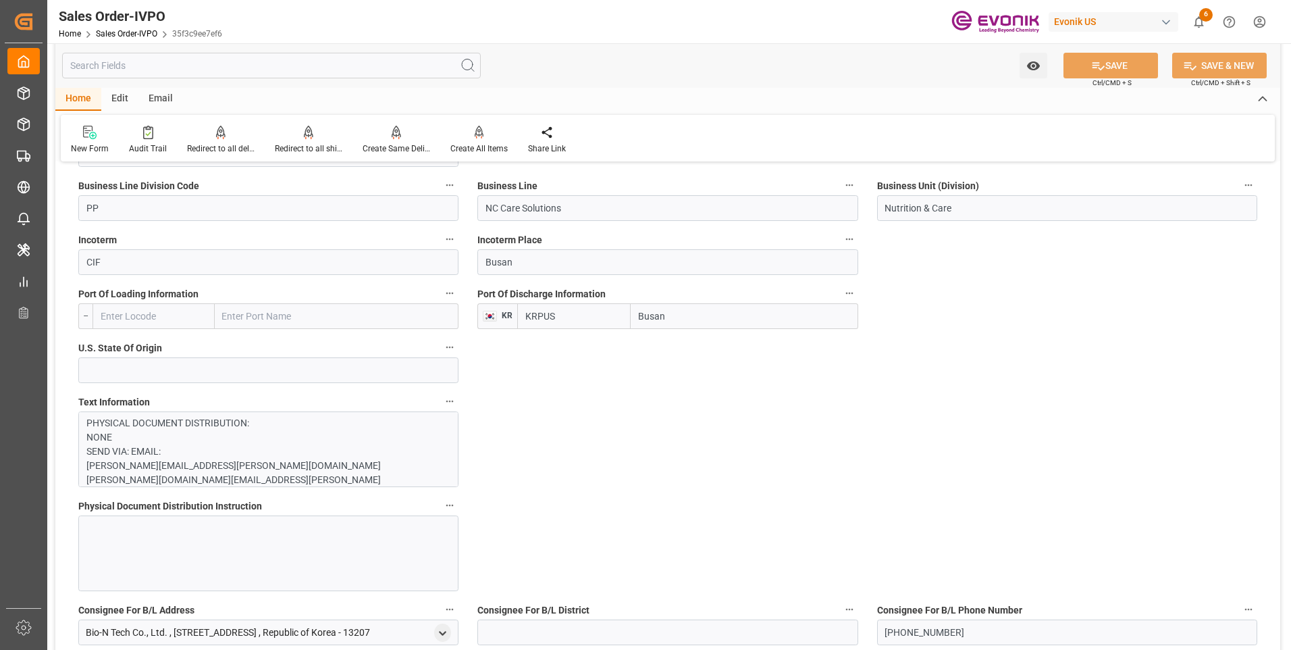
scroll to position [878, 0]
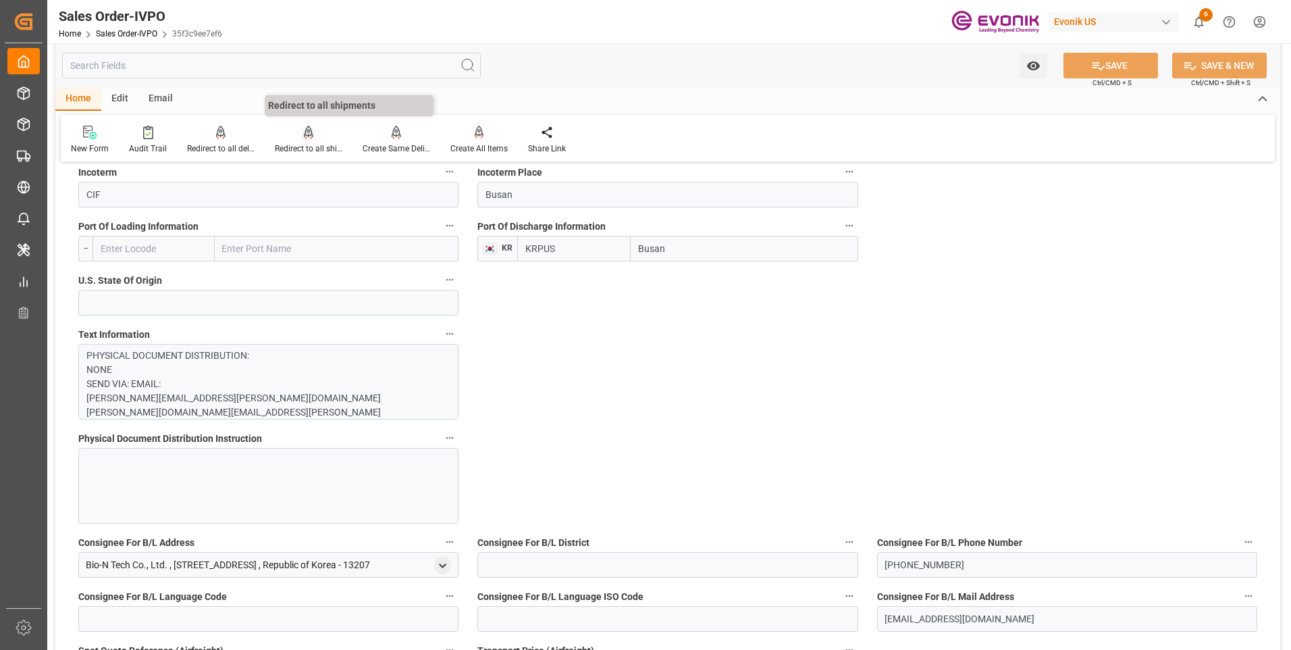
click at [309, 147] on div "Redirect to all shipments" at bounding box center [309, 148] width 68 height 12
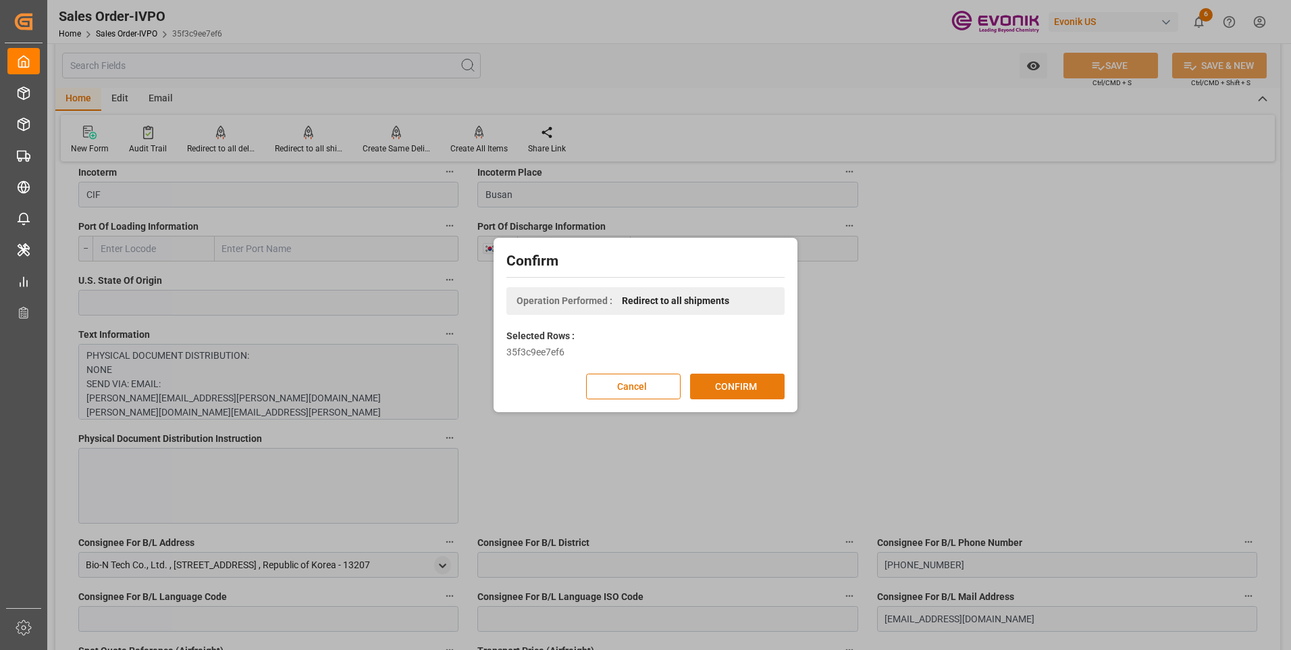
click at [721, 382] on button "CONFIRM" at bounding box center [737, 386] width 95 height 26
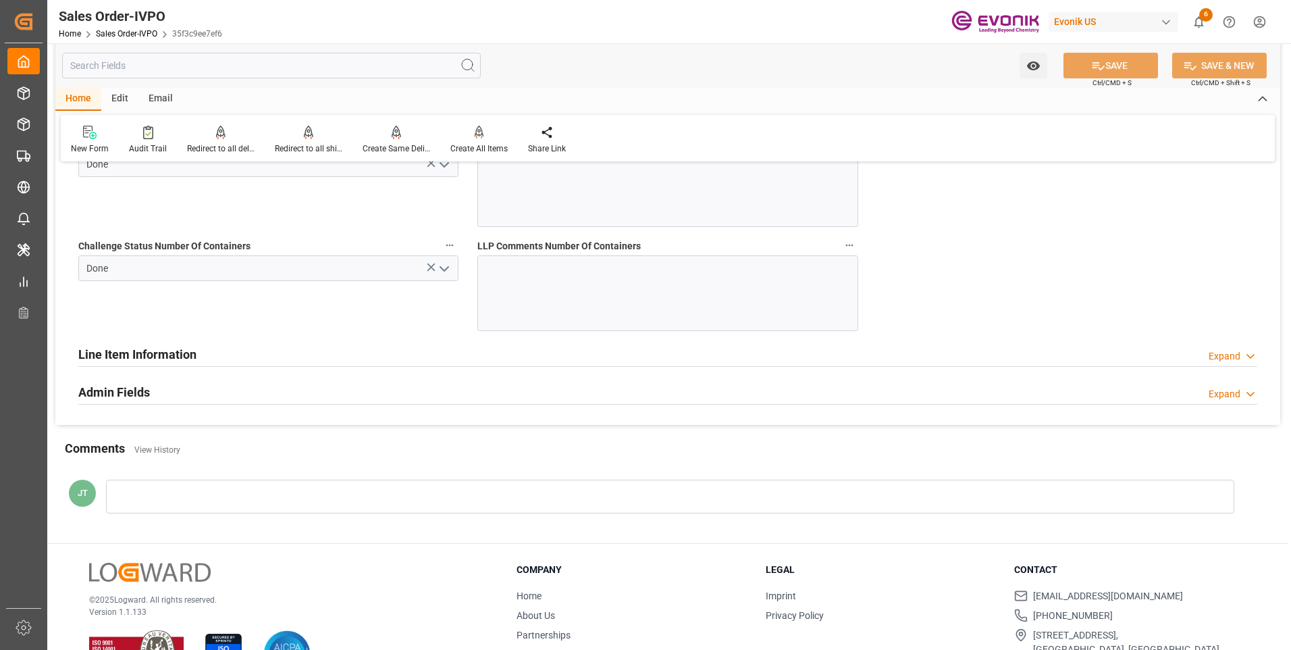
scroll to position [2883, 0]
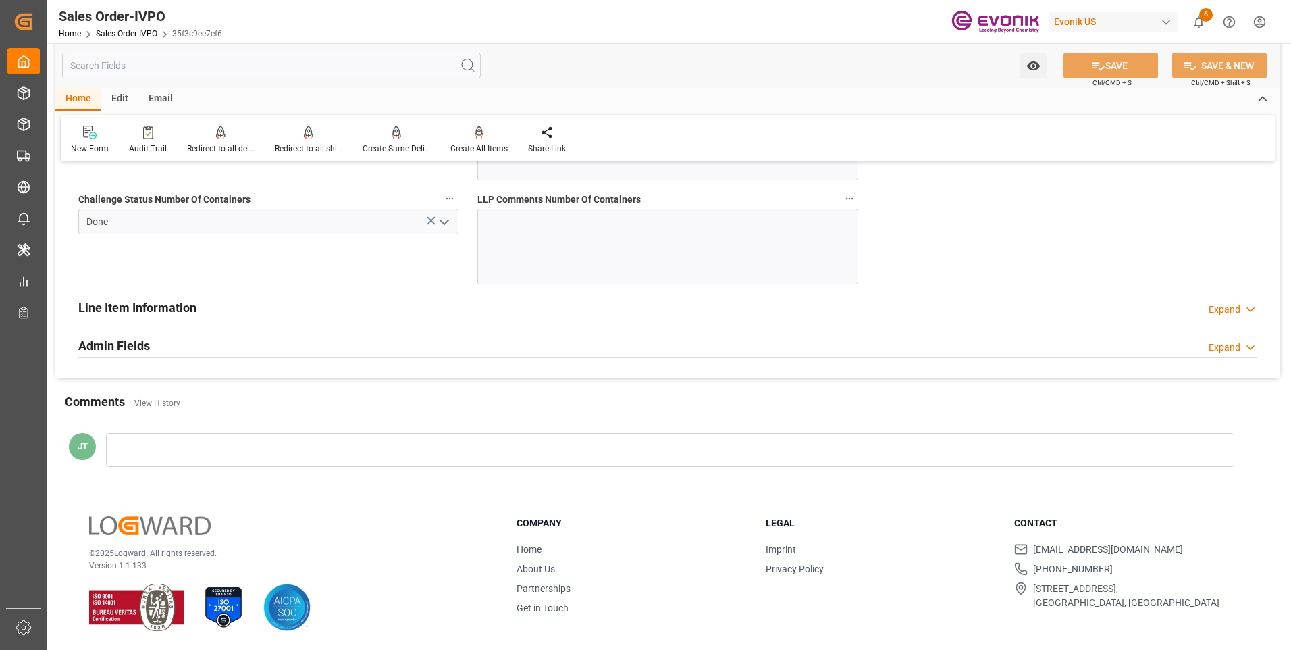
click at [108, 296] on div "Line Item Information" at bounding box center [137, 307] width 118 height 26
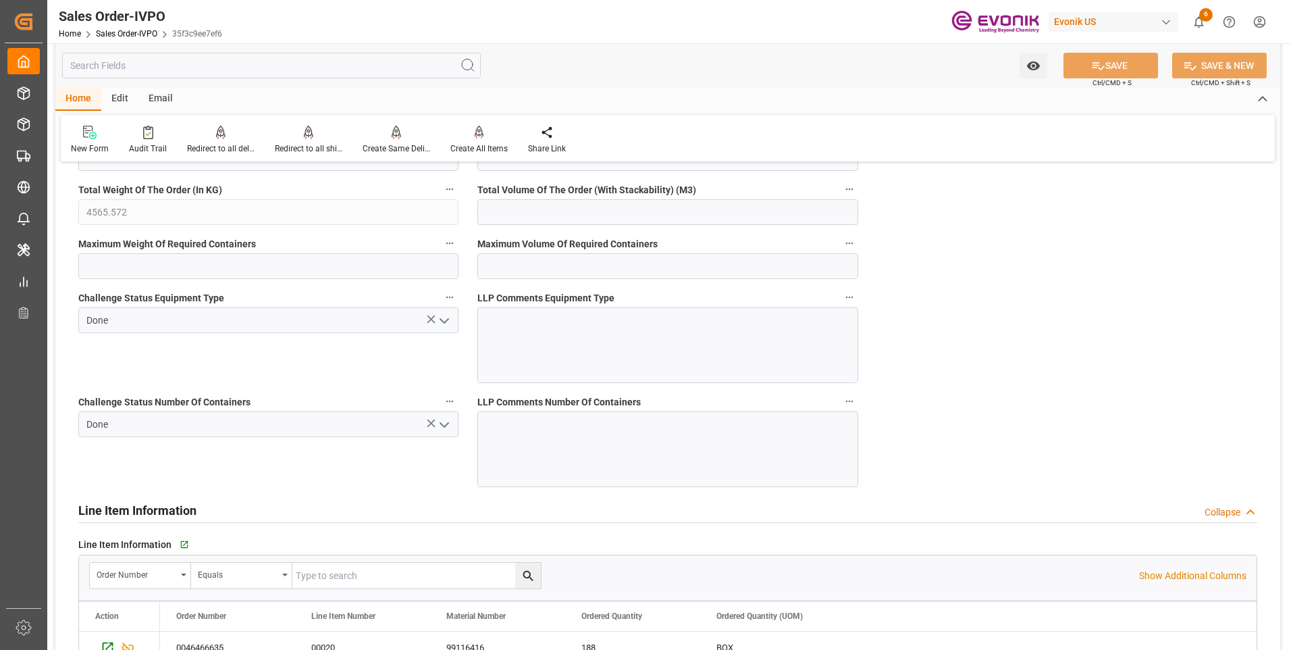
scroll to position [2815, 0]
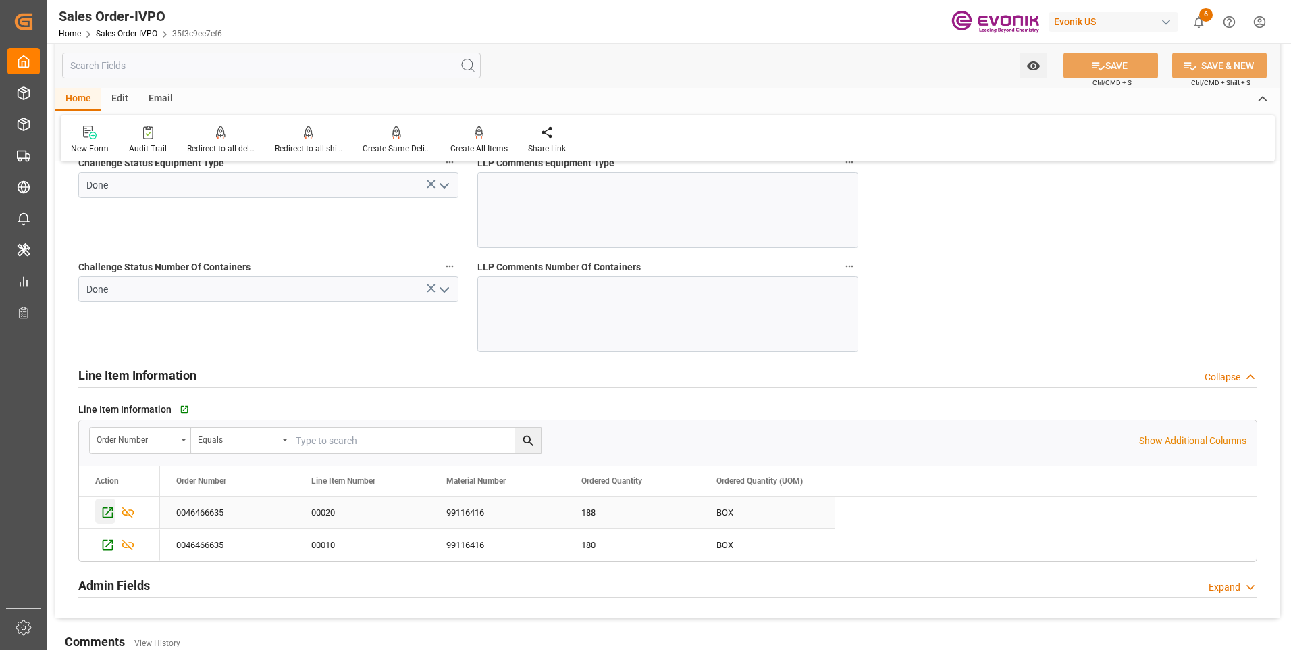
click at [111, 523] on div "Press SPACE to select this row." at bounding box center [119, 512] width 81 height 32
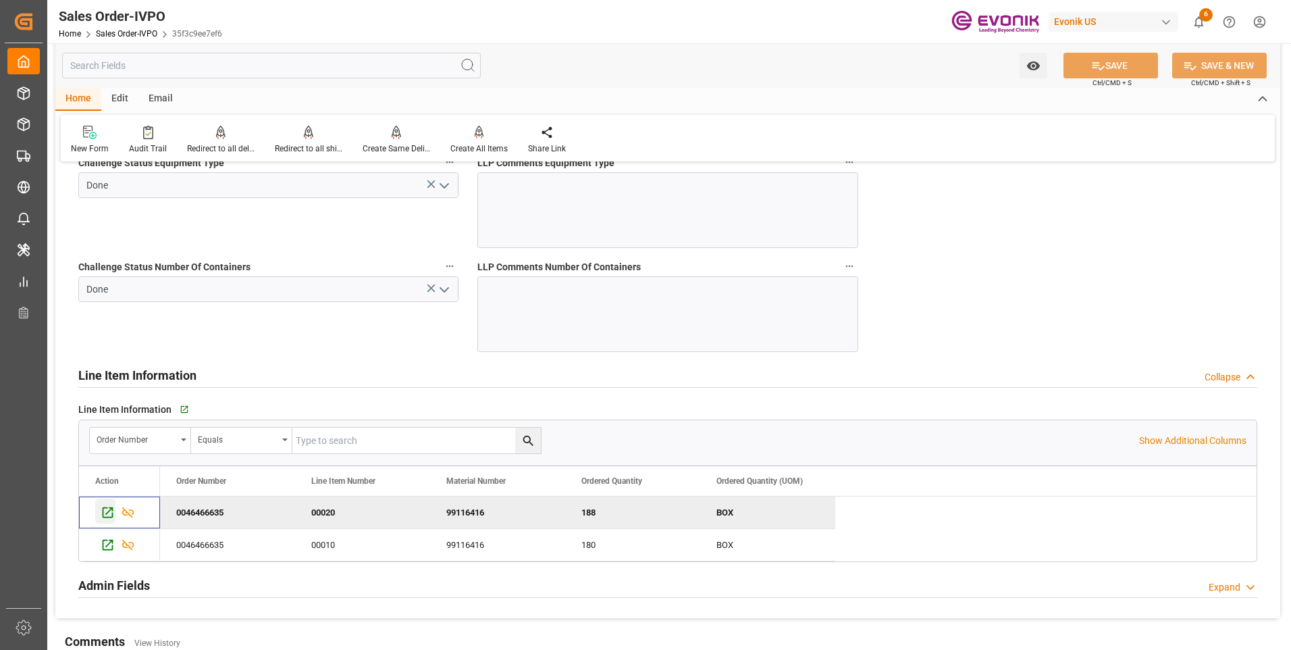
click at [105, 516] on icon "Press SPACE to deselect this row." at bounding box center [108, 512] width 14 height 14
click at [103, 543] on icon "Press SPACE to select this row." at bounding box center [108, 545] width 11 height 11
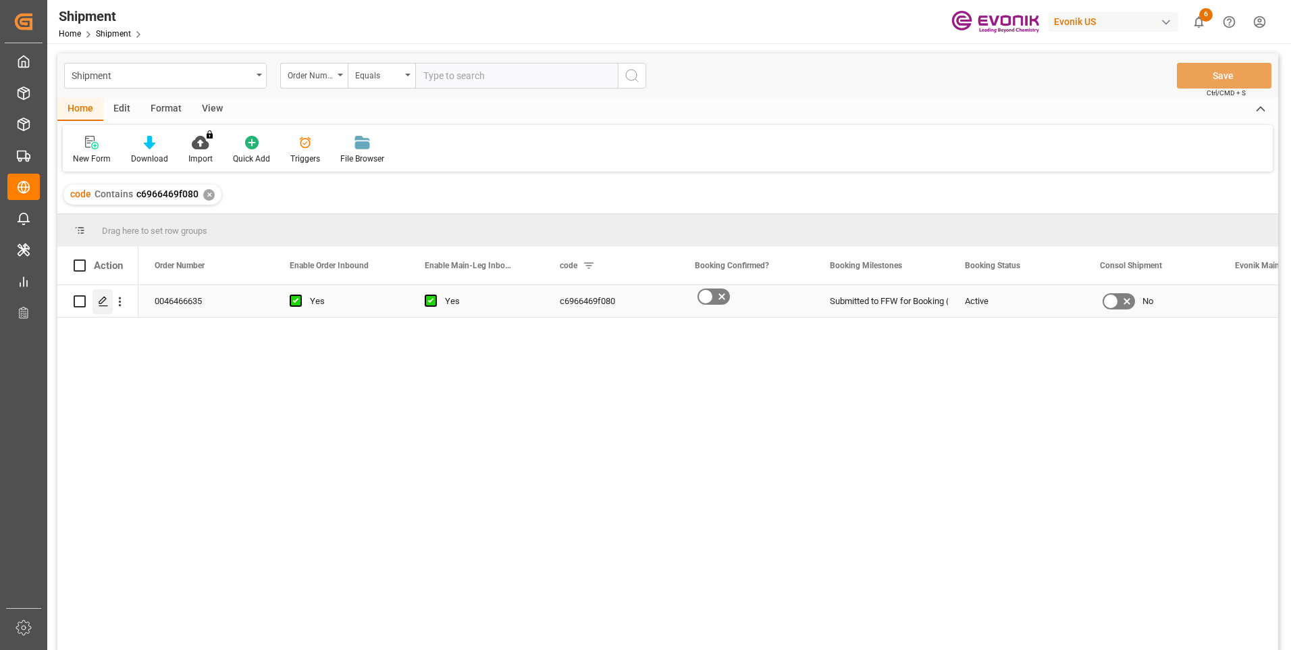
click at [97, 303] on div "Press SPACE to select this row." at bounding box center [103, 301] width 20 height 25
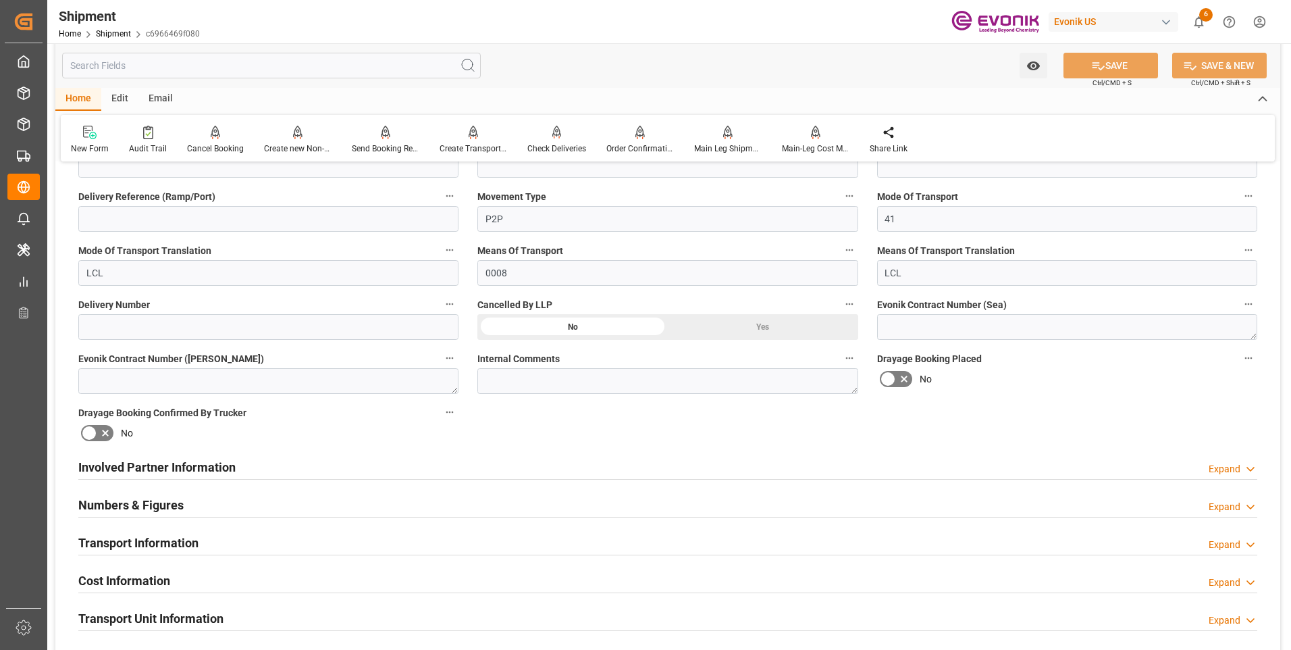
scroll to position [608, 0]
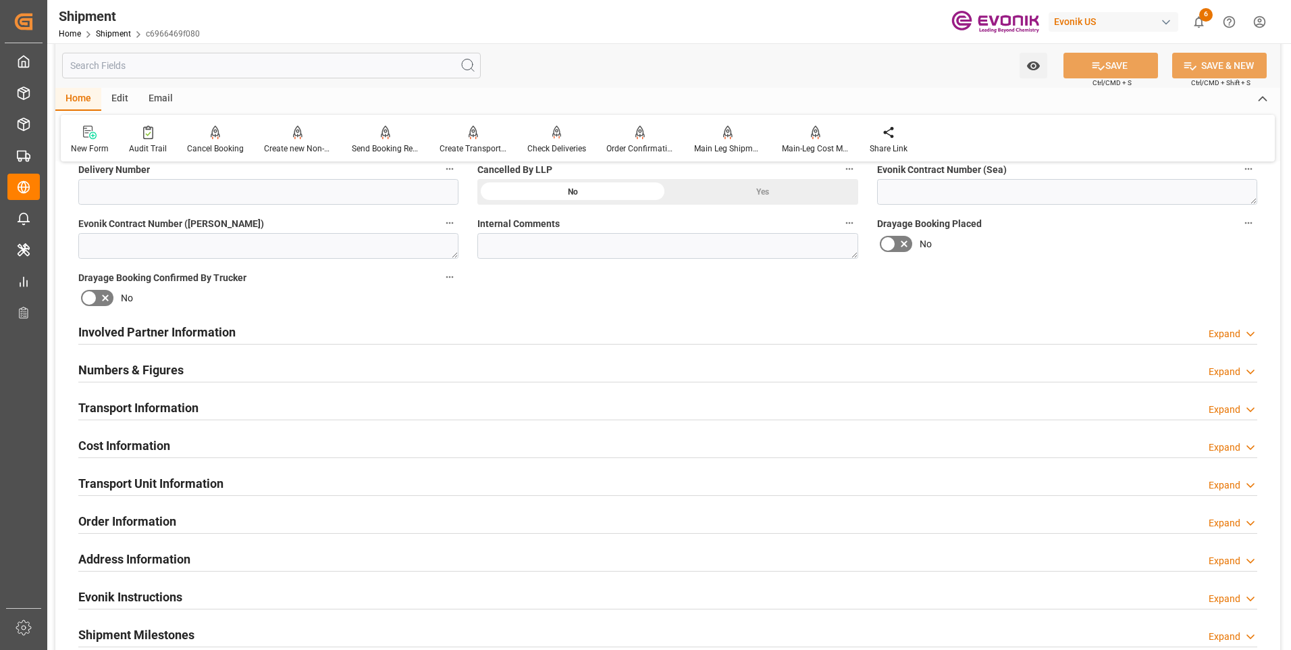
click at [357, 329] on div "Involved Partner Information Expand" at bounding box center [667, 331] width 1179 height 26
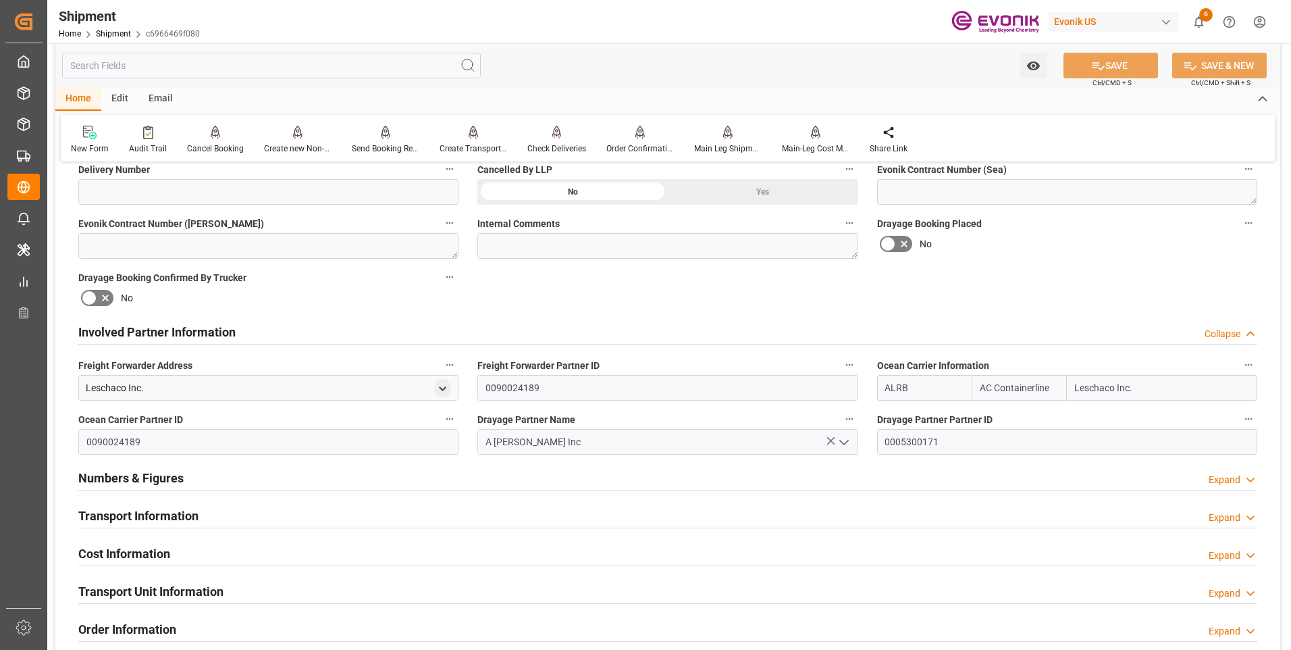
click at [552, 328] on div "Involved Partner Information Collapse" at bounding box center [667, 331] width 1179 height 26
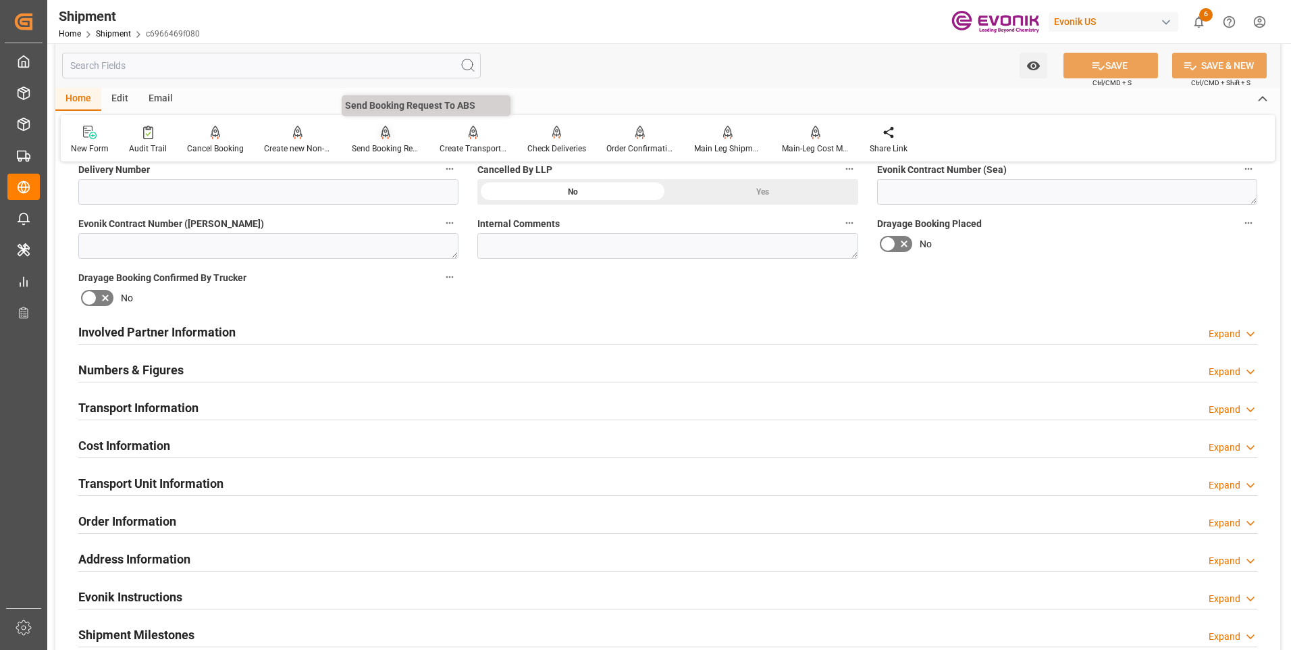
click at [383, 142] on div "Send Booking Request To ABS" at bounding box center [386, 140] width 88 height 30
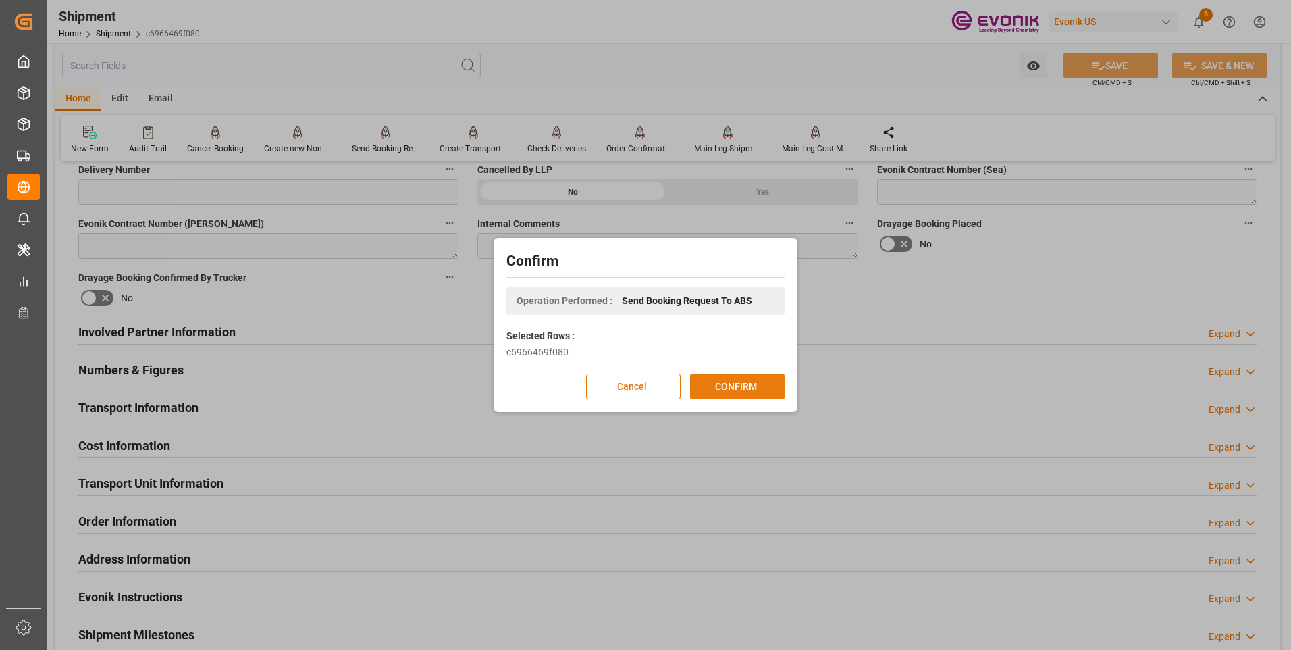
click at [737, 386] on button "CONFIRM" at bounding box center [737, 386] width 95 height 26
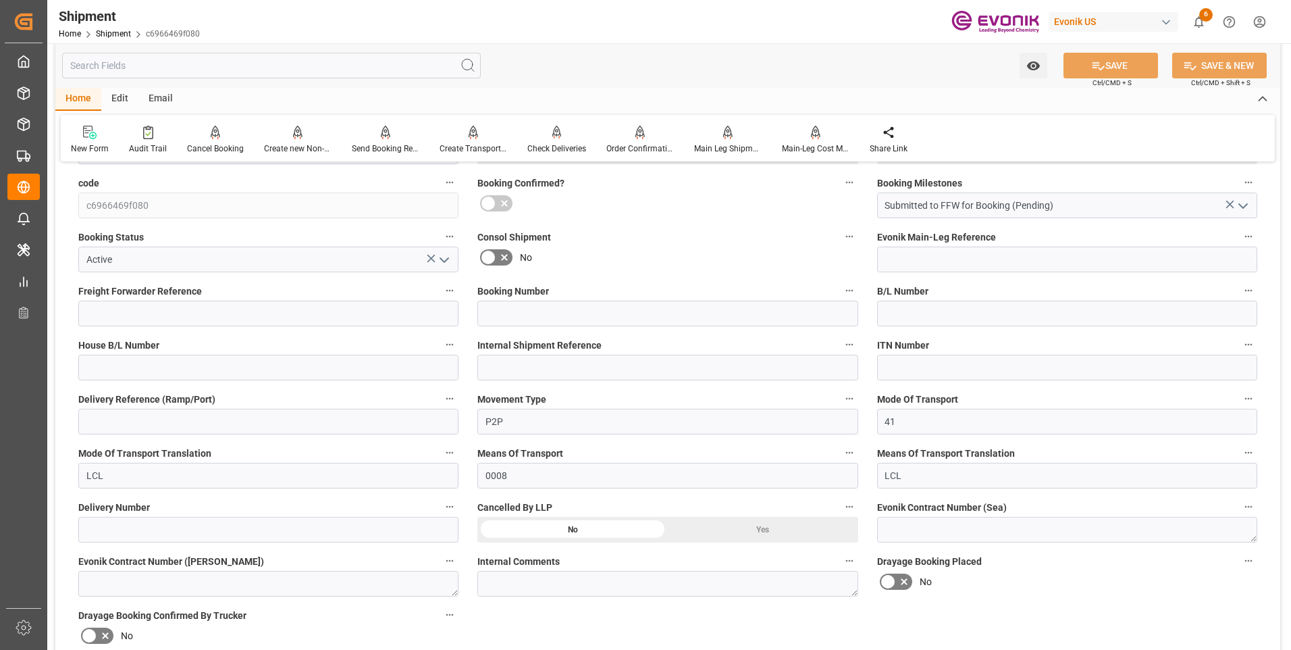
scroll to position [203, 0]
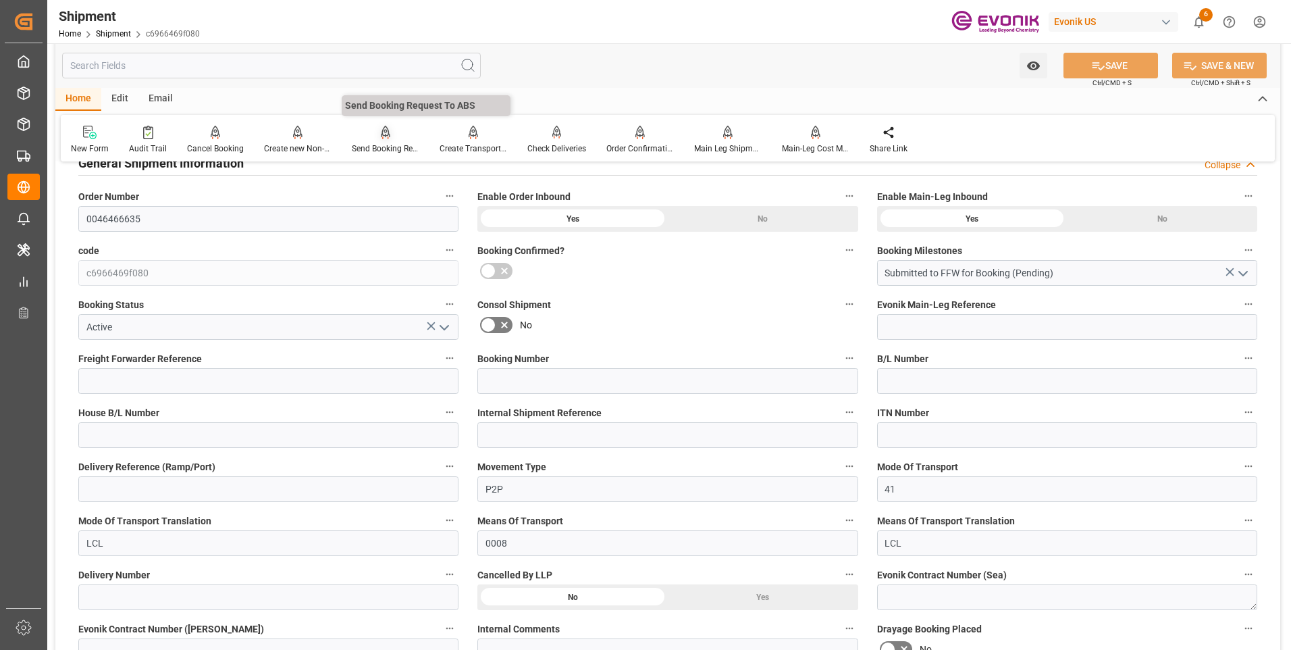
click at [402, 138] on div at bounding box center [386, 132] width 68 height 14
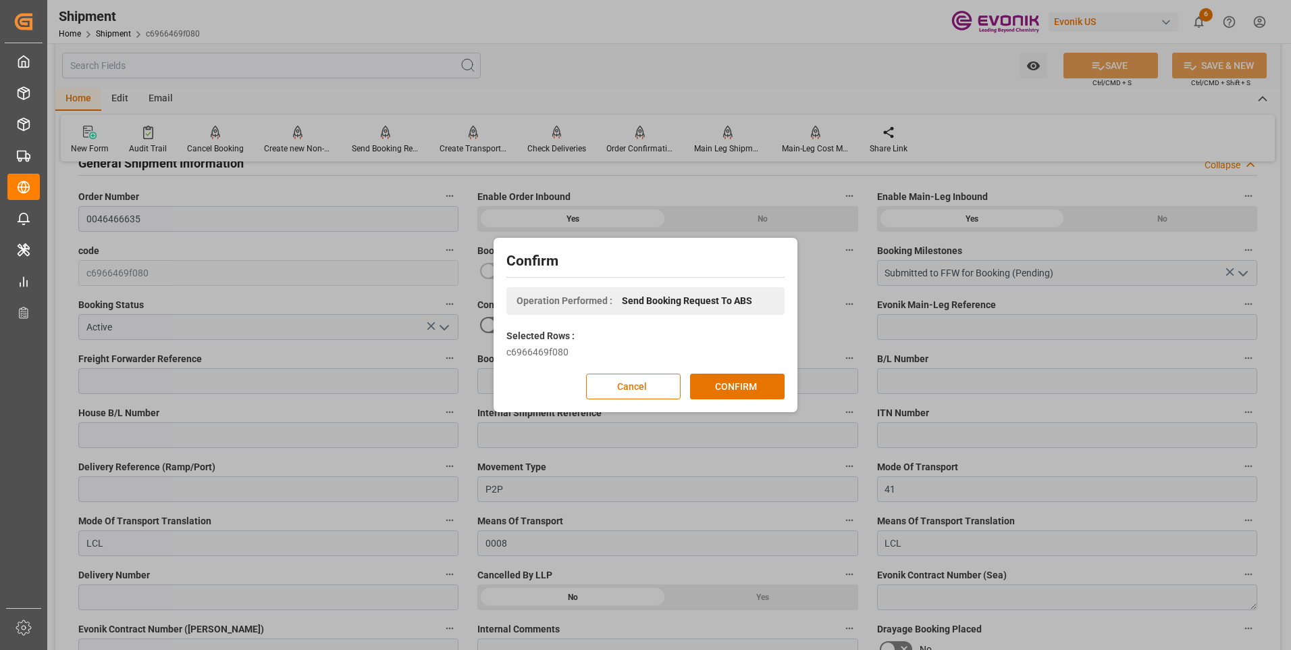
click at [727, 370] on div "Confirm Operation Performed : Send Booking Request To ABS Selected Rows : c6966…" at bounding box center [645, 324] width 297 height 167
click at [739, 391] on button "CONFIRM" at bounding box center [737, 386] width 95 height 26
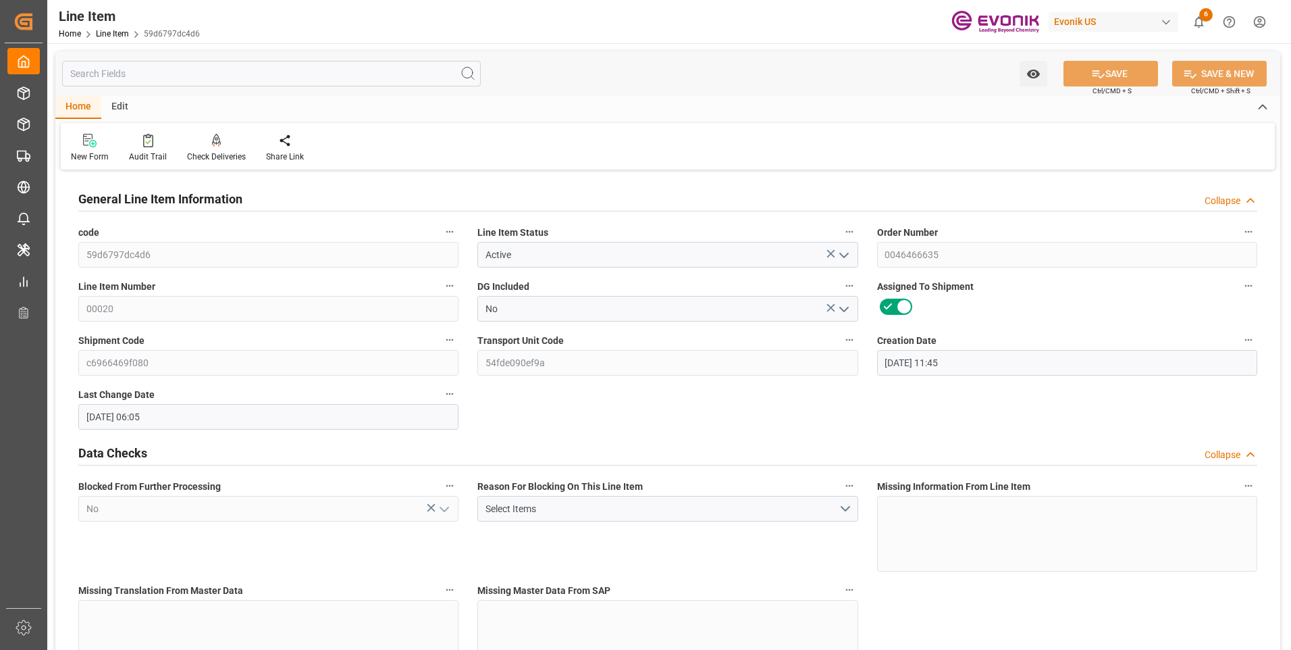
click at [240, 76] on input "text" at bounding box center [271, 74] width 419 height 26
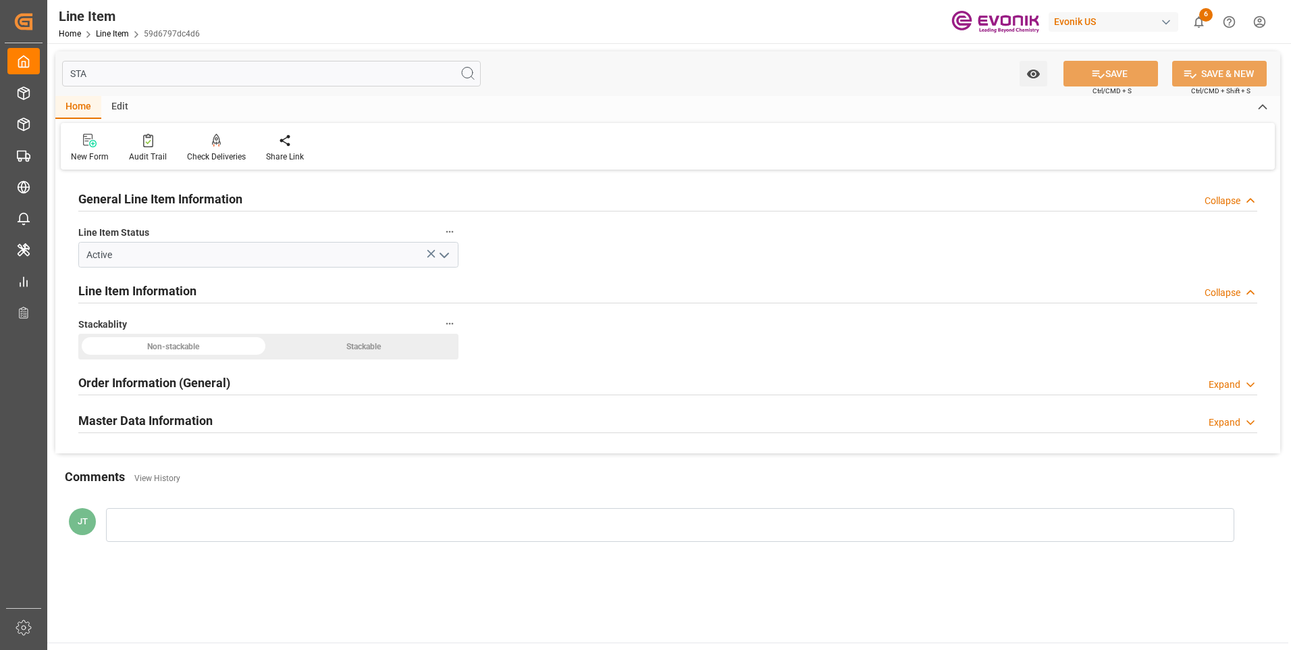
type input "STA"
click at [176, 380] on h2 "Order Information (General)" at bounding box center [154, 382] width 152 height 18
click at [176, 378] on h2 "Order Information (General)" at bounding box center [154, 382] width 152 height 18
click at [140, 417] on h2 "Master Data Information" at bounding box center [145, 420] width 134 height 18
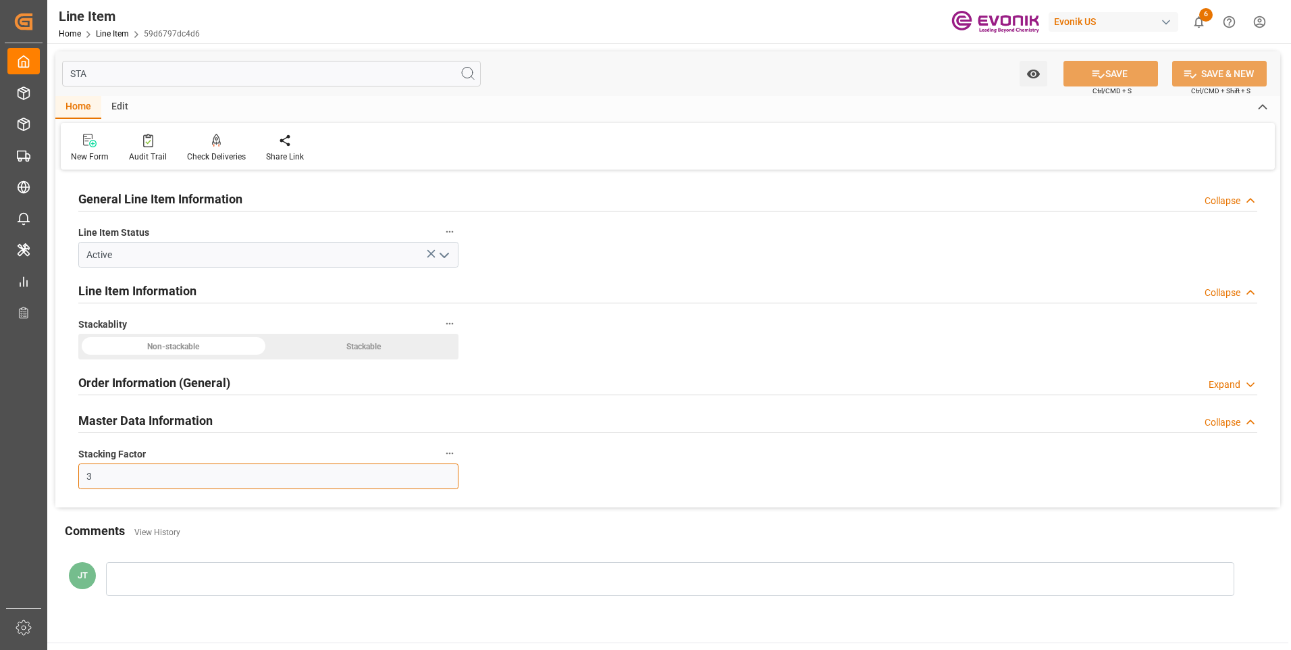
click at [140, 471] on input "3" at bounding box center [268, 476] width 380 height 26
type input "2"
click at [1114, 74] on button "SAVE" at bounding box center [1111, 74] width 95 height 26
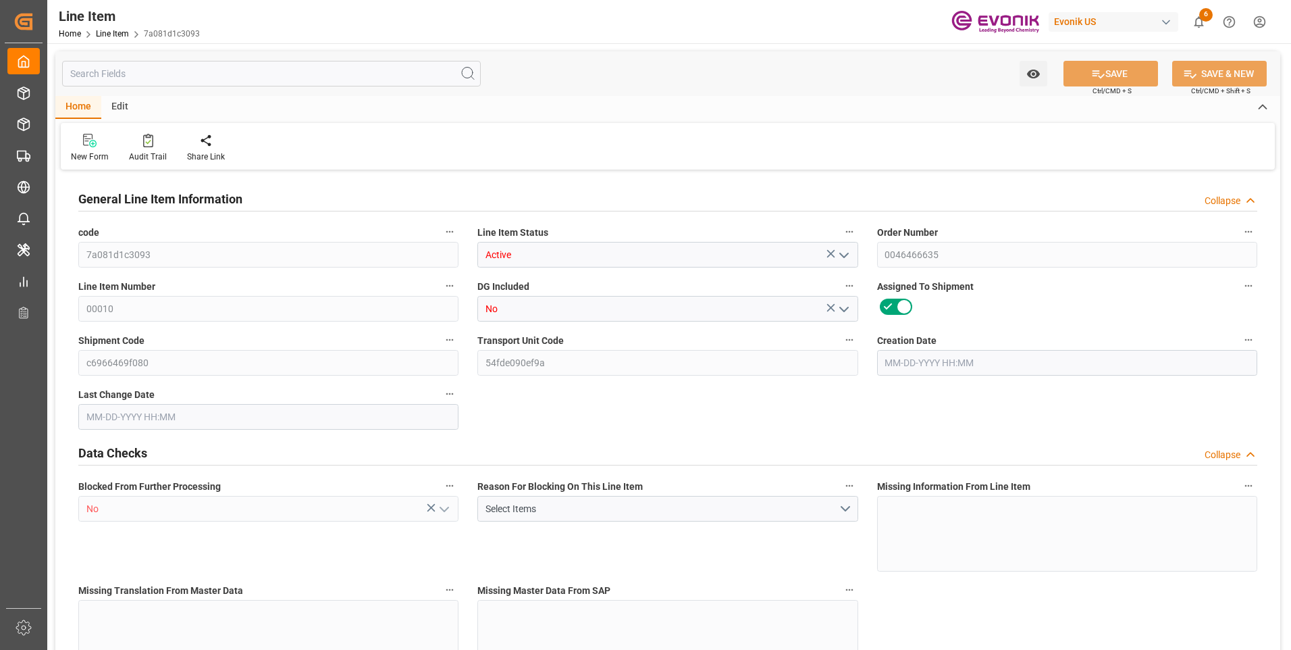
type input "5"
type input "2106.72"
type input "1980"
type input "5.2767"
type input "180"
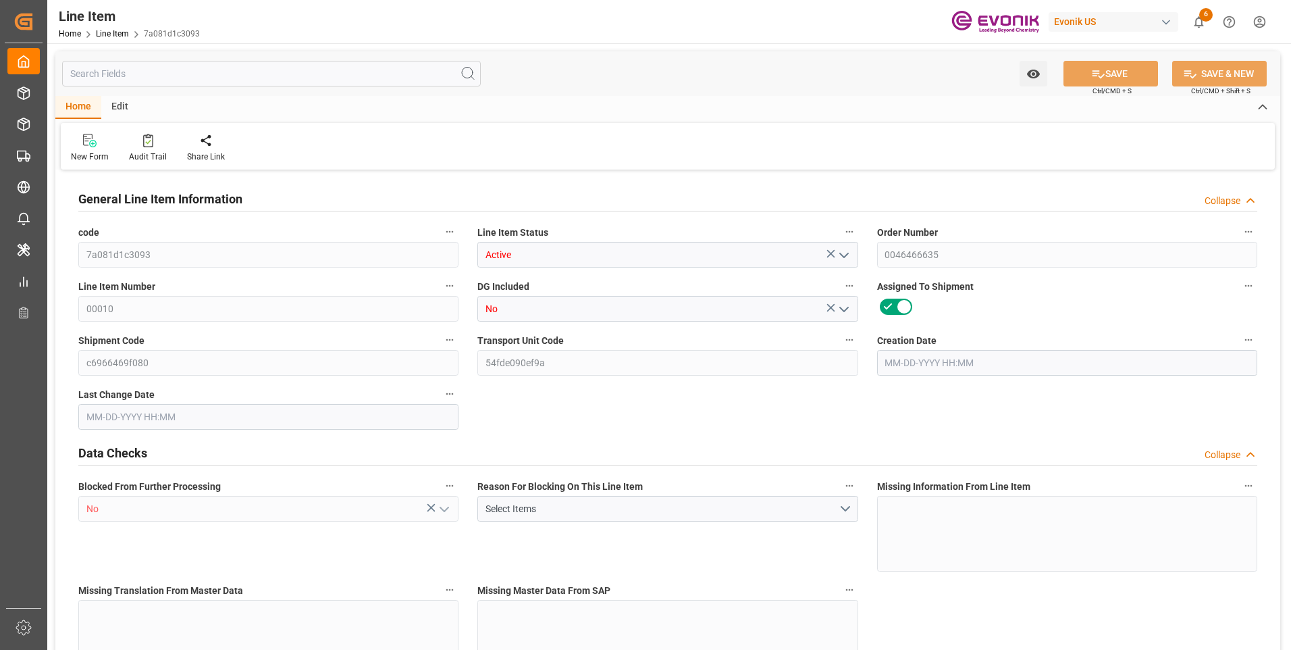
type input "139035.6"
type input "180"
type input "1980"
type input "2106.72"
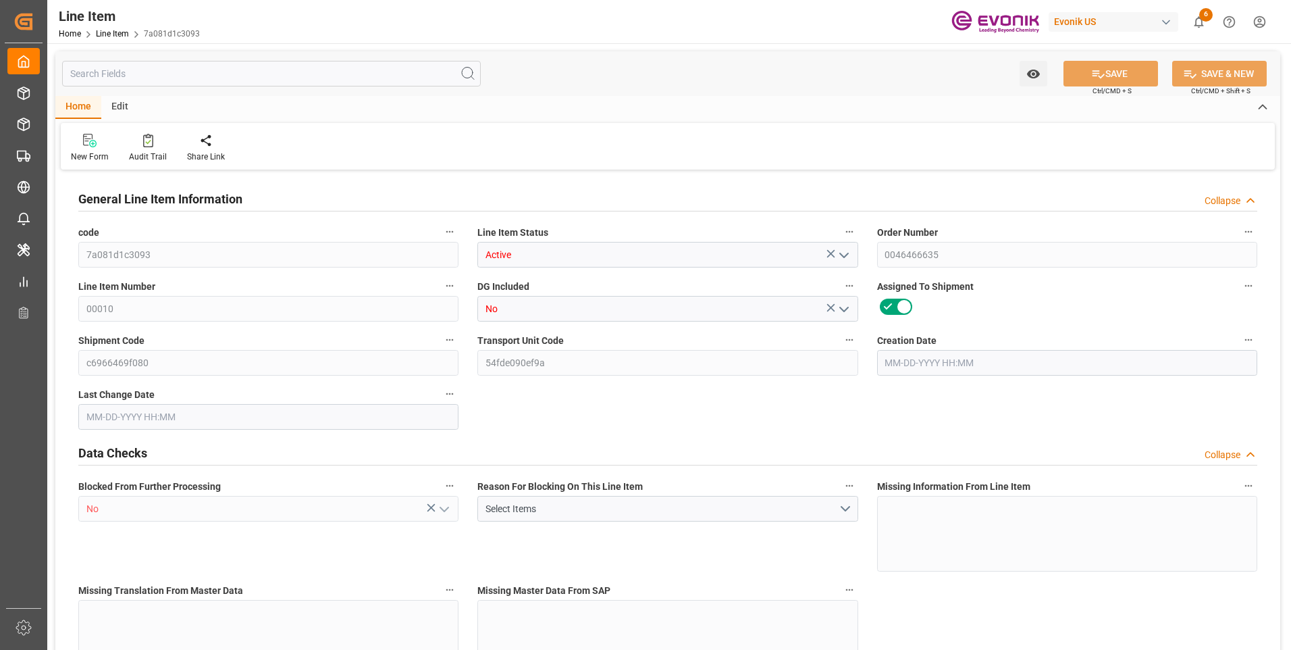
type input "2224.22"
type input "1980"
type input "5.2767"
type input "5276.7"
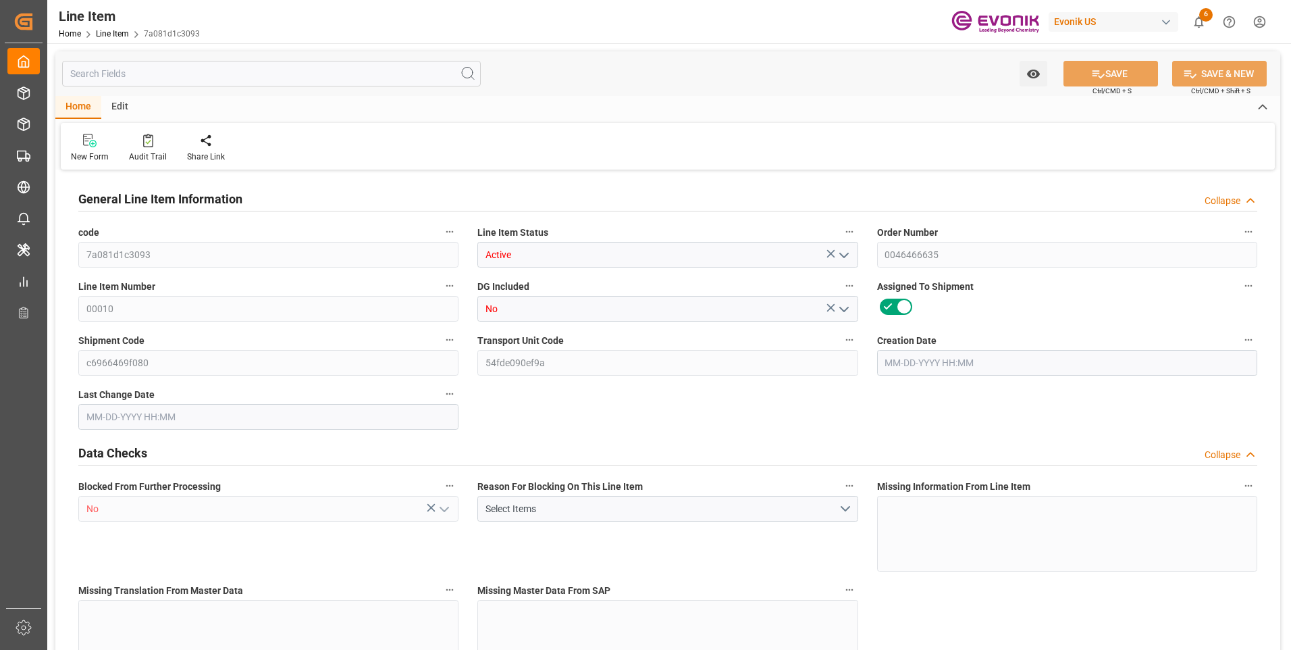
type input "0"
type input "[DATE] 11:45"
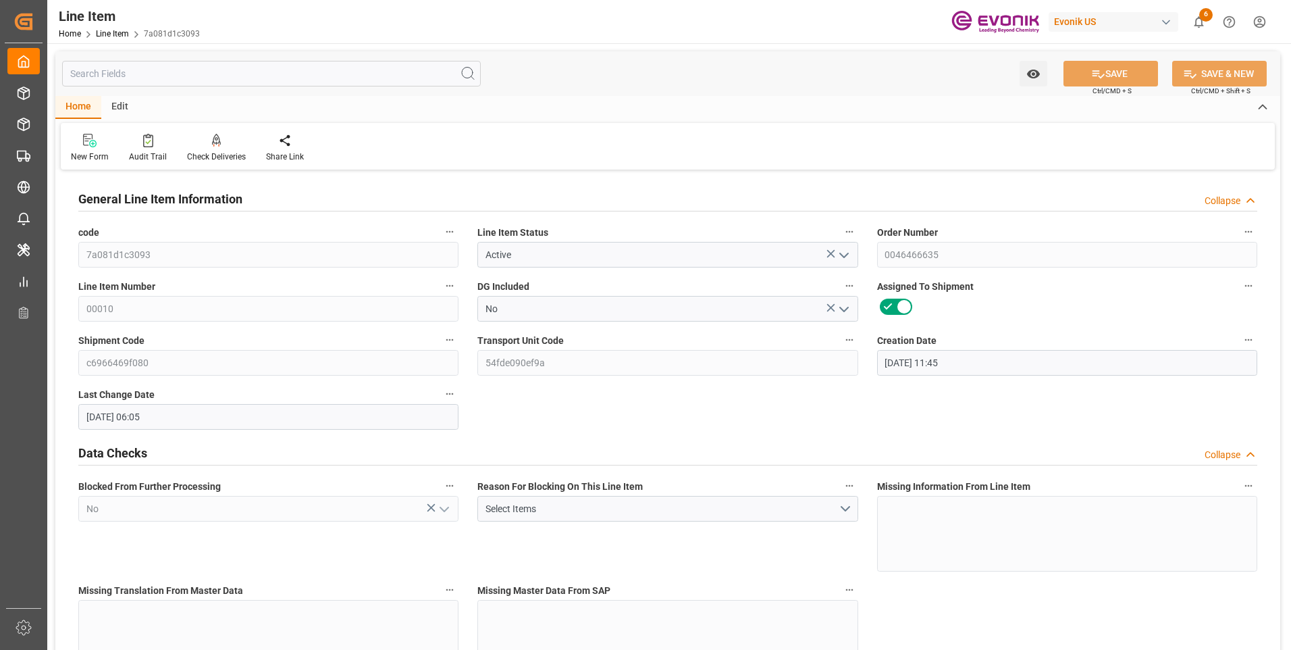
type input "[DATE] 06:05"
type input "[DATE]"
click at [224, 69] on input "text" at bounding box center [271, 74] width 419 height 26
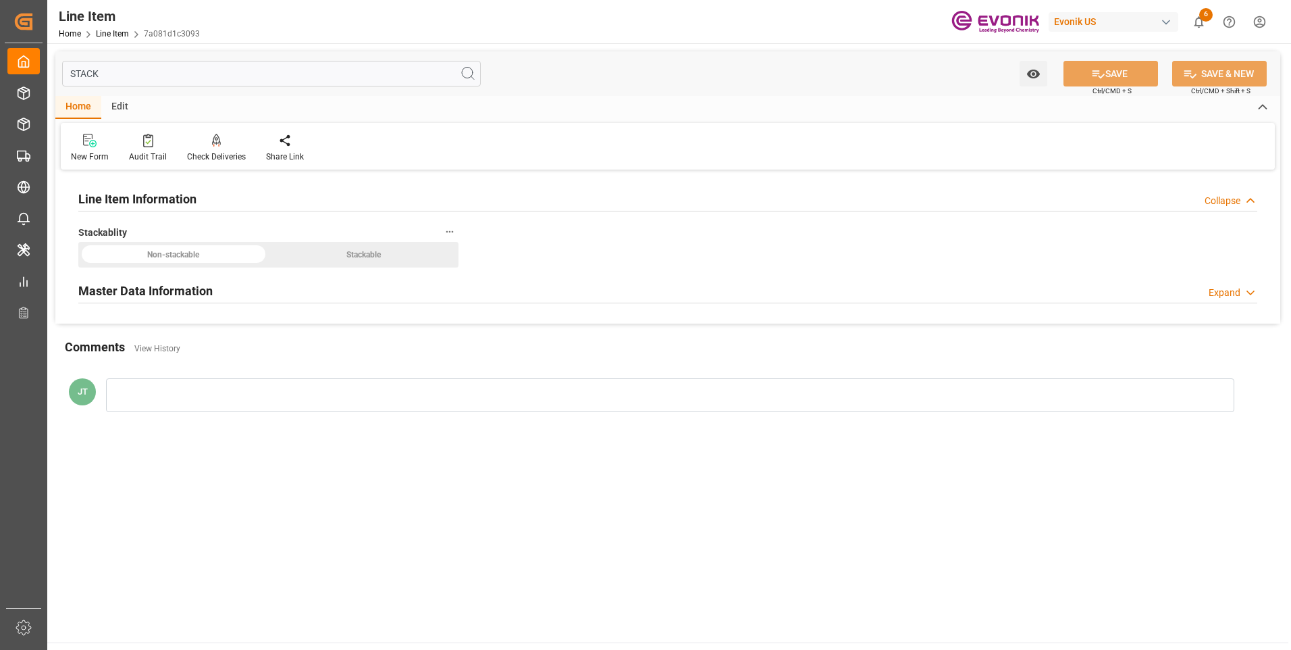
type input "STACK"
click at [179, 287] on h2 "Master Data Information" at bounding box center [145, 291] width 134 height 18
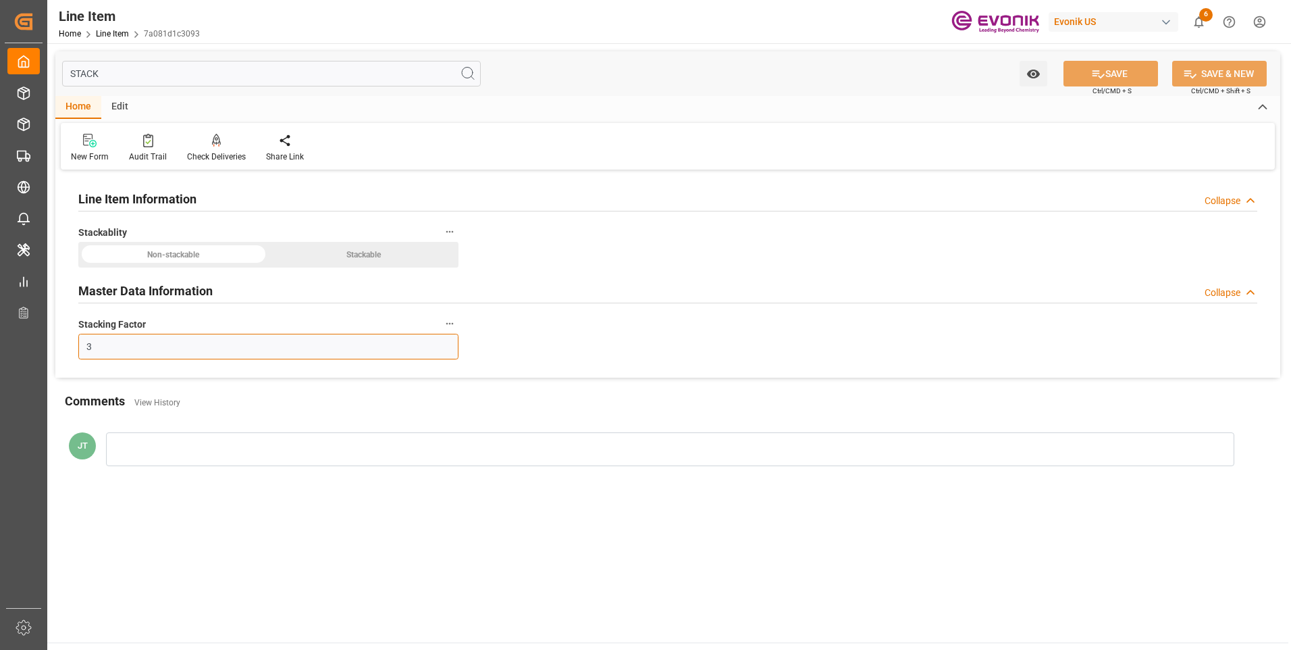
click at [146, 356] on input "3" at bounding box center [268, 347] width 380 height 26
type input "2"
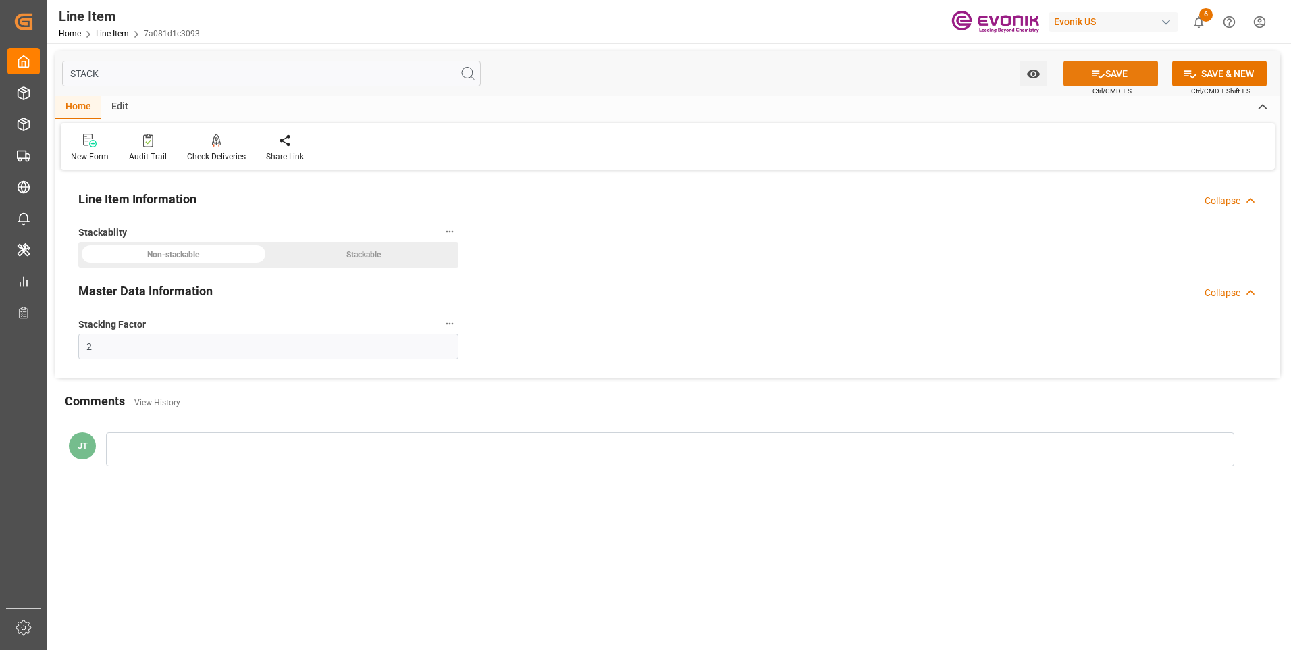
click at [1111, 82] on button "SAVE" at bounding box center [1111, 74] width 95 height 26
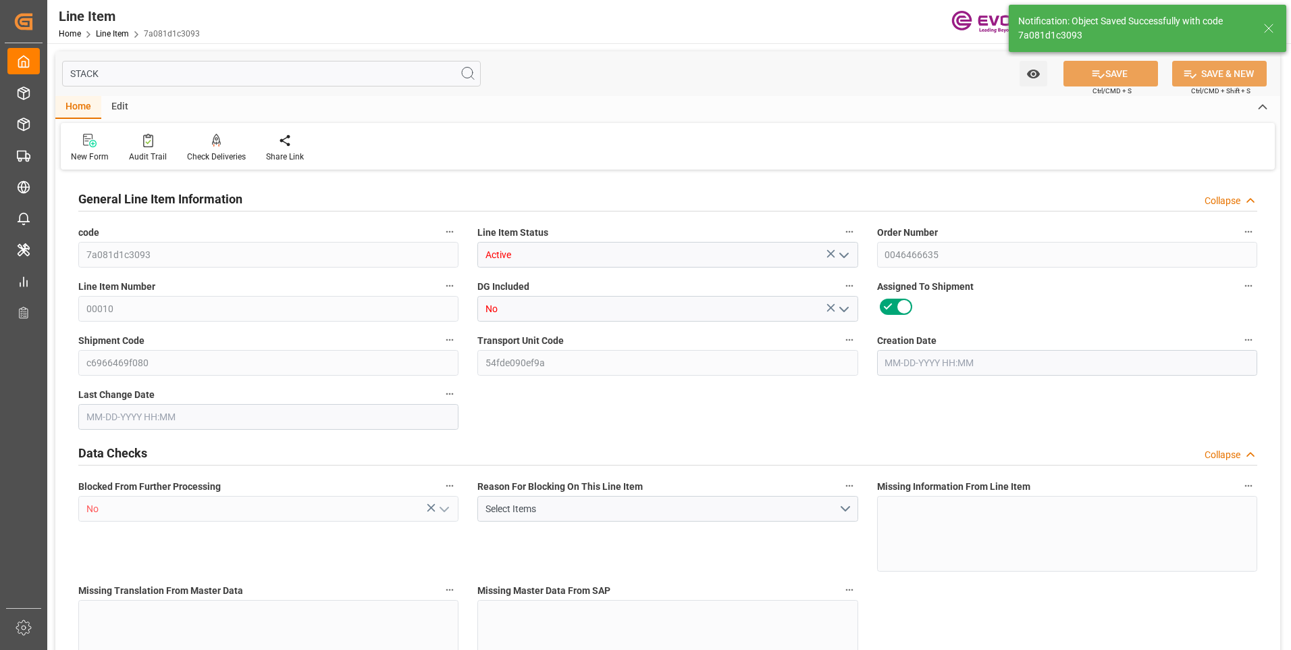
type input "5"
type input "2106.72"
type input "1980"
type input "5.2767"
type input "180"
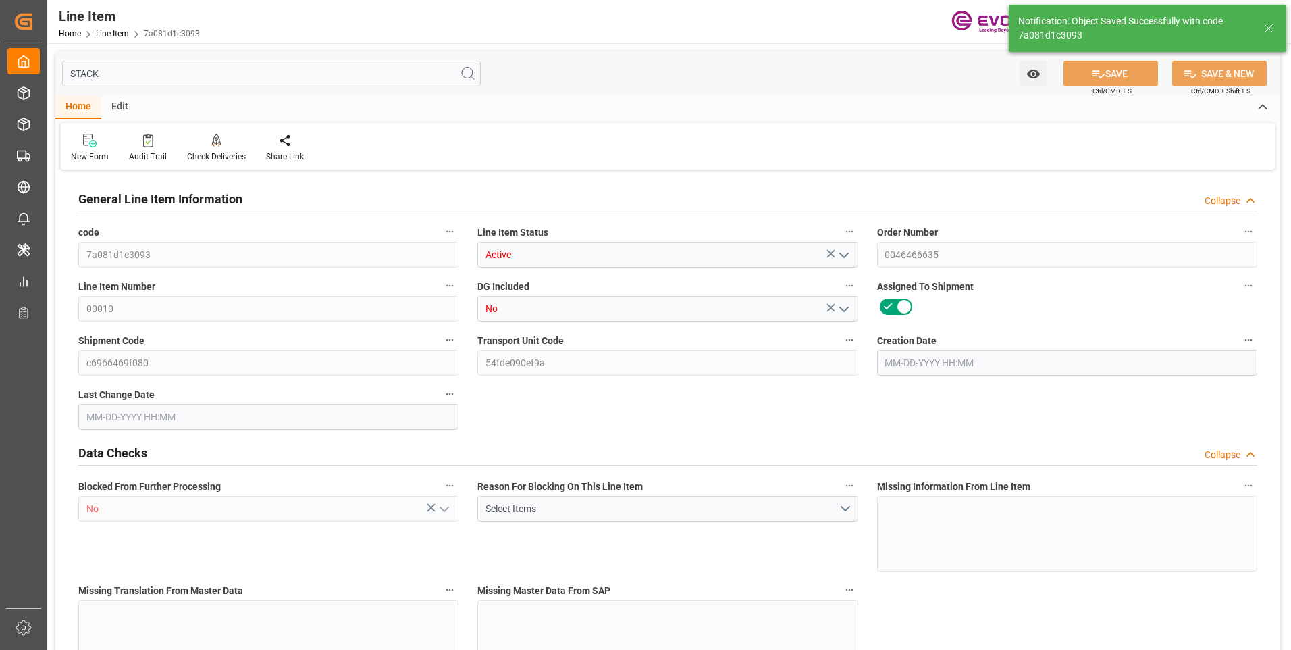
type input "139035.6"
type input "180"
type input "1980"
type input "2106.72"
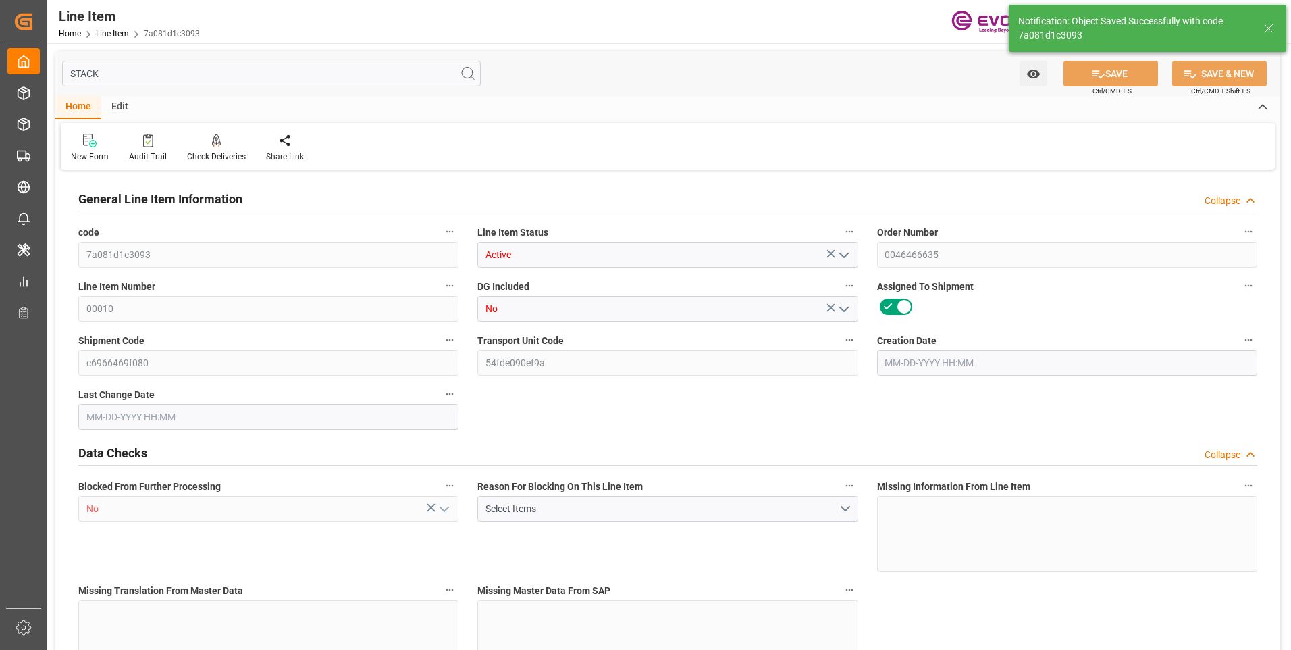
type input "2224.22"
type input "1980"
type input "5.2767"
type input "5276.7"
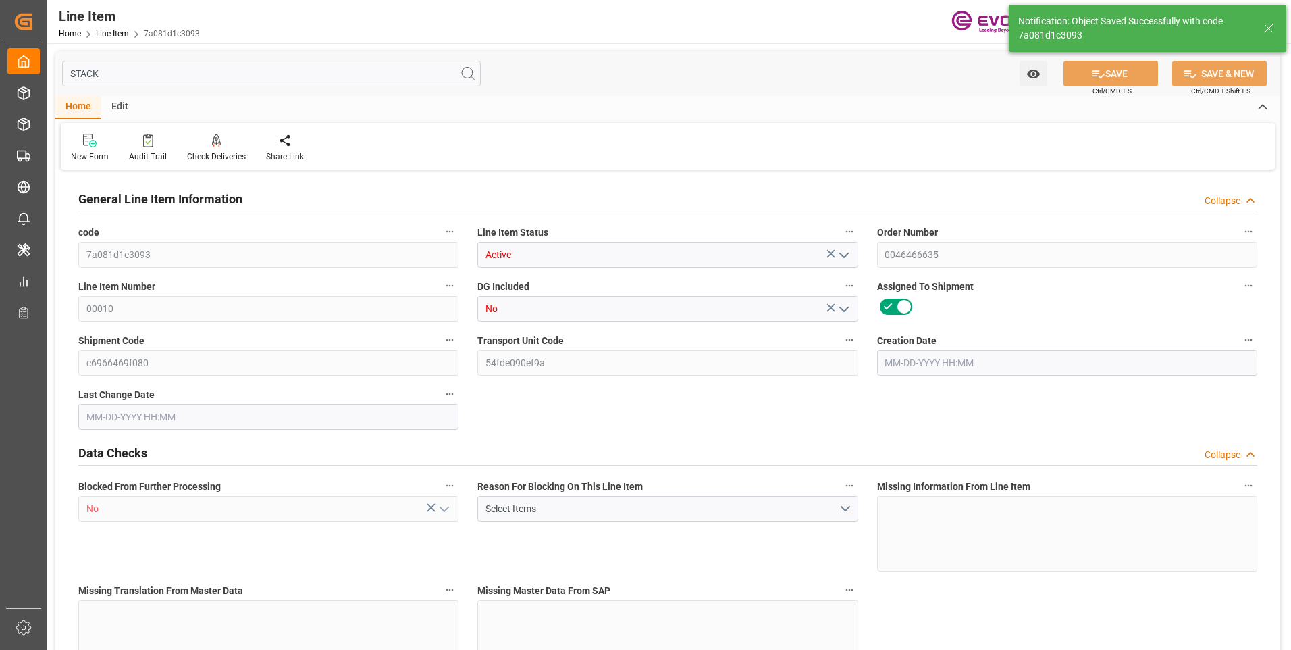
type input "0"
type input "[DATE] 11:45"
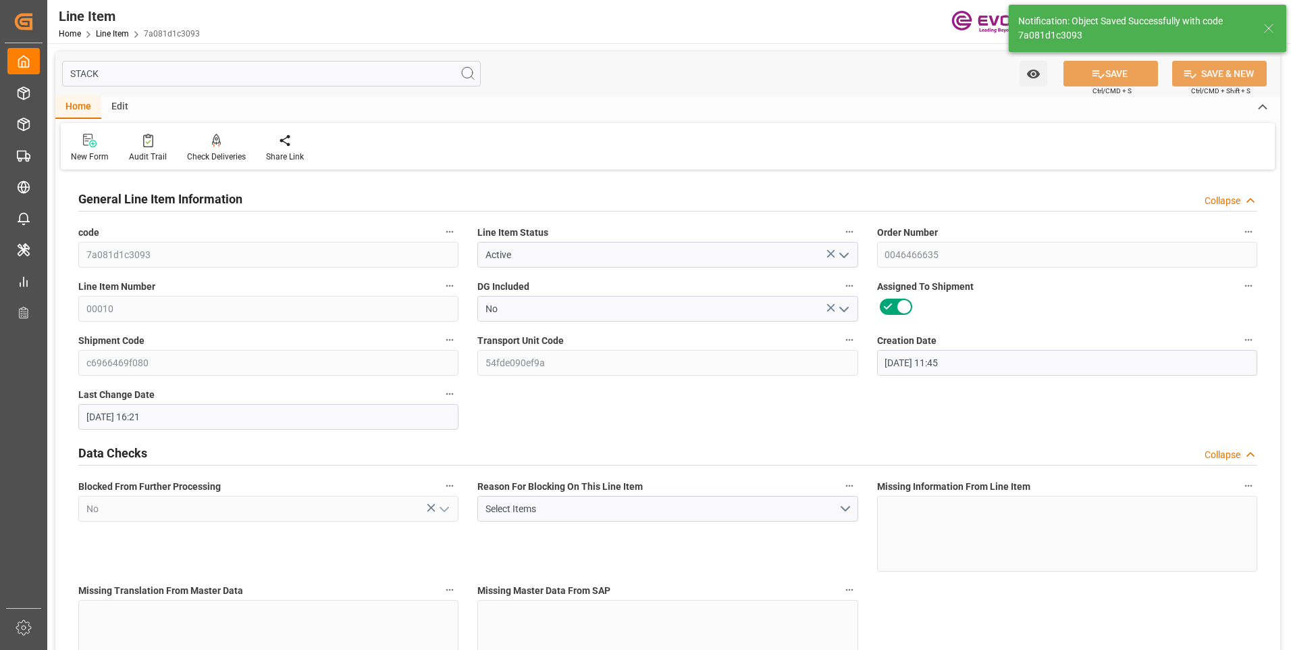
type input "[DATE] 16:21"
type input "[DATE]"
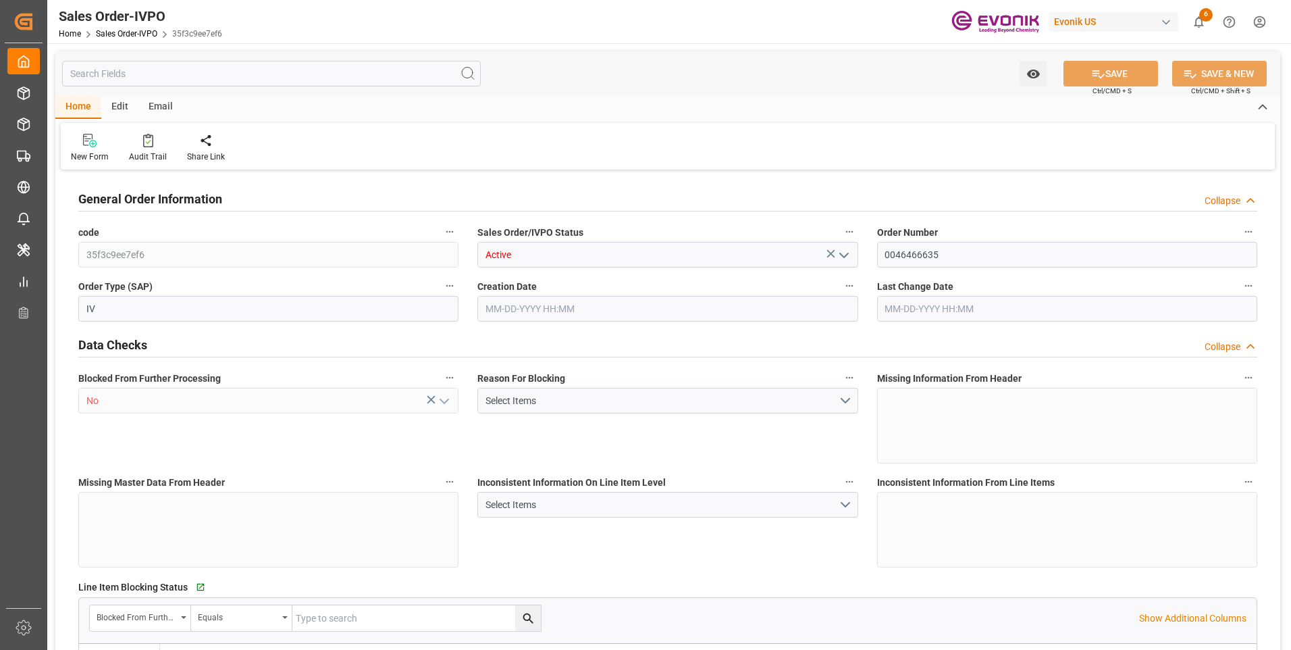
type input "KRPUS"
type input "0"
type input "1"
type input "4565.572"
type input "[DATE] 11:45"
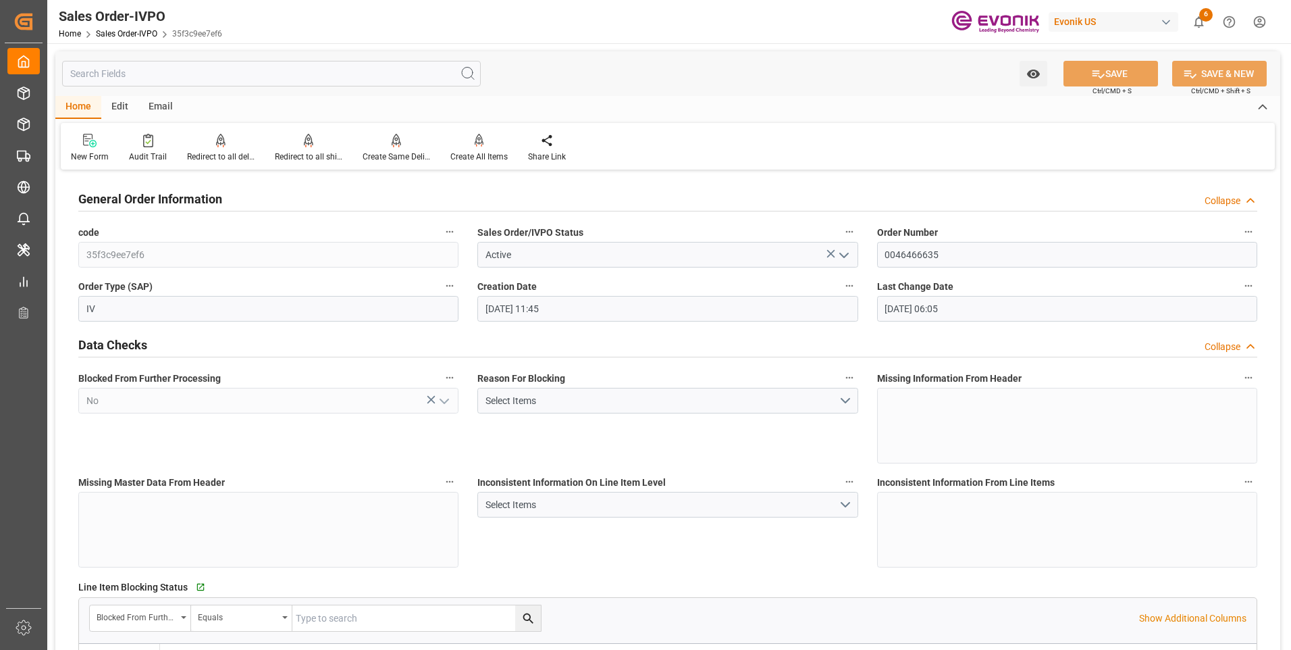
type input "[DATE] 06:05"
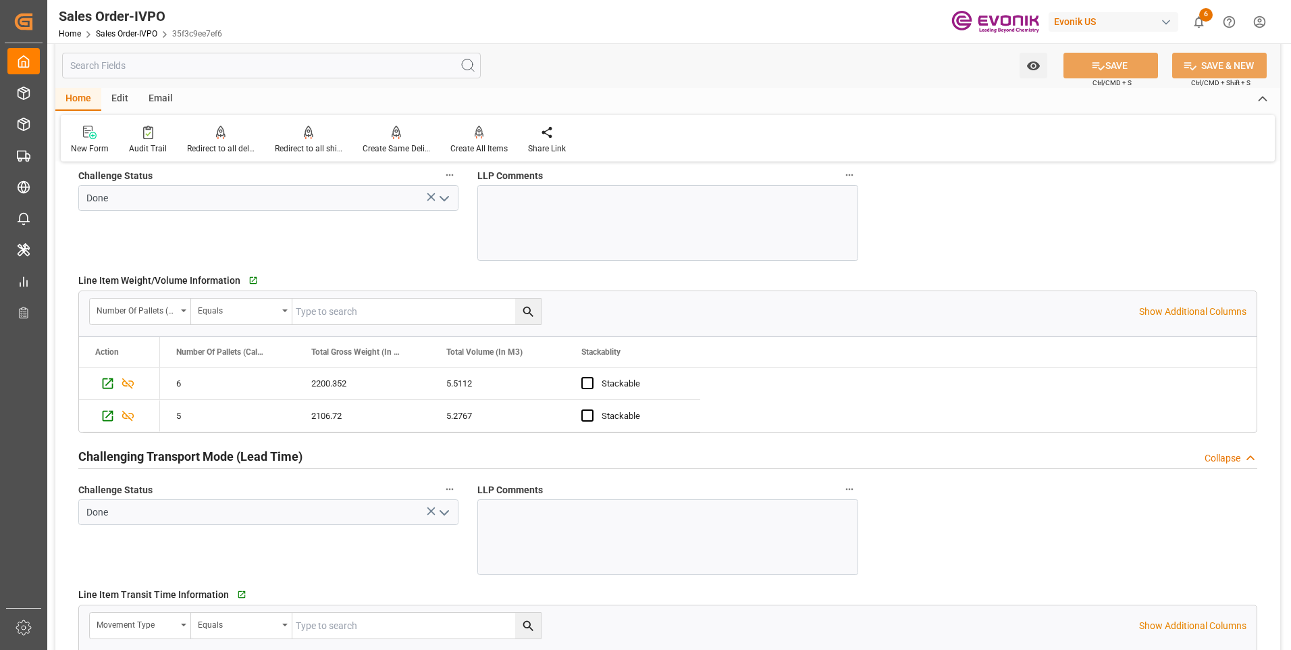
scroll to position [1756, 0]
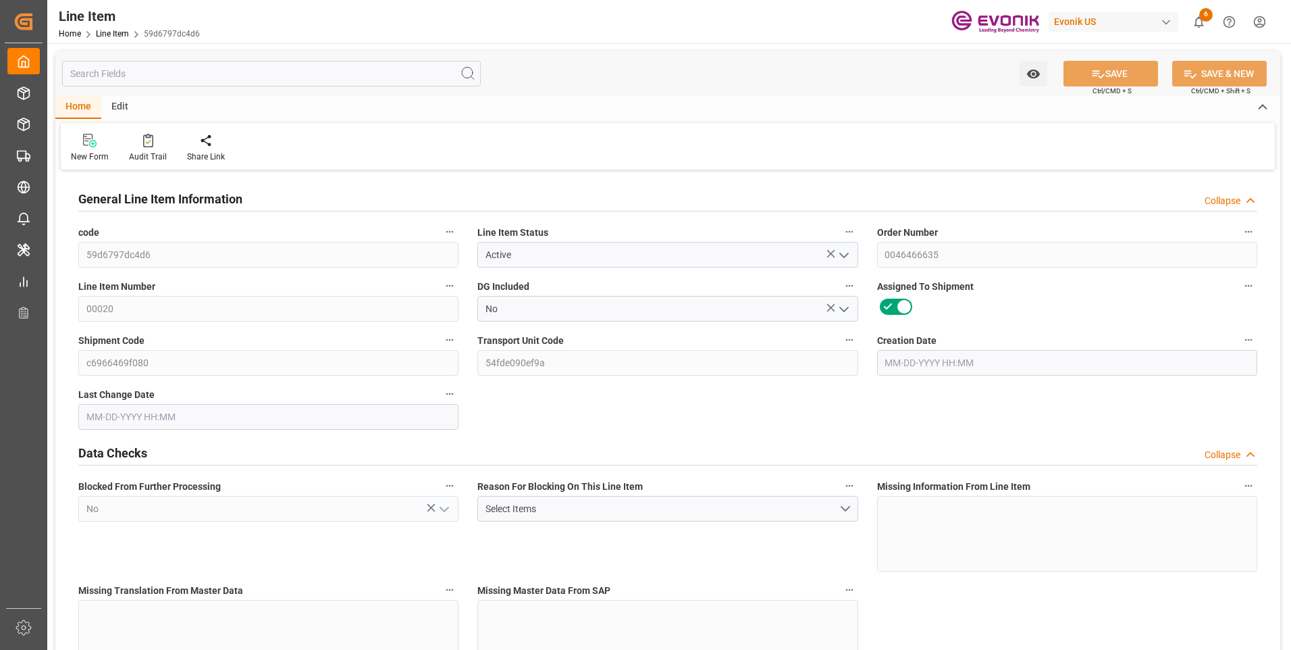
type input "6"
type input "2200.352"
type input "2068"
type input "5.5112"
type input "188"
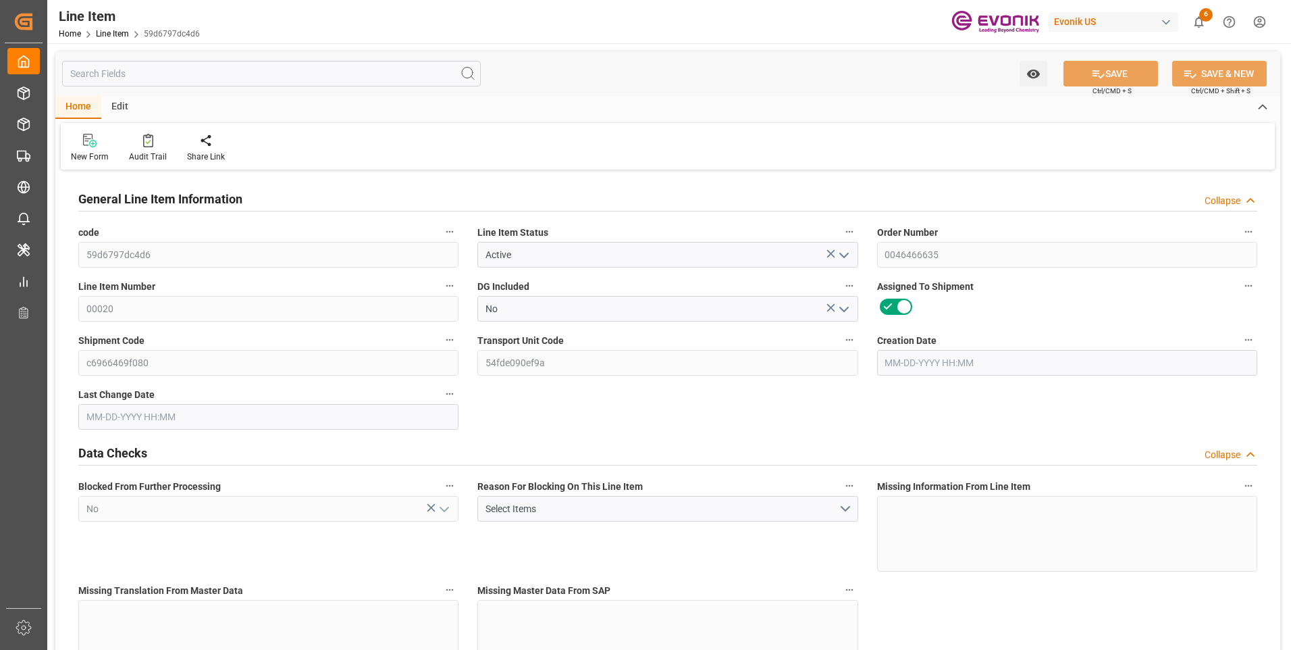
type input "145214.96"
type input "188"
type input "2068"
type input "2200.352"
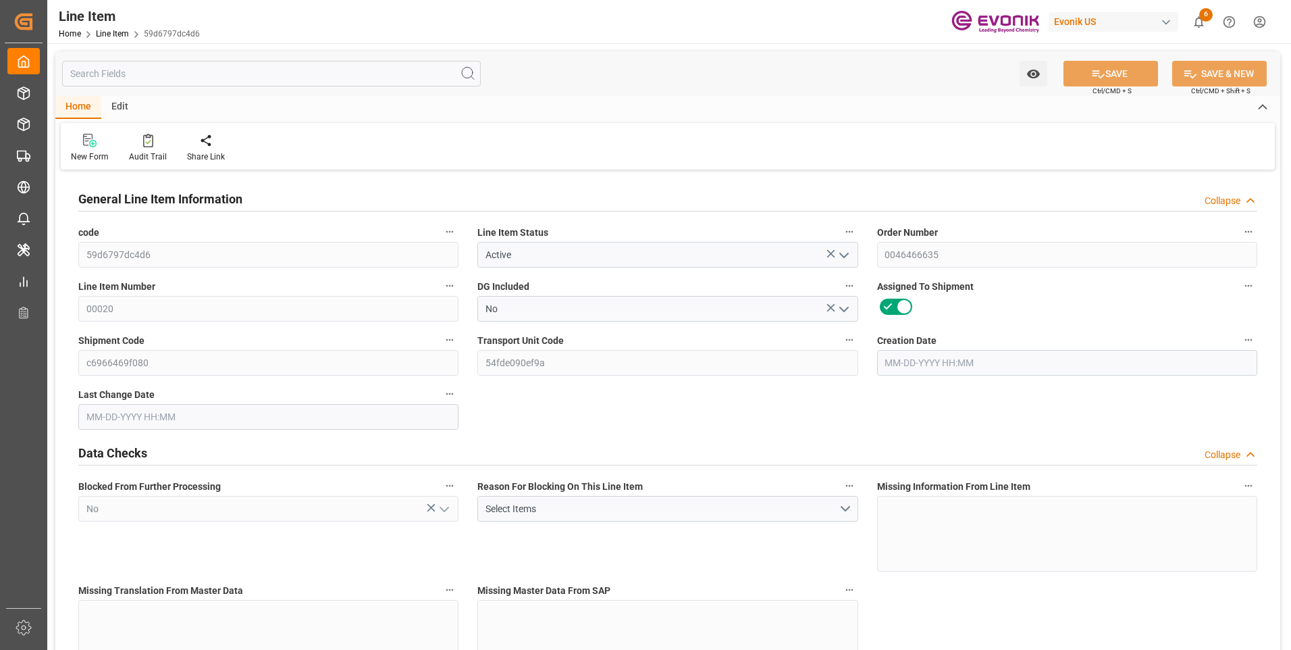
type input "2341.352"
type input "2068"
type input "5.5112"
type input "5511.22"
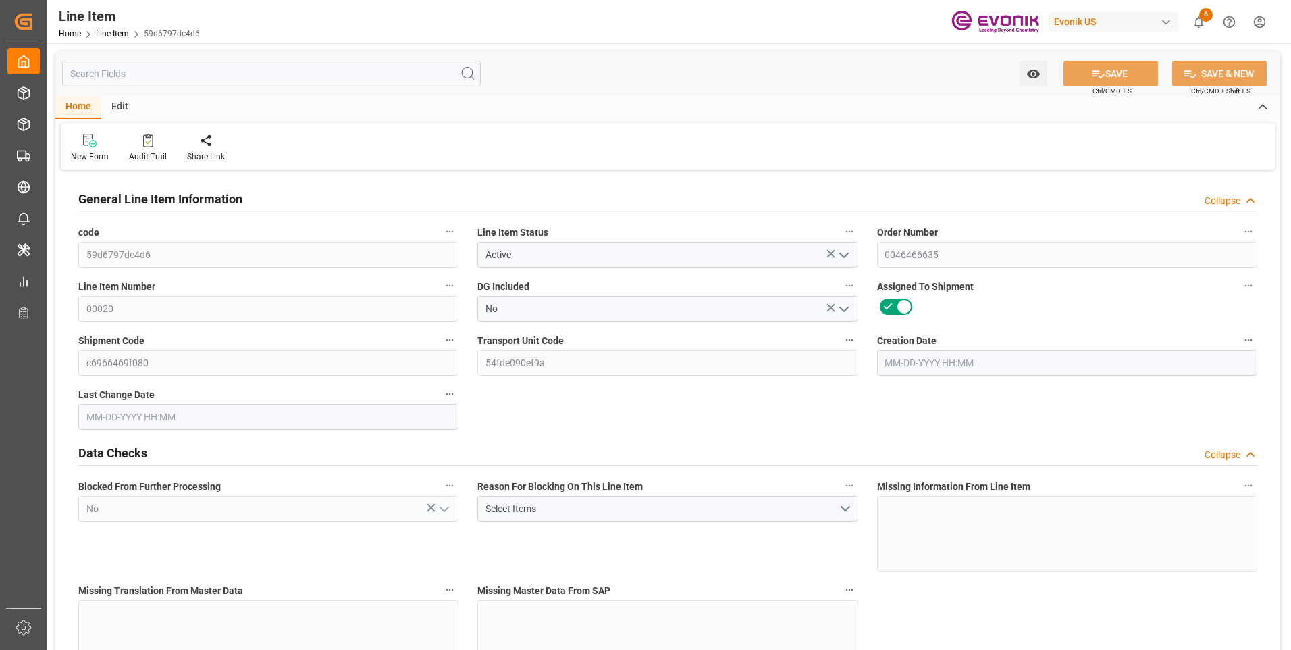
type input "0"
type input "10-13-2025 11:45"
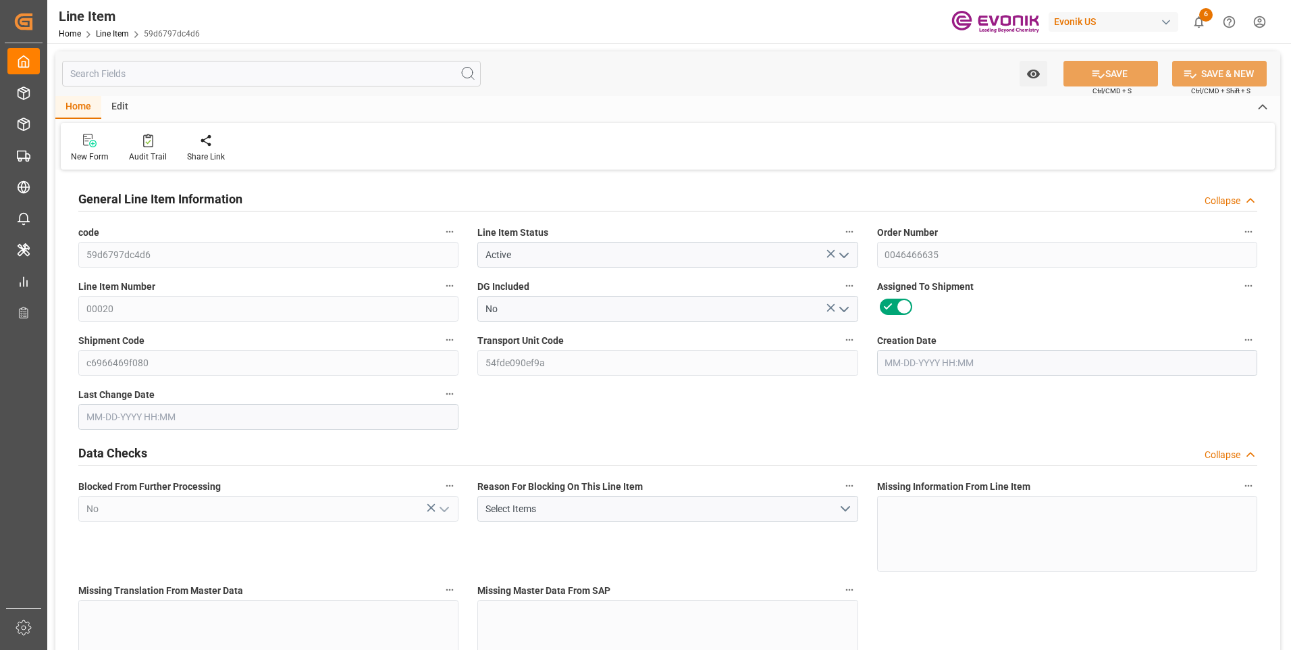
type input "10-15-2025 16:21"
type input "12-04-2025"
type input "10-20-2025"
type input "10-13-2025"
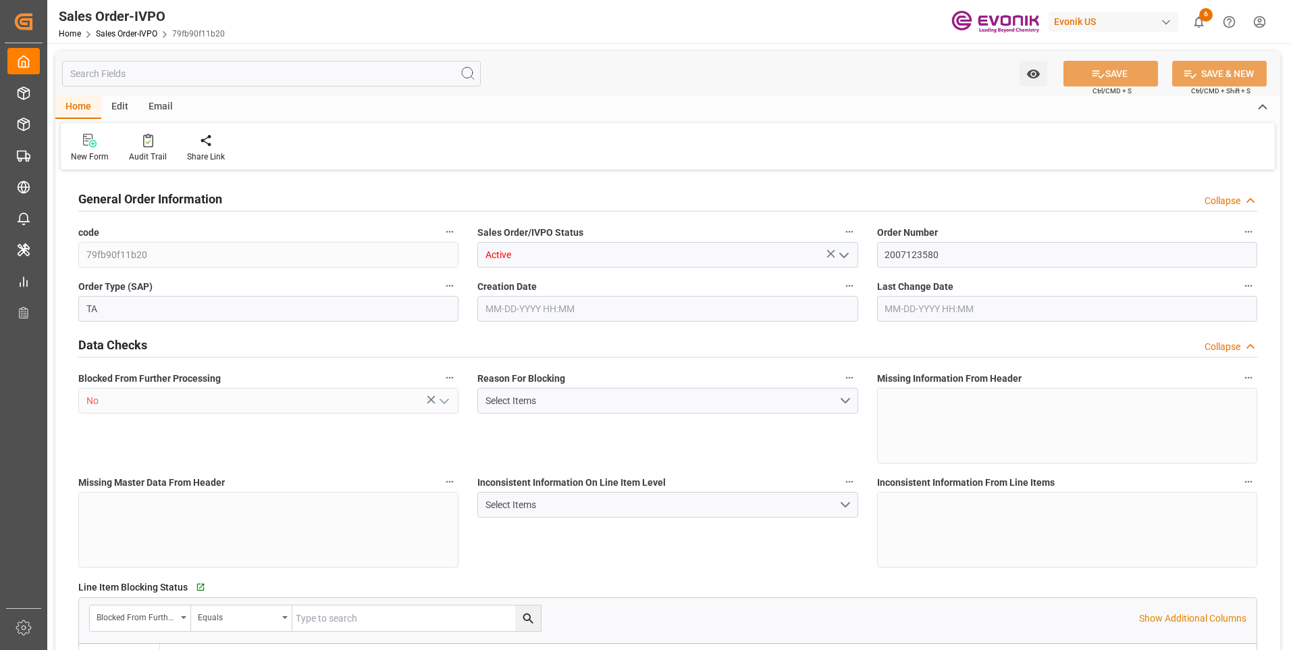
type input "DOCAU"
type input "0"
type input "1"
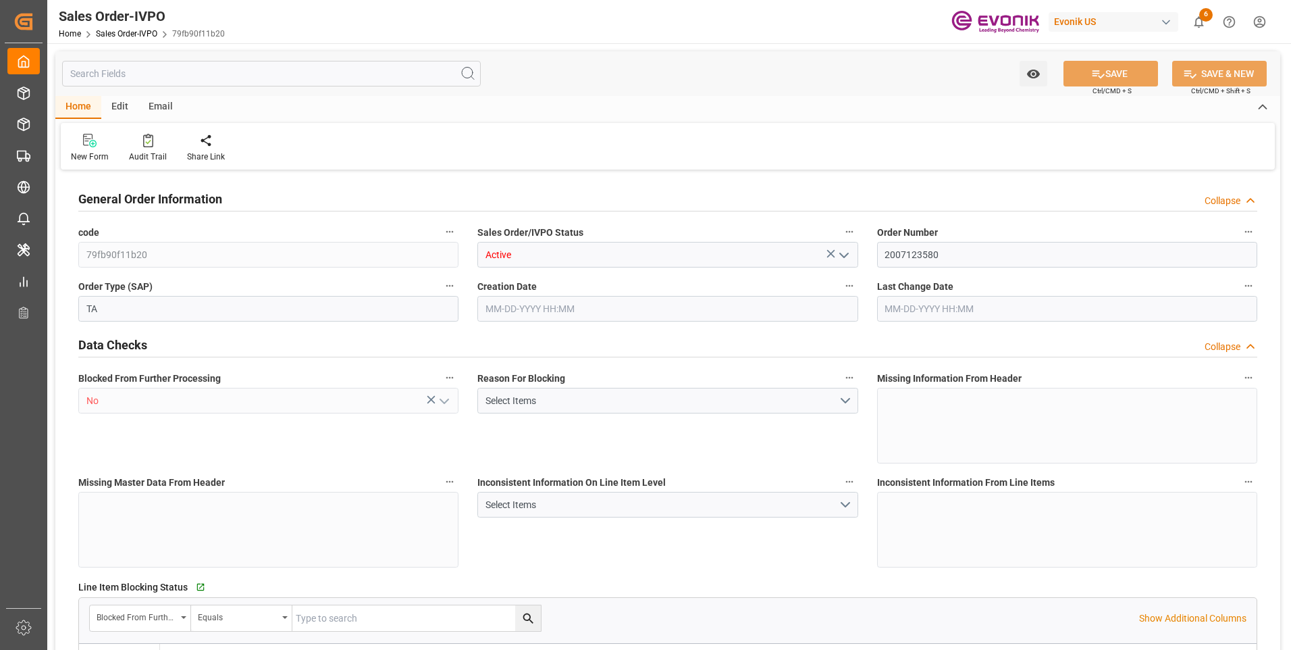
type input "4739.52"
type input "45.8938"
type input "19000"
type input "60"
type input "[DATE] 16:29"
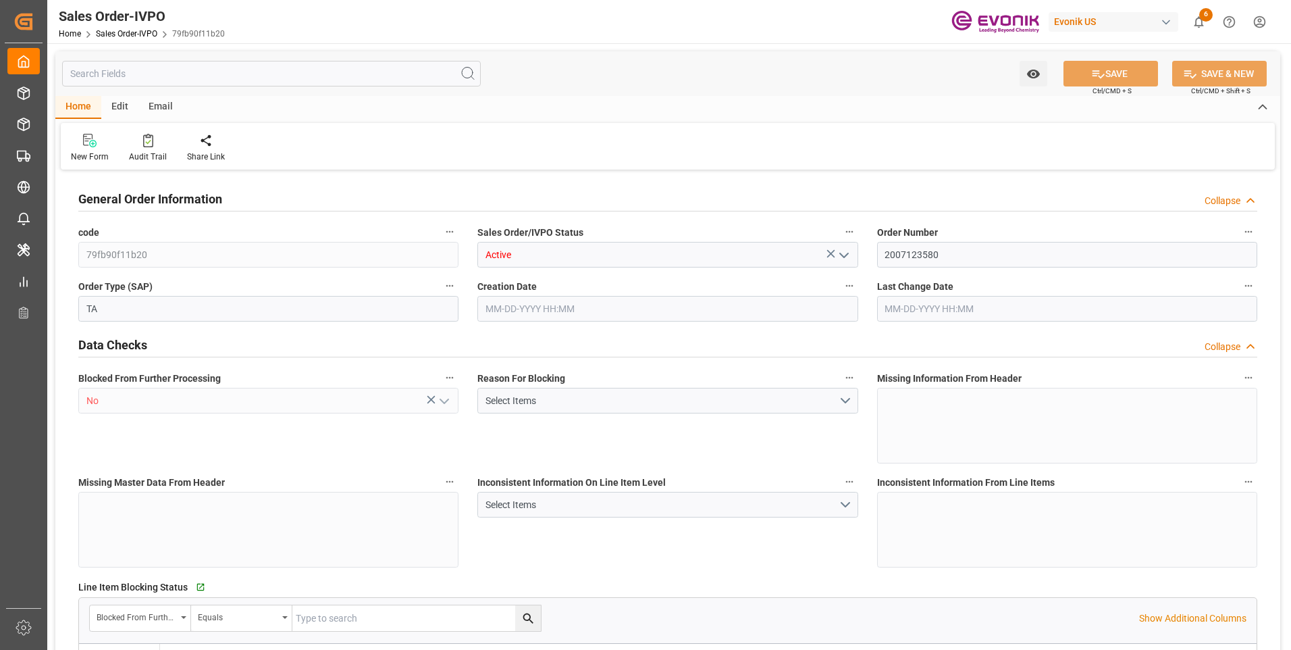
type input "[DATE] 15:39"
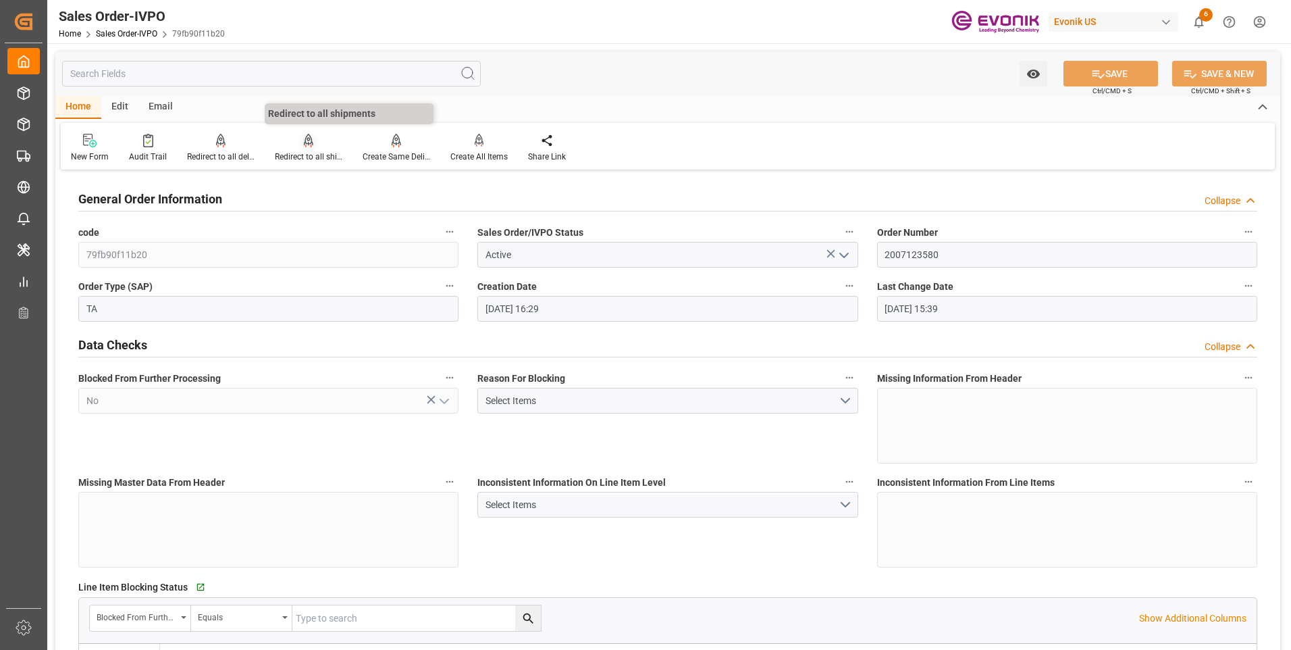
click at [307, 153] on div "Redirect to all shipments" at bounding box center [309, 157] width 68 height 12
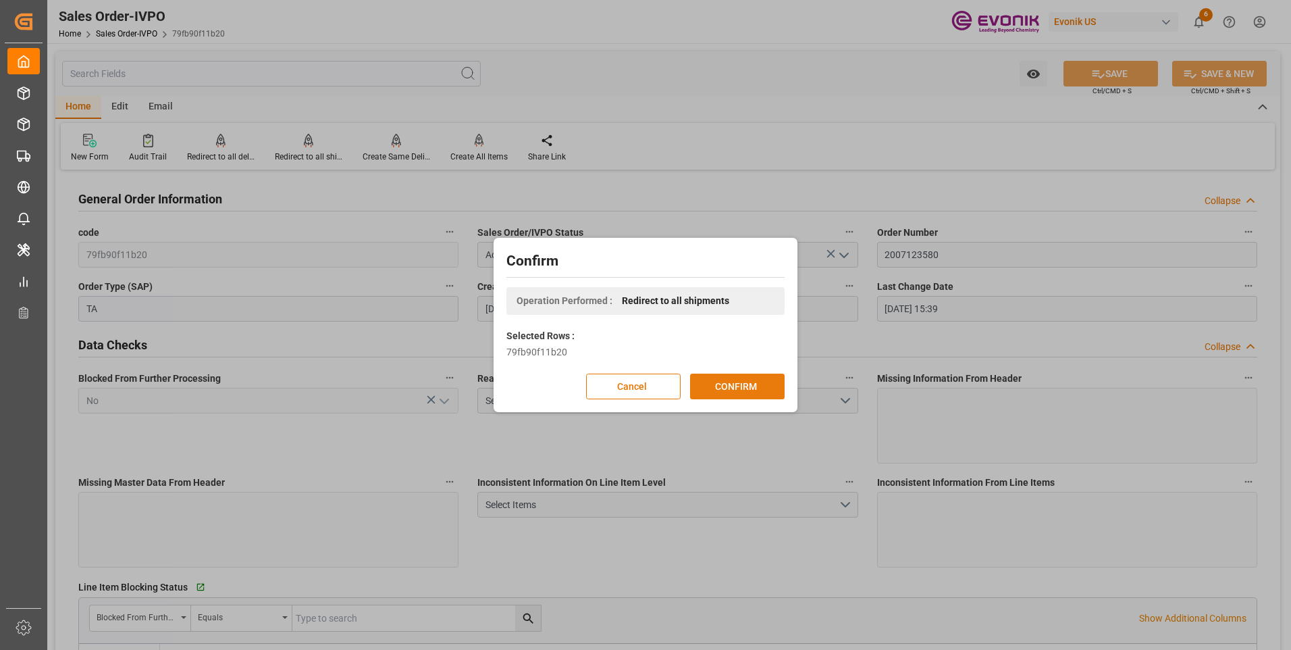
click at [740, 386] on button "CONFIRM" at bounding box center [737, 386] width 95 height 26
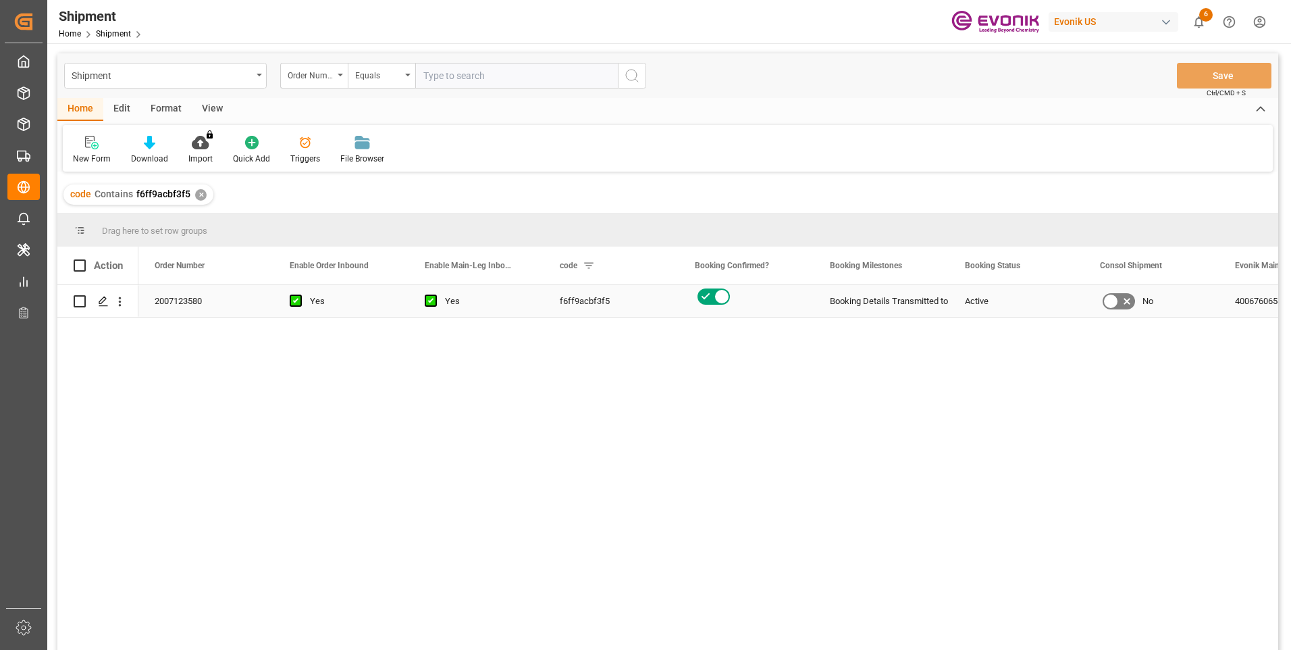
click at [91, 313] on div "Press SPACE to select this row." at bounding box center [98, 301] width 49 height 30
click at [105, 307] on div "Press SPACE to select this row." at bounding box center [103, 301] width 20 height 25
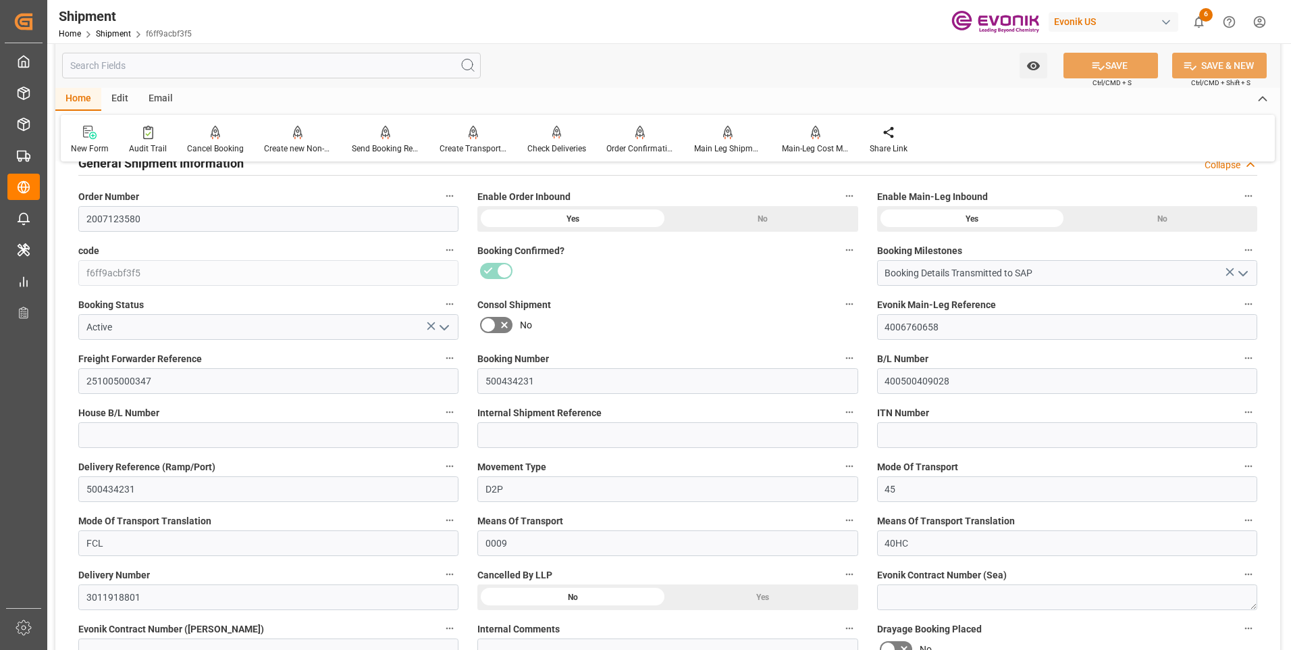
scroll to position [270, 0]
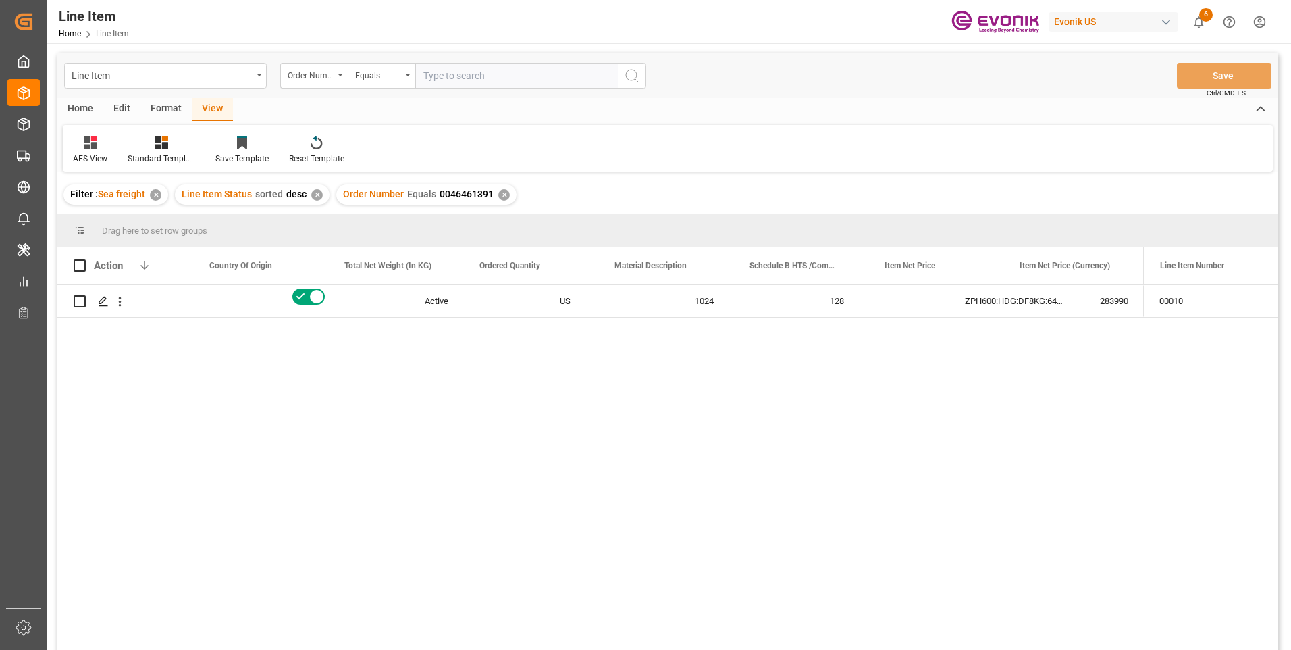
scroll to position [0, 350]
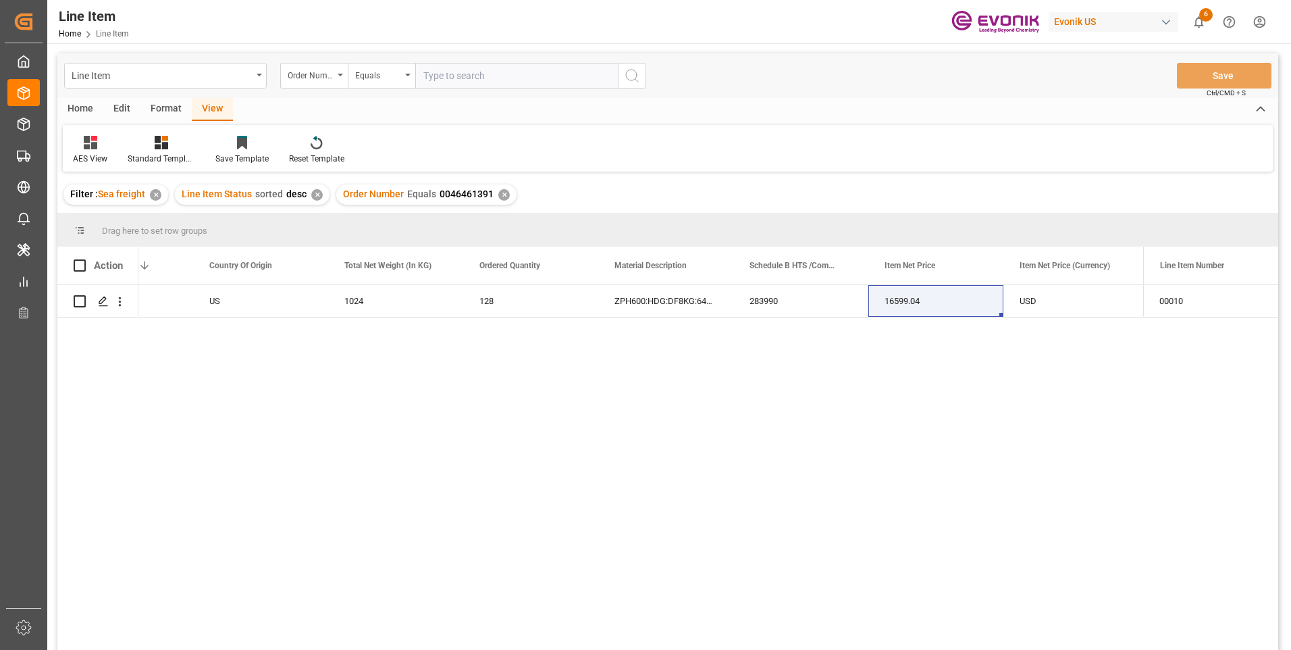
click at [464, 75] on input "text" at bounding box center [516, 76] width 203 height 26
paste input "0046474078"
type input "0046474078"
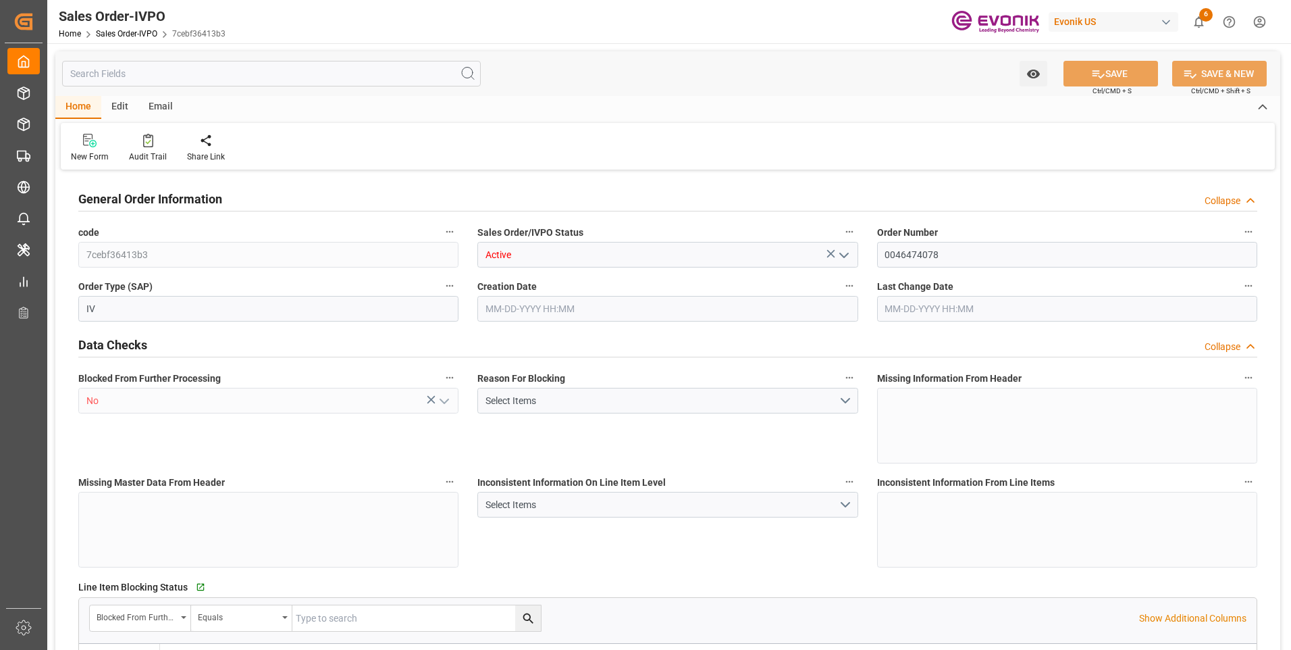
type input "CNHUN"
type input "86-20-38183071USCI No : 91440106671836466A"
type input "0"
type input "1"
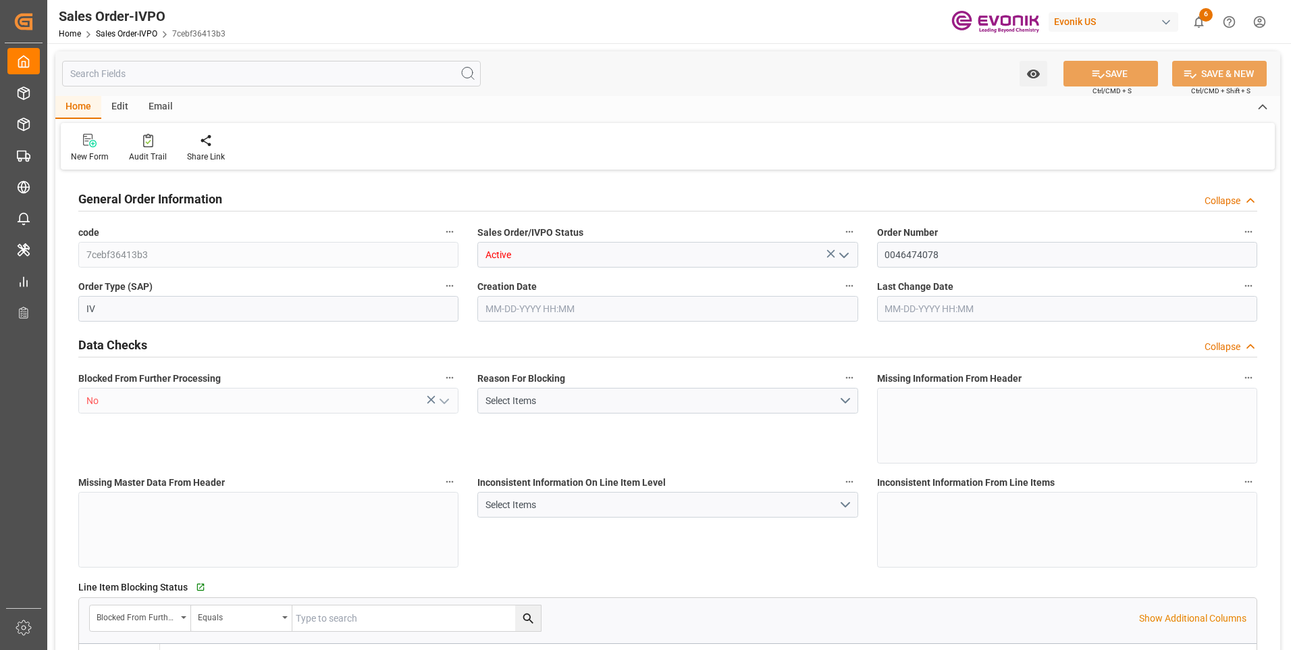
type input "1"
type input "7021.44"
type input "48.8764"
type input "19000"
type input "60"
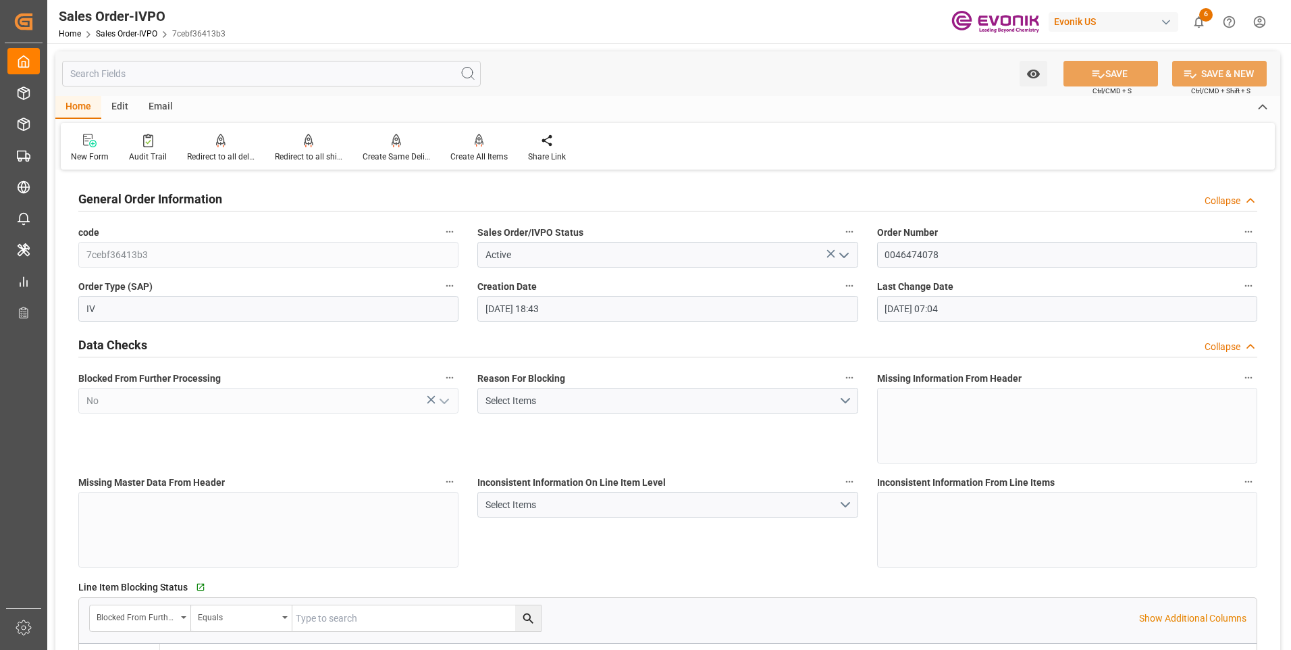
type input "[DATE] 18:43"
type input "[DATE] 07:04"
type input "86-20-38183071USCI No : 91440106671836466A"
